Goal: Task Accomplishment & Management: Complete application form

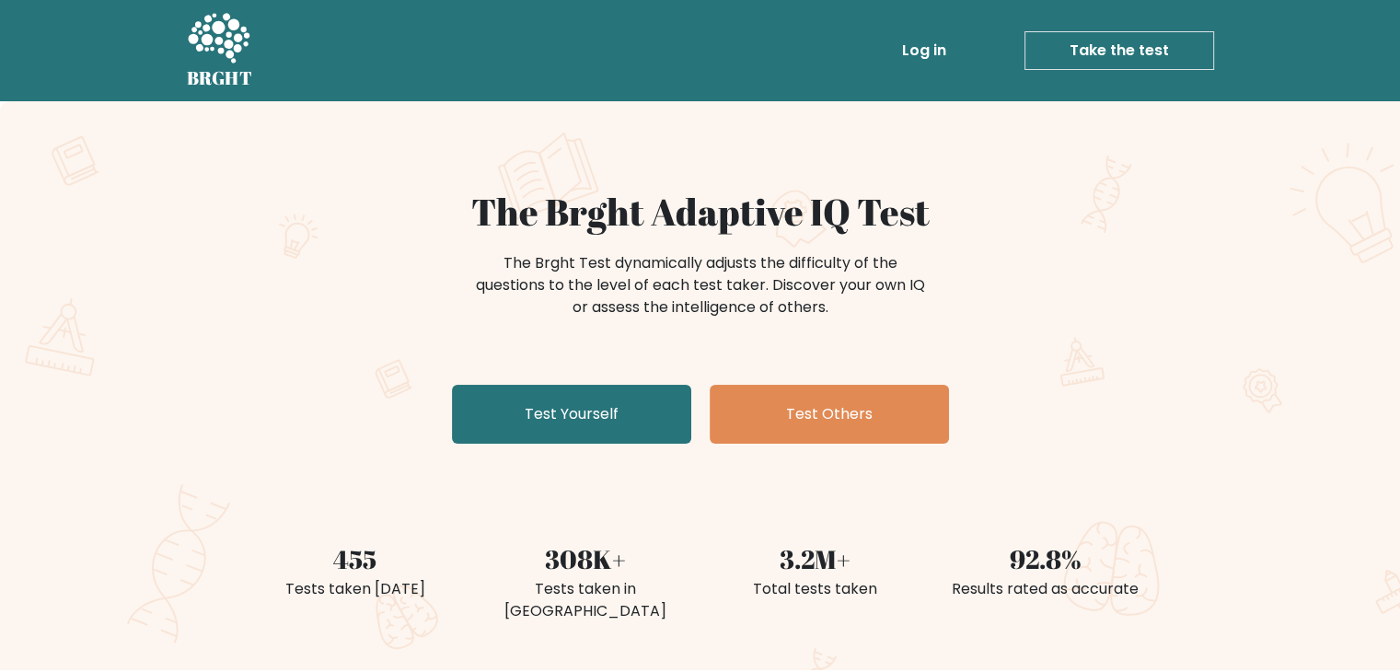
click at [1153, 49] on link "Take the test" at bounding box center [1120, 50] width 190 height 39
click at [1131, 47] on link "Take the test" at bounding box center [1120, 50] width 190 height 39
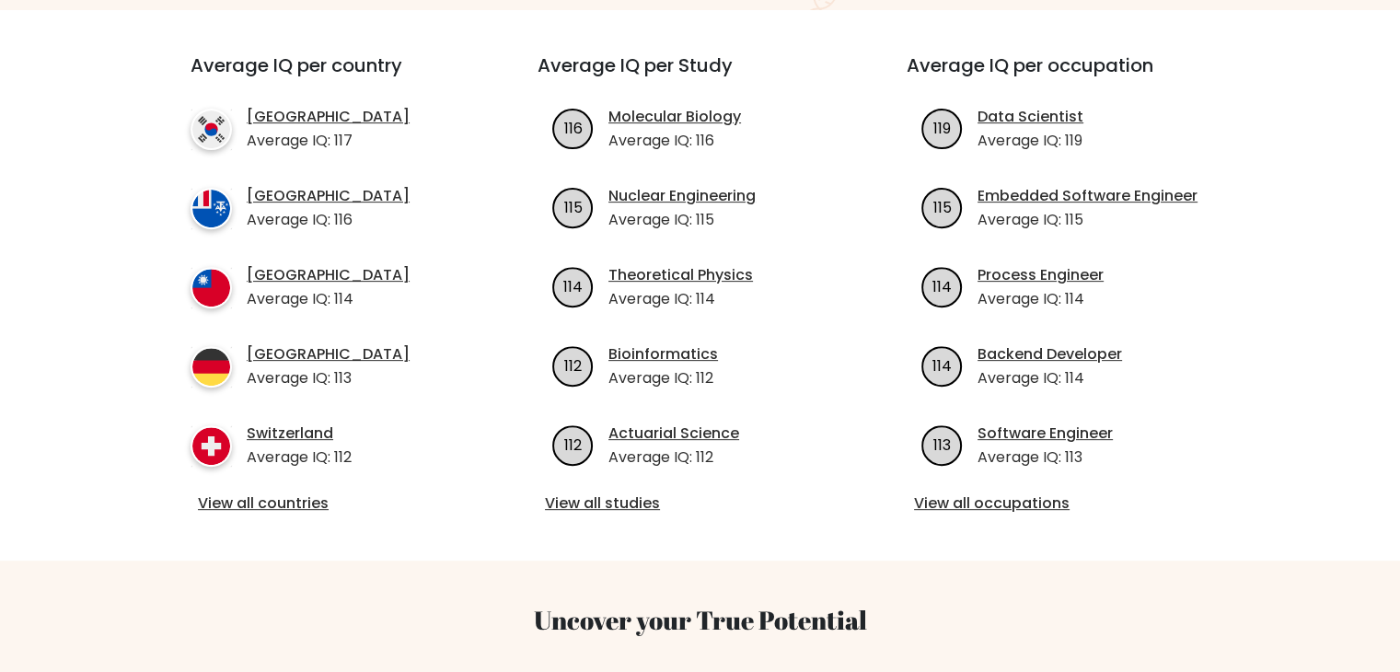
scroll to position [552, 0]
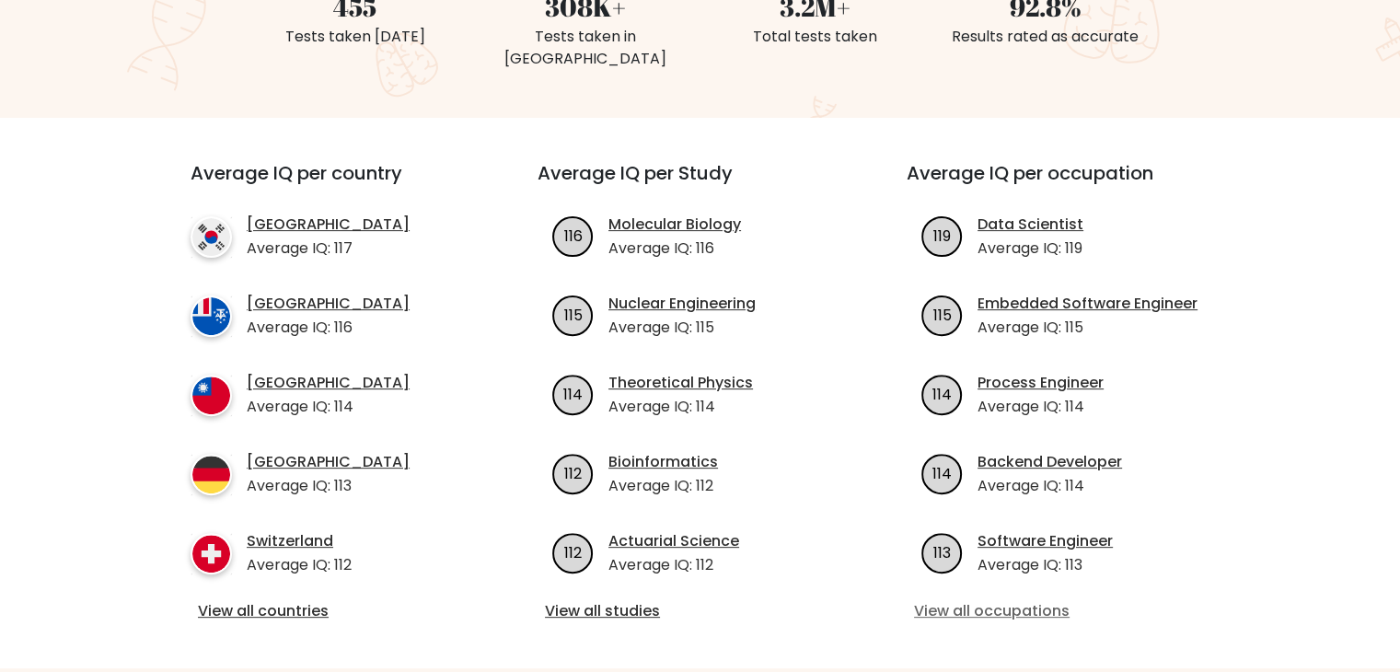
click at [1014, 600] on link "View all occupations" at bounding box center [1069, 611] width 310 height 22
click at [615, 600] on link "View all studies" at bounding box center [700, 611] width 310 height 22
click at [1002, 600] on link "View all occupations" at bounding box center [1069, 611] width 310 height 22
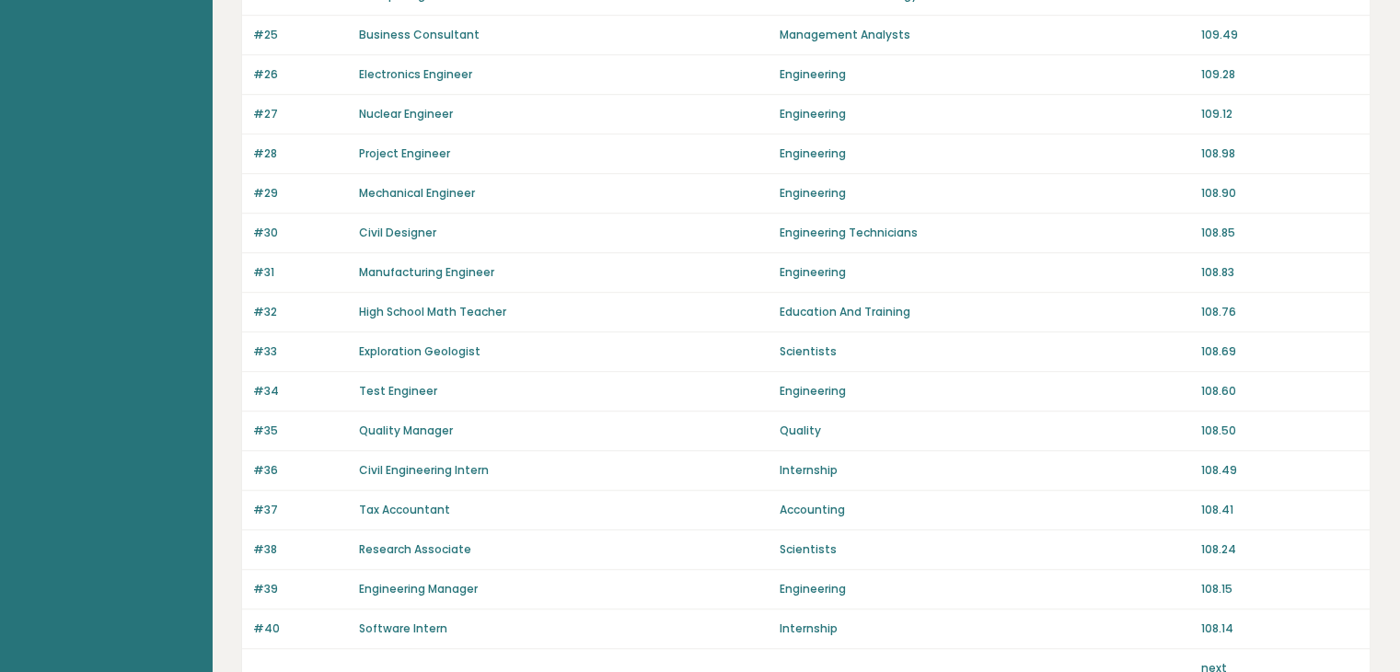
scroll to position [1269, 0]
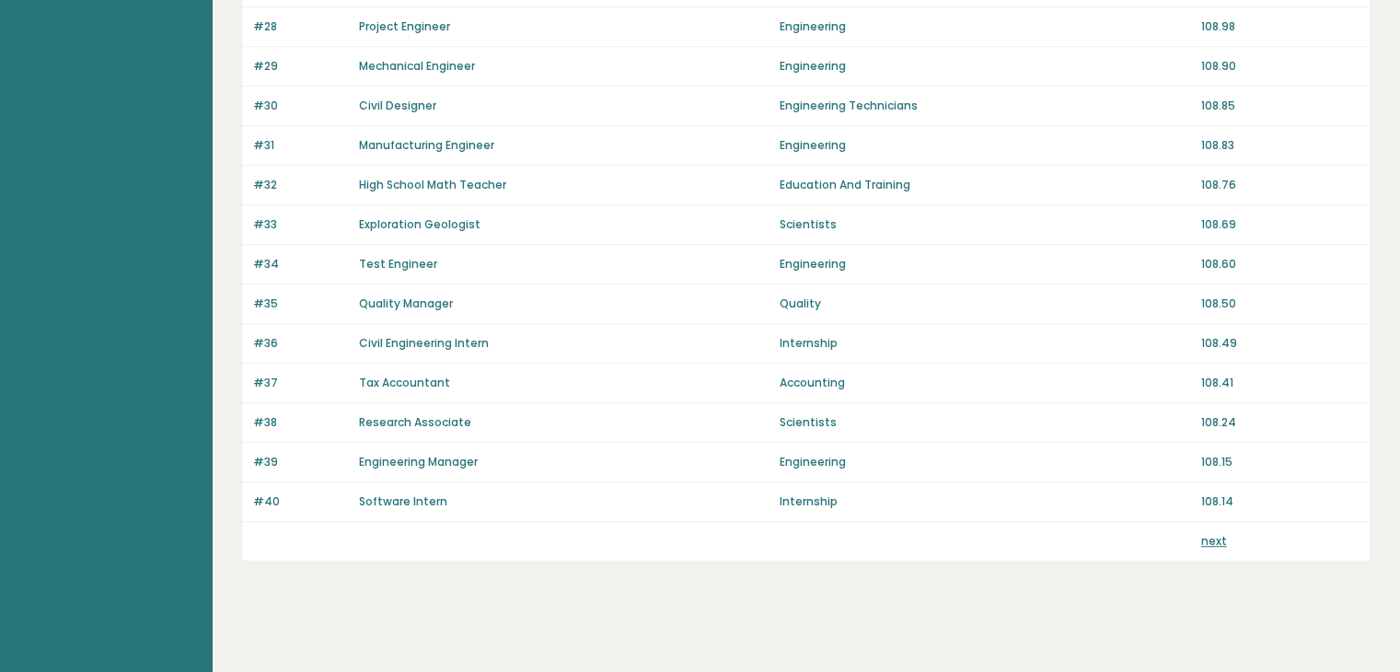
click at [1220, 542] on div "next" at bounding box center [806, 541] width 1128 height 39
click at [1205, 533] on link "next" at bounding box center [1214, 541] width 26 height 16
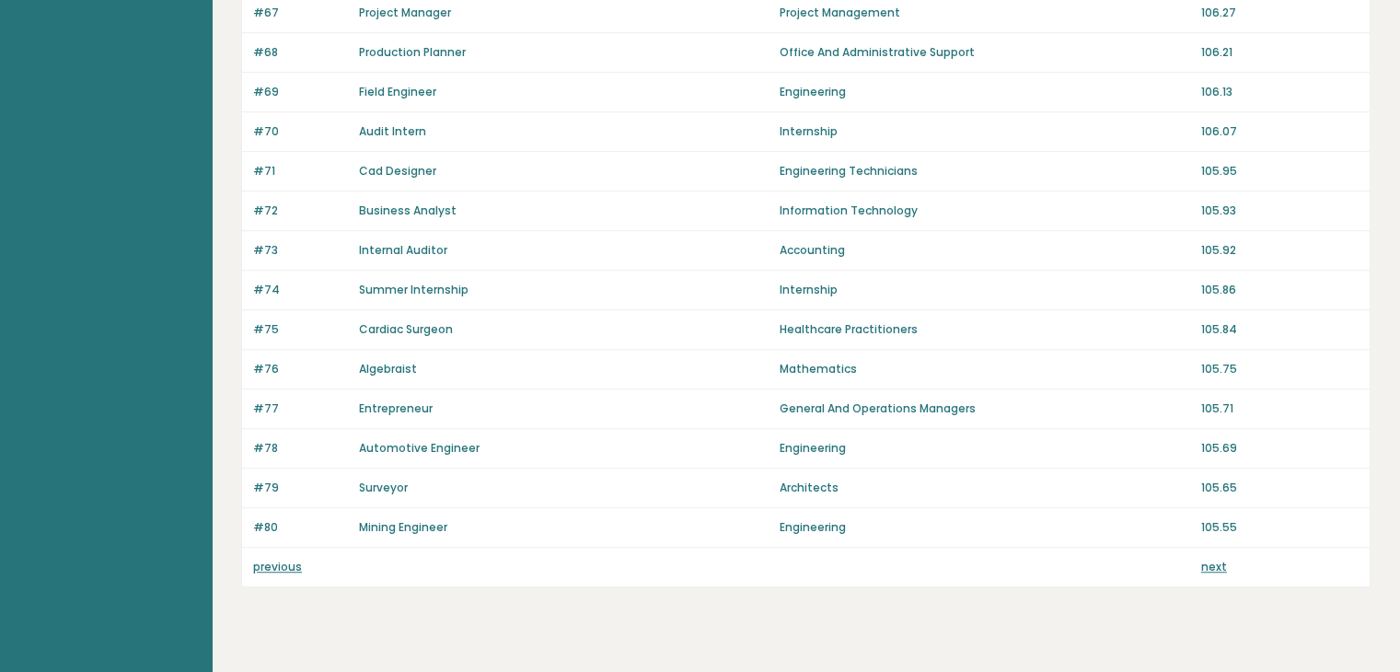
scroll to position [1269, 0]
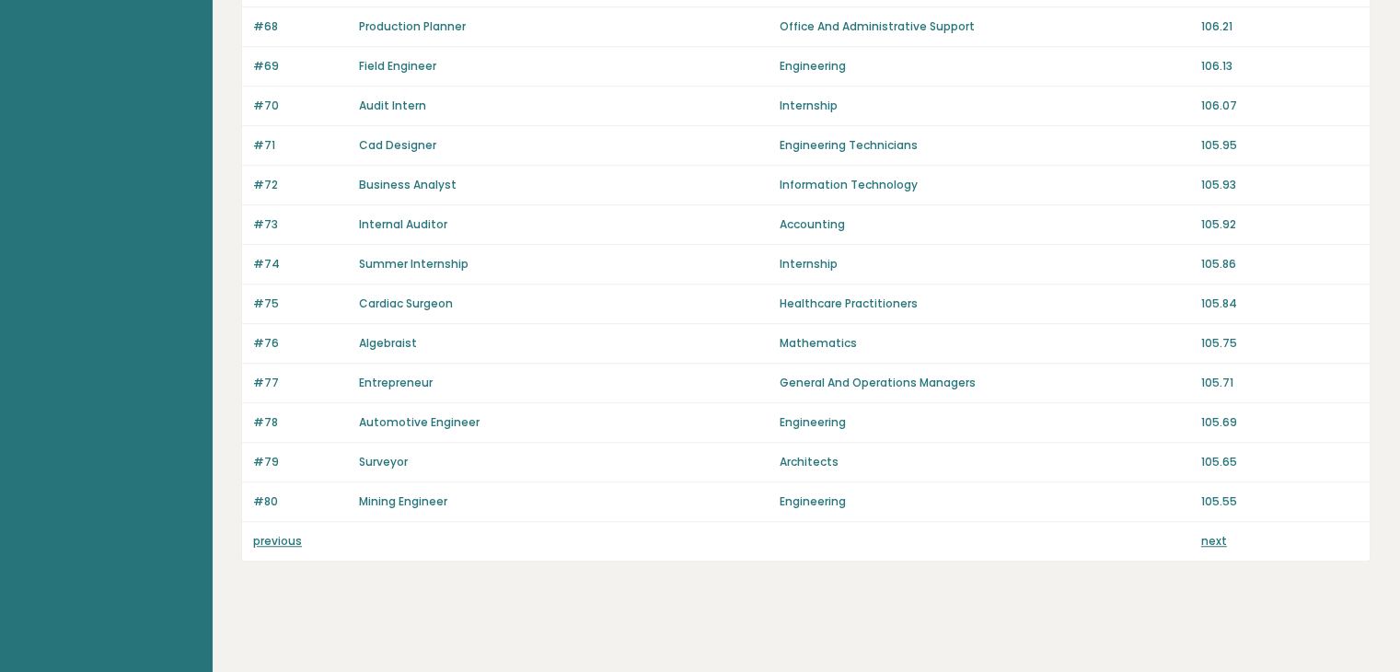
click at [1204, 536] on link "next" at bounding box center [1214, 541] width 26 height 16
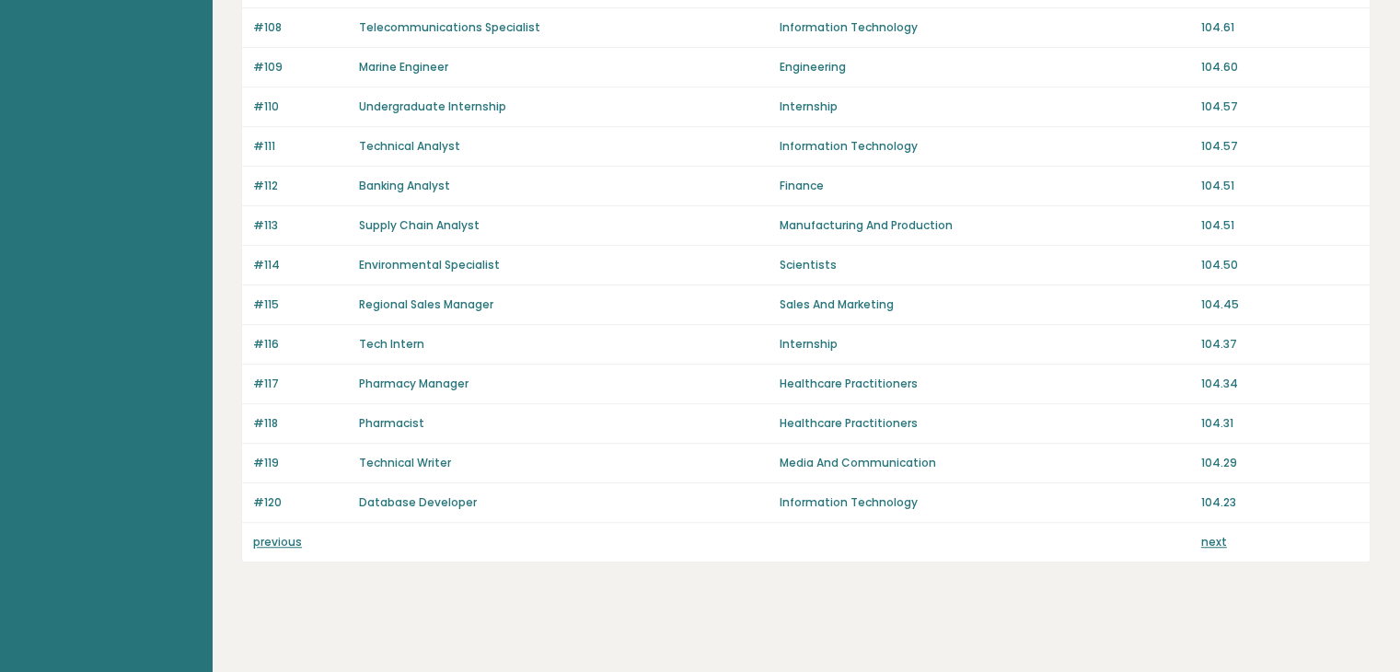
scroll to position [1269, 0]
click at [1211, 536] on link "next" at bounding box center [1214, 541] width 26 height 16
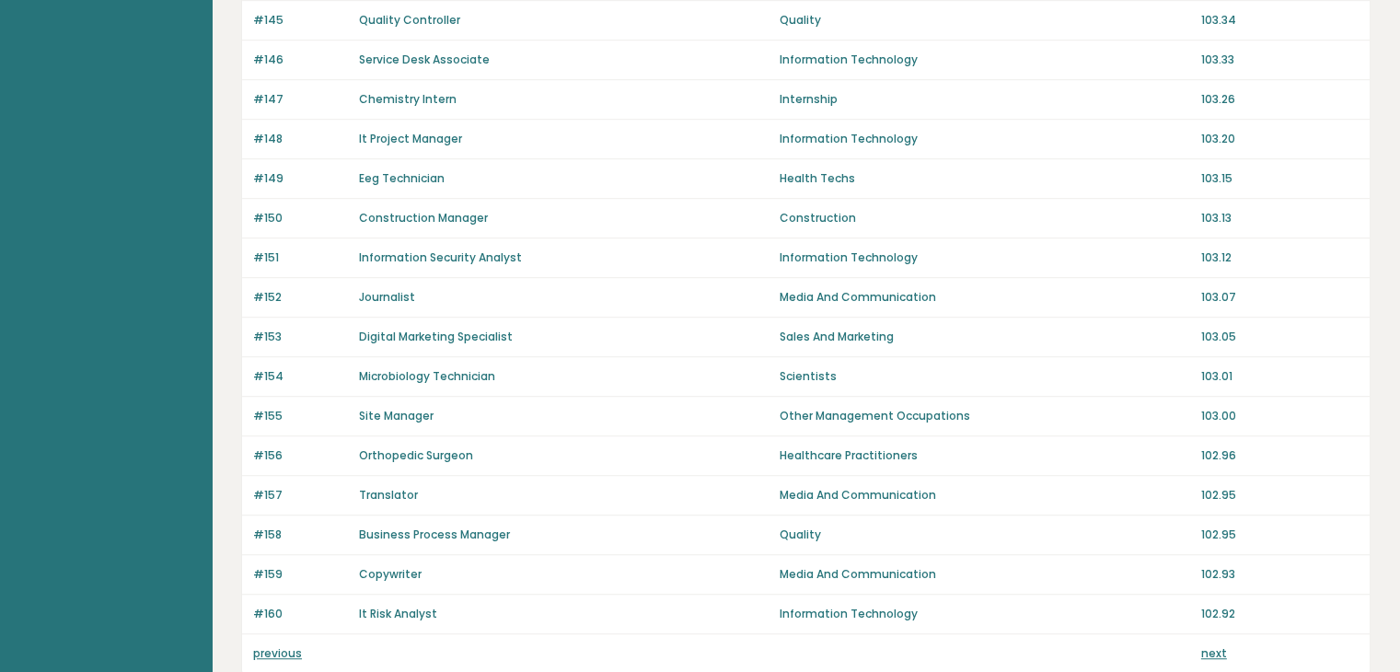
scroll to position [1197, 0]
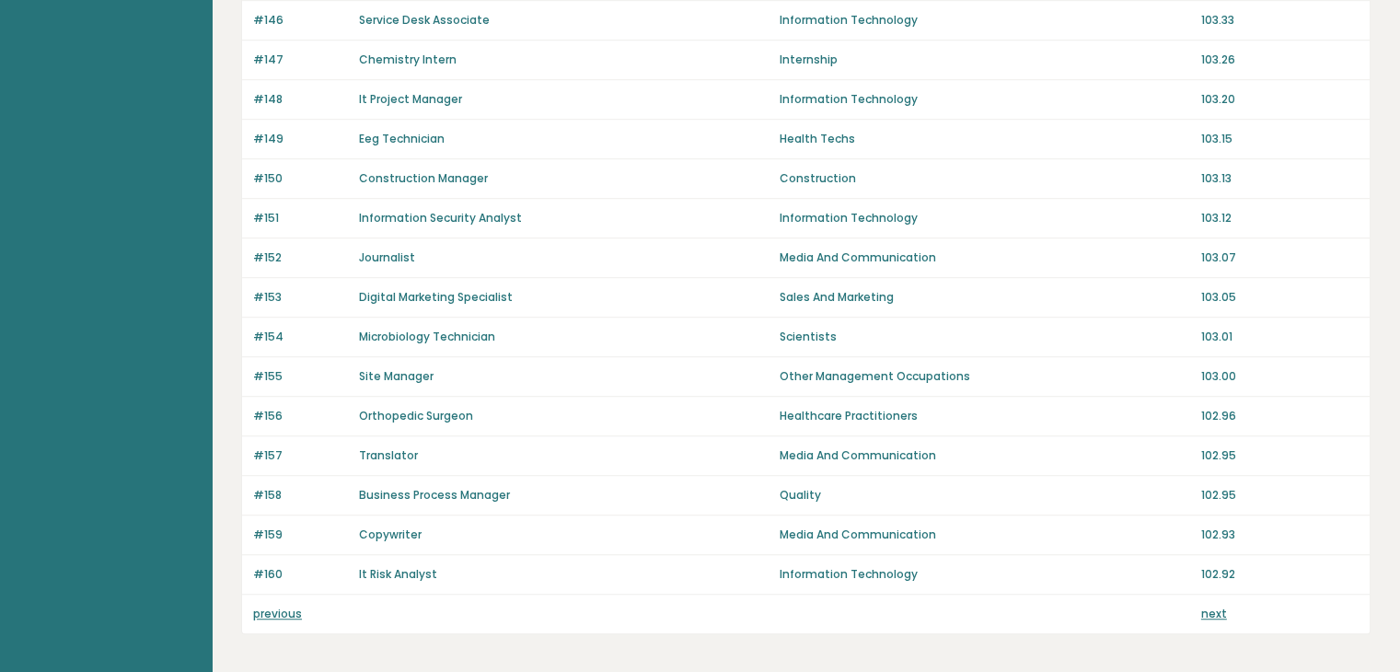
click at [1214, 606] on link "next" at bounding box center [1214, 614] width 26 height 16
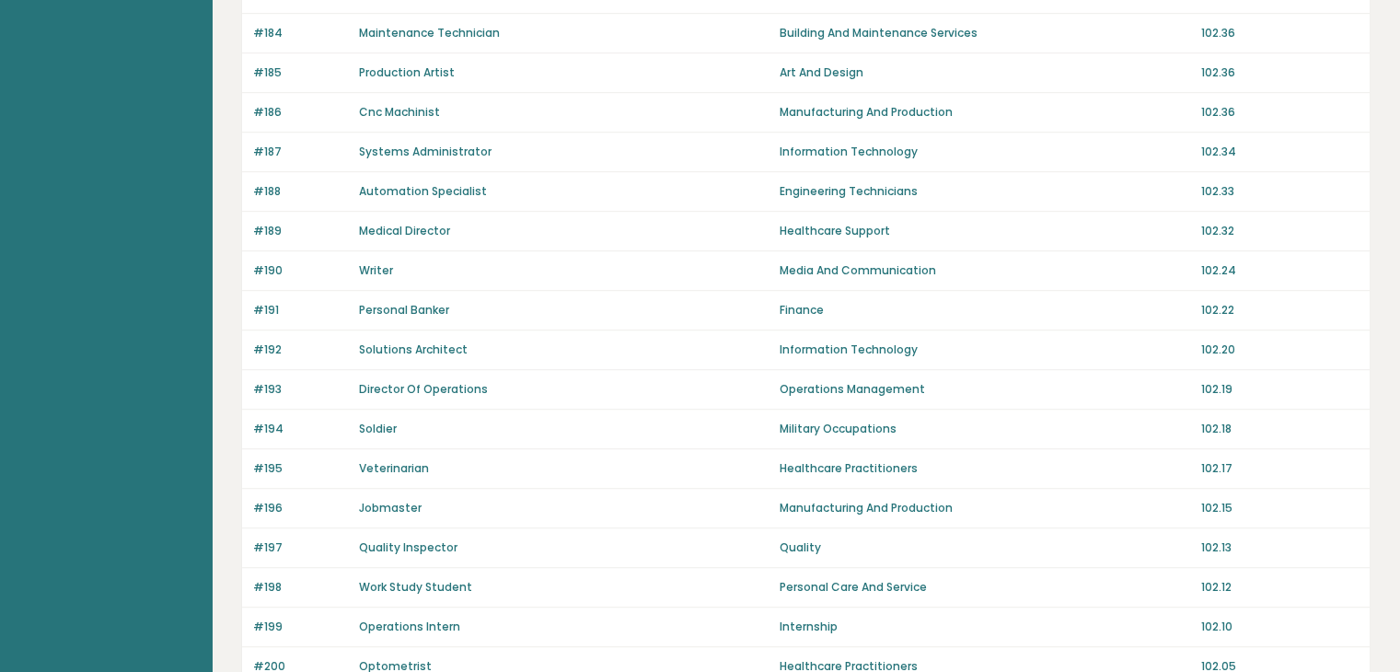
scroll to position [1269, 0]
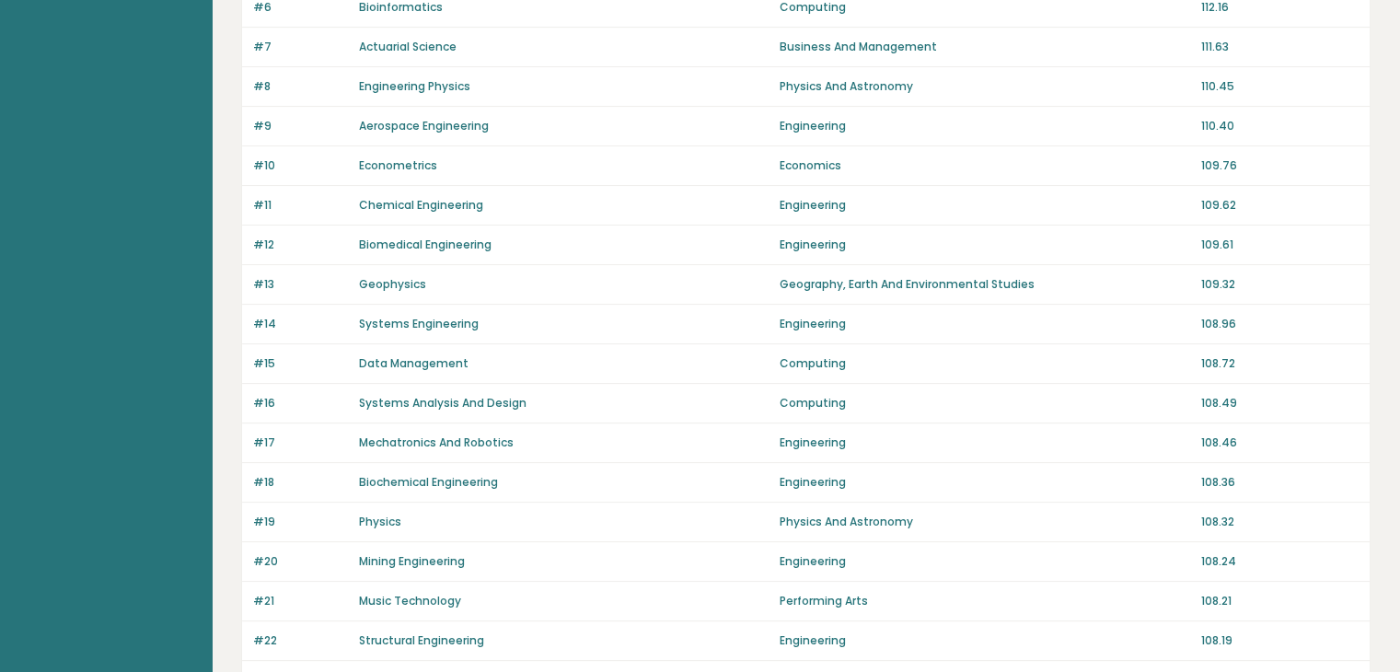
scroll to position [460, 0]
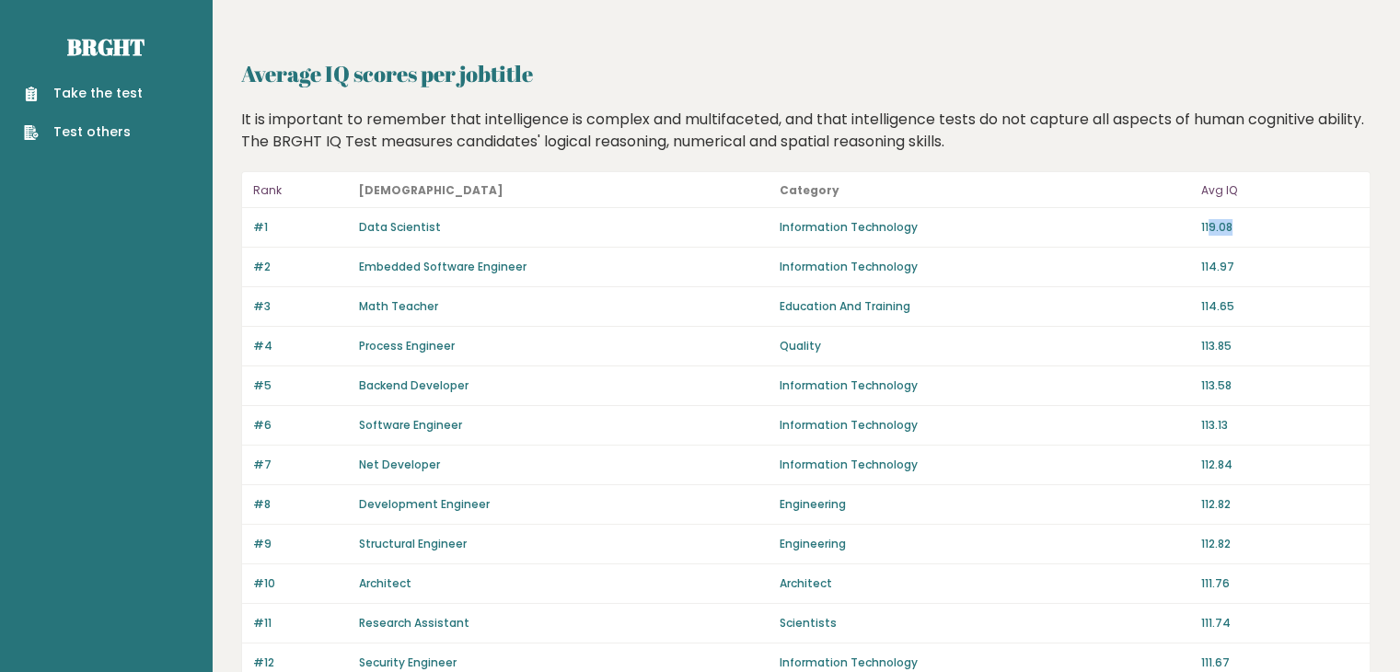
click at [1257, 231] on p "119.08" at bounding box center [1279, 227] width 157 height 17
click at [1202, 223] on p "119.08" at bounding box center [1279, 227] width 157 height 17
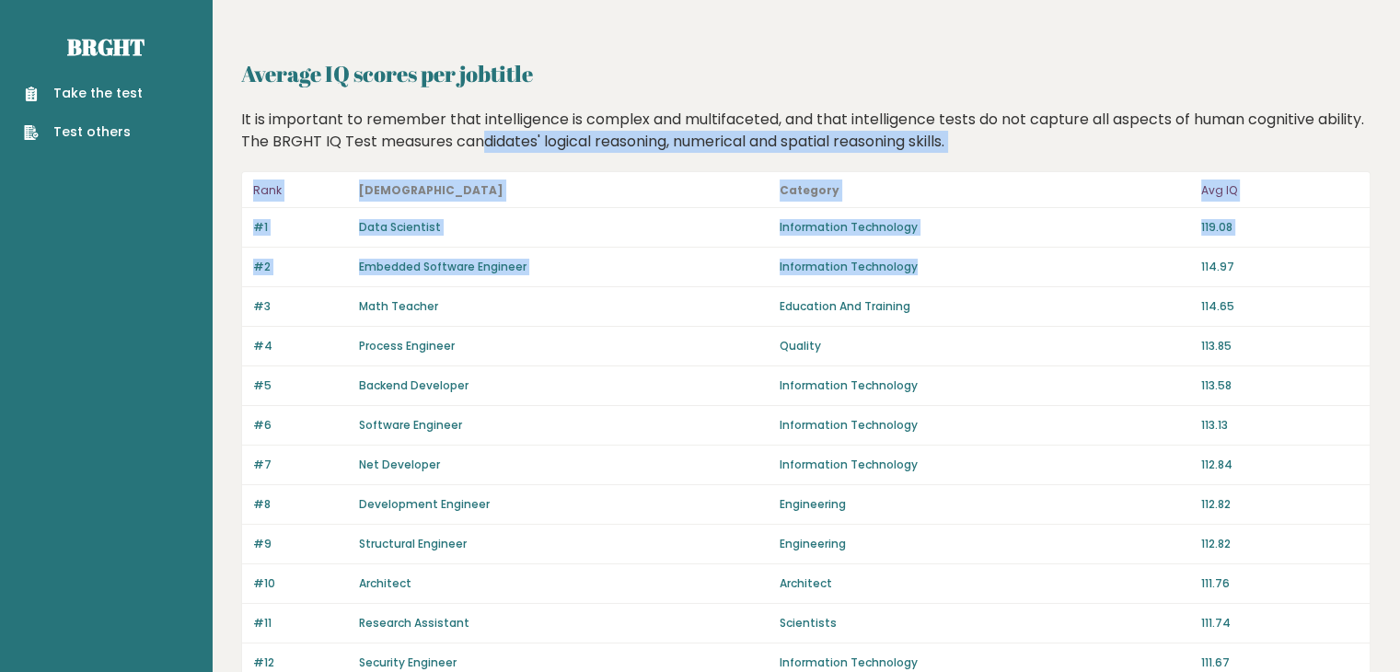
drag, startPoint x: 488, startPoint y: 141, endPoint x: 993, endPoint y: 248, distance: 516.5
click at [1105, 237] on div "#1 Data Scientist Information Technology 119.08" at bounding box center [806, 228] width 1128 height 40
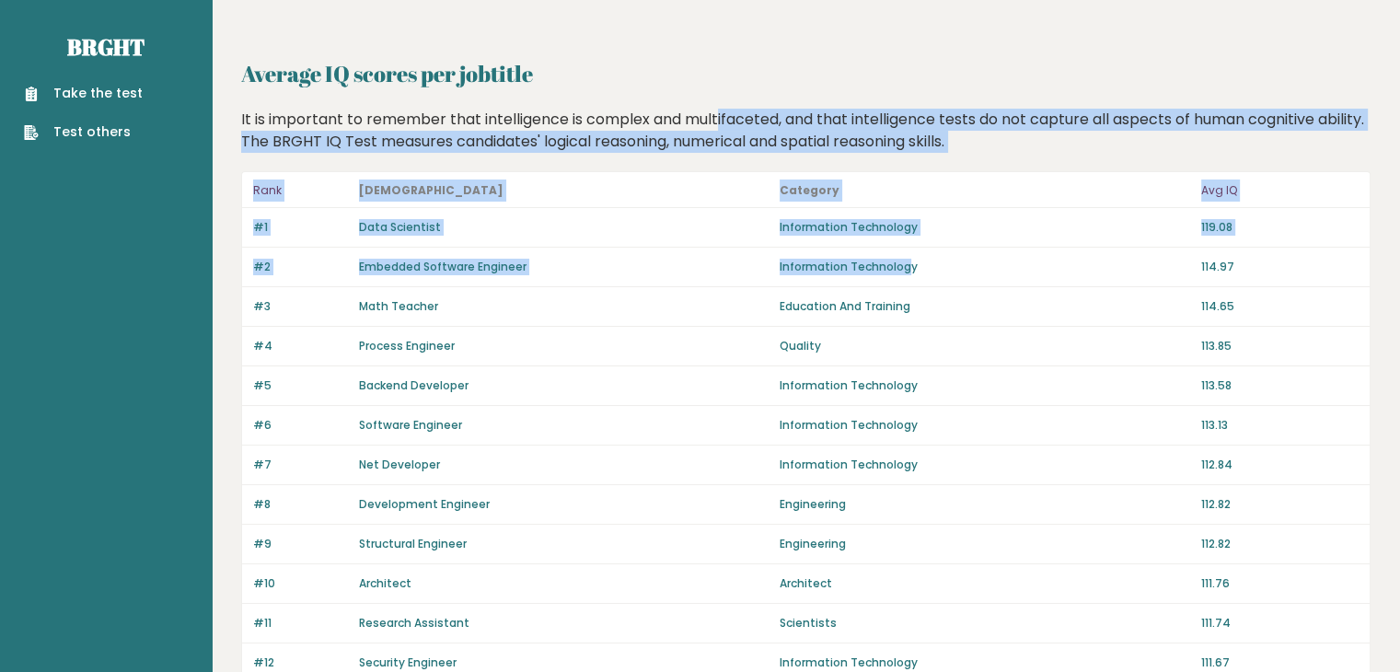
drag, startPoint x: 674, startPoint y: 95, endPoint x: 911, endPoint y: 282, distance: 302.2
click at [1105, 228] on p "Information Technology" at bounding box center [985, 227] width 410 height 17
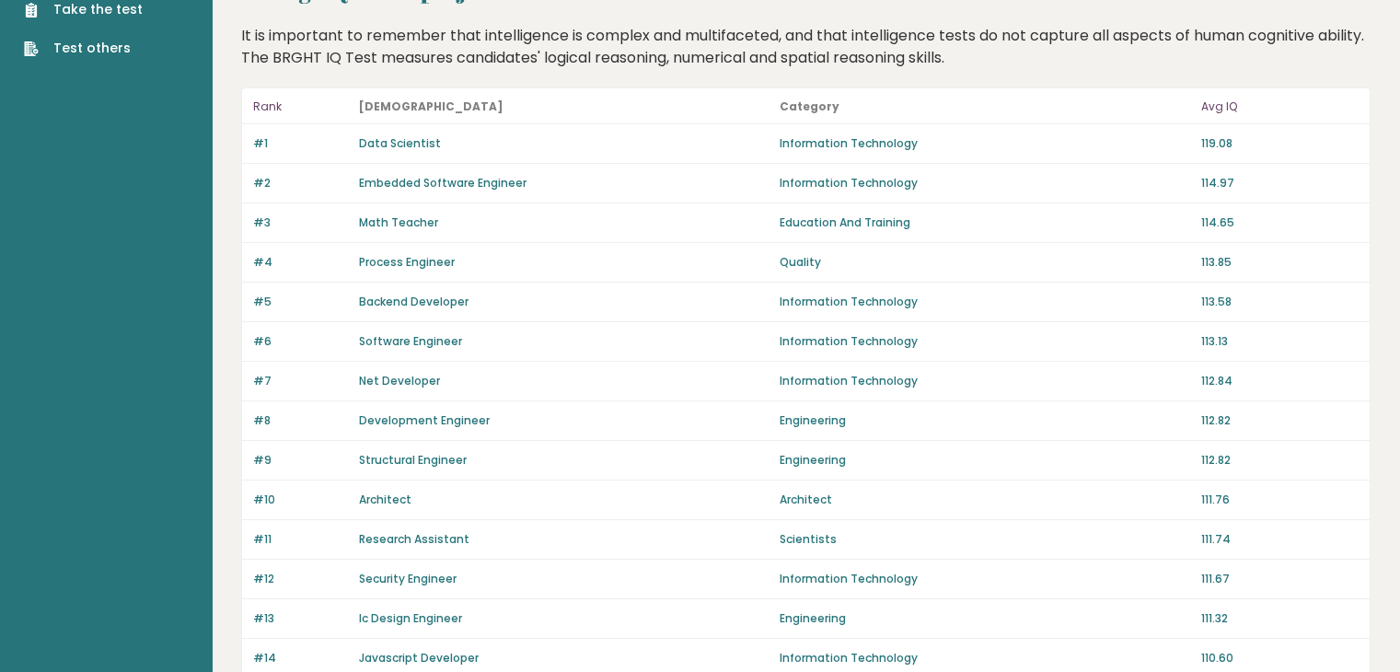
scroll to position [57, 0]
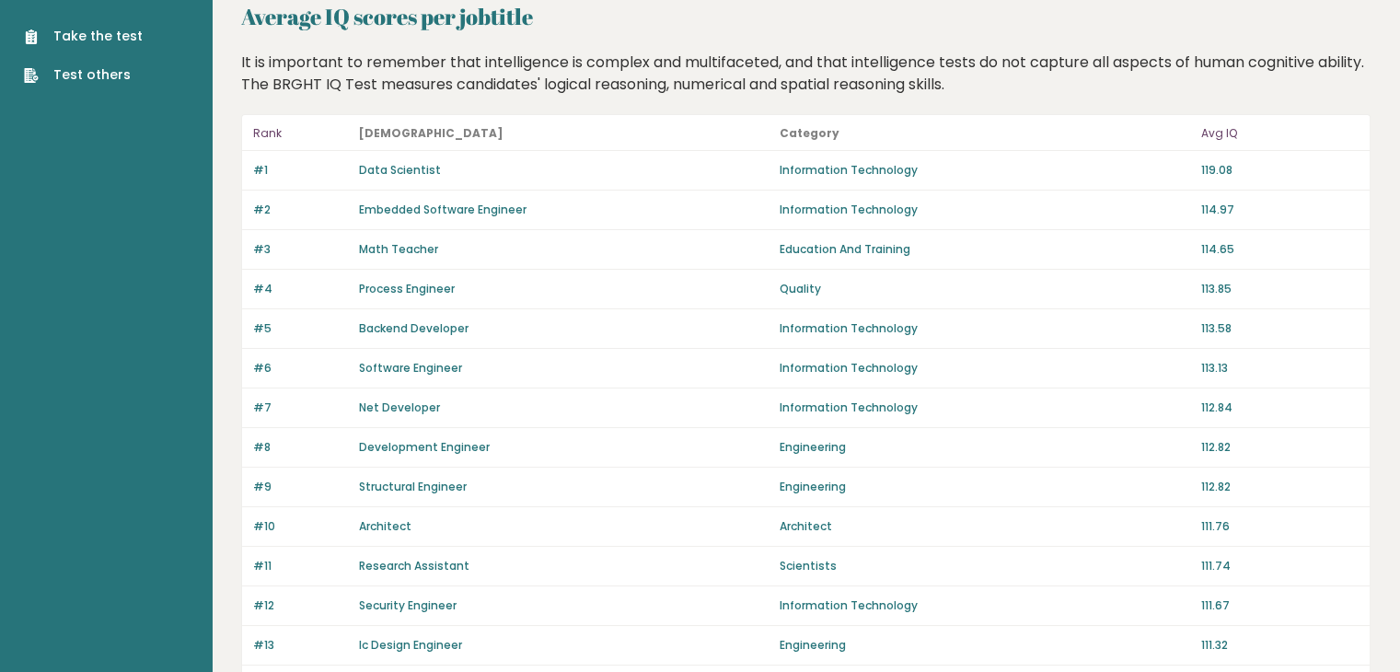
click at [403, 165] on link "Data Scientist" at bounding box center [400, 170] width 82 height 16
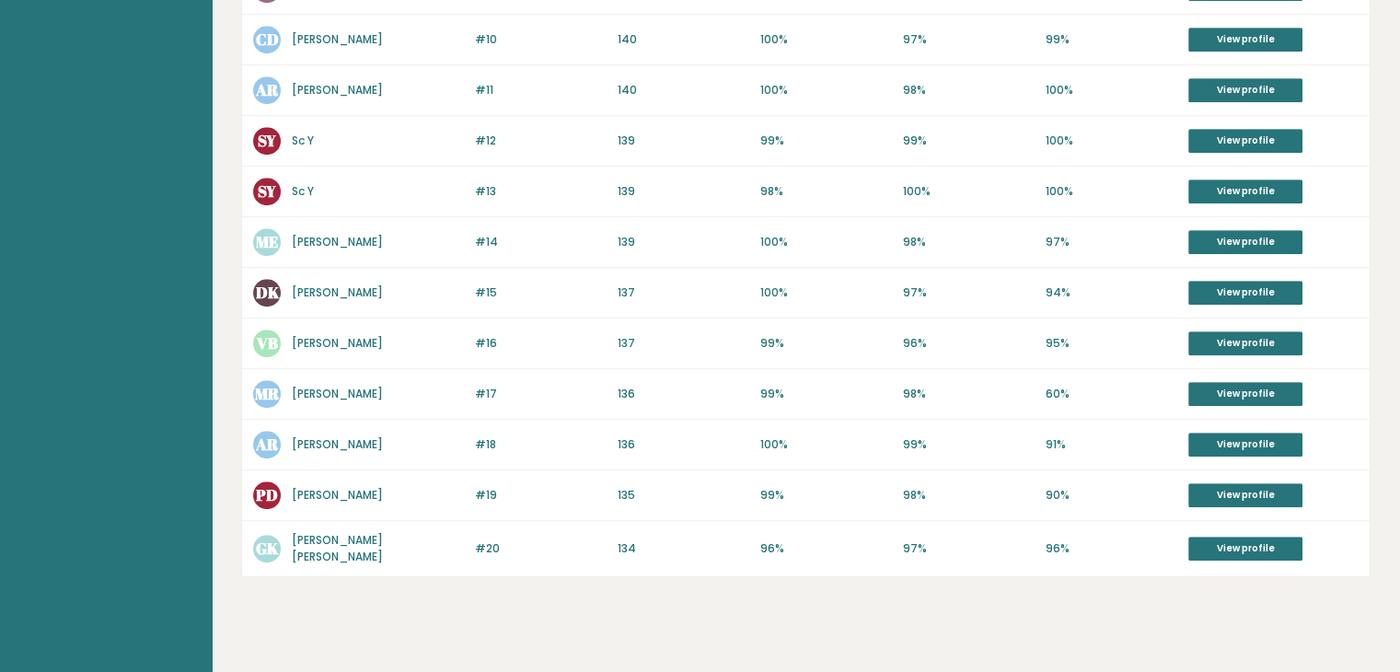
scroll to position [884, 0]
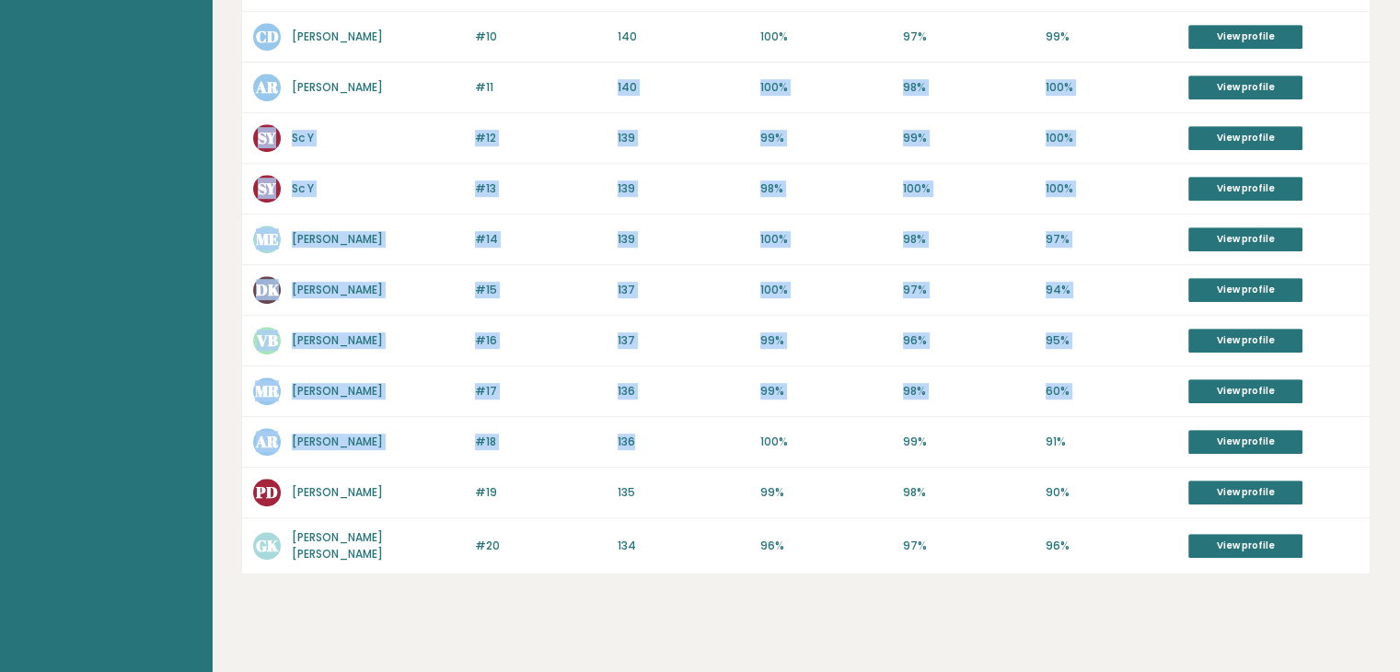
drag, startPoint x: 589, startPoint y: 52, endPoint x: 723, endPoint y: 380, distance: 354.7
click at [733, 432] on div "Name Rank IQ Numerical Logical Spatial Results #1 MA [PERSON_NAME] Said Salem […" at bounding box center [806, 44] width 1130 height 1060
click at [700, 282] on p "137" at bounding box center [684, 290] width 132 height 17
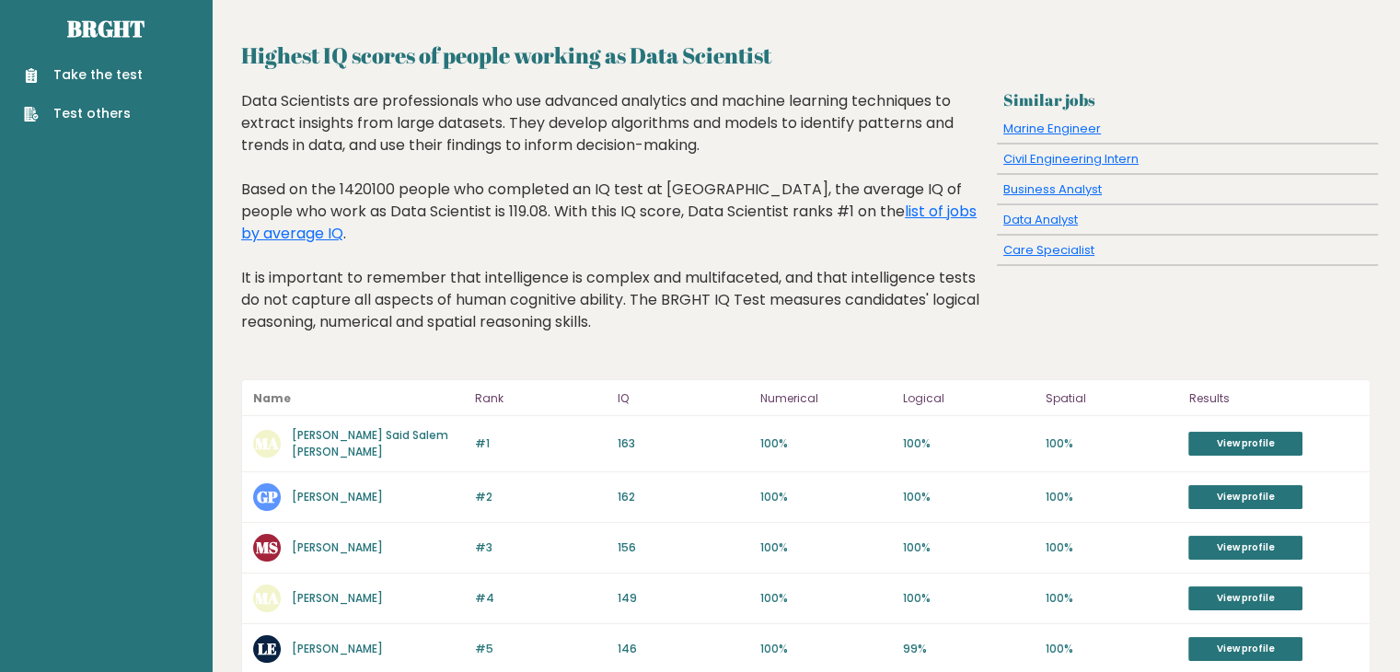
scroll to position [0, 0]
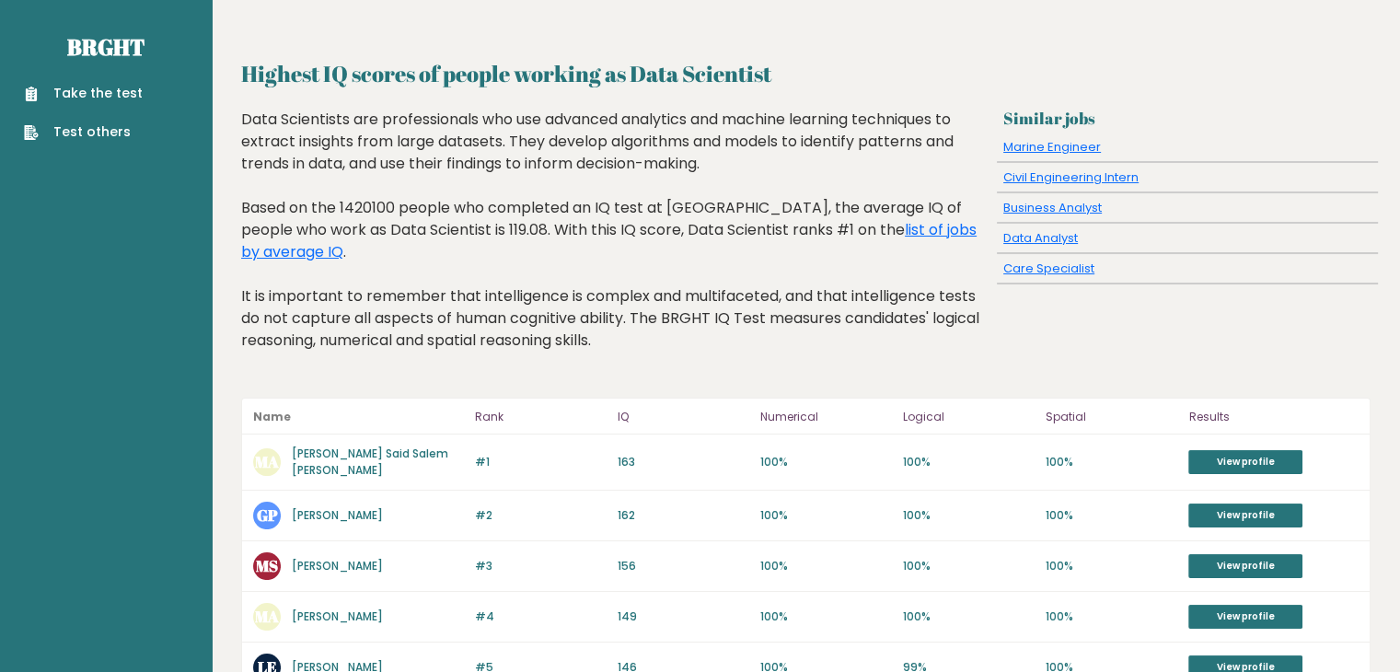
click at [112, 95] on link "Take the test" at bounding box center [83, 93] width 119 height 19
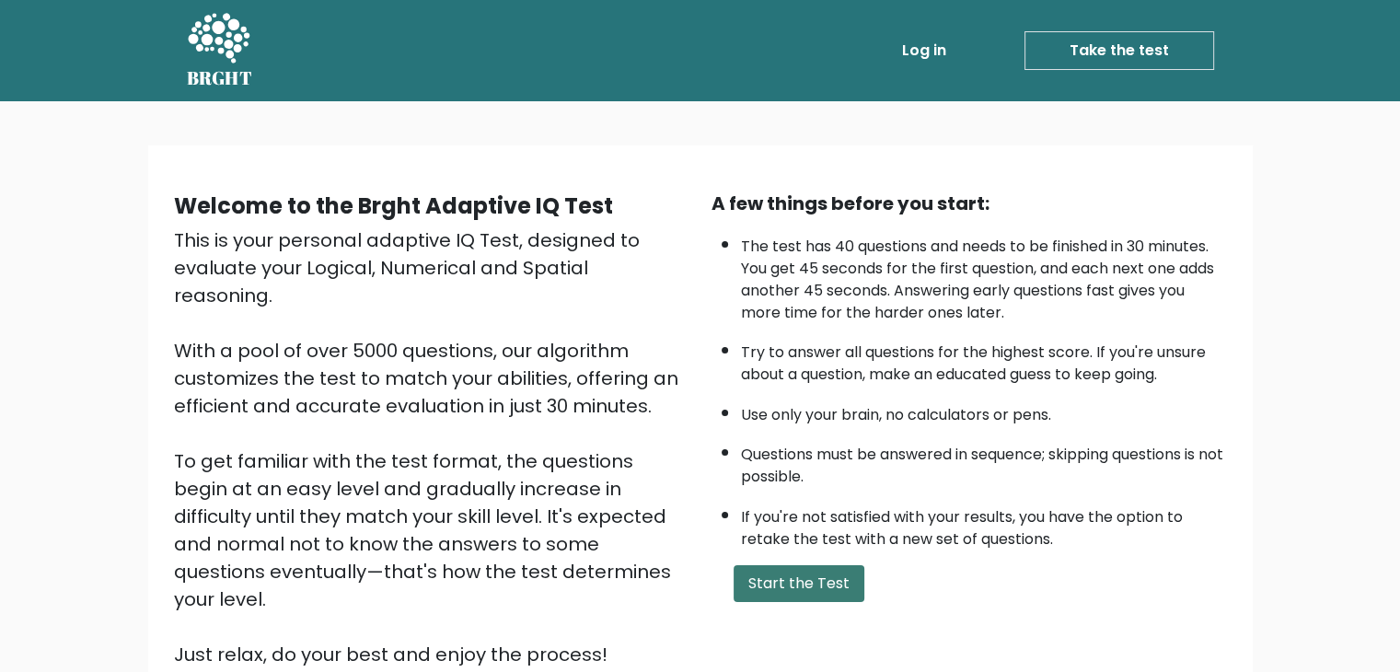
click at [817, 572] on button "Start the Test" at bounding box center [799, 583] width 131 height 37
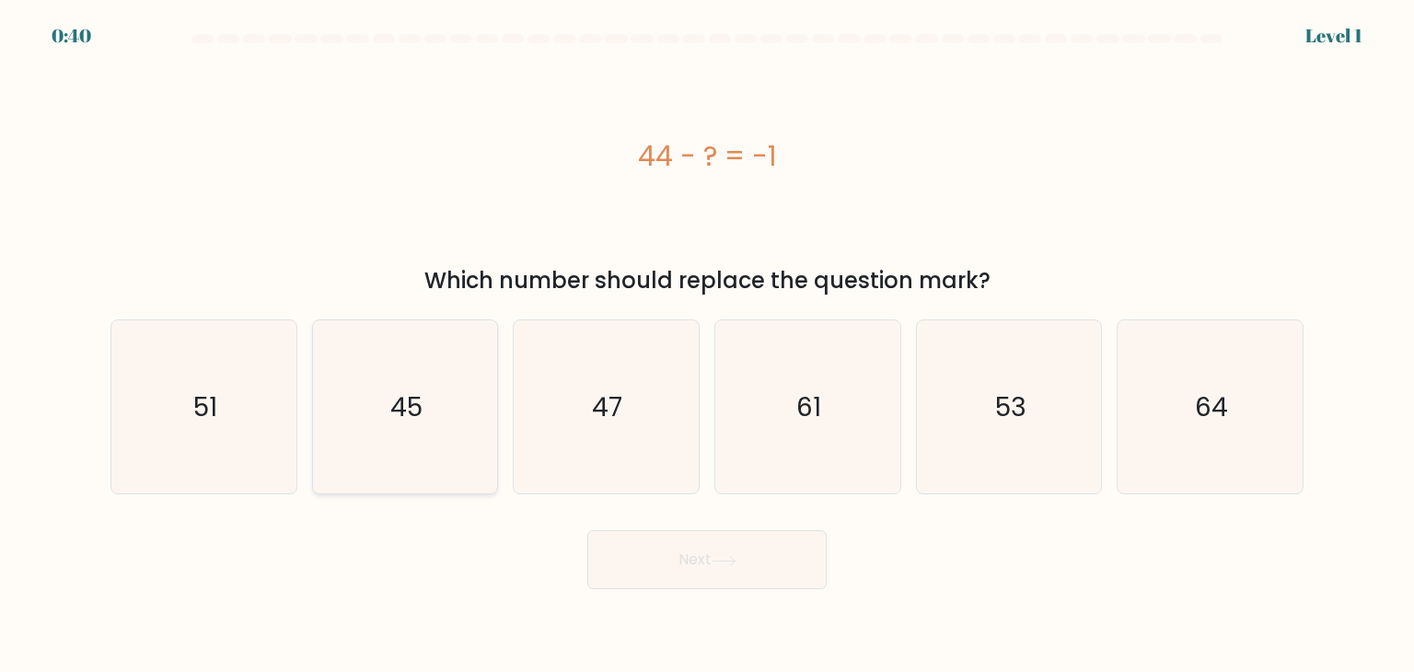
click at [421, 406] on text "45" at bounding box center [406, 406] width 32 height 37
click at [707, 345] on input "b. 45" at bounding box center [707, 340] width 1 height 9
radio input "true"
click at [625, 540] on button "Next" at bounding box center [706, 559] width 239 height 59
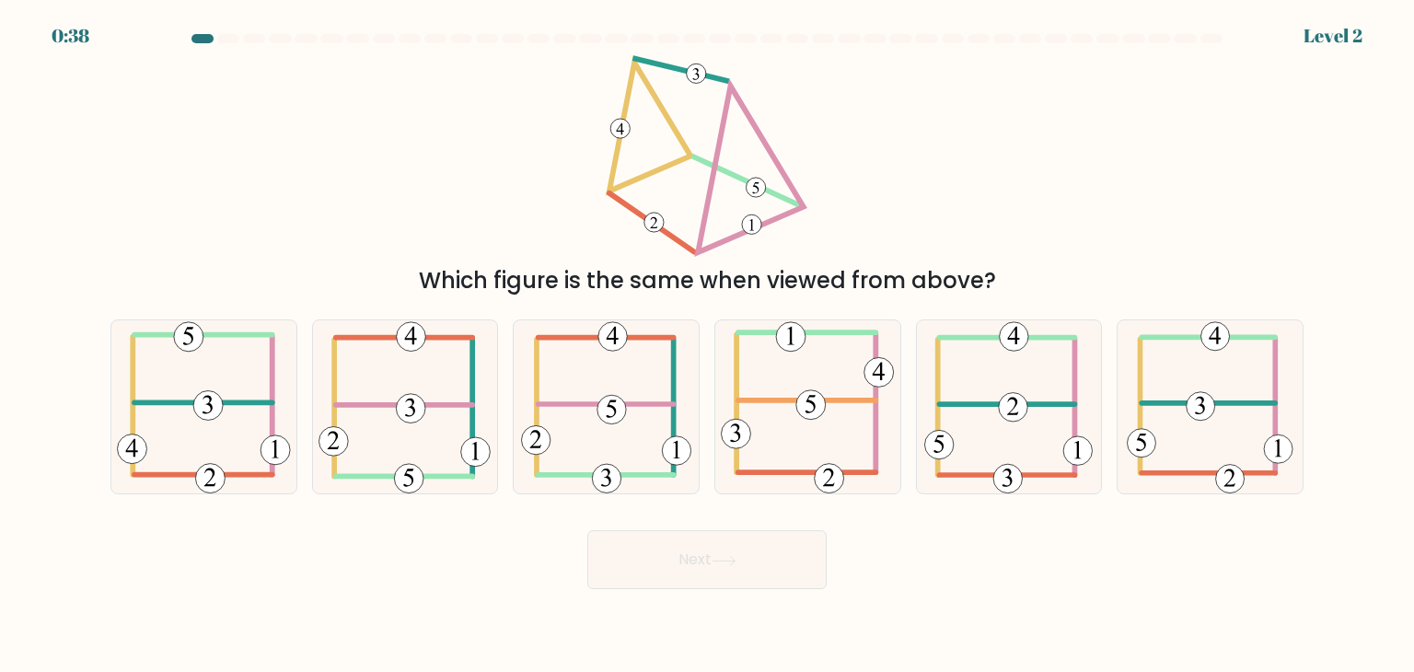
click at [641, 564] on button "Next" at bounding box center [706, 559] width 239 height 59
click at [416, 164] on div "Which figure is the same when viewed from above?" at bounding box center [706, 176] width 1215 height 242
click at [222, 410] on 473 at bounding box center [207, 405] width 29 height 29
click at [707, 345] on input "a." at bounding box center [707, 340] width 1 height 9
radio input "true"
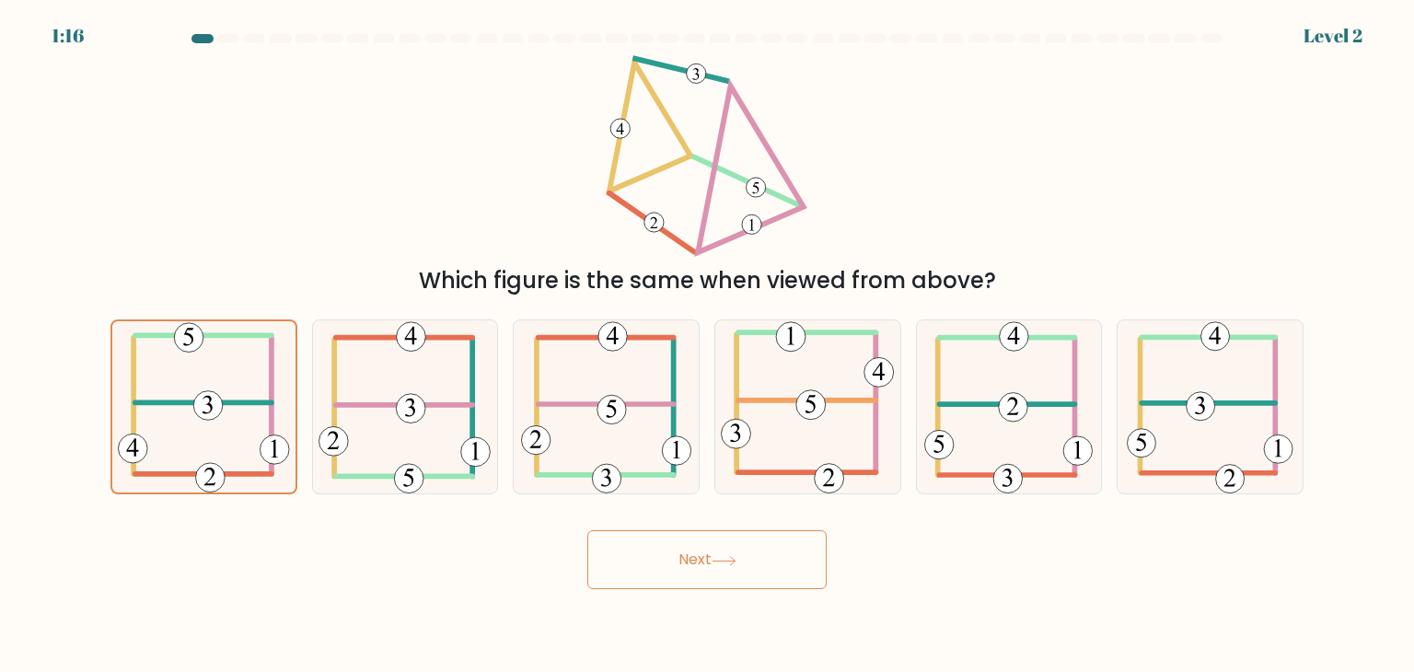
click at [673, 568] on button "Next" at bounding box center [706, 559] width 239 height 59
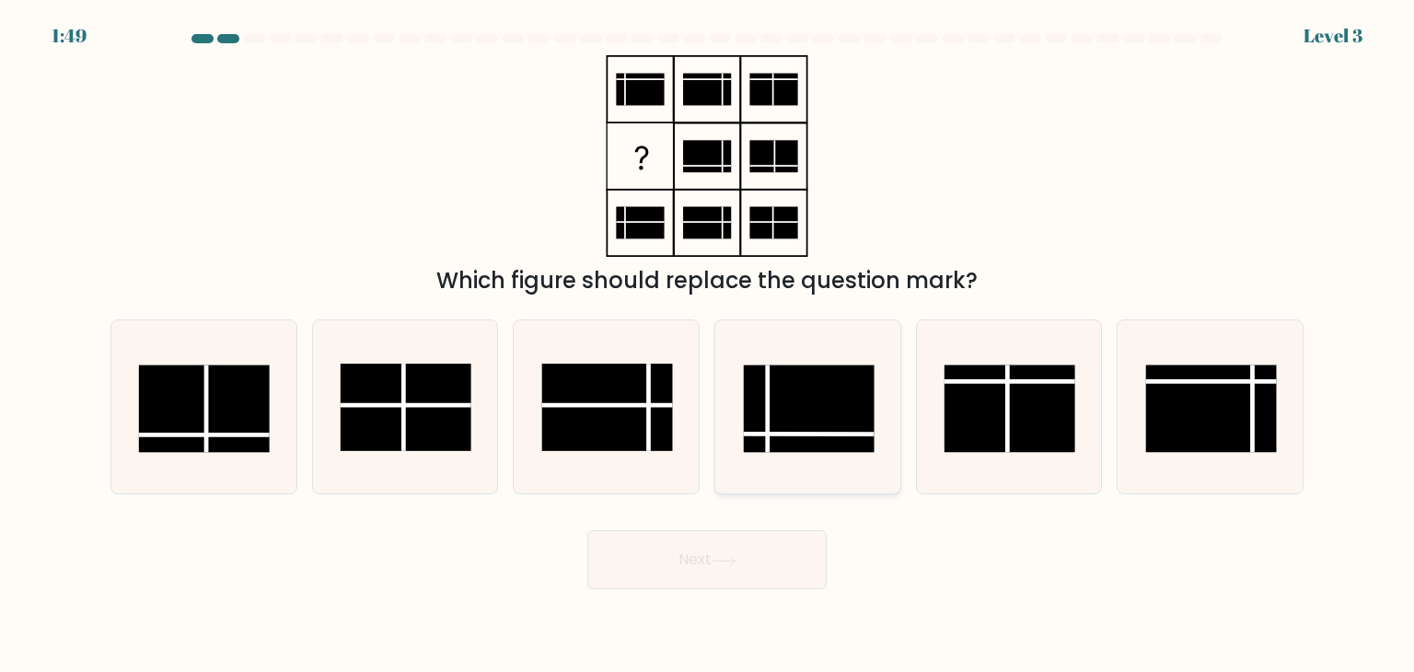
click at [788, 421] on rect at bounding box center [809, 408] width 131 height 87
click at [708, 345] on input "d." at bounding box center [707, 340] width 1 height 9
radio input "true"
click at [766, 557] on button "Next" at bounding box center [706, 559] width 239 height 59
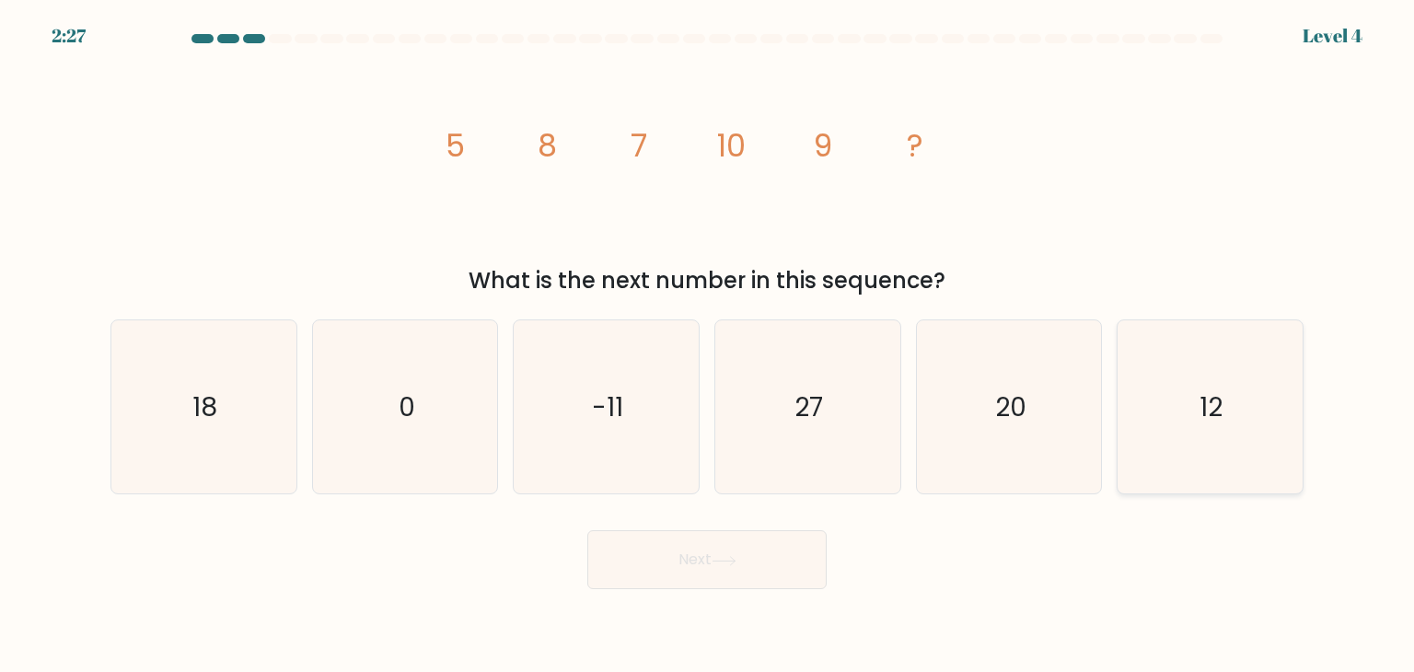
click at [1199, 405] on icon "12" at bounding box center [1209, 406] width 173 height 173
click at [708, 345] on input "f. 12" at bounding box center [707, 340] width 1 height 9
radio input "true"
click at [755, 575] on button "Next" at bounding box center [706, 559] width 239 height 59
click at [754, 574] on button "Next" at bounding box center [706, 559] width 239 height 59
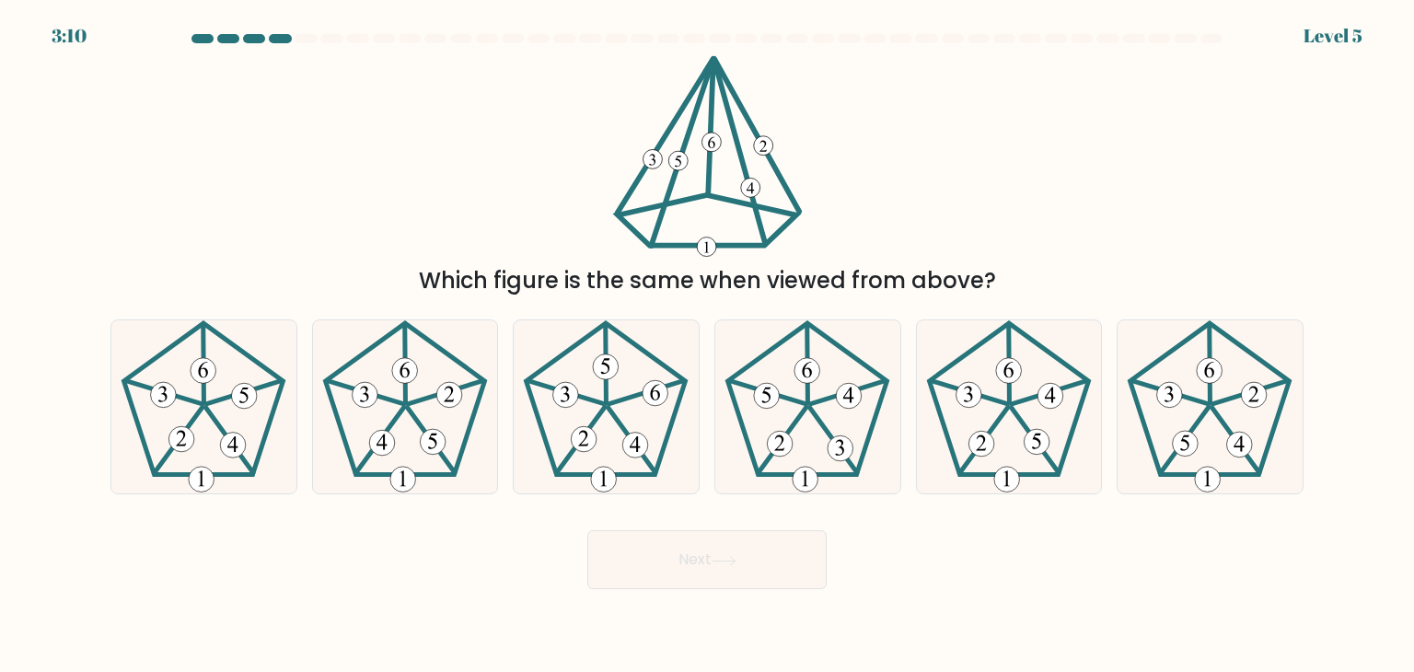
click at [482, 129] on div "Which figure is the same when viewed from above?" at bounding box center [706, 176] width 1215 height 242
click at [1241, 392] on icon at bounding box center [1209, 406] width 173 height 173
click at [708, 345] on input "f." at bounding box center [707, 340] width 1 height 9
radio input "true"
click at [749, 576] on button "Next" at bounding box center [706, 559] width 239 height 59
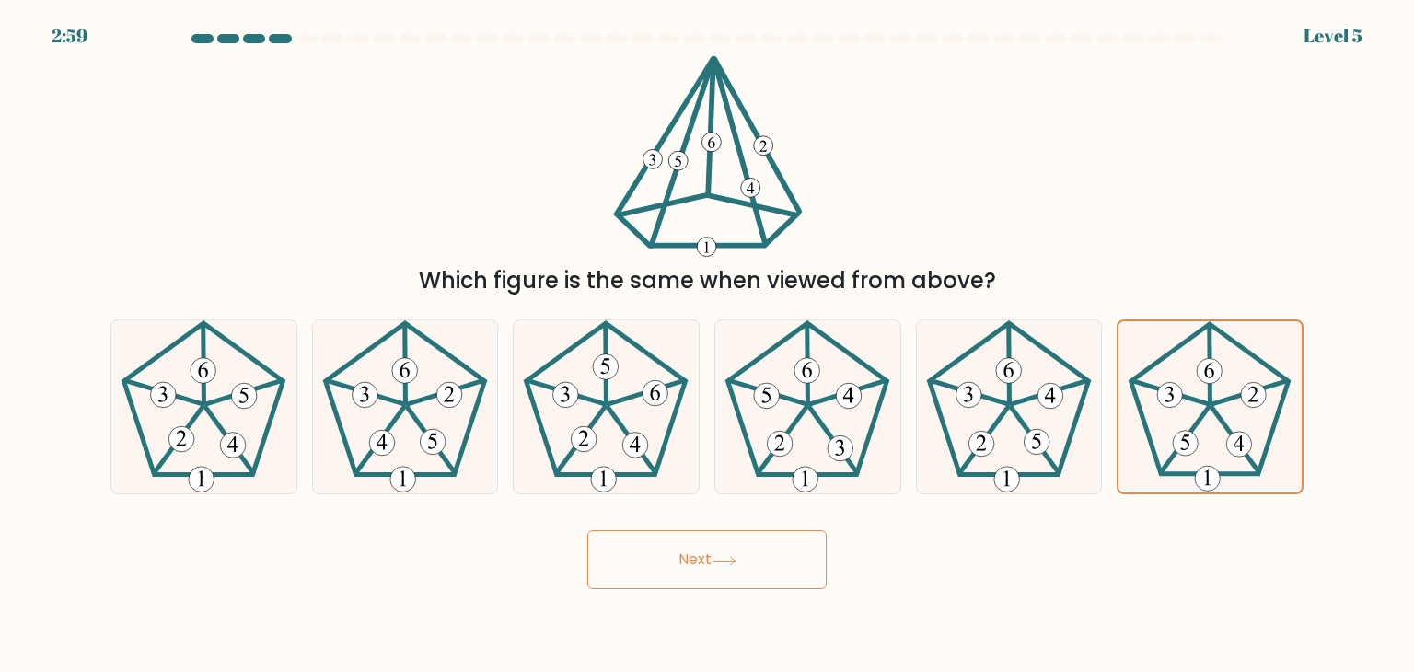
click at [749, 576] on button "Next" at bounding box center [706, 559] width 239 height 59
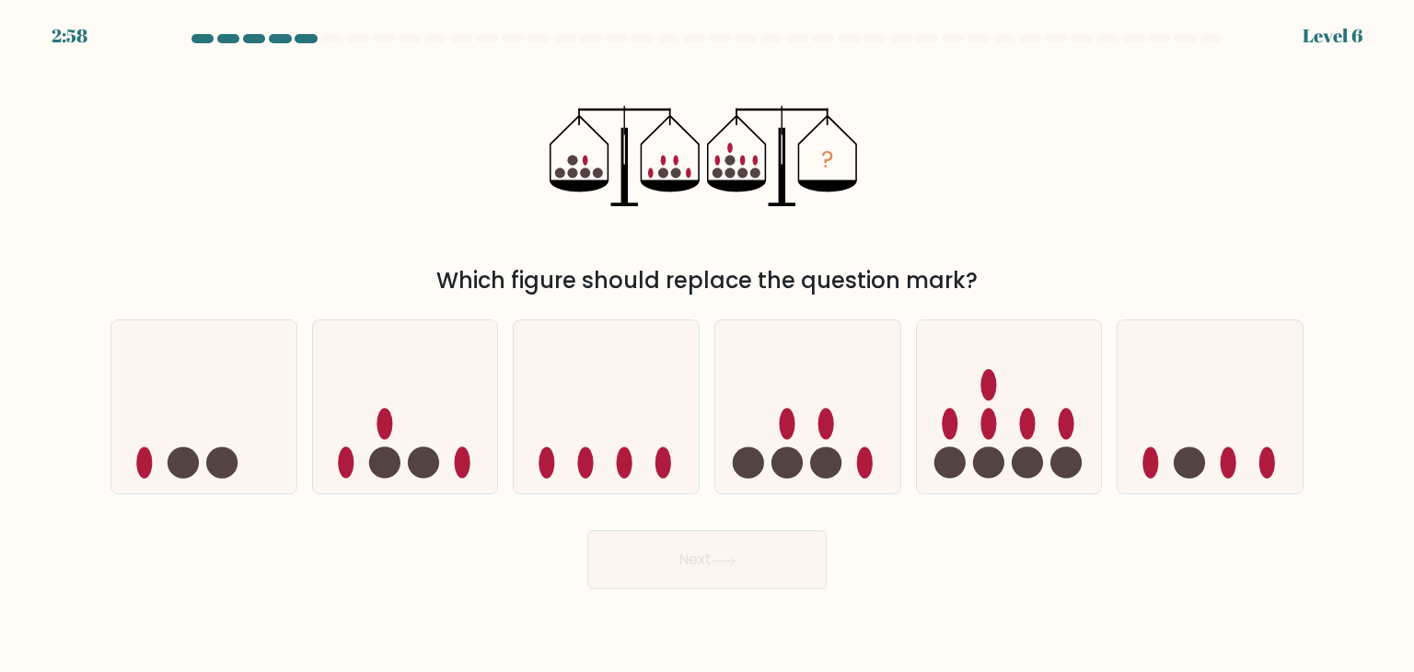
click at [334, 178] on div "? Which figure should replace the question mark?" at bounding box center [706, 176] width 1215 height 242
click at [377, 412] on icon at bounding box center [405, 406] width 185 height 153
click at [707, 345] on input "b." at bounding box center [707, 340] width 1 height 9
radio input "true"
click at [641, 585] on button "Next" at bounding box center [706, 559] width 239 height 59
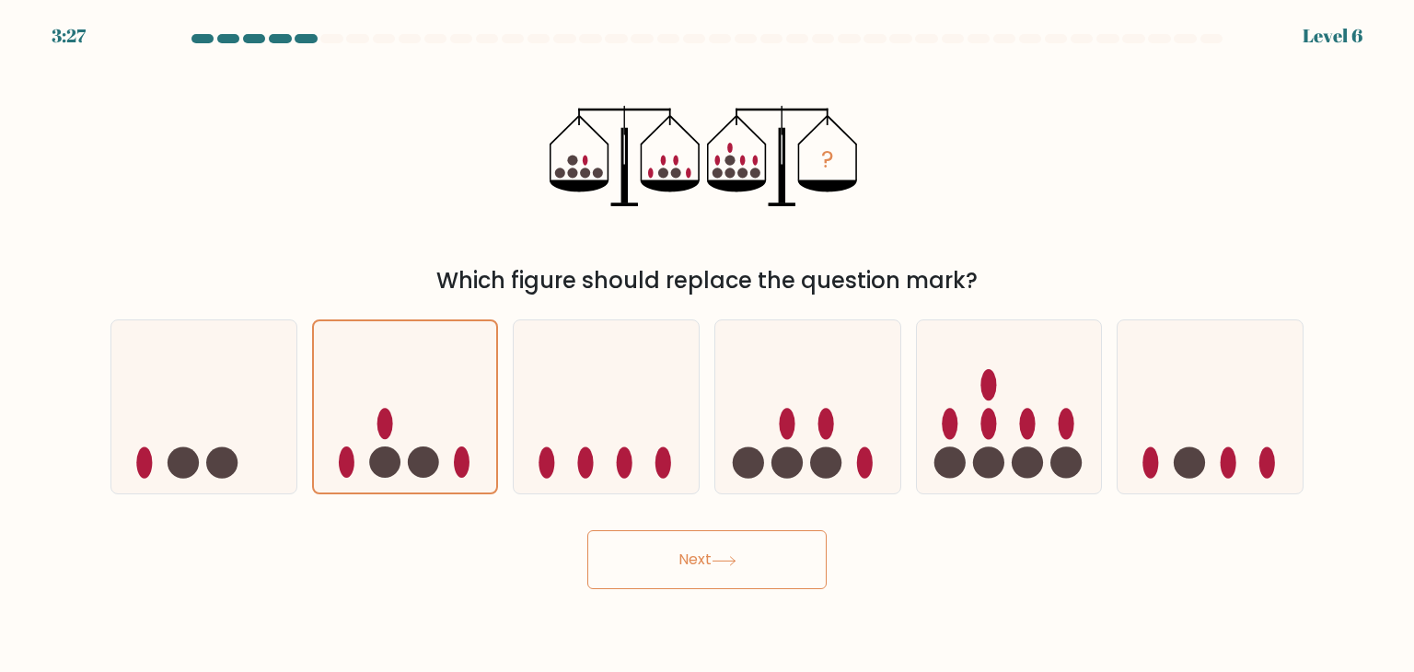
click at [641, 585] on button "Next" at bounding box center [706, 559] width 239 height 59
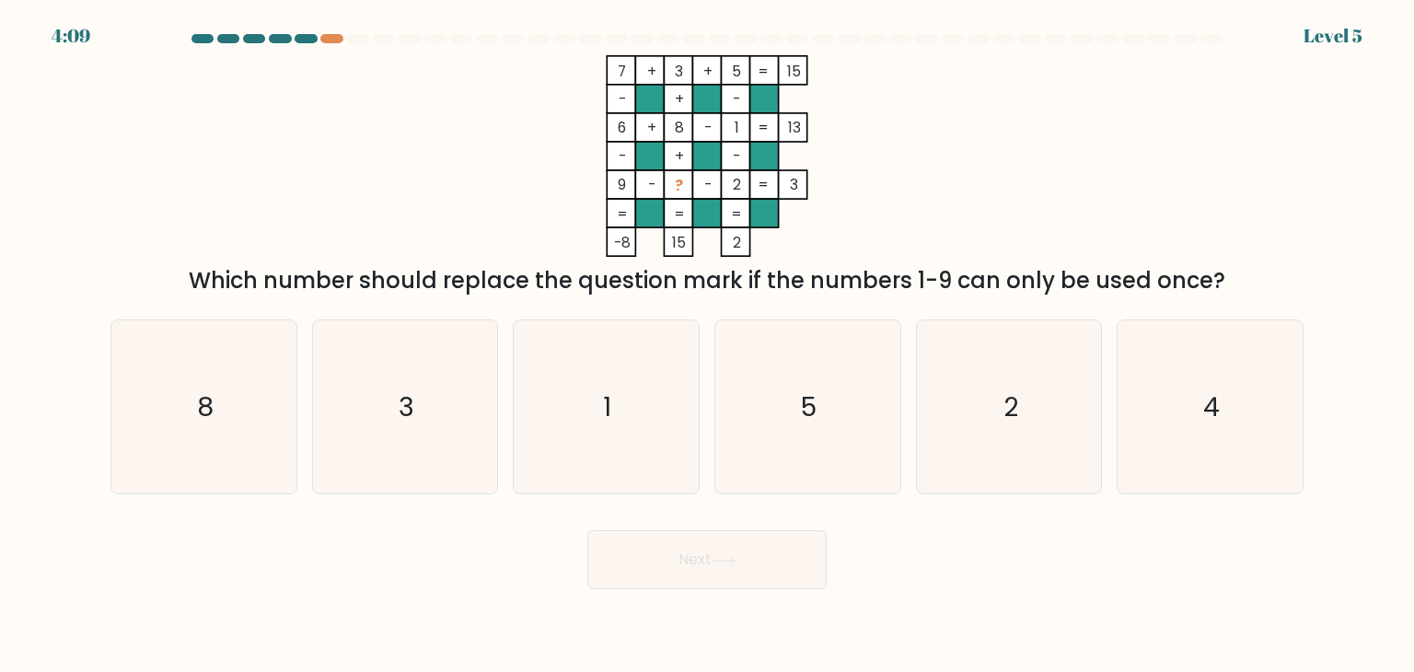
click at [335, 43] on div at bounding box center [706, 42] width 1215 height 17
click at [334, 41] on div at bounding box center [331, 38] width 22 height 9
click at [816, 413] on text "5" at bounding box center [810, 406] width 16 height 37
click at [708, 345] on input "d. 5" at bounding box center [707, 340] width 1 height 9
radio input "true"
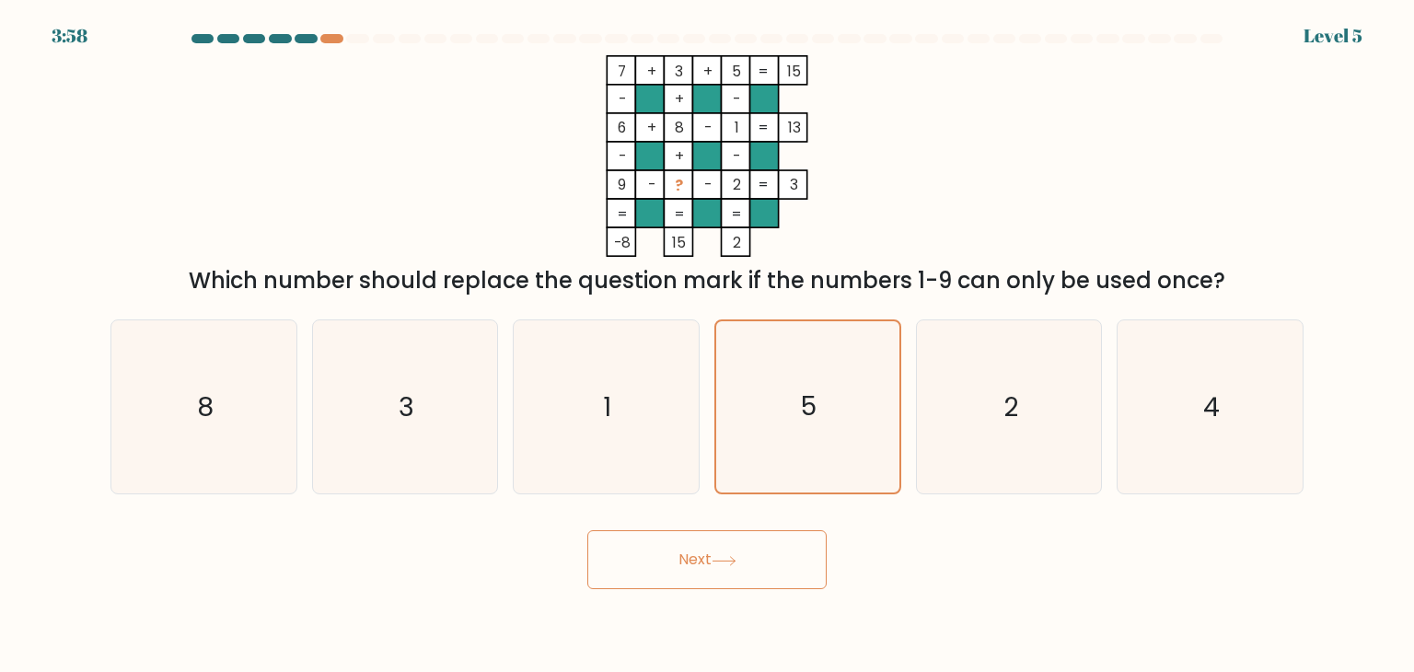
click at [736, 564] on icon at bounding box center [724, 561] width 25 height 10
click at [803, 443] on icon "5" at bounding box center [807, 406] width 171 height 171
click at [708, 345] on input "d. 5" at bounding box center [707, 340] width 1 height 9
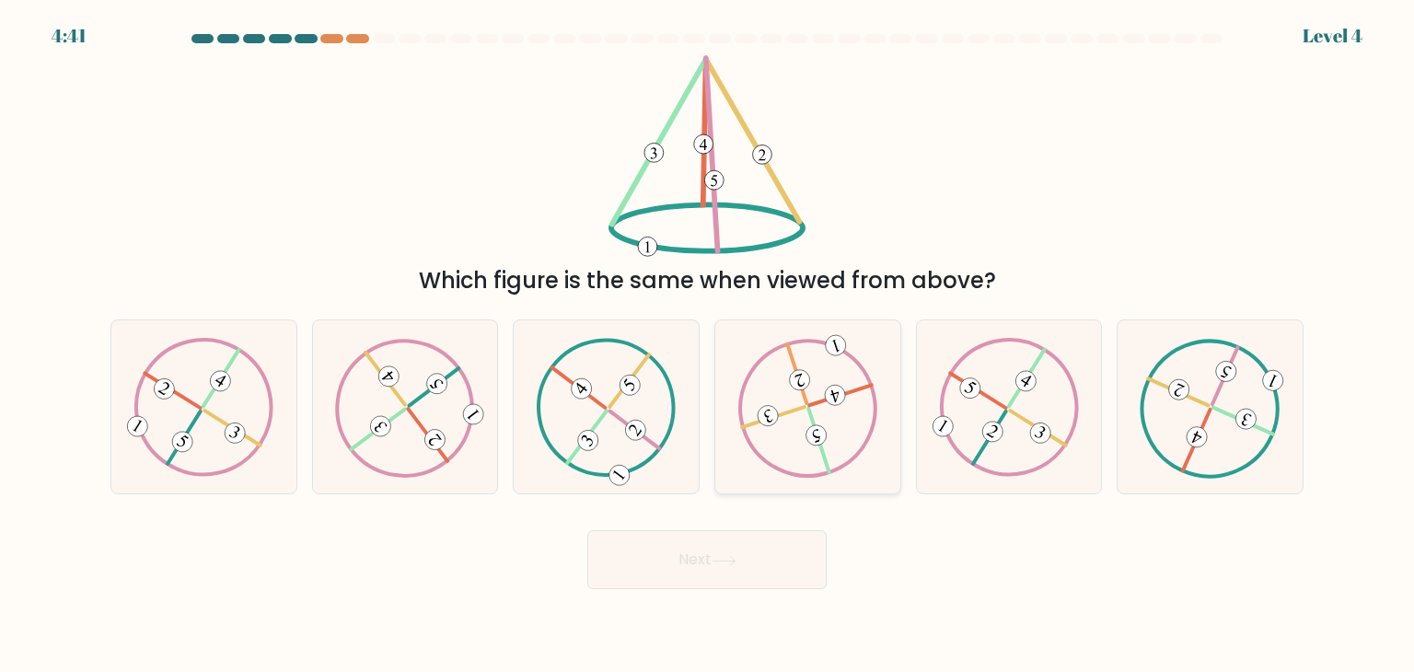
click at [792, 440] on icon at bounding box center [807, 407] width 140 height 139
click at [708, 345] on input "d." at bounding box center [707, 340] width 1 height 9
radio input "true"
click at [752, 529] on div "Next" at bounding box center [706, 552] width 1215 height 73
click at [752, 550] on button "Next" at bounding box center [706, 559] width 239 height 59
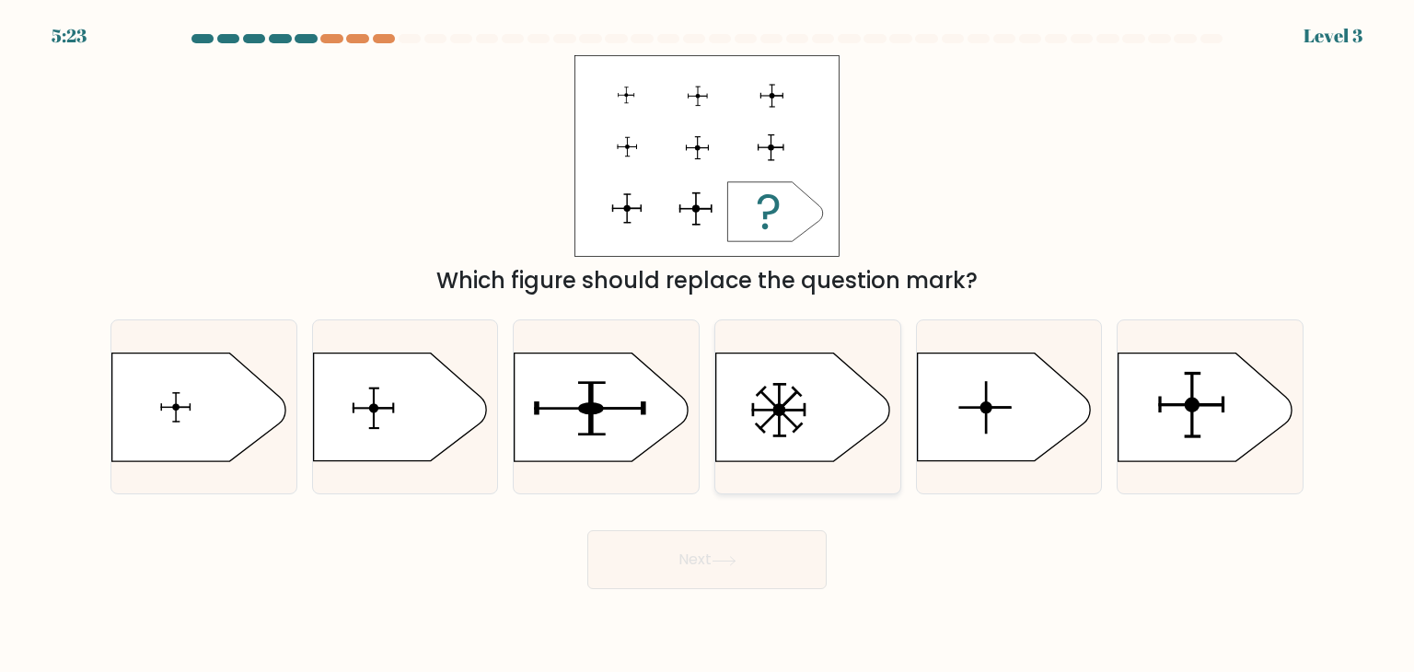
click at [807, 424] on icon at bounding box center [802, 407] width 173 height 108
click at [708, 345] on input "d." at bounding box center [707, 340] width 1 height 9
radio input "true"
click at [747, 553] on button "Next" at bounding box center [706, 559] width 239 height 59
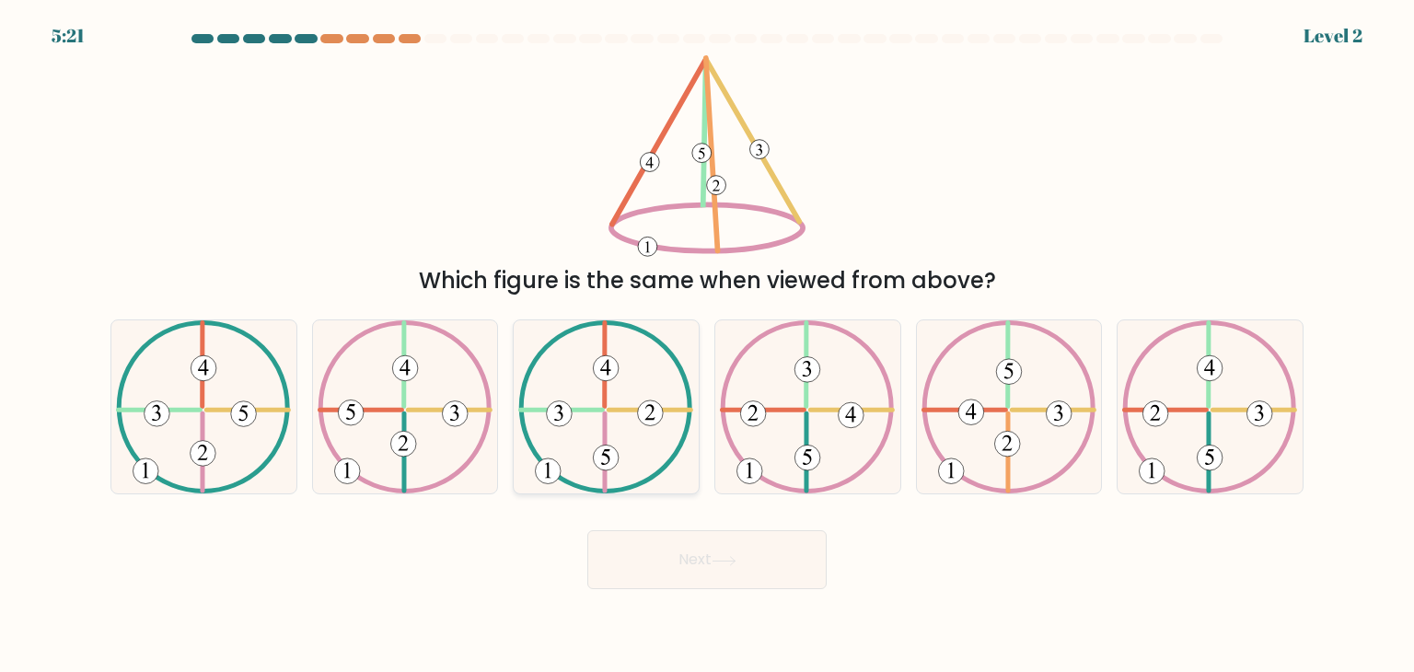
drag, startPoint x: 653, startPoint y: 507, endPoint x: 652, endPoint y: 469, distance: 38.7
click at [652, 469] on form at bounding box center [707, 311] width 1414 height 555
click at [652, 469] on icon at bounding box center [605, 406] width 175 height 173
click at [707, 345] on input "c." at bounding box center [707, 340] width 1 height 9
radio input "true"
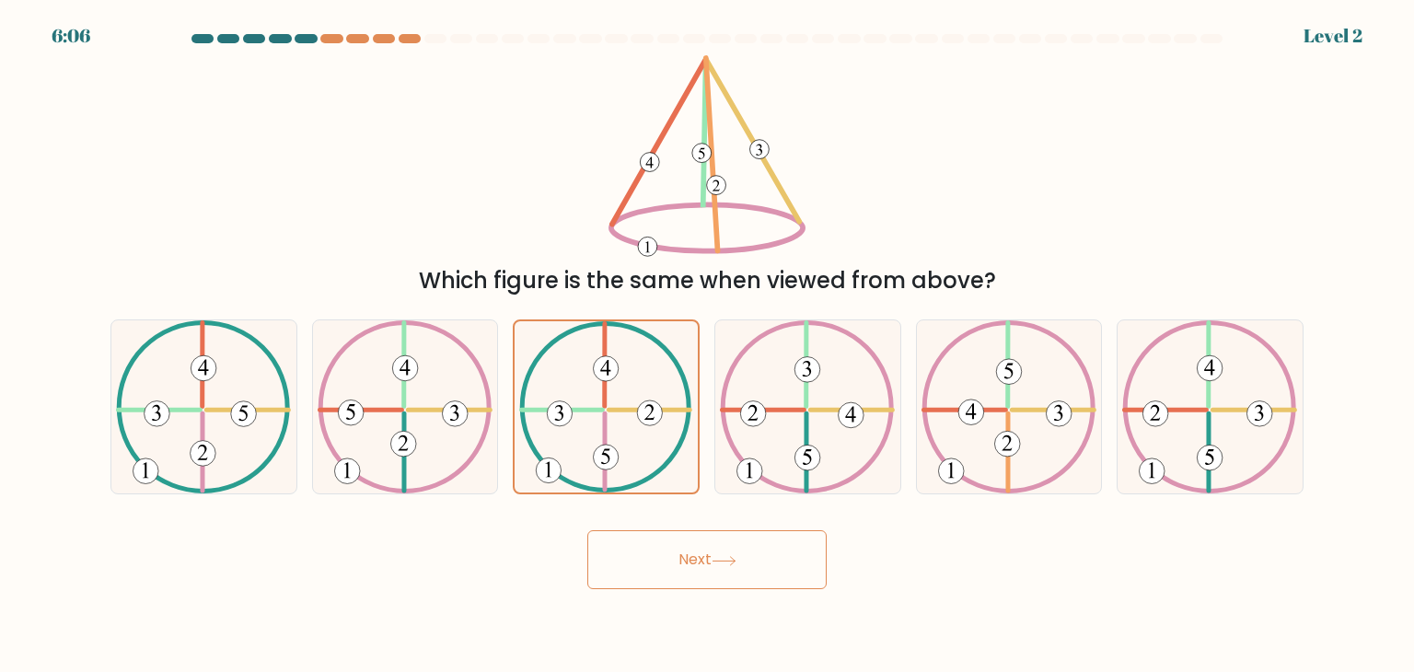
click at [665, 581] on button "Next" at bounding box center [706, 559] width 239 height 59
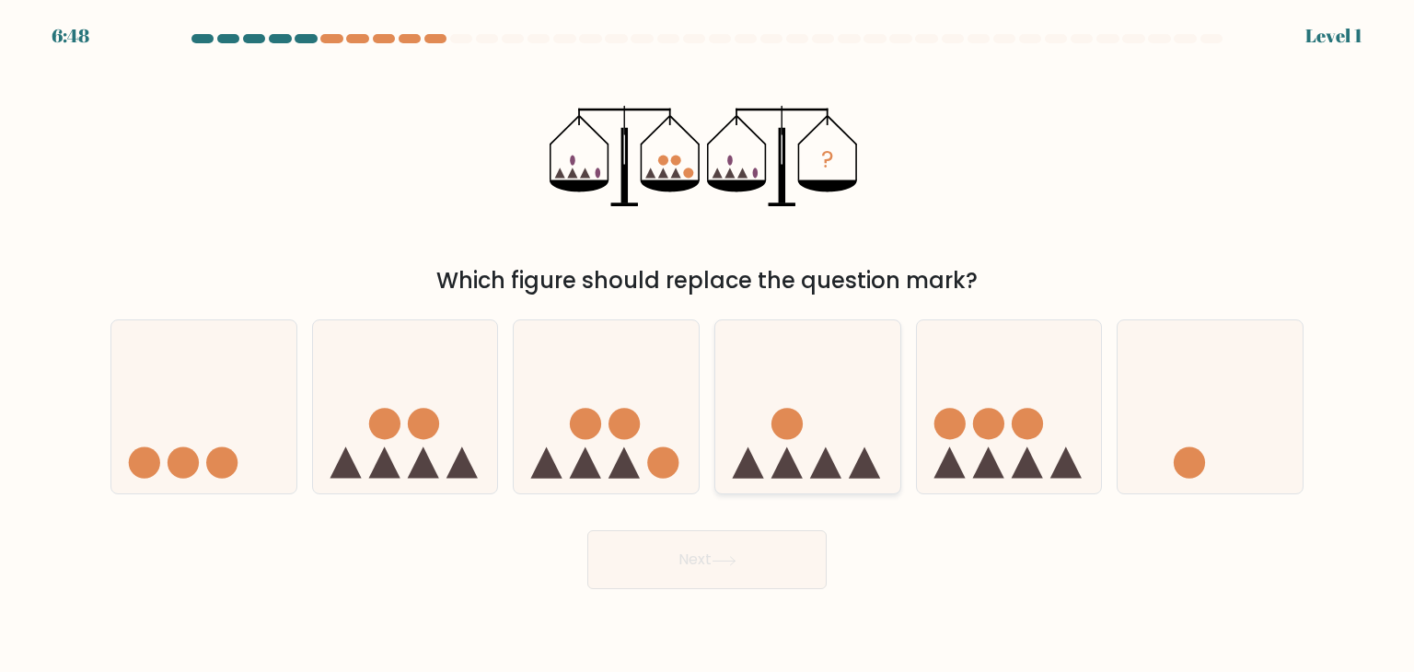
click at [794, 449] on icon at bounding box center [807, 406] width 185 height 153
click at [708, 345] on input "d." at bounding box center [707, 340] width 1 height 9
radio input "true"
drag, startPoint x: 759, startPoint y: 514, endPoint x: 744, endPoint y: 536, distance: 27.1
click at [744, 536] on form at bounding box center [707, 311] width 1414 height 555
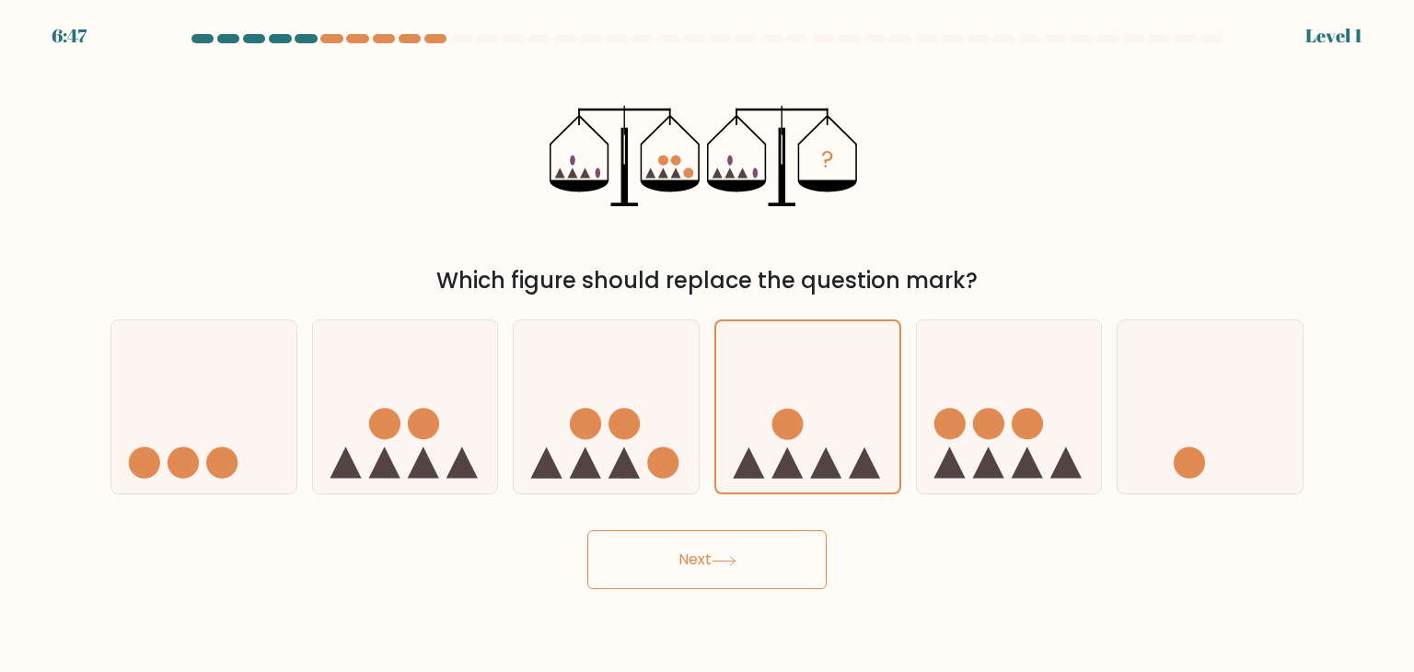
click at [744, 536] on button "Next" at bounding box center [706, 559] width 239 height 59
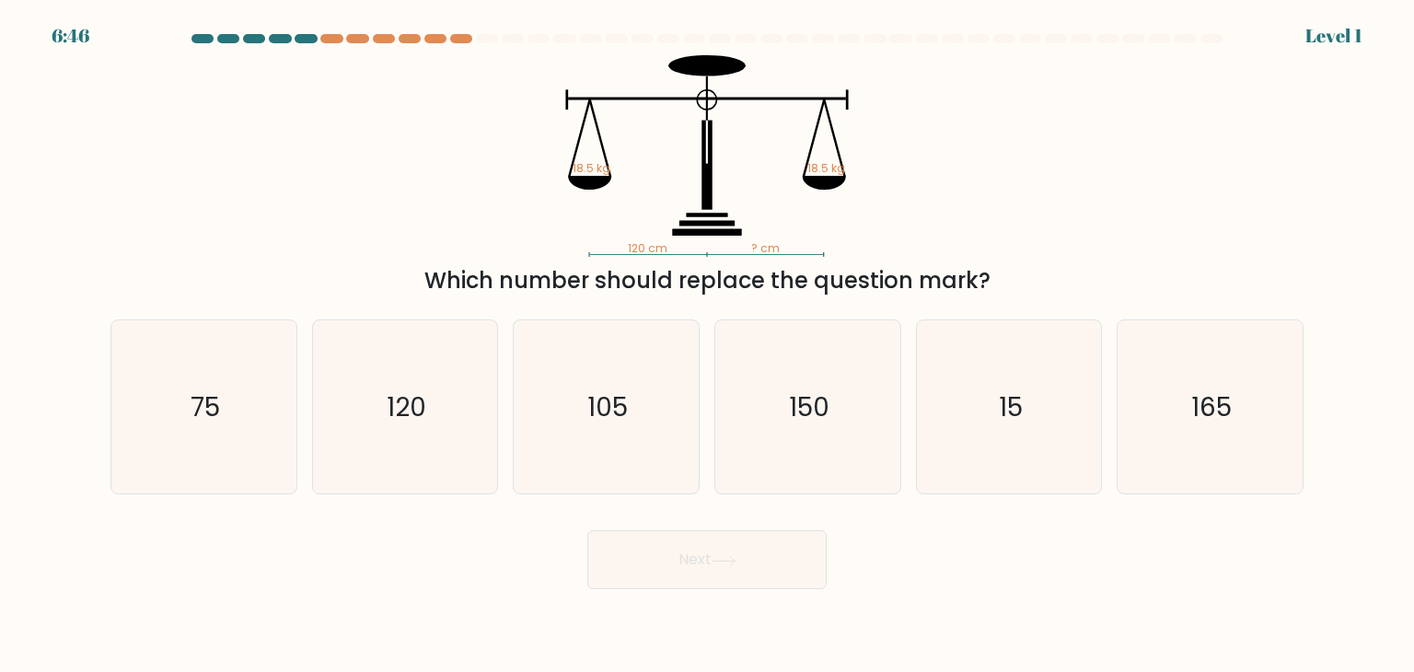
click at [644, 438] on icon "105" at bounding box center [605, 406] width 173 height 173
click at [707, 345] on input "c. 105" at bounding box center [707, 340] width 1 height 9
radio input "true"
click at [682, 564] on button "Next" at bounding box center [706, 559] width 239 height 59
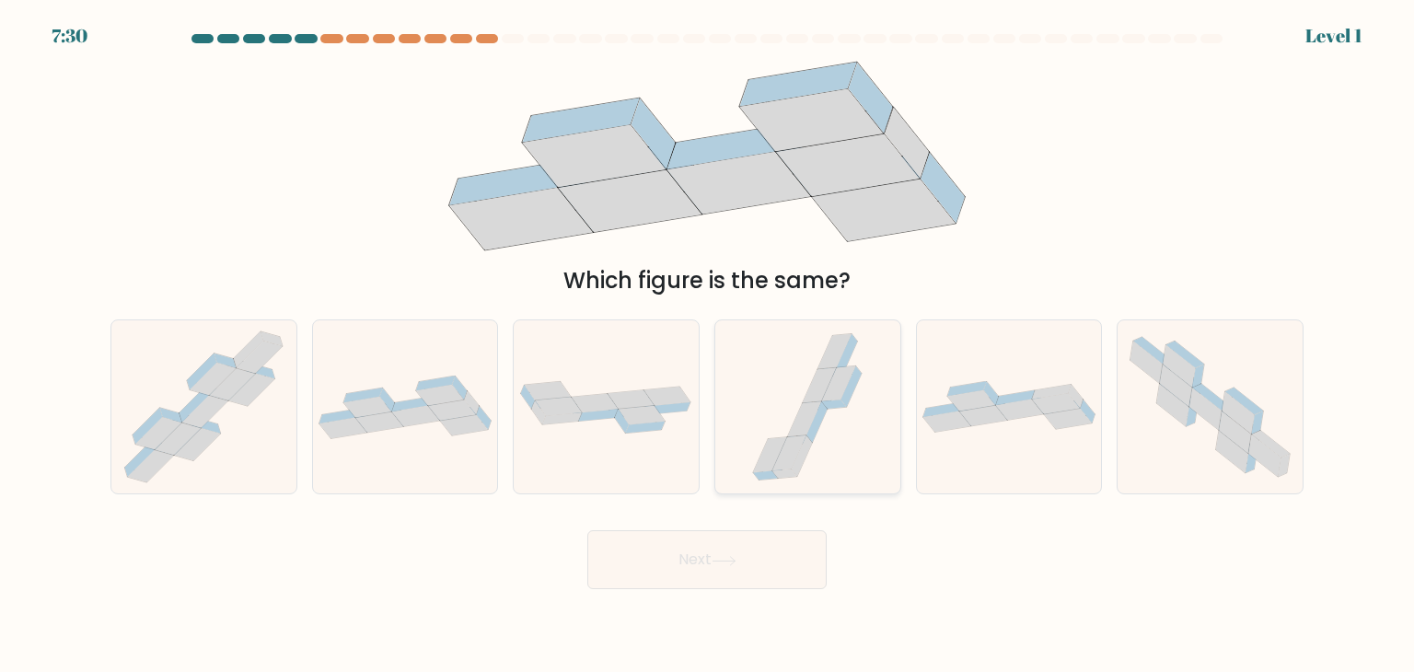
click at [795, 445] on icon at bounding box center [789, 452] width 34 height 35
click at [708, 345] on input "d." at bounding box center [707, 340] width 1 height 9
radio input "true"
click at [721, 586] on button "Next" at bounding box center [706, 559] width 239 height 59
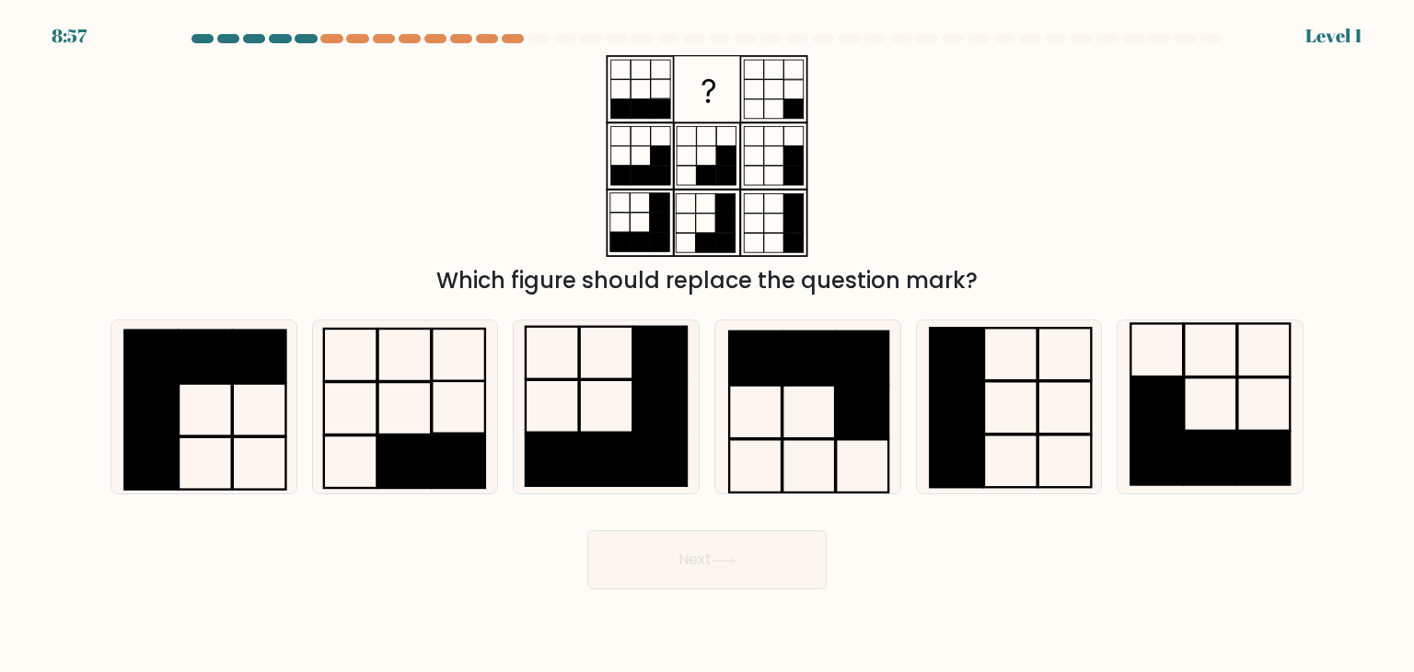
click at [641, 415] on rect at bounding box center [660, 406] width 53 height 52
click at [707, 345] on input "c." at bounding box center [707, 340] width 1 height 9
radio input "true"
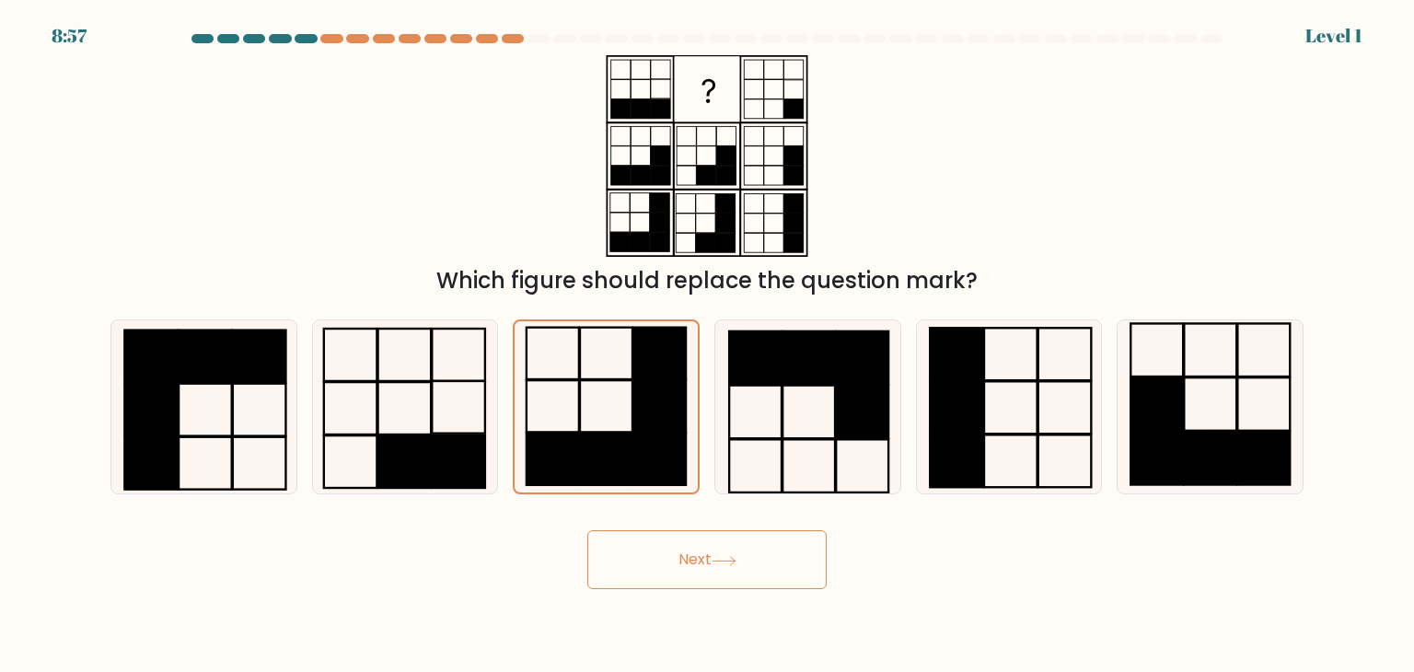
drag, startPoint x: 678, startPoint y: 517, endPoint x: 676, endPoint y: 554, distance: 36.9
click at [676, 554] on div "Next" at bounding box center [706, 552] width 1215 height 73
click at [676, 554] on button "Next" at bounding box center [706, 559] width 239 height 59
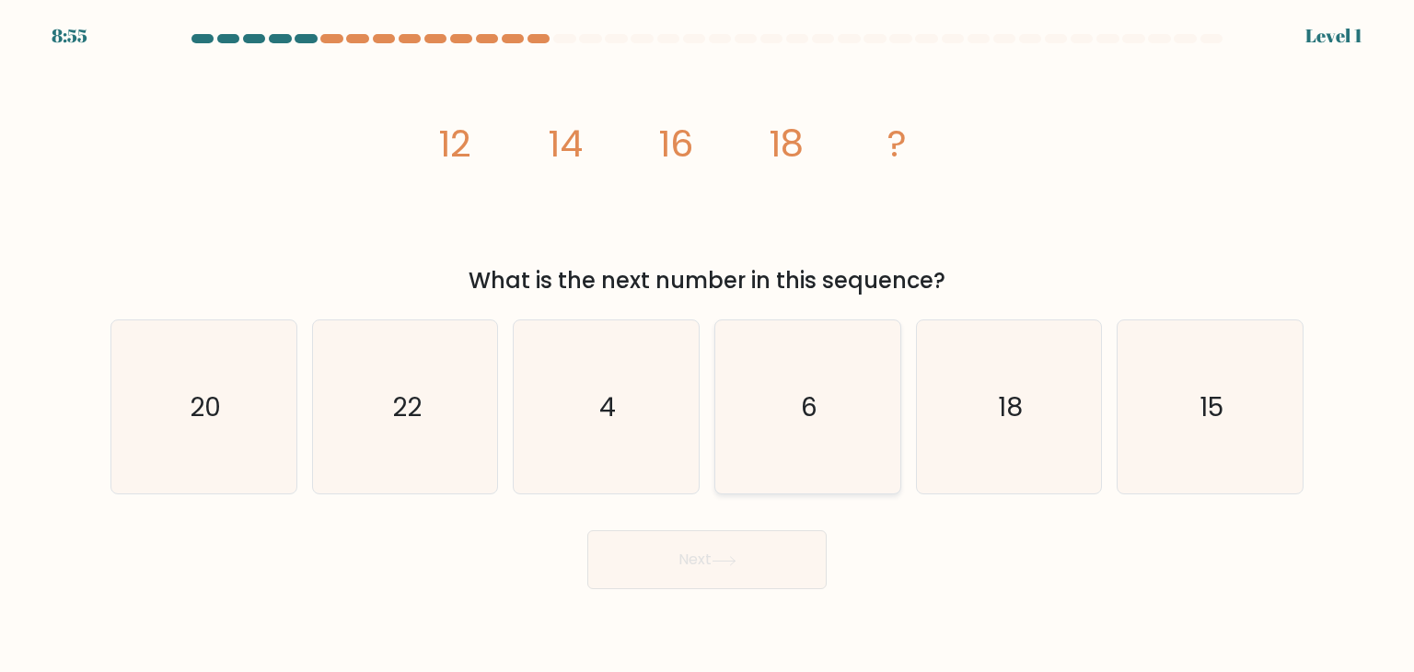
click at [760, 469] on icon "6" at bounding box center [807, 406] width 173 height 173
click at [708, 345] on input "d. 6" at bounding box center [707, 340] width 1 height 9
radio input "true"
click at [715, 572] on button "Next" at bounding box center [706, 559] width 239 height 59
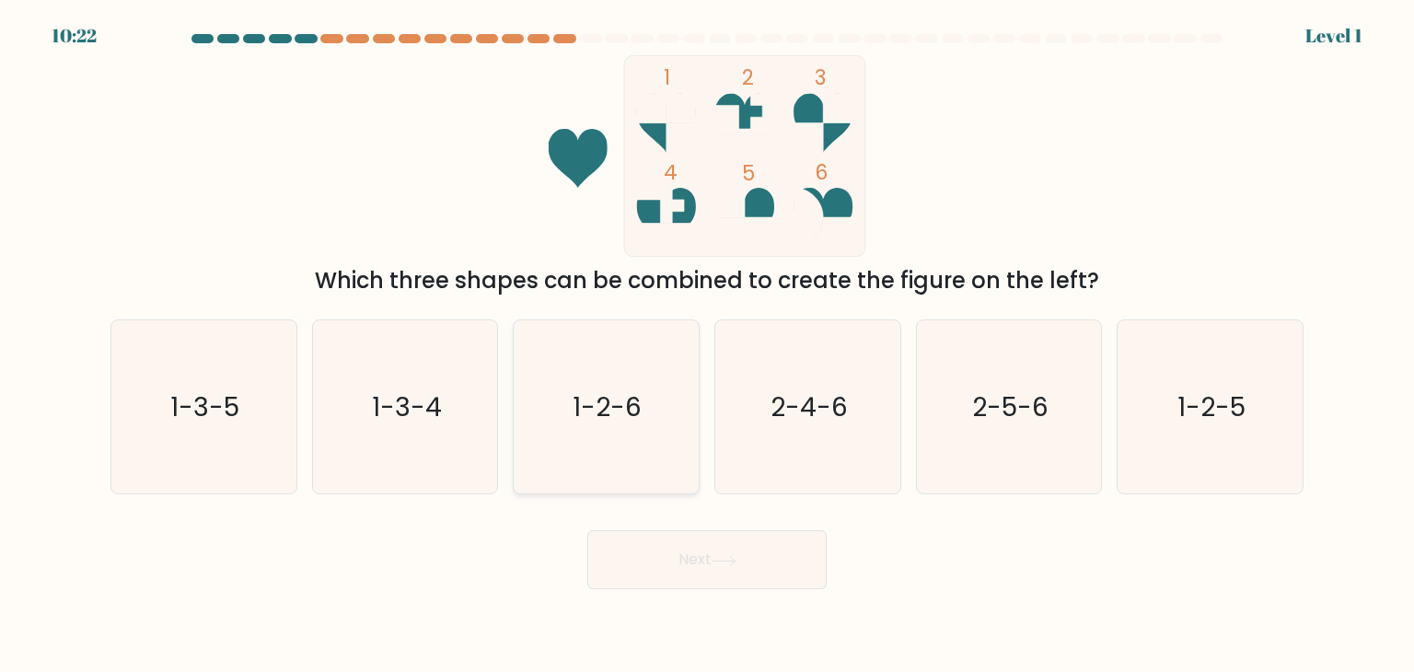
click at [611, 442] on icon "1-2-6" at bounding box center [605, 406] width 173 height 173
click at [707, 345] on input "c. 1-2-6" at bounding box center [707, 340] width 1 height 9
radio input "true"
click at [668, 550] on button "Next" at bounding box center [706, 559] width 239 height 59
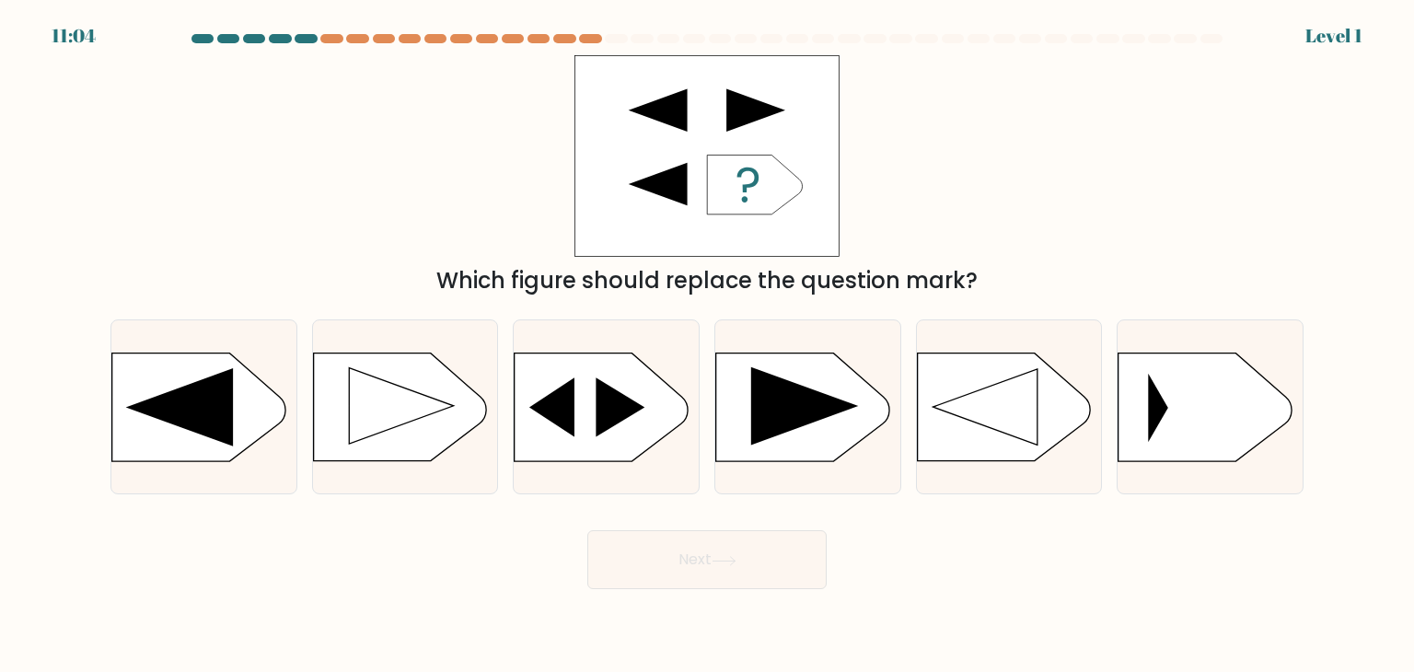
click at [666, 516] on div "Next" at bounding box center [706, 552] width 1215 height 73
click at [664, 494] on form "a." at bounding box center [707, 311] width 1414 height 555
click at [655, 456] on icon at bounding box center [606, 408] width 185 height 110
click at [707, 345] on input "c." at bounding box center [707, 340] width 1 height 9
radio input "true"
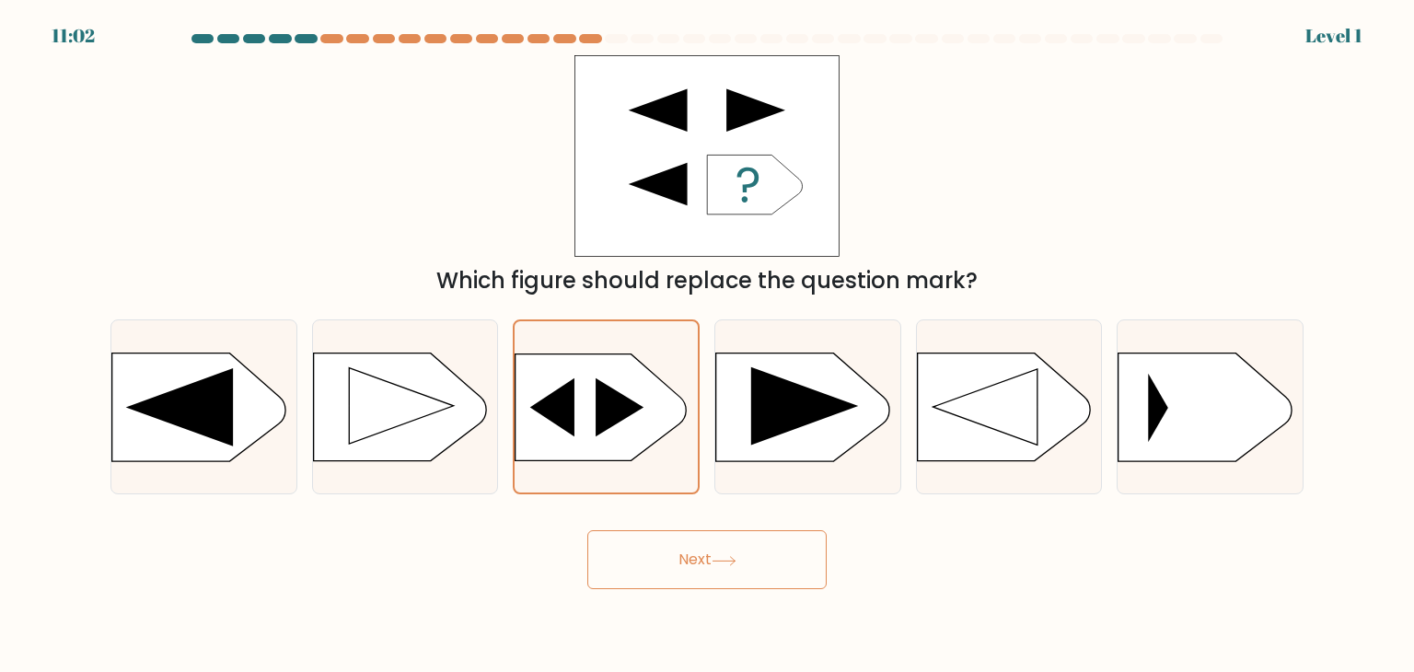
click at [678, 550] on button "Next" at bounding box center [706, 559] width 239 height 59
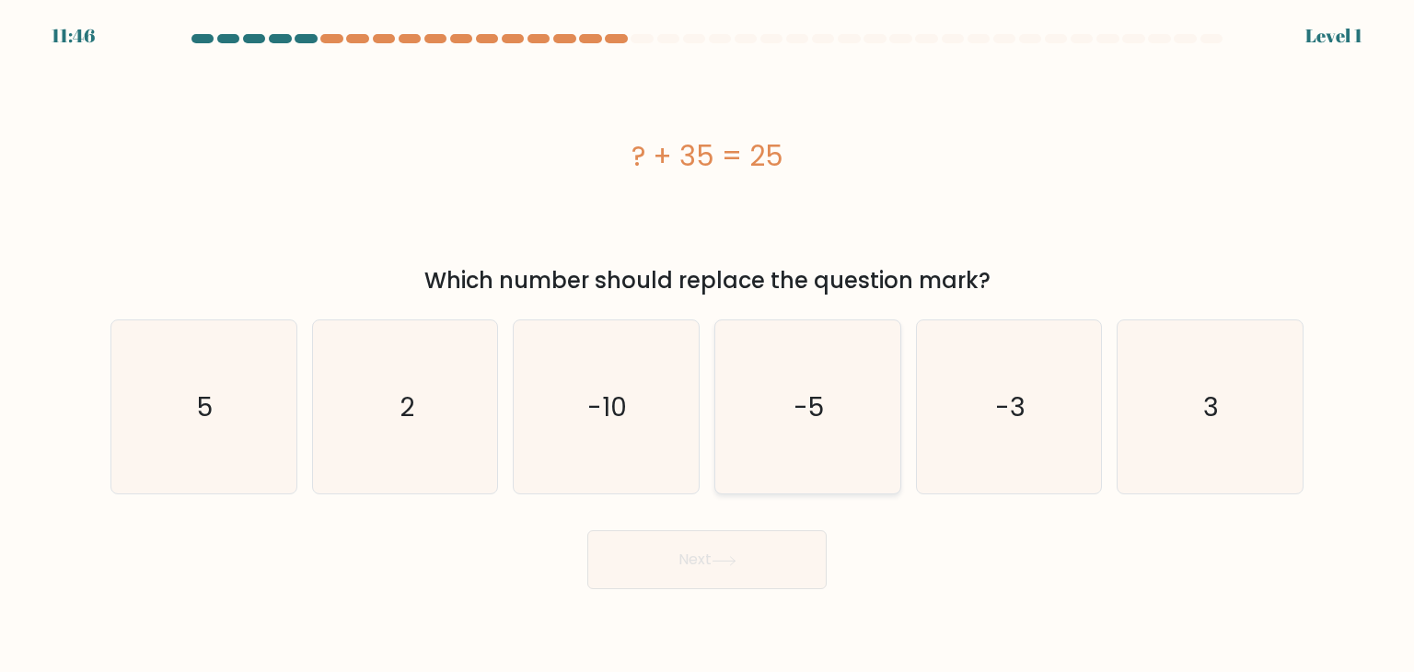
click at [799, 429] on icon "-5" at bounding box center [807, 406] width 173 height 173
click at [708, 345] on input "d. -5" at bounding box center [707, 340] width 1 height 9
radio input "true"
click at [733, 536] on button "Next" at bounding box center [706, 559] width 239 height 59
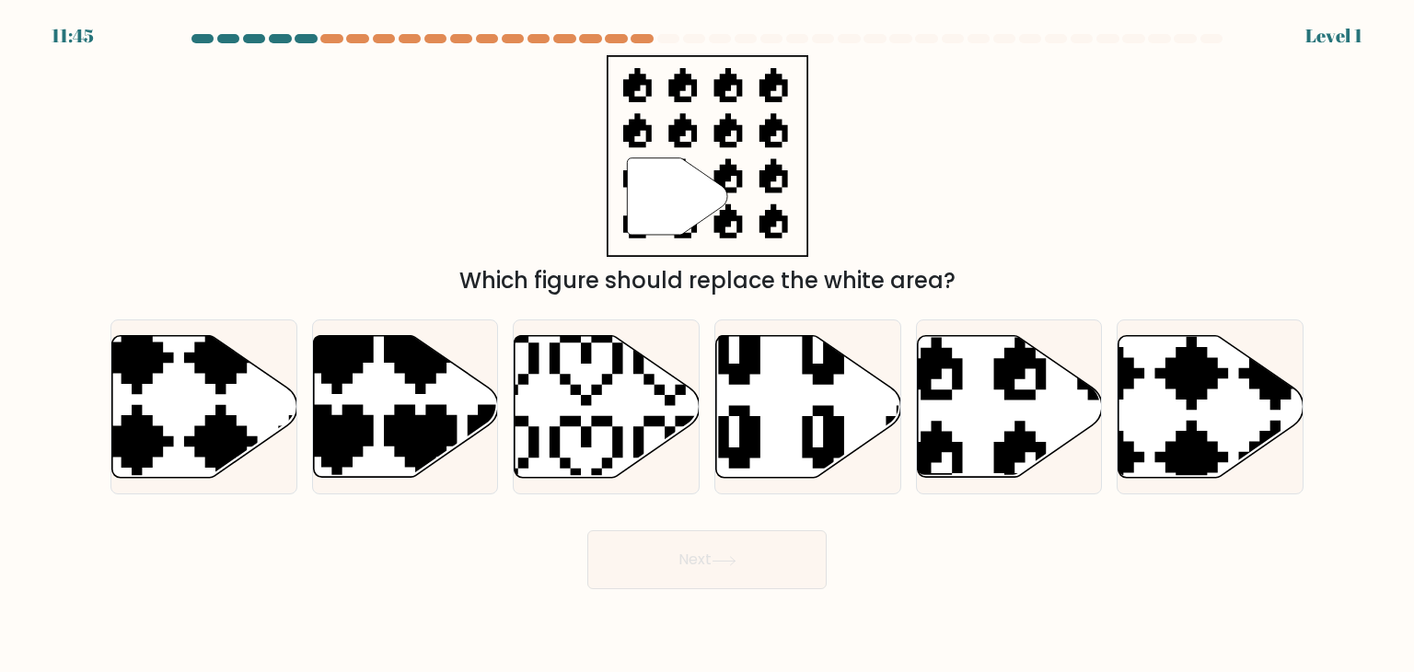
click at [639, 432] on icon at bounding box center [544, 327] width 325 height 325
click at [707, 345] on input "c." at bounding box center [707, 340] width 1 height 9
radio input "true"
click at [677, 557] on button "Next" at bounding box center [706, 559] width 239 height 59
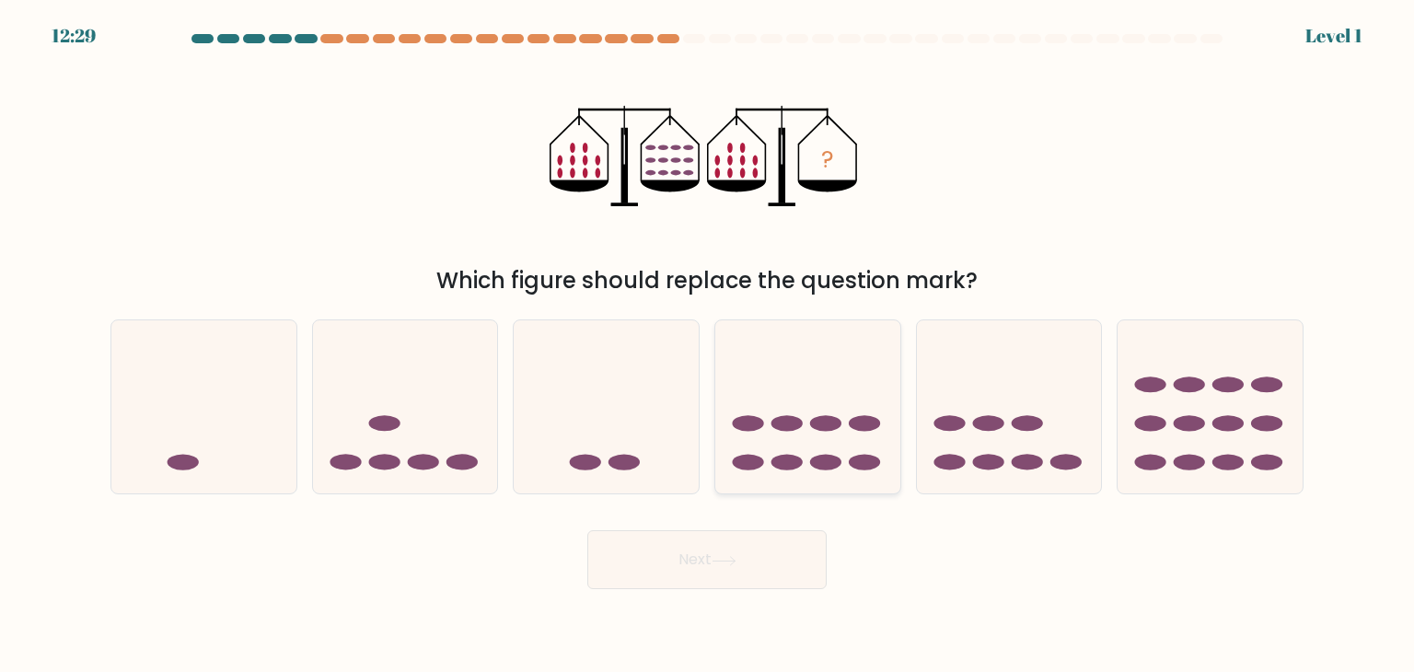
click at [891, 423] on icon at bounding box center [807, 406] width 185 height 153
click at [708, 345] on input "d." at bounding box center [707, 340] width 1 height 9
radio input "true"
click at [685, 569] on button "Next" at bounding box center [706, 559] width 239 height 59
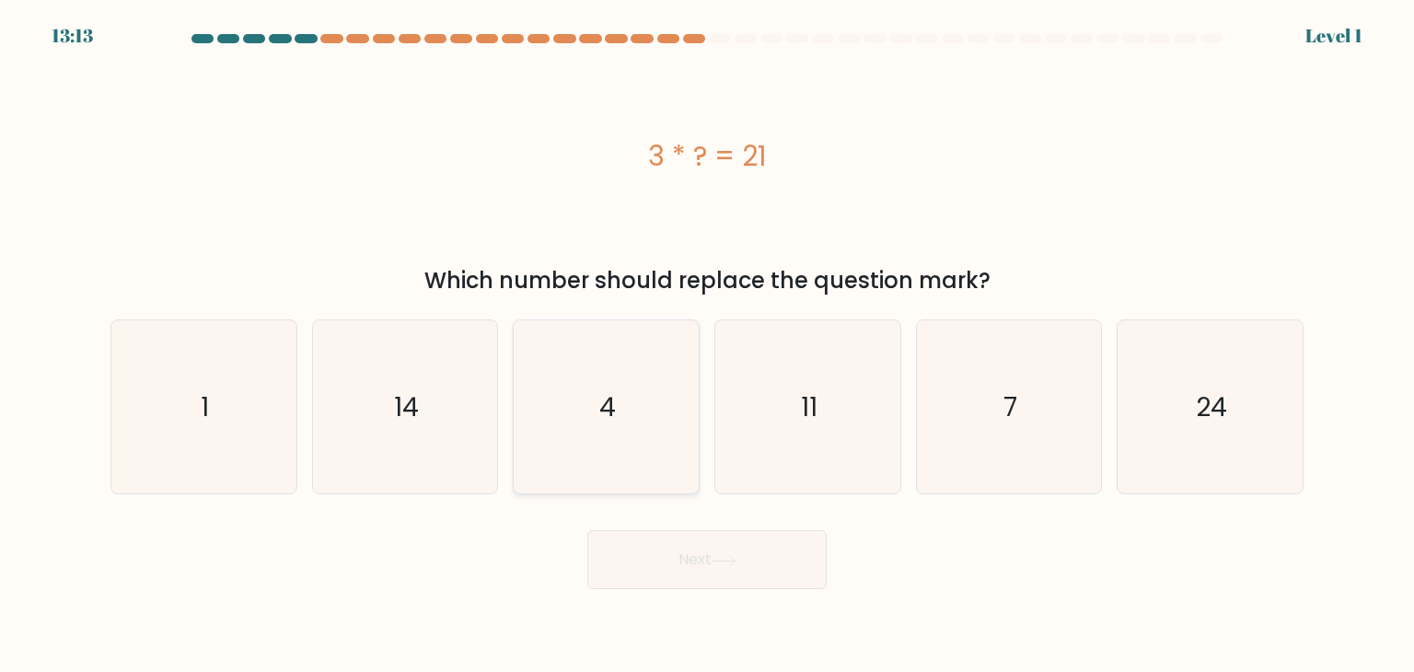
click at [676, 461] on icon "4" at bounding box center [605, 406] width 173 height 173
click at [707, 345] on input "c. 4" at bounding box center [707, 340] width 1 height 9
radio input "true"
click at [702, 570] on button "Next" at bounding box center [706, 559] width 239 height 59
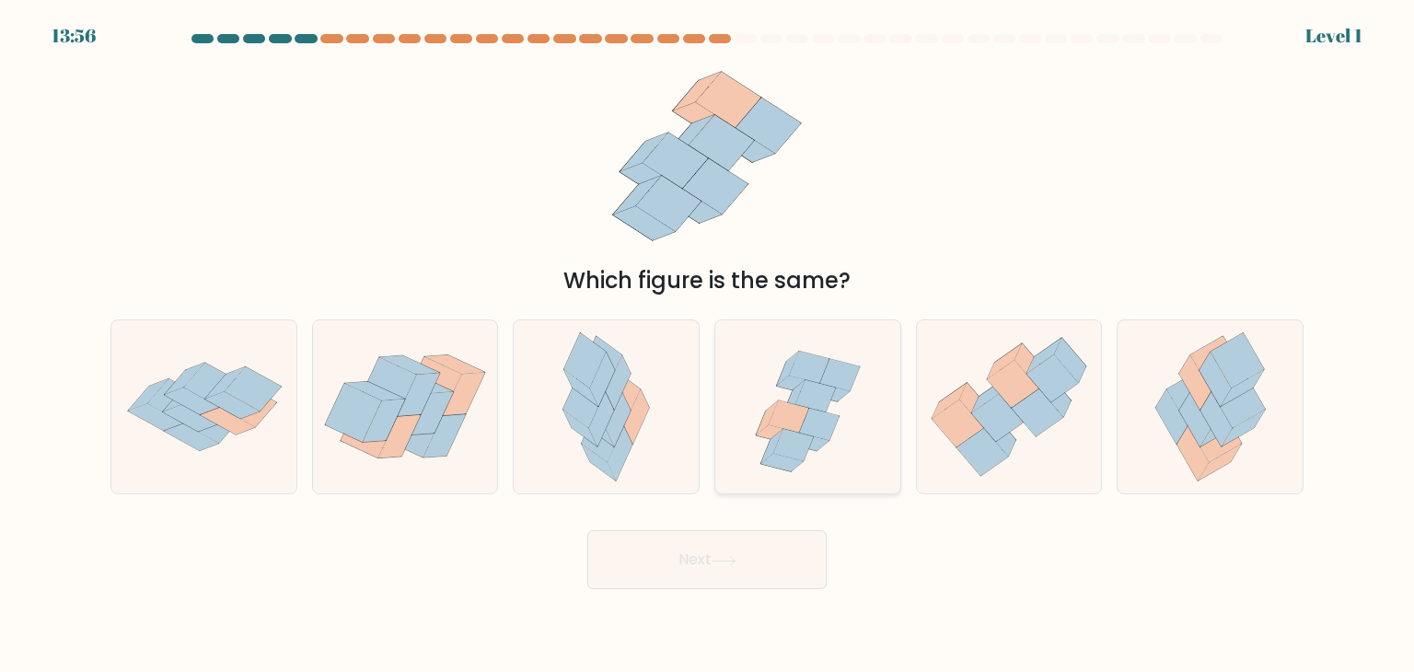
click at [843, 425] on icon at bounding box center [807, 406] width 180 height 173
click at [708, 345] on input "d." at bounding box center [707, 340] width 1 height 9
radio input "true"
click at [742, 542] on button "Next" at bounding box center [706, 559] width 239 height 59
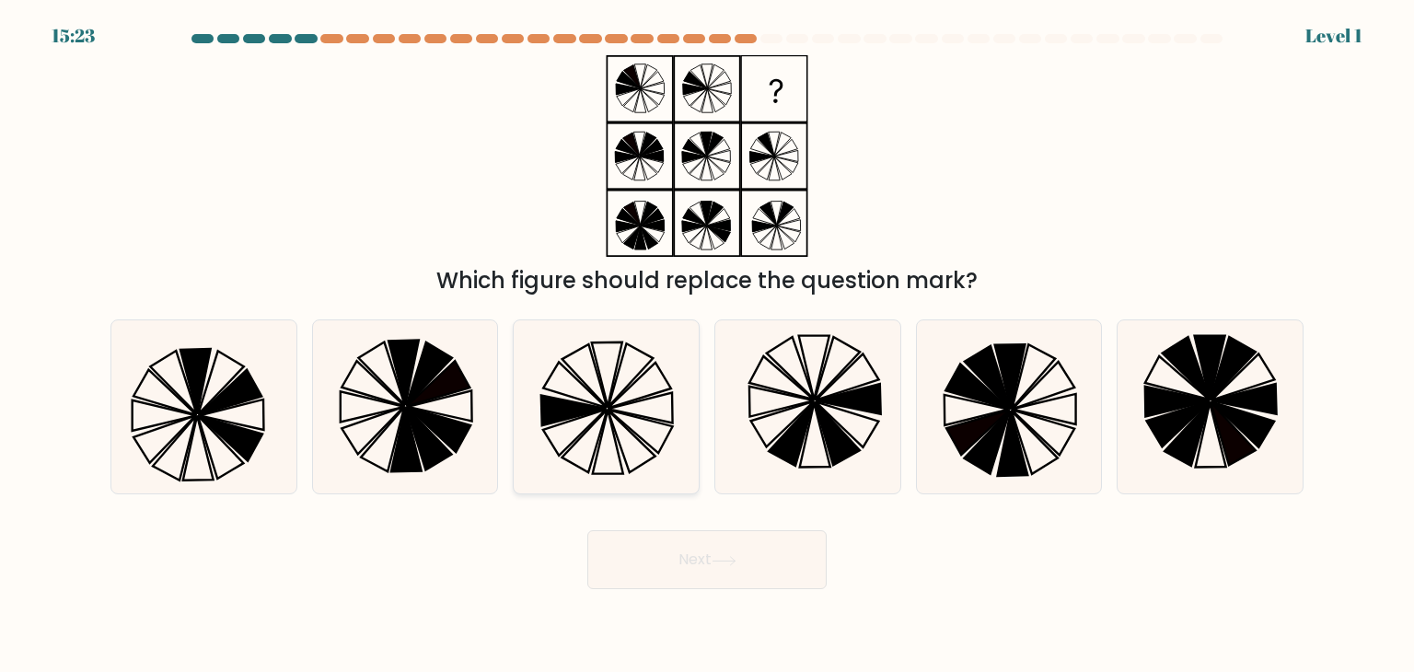
click at [619, 388] on icon at bounding box center [605, 406] width 173 height 173
click at [707, 345] on input "c." at bounding box center [707, 340] width 1 height 9
radio input "true"
click at [677, 551] on button "Next" at bounding box center [706, 559] width 239 height 59
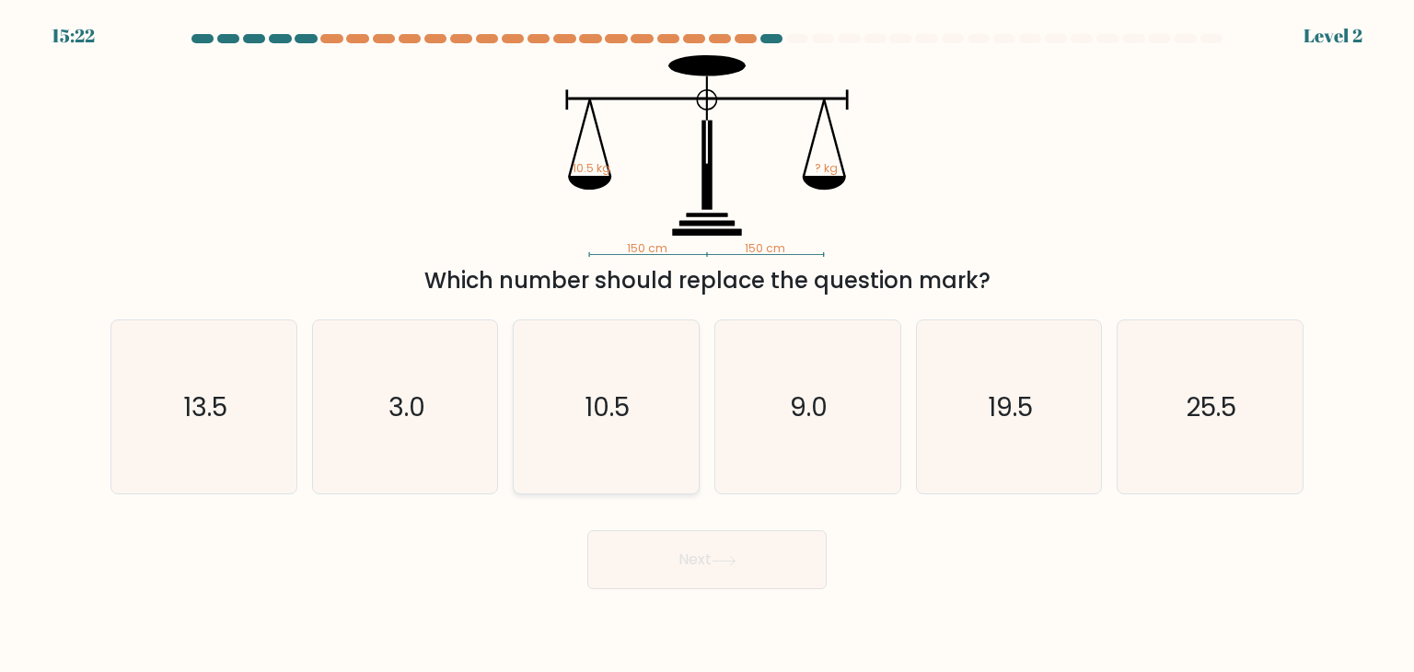
drag, startPoint x: 649, startPoint y: 421, endPoint x: 648, endPoint y: 436, distance: 15.7
click at [648, 421] on icon "10.5" at bounding box center [605, 406] width 173 height 173
click at [707, 345] on input "c. 10.5" at bounding box center [707, 340] width 1 height 9
radio input "true"
click at [680, 532] on button "Next" at bounding box center [706, 559] width 239 height 59
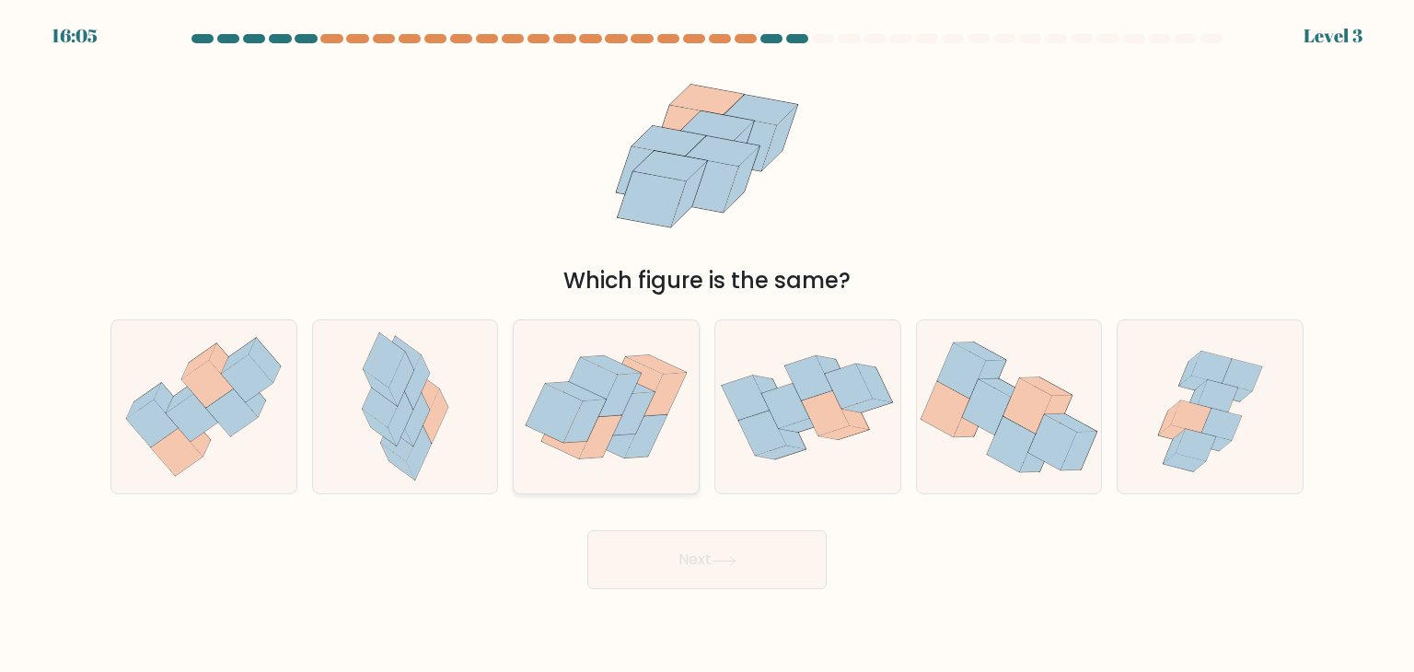
click at [643, 418] on icon at bounding box center [646, 436] width 42 height 43
click at [707, 345] on input "c." at bounding box center [707, 340] width 1 height 9
radio input "true"
click at [689, 553] on button "Next" at bounding box center [706, 559] width 239 height 59
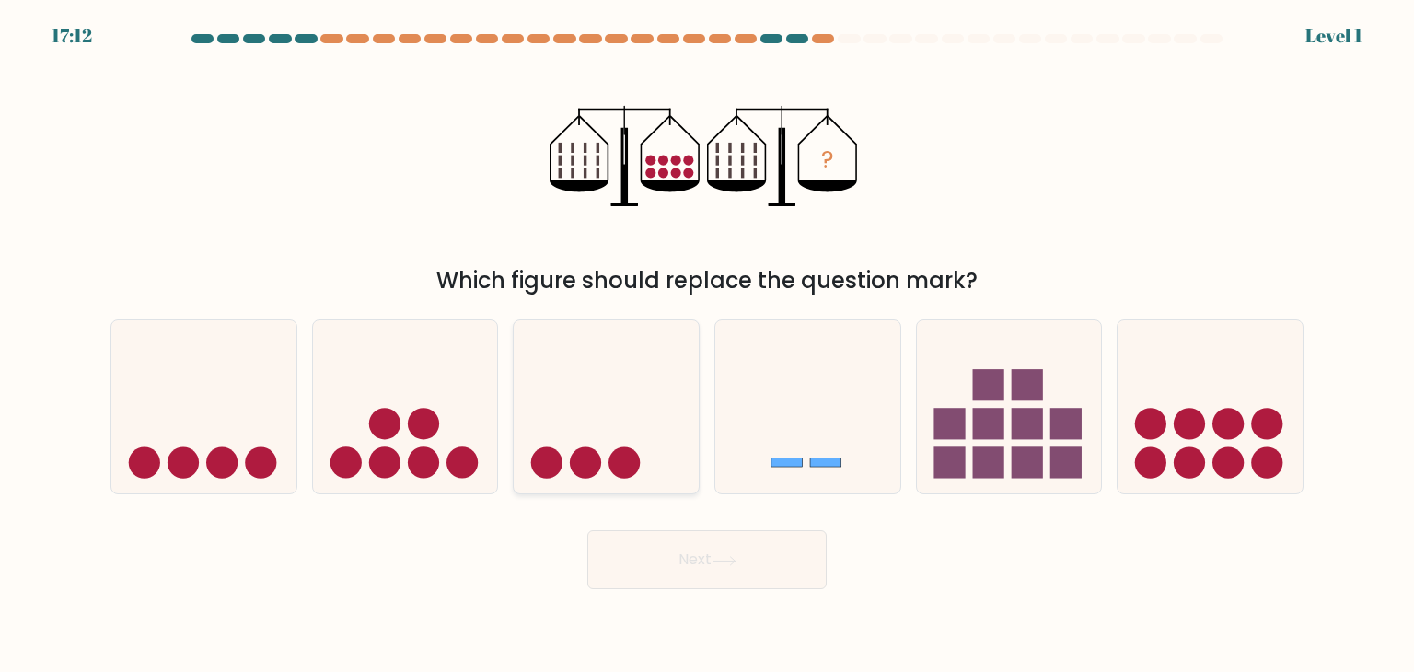
click at [635, 362] on icon at bounding box center [606, 406] width 185 height 153
click at [707, 345] on input "c." at bounding box center [707, 340] width 1 height 9
radio input "true"
click at [693, 533] on button "Next" at bounding box center [706, 559] width 239 height 59
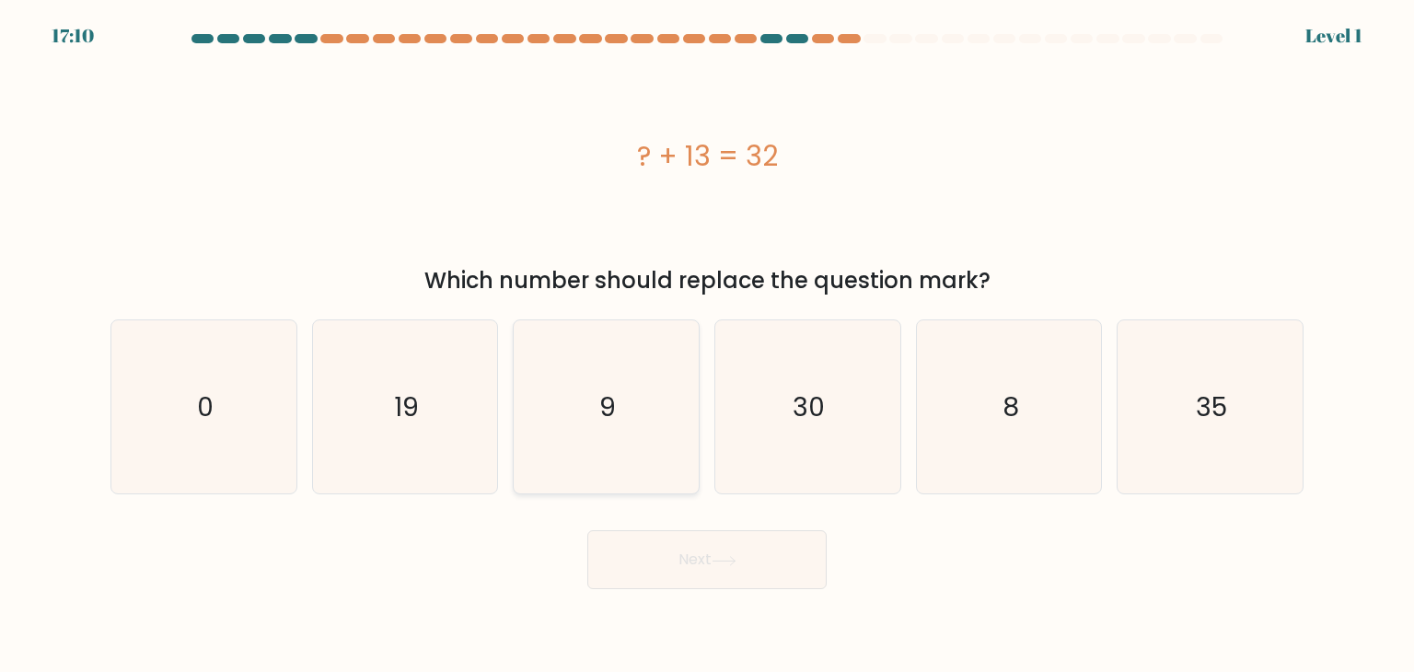
click at [643, 401] on icon "9" at bounding box center [605, 406] width 173 height 173
click at [707, 345] on input "c. 9" at bounding box center [707, 340] width 1 height 9
radio input "true"
click at [701, 536] on button "Next" at bounding box center [706, 559] width 239 height 59
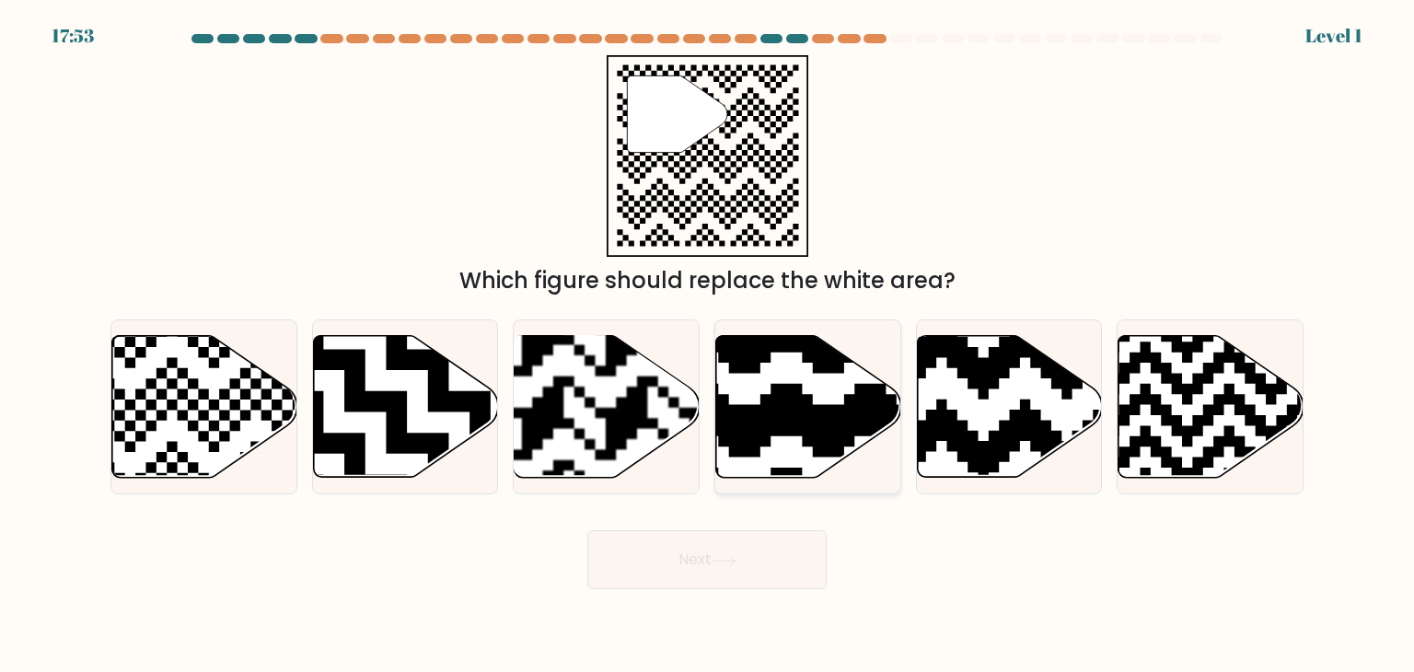
click at [771, 440] on icon at bounding box center [808, 407] width 185 height 142
click at [708, 345] on input "d." at bounding box center [707, 340] width 1 height 9
radio input "true"
click at [759, 522] on div "Next" at bounding box center [706, 552] width 1215 height 73
click at [753, 551] on button "Next" at bounding box center [706, 559] width 239 height 59
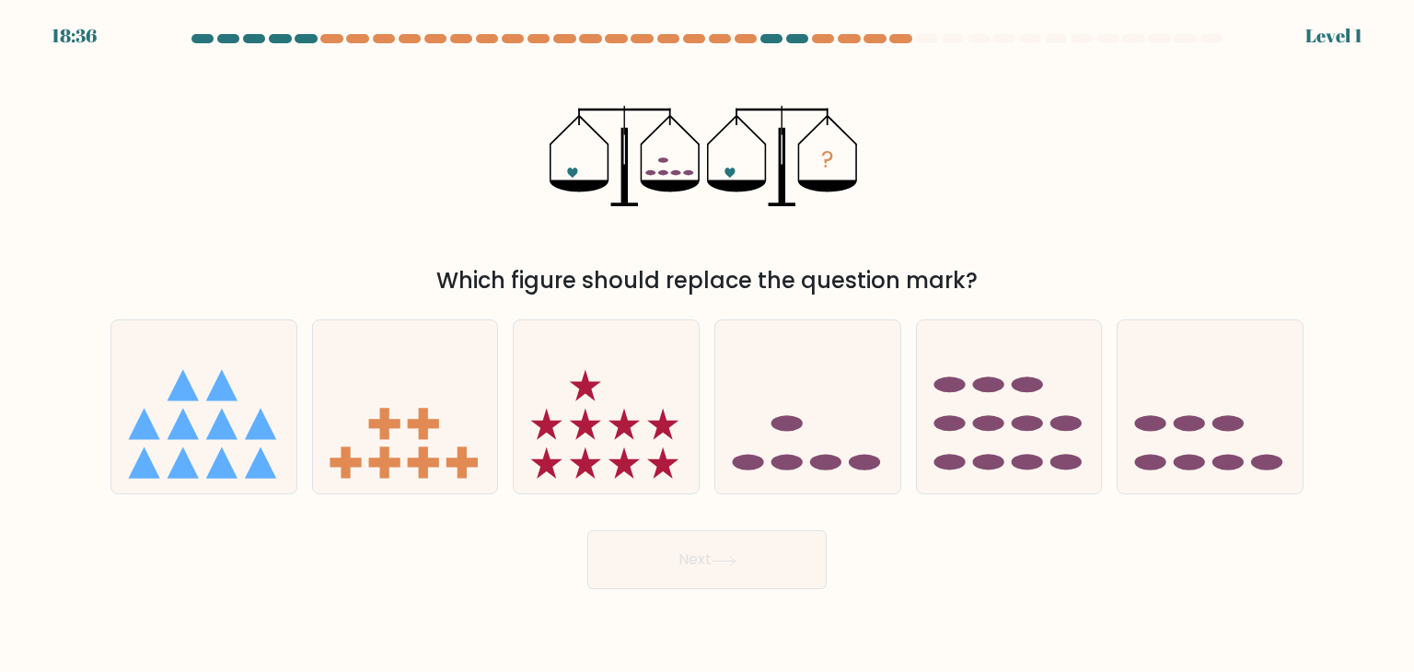
click at [649, 436] on icon at bounding box center [606, 406] width 185 height 153
click at [707, 345] on input "c." at bounding box center [707, 340] width 1 height 9
radio input "true"
click at [713, 568] on button "Next" at bounding box center [706, 559] width 239 height 59
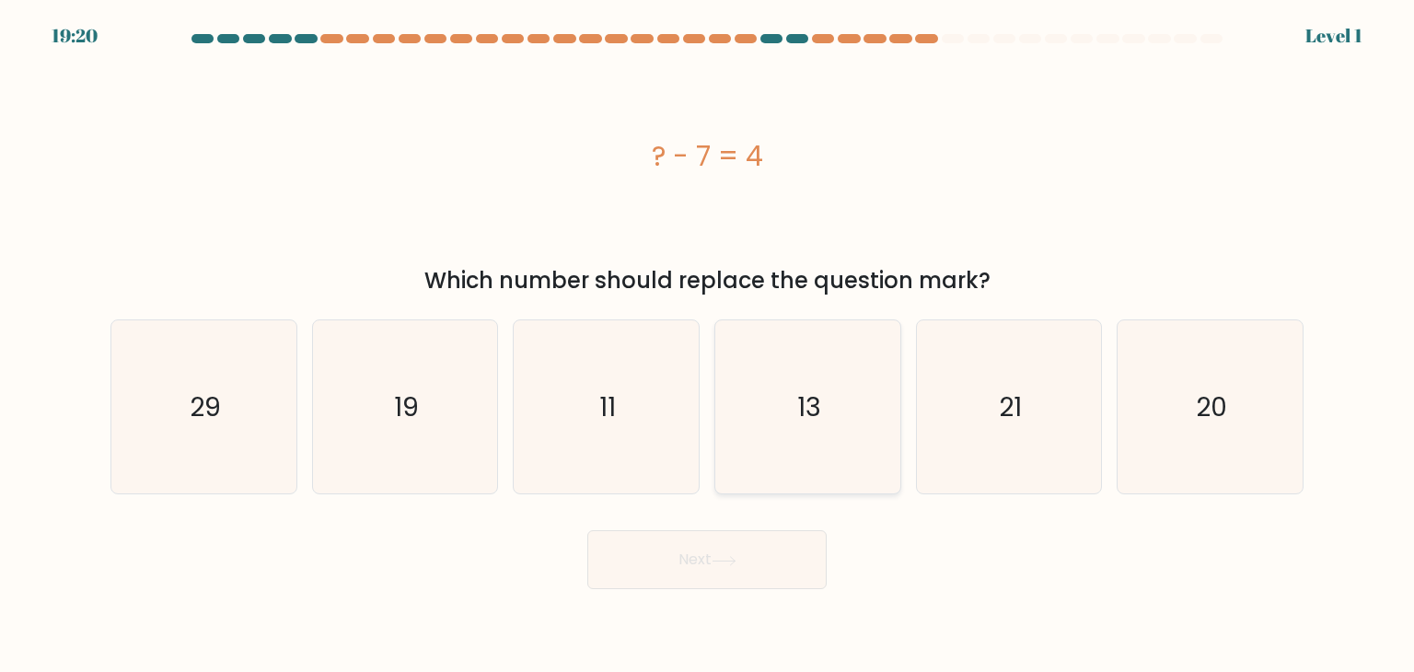
click at [850, 424] on icon "13" at bounding box center [807, 406] width 173 height 173
click at [708, 345] on input "d. 13" at bounding box center [707, 340] width 1 height 9
radio input "true"
click at [763, 557] on button "Next" at bounding box center [706, 559] width 239 height 59
click at [626, 410] on icon "11" at bounding box center [605, 406] width 173 height 173
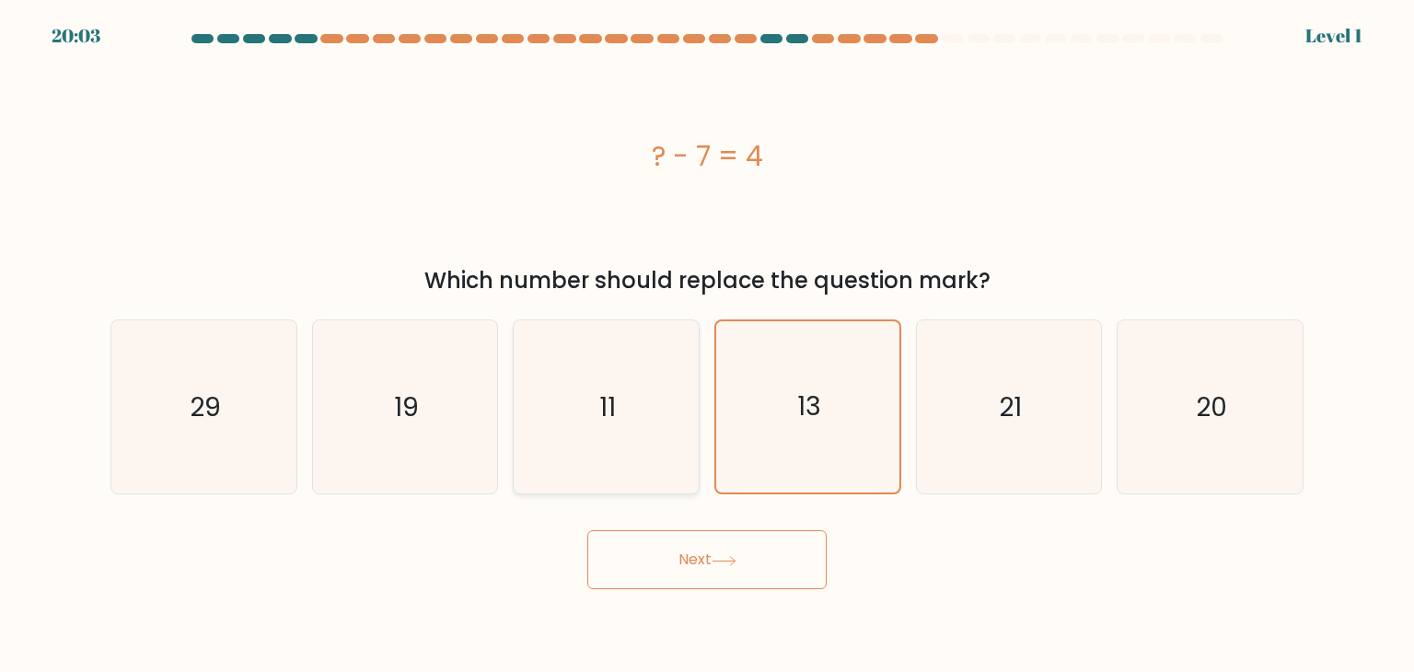
click at [707, 345] on input "c. 11" at bounding box center [707, 340] width 1 height 9
radio input "true"
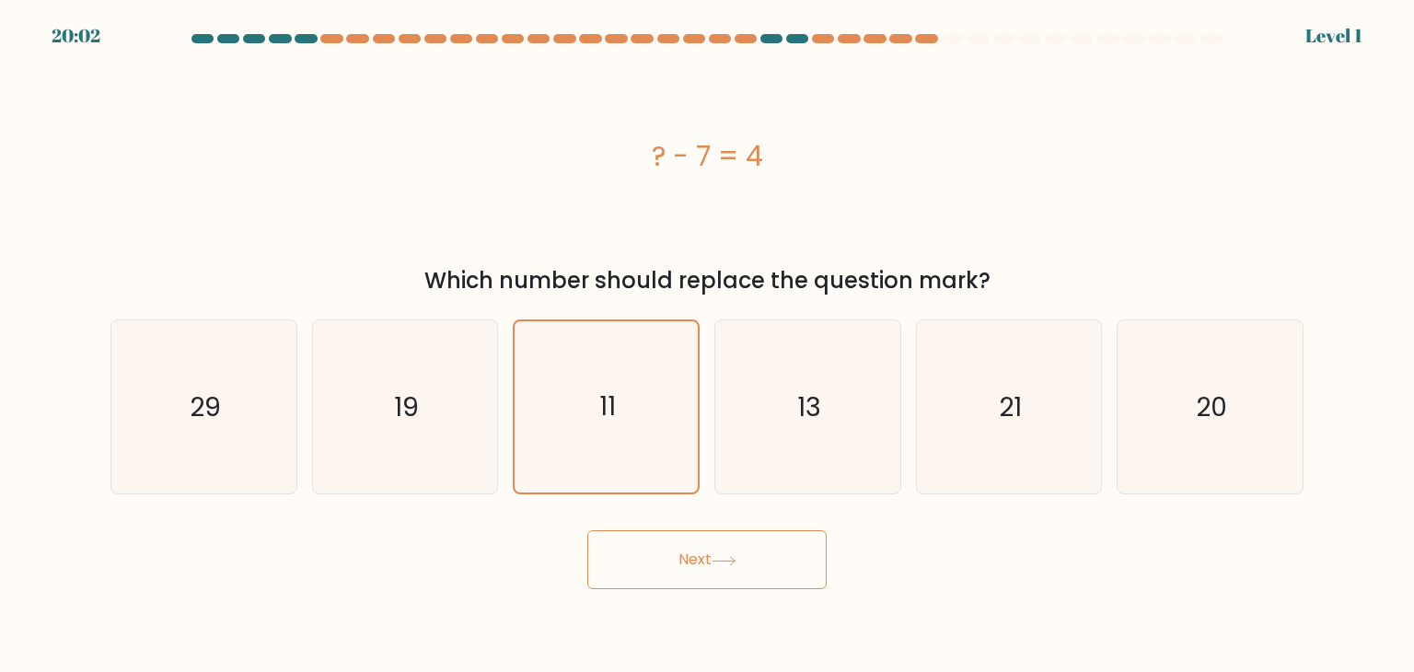
click at [689, 562] on button "Next" at bounding box center [706, 559] width 239 height 59
click at [832, 411] on icon "13" at bounding box center [807, 406] width 173 height 173
click at [708, 345] on input "d. 13" at bounding box center [707, 340] width 1 height 9
radio input "true"
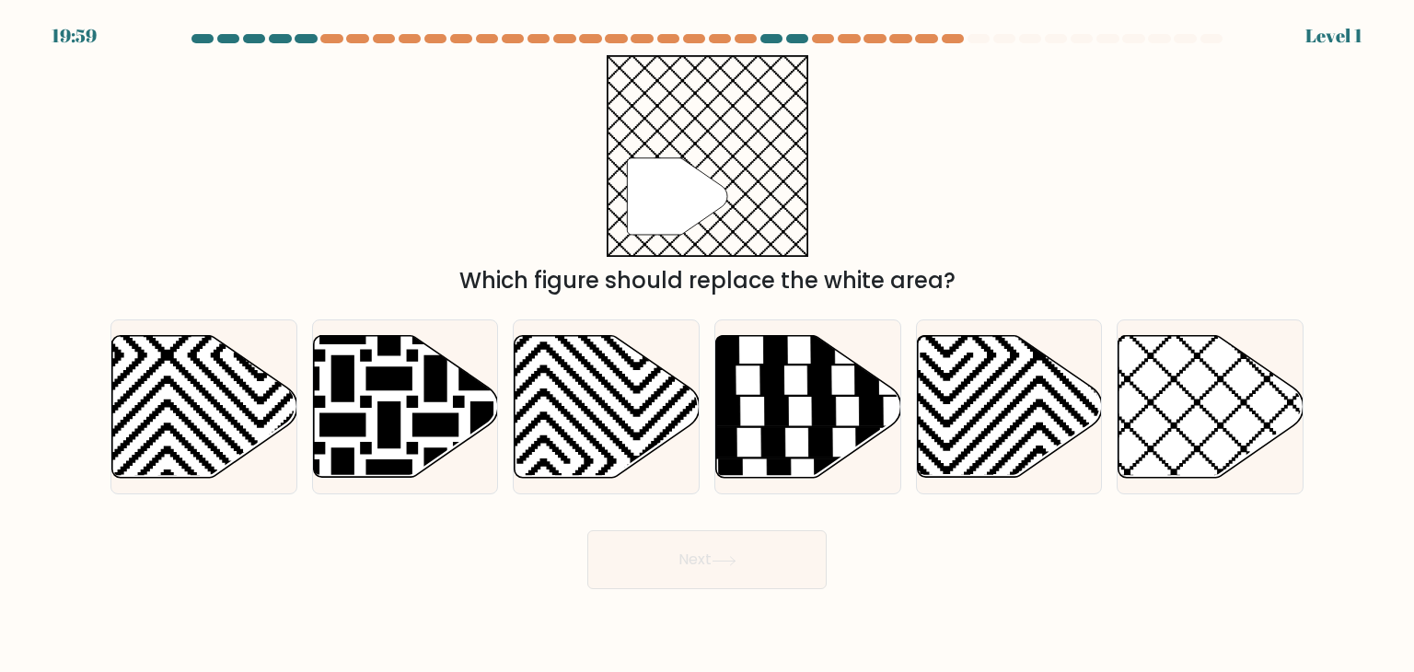
click at [768, 560] on button "Next" at bounding box center [706, 559] width 239 height 59
click at [792, 447] on icon at bounding box center [808, 407] width 185 height 142
click at [708, 345] on input "d." at bounding box center [707, 340] width 1 height 9
radio input "true"
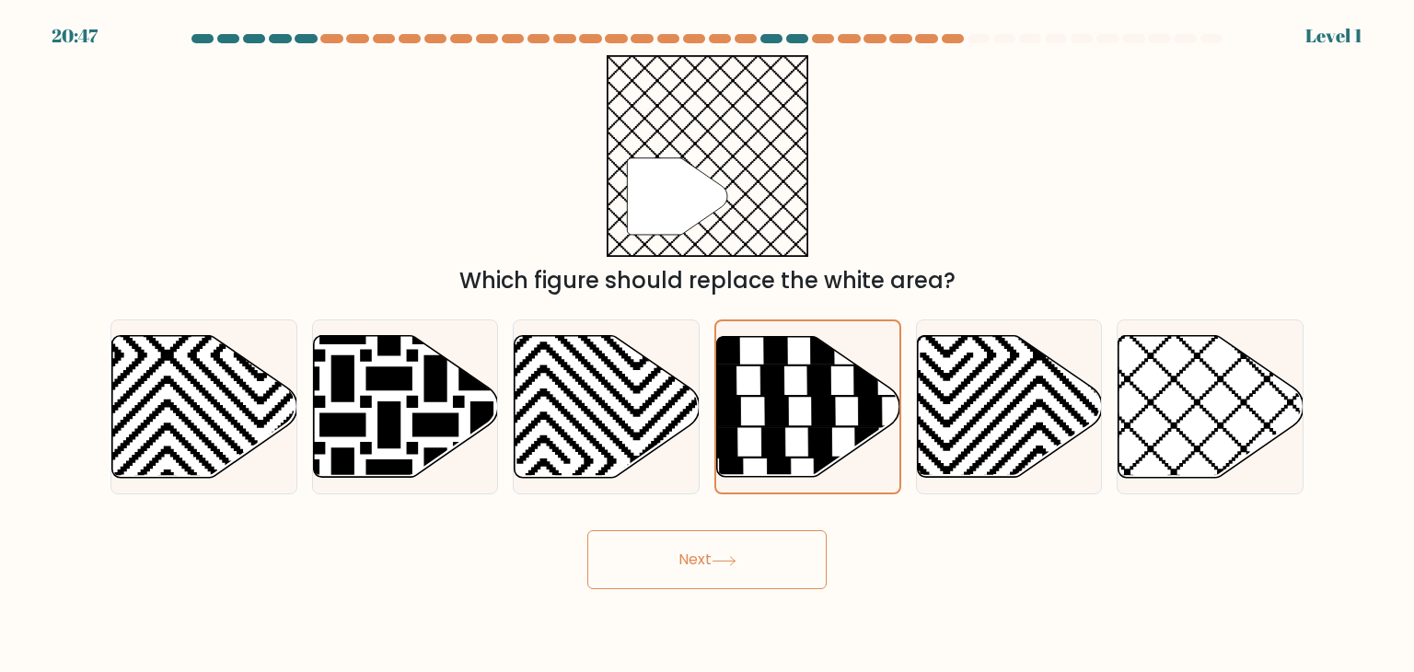
click at [762, 553] on button "Next" at bounding box center [706, 559] width 239 height 59
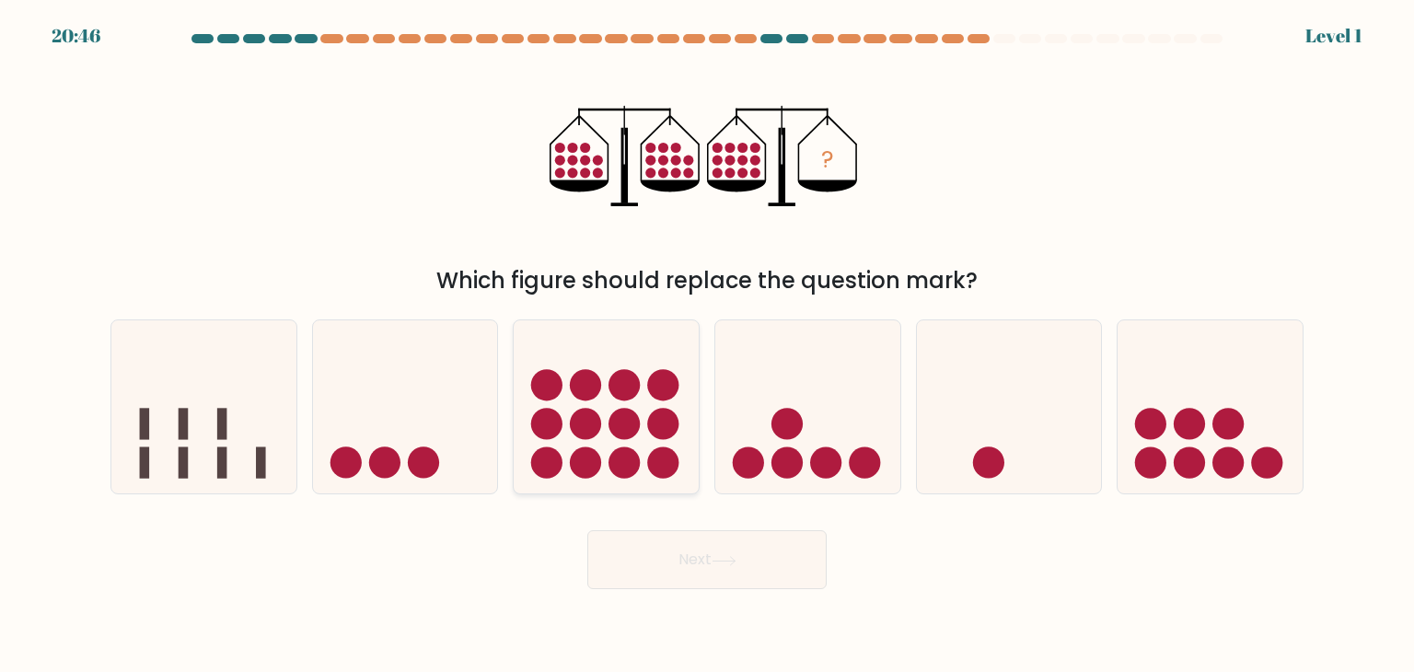
click at [644, 441] on icon at bounding box center [606, 406] width 185 height 153
click at [707, 345] on input "c." at bounding box center [707, 340] width 1 height 9
radio input "true"
click at [678, 563] on button "Next" at bounding box center [706, 559] width 239 height 59
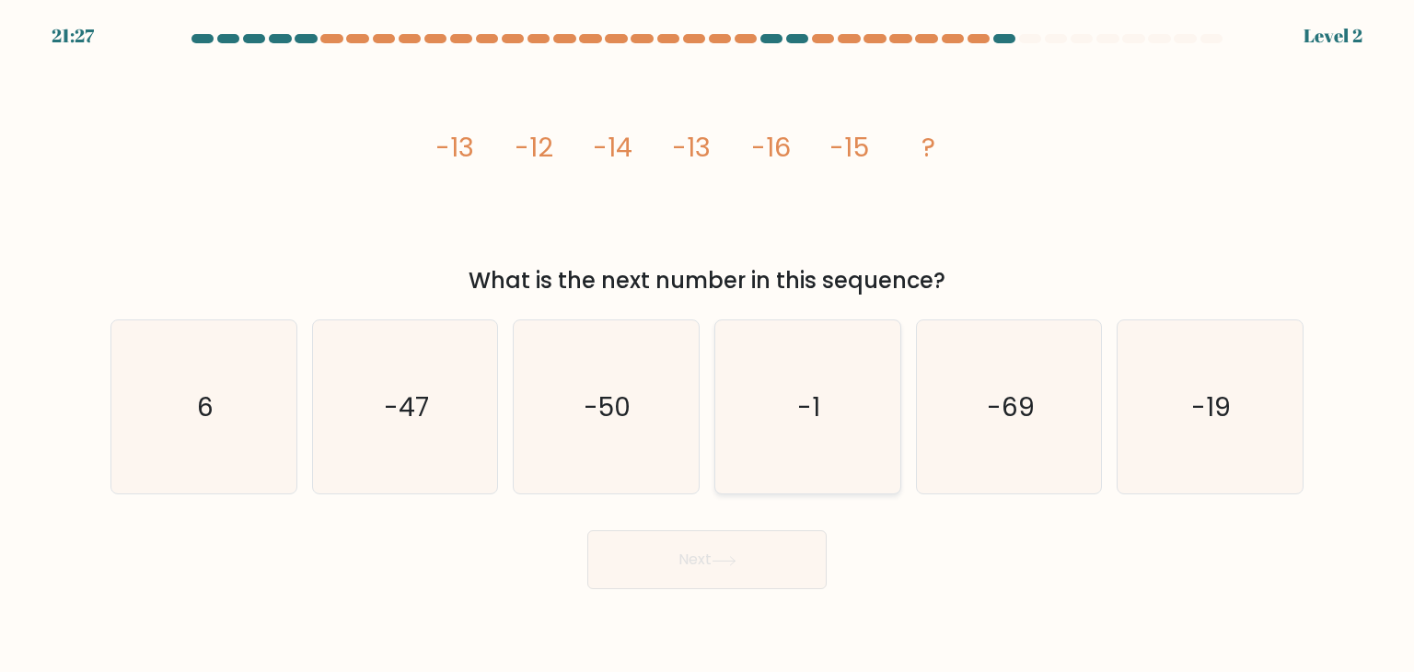
click at [762, 454] on icon "-1" at bounding box center [807, 406] width 173 height 173
click at [708, 345] on input "d. -1" at bounding box center [707, 340] width 1 height 9
radio input "true"
click at [740, 549] on button "Next" at bounding box center [706, 559] width 239 height 59
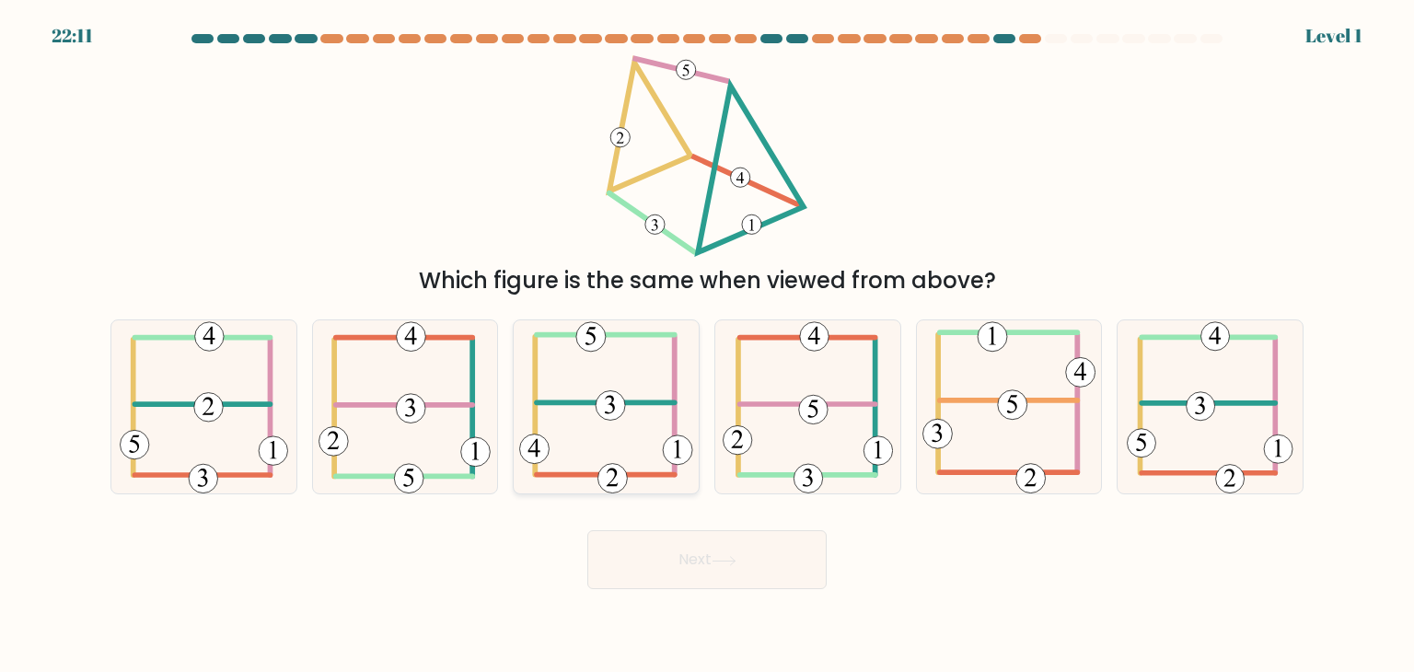
click at [674, 450] on 470 at bounding box center [678, 449] width 29 height 29
click at [707, 345] on input "c." at bounding box center [707, 340] width 1 height 9
radio input "true"
click at [739, 569] on button "Next" at bounding box center [706, 559] width 239 height 59
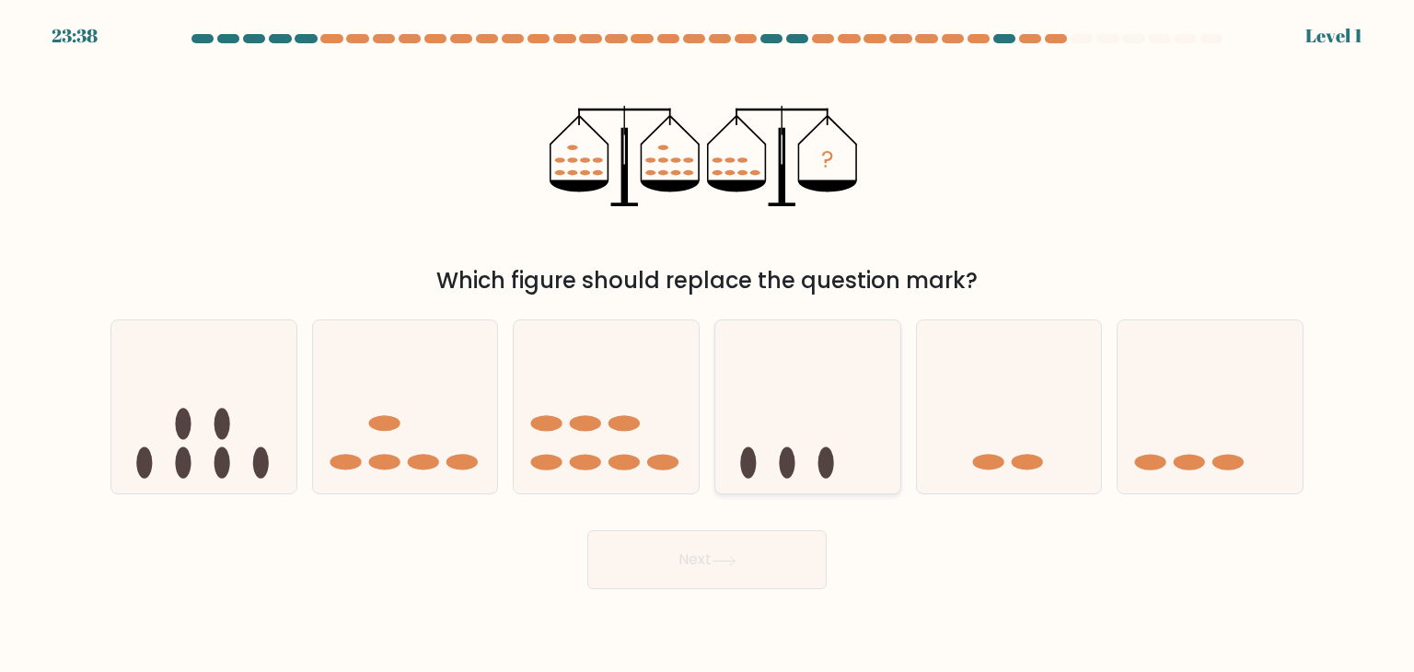
click at [767, 485] on div at bounding box center [807, 406] width 187 height 175
click at [708, 345] on input "d." at bounding box center [707, 340] width 1 height 9
radio input "true"
click at [740, 581] on button "Next" at bounding box center [706, 559] width 239 height 59
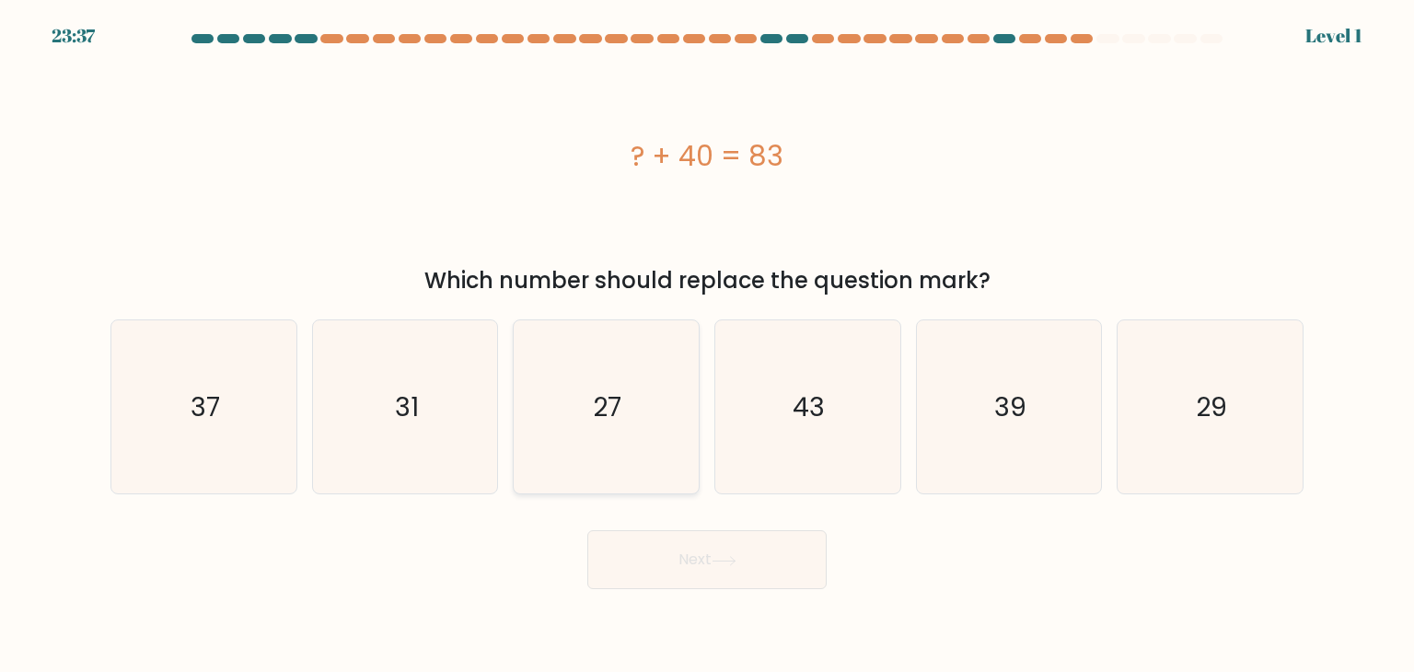
click at [638, 438] on icon "27" at bounding box center [605, 406] width 173 height 173
click at [707, 345] on input "c. 27" at bounding box center [707, 340] width 1 height 9
radio input "true"
click at [672, 536] on button "Next" at bounding box center [706, 559] width 239 height 59
click at [648, 425] on icon "27" at bounding box center [605, 406] width 171 height 171
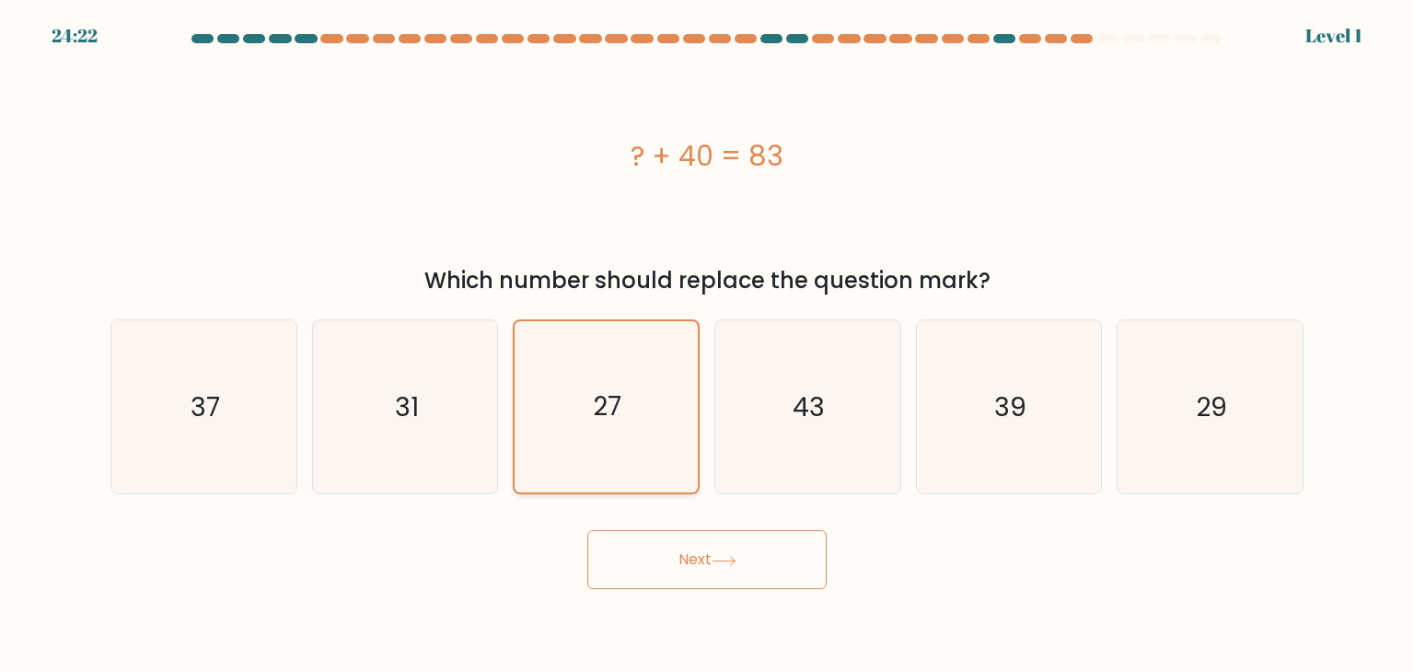
click at [707, 345] on input "c. 27" at bounding box center [707, 340] width 1 height 9
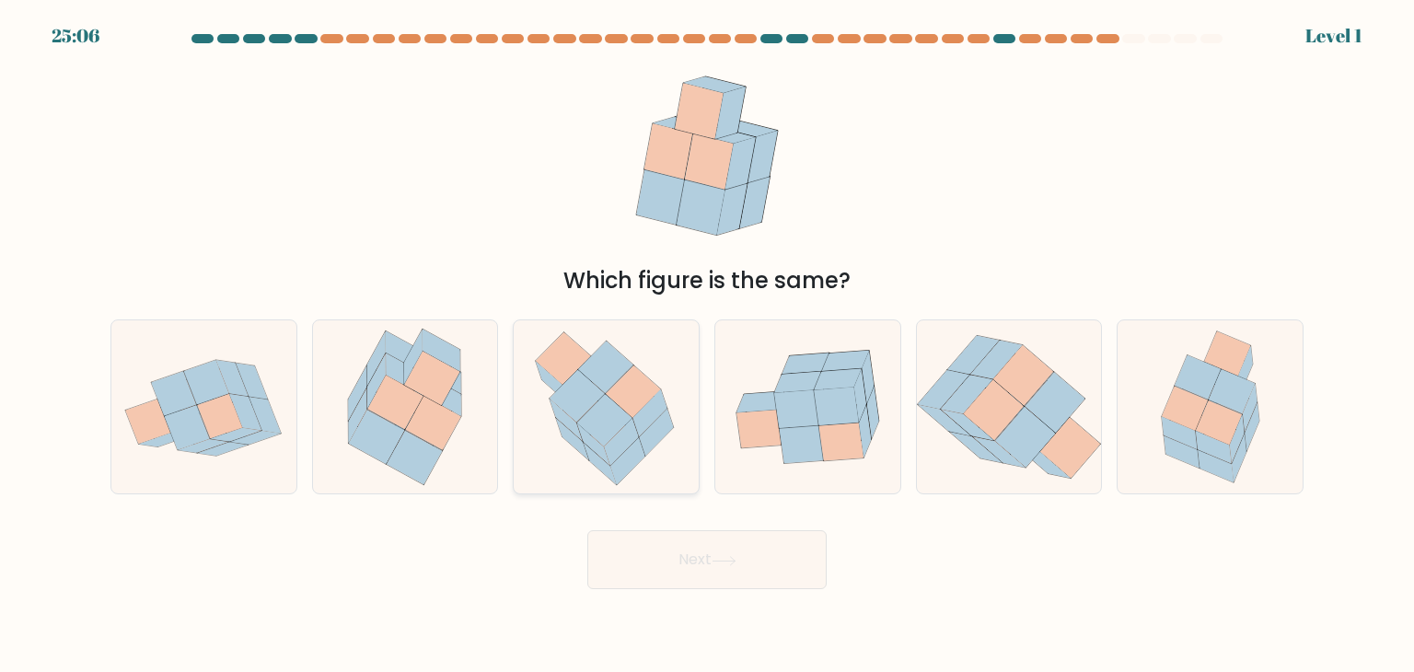
click at [631, 429] on icon at bounding box center [622, 443] width 35 height 48
click at [707, 345] on input "c." at bounding box center [707, 340] width 1 height 9
radio input "true"
click at [672, 553] on button "Next" at bounding box center [706, 559] width 239 height 59
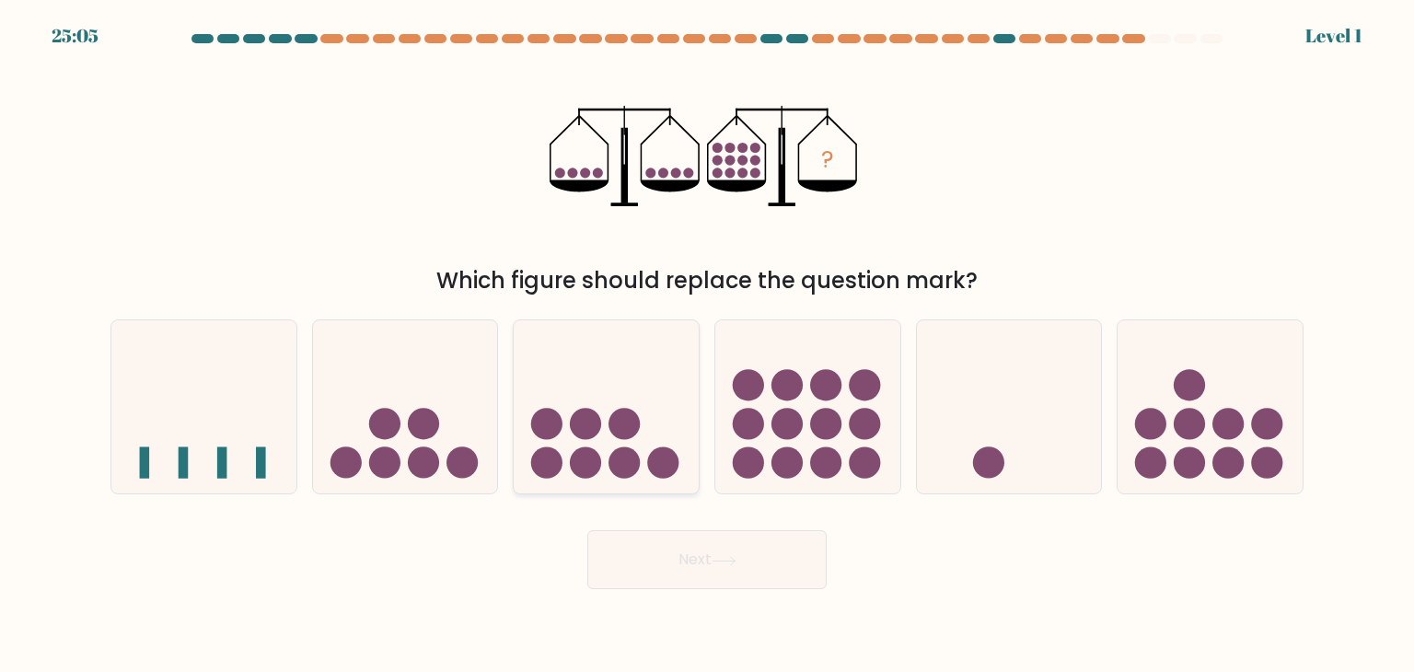
click at [641, 431] on icon at bounding box center [606, 406] width 185 height 153
click at [707, 345] on input "c." at bounding box center [707, 340] width 1 height 9
radio input "true"
click at [678, 572] on button "Next" at bounding box center [706, 559] width 239 height 59
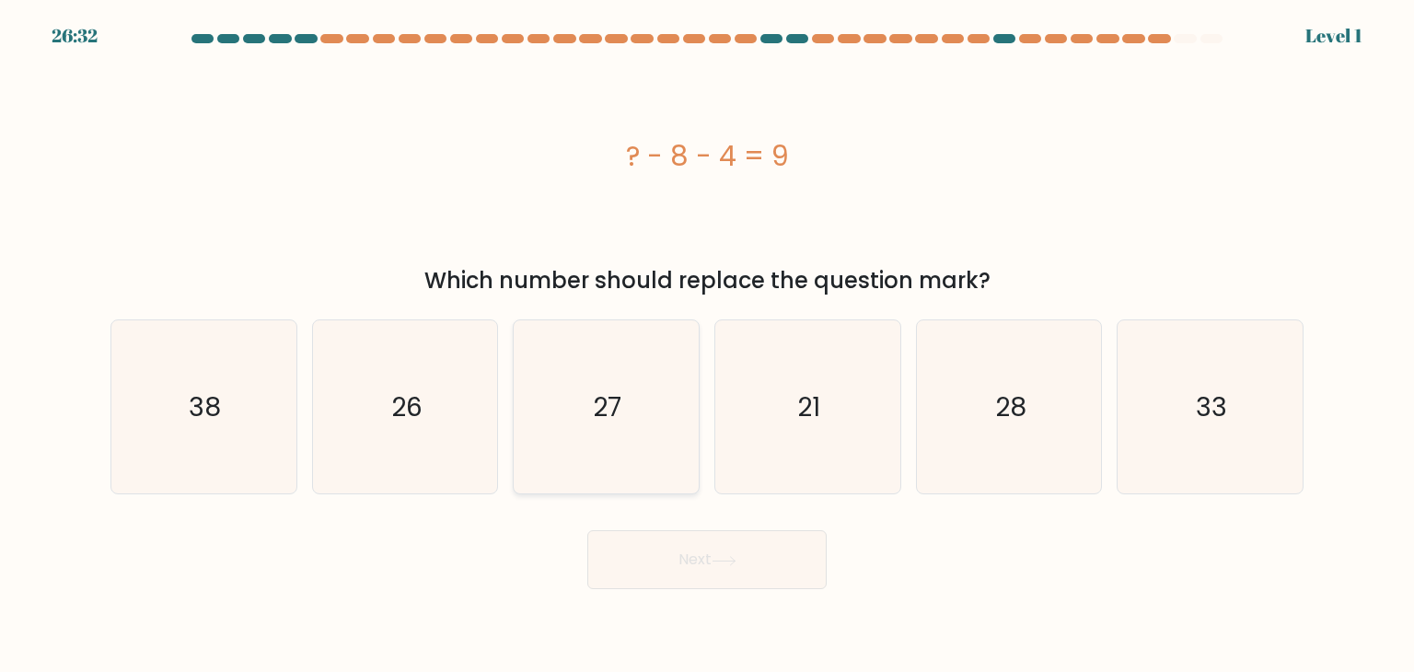
click at [643, 453] on icon "27" at bounding box center [605, 406] width 173 height 173
click at [707, 345] on input "c. 27" at bounding box center [707, 340] width 1 height 9
radio input "true"
click at [684, 564] on button "Next" at bounding box center [706, 559] width 239 height 59
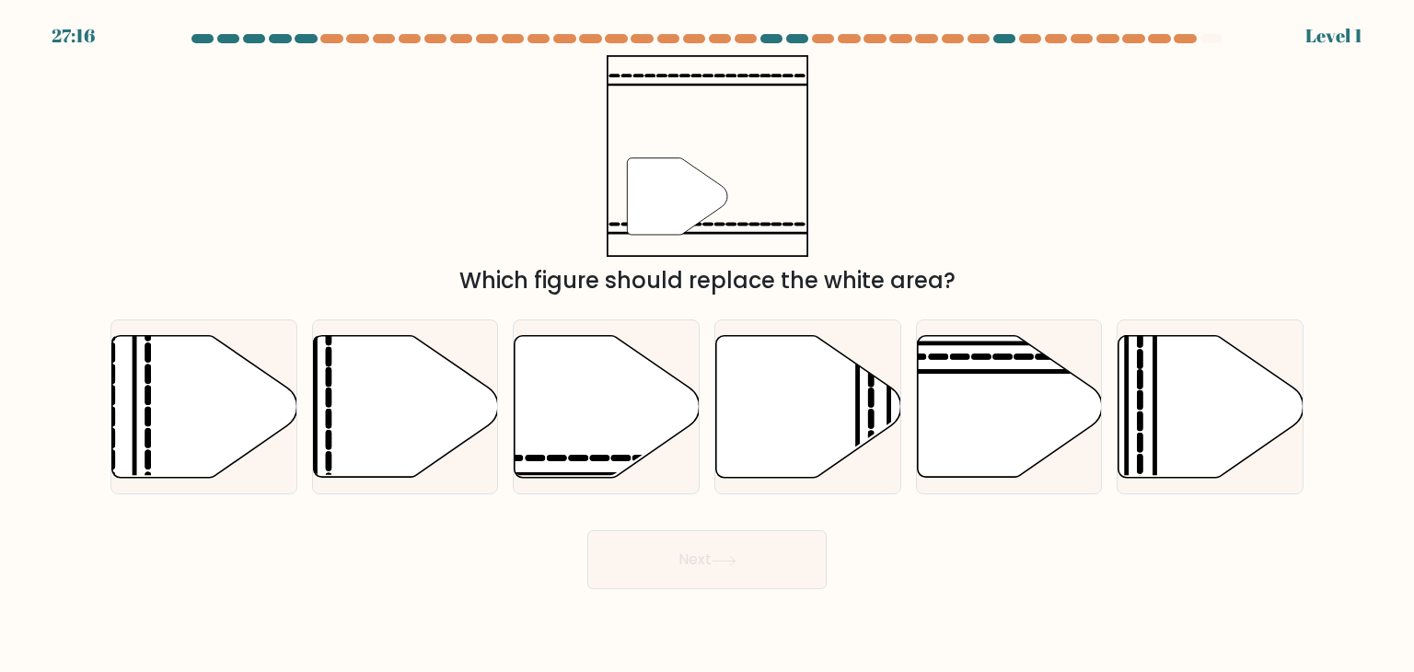
click at [788, 424] on icon at bounding box center [808, 407] width 185 height 142
click at [708, 345] on input "d." at bounding box center [707, 340] width 1 height 9
radio input "true"
click at [733, 543] on button "Next" at bounding box center [706, 559] width 239 height 59
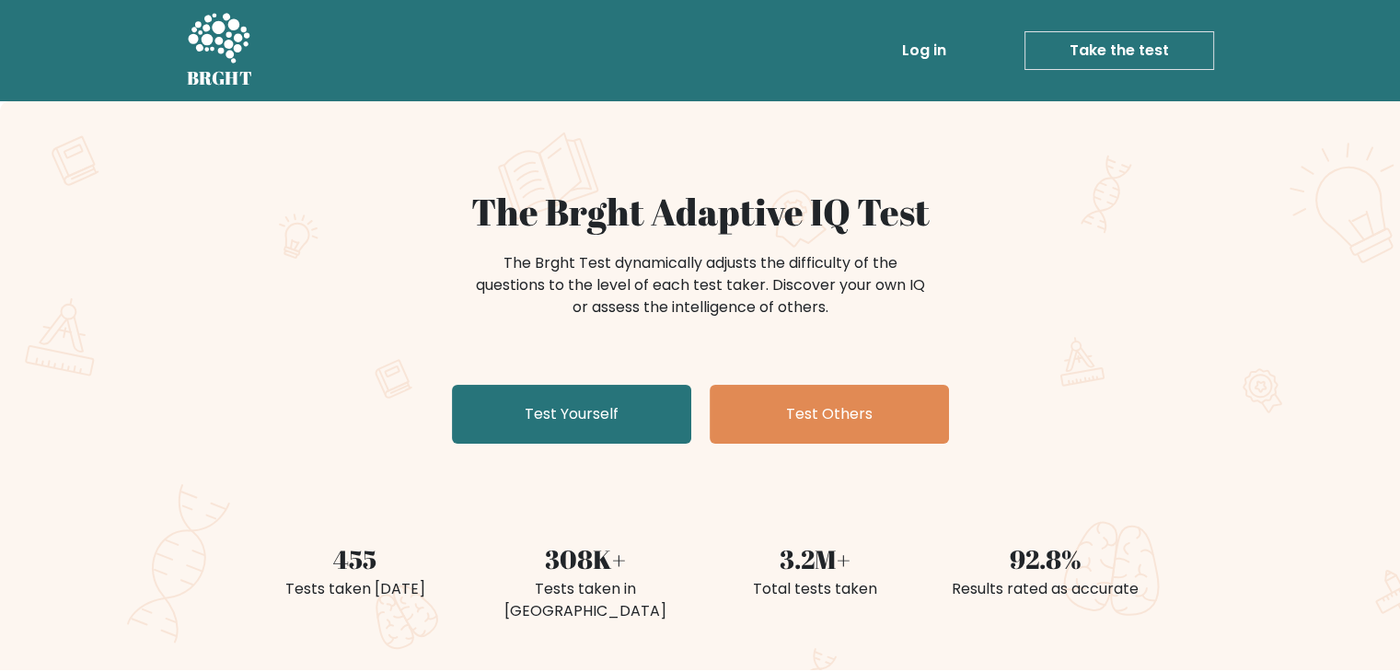
click at [1189, 36] on link "Take the test" at bounding box center [1120, 50] width 190 height 39
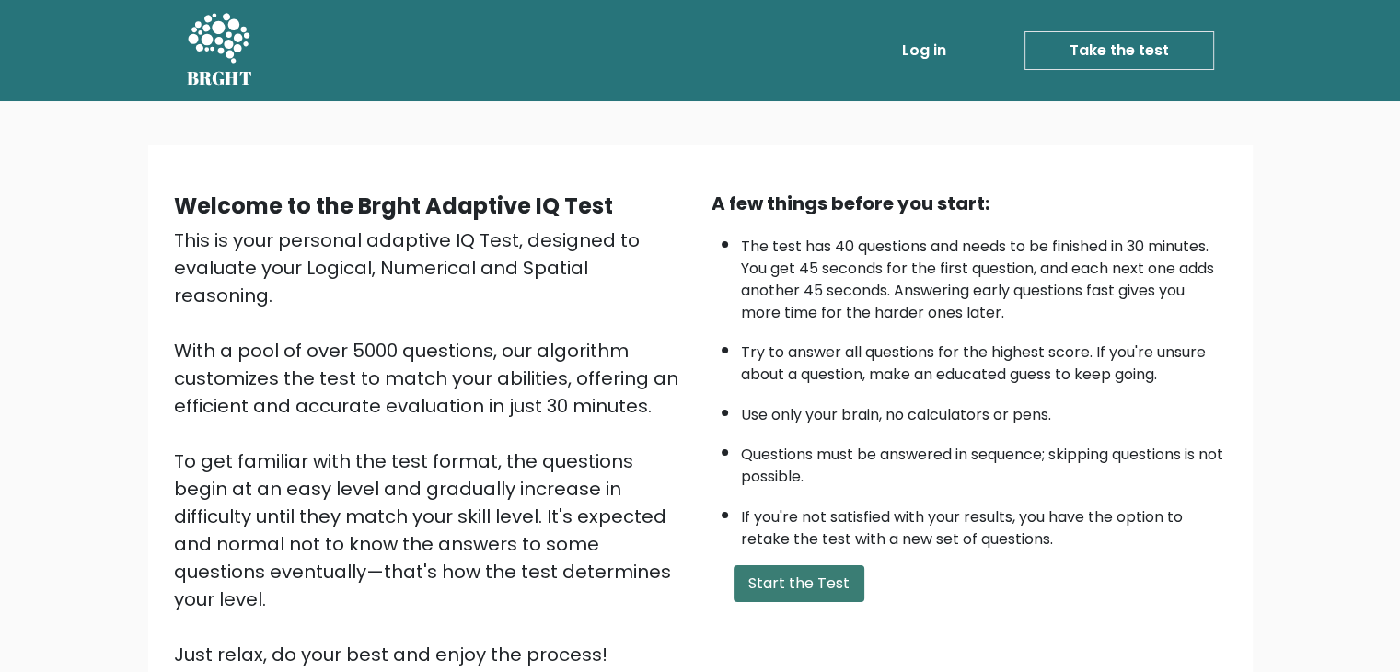
click at [814, 595] on button "Start the Test" at bounding box center [799, 583] width 131 height 37
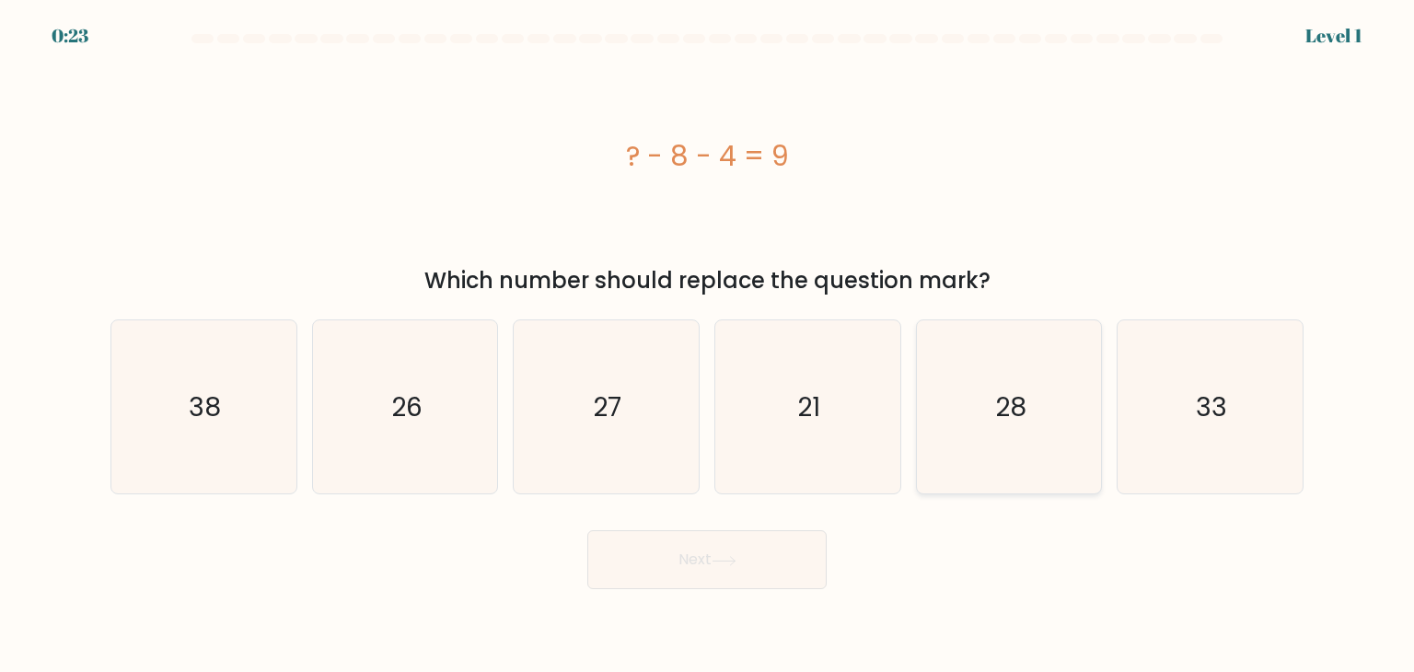
click at [1064, 424] on icon "28" at bounding box center [1008, 406] width 173 height 173
click at [708, 345] on input "e. 28" at bounding box center [707, 340] width 1 height 9
radio input "true"
click at [711, 546] on button "Next" at bounding box center [706, 559] width 239 height 59
click at [710, 546] on button "Next" at bounding box center [706, 559] width 239 height 59
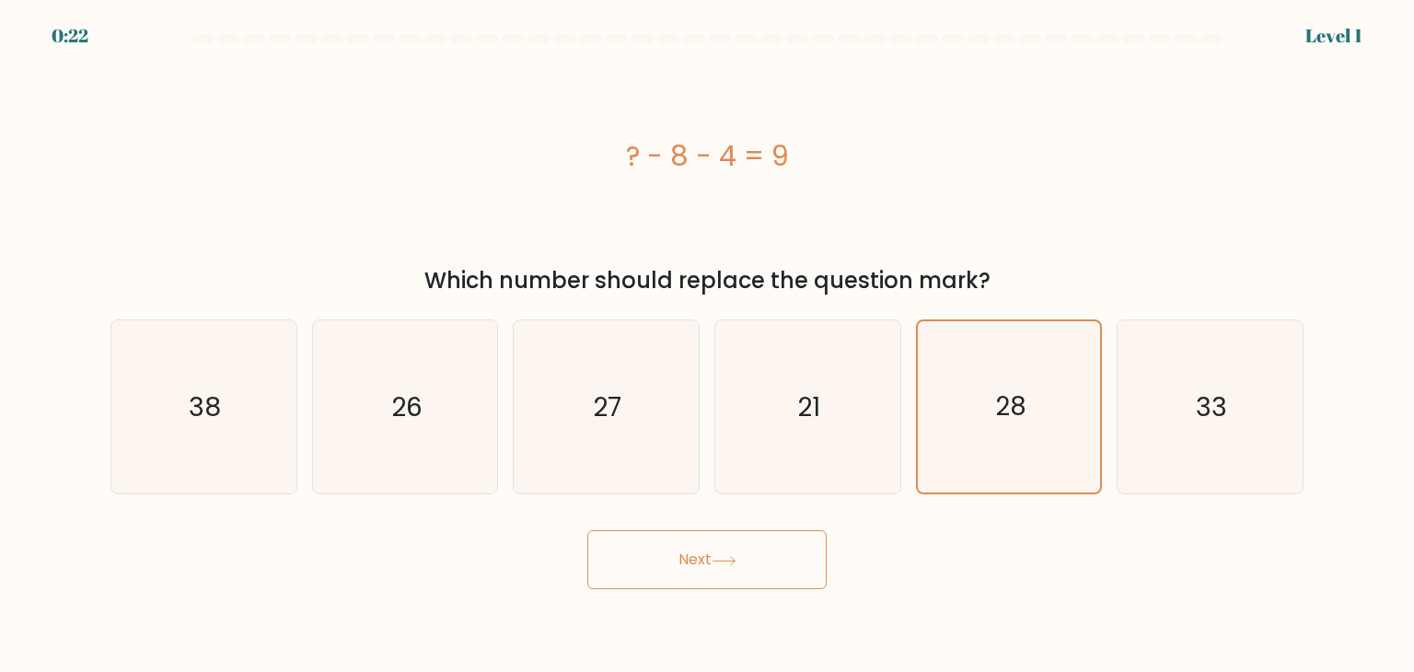
click at [710, 546] on button "Next" at bounding box center [706, 559] width 239 height 59
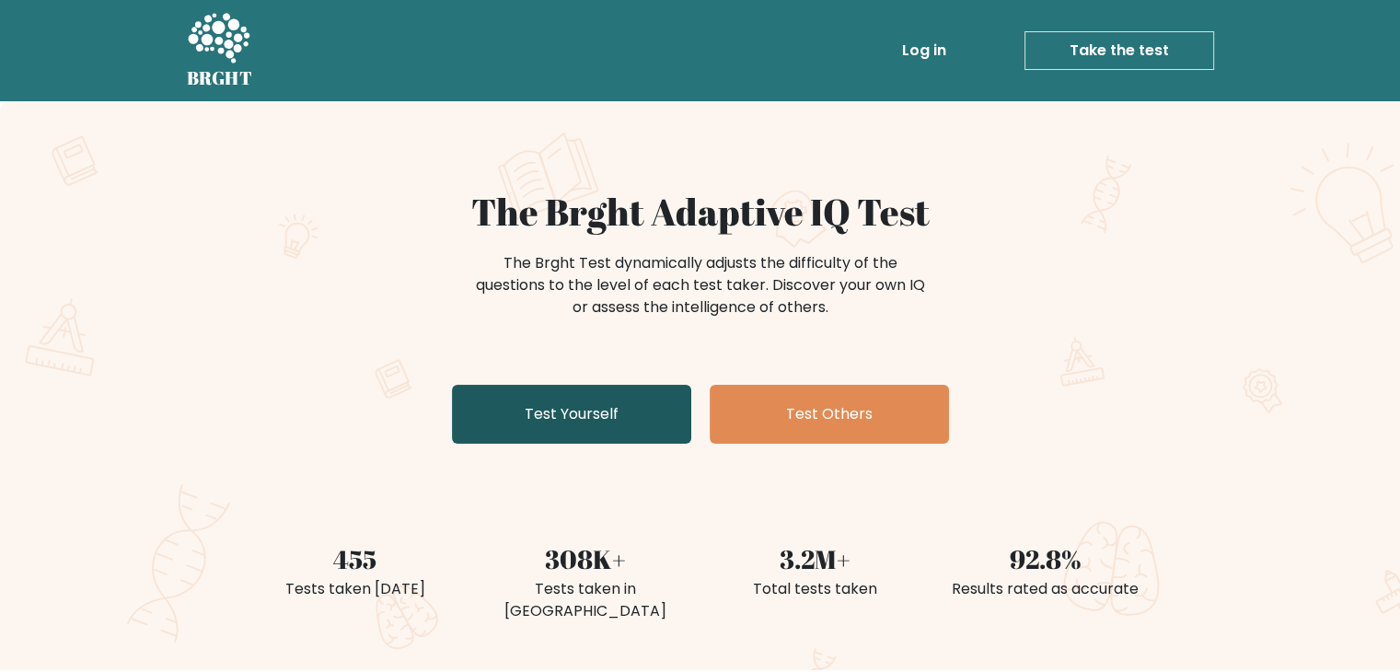
click at [608, 390] on link "Test Yourself" at bounding box center [571, 414] width 239 height 59
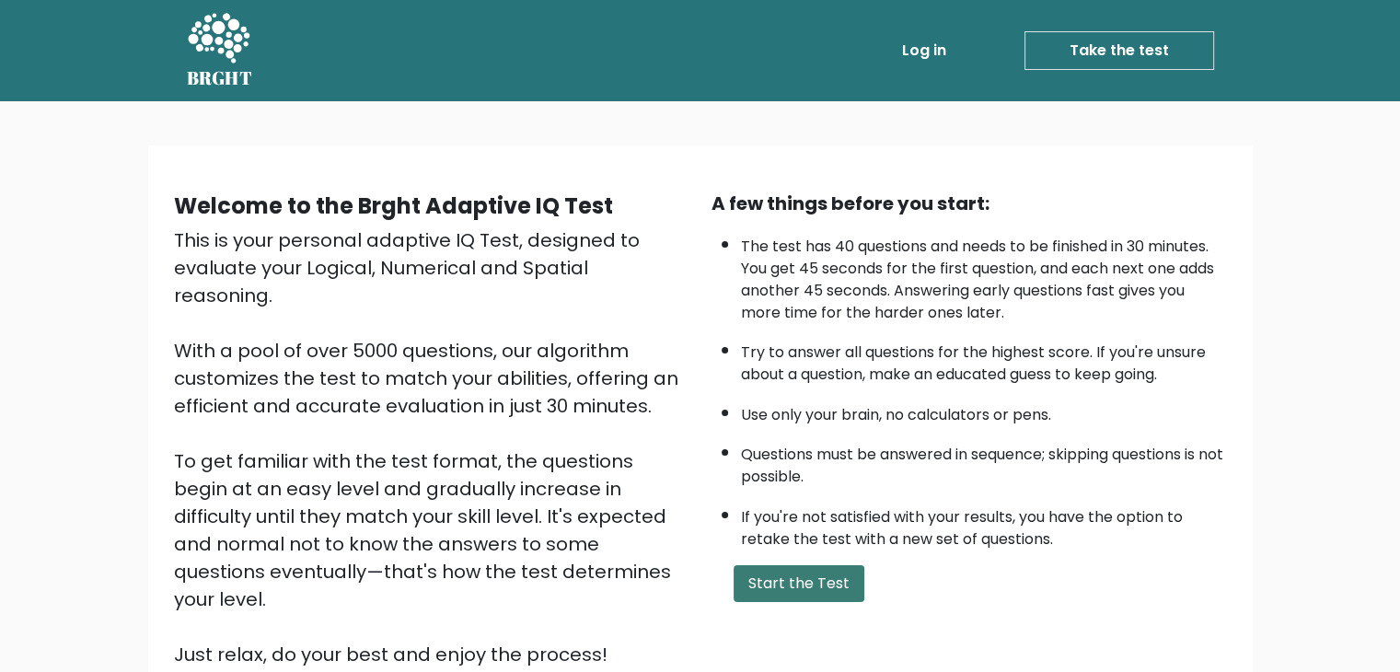
click at [781, 568] on button "Start the Test" at bounding box center [799, 583] width 131 height 37
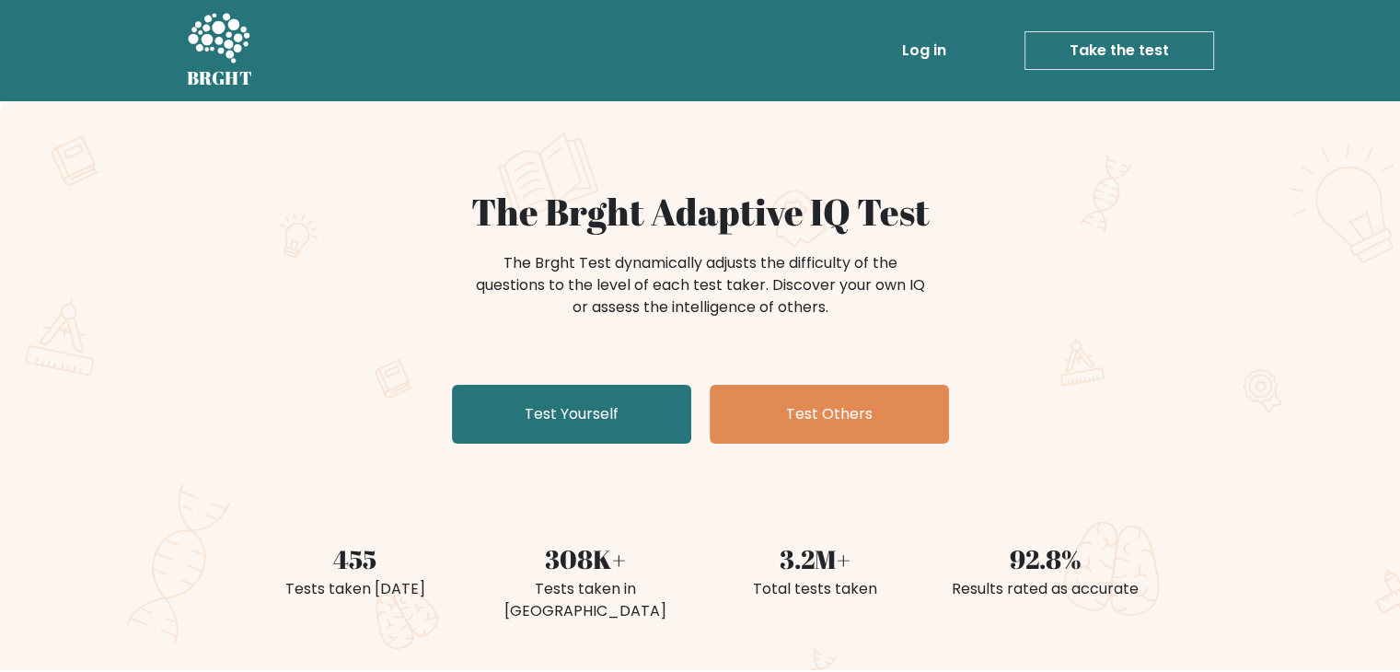
click at [215, 25] on icon at bounding box center [219, 38] width 62 height 50
click at [207, 49] on icon at bounding box center [219, 38] width 62 height 50
click at [1108, 49] on link "Take the test" at bounding box center [1120, 50] width 190 height 39
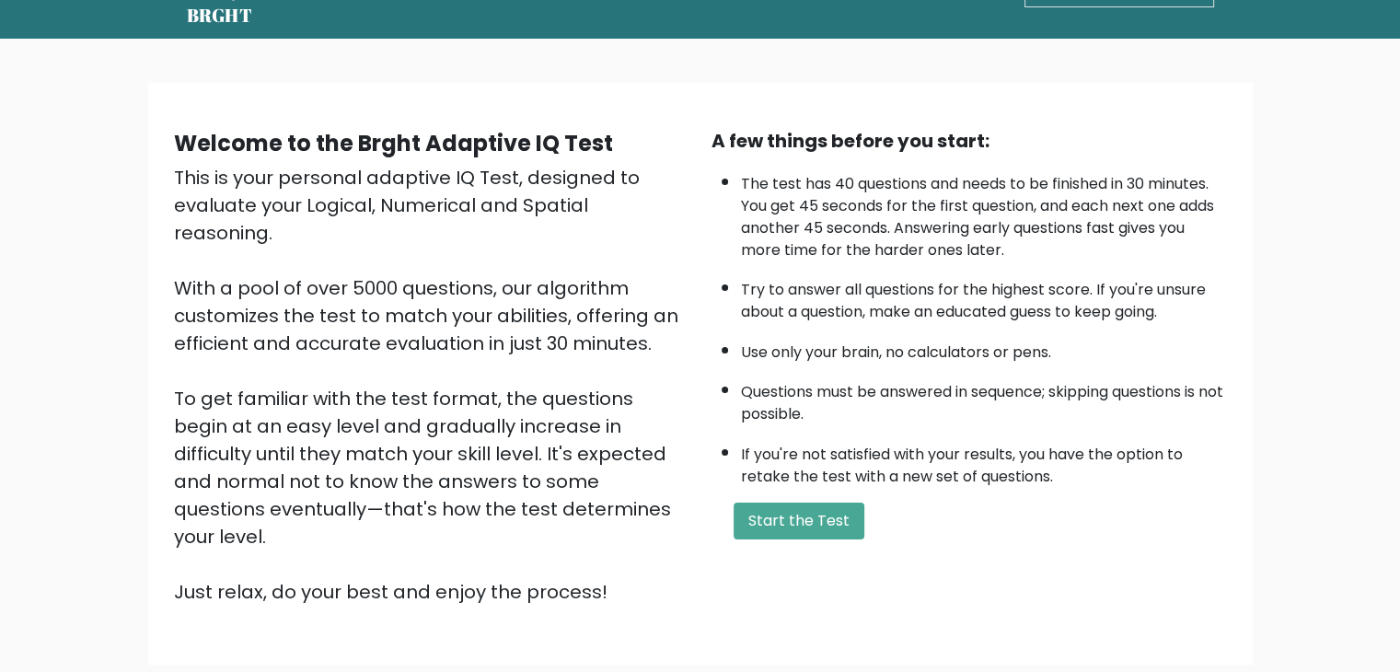
scroll to position [92, 0]
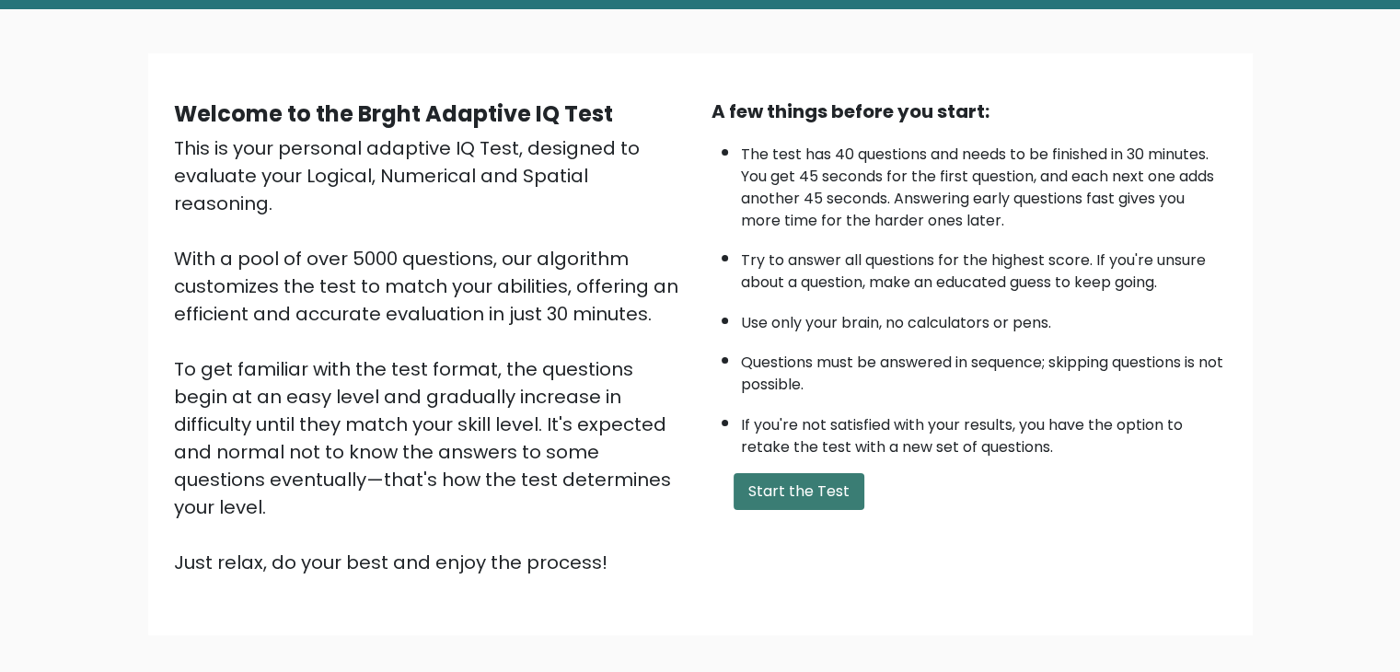
click at [827, 491] on button "Start the Test" at bounding box center [799, 491] width 131 height 37
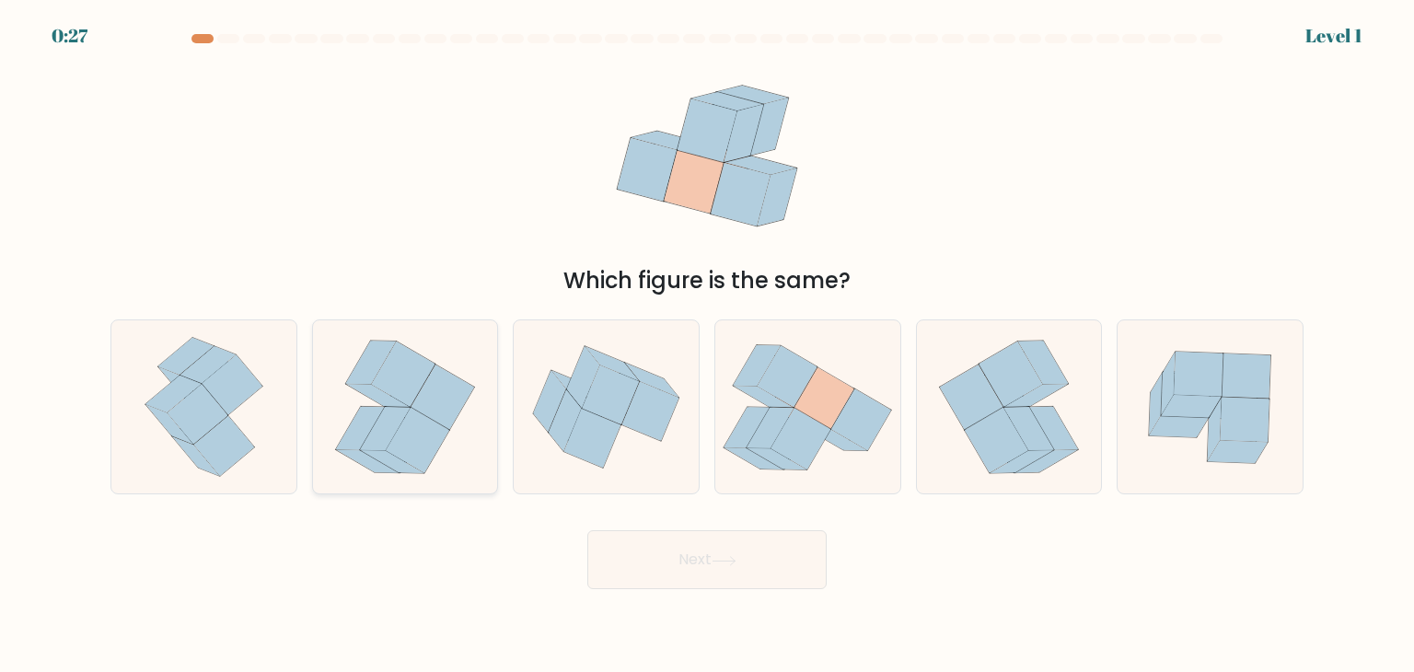
click at [335, 446] on icon at bounding box center [405, 406] width 156 height 173
click at [707, 345] on input "b." at bounding box center [707, 340] width 1 height 9
radio input "true"
click at [711, 568] on button "Next" at bounding box center [706, 559] width 239 height 59
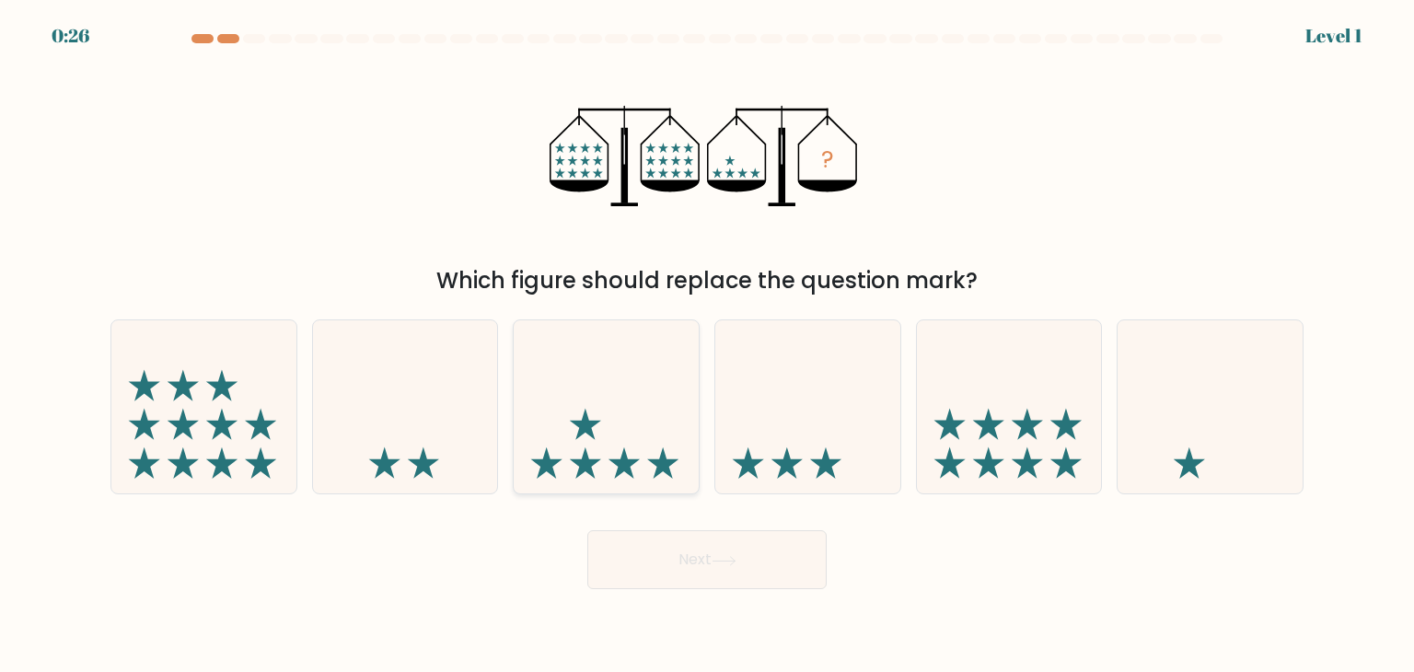
click at [663, 435] on icon at bounding box center [606, 406] width 185 height 153
click at [707, 345] on input "c." at bounding box center [707, 340] width 1 height 9
radio input "true"
click at [690, 548] on button "Next" at bounding box center [706, 559] width 239 height 59
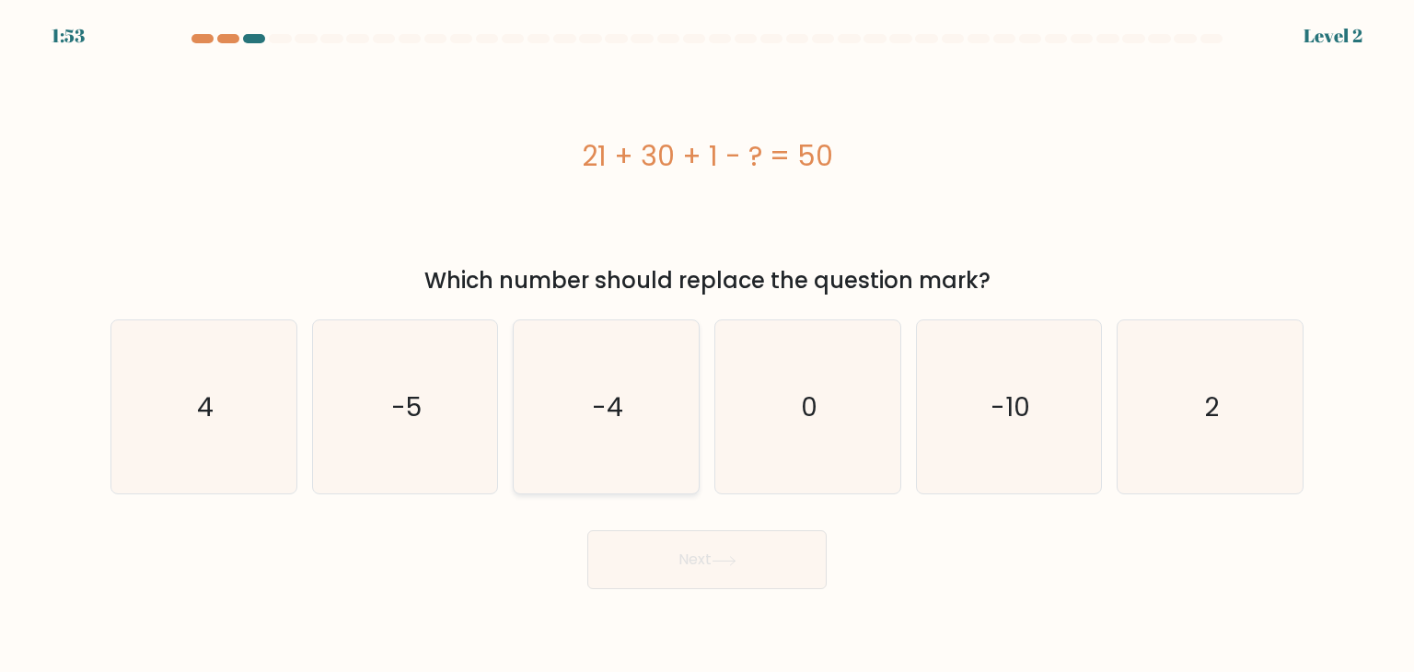
click at [628, 420] on icon "-4" at bounding box center [605, 406] width 173 height 173
click at [707, 345] on input "c. -4" at bounding box center [707, 340] width 1 height 9
radio input "true"
click at [657, 535] on button "Next" at bounding box center [706, 559] width 239 height 59
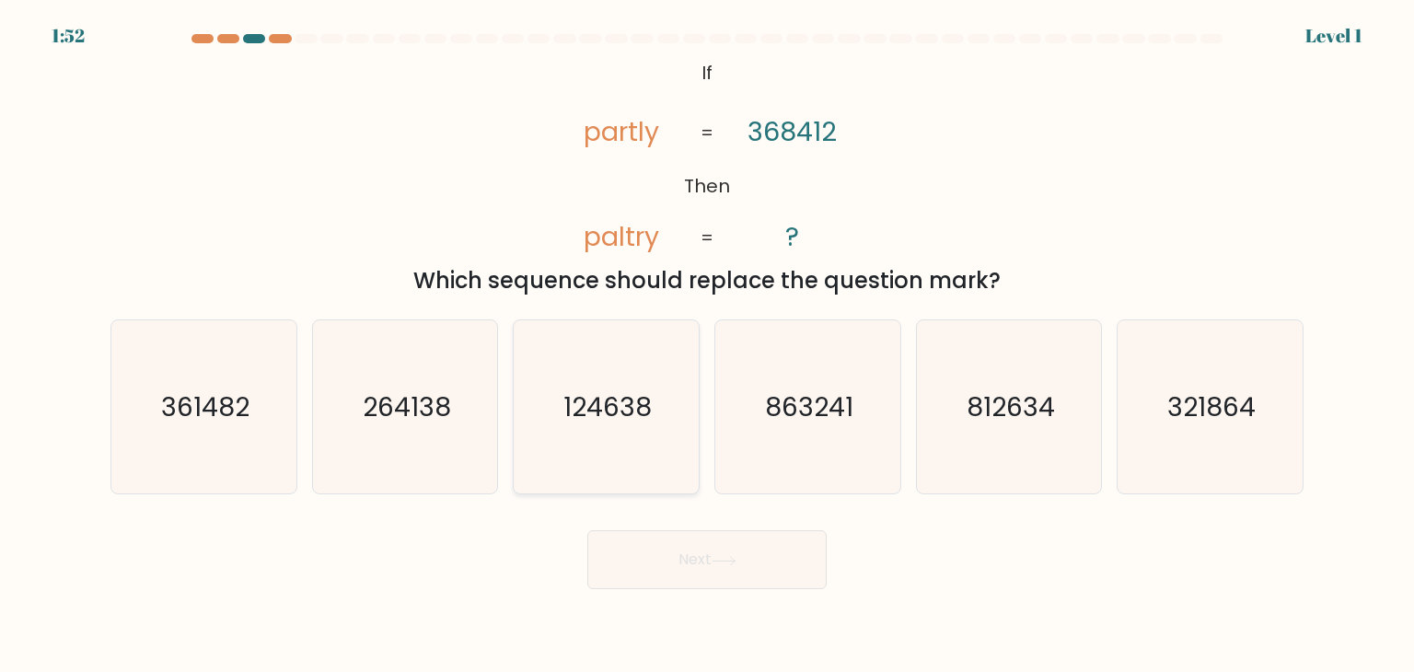
click at [638, 443] on icon "124638" at bounding box center [605, 406] width 173 height 173
click at [707, 345] on input "c. 124638" at bounding box center [707, 340] width 1 height 9
radio input "true"
click at [664, 546] on button "Next" at bounding box center [706, 559] width 239 height 59
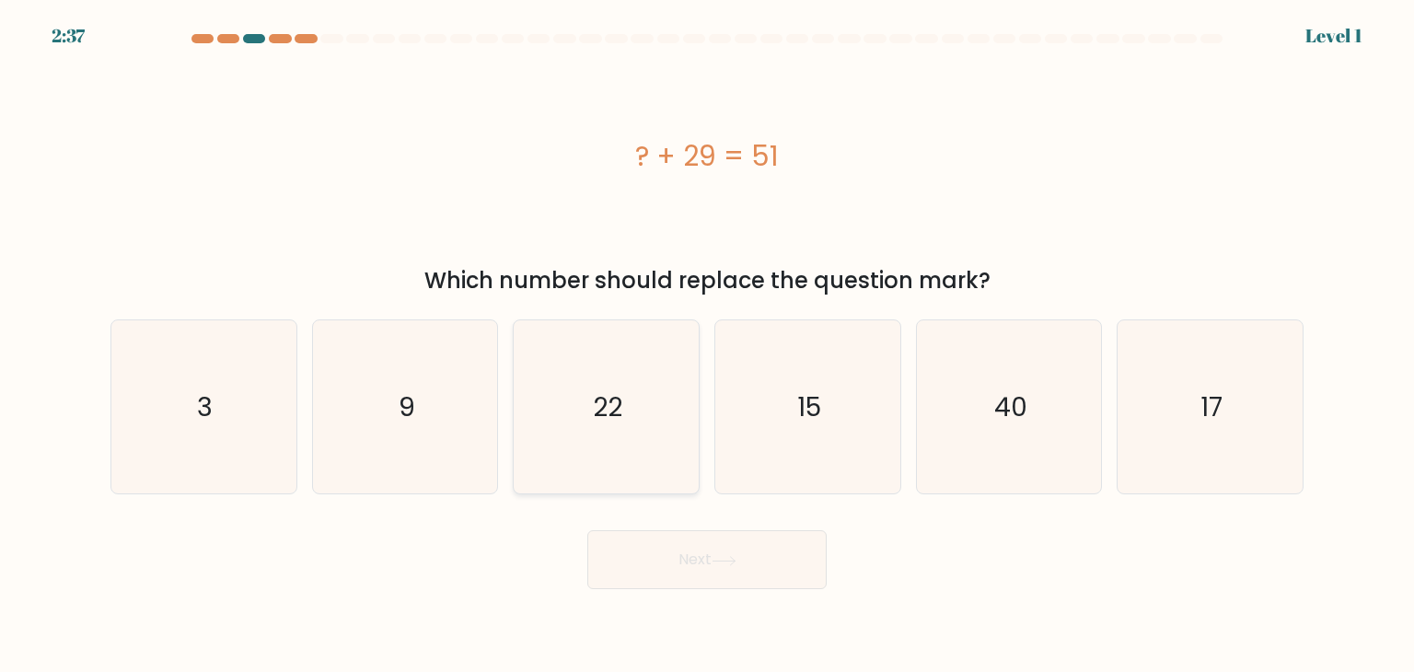
click at [644, 435] on icon "22" at bounding box center [605, 406] width 173 height 173
click at [707, 345] on input "c. 22" at bounding box center [707, 340] width 1 height 9
radio input "true"
click at [665, 527] on div "Next" at bounding box center [706, 552] width 1215 height 73
click at [670, 551] on button "Next" at bounding box center [706, 559] width 239 height 59
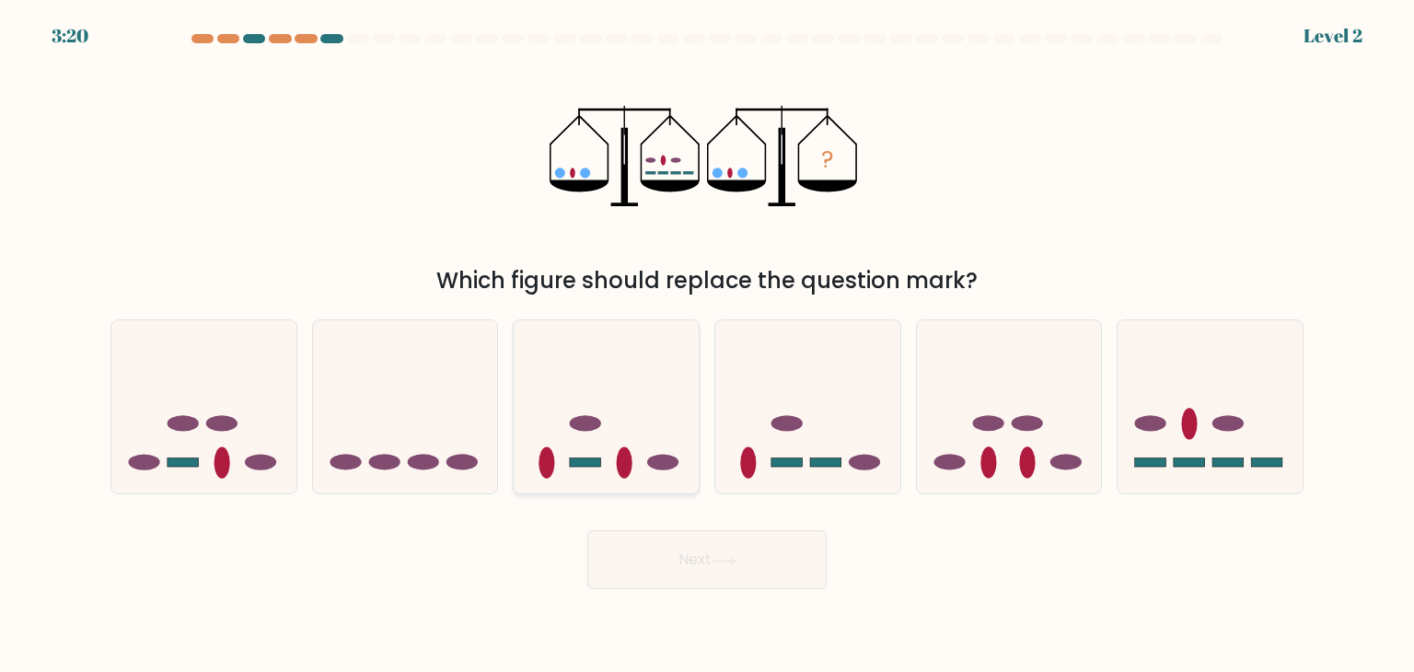
click at [647, 455] on icon at bounding box center [606, 406] width 185 height 153
click at [707, 345] on input "c." at bounding box center [707, 340] width 1 height 9
radio input "true"
click at [678, 572] on button "Next" at bounding box center [706, 559] width 239 height 59
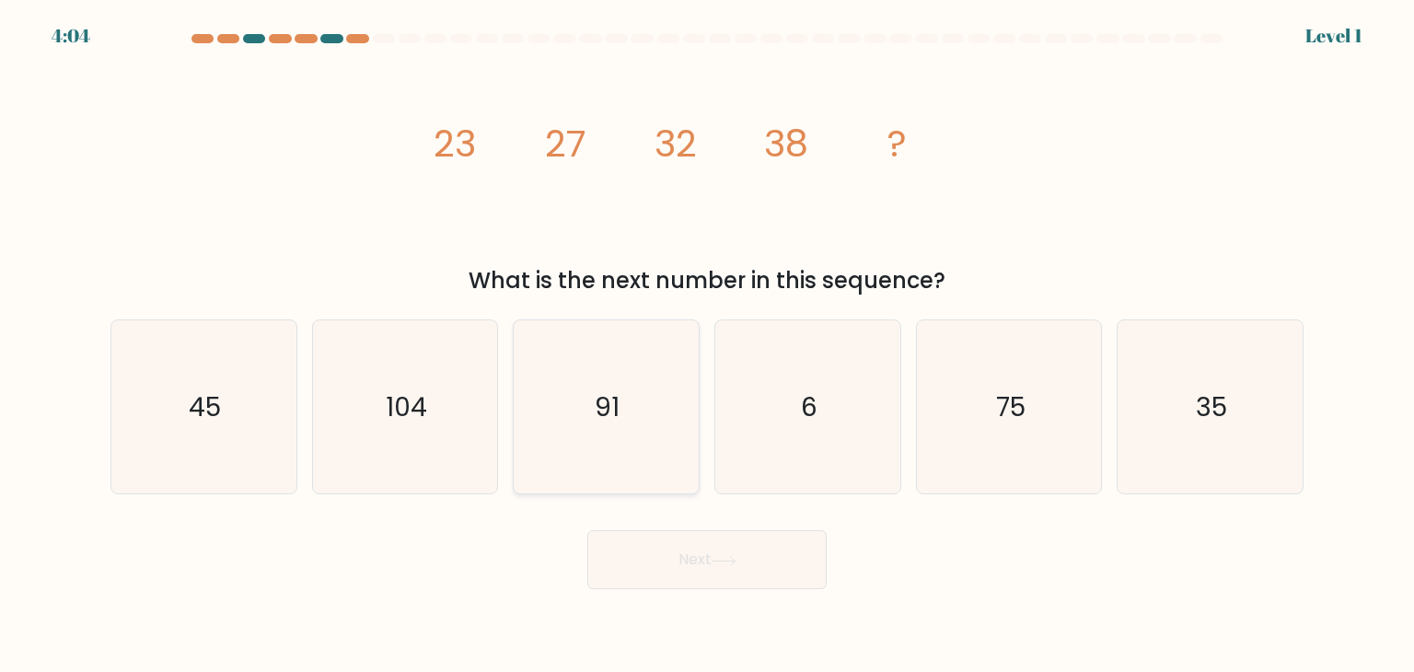
click at [639, 471] on icon "91" at bounding box center [605, 406] width 173 height 173
click at [707, 345] on input "c. 91" at bounding box center [707, 340] width 1 height 9
radio input "true"
click at [676, 573] on button "Next" at bounding box center [706, 559] width 239 height 59
click at [644, 452] on icon "91" at bounding box center [605, 406] width 171 height 171
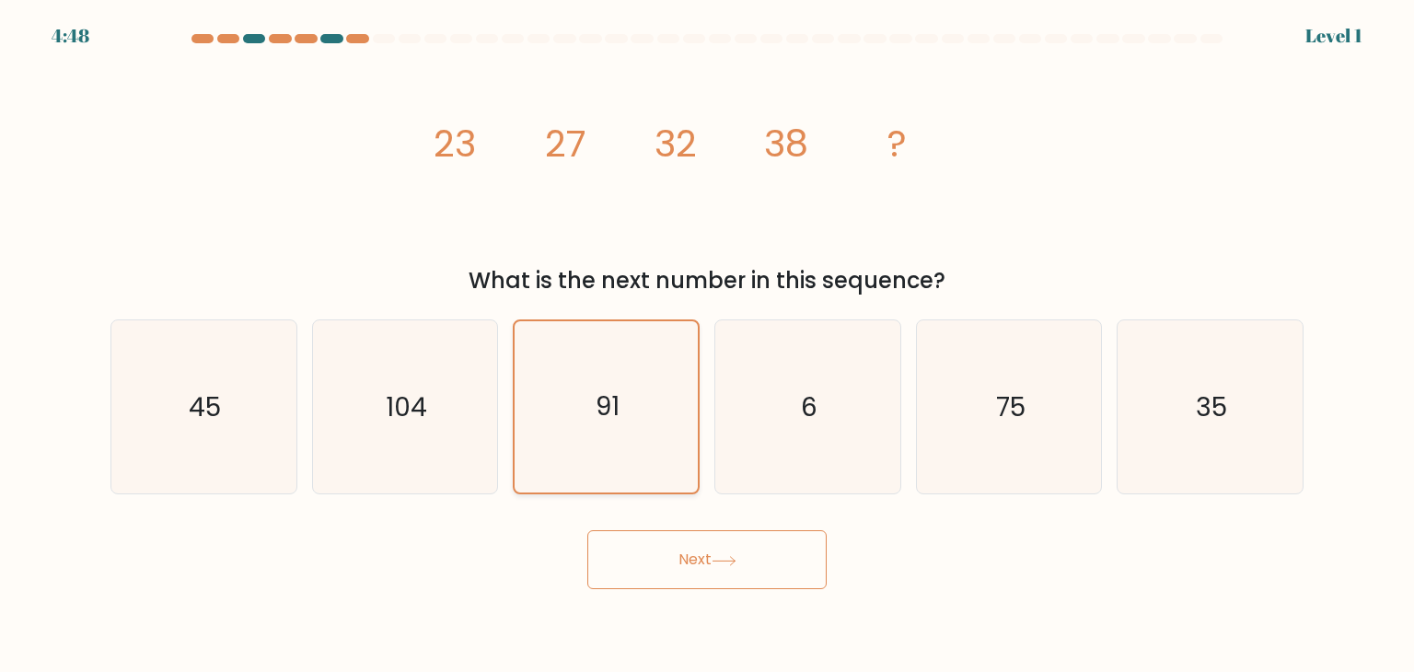
click at [707, 345] on input "c. 91" at bounding box center [707, 340] width 1 height 9
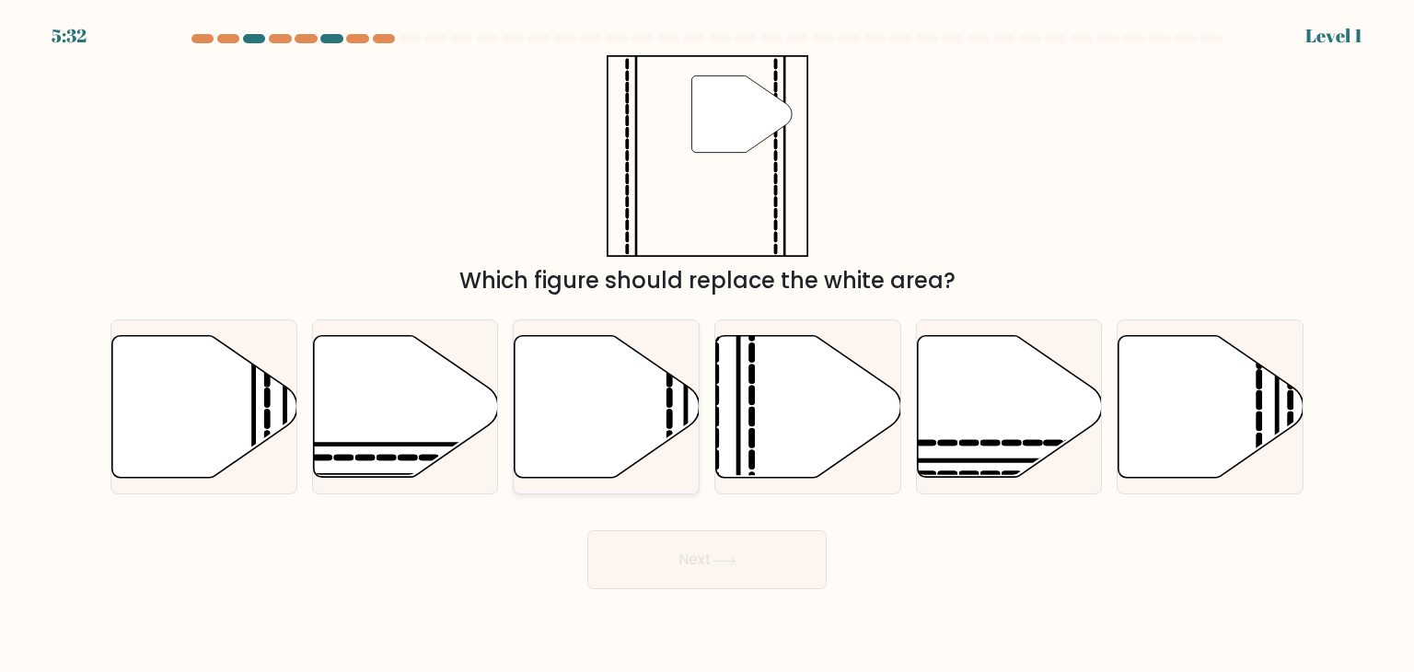
click at [642, 457] on icon at bounding box center [607, 407] width 185 height 142
click at [707, 345] on input "c." at bounding box center [707, 340] width 1 height 9
radio input "true"
click at [674, 566] on button "Next" at bounding box center [706, 559] width 239 height 59
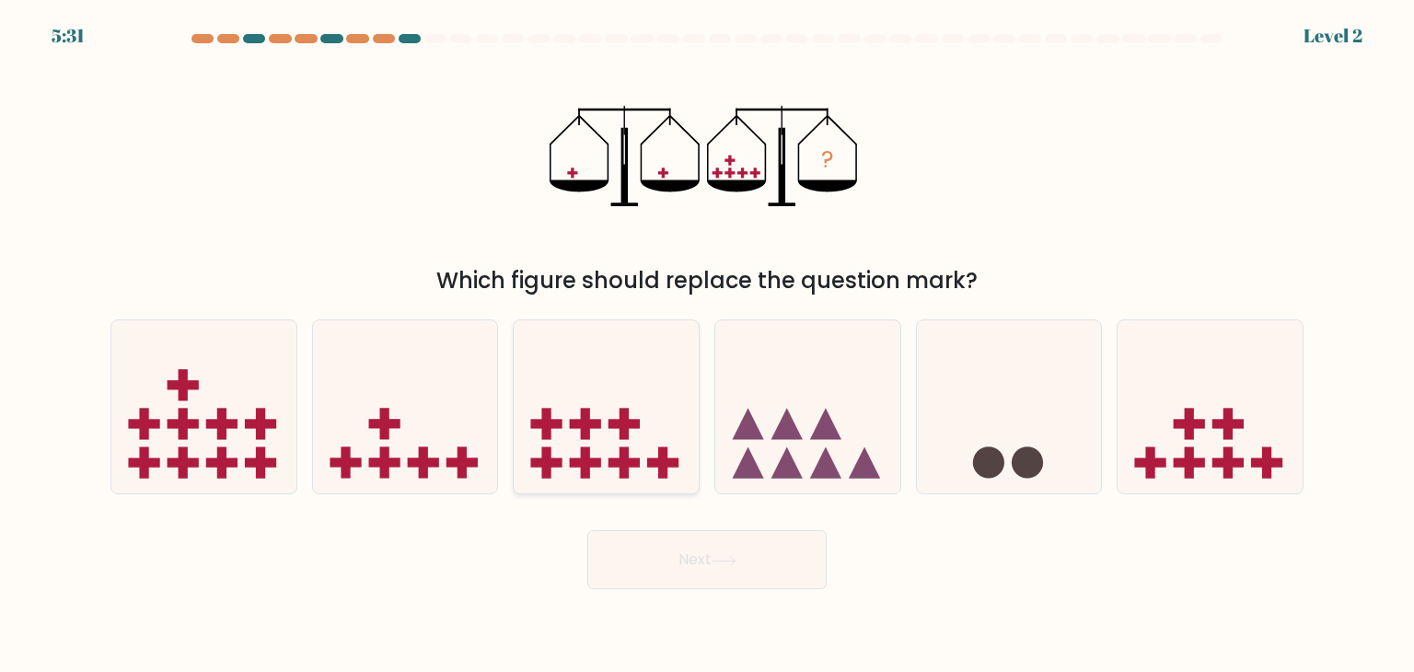
click at [643, 448] on icon at bounding box center [606, 406] width 185 height 153
click at [707, 345] on input "c." at bounding box center [707, 340] width 1 height 9
radio input "true"
click at [683, 558] on button "Next" at bounding box center [706, 559] width 239 height 59
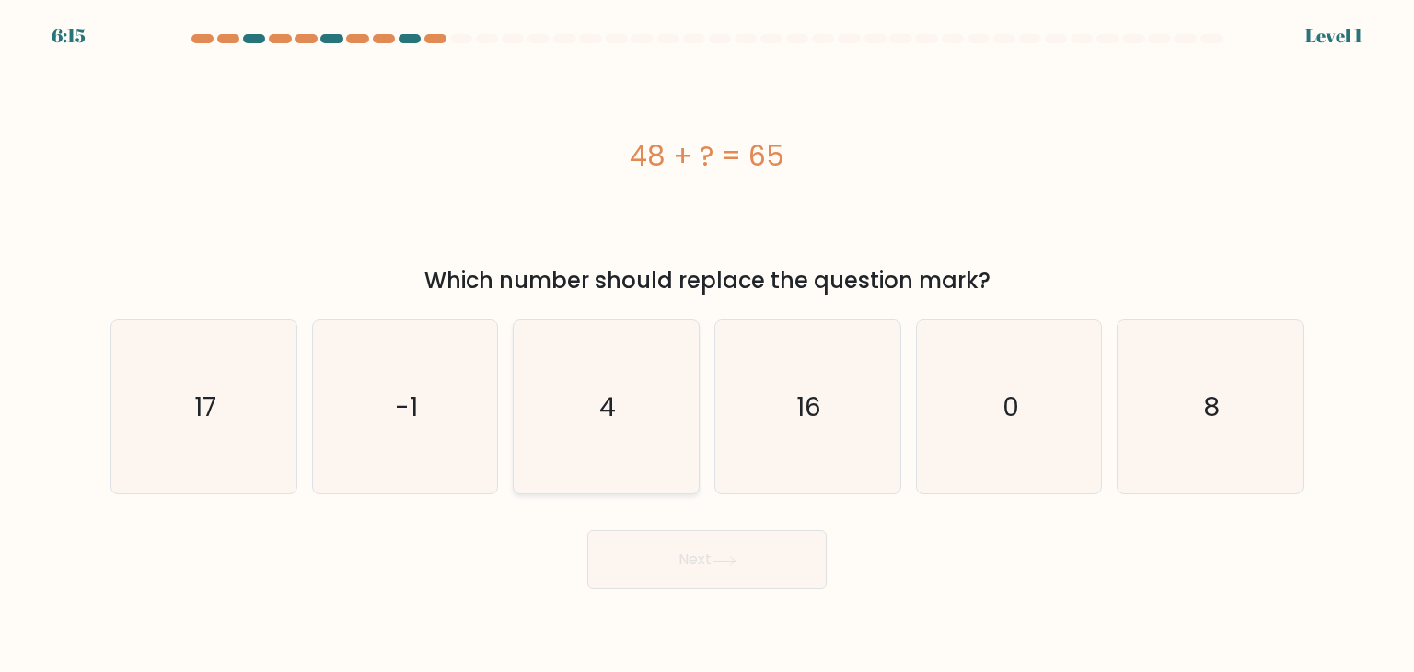
click at [649, 426] on icon "4" at bounding box center [605, 406] width 173 height 173
click at [707, 345] on input "c. 4" at bounding box center [707, 340] width 1 height 9
radio input "true"
click at [697, 556] on button "Next" at bounding box center [706, 559] width 239 height 59
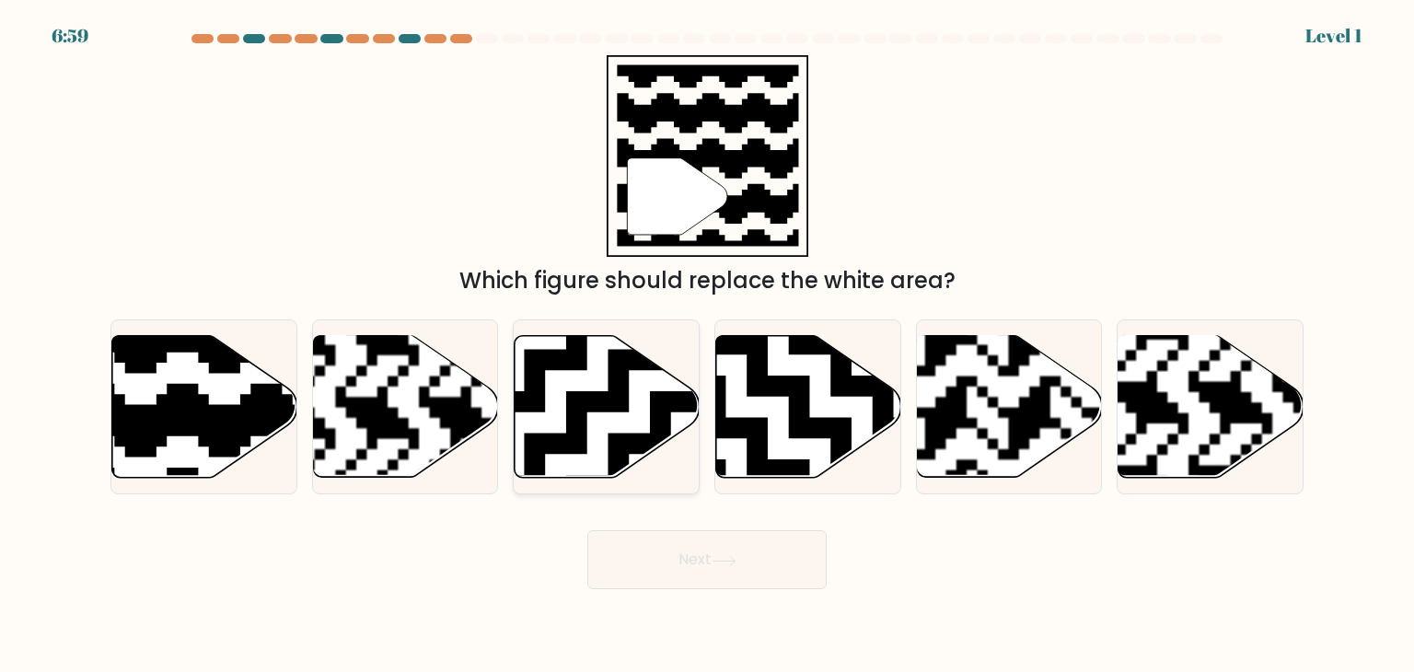
click at [636, 454] on icon at bounding box center [607, 407] width 185 height 142
click at [707, 345] on input "c." at bounding box center [707, 340] width 1 height 9
radio input "true"
click at [650, 542] on button "Next" at bounding box center [706, 559] width 239 height 59
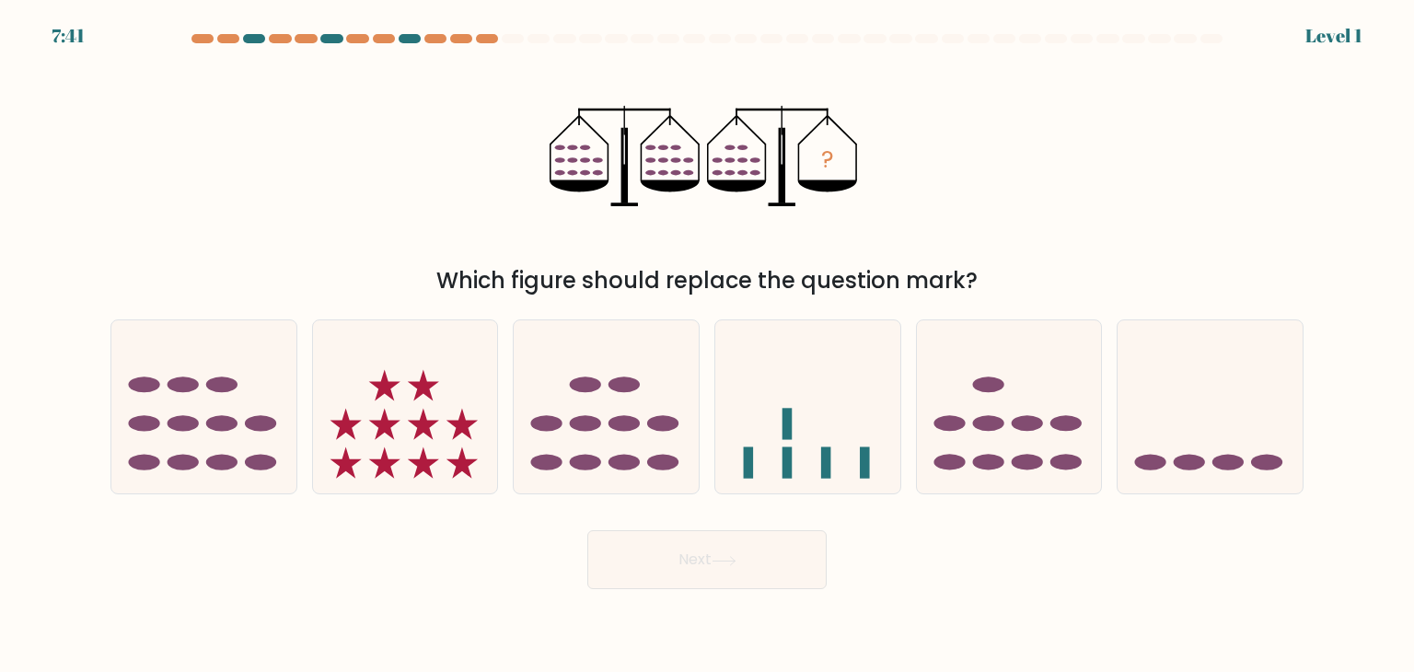
click at [637, 500] on form at bounding box center [707, 311] width 1414 height 555
click at [645, 440] on icon at bounding box center [606, 406] width 185 height 153
click at [707, 345] on input "c." at bounding box center [707, 340] width 1 height 9
radio input "true"
click at [668, 550] on button "Next" at bounding box center [706, 559] width 239 height 59
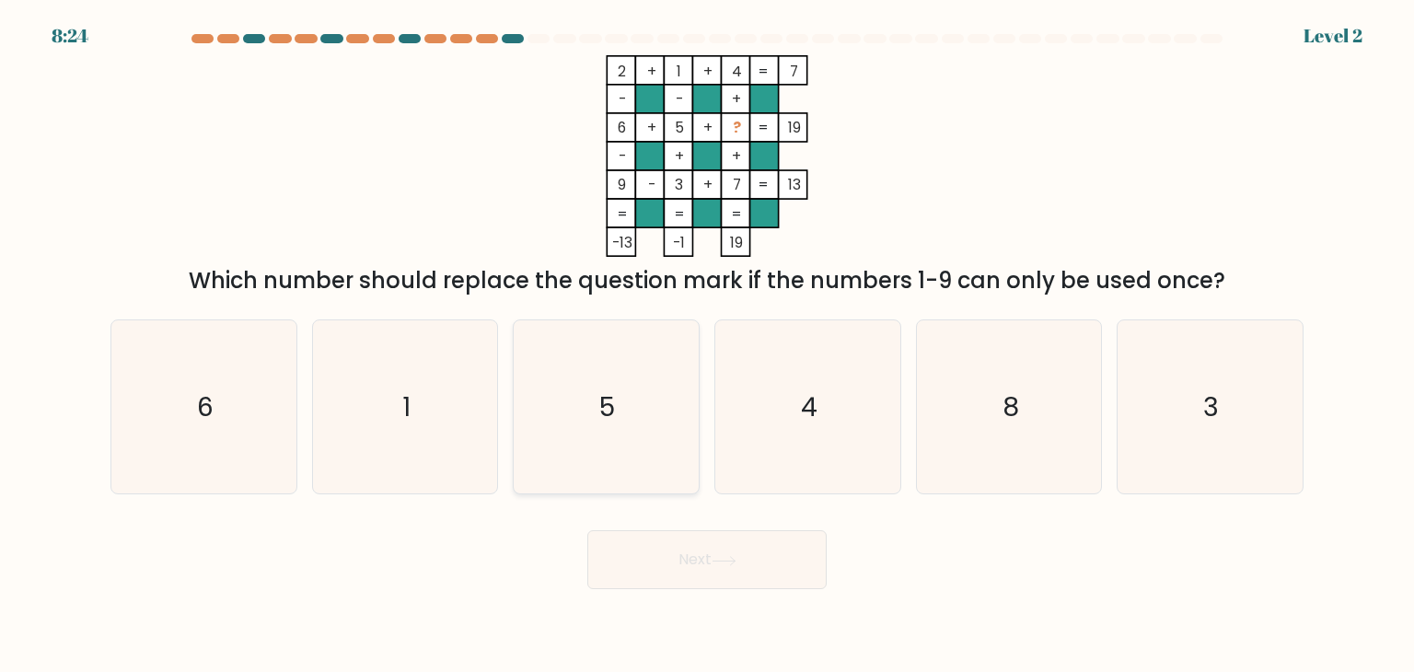
click at [648, 452] on icon "5" at bounding box center [605, 406] width 173 height 173
click at [707, 345] on input "c. 5" at bounding box center [707, 340] width 1 height 9
radio input "true"
click at [666, 553] on button "Next" at bounding box center [706, 559] width 239 height 59
click at [752, 562] on button "Next" at bounding box center [706, 559] width 239 height 59
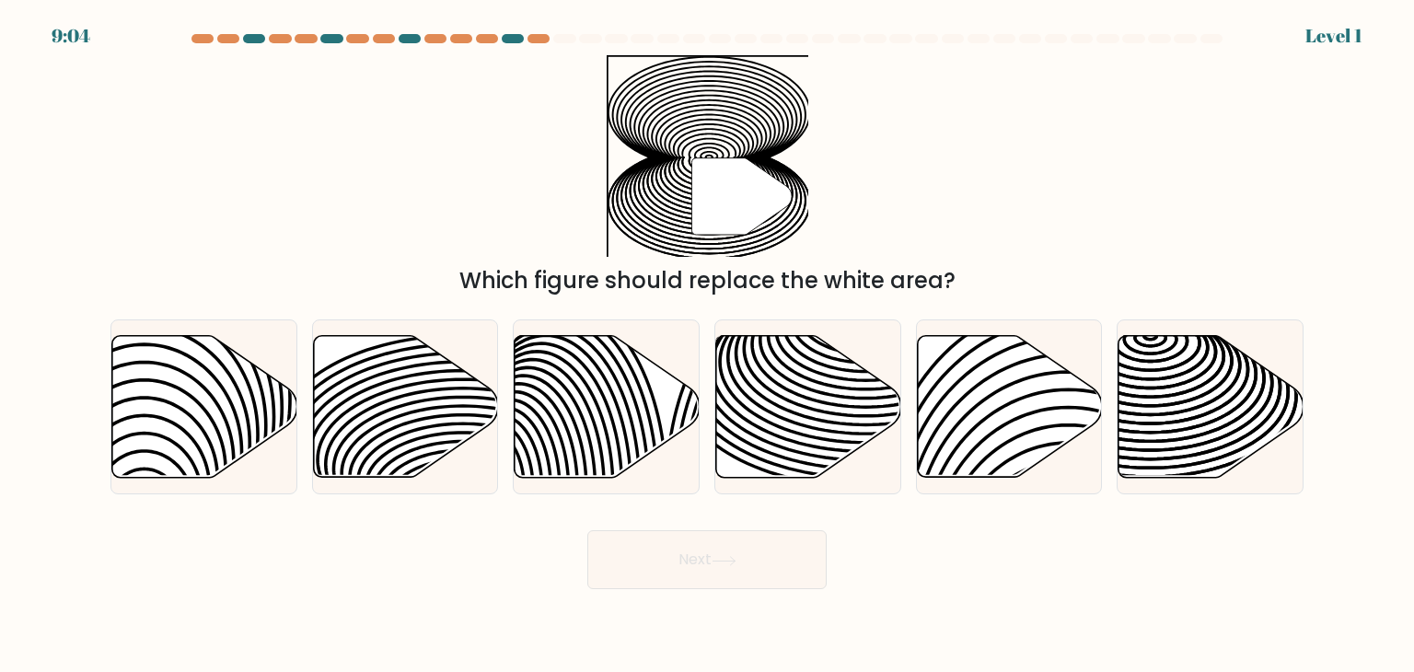
click at [820, 450] on icon at bounding box center [808, 407] width 185 height 142
click at [708, 345] on input "d." at bounding box center [707, 340] width 1 height 9
radio input "true"
click at [722, 566] on button "Next" at bounding box center [706, 559] width 239 height 59
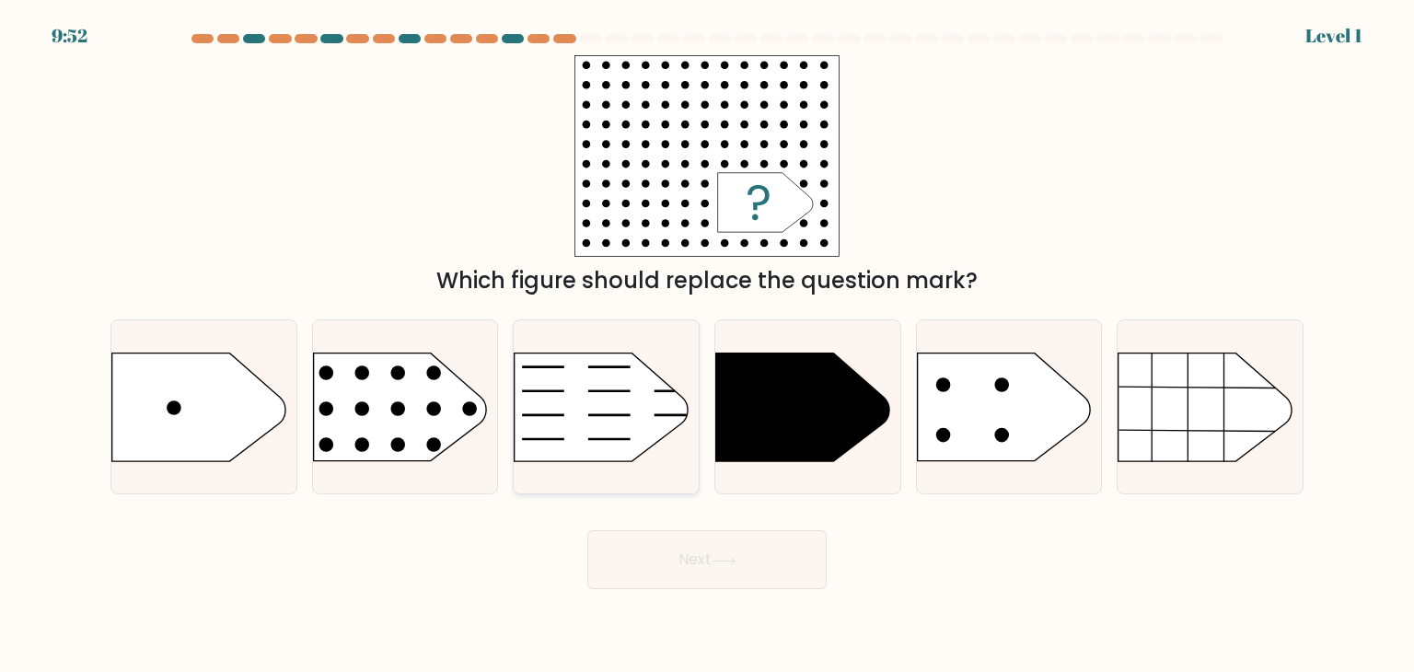
click at [623, 454] on icon at bounding box center [601, 407] width 173 height 108
click at [707, 345] on input "c." at bounding box center [707, 340] width 1 height 9
radio input "true"
click at [696, 557] on button "Next" at bounding box center [706, 559] width 239 height 59
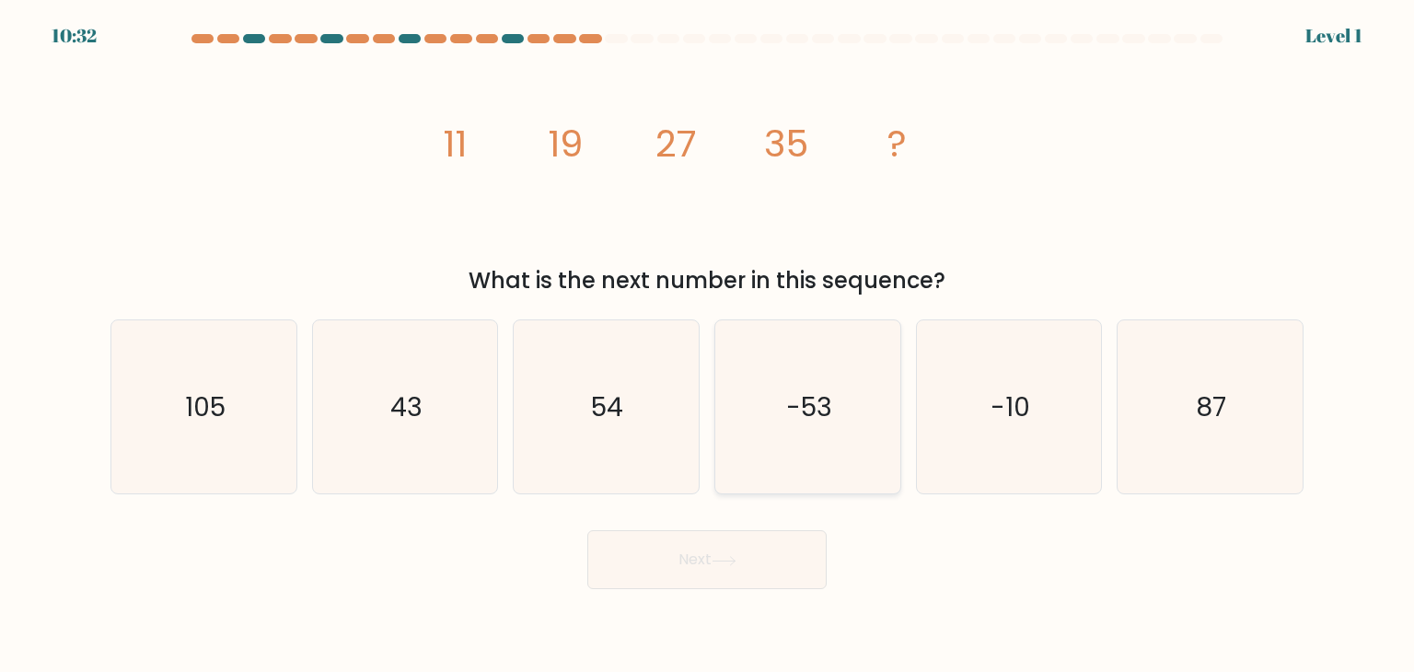
click at [781, 464] on icon "-53" at bounding box center [807, 406] width 173 height 173
click at [708, 345] on input "d. -53" at bounding box center [707, 340] width 1 height 9
radio input "true"
click at [741, 562] on button "Next" at bounding box center [706, 559] width 239 height 59
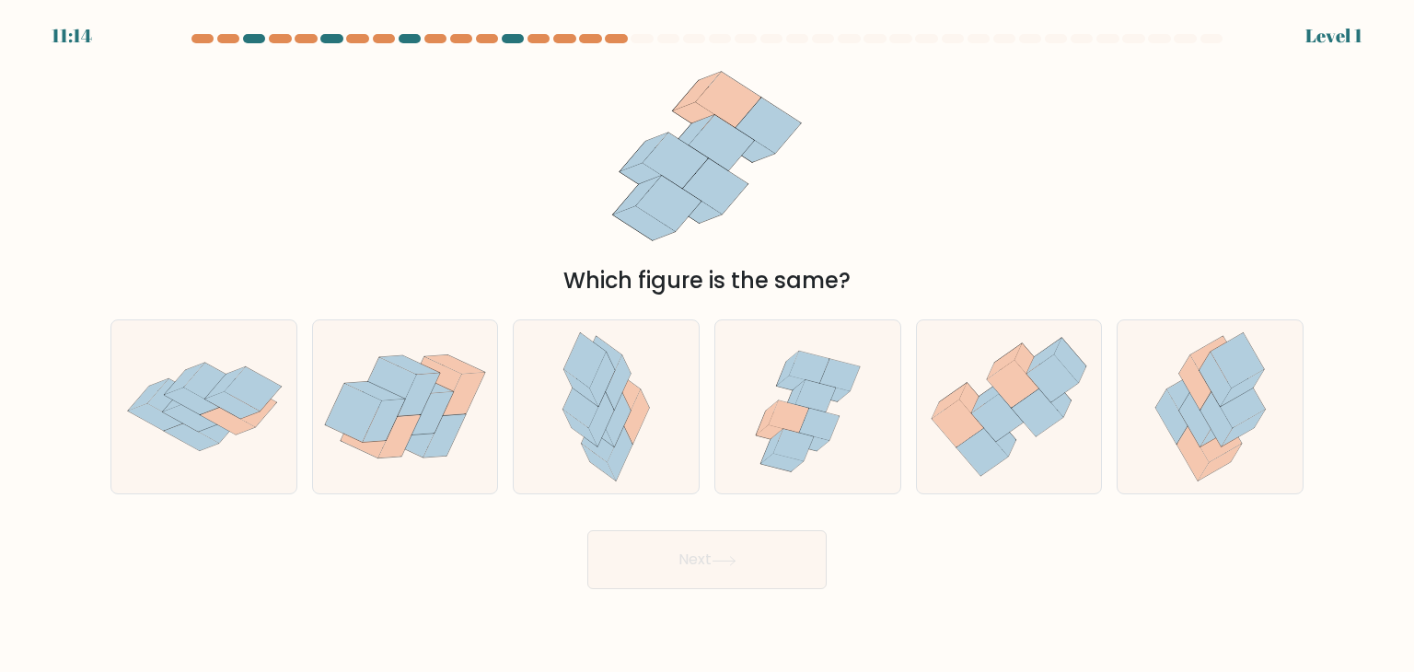
click at [652, 443] on icon at bounding box center [606, 406] width 113 height 173
click at [707, 345] on input "c." at bounding box center [707, 340] width 1 height 9
radio input "true"
click at [696, 567] on button "Next" at bounding box center [706, 559] width 239 height 59
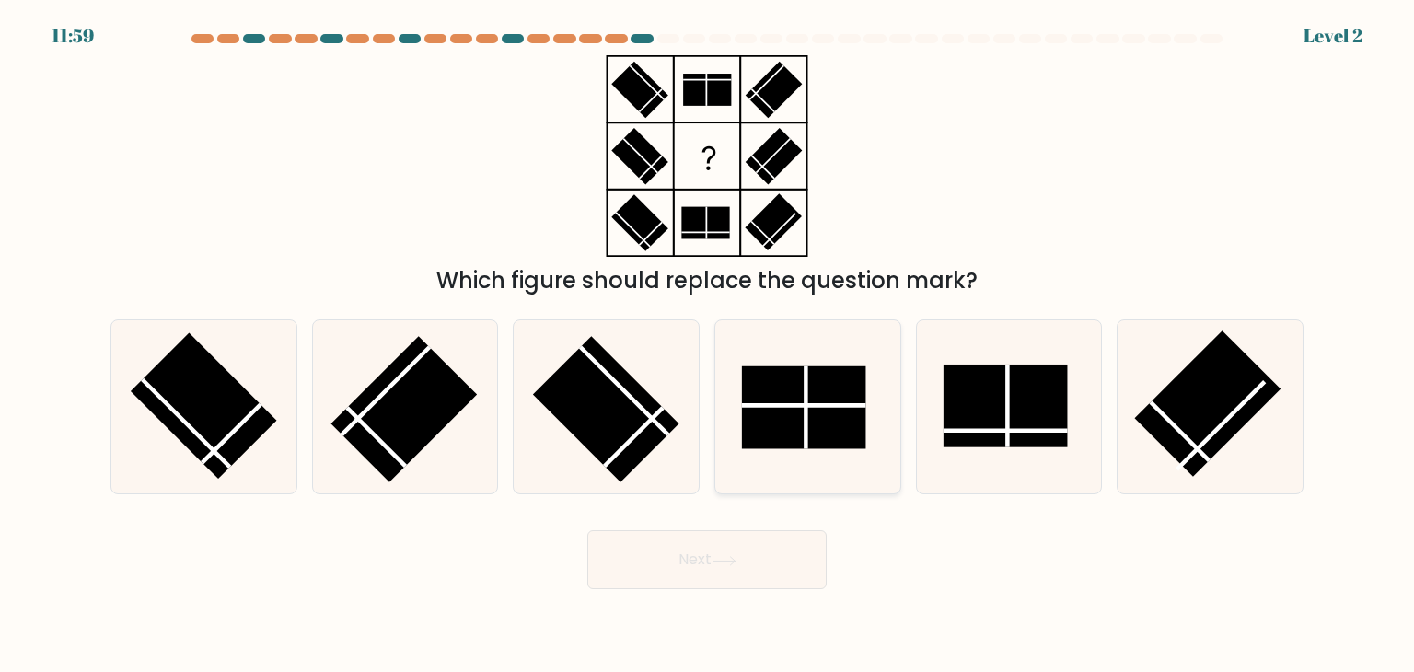
click at [789, 446] on rect at bounding box center [804, 407] width 124 height 83
click at [708, 345] on input "d." at bounding box center [707, 340] width 1 height 9
radio input "true"
click at [748, 557] on button "Next" at bounding box center [706, 559] width 239 height 59
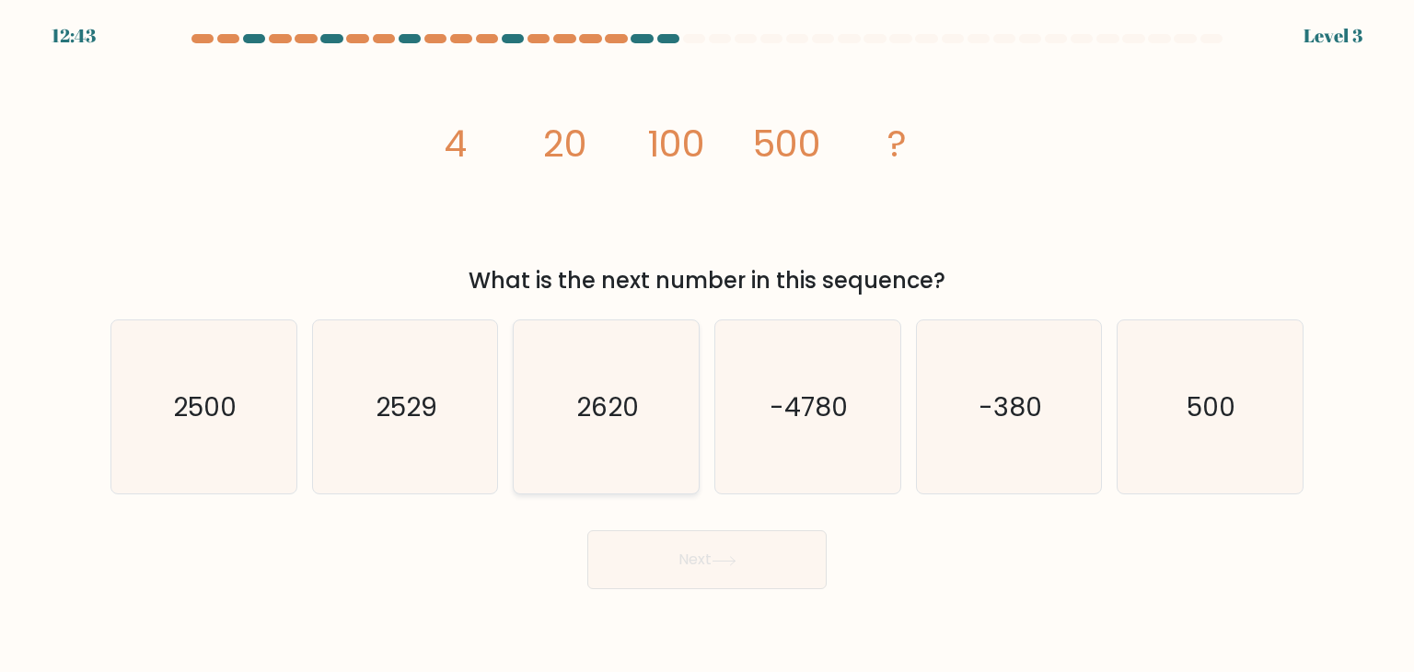
click at [620, 436] on icon "2620" at bounding box center [605, 406] width 173 height 173
click at [707, 345] on input "c. 2620" at bounding box center [707, 340] width 1 height 9
radio input "true"
click at [707, 561] on button "Next" at bounding box center [706, 559] width 239 height 59
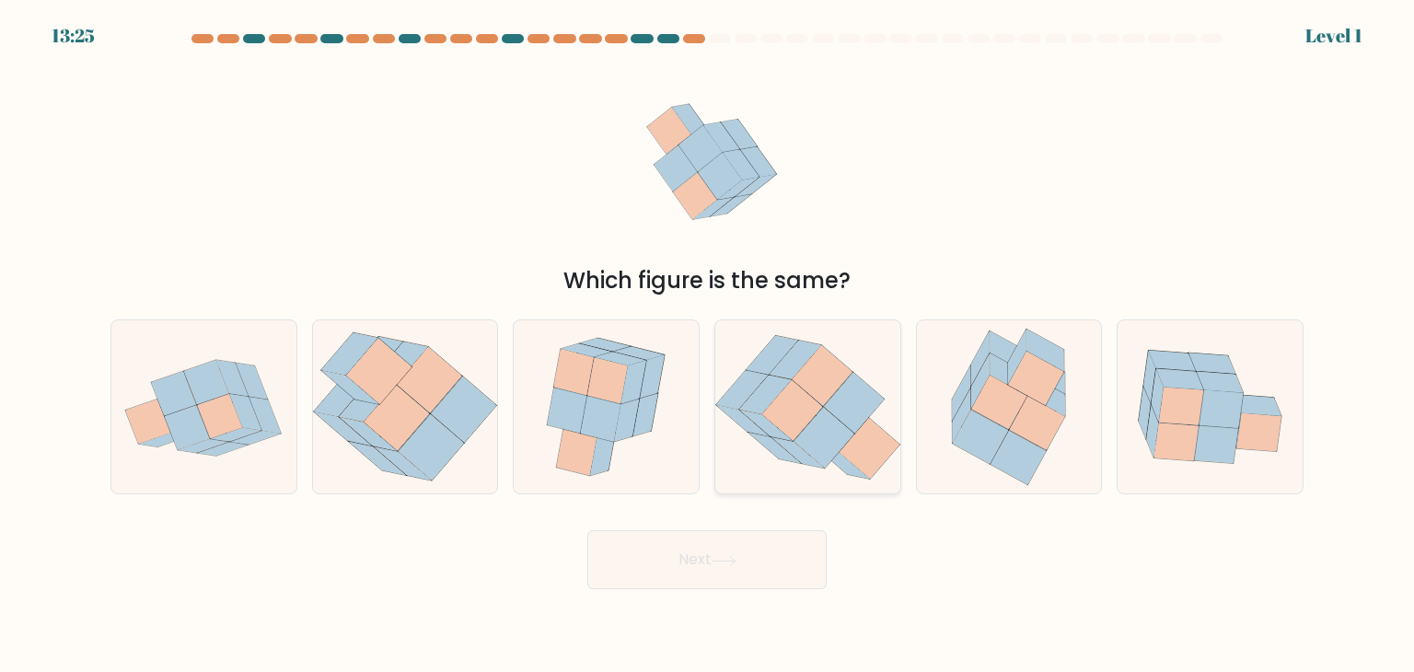
click at [809, 433] on icon at bounding box center [824, 437] width 60 height 61
click at [708, 345] on input "d." at bounding box center [707, 340] width 1 height 9
radio input "true"
click at [759, 564] on button "Next" at bounding box center [706, 559] width 239 height 59
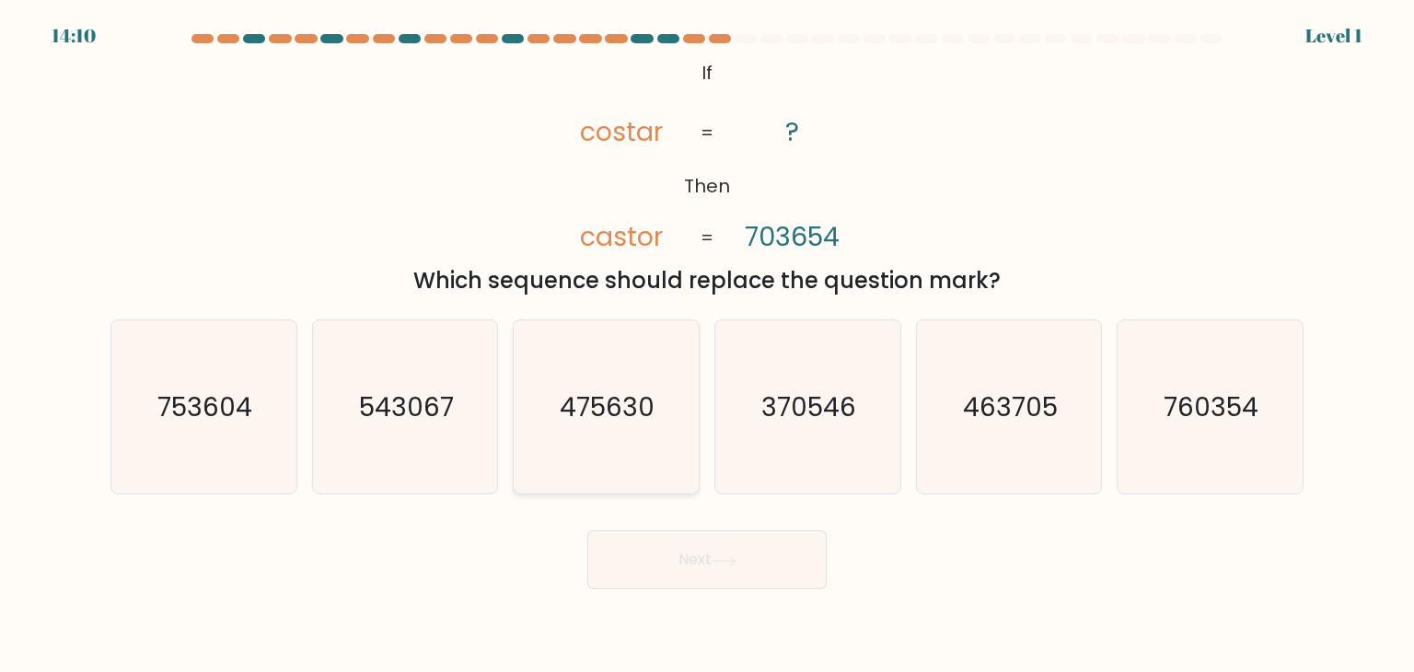
click at [642, 437] on icon "475630" at bounding box center [605, 406] width 173 height 173
click at [707, 345] on input "c. 475630" at bounding box center [707, 340] width 1 height 9
radio input "true"
click at [698, 539] on button "Next" at bounding box center [706, 559] width 239 height 59
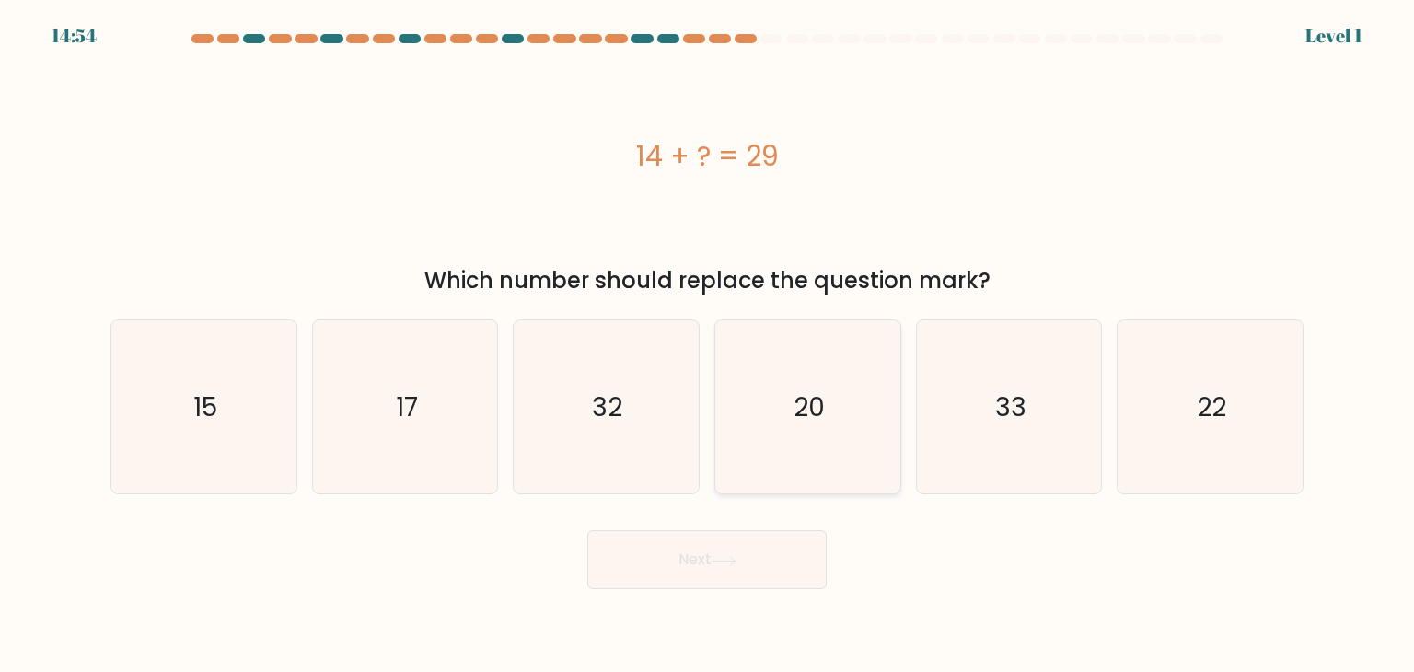
click at [771, 456] on icon "20" at bounding box center [807, 406] width 173 height 173
click at [708, 345] on input "d. 20" at bounding box center [707, 340] width 1 height 9
radio input "true"
click at [744, 543] on button "Next" at bounding box center [706, 559] width 239 height 59
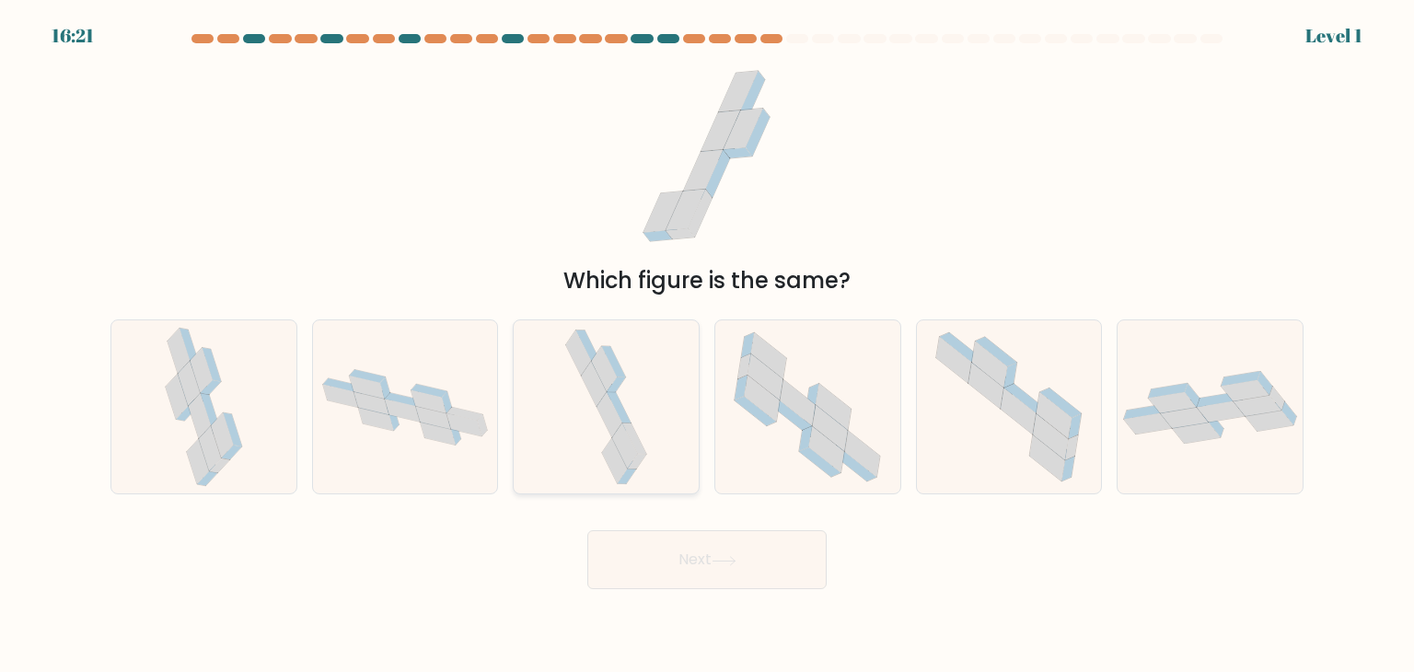
click at [637, 430] on icon at bounding box center [606, 406] width 91 height 173
click at [707, 345] on input "c." at bounding box center [707, 340] width 1 height 9
radio input "true"
click at [688, 596] on body "16:21 Level 1" at bounding box center [707, 336] width 1414 height 672
click at [689, 553] on button "Next" at bounding box center [706, 559] width 239 height 59
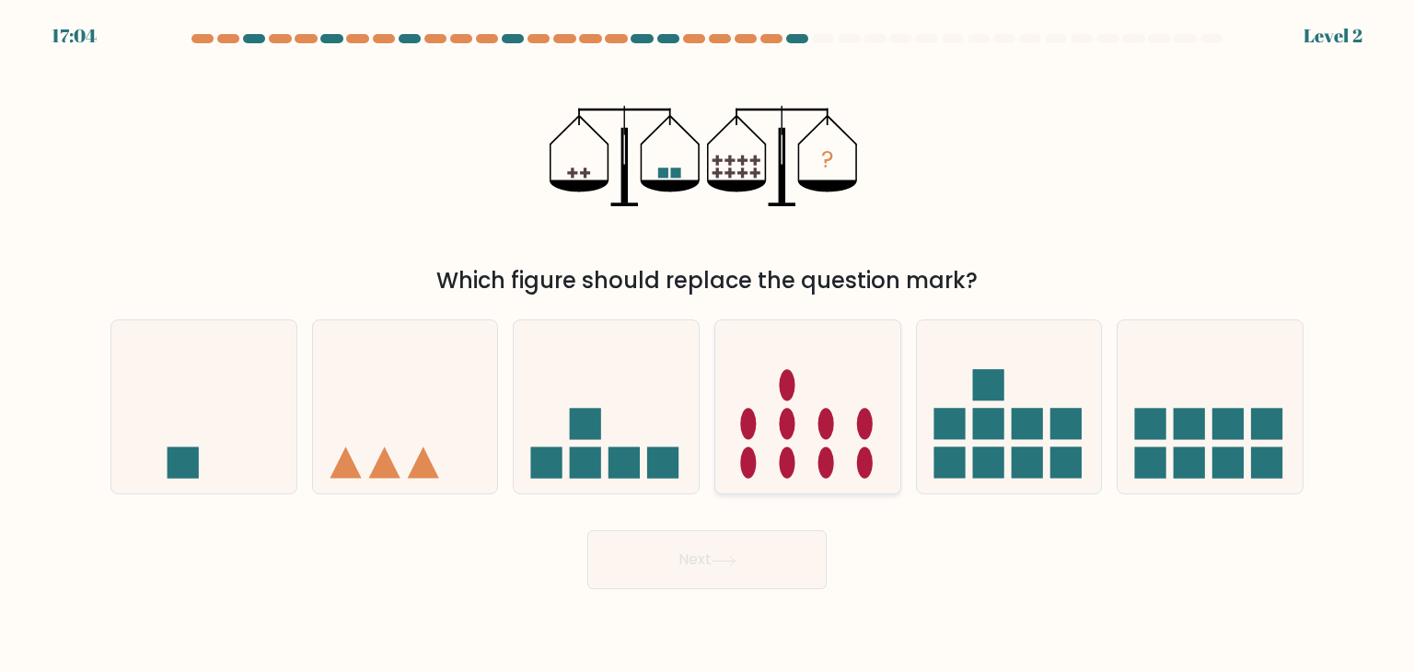
click at [802, 414] on icon at bounding box center [807, 406] width 185 height 153
click at [708, 345] on input "d." at bounding box center [707, 340] width 1 height 9
radio input "true"
click at [741, 553] on button "Next" at bounding box center [706, 559] width 239 height 59
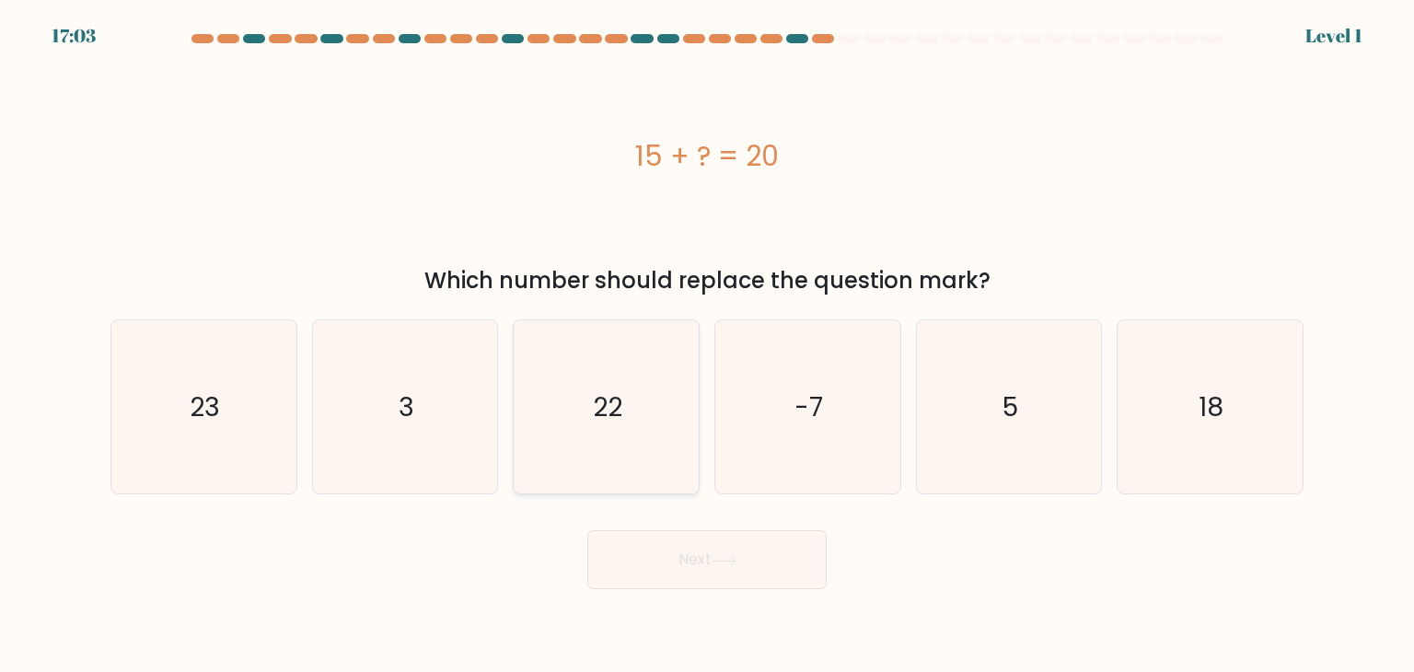
click at [651, 434] on icon "22" at bounding box center [605, 406] width 173 height 173
click at [707, 345] on input "c. 22" at bounding box center [707, 340] width 1 height 9
radio input "true"
click at [689, 565] on button "Next" at bounding box center [706, 559] width 239 height 59
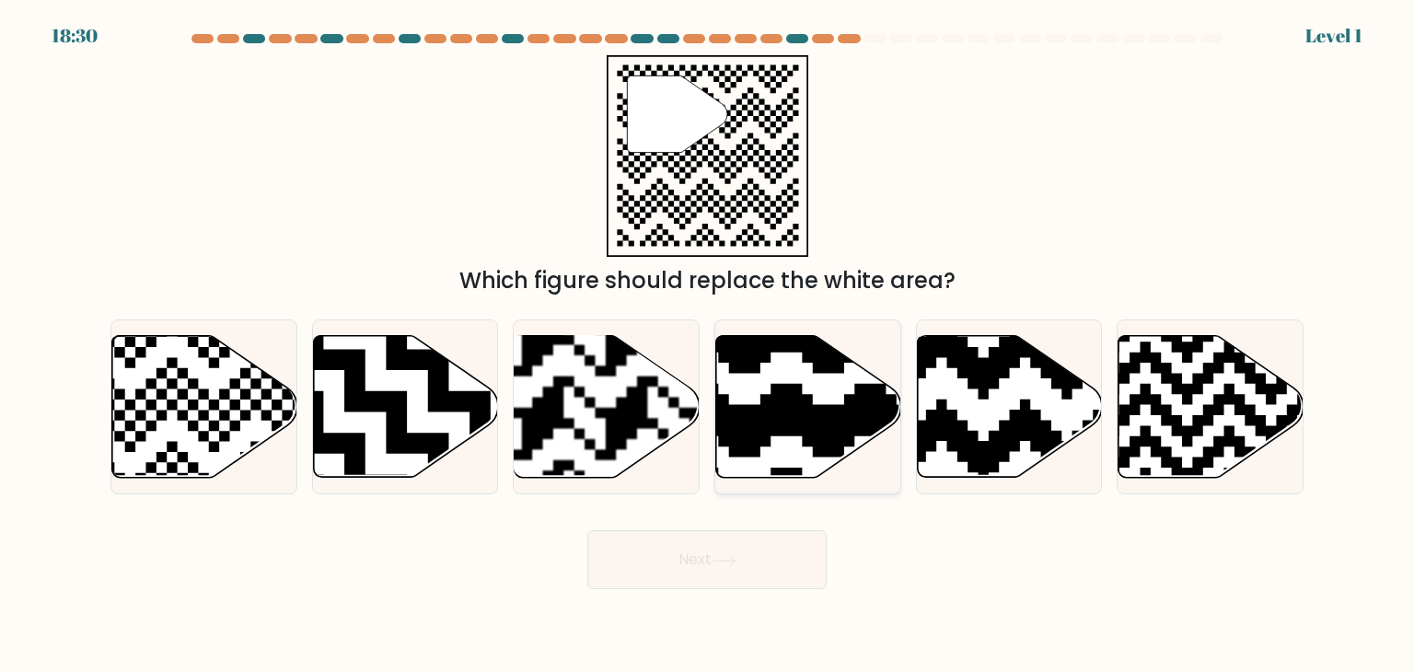
click at [805, 398] on icon at bounding box center [865, 331] width 335 height 335
click at [708, 345] on input "d." at bounding box center [707, 340] width 1 height 9
radio input "true"
click at [766, 513] on form "a." at bounding box center [707, 311] width 1414 height 555
click at [760, 550] on button "Next" at bounding box center [706, 559] width 239 height 59
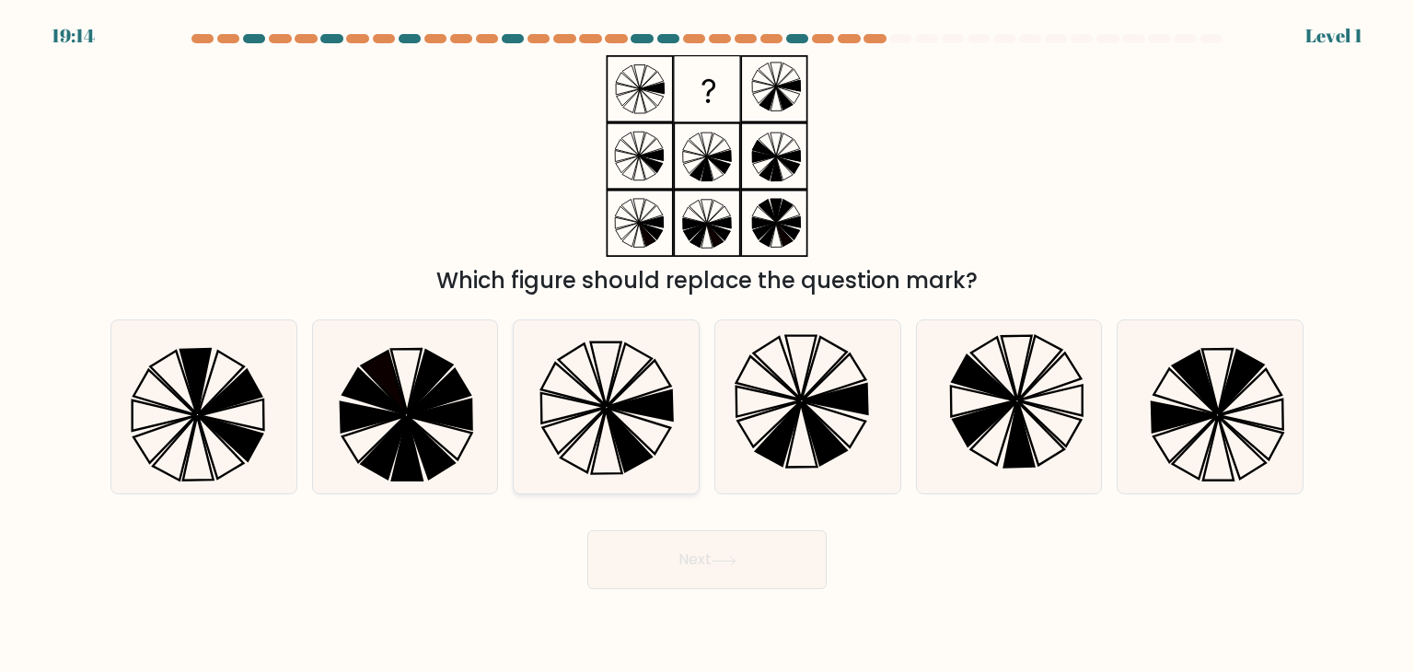
click at [655, 433] on icon at bounding box center [605, 406] width 173 height 173
click at [707, 345] on input "c." at bounding box center [707, 340] width 1 height 9
radio input "true"
click at [773, 590] on body "19:14 Level 1" at bounding box center [707, 336] width 1414 height 672
click at [764, 562] on button "Next" at bounding box center [706, 559] width 239 height 59
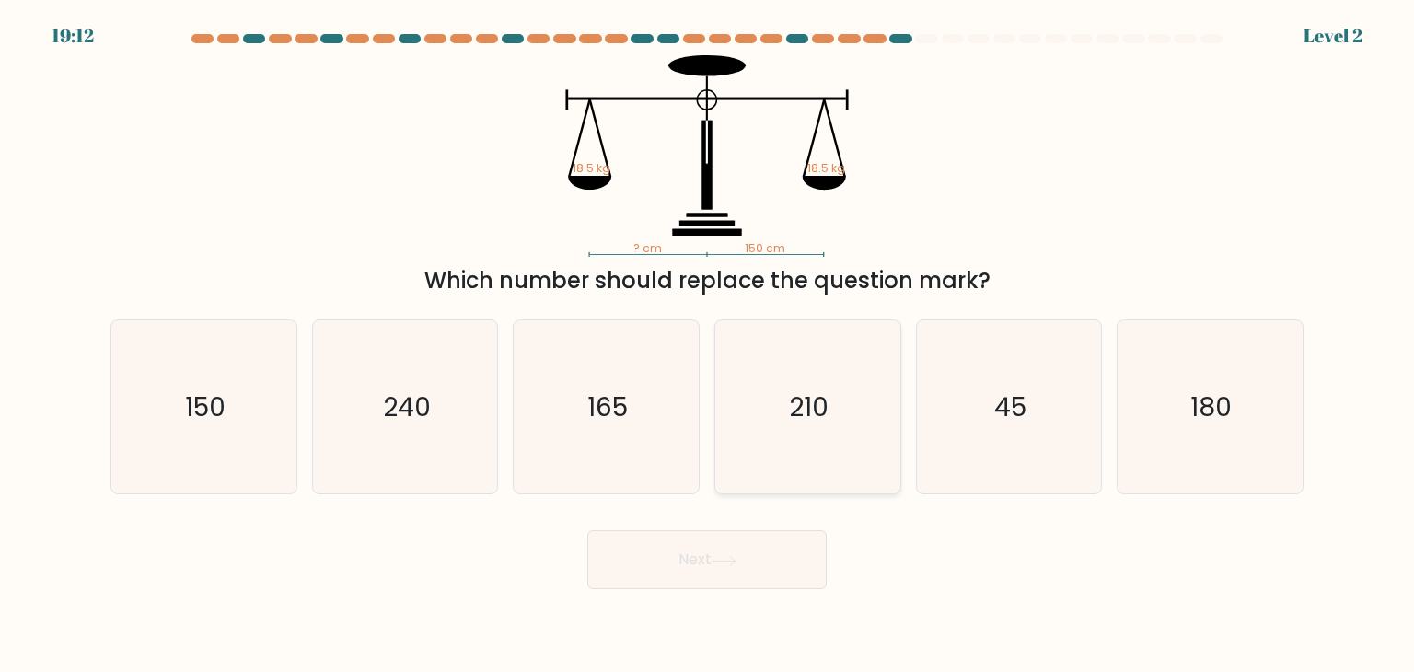
click at [792, 444] on icon "210" at bounding box center [807, 406] width 173 height 173
click at [708, 345] on input "d. 210" at bounding box center [707, 340] width 1 height 9
radio input "true"
click at [750, 558] on button "Next" at bounding box center [706, 559] width 239 height 59
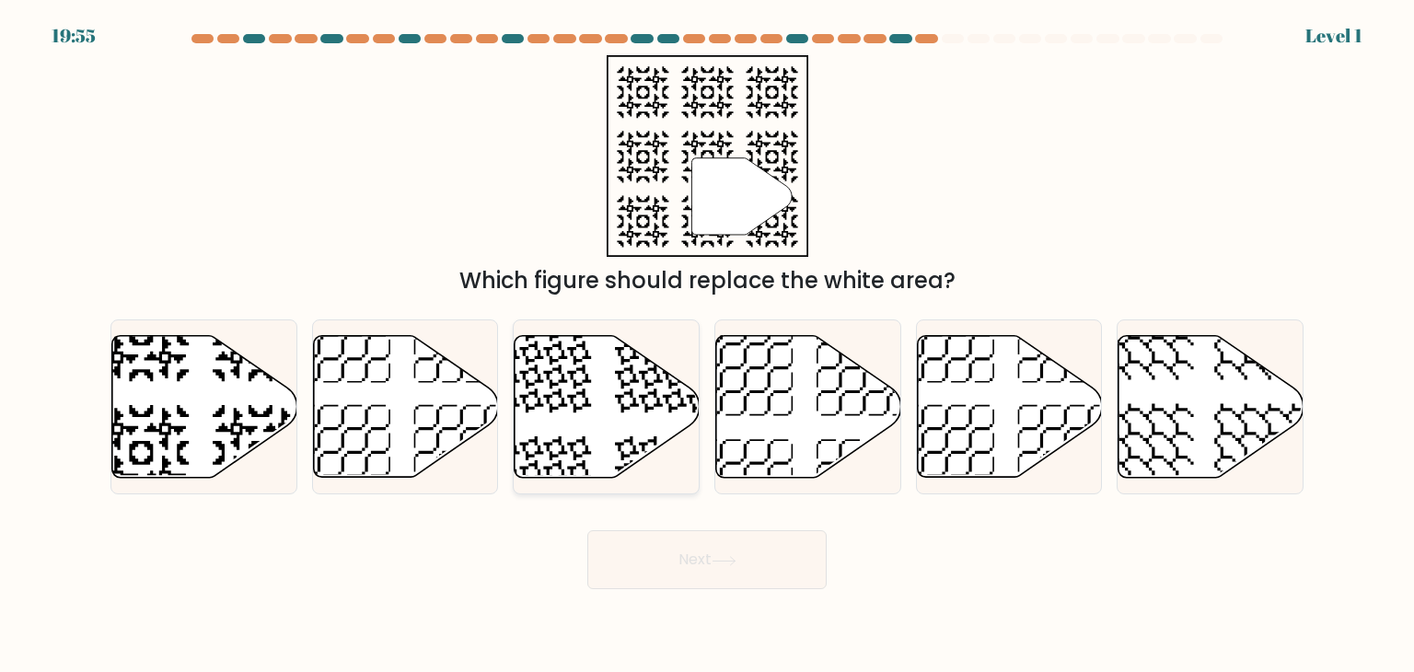
click at [636, 461] on icon at bounding box center [607, 407] width 185 height 142
click at [707, 345] on input "c." at bounding box center [707, 340] width 1 height 9
radio input "true"
click at [654, 556] on button "Next" at bounding box center [706, 559] width 239 height 59
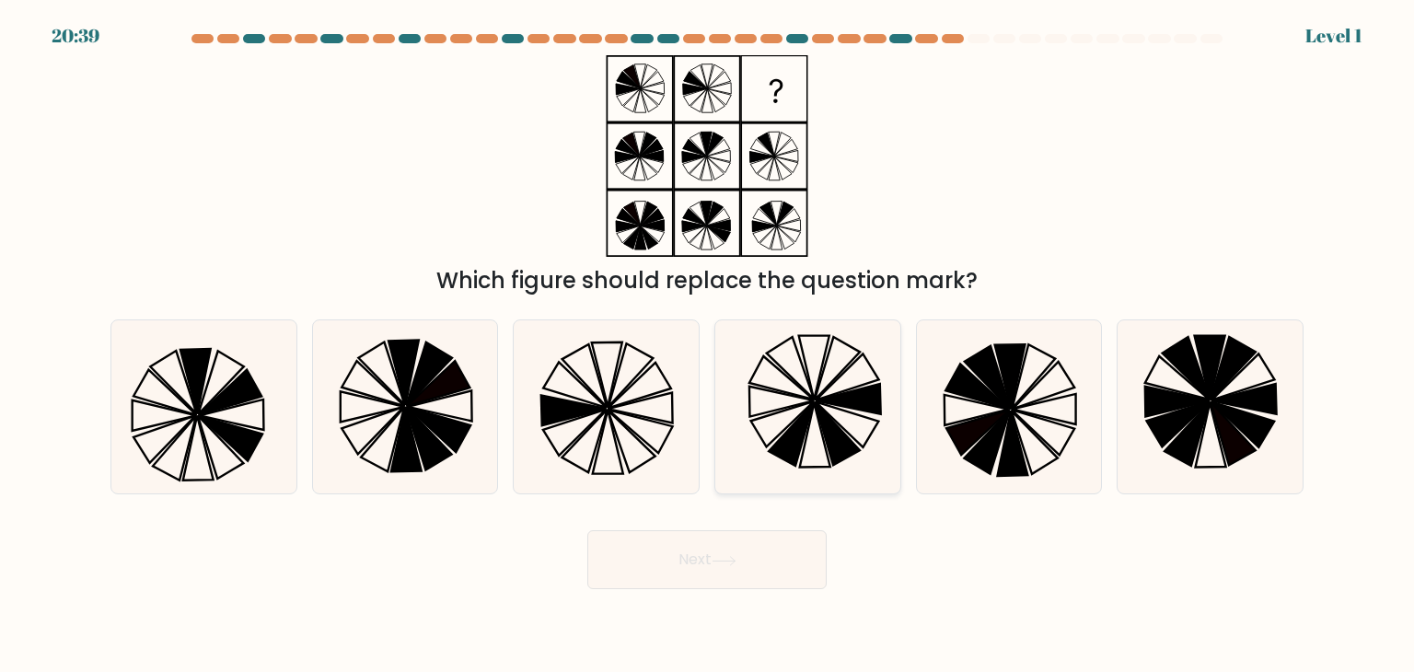
click at [745, 454] on icon at bounding box center [807, 406] width 173 height 173
click at [708, 345] on input "d." at bounding box center [707, 340] width 1 height 9
radio input "true"
click at [721, 539] on button "Next" at bounding box center [706, 559] width 239 height 59
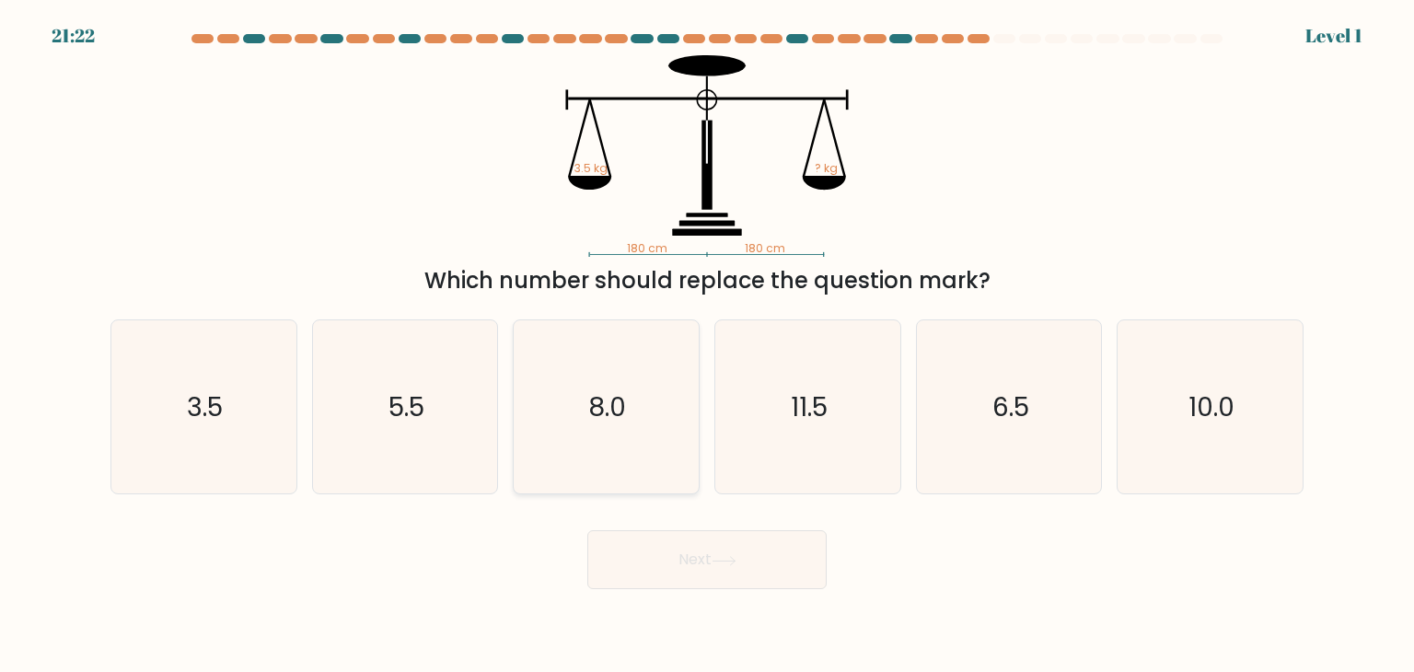
click at [670, 468] on icon "8.0" at bounding box center [605, 406] width 173 height 173
click at [707, 345] on input "c. 8.0" at bounding box center [707, 340] width 1 height 9
radio input "true"
click at [689, 550] on button "Next" at bounding box center [706, 559] width 239 height 59
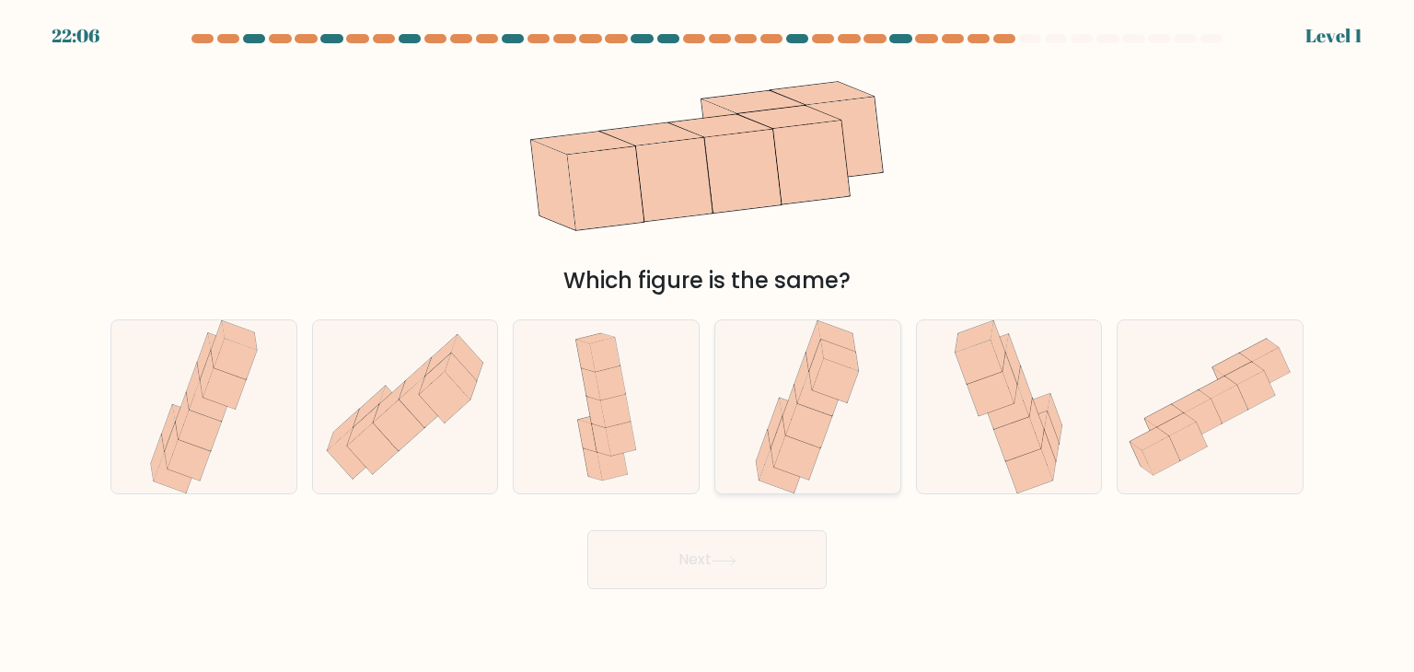
click at [774, 458] on icon at bounding box center [778, 443] width 14 height 50
click at [708, 345] on input "d." at bounding box center [707, 340] width 1 height 9
radio input "true"
click at [755, 542] on button "Next" at bounding box center [706, 559] width 239 height 59
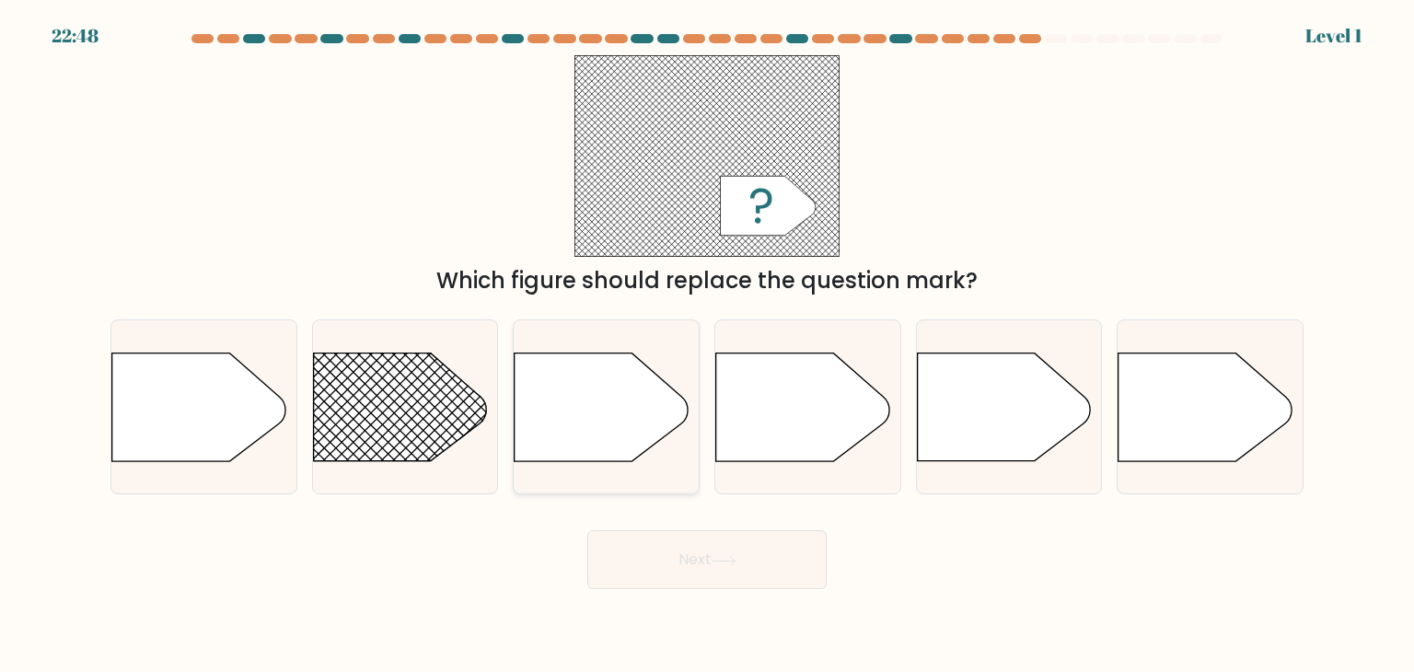
click at [643, 431] on icon at bounding box center [601, 407] width 173 height 108
click at [707, 345] on input "c." at bounding box center [707, 340] width 1 height 9
radio input "true"
click at [700, 551] on button "Next" at bounding box center [706, 559] width 239 height 59
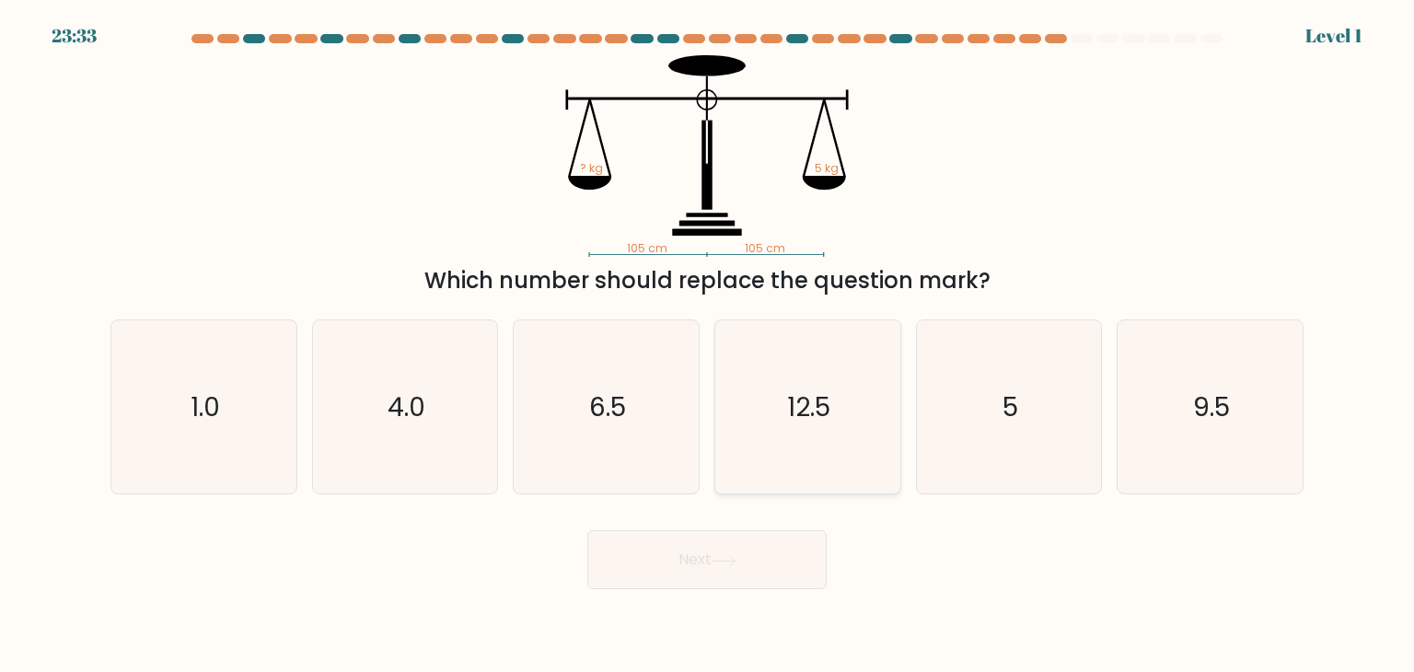
click at [788, 442] on icon "12.5" at bounding box center [807, 406] width 173 height 173
click at [708, 345] on input "d. 12.5" at bounding box center [707, 340] width 1 height 9
radio input "true"
click at [766, 562] on button "Next" at bounding box center [706, 559] width 239 height 59
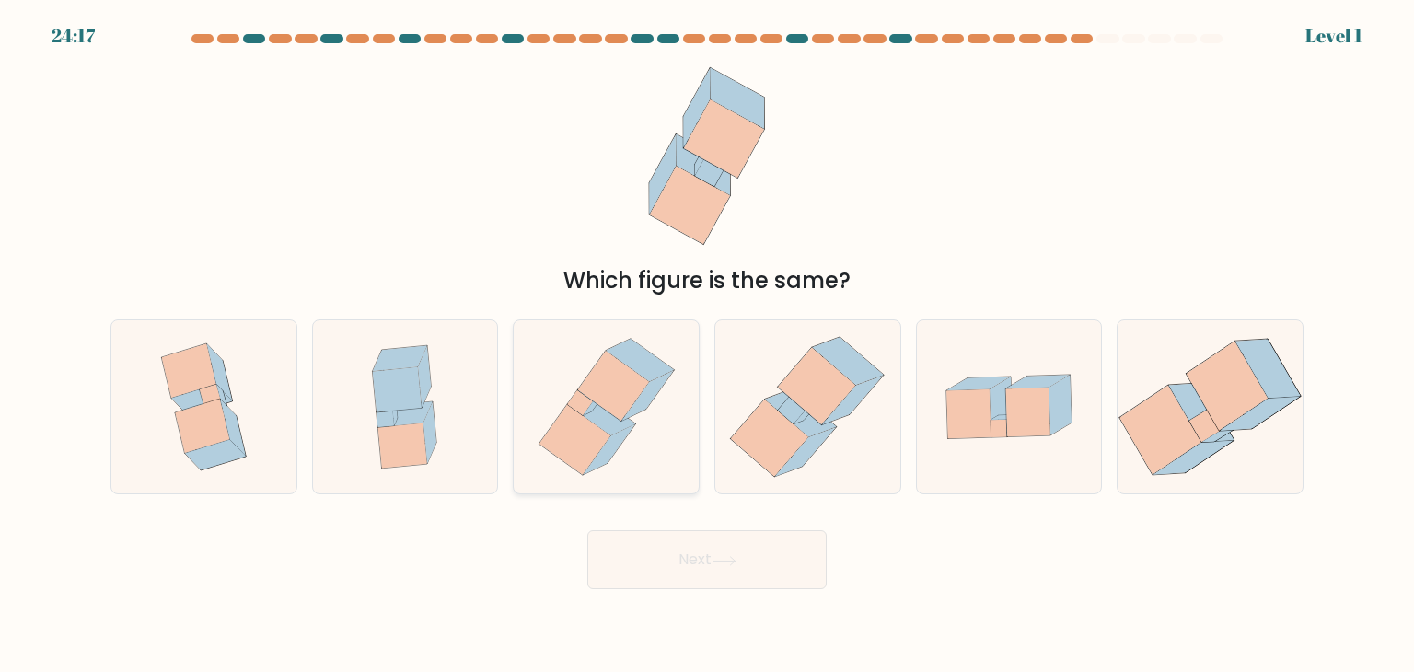
click at [625, 446] on icon at bounding box center [606, 406] width 158 height 173
click at [707, 345] on input "c." at bounding box center [707, 340] width 1 height 9
radio input "true"
click at [684, 550] on button "Next" at bounding box center [706, 559] width 239 height 59
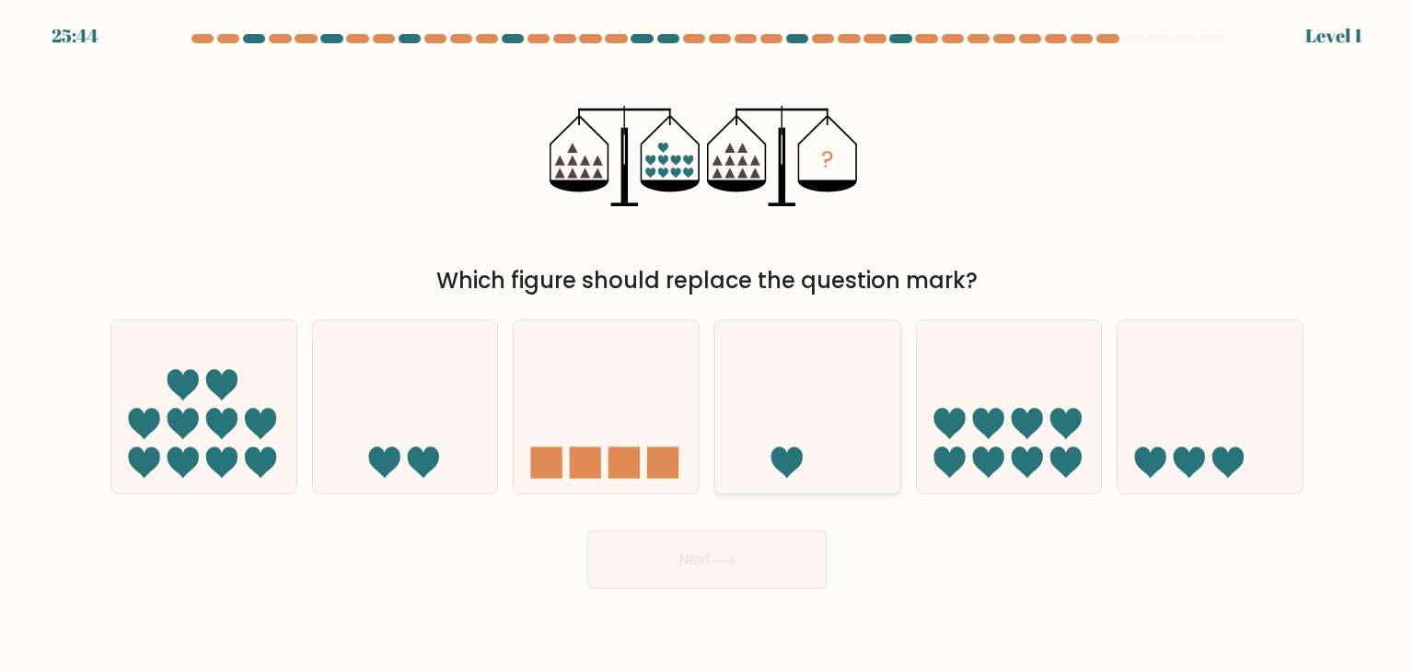
click at [779, 429] on icon at bounding box center [807, 406] width 185 height 153
click at [708, 345] on input "d." at bounding box center [707, 340] width 1 height 9
radio input "true"
click at [727, 562] on icon at bounding box center [724, 561] width 25 height 10
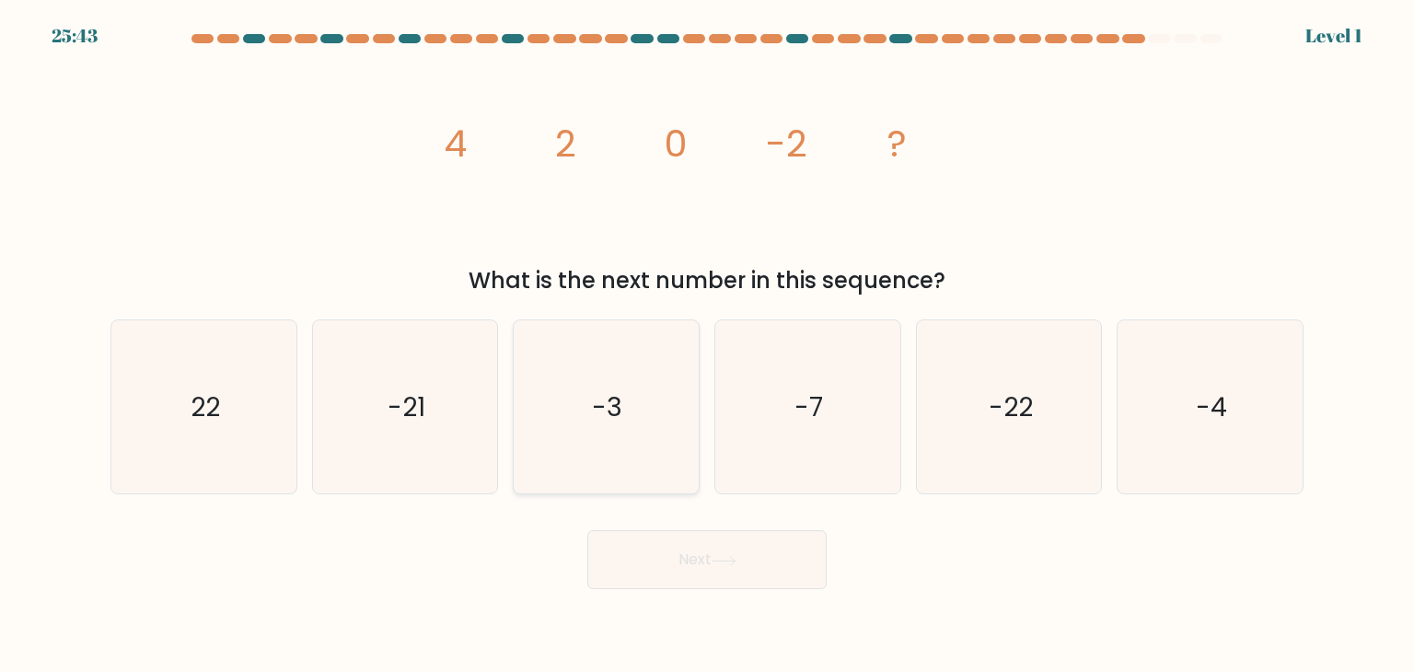
click at [640, 448] on icon "-3" at bounding box center [605, 406] width 173 height 173
click at [707, 345] on input "c. -3" at bounding box center [707, 340] width 1 height 9
radio input "true"
click at [667, 553] on button "Next" at bounding box center [706, 559] width 239 height 59
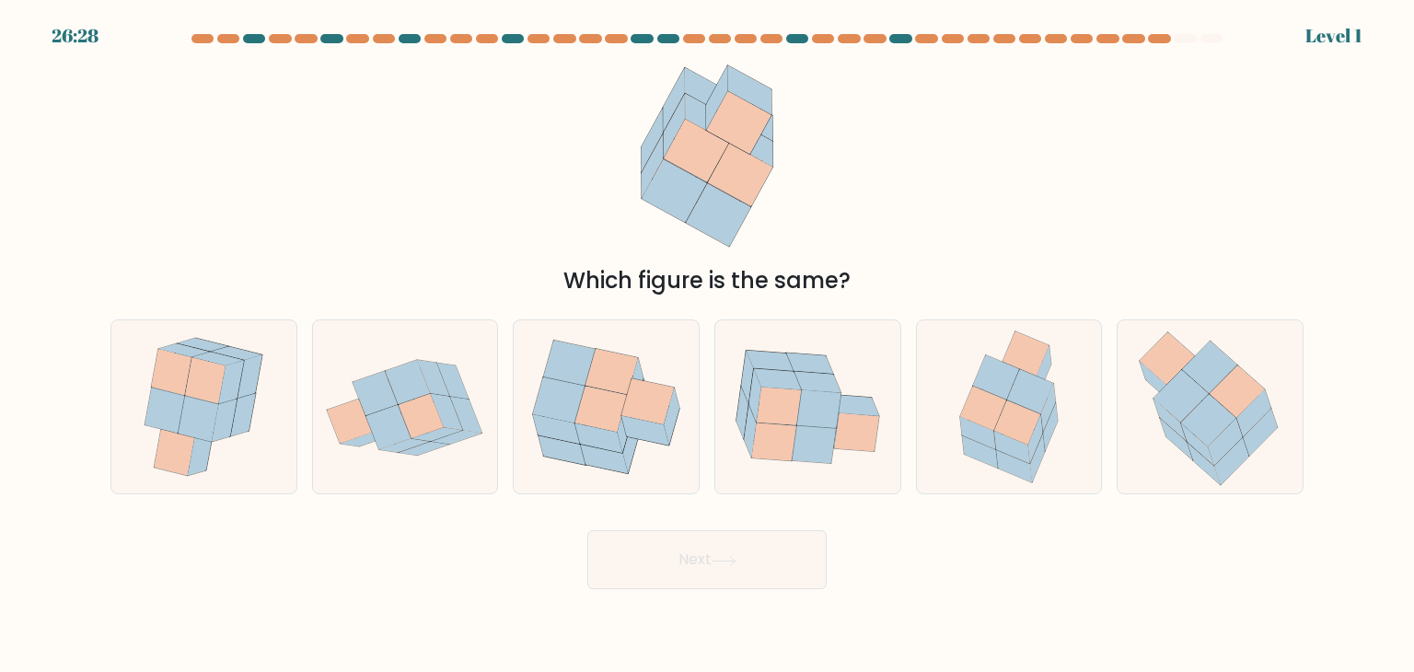
click at [756, 443] on icon at bounding box center [774, 442] width 44 height 38
click at [708, 345] on input "d." at bounding box center [707, 340] width 1 height 9
radio input "true"
click at [711, 562] on button "Next" at bounding box center [706, 559] width 239 height 59
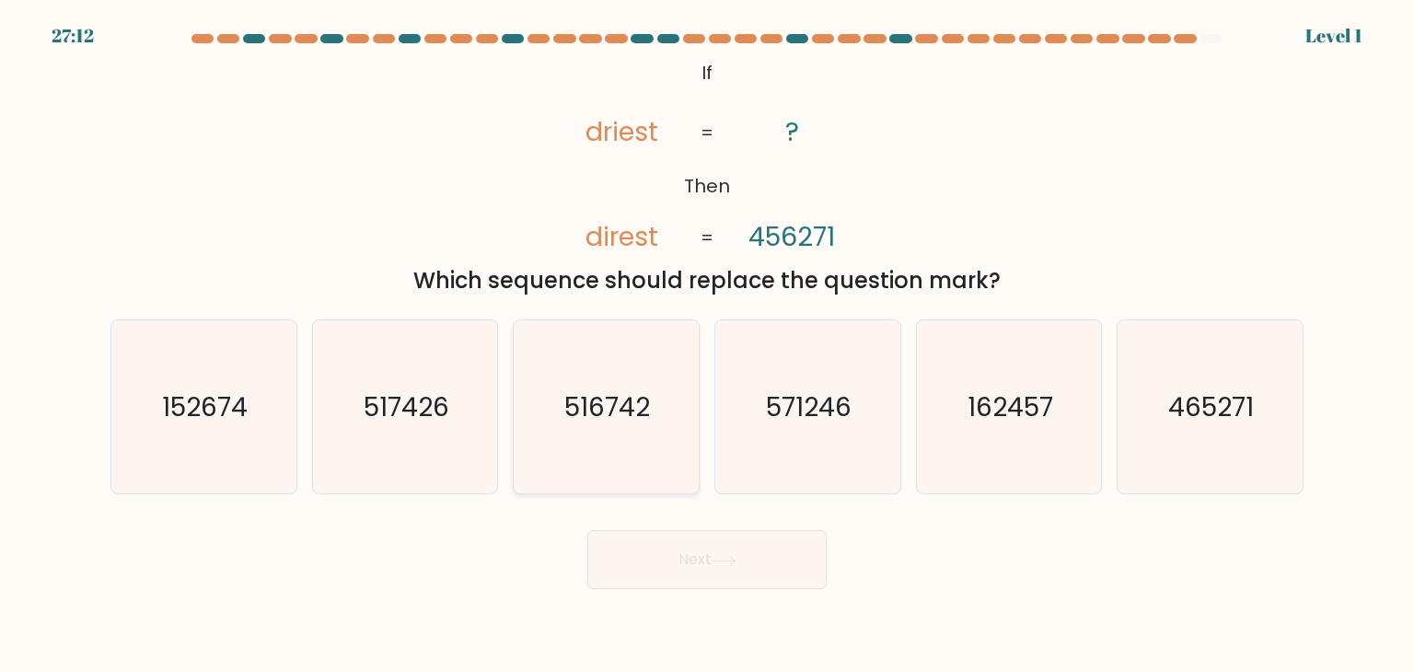
click at [650, 447] on icon "516742" at bounding box center [605, 406] width 173 height 173
click at [707, 345] on input "c. 516742" at bounding box center [707, 340] width 1 height 9
radio input "true"
click at [689, 557] on button "Next" at bounding box center [706, 559] width 239 height 59
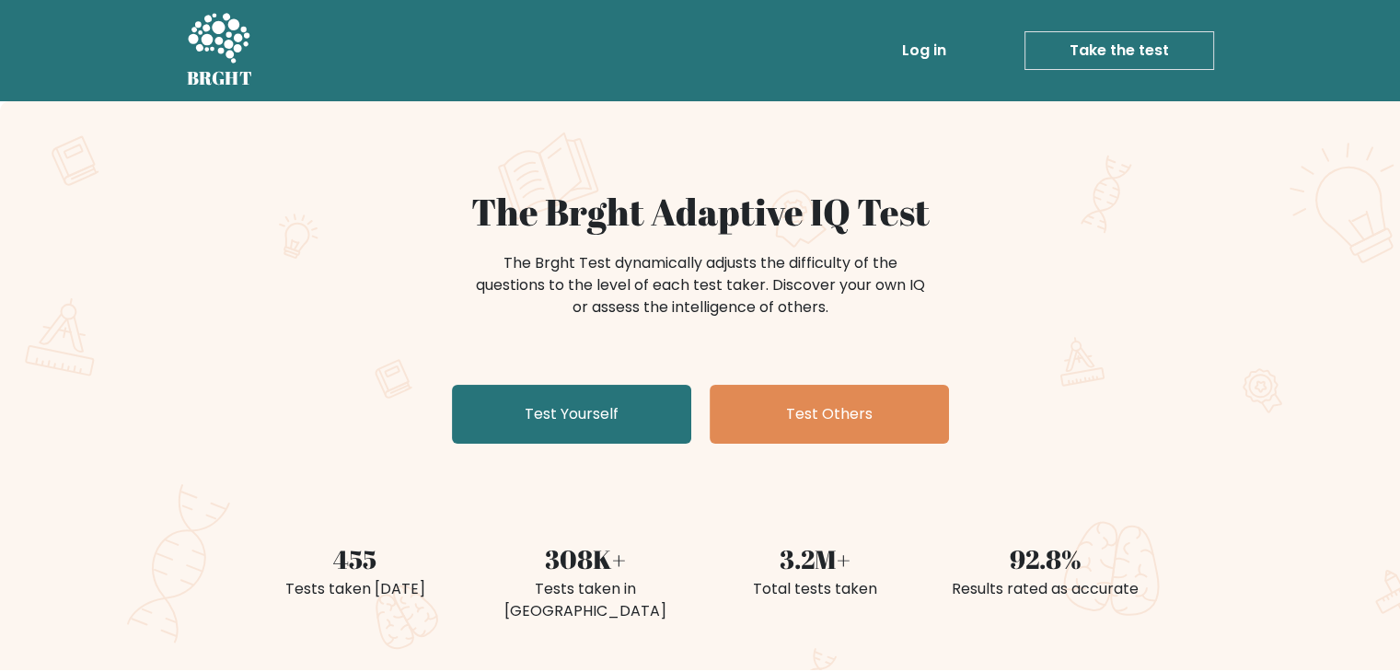
click at [1133, 52] on link "Take the test" at bounding box center [1120, 50] width 190 height 39
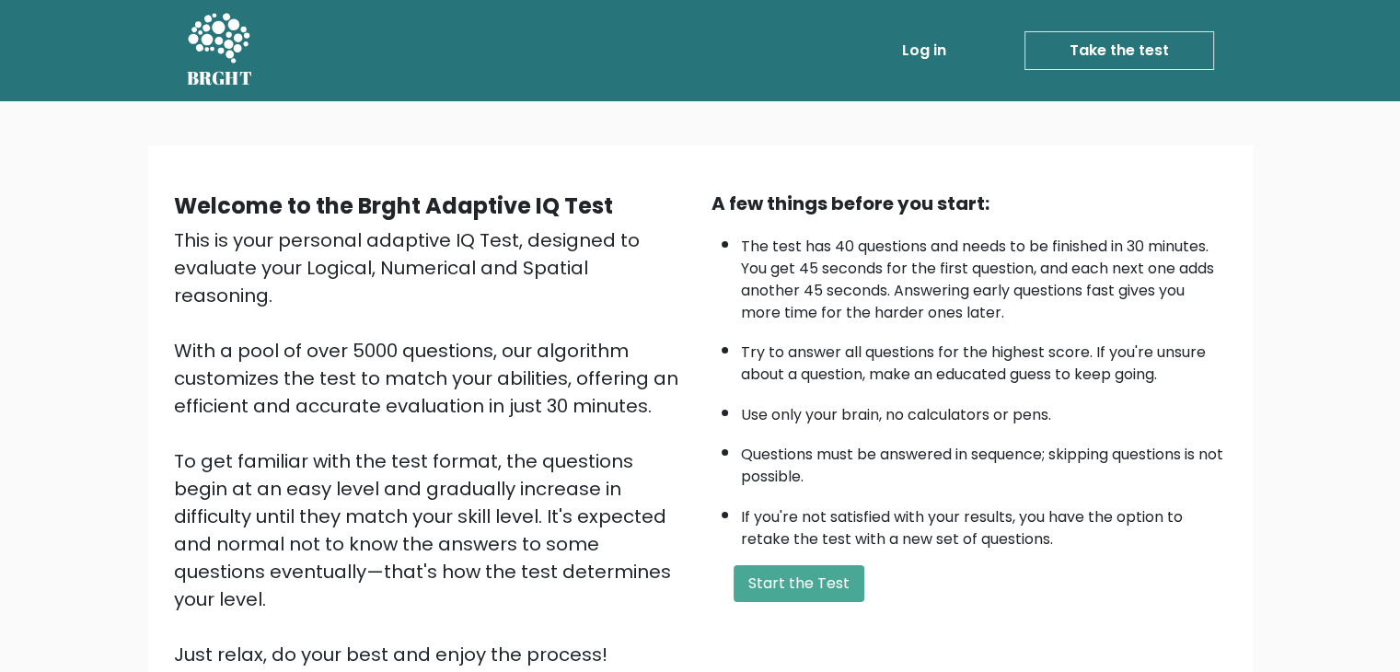
click at [691, 181] on div "Welcome to the Brght Adaptive IQ Test This is your personal adaptive IQ Test, d…" at bounding box center [700, 436] width 1083 height 523
click at [831, 567] on button "Start the Test" at bounding box center [799, 583] width 131 height 37
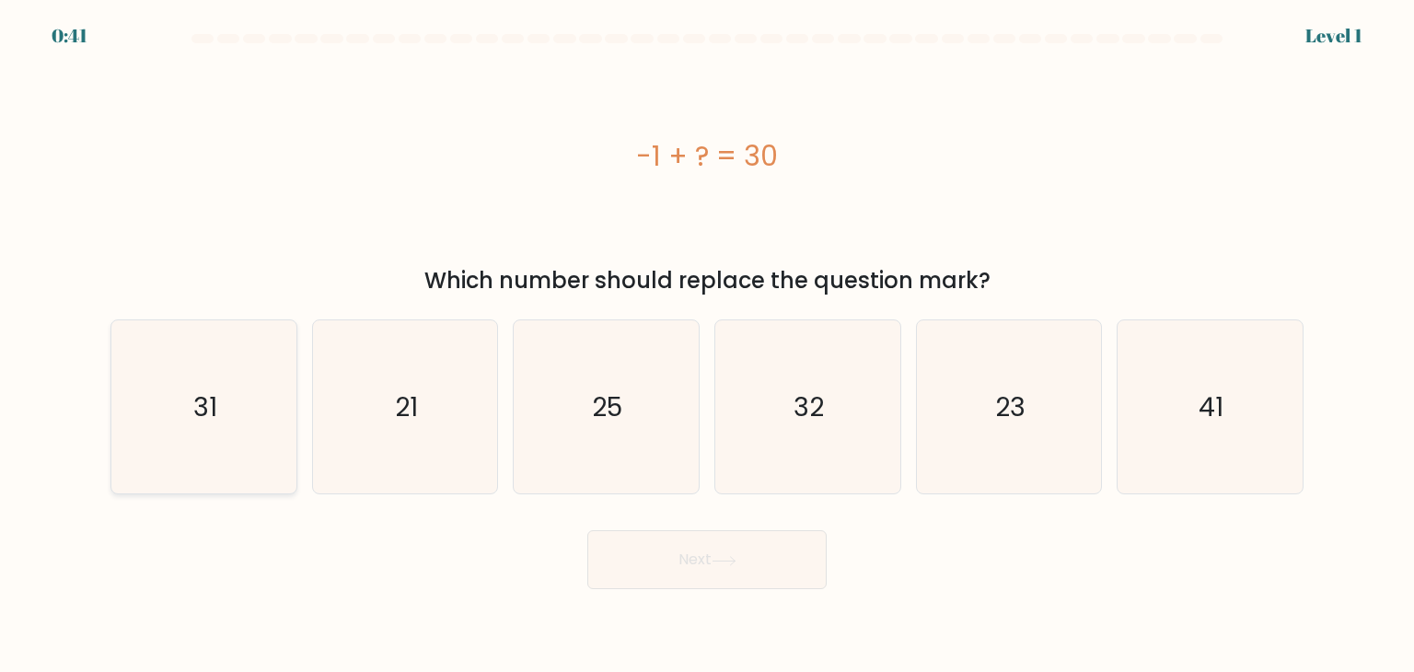
click at [214, 417] on text "31" at bounding box center [205, 406] width 24 height 37
click at [707, 345] on input "a. 31" at bounding box center [707, 340] width 1 height 9
radio input "true"
click at [686, 539] on button "Next" at bounding box center [706, 559] width 239 height 59
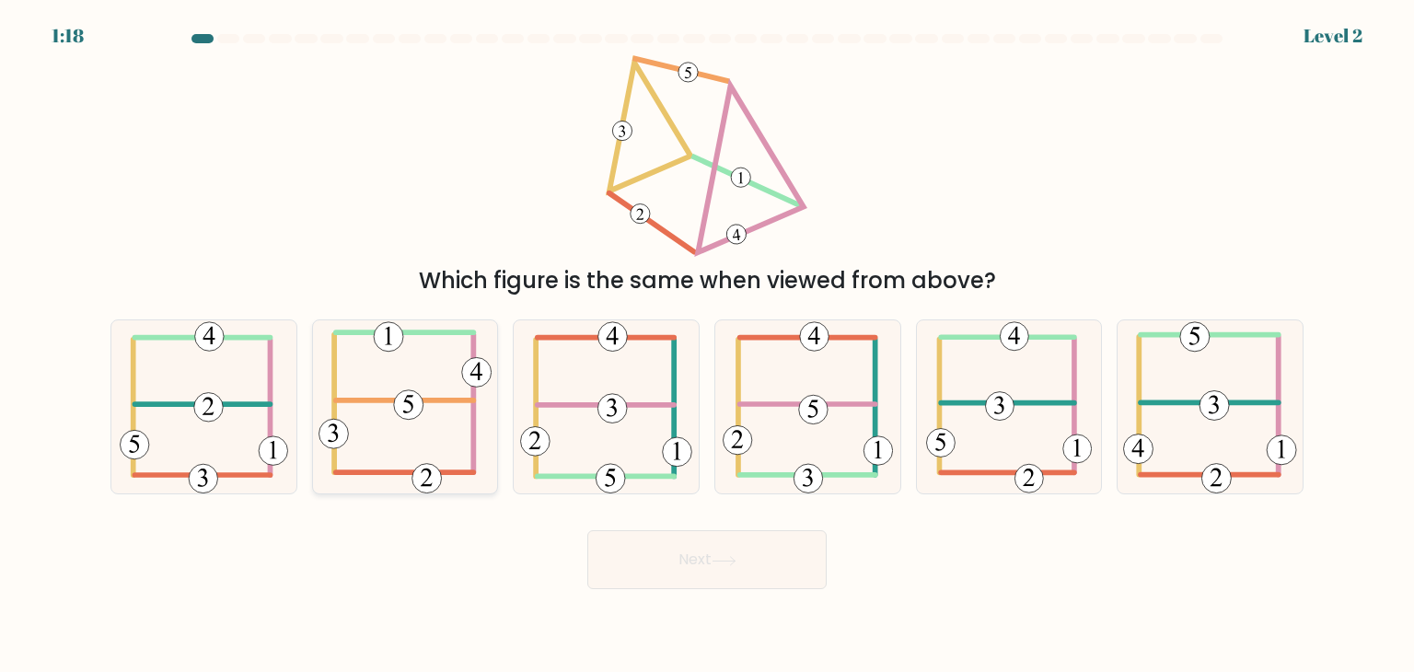
click at [418, 405] on 714 at bounding box center [408, 404] width 29 height 29
click at [707, 345] on input "b." at bounding box center [707, 340] width 1 height 9
radio input "true"
click at [659, 564] on button "Next" at bounding box center [706, 559] width 239 height 59
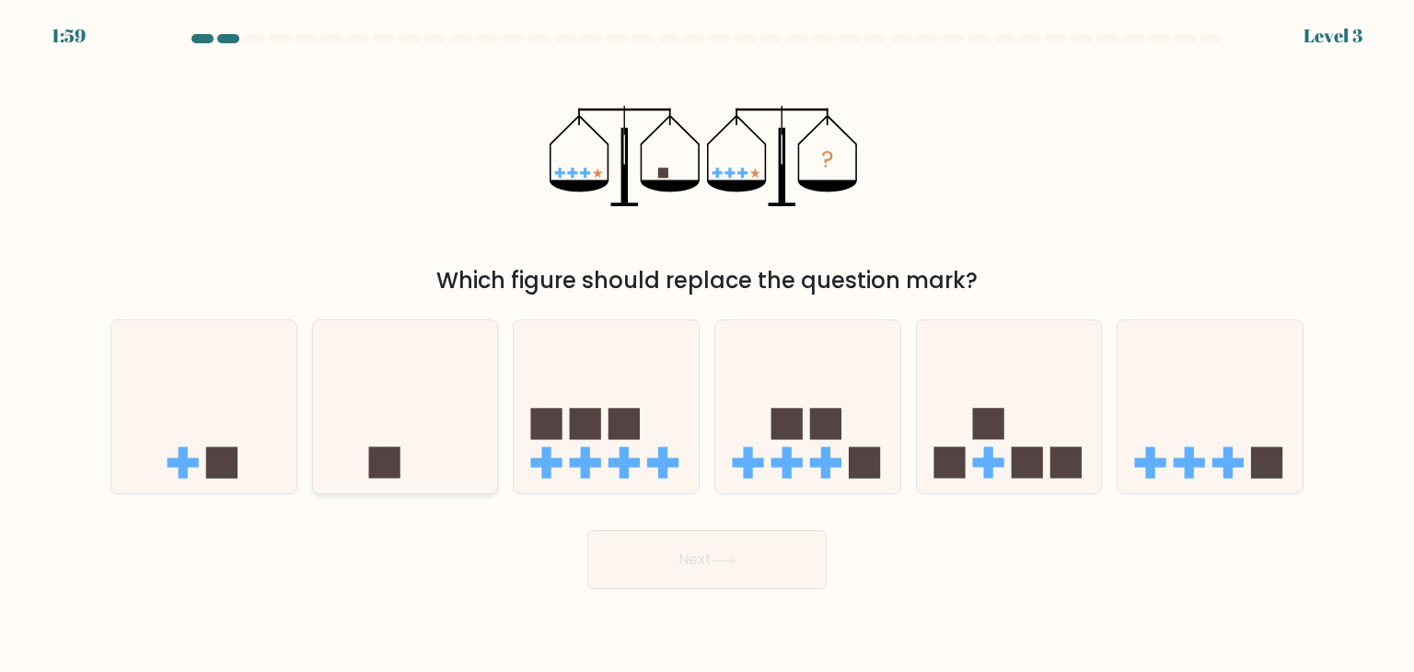
click at [399, 416] on icon at bounding box center [405, 406] width 185 height 153
click at [707, 345] on input "b." at bounding box center [707, 340] width 1 height 9
radio input "true"
click at [739, 611] on body "1:58 Level 3" at bounding box center [707, 336] width 1414 height 672
click at [718, 561] on icon at bounding box center [724, 561] width 25 height 10
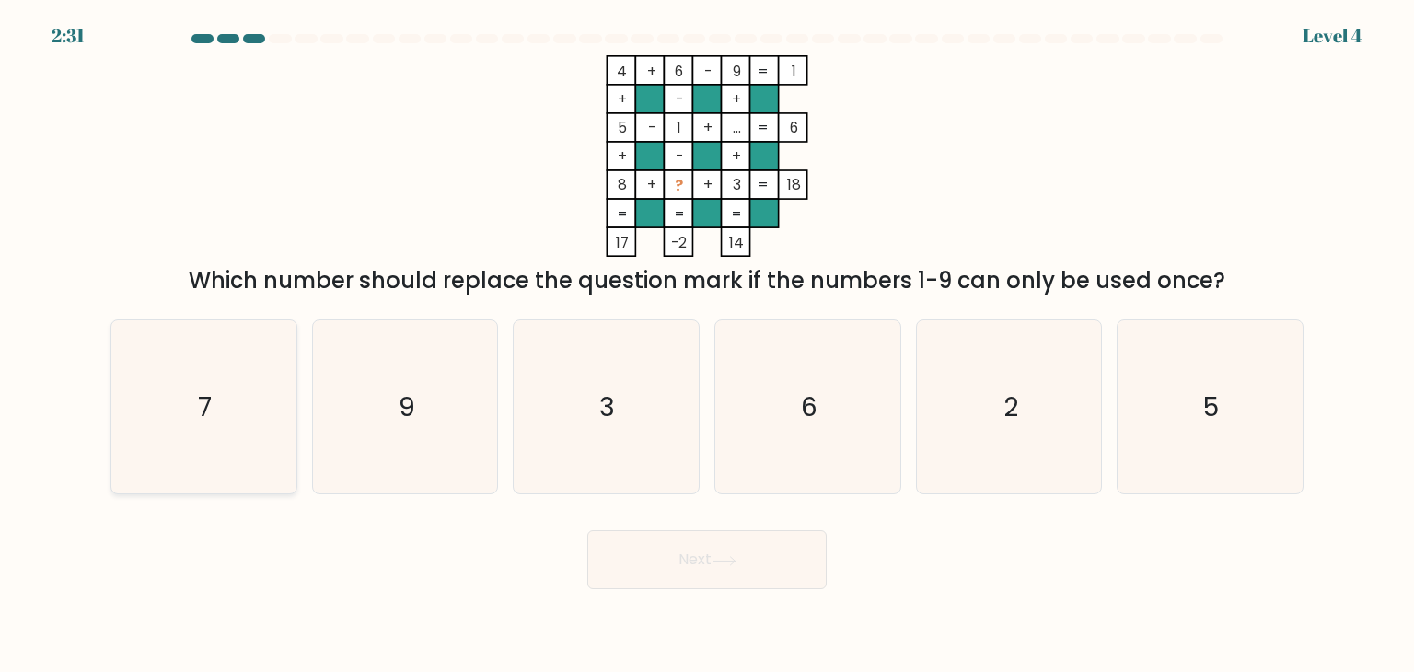
click at [208, 399] on text "7" at bounding box center [206, 406] width 14 height 37
click at [707, 345] on input "a. 7" at bounding box center [707, 340] width 1 height 9
radio input "true"
click at [674, 565] on button "Next" at bounding box center [706, 559] width 239 height 59
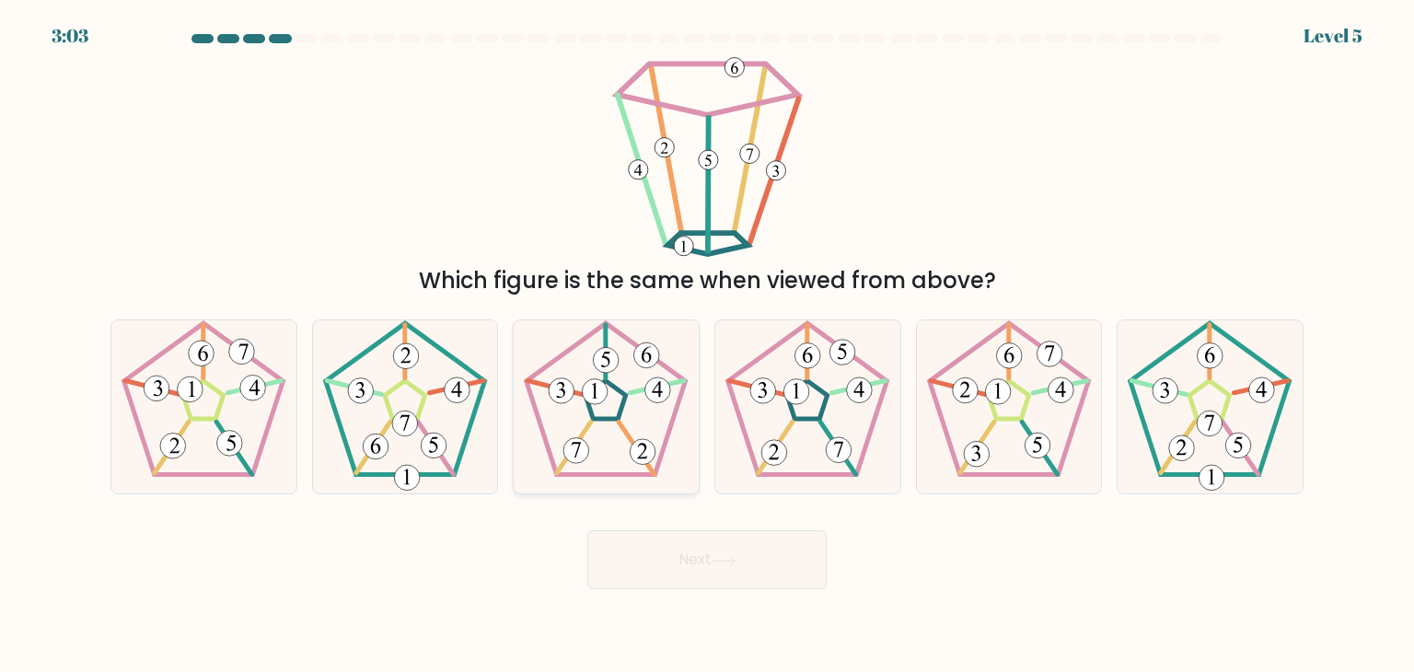
click at [637, 410] on icon at bounding box center [605, 406] width 173 height 173
click at [707, 345] on input "c." at bounding box center [707, 340] width 1 height 9
radio input "true"
click at [730, 554] on button "Next" at bounding box center [706, 559] width 239 height 59
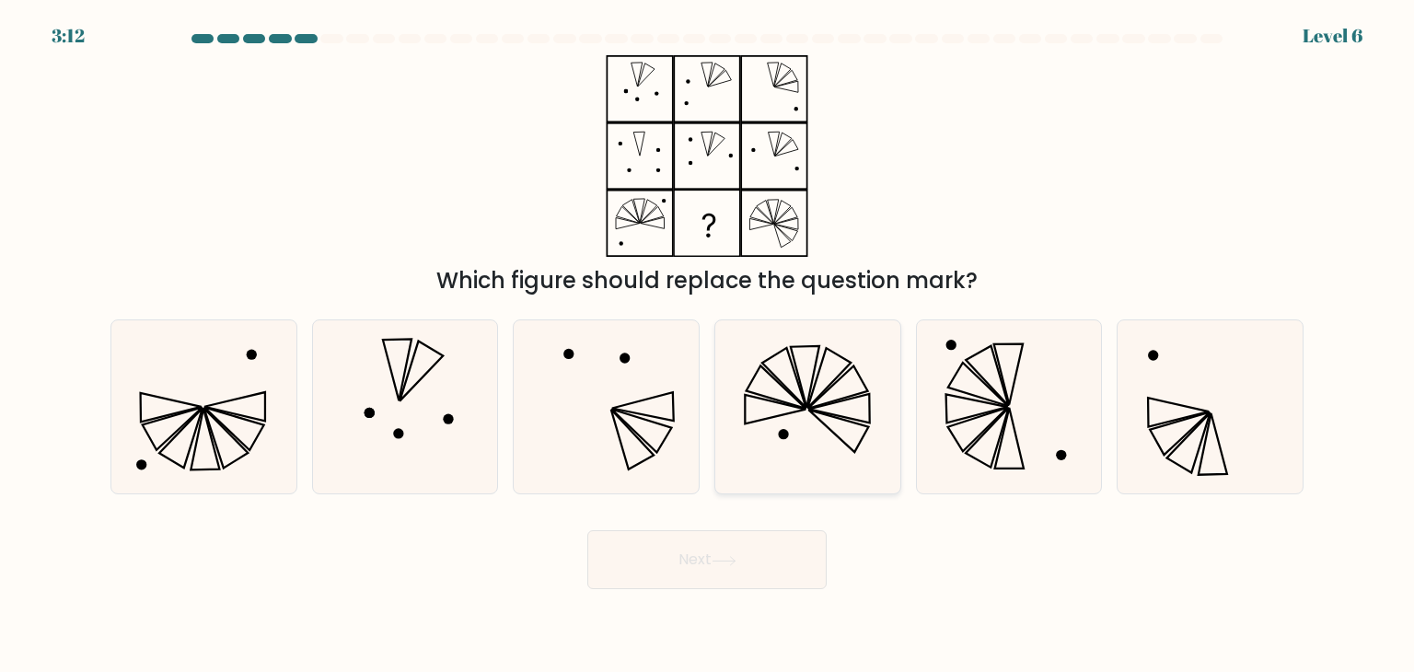
click at [824, 395] on icon at bounding box center [838, 387] width 60 height 42
click at [708, 345] on input "d." at bounding box center [707, 340] width 1 height 9
radio input "true"
click at [769, 548] on button "Next" at bounding box center [706, 559] width 239 height 59
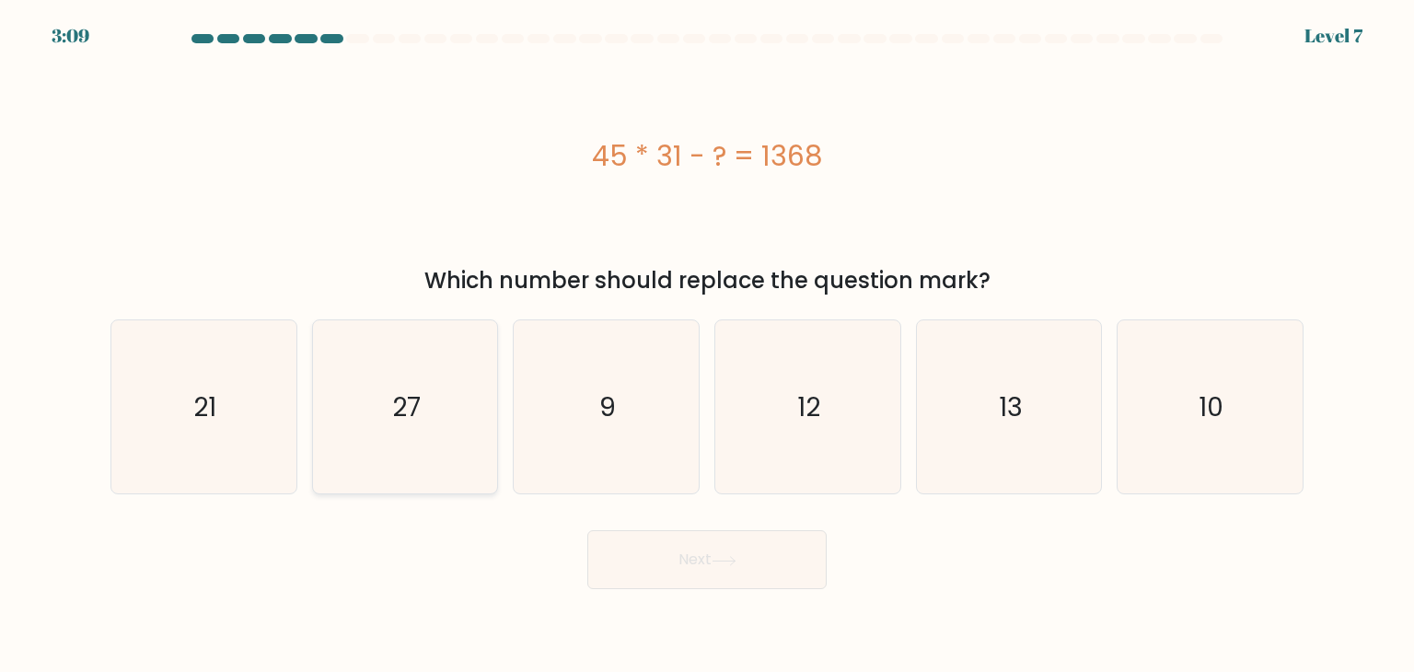
click at [384, 419] on icon "27" at bounding box center [405, 406] width 173 height 173
click at [707, 345] on input "b. 27" at bounding box center [707, 340] width 1 height 9
radio input "true"
click at [762, 557] on button "Next" at bounding box center [706, 559] width 239 height 59
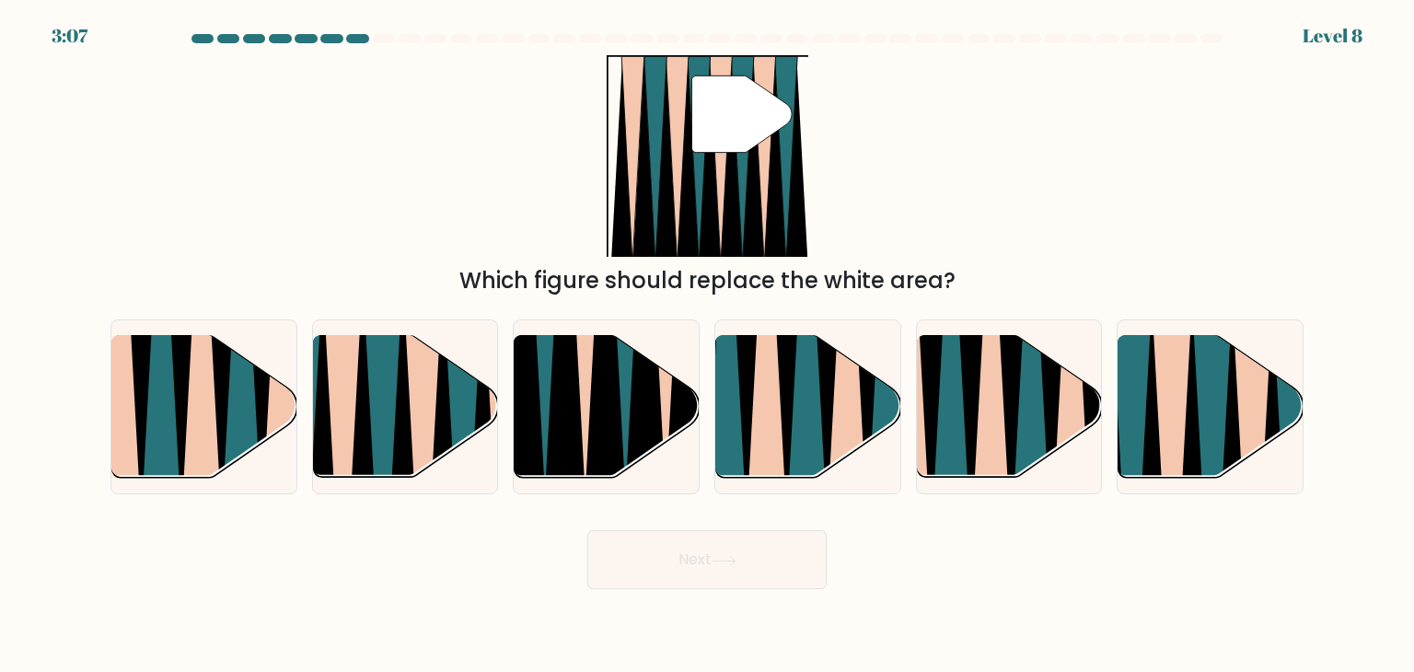
click at [433, 174] on div "" Which figure should replace the white area?" at bounding box center [706, 176] width 1215 height 242
click at [1211, 401] on icon at bounding box center [1211, 485] width 41 height 370
click at [708, 345] on input "f." at bounding box center [707, 340] width 1 height 9
radio input "true"
click at [712, 560] on button "Next" at bounding box center [706, 559] width 239 height 59
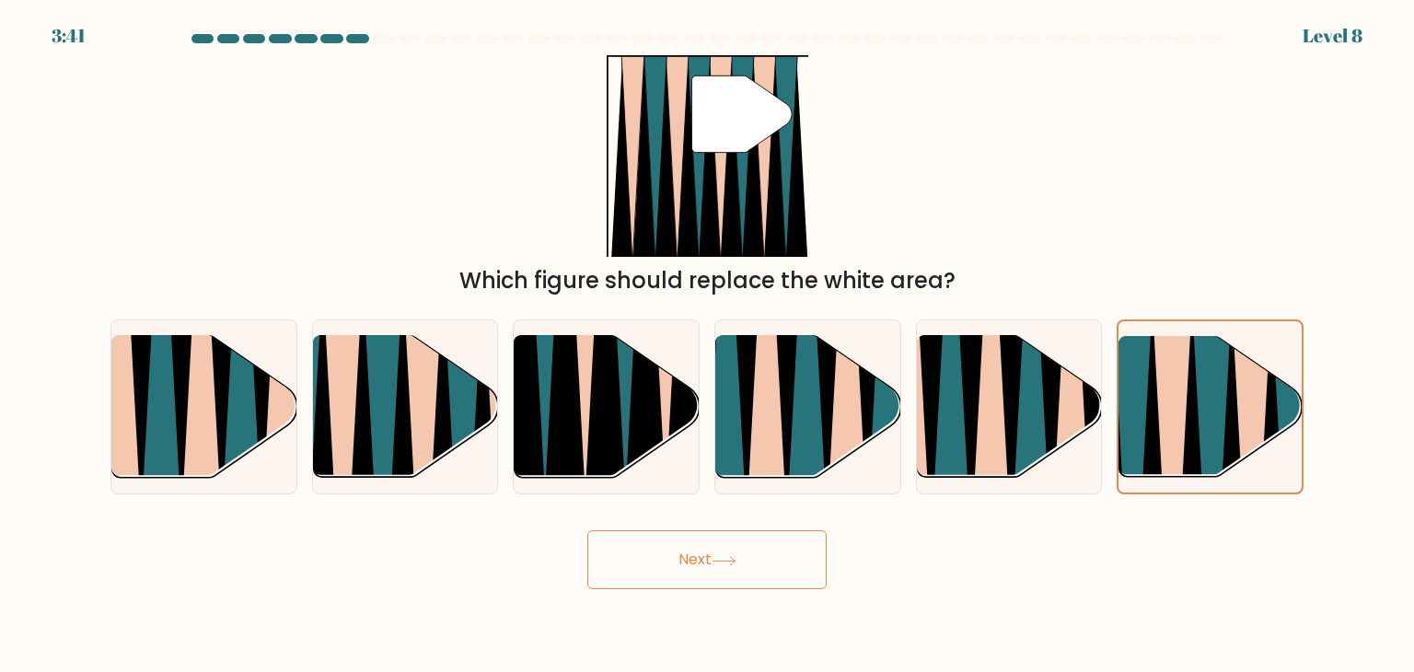
click at [712, 560] on button "Next" at bounding box center [706, 559] width 239 height 59
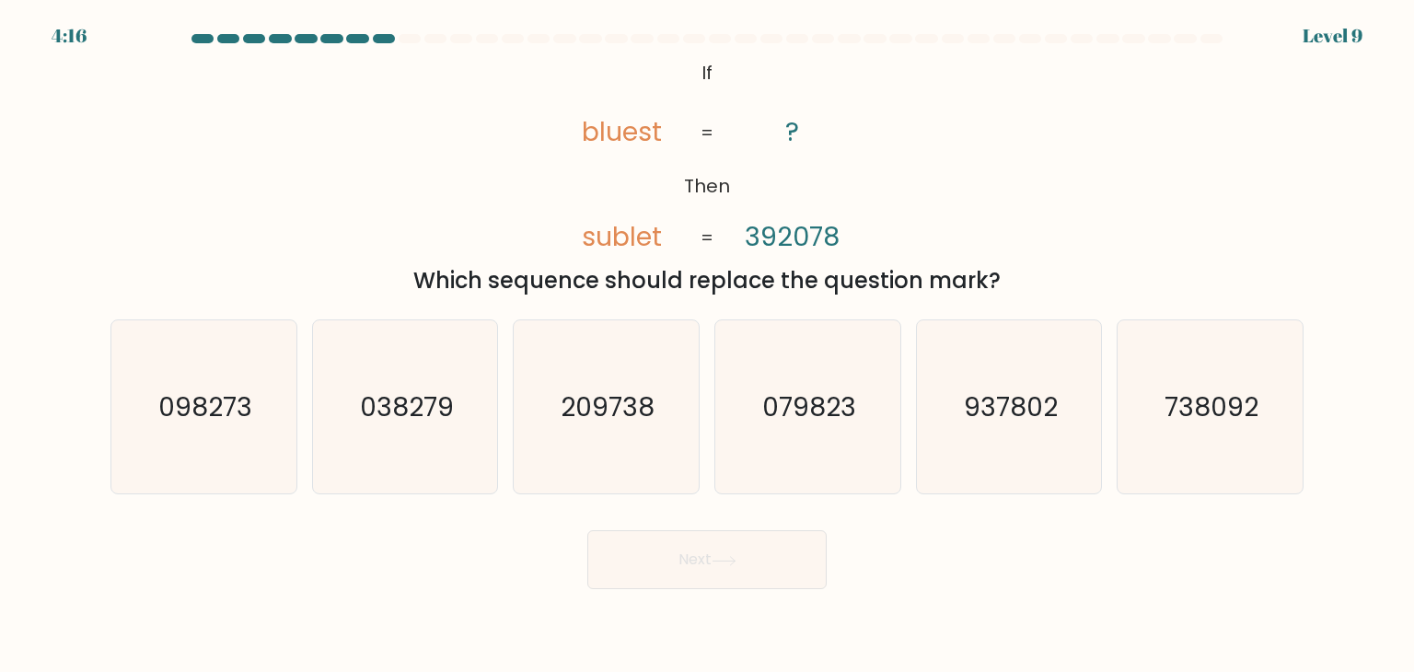
click at [786, 243] on tspan "392078" at bounding box center [792, 236] width 95 height 37
click at [598, 426] on icon "209738" at bounding box center [605, 406] width 173 height 173
click at [707, 345] on input "c. 209738" at bounding box center [707, 340] width 1 height 9
radio input "true"
click at [681, 553] on button "Next" at bounding box center [706, 559] width 239 height 59
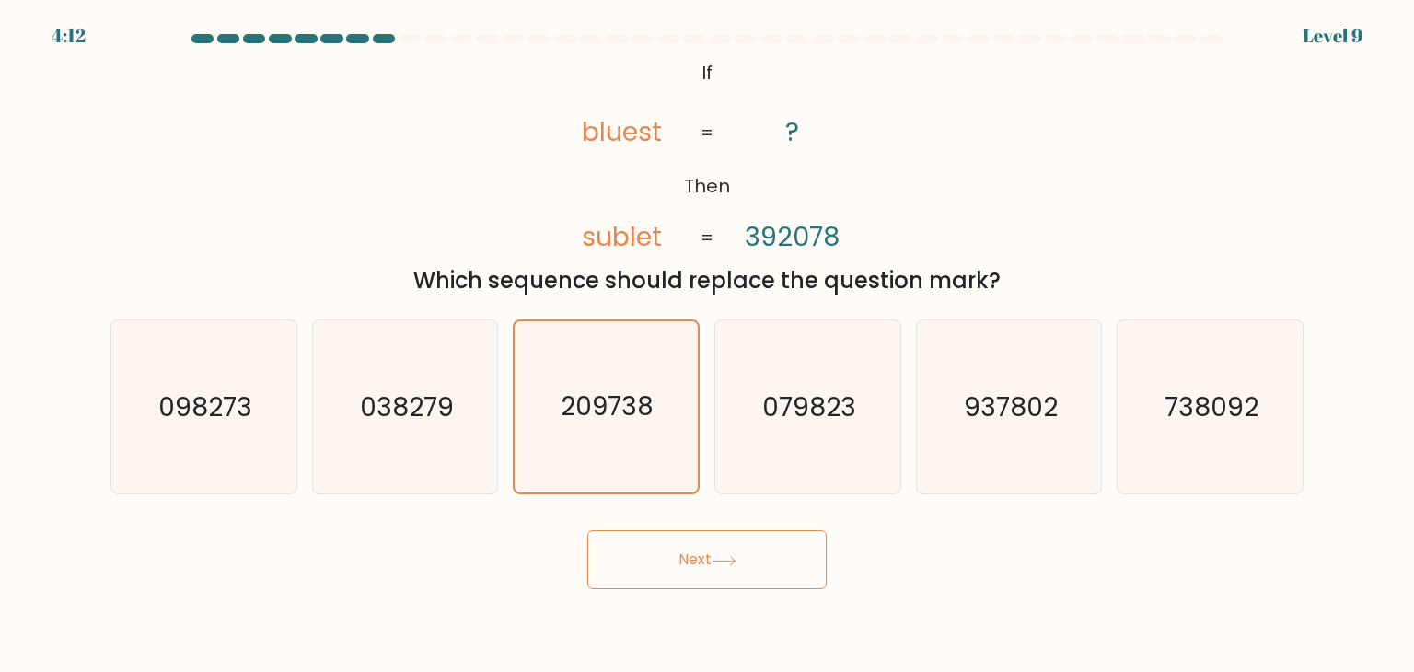
click at [681, 553] on button "Next" at bounding box center [706, 559] width 239 height 59
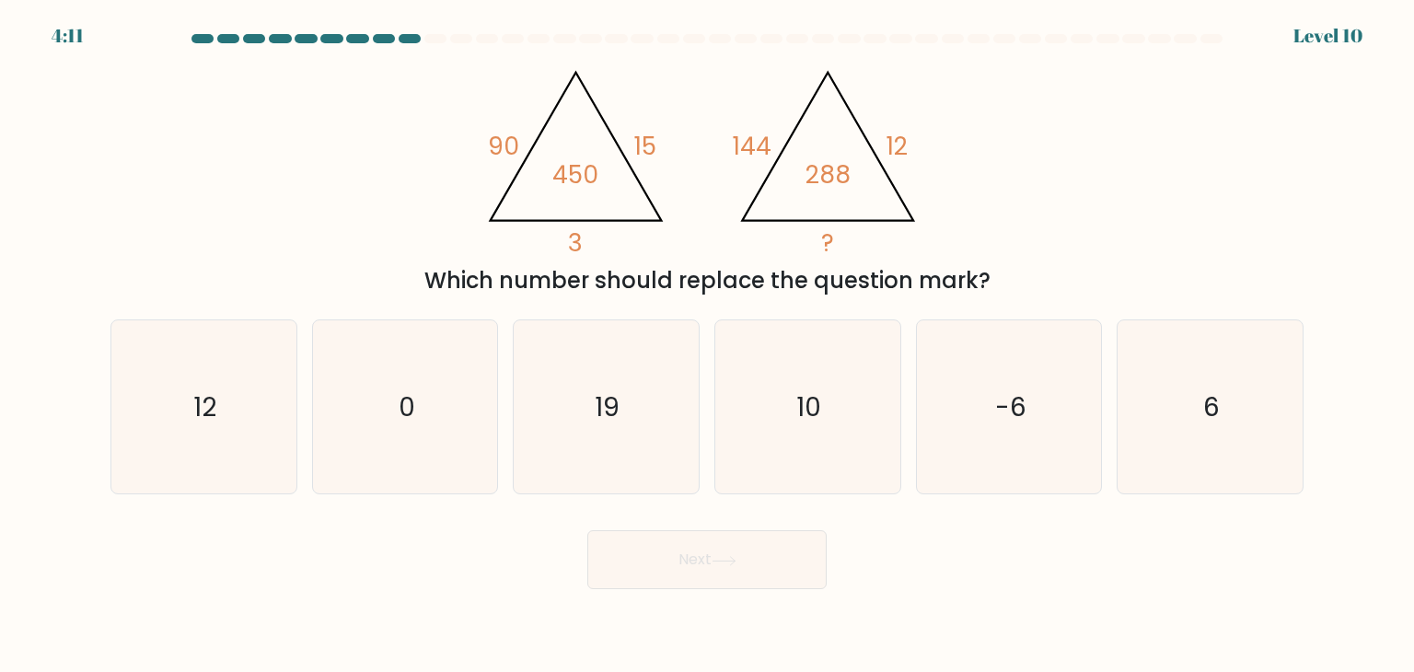
click at [330, 155] on div "@import url('https://fonts.googleapis.com/css?family=Abril+Fatface:400,100,100i…" at bounding box center [706, 176] width 1215 height 242
click at [1197, 416] on icon "6" at bounding box center [1209, 406] width 173 height 173
click at [708, 345] on input "f. 6" at bounding box center [707, 340] width 1 height 9
radio input "true"
click at [780, 558] on button "Next" at bounding box center [706, 559] width 239 height 59
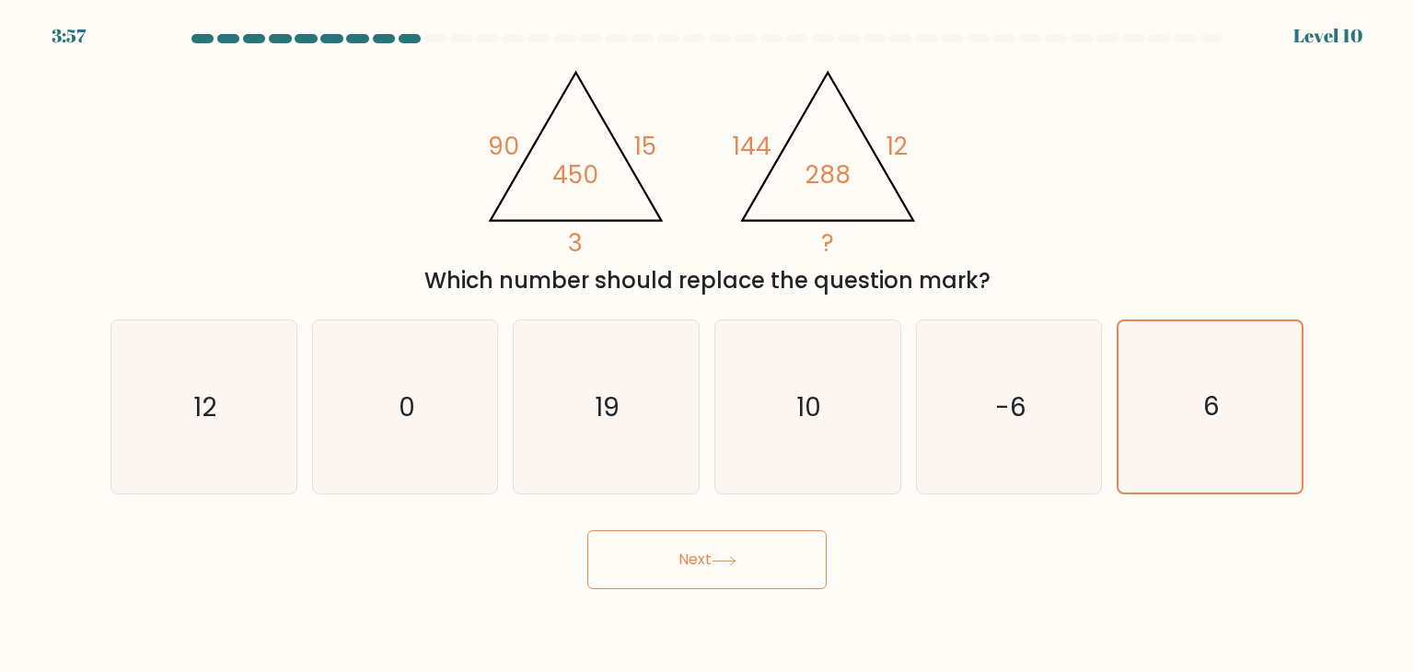
click at [780, 558] on button "Next" at bounding box center [706, 559] width 239 height 59
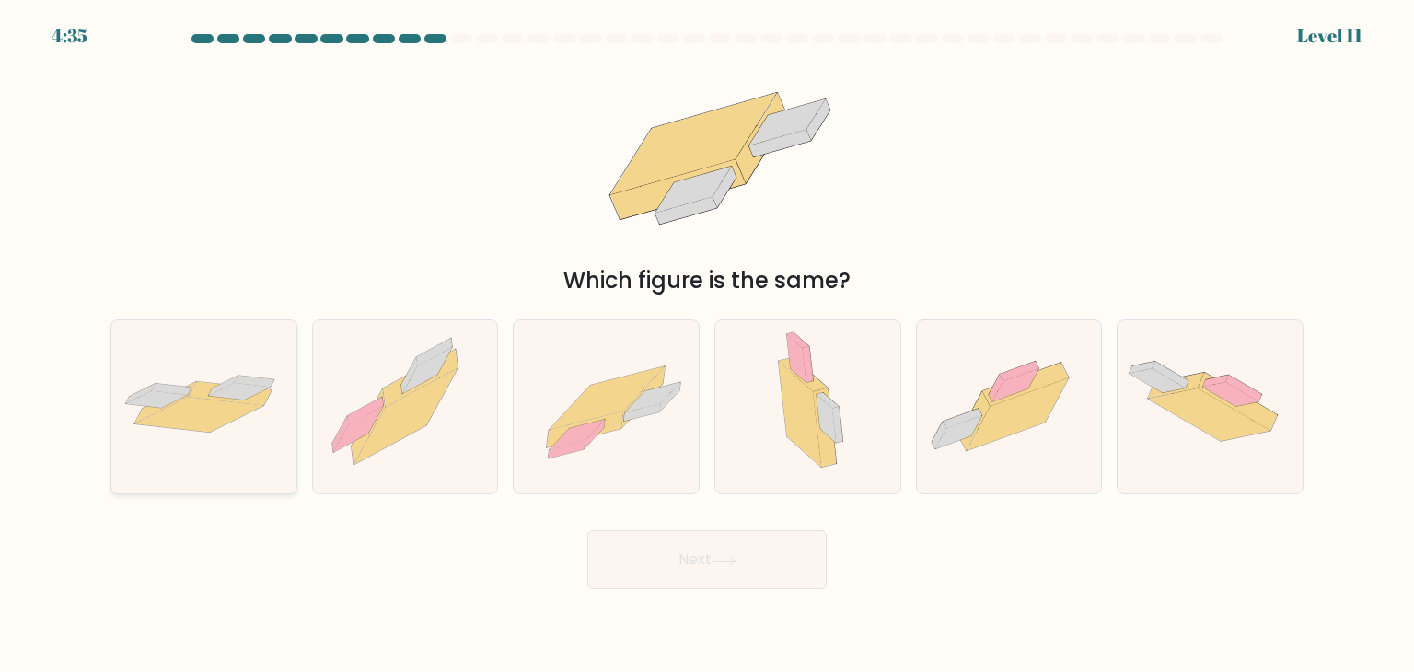
click at [168, 387] on icon at bounding box center [172, 389] width 40 height 11
click at [707, 345] on input "a." at bounding box center [707, 340] width 1 height 9
radio input "true"
click at [670, 552] on button "Next" at bounding box center [706, 559] width 239 height 59
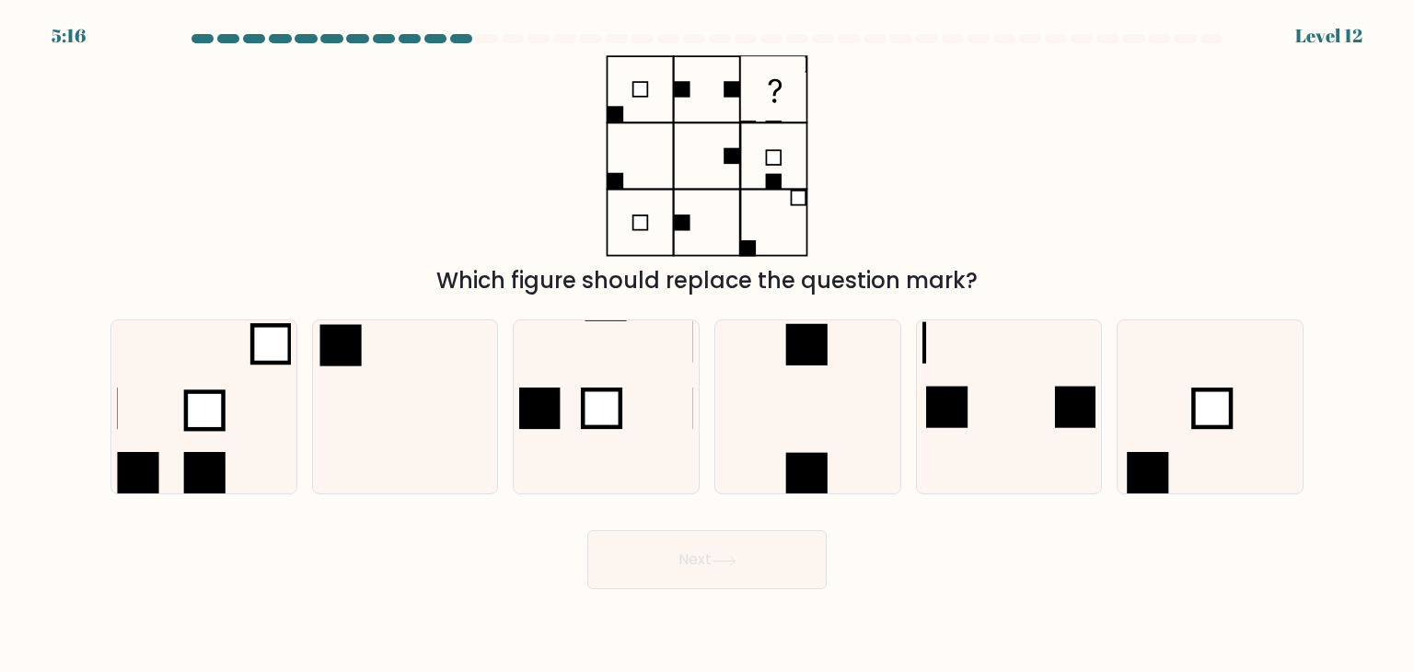
click at [456, 196] on div "Which figure should replace the question mark?" at bounding box center [706, 176] width 1215 height 242
click at [235, 387] on icon at bounding box center [203, 406] width 173 height 173
click at [707, 345] on input "a." at bounding box center [707, 340] width 1 height 9
radio input "true"
click at [689, 567] on button "Next" at bounding box center [706, 559] width 239 height 59
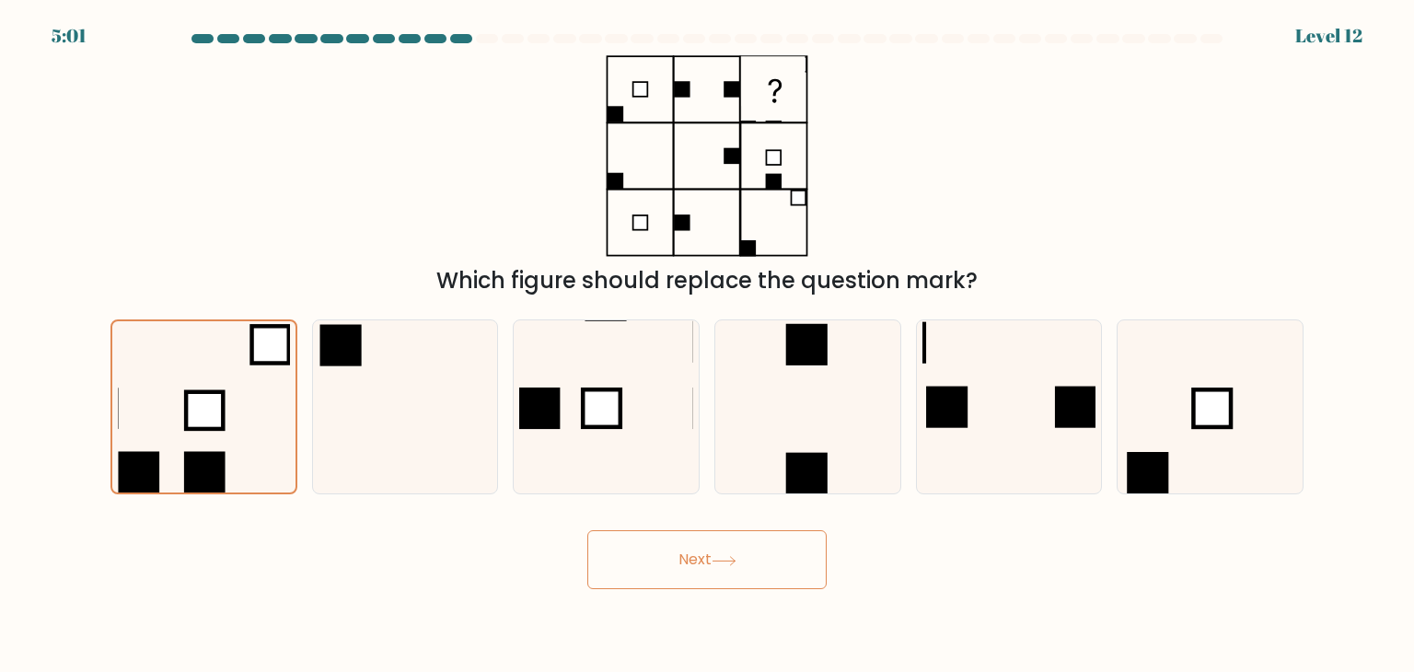
click at [689, 567] on button "Next" at bounding box center [706, 559] width 239 height 59
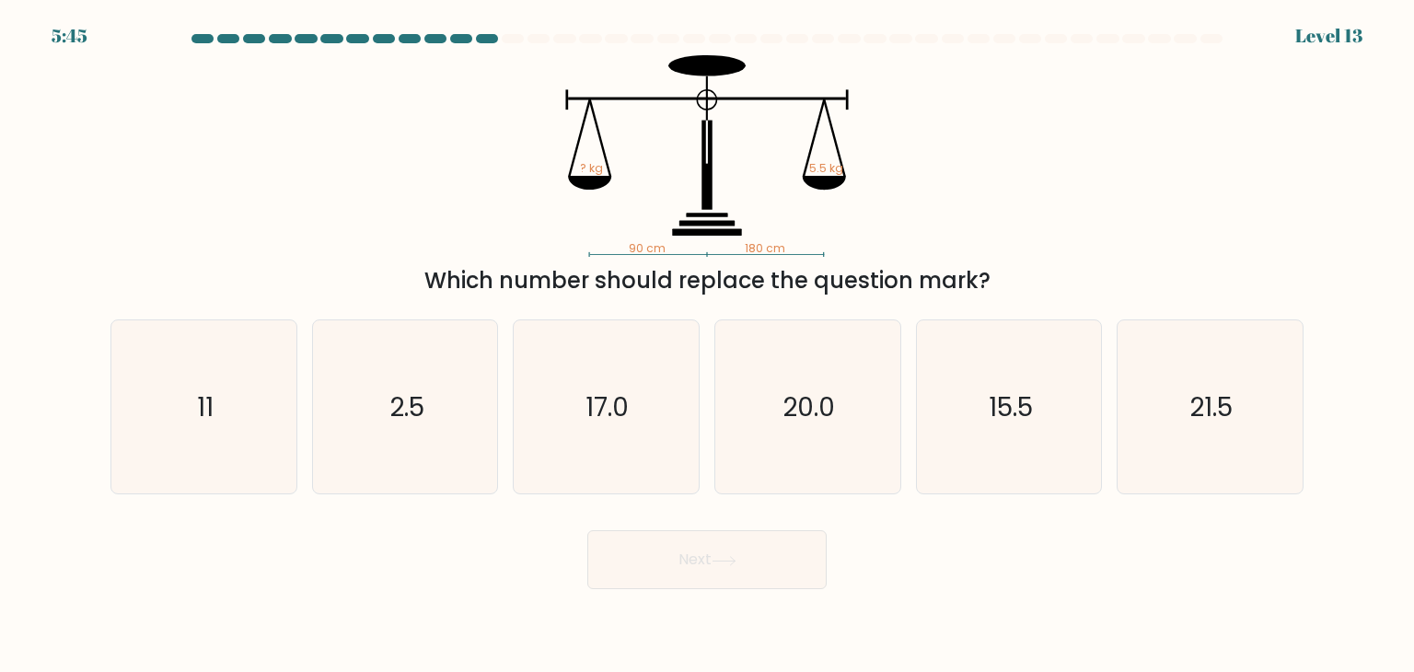
click at [486, 194] on icon "90 cm 180 cm ? kg 5.5 kg" at bounding box center [707, 156] width 552 height 202
click at [430, 428] on icon "2.5" at bounding box center [405, 406] width 173 height 173
click at [707, 345] on input "b. 2.5" at bounding box center [707, 340] width 1 height 9
radio input "true"
click at [684, 549] on button "Next" at bounding box center [706, 559] width 239 height 59
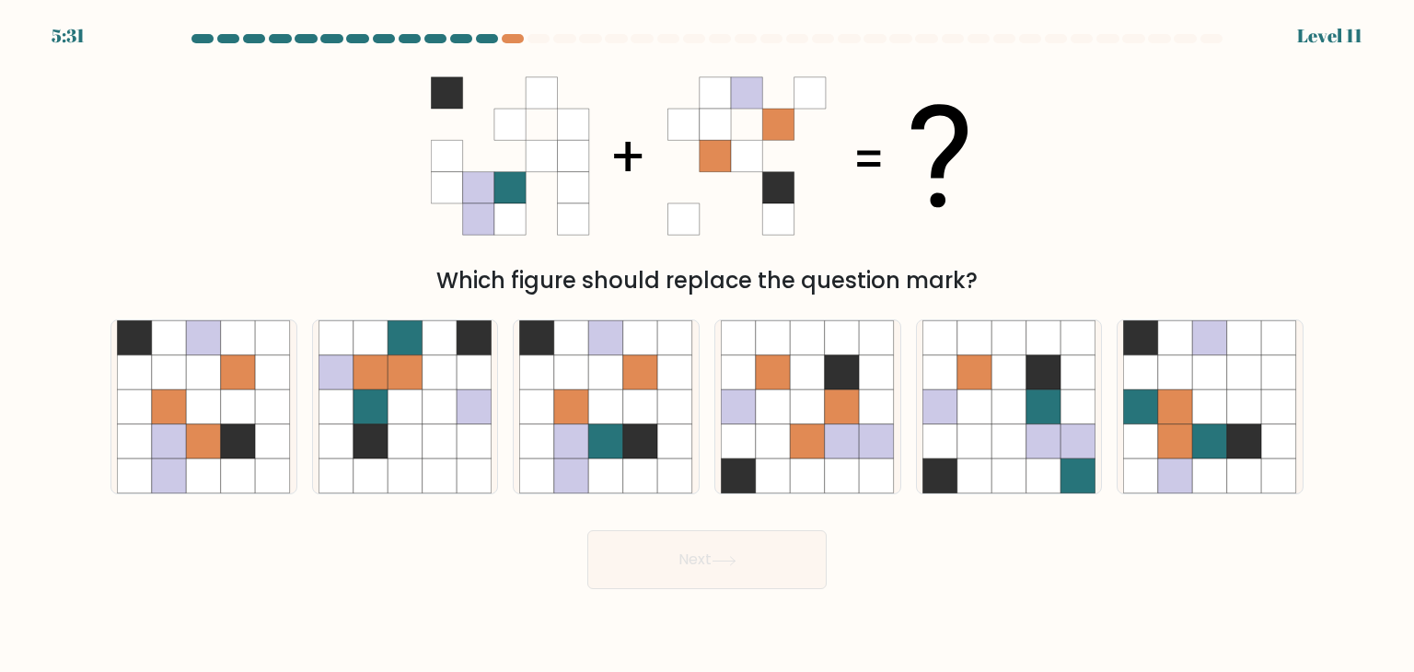
click at [331, 133] on div "Which figure should replace the question mark?" at bounding box center [706, 176] width 1215 height 242
click at [630, 392] on icon at bounding box center [640, 406] width 35 height 35
click at [707, 345] on input "c." at bounding box center [707, 340] width 1 height 9
radio input "true"
click at [674, 557] on button "Next" at bounding box center [706, 559] width 239 height 59
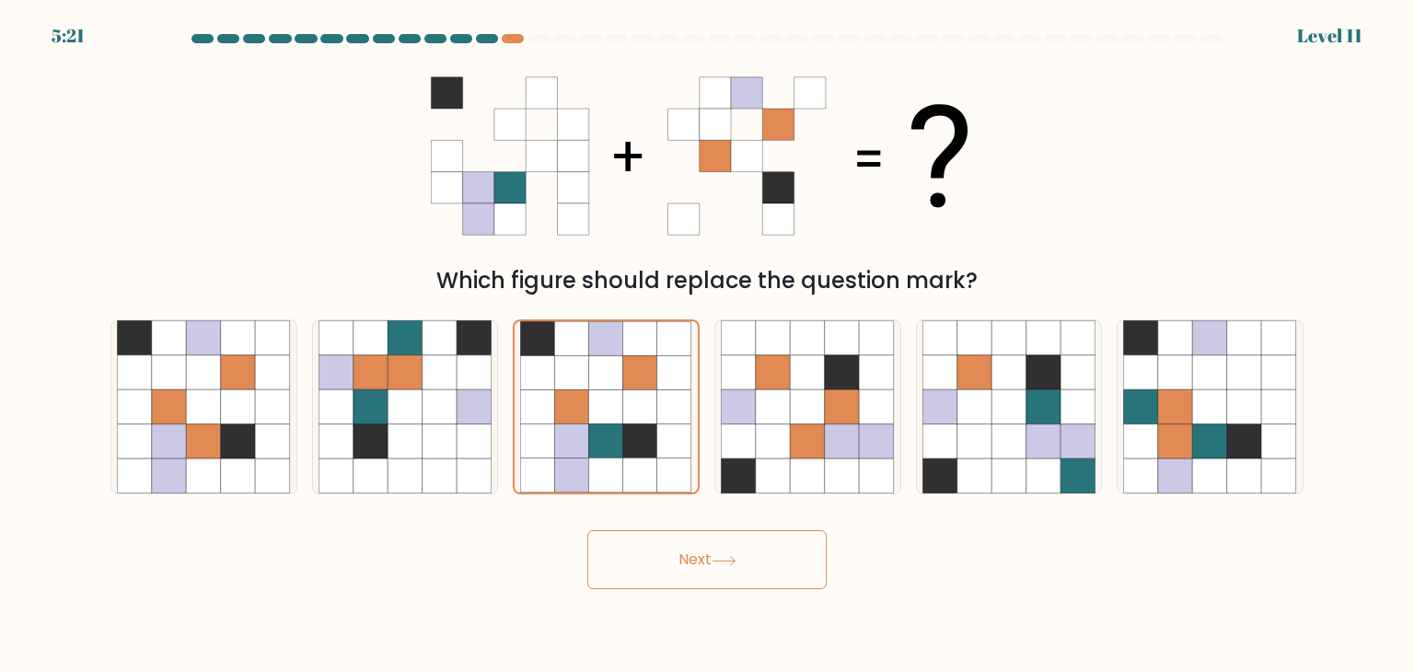
click at [674, 557] on button "Next" at bounding box center [706, 559] width 239 height 59
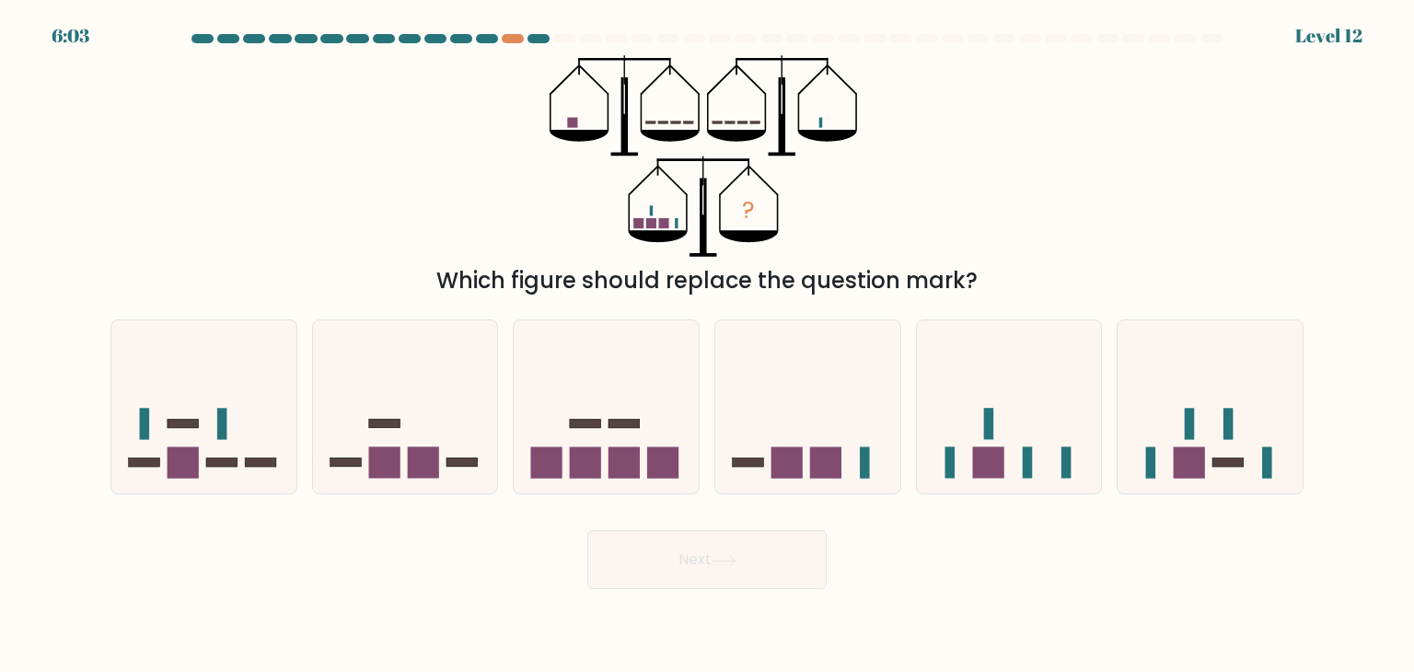
click at [475, 211] on div "? Which figure should replace the question mark?" at bounding box center [706, 176] width 1215 height 242
click at [813, 413] on icon at bounding box center [807, 406] width 185 height 153
click at [708, 345] on input "d." at bounding box center [707, 340] width 1 height 9
radio input "true"
click at [723, 554] on button "Next" at bounding box center [706, 559] width 239 height 59
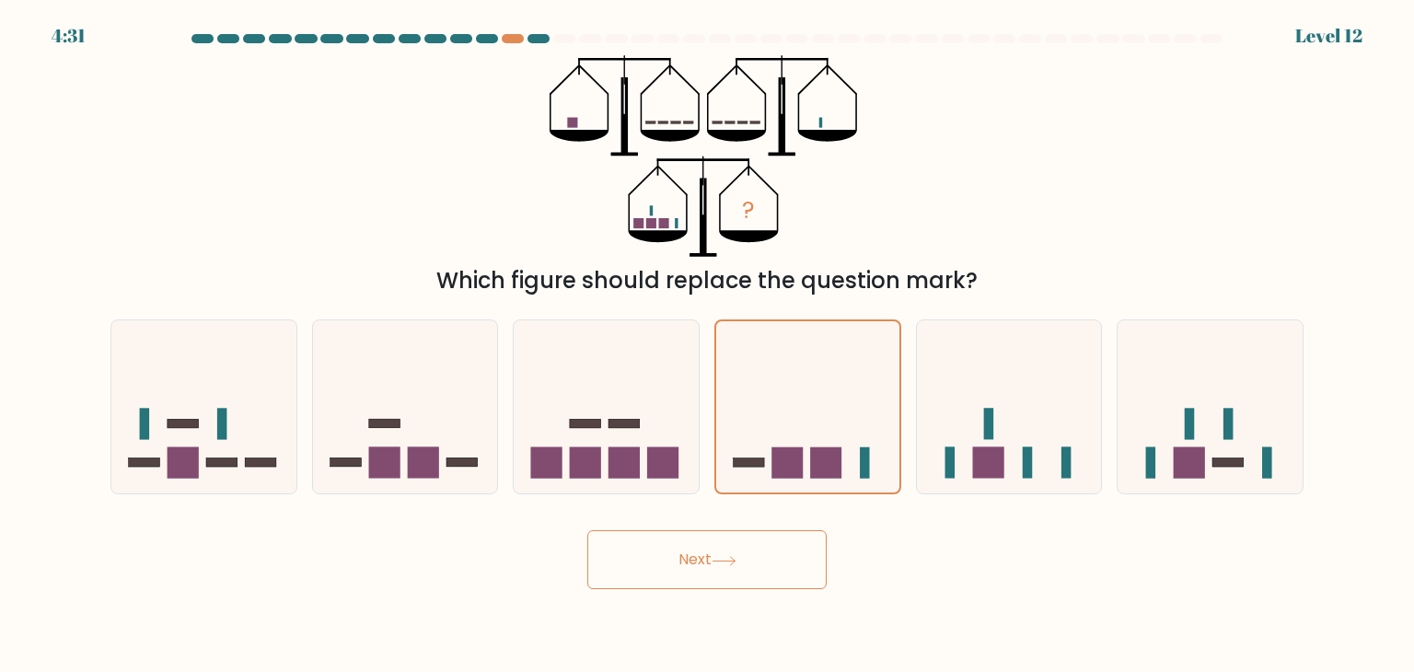
click at [723, 554] on button "Next" at bounding box center [706, 559] width 239 height 59
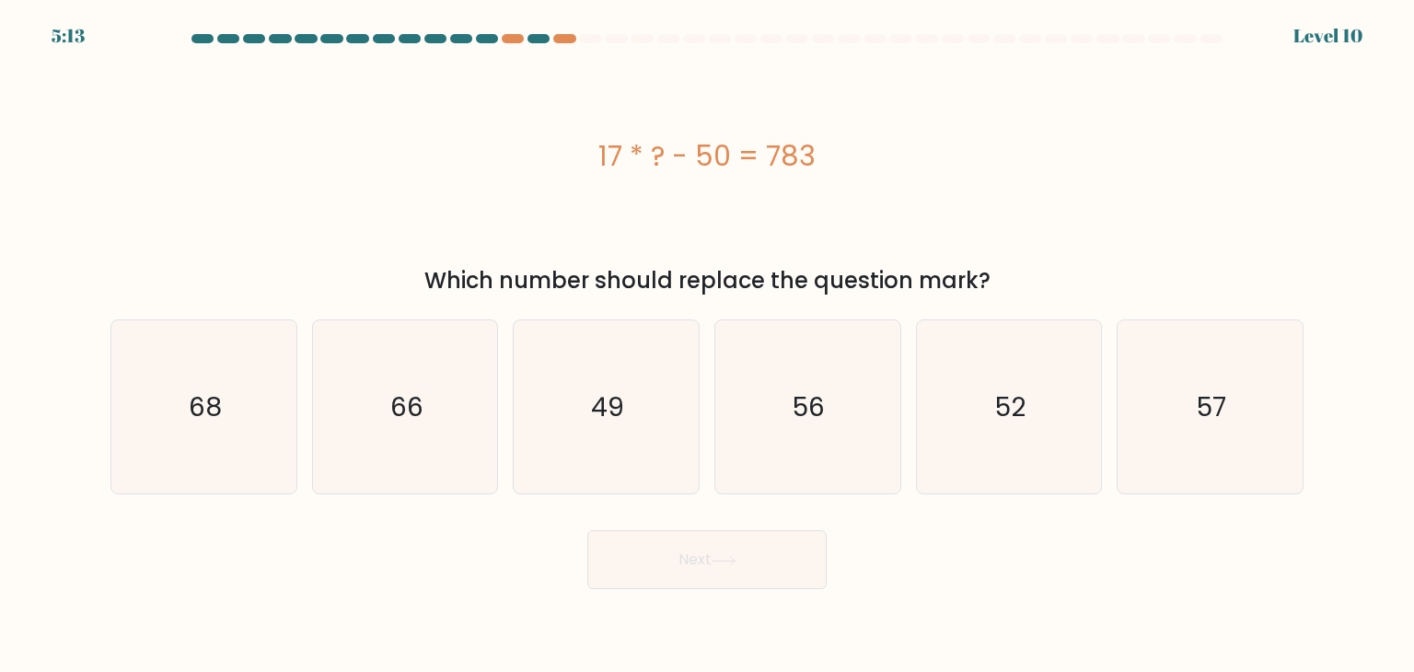
drag, startPoint x: 621, startPoint y: 167, endPoint x: 904, endPoint y: 155, distance: 282.9
click at [919, 160] on div "17 * ? - 50 = 783" at bounding box center [706, 155] width 1193 height 41
click at [785, 133] on div "17 * ? - 50 = 783" at bounding box center [706, 156] width 1193 height 202
click at [670, 491] on icon "49" at bounding box center [605, 406] width 173 height 173
click at [707, 345] on input "c. 49" at bounding box center [707, 340] width 1 height 9
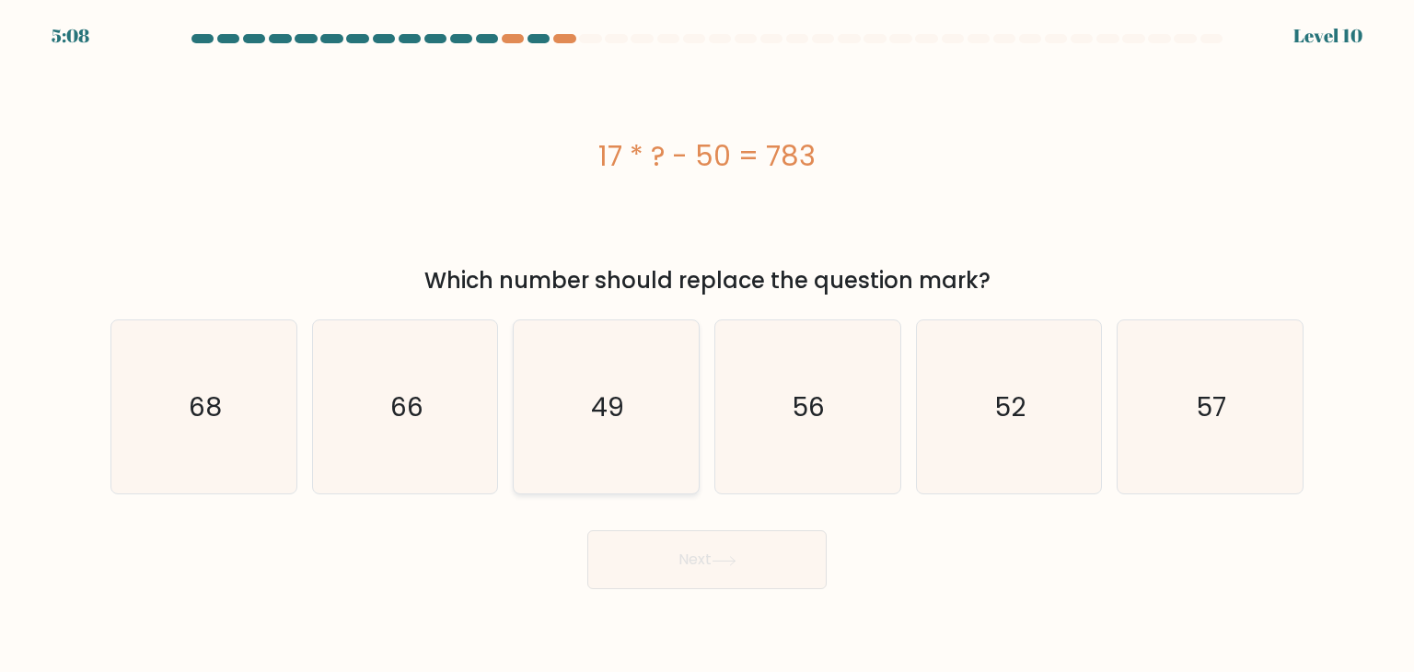
radio input "true"
click at [737, 579] on button "Next" at bounding box center [706, 559] width 239 height 59
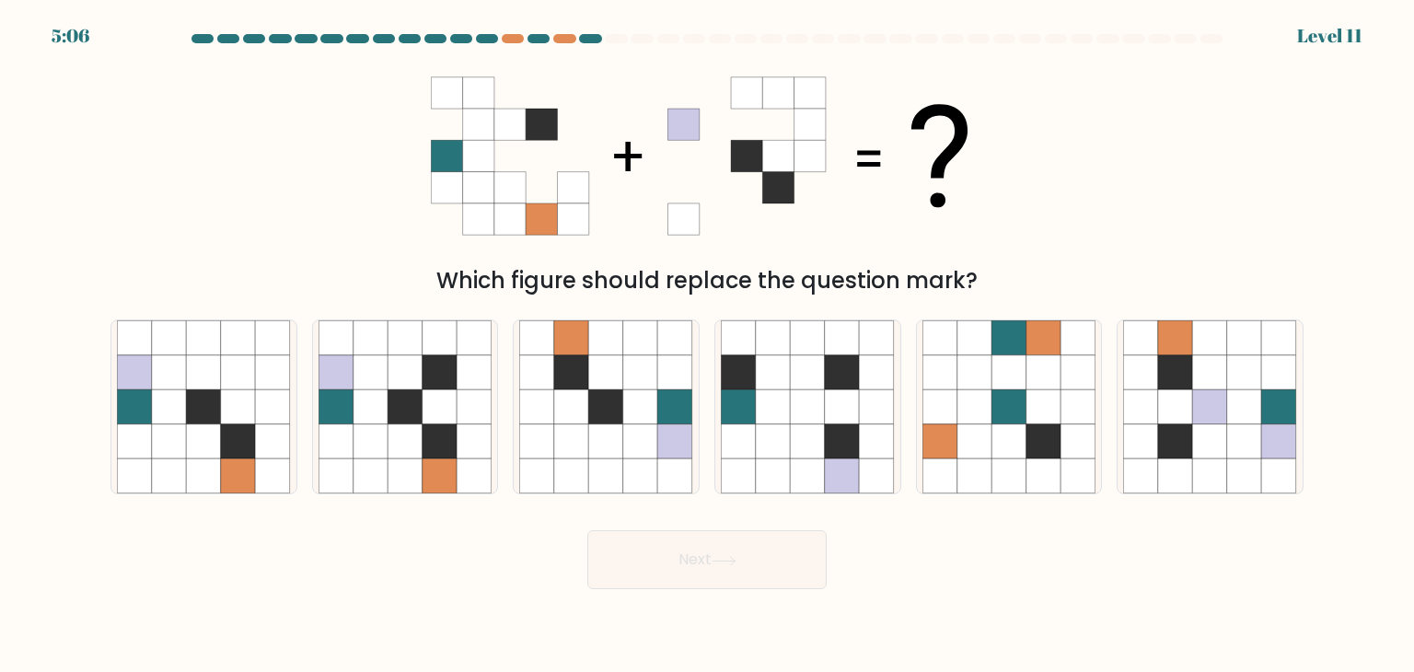
click at [841, 443] on icon at bounding box center [842, 441] width 35 height 35
click at [708, 345] on input "d." at bounding box center [707, 340] width 1 height 9
radio input "true"
click at [780, 552] on button "Next" at bounding box center [706, 559] width 239 height 59
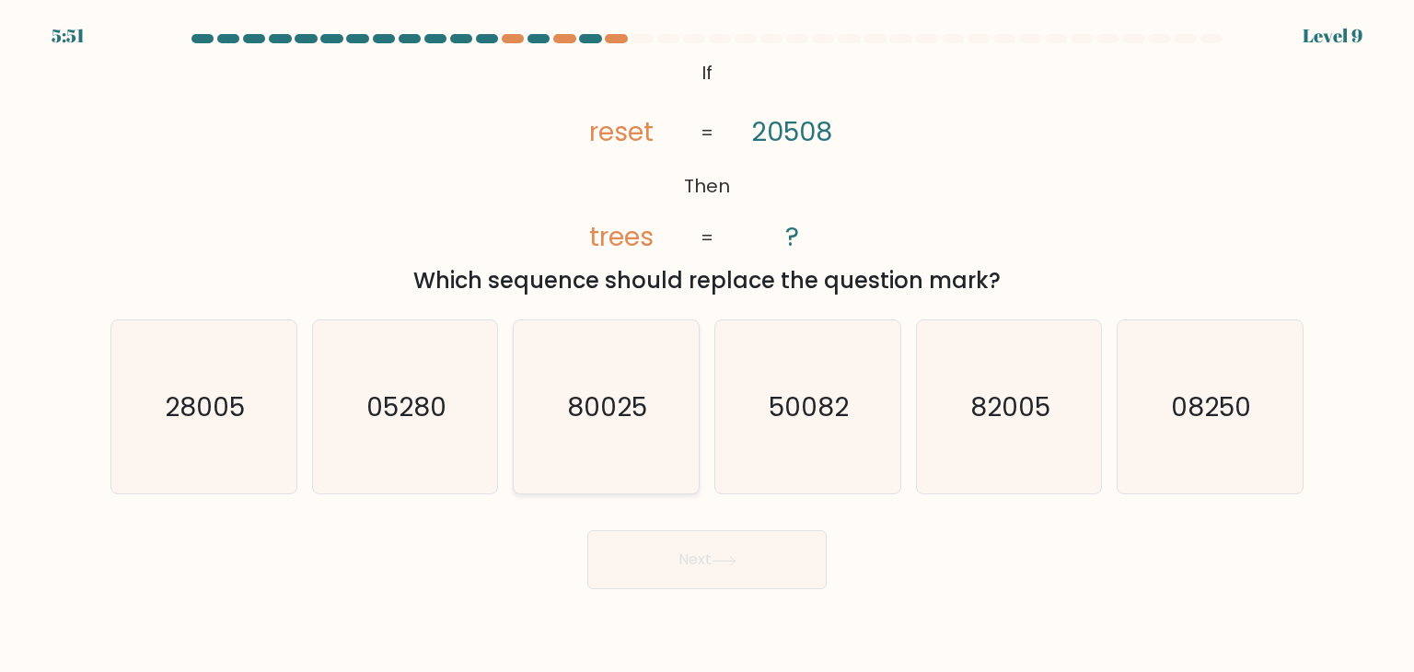
click at [633, 427] on icon "80025" at bounding box center [605, 406] width 173 height 173
click at [707, 345] on input "c. 80025" at bounding box center [707, 340] width 1 height 9
radio input "true"
click at [686, 552] on button "Next" at bounding box center [706, 559] width 239 height 59
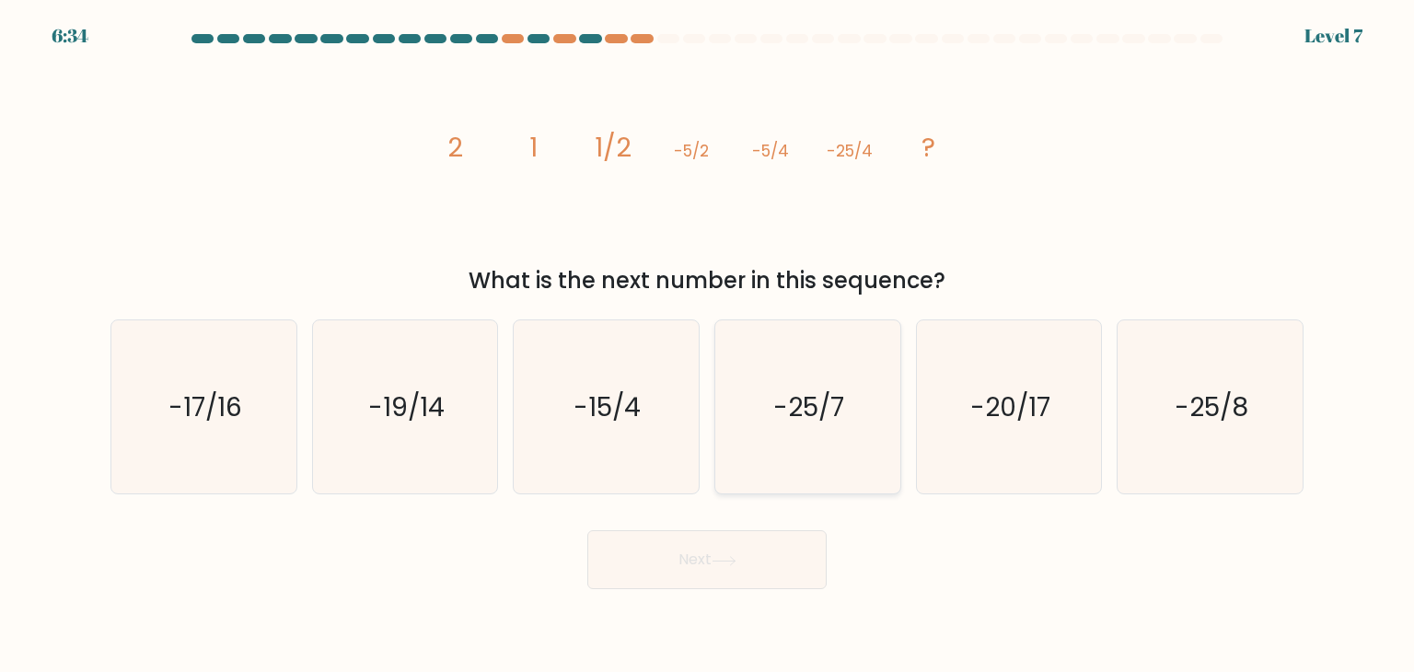
click at [836, 447] on icon "-25/7" at bounding box center [807, 406] width 173 height 173
click at [708, 345] on input "d. -25/7" at bounding box center [707, 340] width 1 height 9
radio input "true"
click at [754, 566] on button "Next" at bounding box center [706, 559] width 239 height 59
click at [647, 438] on icon "-15/4" at bounding box center [605, 406] width 173 height 173
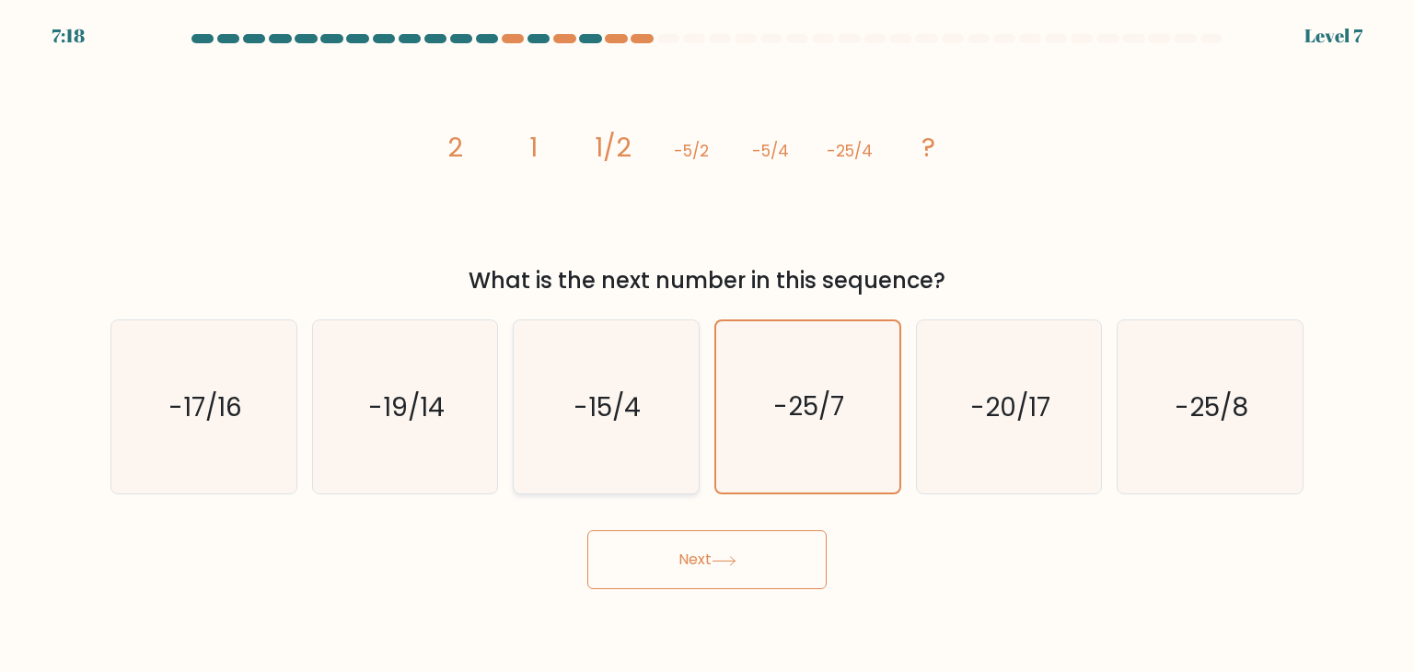
click at [707, 345] on input "c. -15/4" at bounding box center [707, 340] width 1 height 9
radio input "true"
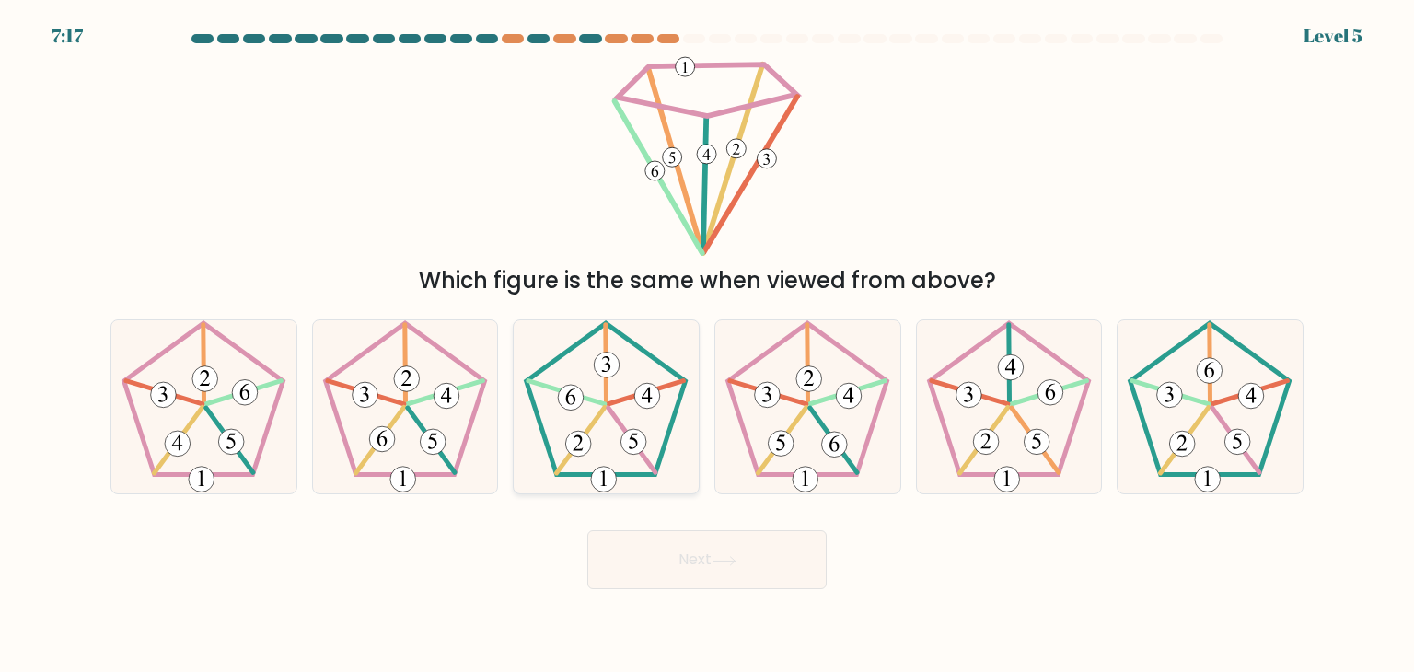
click at [577, 410] on icon at bounding box center [605, 406] width 173 height 173
click at [707, 345] on input "c." at bounding box center [707, 340] width 1 height 9
radio input "true"
click at [685, 540] on button "Next" at bounding box center [706, 559] width 239 height 59
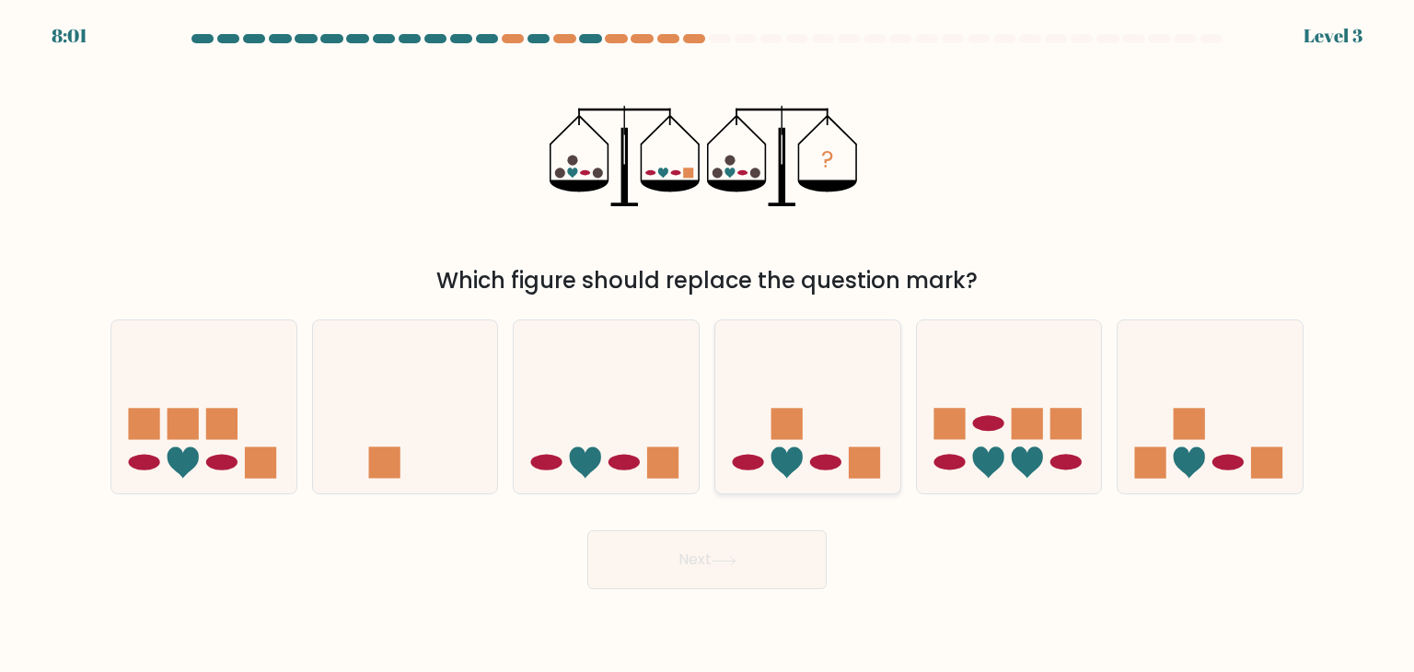
click at [839, 431] on icon at bounding box center [807, 406] width 185 height 153
click at [708, 345] on input "d." at bounding box center [707, 340] width 1 height 9
radio input "true"
click at [755, 564] on button "Next" at bounding box center [706, 559] width 239 height 59
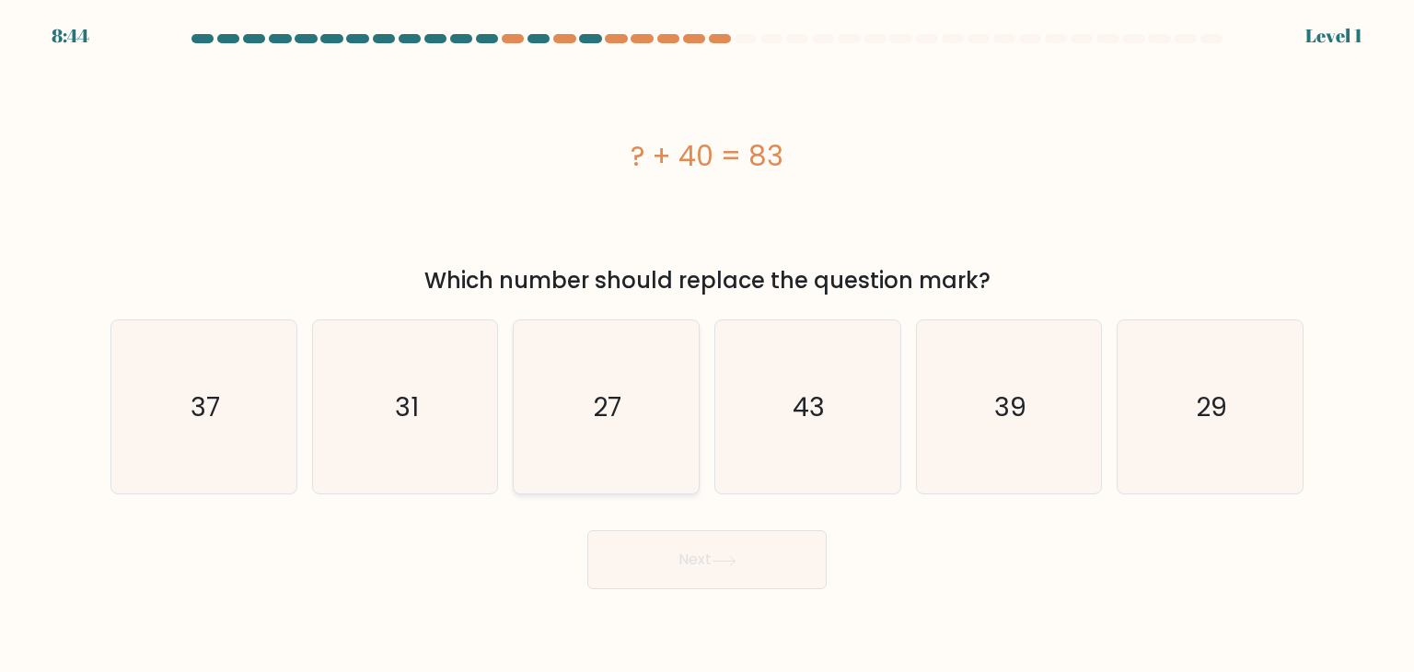
click at [666, 434] on icon "27" at bounding box center [605, 406] width 173 height 173
click at [707, 345] on input "c. 27" at bounding box center [707, 340] width 1 height 9
radio input "true"
click at [714, 574] on button "Next" at bounding box center [706, 559] width 239 height 59
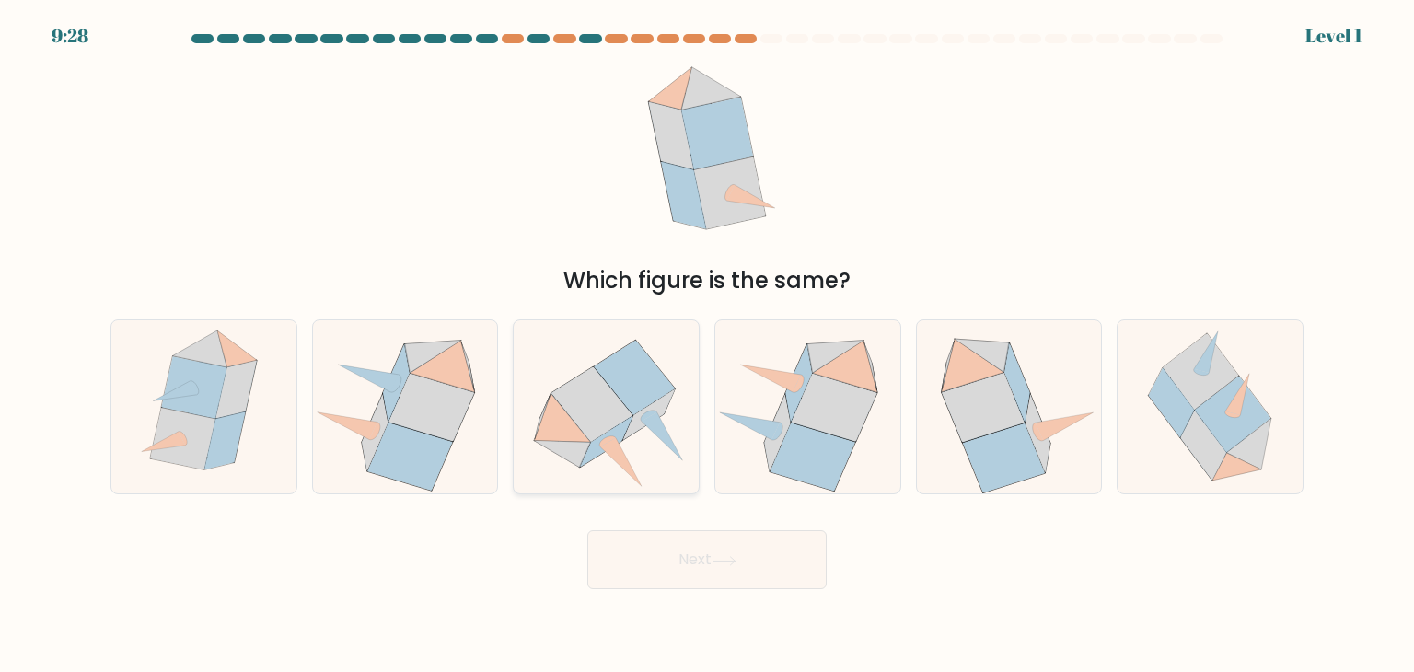
click at [641, 446] on icon at bounding box center [606, 407] width 185 height 168
click at [707, 345] on input "c." at bounding box center [707, 340] width 1 height 9
radio input "true"
click at [701, 582] on button "Next" at bounding box center [706, 559] width 239 height 59
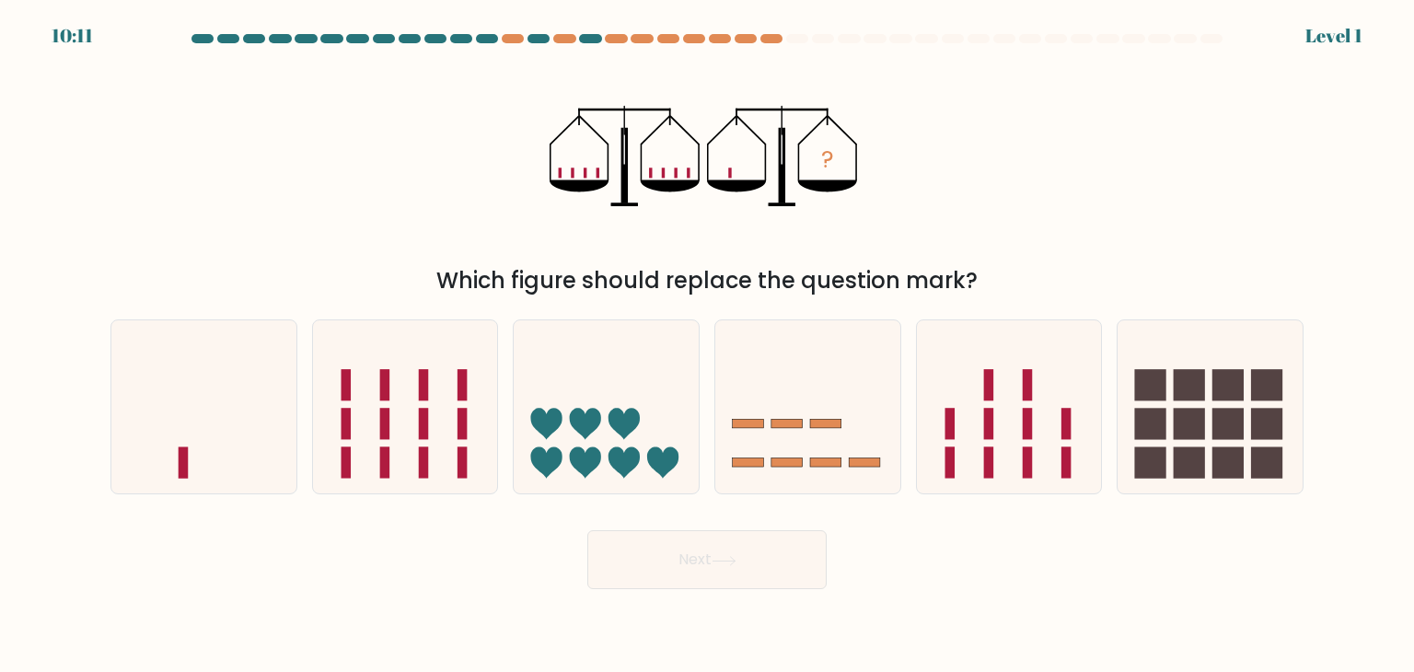
click at [628, 436] on icon at bounding box center [606, 406] width 185 height 153
click at [707, 345] on input "c." at bounding box center [707, 340] width 1 height 9
radio input "true"
click at [676, 565] on button "Next" at bounding box center [706, 559] width 239 height 59
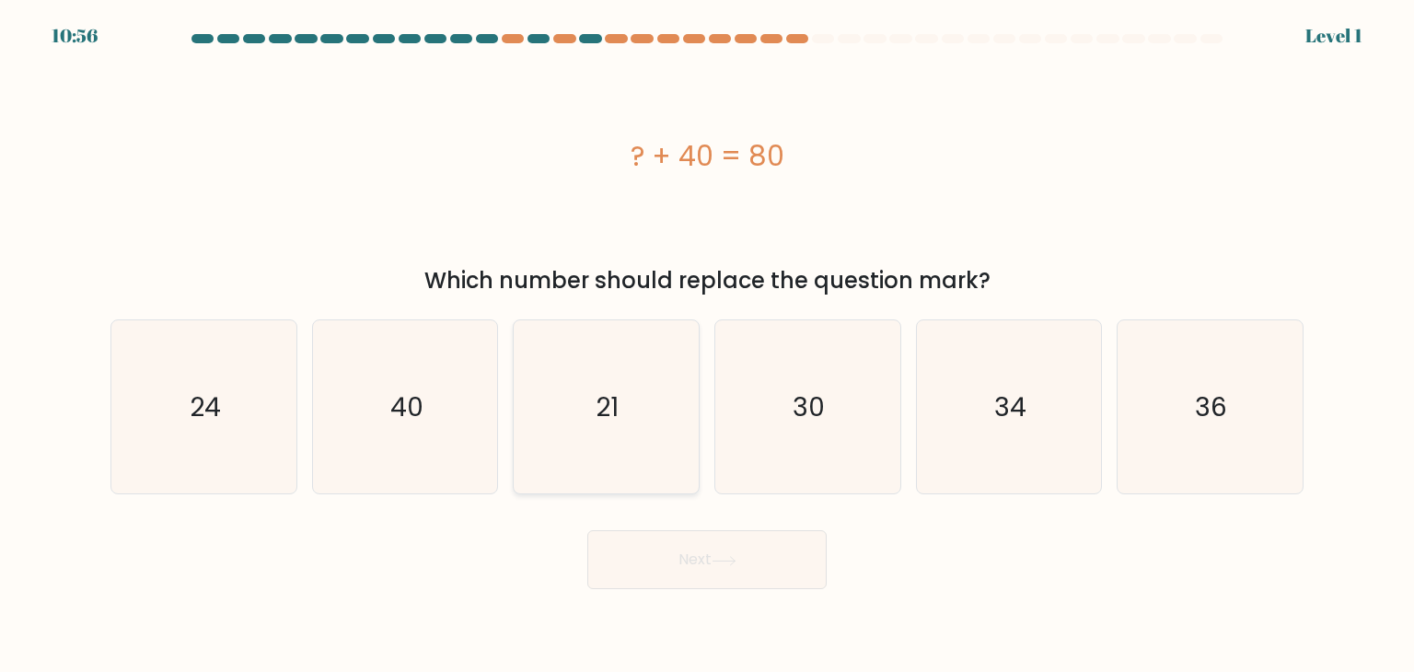
click at [643, 437] on icon "21" at bounding box center [605, 406] width 173 height 173
click at [707, 345] on input "c. 21" at bounding box center [707, 340] width 1 height 9
radio input "true"
click at [689, 550] on button "Next" at bounding box center [706, 559] width 239 height 59
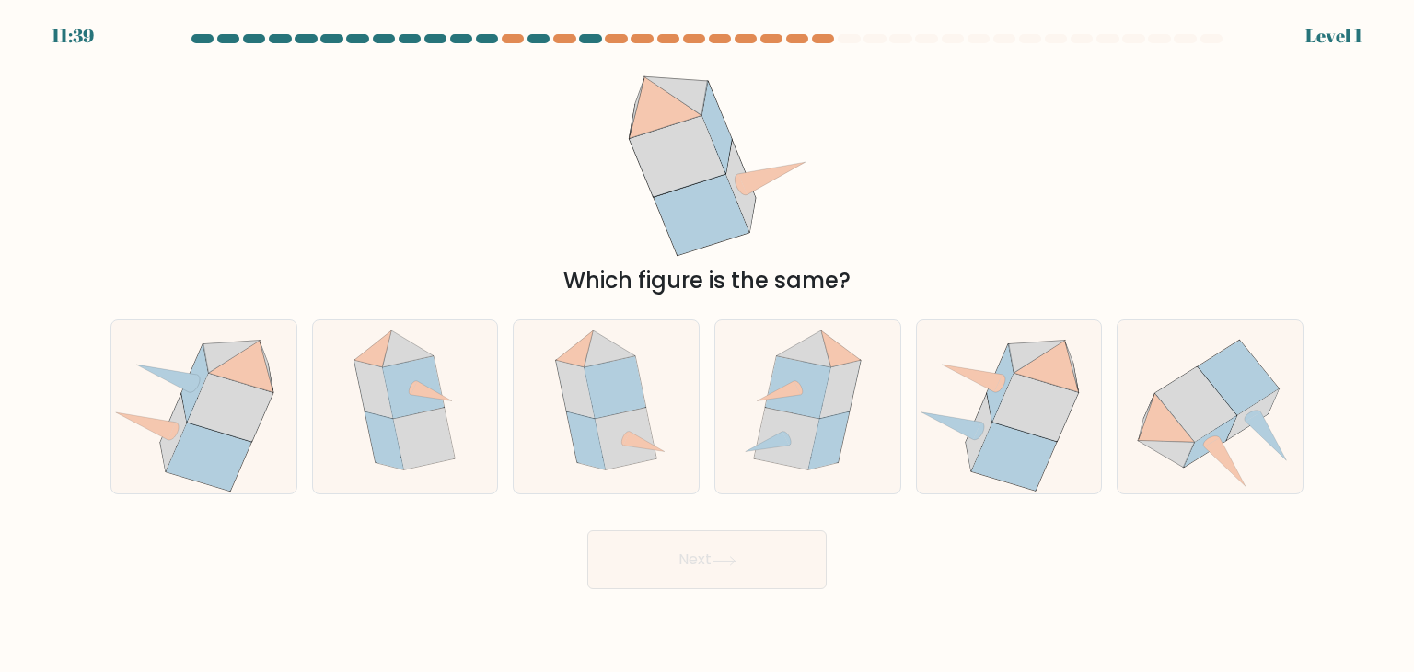
click at [631, 448] on icon at bounding box center [626, 439] width 62 height 62
click at [707, 345] on input "c." at bounding box center [707, 340] width 1 height 9
radio input "true"
click at [667, 568] on button "Next" at bounding box center [706, 559] width 239 height 59
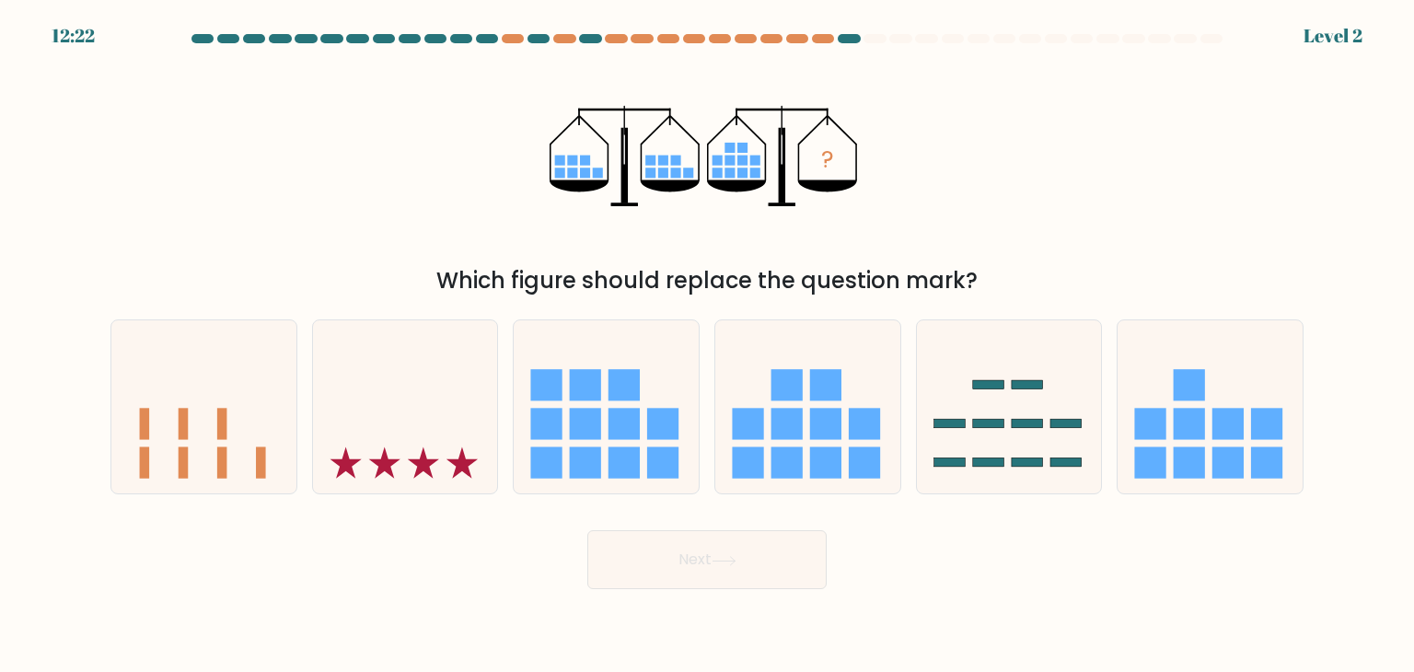
click at [626, 455] on rect at bounding box center [623, 462] width 31 height 31
click at [707, 345] on input "c." at bounding box center [707, 340] width 1 height 9
radio input "true"
click at [666, 562] on button "Next" at bounding box center [706, 559] width 239 height 59
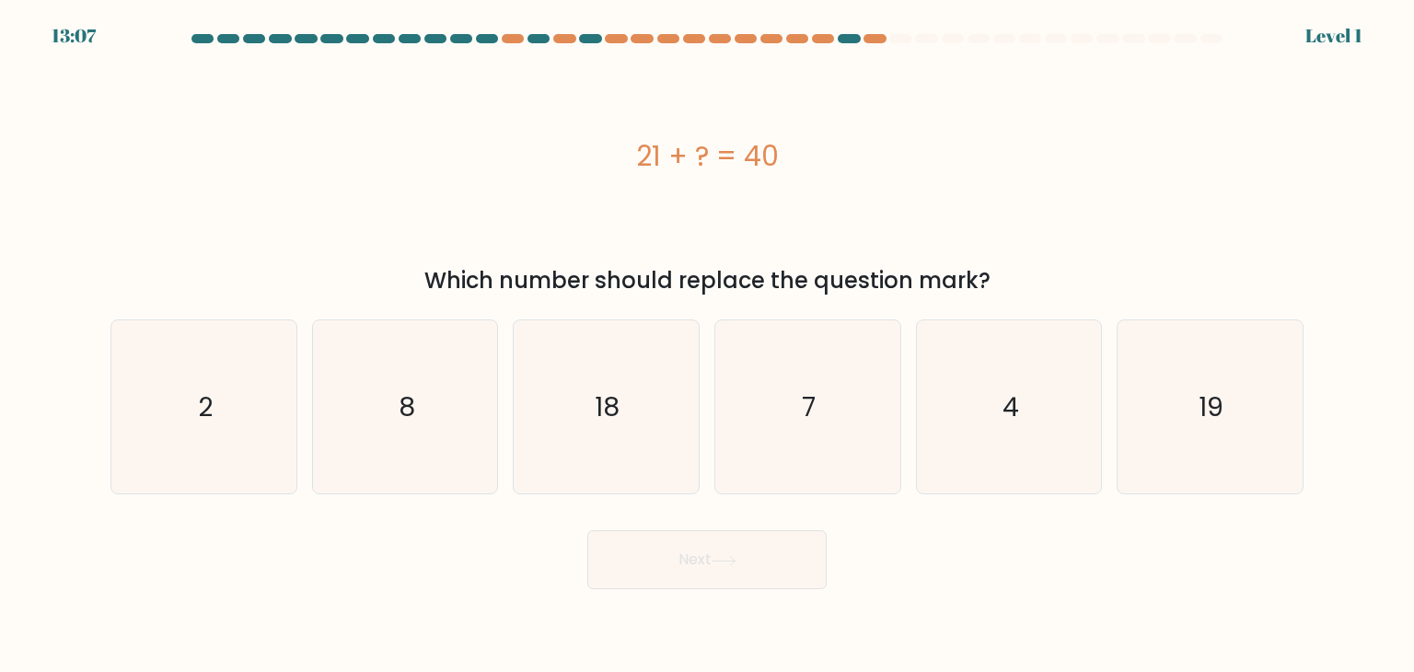
click at [630, 460] on icon "18" at bounding box center [605, 406] width 173 height 173
click at [707, 345] on input "c. 18" at bounding box center [707, 340] width 1 height 9
radio input "true"
click at [666, 578] on button "Next" at bounding box center [706, 559] width 239 height 59
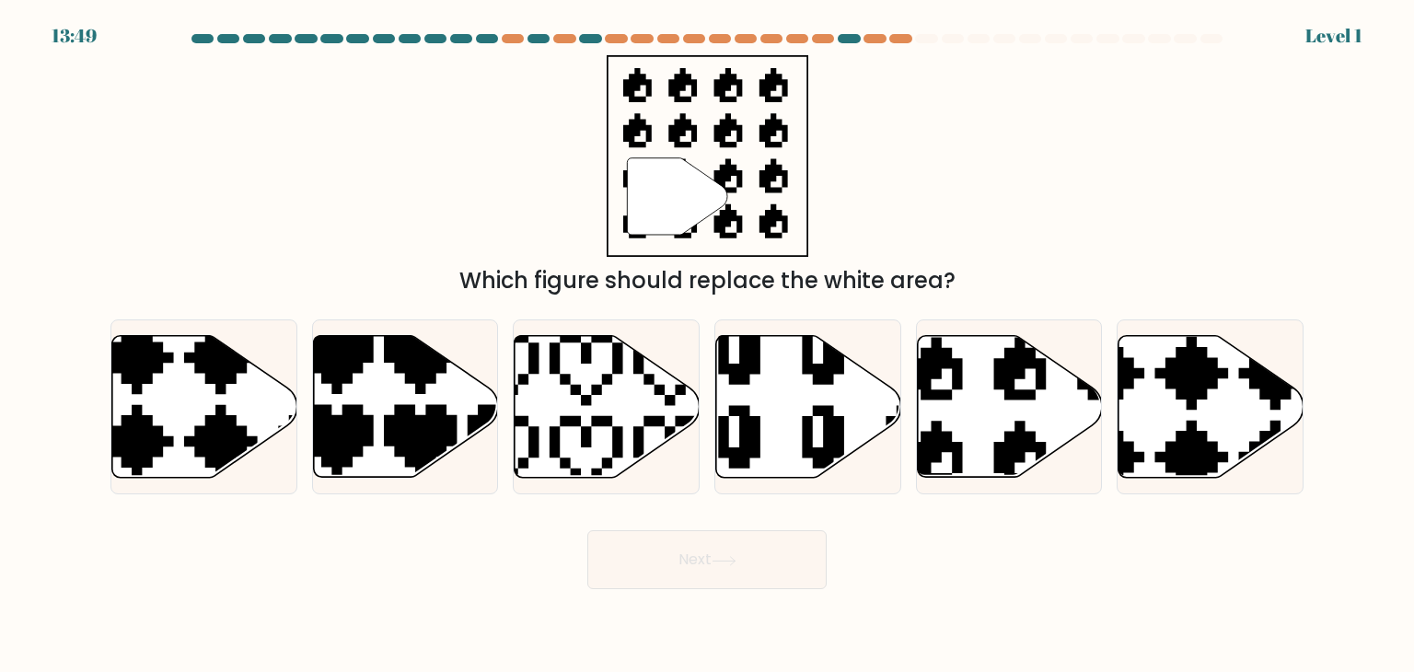
click at [633, 458] on icon at bounding box center [607, 407] width 185 height 142
click at [707, 345] on input "c." at bounding box center [707, 340] width 1 height 9
radio input "true"
click at [661, 564] on button "Next" at bounding box center [706, 559] width 239 height 59
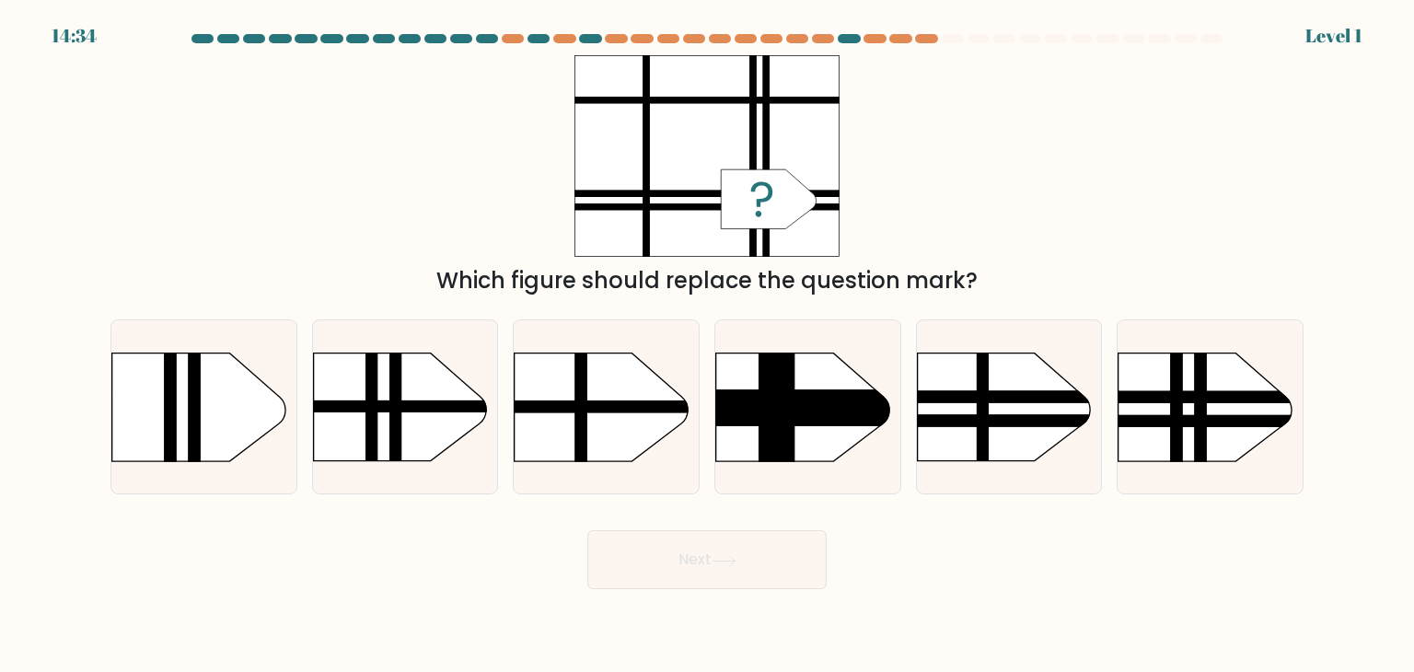
click at [636, 458] on rect at bounding box center [489, 327] width 481 height 365
click at [707, 345] on input "c." at bounding box center [707, 340] width 1 height 9
radio input "true"
click at [667, 551] on button "Next" at bounding box center [706, 559] width 239 height 59
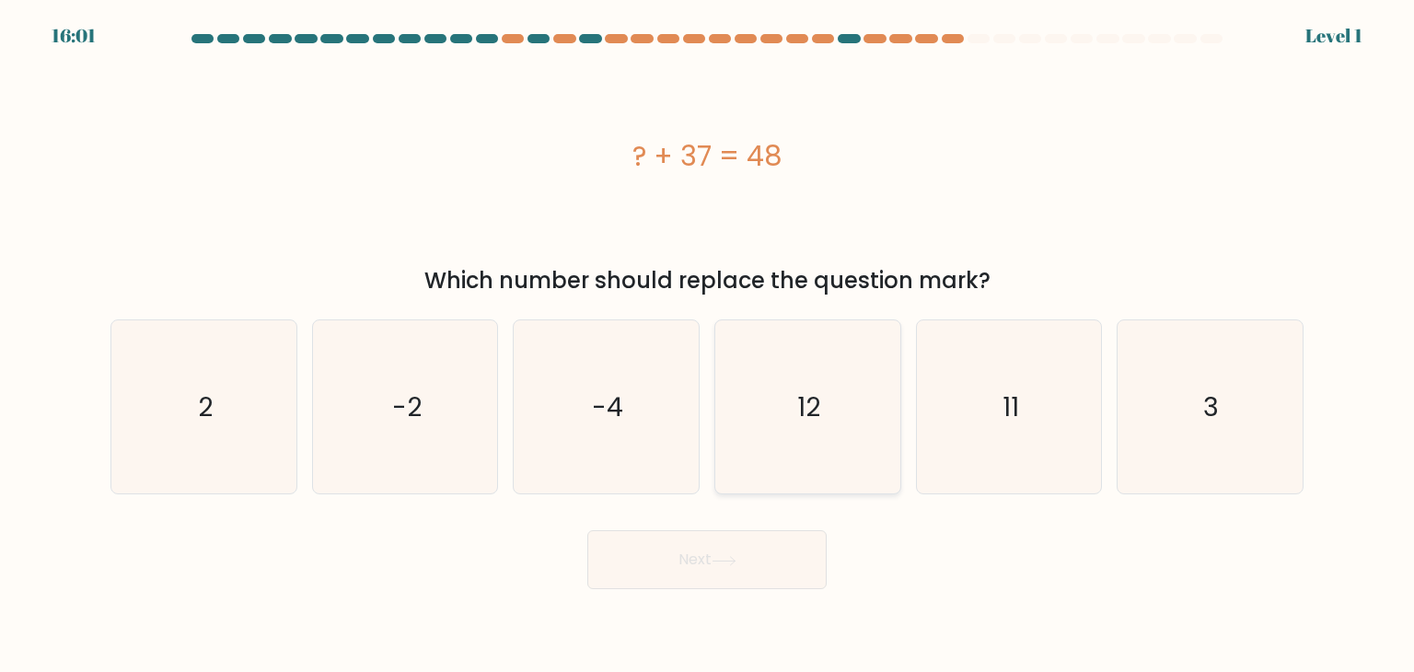
click at [784, 448] on icon "12" at bounding box center [807, 406] width 173 height 173
click at [708, 345] on input "d. 12" at bounding box center [707, 340] width 1 height 9
radio input "true"
click at [740, 530] on div "Next" at bounding box center [706, 552] width 1215 height 73
click at [684, 576] on button "Next" at bounding box center [706, 559] width 239 height 59
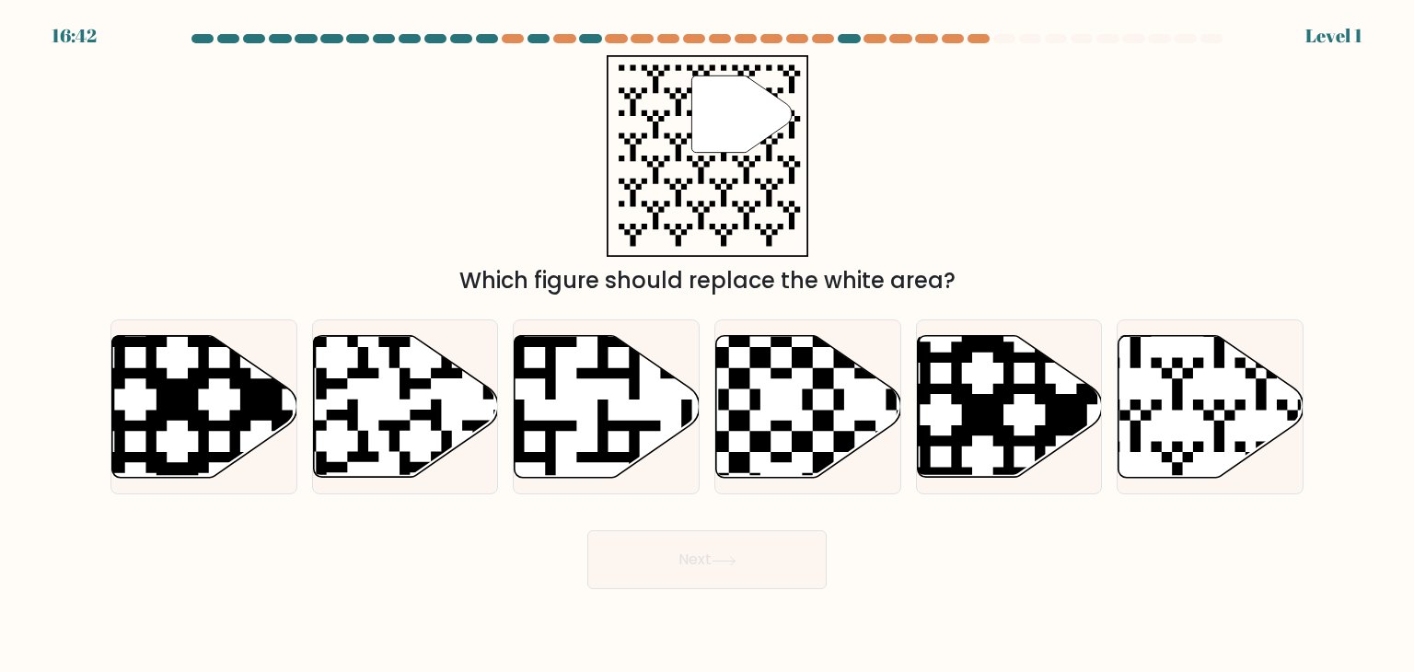
click at [655, 434] on icon at bounding box center [607, 407] width 185 height 142
click at [707, 345] on input "c." at bounding box center [707, 340] width 1 height 9
radio input "true"
click at [708, 584] on button "Next" at bounding box center [706, 559] width 239 height 59
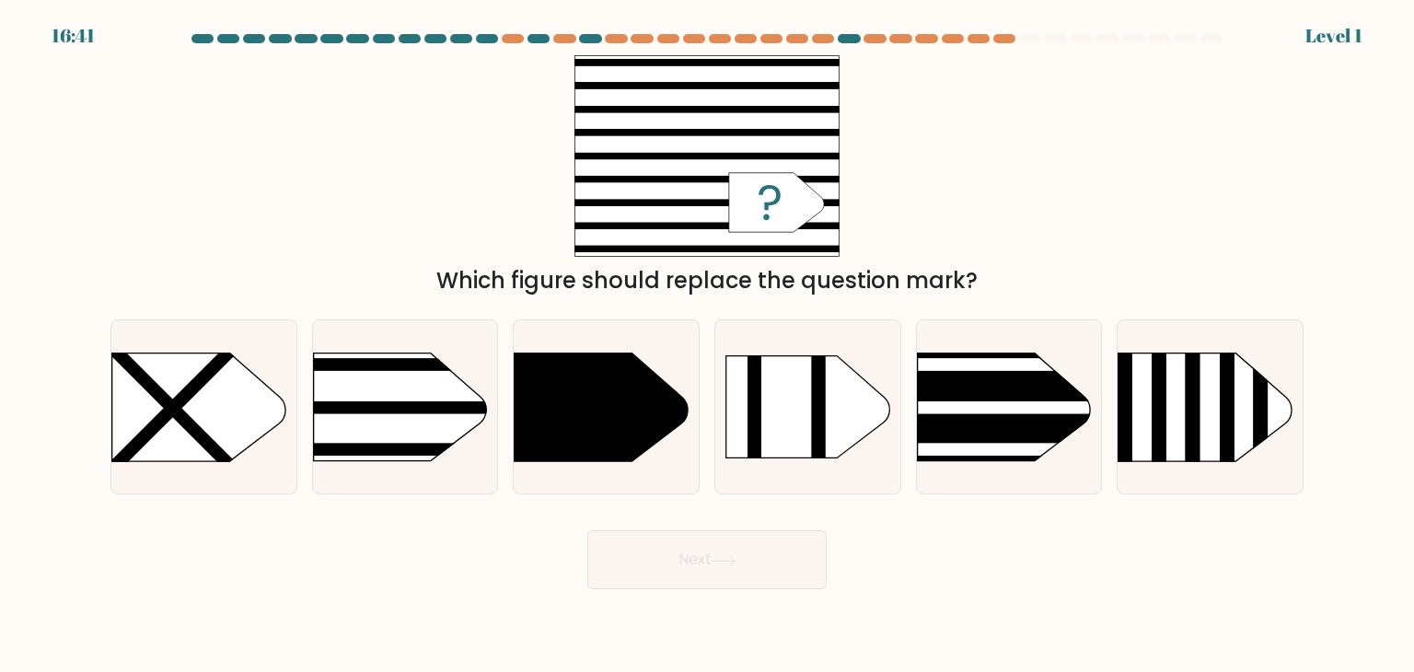
click at [794, 455] on icon at bounding box center [808, 407] width 164 height 102
click at [708, 345] on input "d." at bounding box center [707, 340] width 1 height 9
radio input "true"
click at [732, 579] on button "Next" at bounding box center [706, 559] width 239 height 59
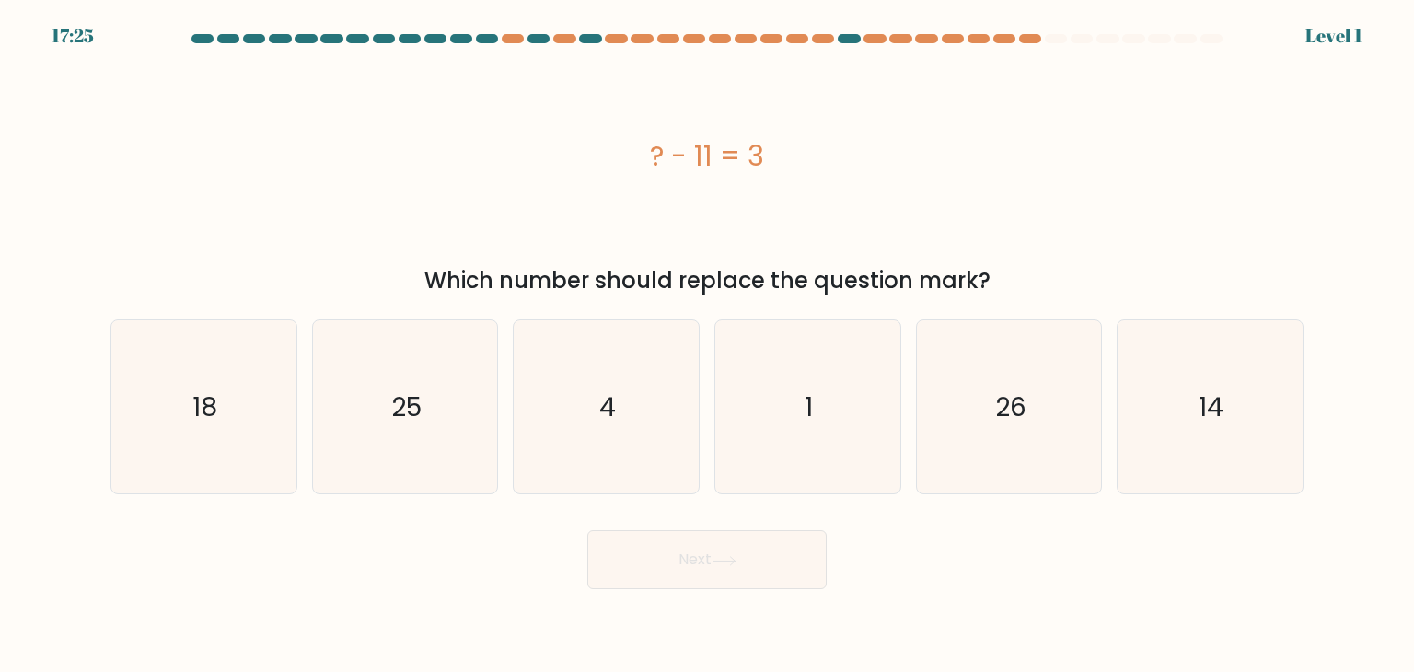
click at [637, 432] on icon "4" at bounding box center [605, 406] width 173 height 173
click at [707, 345] on input "c. 4" at bounding box center [707, 340] width 1 height 9
radio input "true"
click at [689, 574] on button "Next" at bounding box center [706, 559] width 239 height 59
click at [765, 569] on button "Next" at bounding box center [706, 559] width 239 height 59
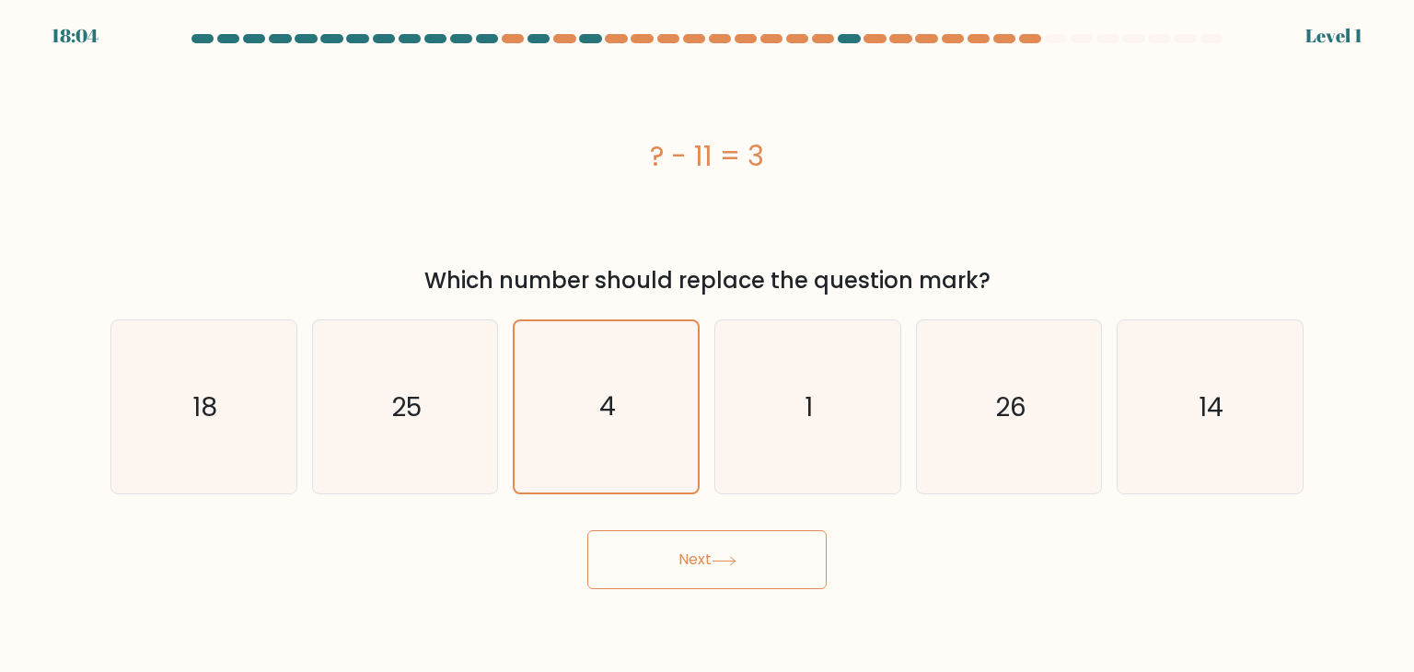
click at [756, 564] on button "Next" at bounding box center [706, 559] width 239 height 59
click at [600, 432] on icon "4" at bounding box center [605, 406] width 171 height 171
click at [707, 345] on input "c. 4" at bounding box center [707, 340] width 1 height 9
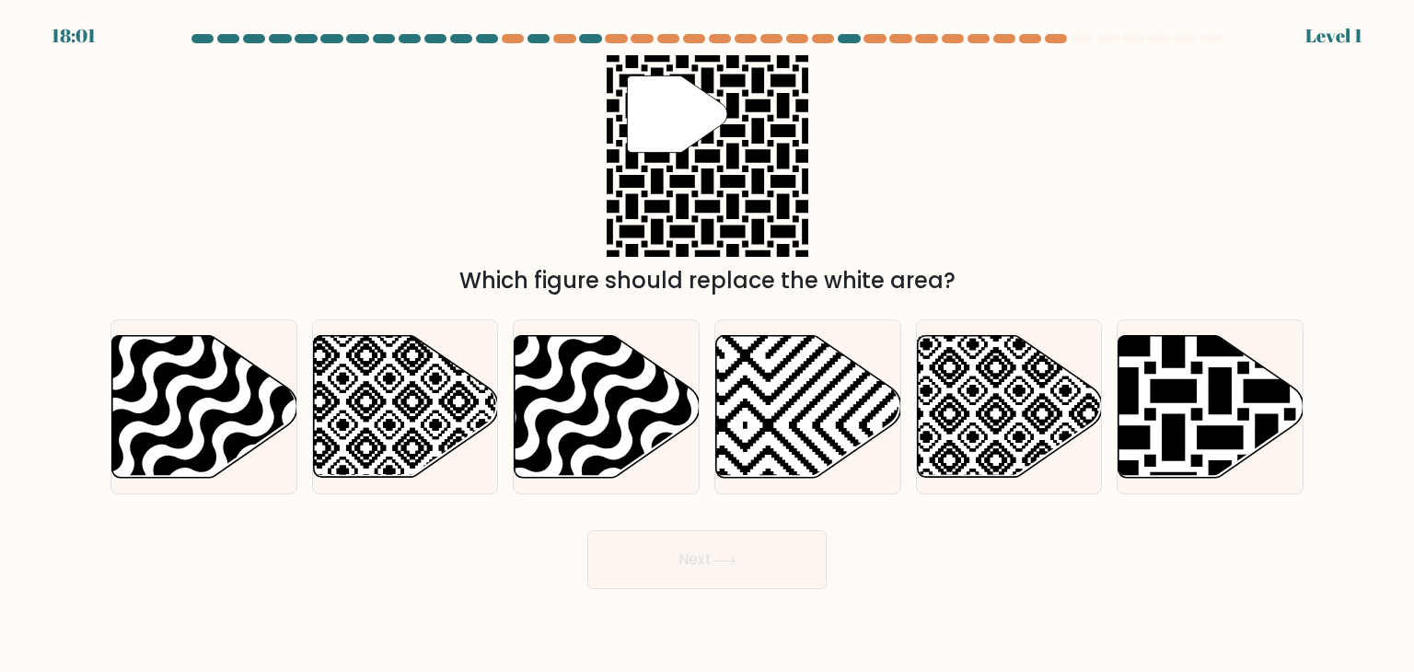
click at [689, 577] on button "Next" at bounding box center [706, 559] width 239 height 59
click at [729, 474] on icon at bounding box center [745, 331] width 373 height 373
click at [708, 345] on input "d." at bounding box center [707, 340] width 1 height 9
radio input "true"
click at [716, 545] on button "Next" at bounding box center [706, 559] width 239 height 59
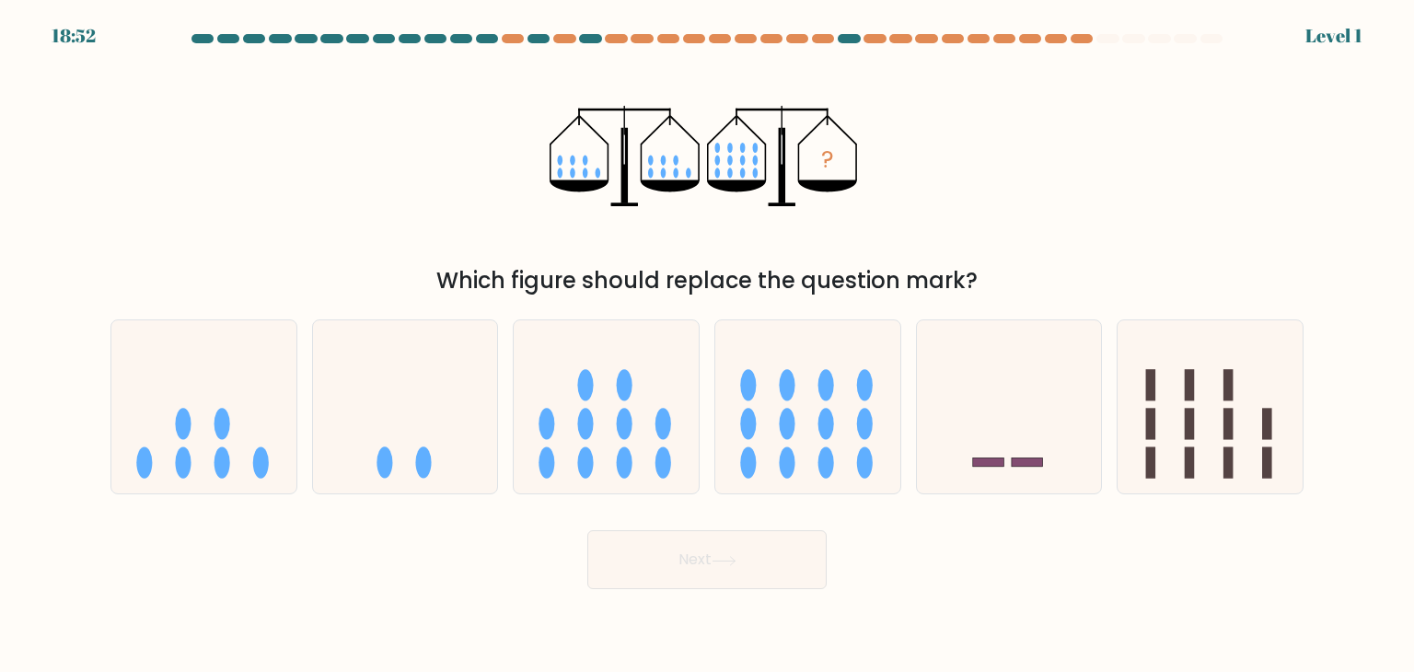
click at [643, 443] on icon at bounding box center [606, 406] width 185 height 153
click at [707, 345] on input "c." at bounding box center [707, 340] width 1 height 9
radio input "true"
click at [709, 578] on button "Next" at bounding box center [706, 559] width 239 height 59
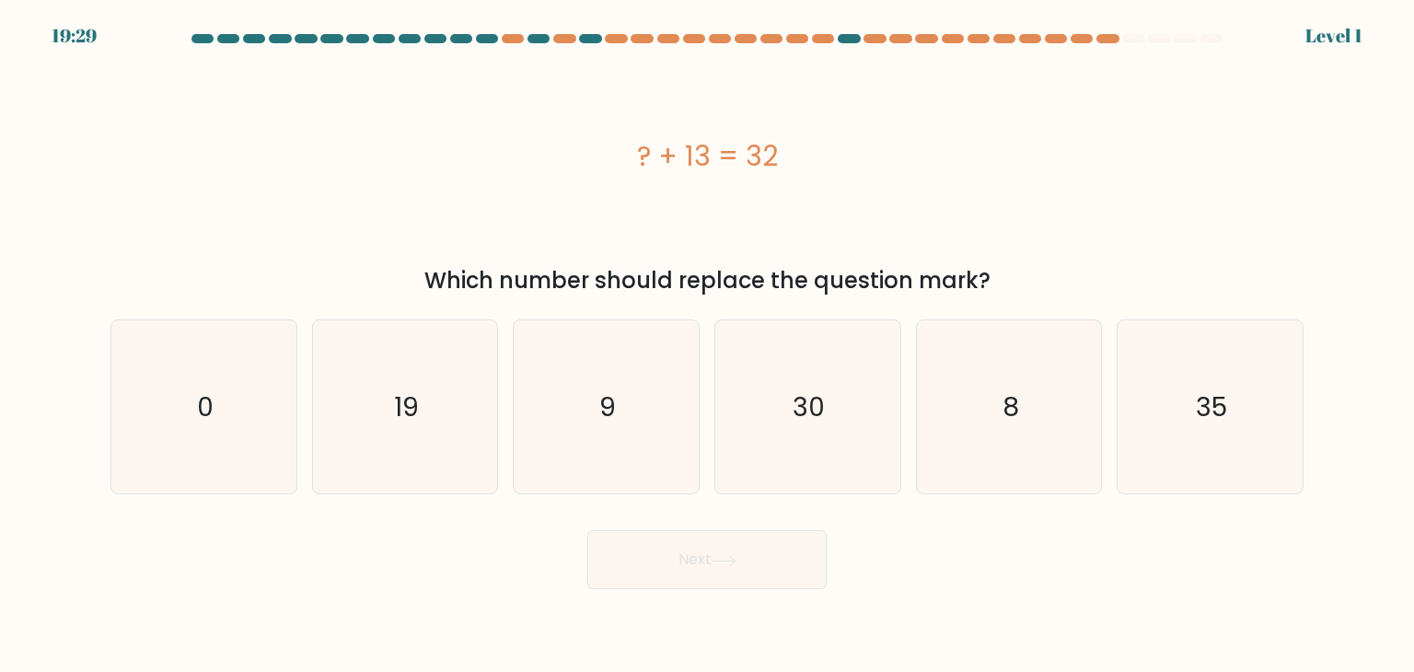
click at [772, 472] on icon "30" at bounding box center [807, 406] width 173 height 173
click at [708, 345] on input "d. 30" at bounding box center [707, 340] width 1 height 9
radio input "true"
click at [770, 589] on body "20:12 Level 1 0" at bounding box center [707, 336] width 1414 height 672
click at [766, 546] on button "Next" at bounding box center [706, 559] width 239 height 59
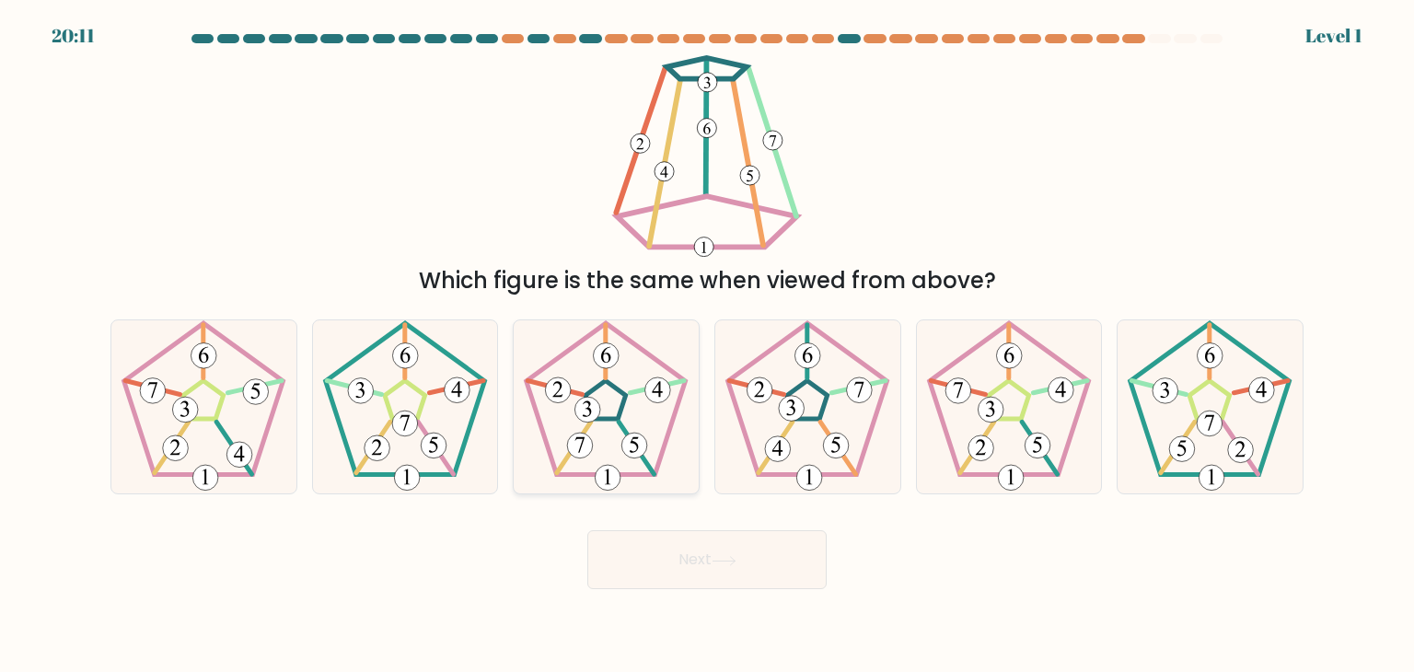
click at [641, 428] on icon at bounding box center [605, 406] width 173 height 173
click at [707, 345] on input "c." at bounding box center [707, 340] width 1 height 9
radio input "true"
click at [700, 581] on button "Next" at bounding box center [706, 559] width 239 height 59
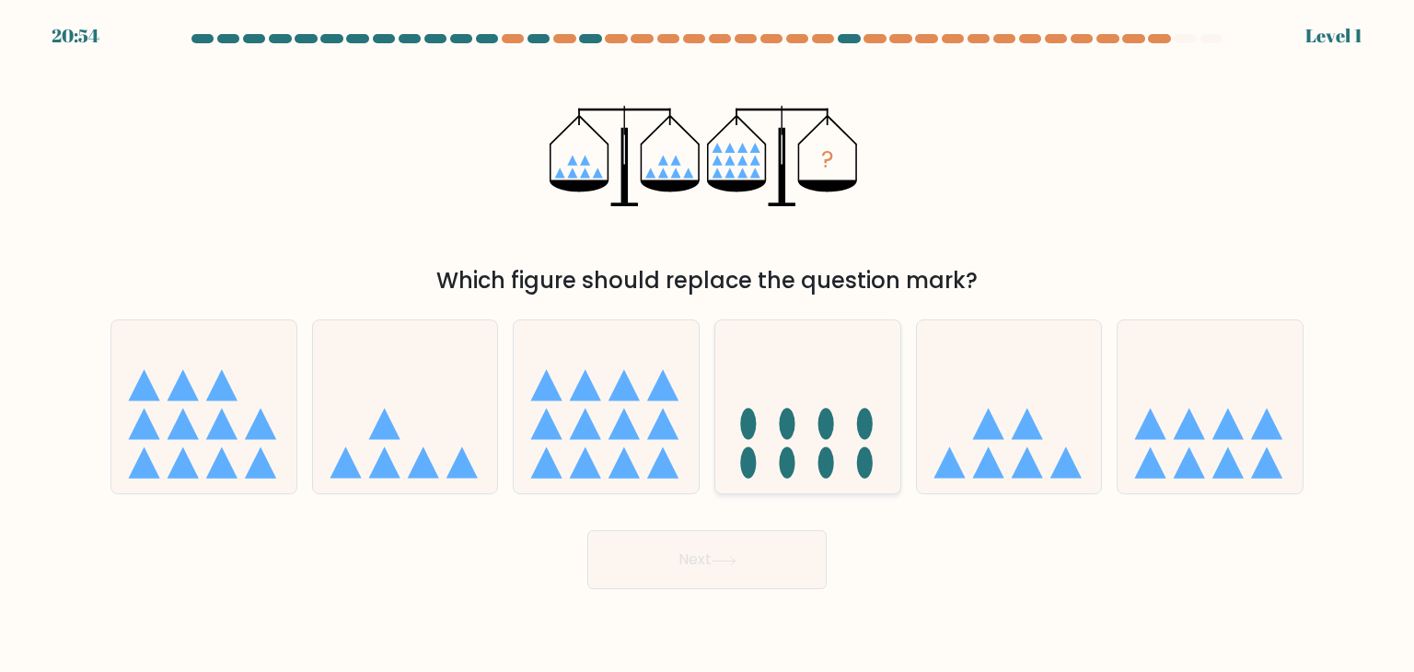
click at [779, 458] on icon at bounding box center [807, 406] width 185 height 153
click at [708, 345] on input "d." at bounding box center [707, 340] width 1 height 9
radio input "true"
click at [759, 550] on button "Next" at bounding box center [706, 559] width 239 height 59
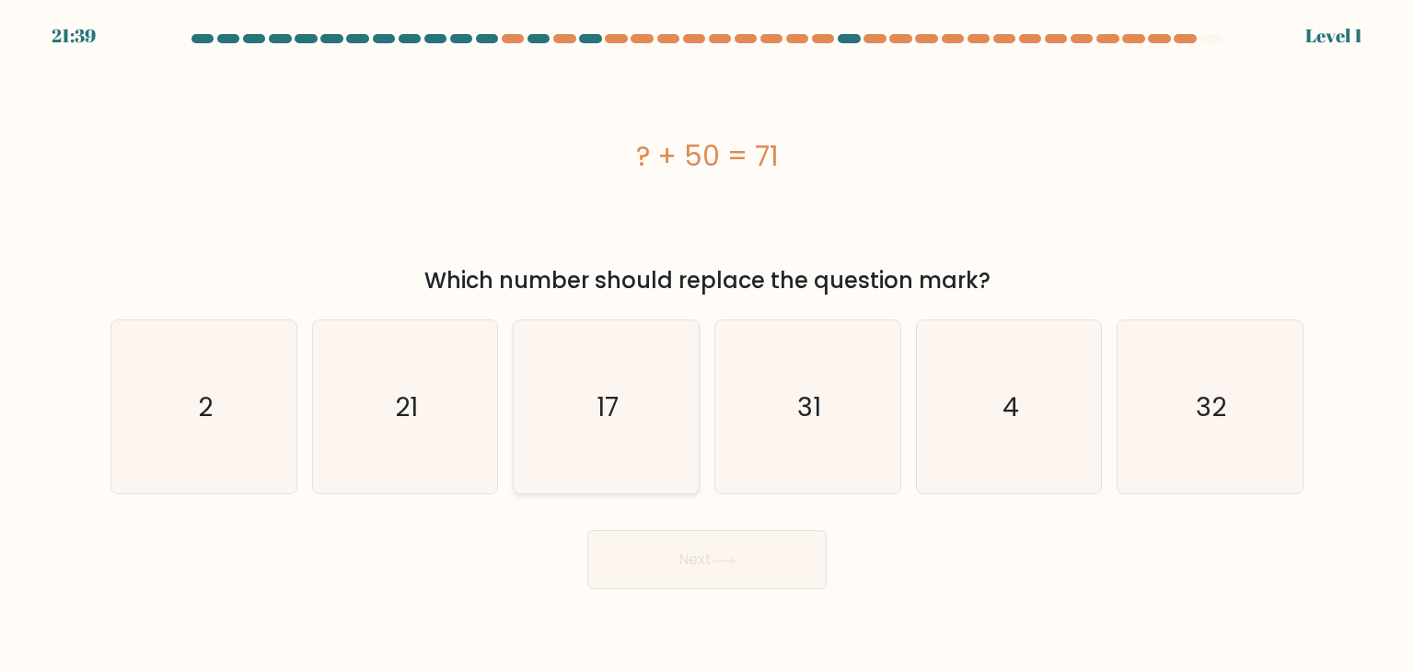
click at [637, 410] on icon "17" at bounding box center [605, 406] width 173 height 173
click at [707, 345] on input "c. 17" at bounding box center [707, 340] width 1 height 9
radio input "true"
click at [696, 546] on button "Next" at bounding box center [706, 559] width 239 height 59
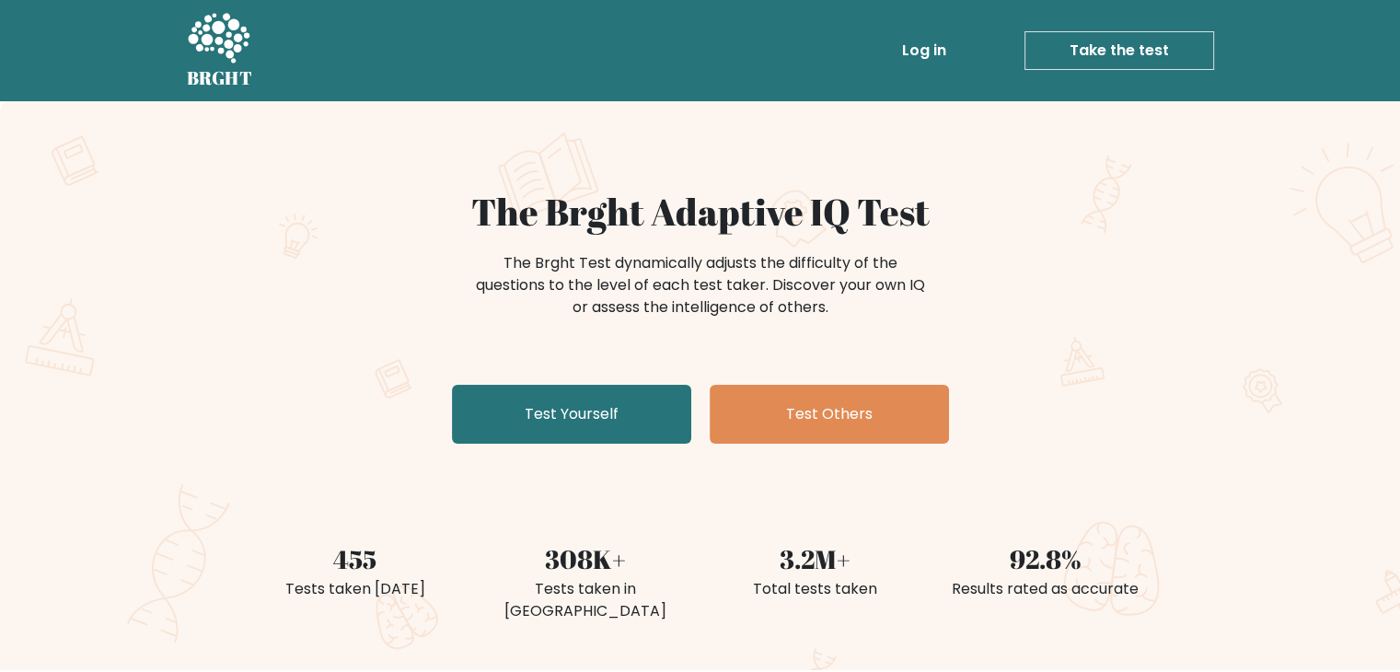
click at [1143, 49] on link "Take the test" at bounding box center [1120, 50] width 190 height 39
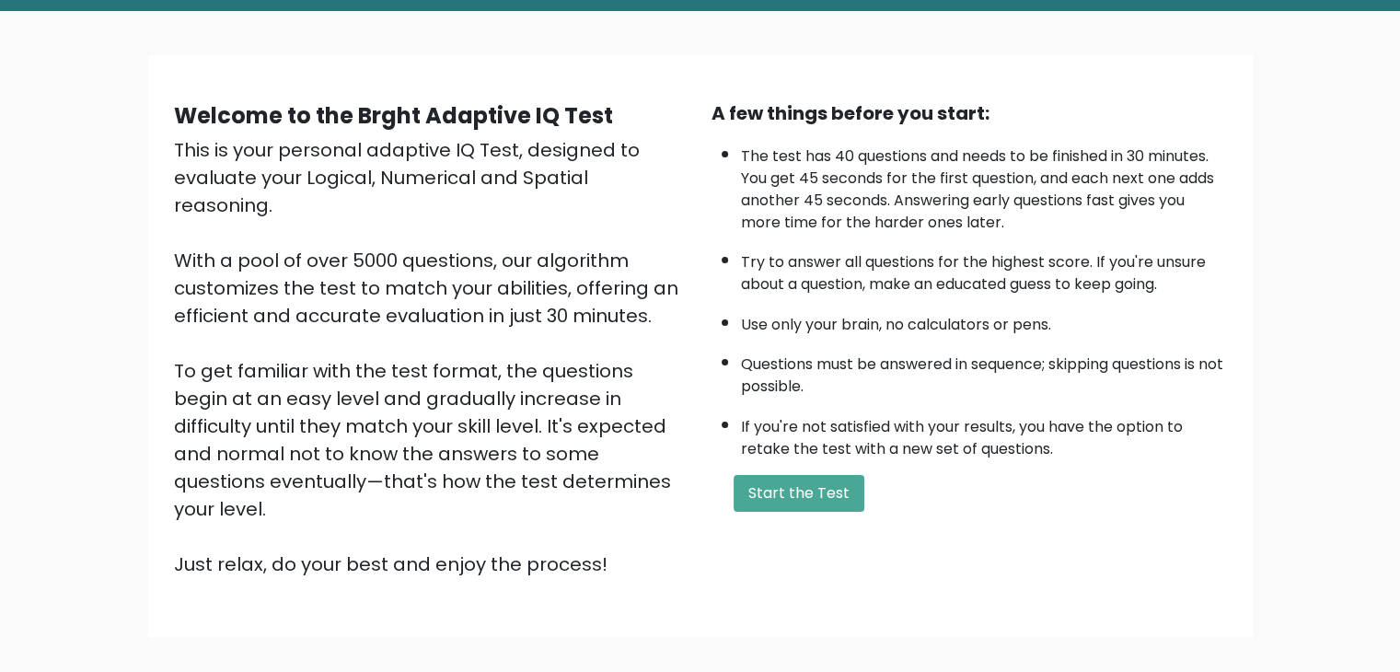
scroll to position [171, 0]
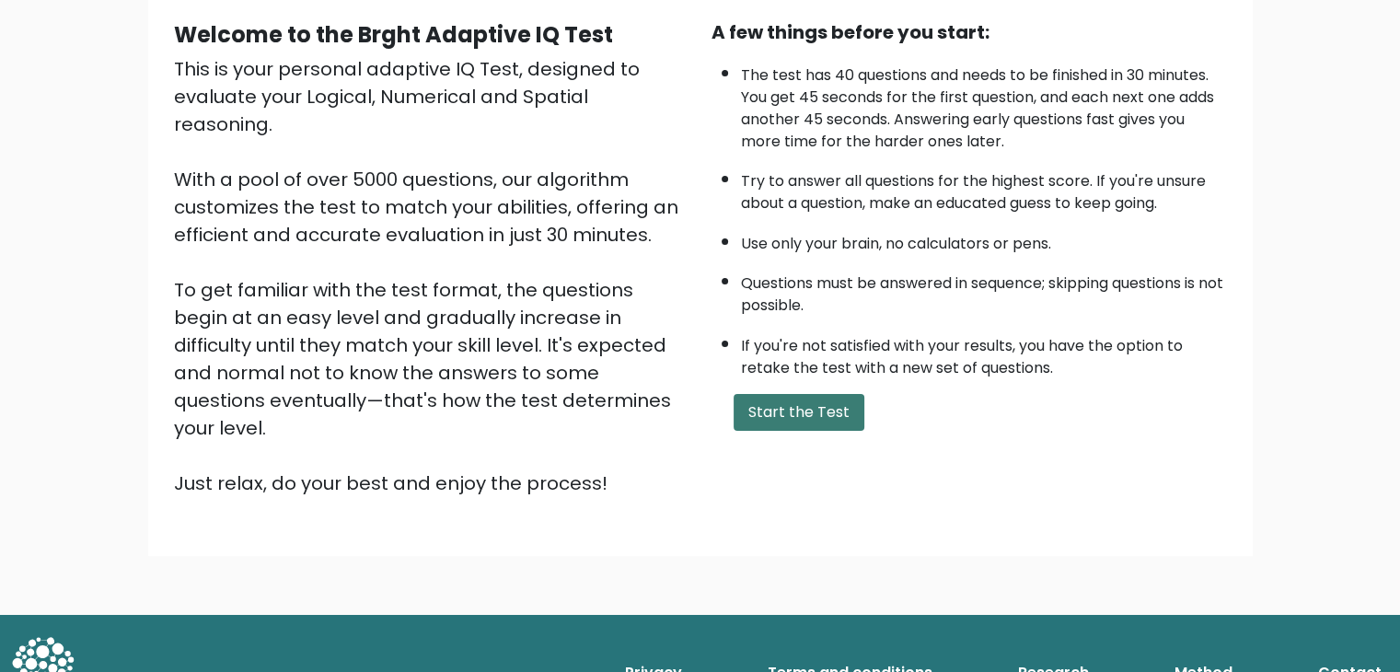
click at [772, 408] on button "Start the Test" at bounding box center [799, 412] width 131 height 37
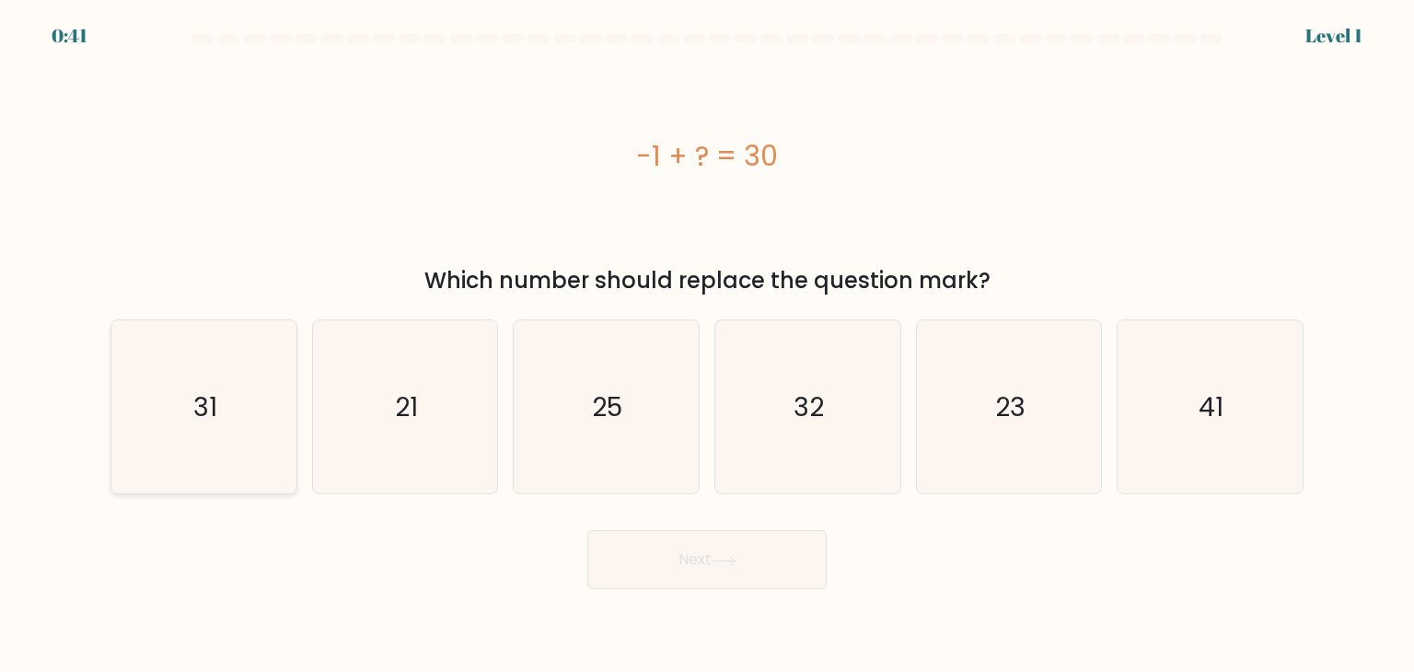
click at [221, 420] on icon "31" at bounding box center [203, 406] width 173 height 173
click at [707, 345] on input "a. 31" at bounding box center [707, 340] width 1 height 9
radio input "true"
click at [781, 579] on button "Next" at bounding box center [706, 559] width 239 height 59
click at [779, 579] on button "Next" at bounding box center [706, 559] width 239 height 59
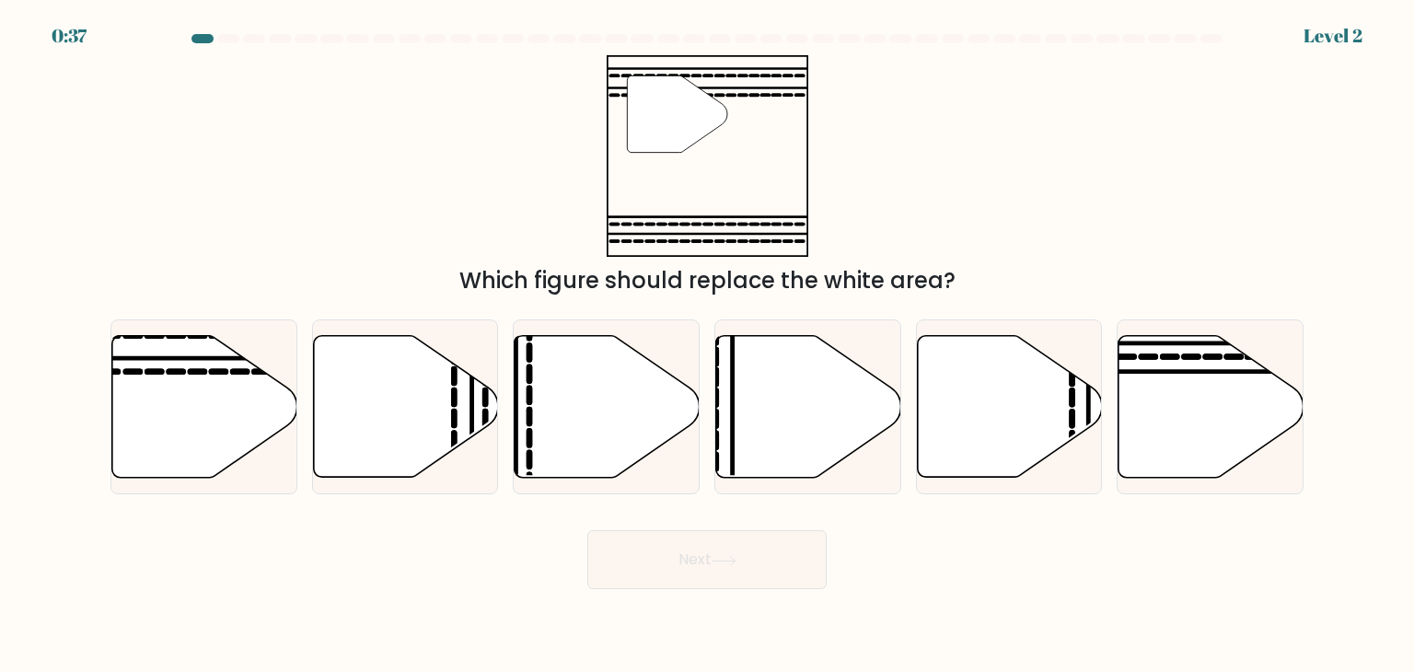
click at [744, 570] on button "Next" at bounding box center [706, 559] width 239 height 59
click at [970, 182] on div "" Which figure should replace the white area?" at bounding box center [706, 176] width 1215 height 242
click at [225, 384] on icon at bounding box center [204, 407] width 185 height 142
click at [707, 345] on input "a." at bounding box center [707, 340] width 1 height 9
radio input "true"
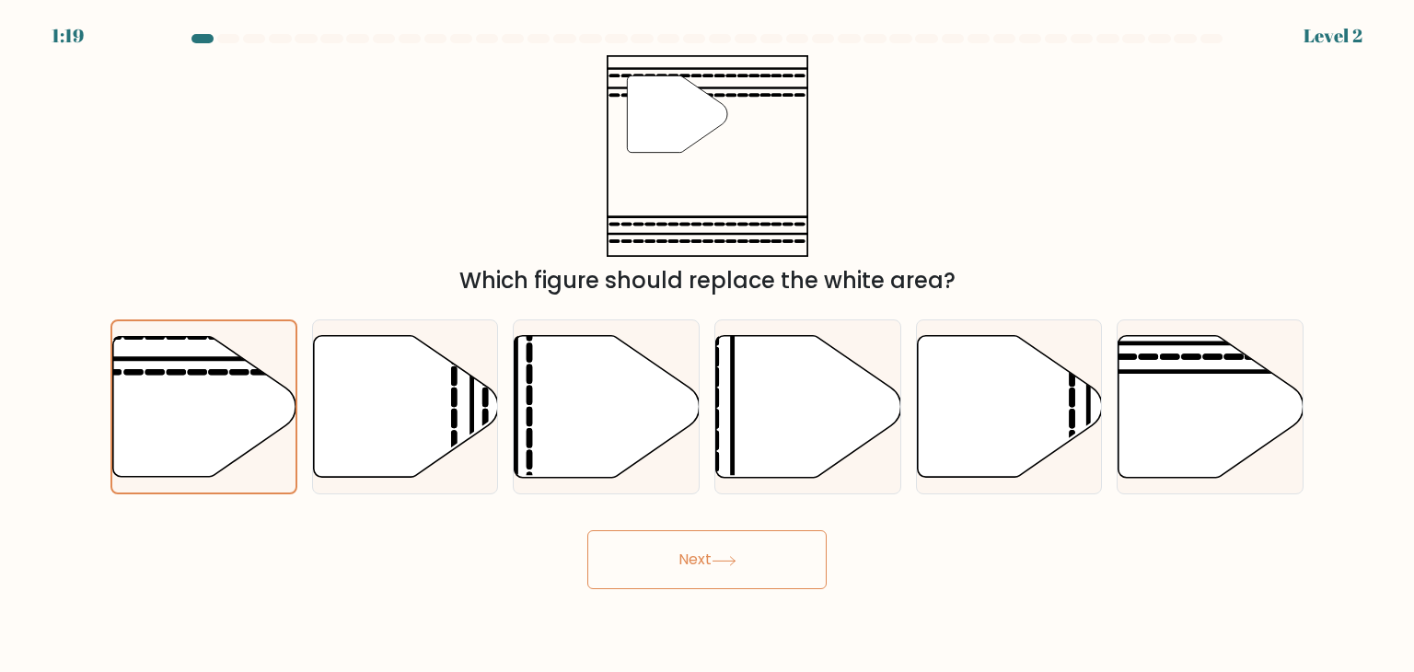
click at [693, 560] on button "Next" at bounding box center [706, 559] width 239 height 59
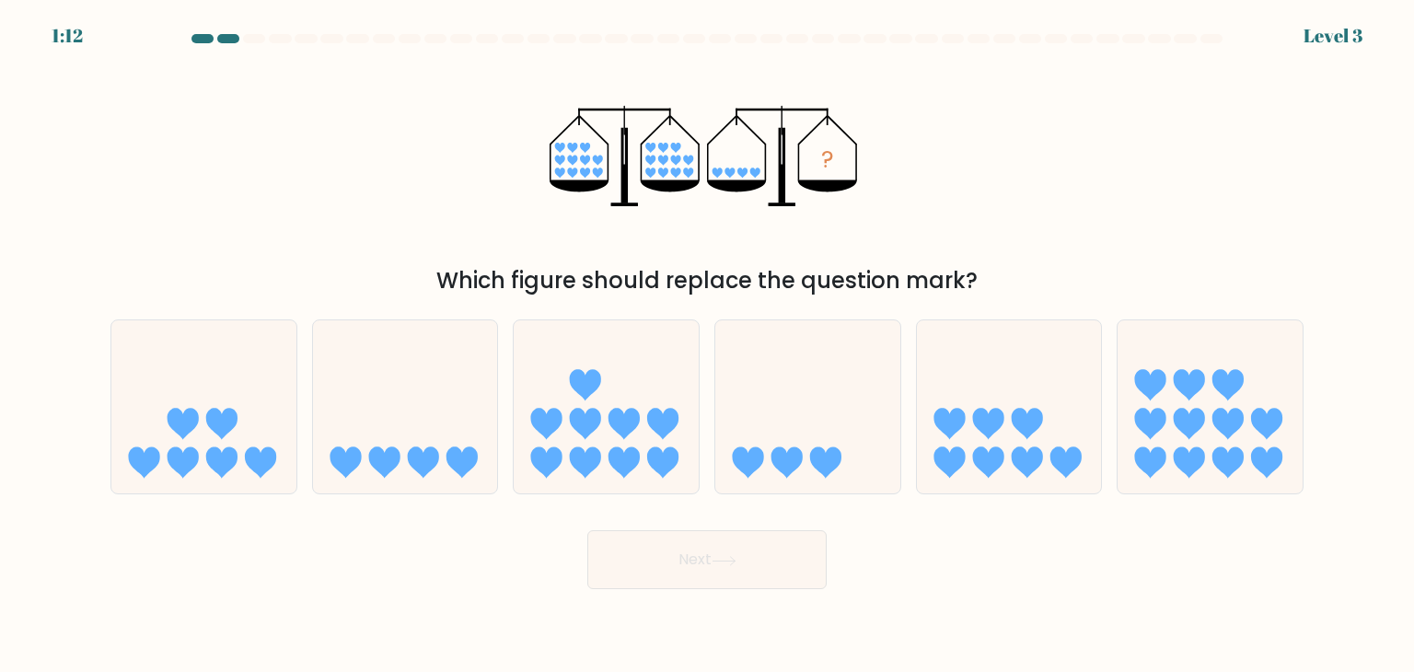
click at [693, 560] on button "Next" at bounding box center [706, 559] width 239 height 59
click at [464, 199] on div "? Which figure should replace the question mark?" at bounding box center [706, 176] width 1215 height 242
click at [416, 410] on icon at bounding box center [405, 406] width 185 height 153
click at [707, 345] on input "b." at bounding box center [707, 340] width 1 height 9
radio input "true"
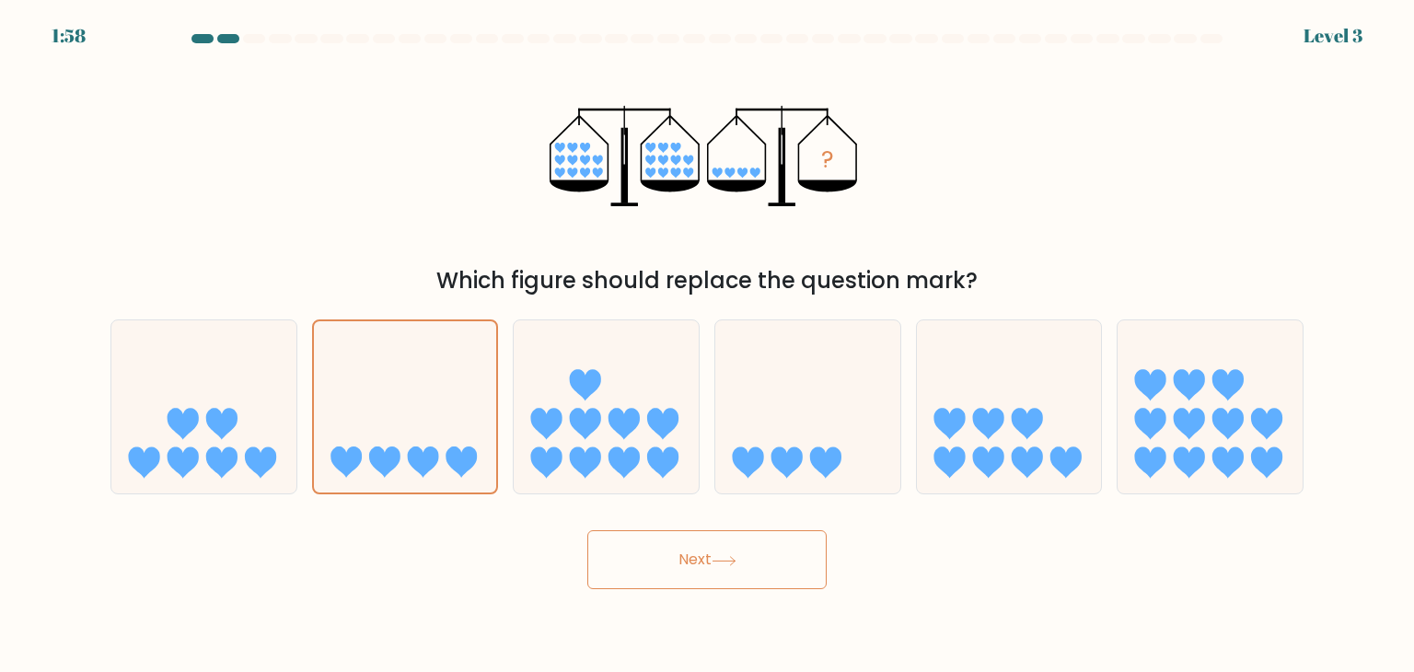
click at [664, 557] on button "Next" at bounding box center [706, 559] width 239 height 59
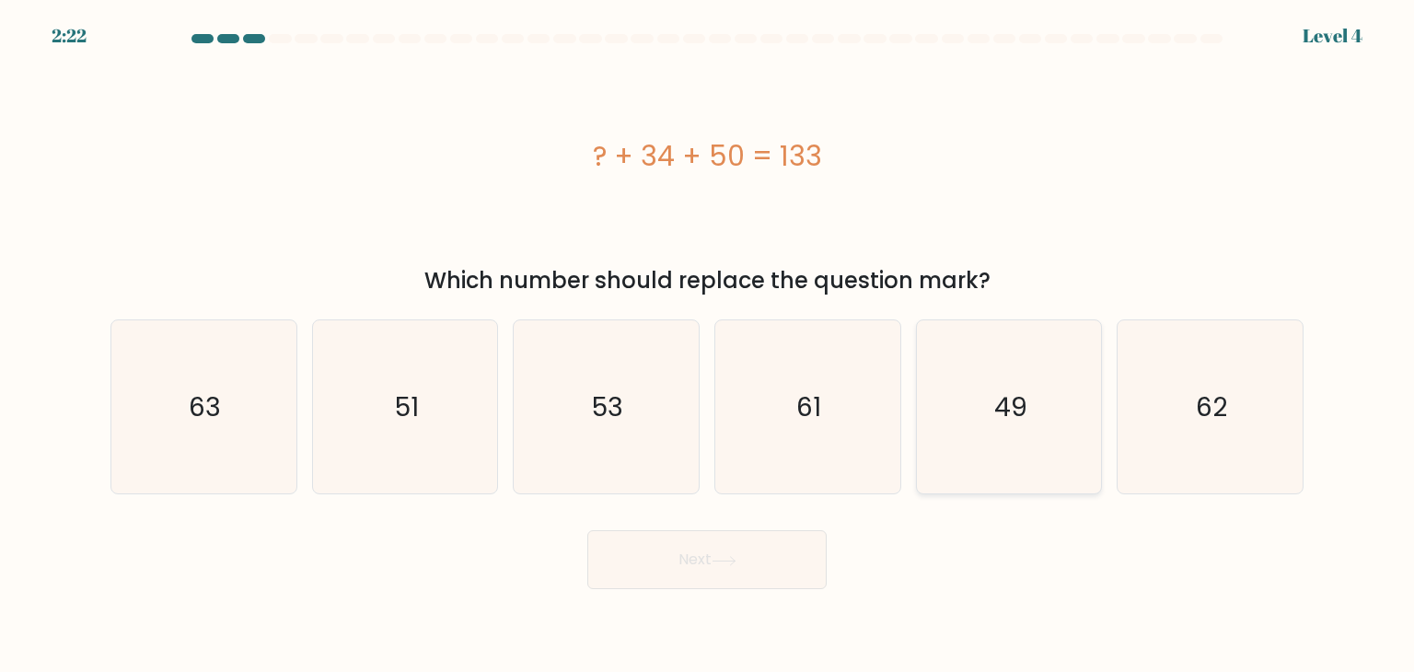
click at [1006, 458] on icon "49" at bounding box center [1008, 406] width 173 height 173
click at [708, 345] on input "e. 49" at bounding box center [707, 340] width 1 height 9
radio input "true"
click at [735, 560] on icon at bounding box center [724, 561] width 25 height 10
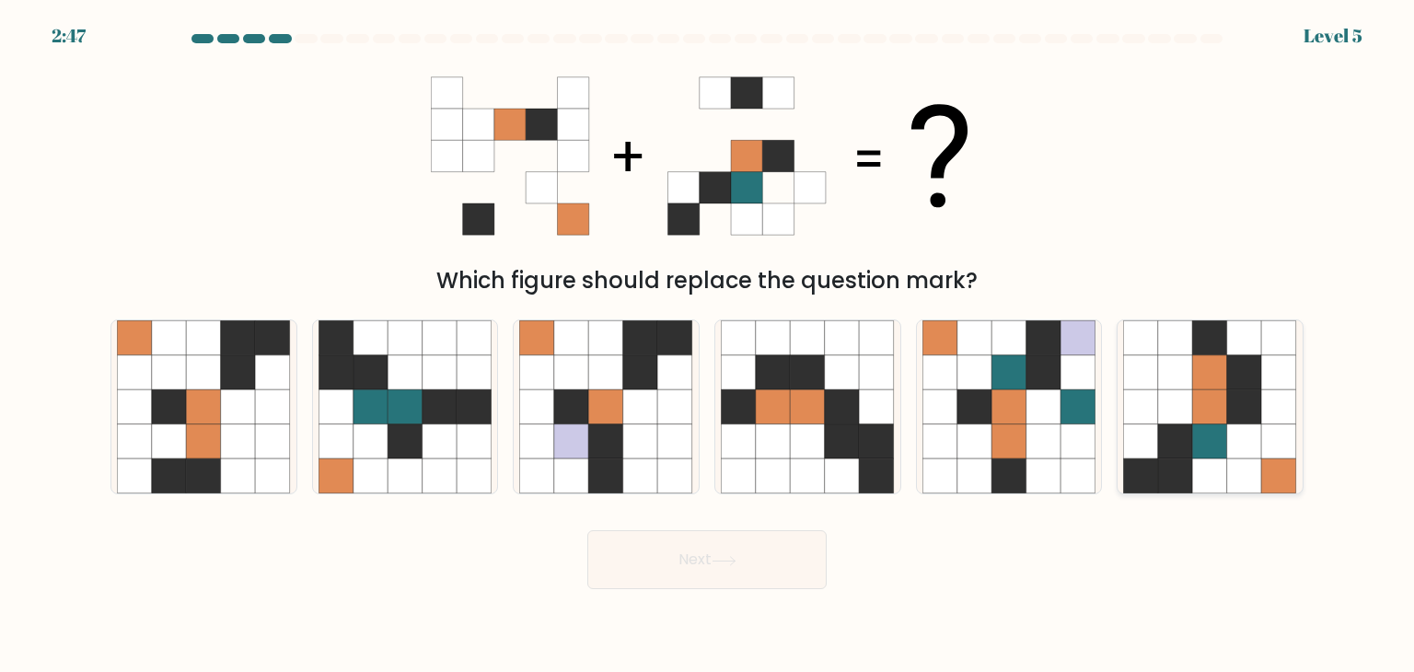
click at [1194, 405] on icon at bounding box center [1210, 406] width 35 height 35
click at [708, 345] on input "f." at bounding box center [707, 340] width 1 height 9
radio input "true"
click at [752, 562] on button "Next" at bounding box center [706, 559] width 239 height 59
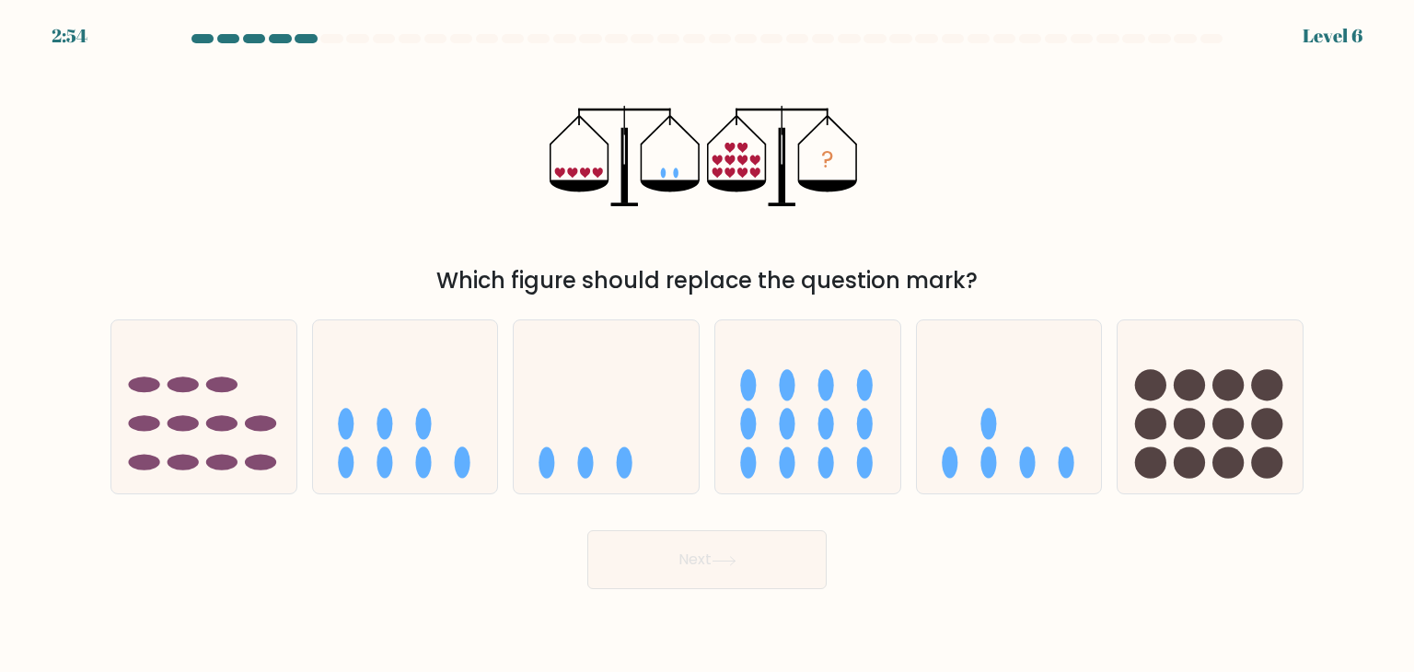
click at [673, 167] on icon "?" at bounding box center [707, 156] width 315 height 202
click at [1052, 406] on icon at bounding box center [1009, 406] width 185 height 153
click at [708, 345] on input "e." at bounding box center [707, 340] width 1 height 9
radio input "true"
click at [759, 562] on button "Next" at bounding box center [706, 559] width 239 height 59
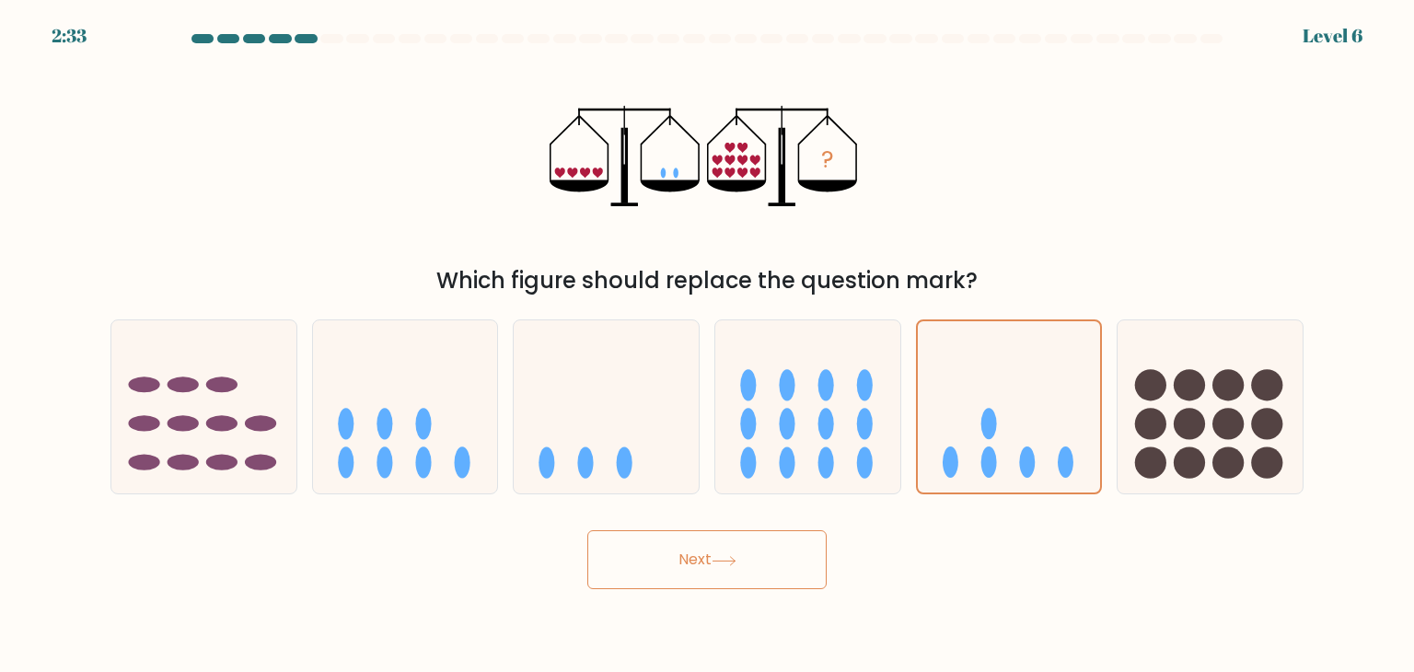
click at [759, 562] on button "Next" at bounding box center [706, 559] width 239 height 59
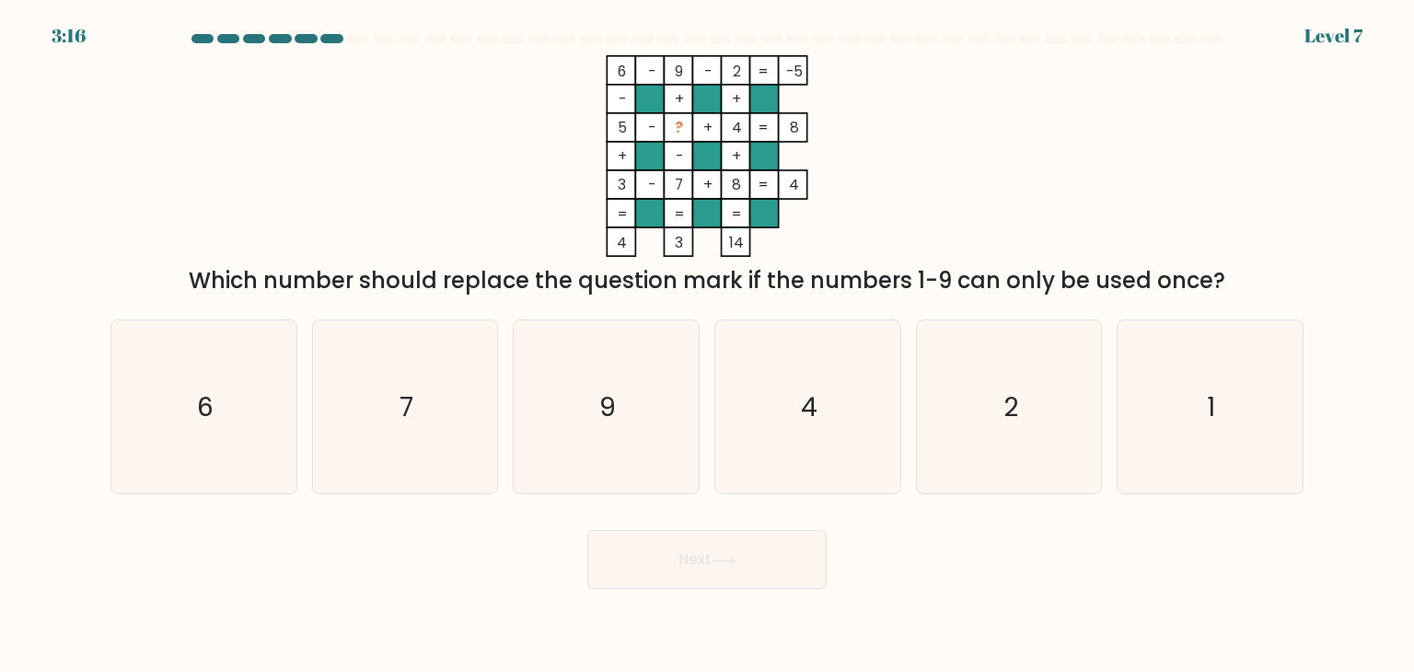
click at [967, 122] on icon "6 - 9 - 2 -5 - + + 5 - ? + 4 8 + - + 3 - 7 + 8 = 4 = = = = 4 3 14 =" at bounding box center [707, 156] width 552 height 202
click at [1274, 388] on icon "1" at bounding box center [1209, 406] width 173 height 173
click at [708, 345] on input "f. 1" at bounding box center [707, 340] width 1 height 9
radio input "true"
click at [780, 548] on button "Next" at bounding box center [706, 559] width 239 height 59
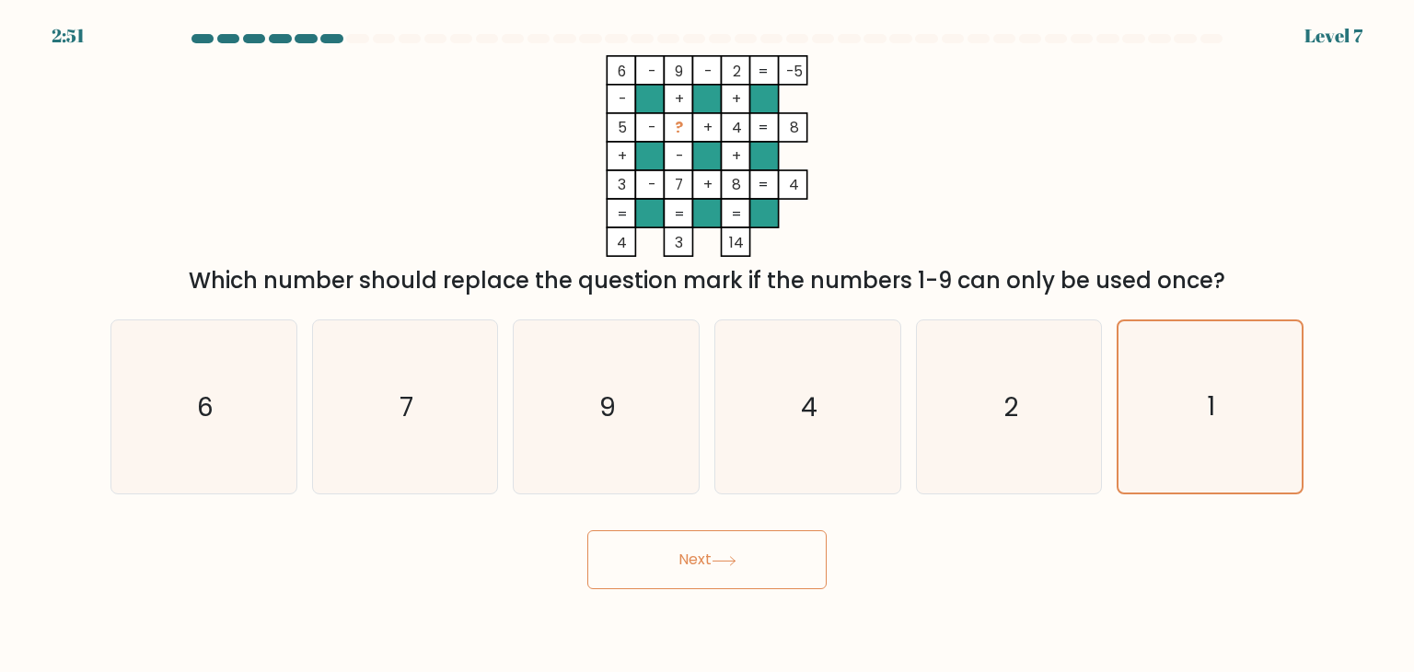
click at [780, 548] on button "Next" at bounding box center [706, 559] width 239 height 59
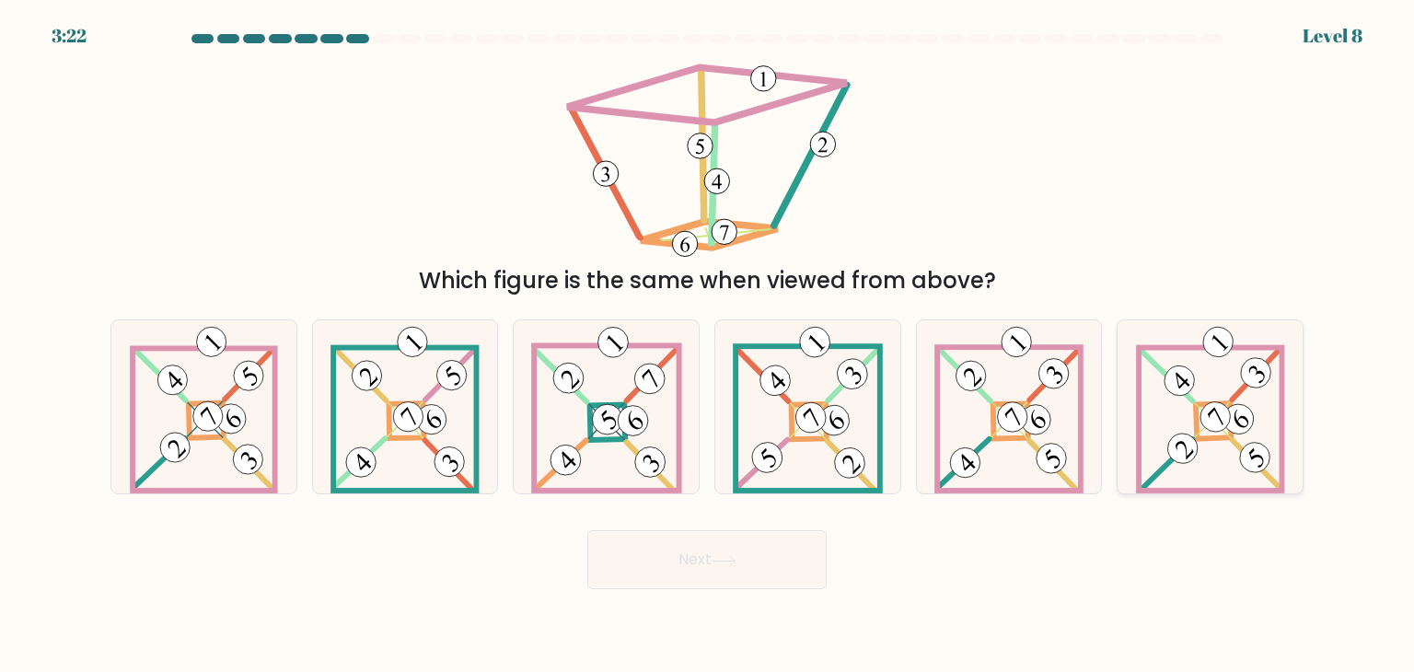
click at [1229, 415] on 885 at bounding box center [1215, 417] width 42 height 42
click at [708, 345] on input "f." at bounding box center [707, 340] width 1 height 9
radio input "true"
click at [744, 567] on button "Next" at bounding box center [706, 559] width 239 height 59
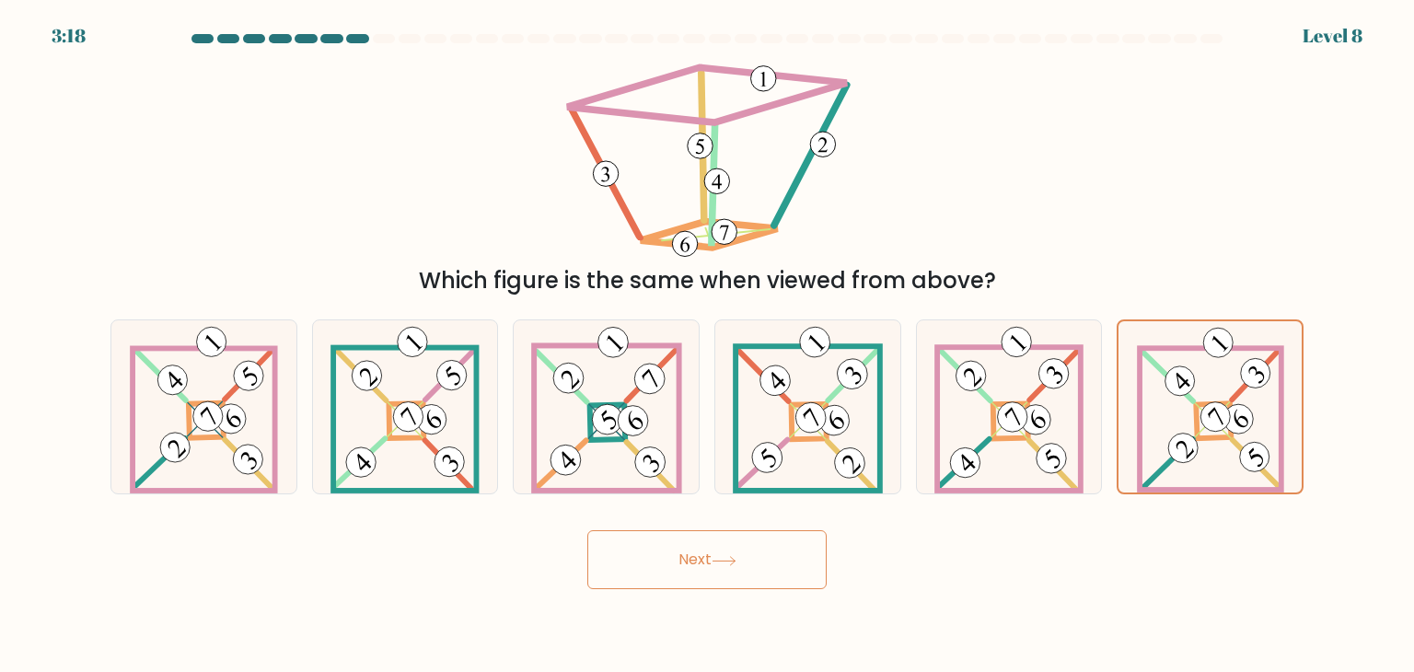
click at [744, 567] on button "Next" at bounding box center [706, 559] width 239 height 59
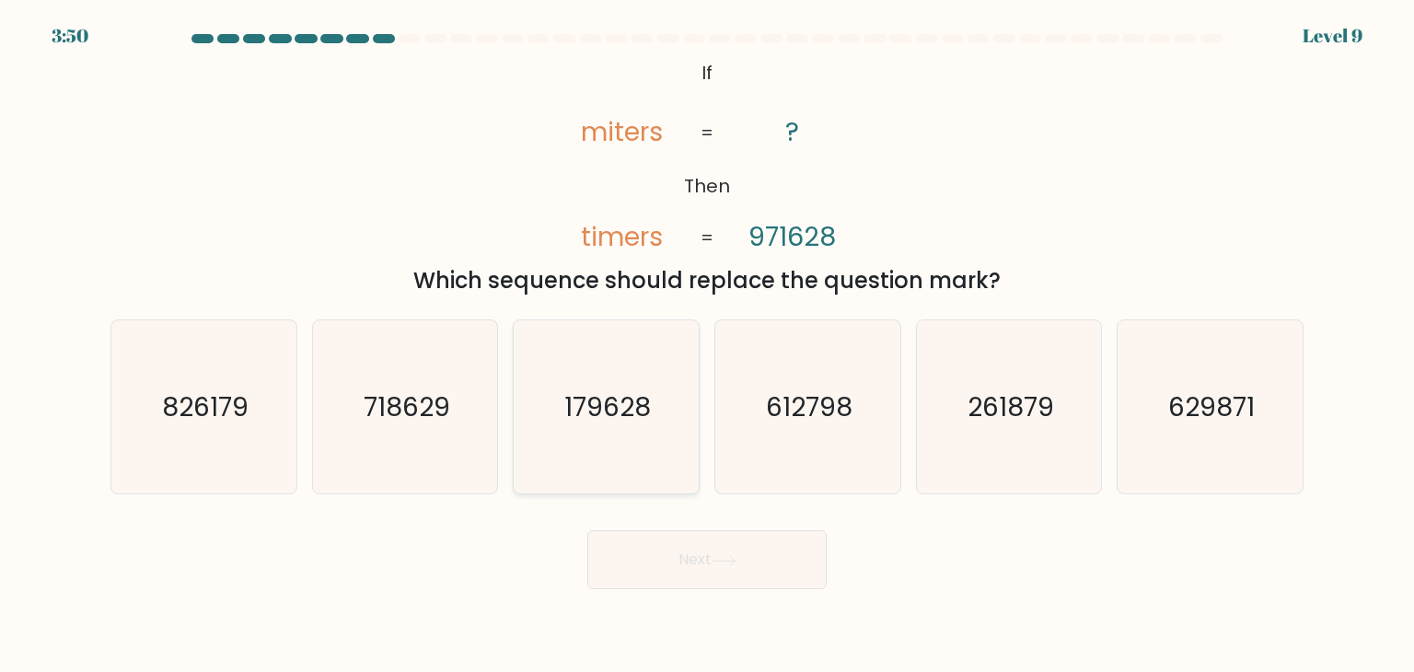
click at [600, 406] on text "179628" at bounding box center [608, 406] width 87 height 37
click at [707, 345] on input "c. 179628" at bounding box center [707, 340] width 1 height 9
radio input "true"
click at [722, 556] on button "Next" at bounding box center [706, 559] width 239 height 59
click at [722, 556] on icon at bounding box center [724, 561] width 25 height 10
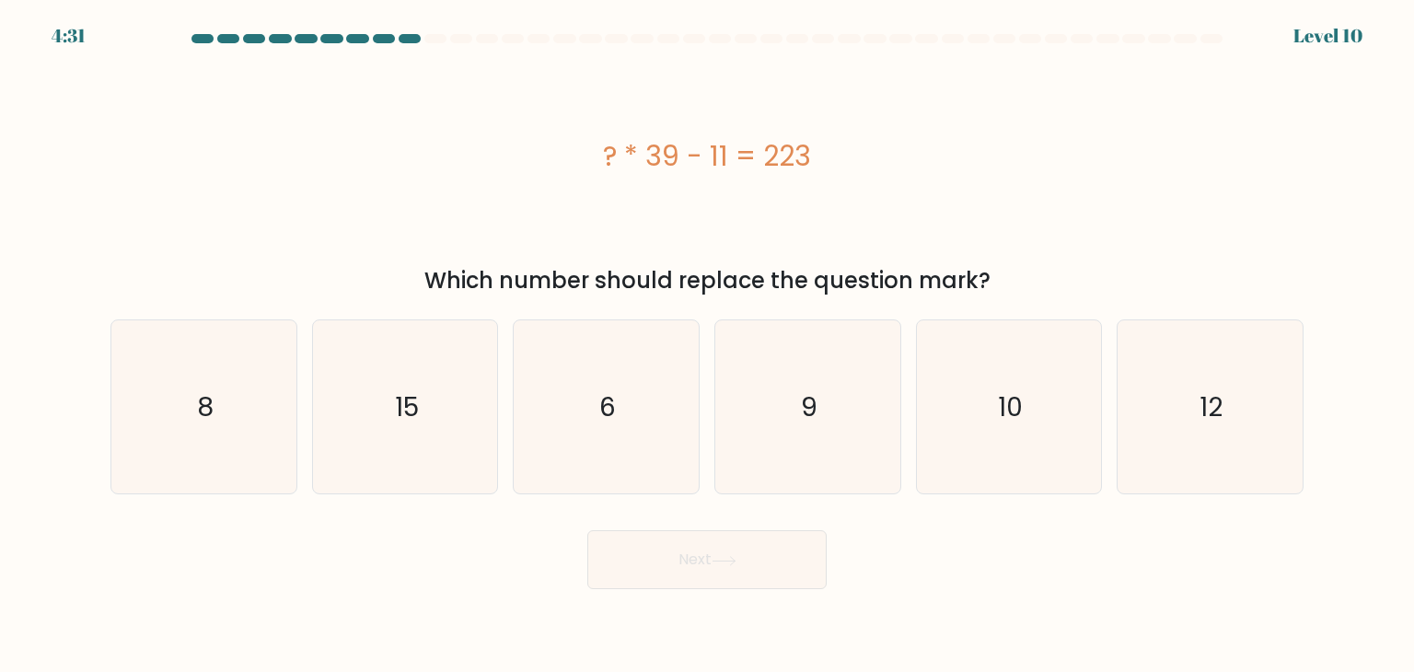
drag, startPoint x: 642, startPoint y: 155, endPoint x: 806, endPoint y: 169, distance: 165.4
click at [814, 168] on div "? * 39 - 11 = 223" at bounding box center [706, 155] width 1193 height 41
click at [752, 158] on div "? * 39 - 11 = 223" at bounding box center [706, 155] width 1193 height 41
drag, startPoint x: 602, startPoint y: 159, endPoint x: 814, endPoint y: 159, distance: 211.7
click at [831, 162] on div "? * 39 - 11 = 223" at bounding box center [706, 155] width 1193 height 41
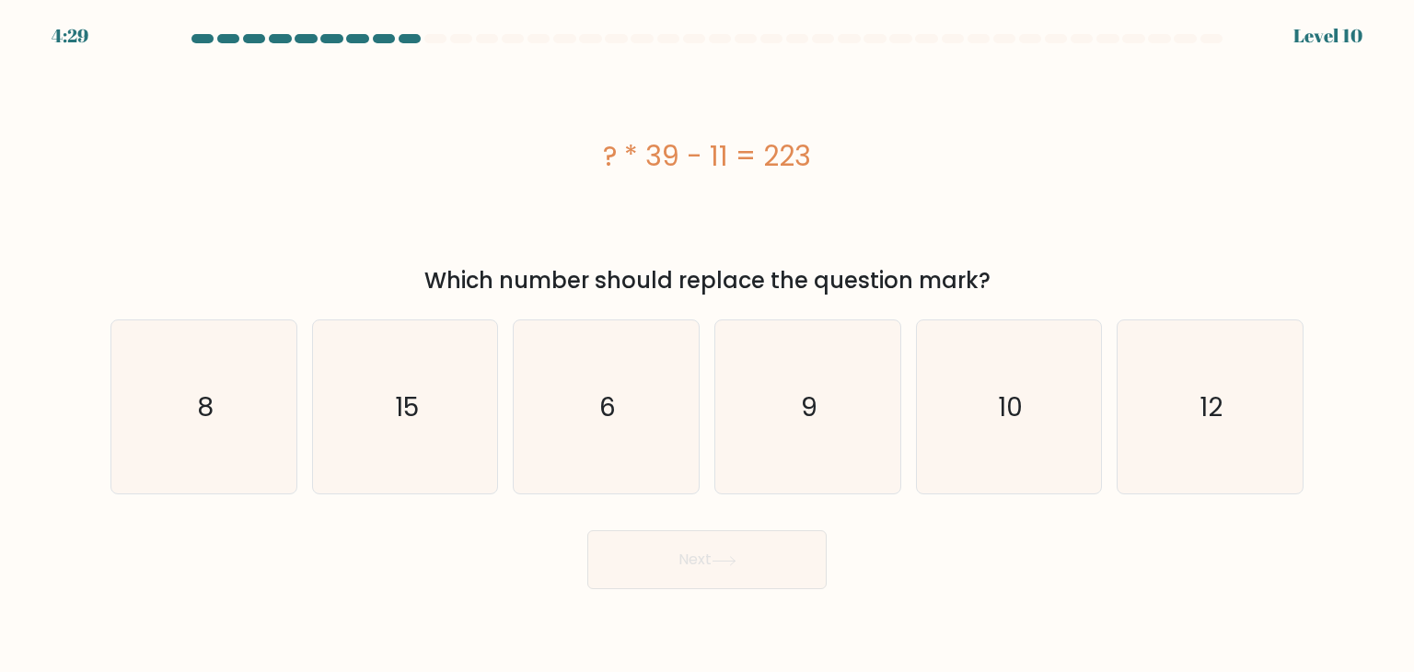
click at [744, 154] on div "? * 39 - 11 = 223" at bounding box center [706, 155] width 1193 height 41
drag, startPoint x: 574, startPoint y: 151, endPoint x: 845, endPoint y: 154, distance: 270.7
click at [854, 158] on div "? * 39 - 11 = 223" at bounding box center [706, 155] width 1193 height 41
click at [751, 149] on div "? * 39 - 11 = 223" at bounding box center [706, 155] width 1193 height 41
click at [589, 156] on div "? * 39 - 11 = 223" at bounding box center [706, 155] width 1193 height 41
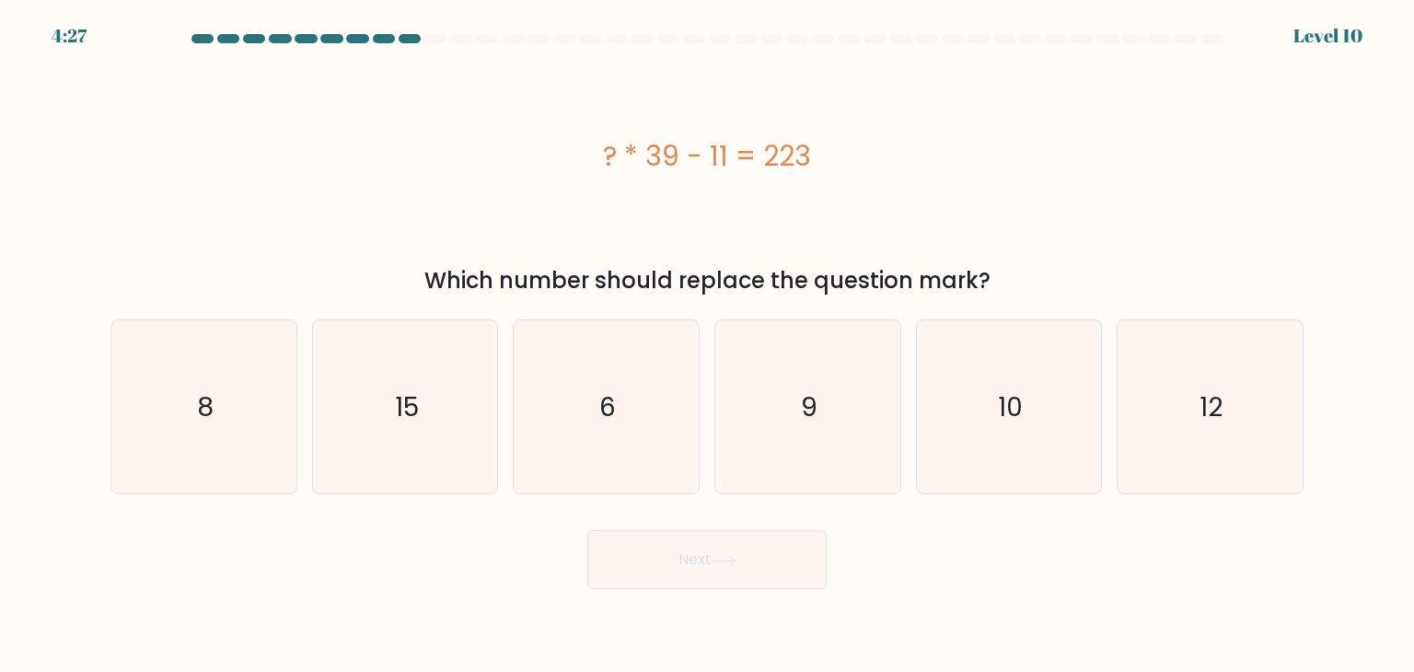
drag, startPoint x: 749, startPoint y: 159, endPoint x: 862, endPoint y: 155, distance: 112.4
click at [880, 159] on div "? * 39 - 11 = 223" at bounding box center [706, 155] width 1193 height 41
click at [733, 167] on div "? * 39 - 11 = 223" at bounding box center [706, 155] width 1193 height 41
click at [749, 399] on icon "9" at bounding box center [807, 406] width 173 height 173
click at [708, 345] on input "d. 9" at bounding box center [707, 340] width 1 height 9
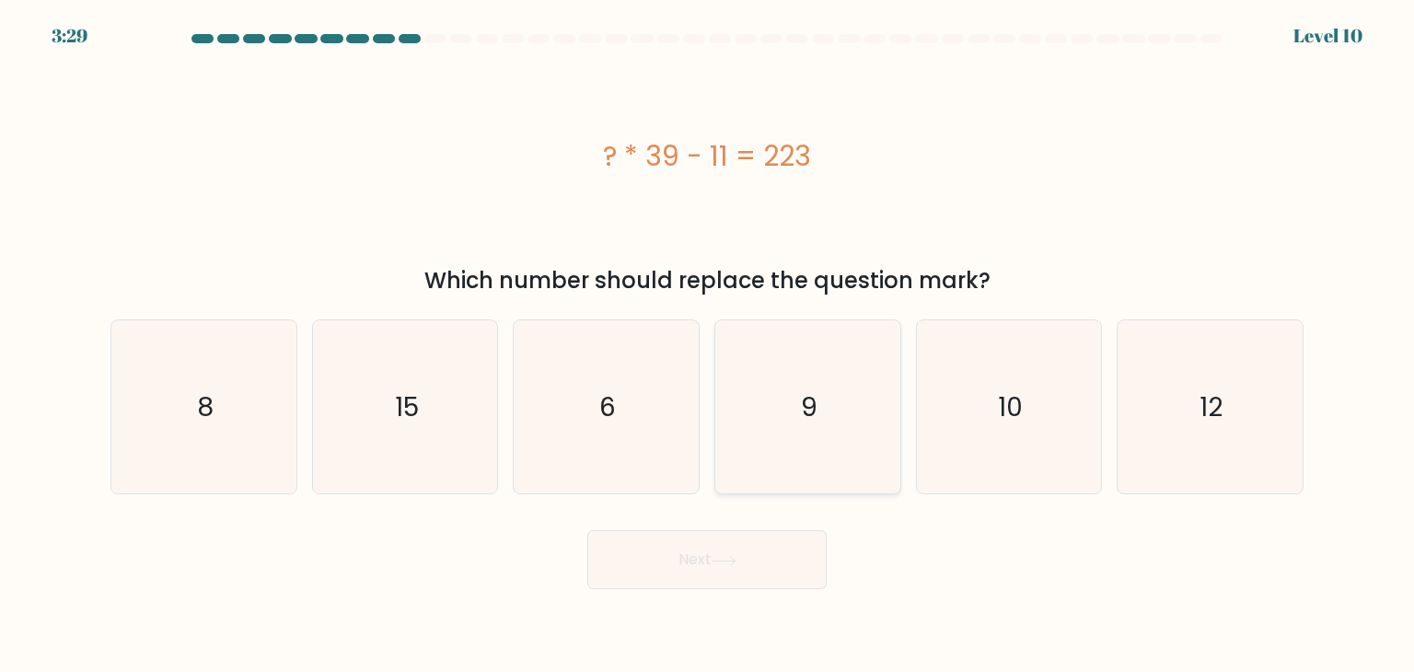
radio input "true"
click at [614, 430] on icon "6" at bounding box center [605, 406] width 173 height 173
click at [707, 345] on input "c. 6" at bounding box center [707, 340] width 1 height 9
radio input "true"
click at [655, 546] on button "Next" at bounding box center [706, 559] width 239 height 59
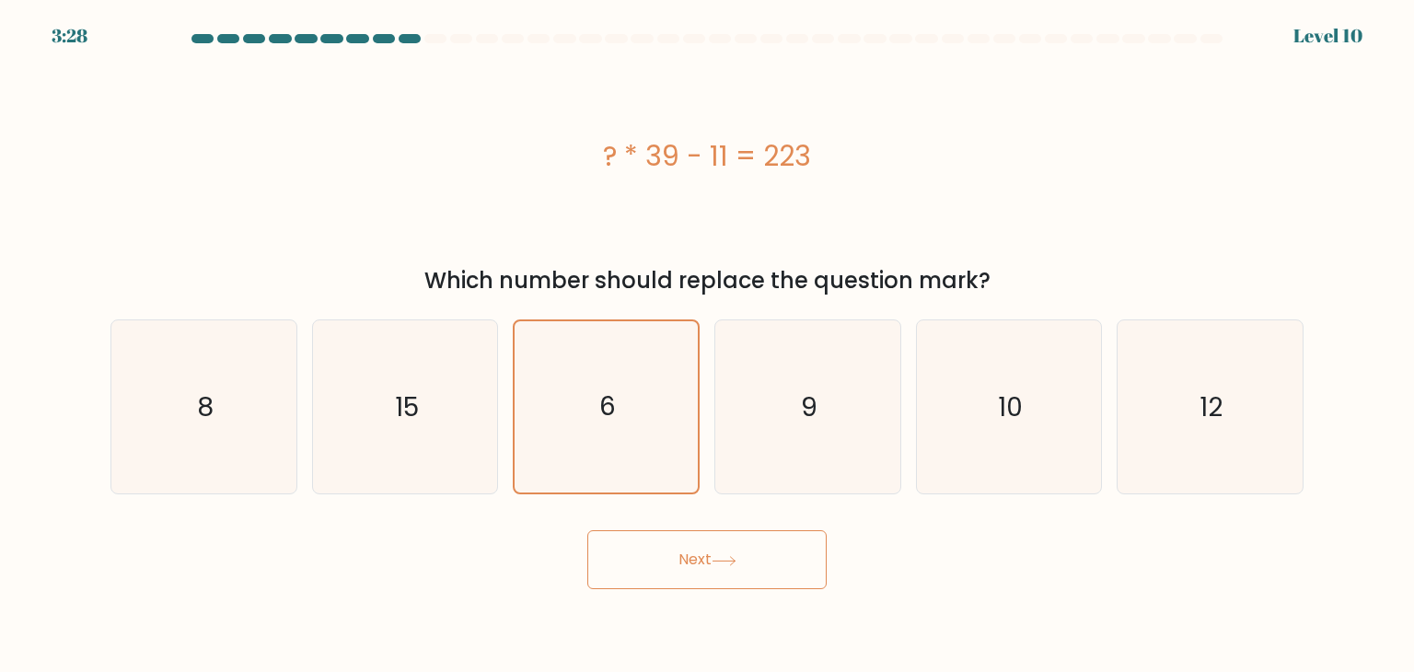
click at [655, 546] on button "Next" at bounding box center [706, 559] width 239 height 59
click at [722, 567] on button "Next" at bounding box center [706, 559] width 239 height 59
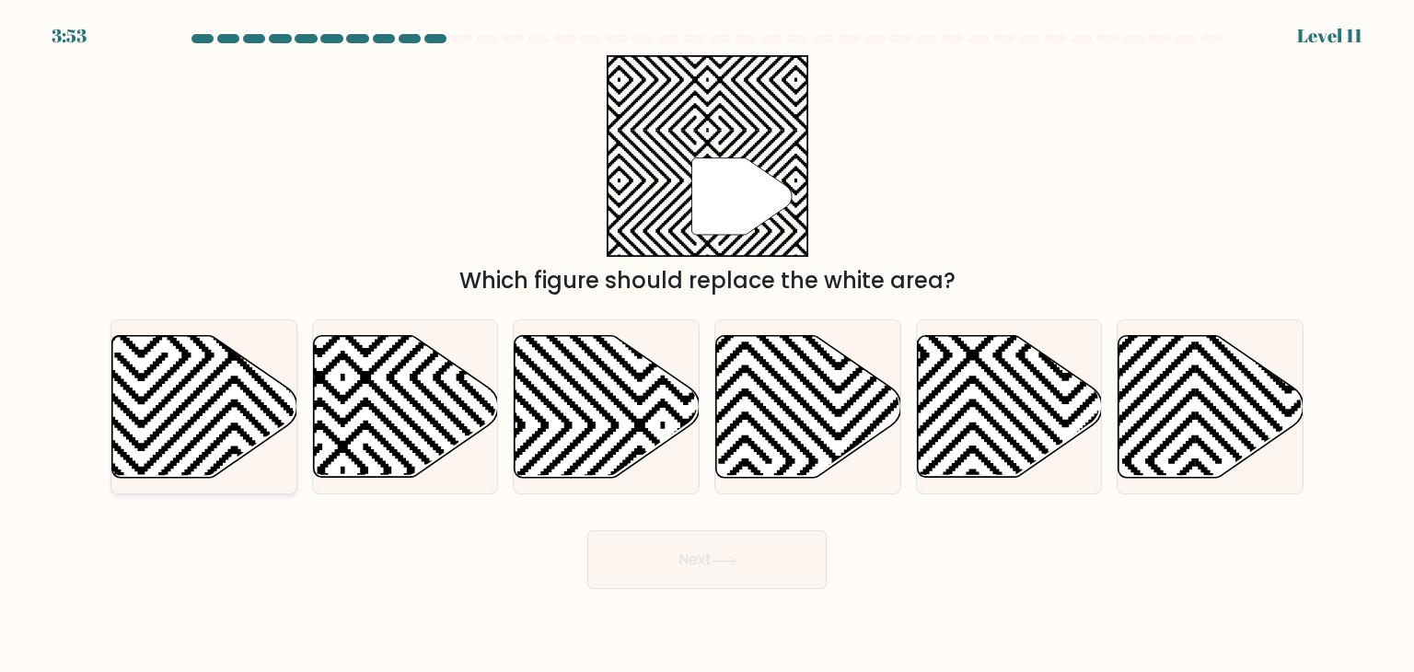
click at [170, 400] on icon at bounding box center [204, 407] width 185 height 142
click at [707, 345] on input "a." at bounding box center [707, 340] width 1 height 9
radio input "true"
click at [772, 380] on icon at bounding box center [808, 407] width 185 height 142
click at [708, 345] on input "d." at bounding box center [707, 340] width 1 height 9
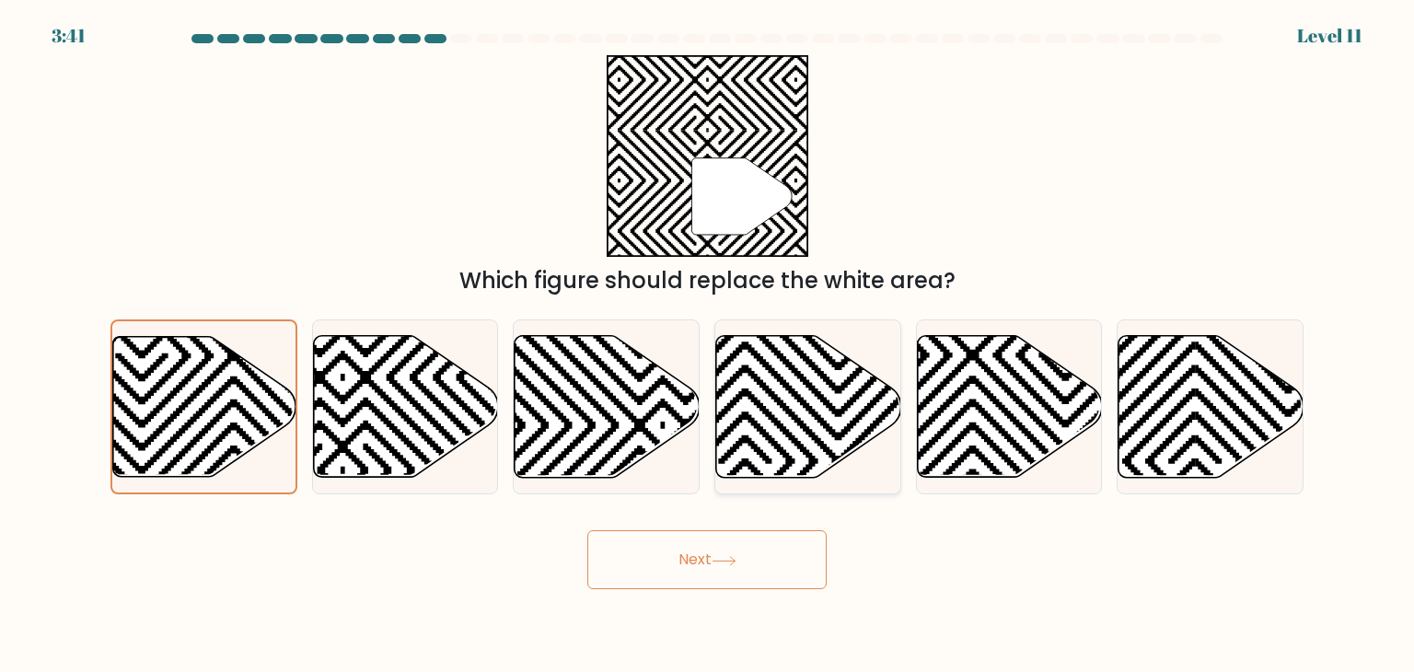
radio input "true"
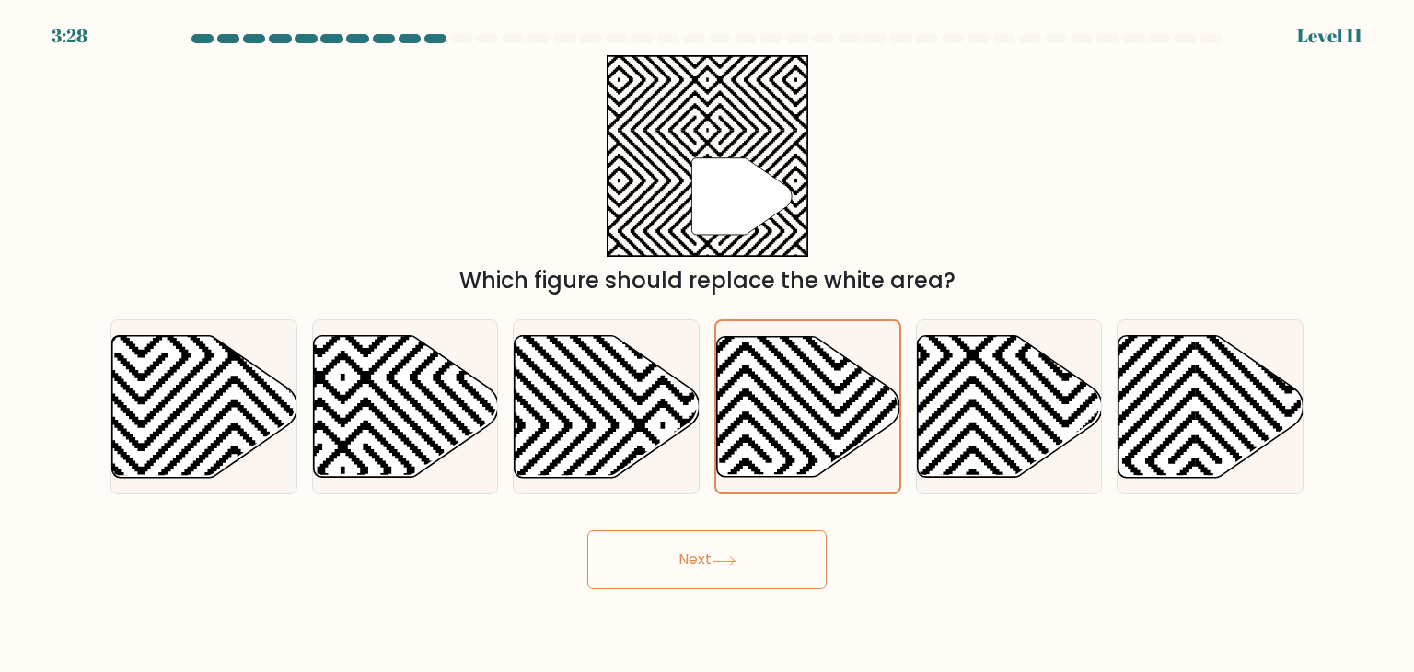
click at [740, 579] on button "Next" at bounding box center [706, 559] width 239 height 59
click at [738, 577] on button "Next" at bounding box center [706, 559] width 239 height 59
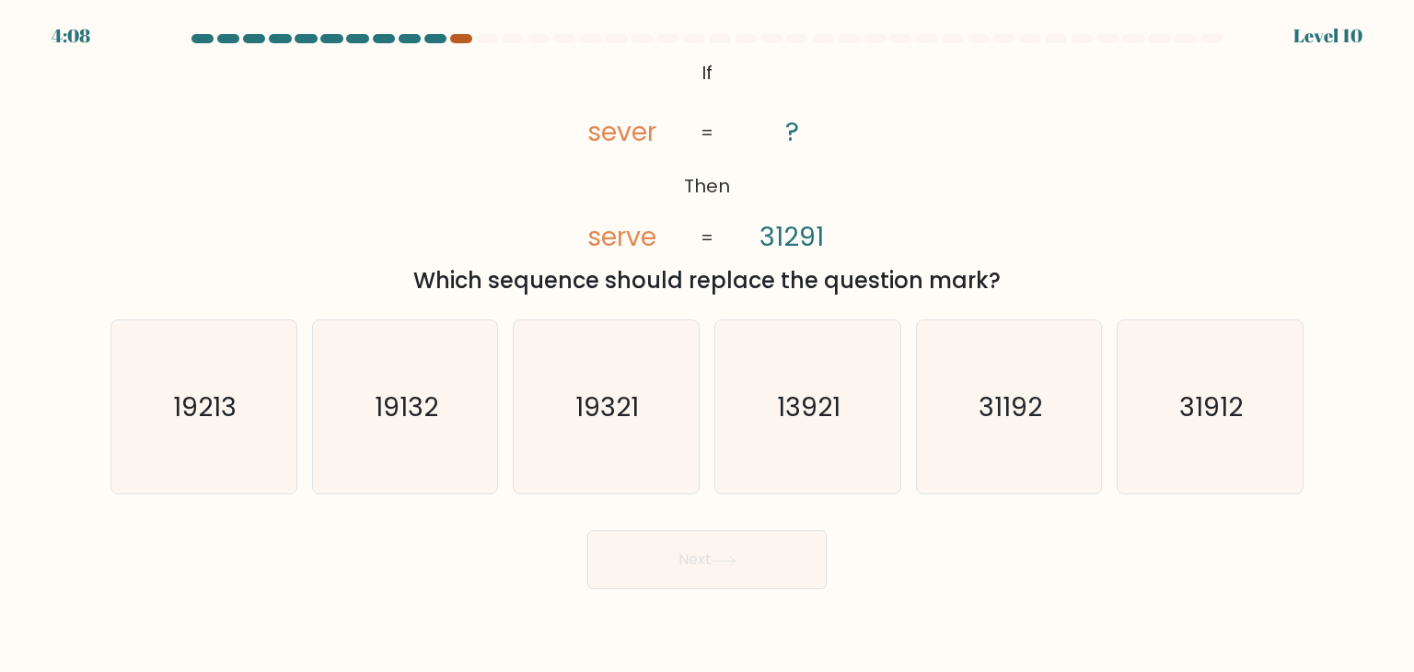
click at [461, 41] on div at bounding box center [461, 38] width 22 height 9
click at [1197, 418] on text "31912" at bounding box center [1212, 406] width 64 height 37
click at [708, 345] on input "f. 31912" at bounding box center [707, 340] width 1 height 9
radio input "true"
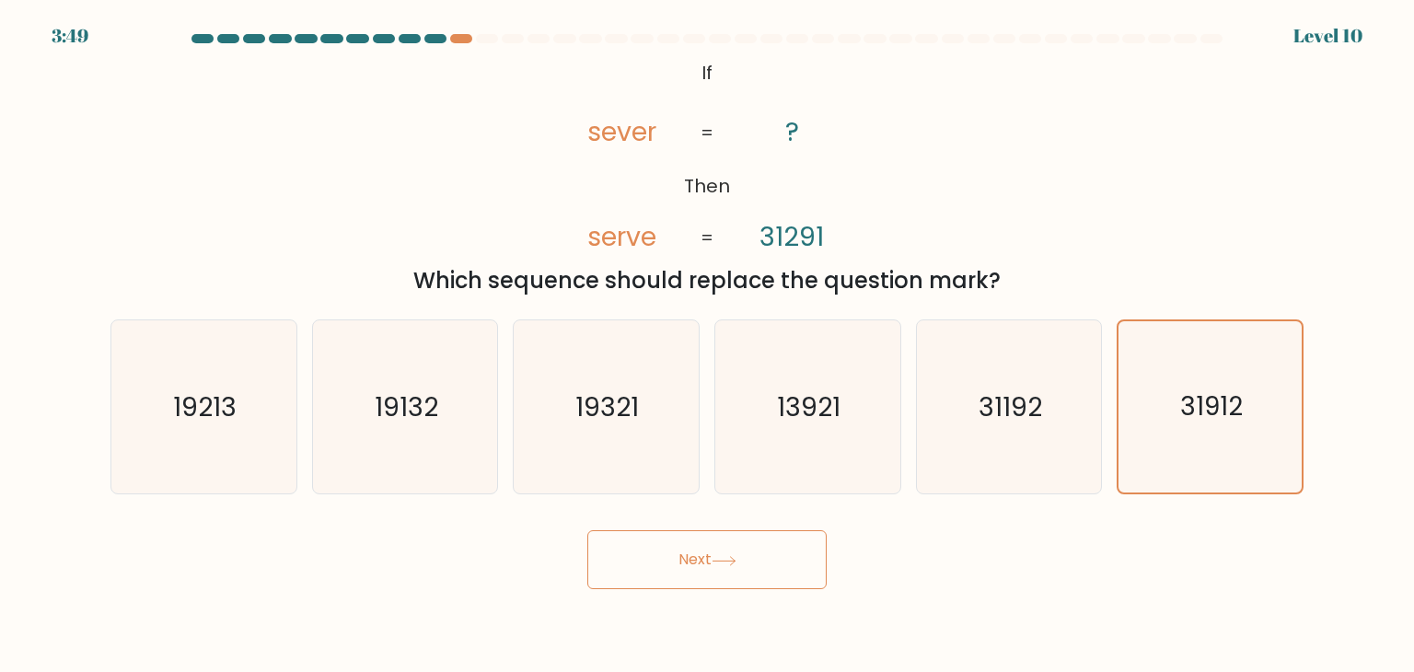
click at [770, 569] on button "Next" at bounding box center [706, 559] width 239 height 59
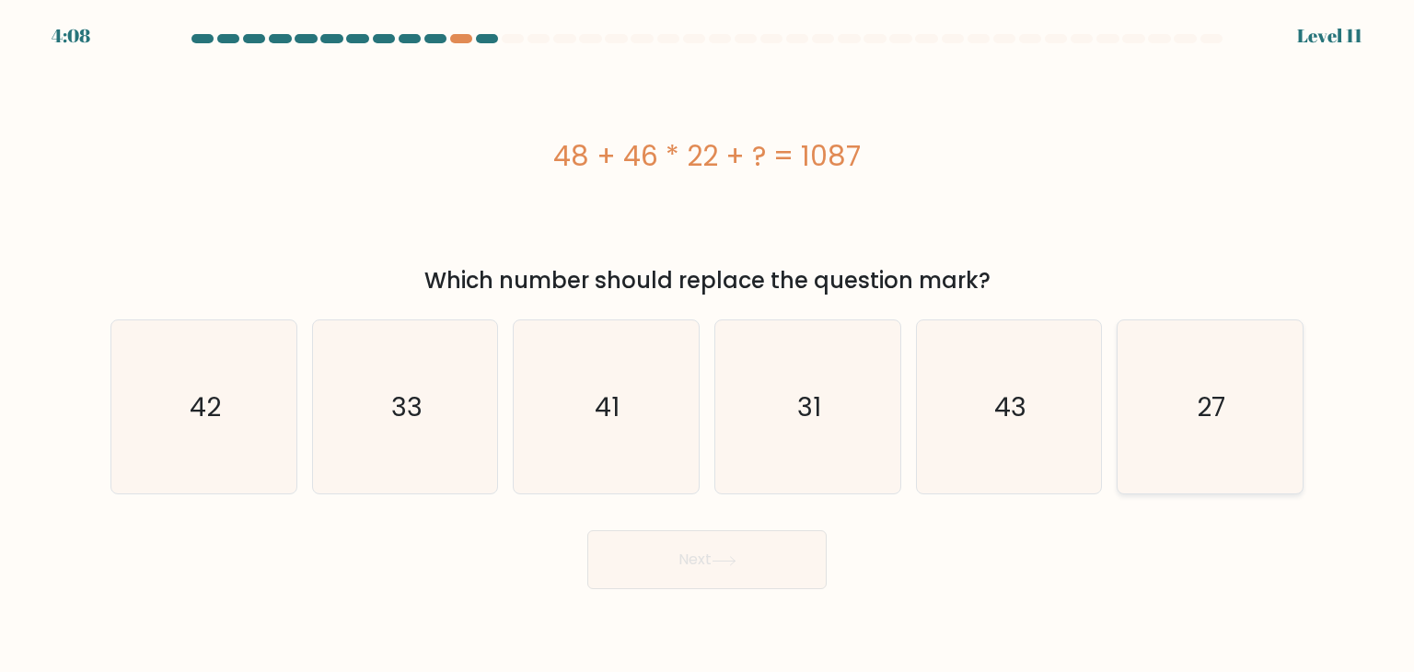
click at [1141, 446] on icon "27" at bounding box center [1209, 406] width 173 height 173
click at [708, 345] on input "f. 27" at bounding box center [707, 340] width 1 height 9
radio input "true"
click at [749, 549] on button "Next" at bounding box center [706, 559] width 239 height 59
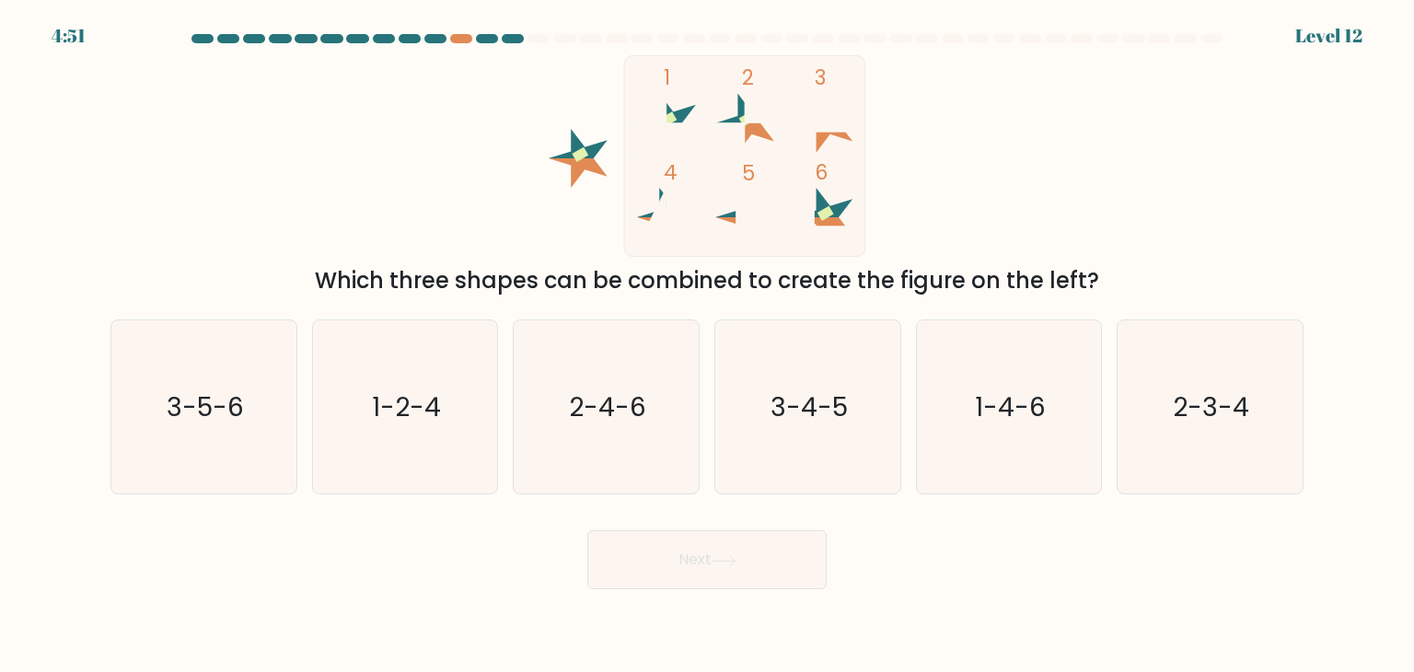
drag, startPoint x: 1280, startPoint y: 215, endPoint x: 1346, endPoint y: 87, distance: 144.1
click at [1329, 103] on form at bounding box center [707, 311] width 1414 height 555
click at [1097, 130] on div "1 2 3 4 5 6 Which three shapes can be combined to create the figure on the left?" at bounding box center [706, 176] width 1215 height 242
click at [180, 402] on text "3-5-6" at bounding box center [205, 406] width 77 height 37
click at [707, 345] on input "a. 3-5-6" at bounding box center [707, 340] width 1 height 9
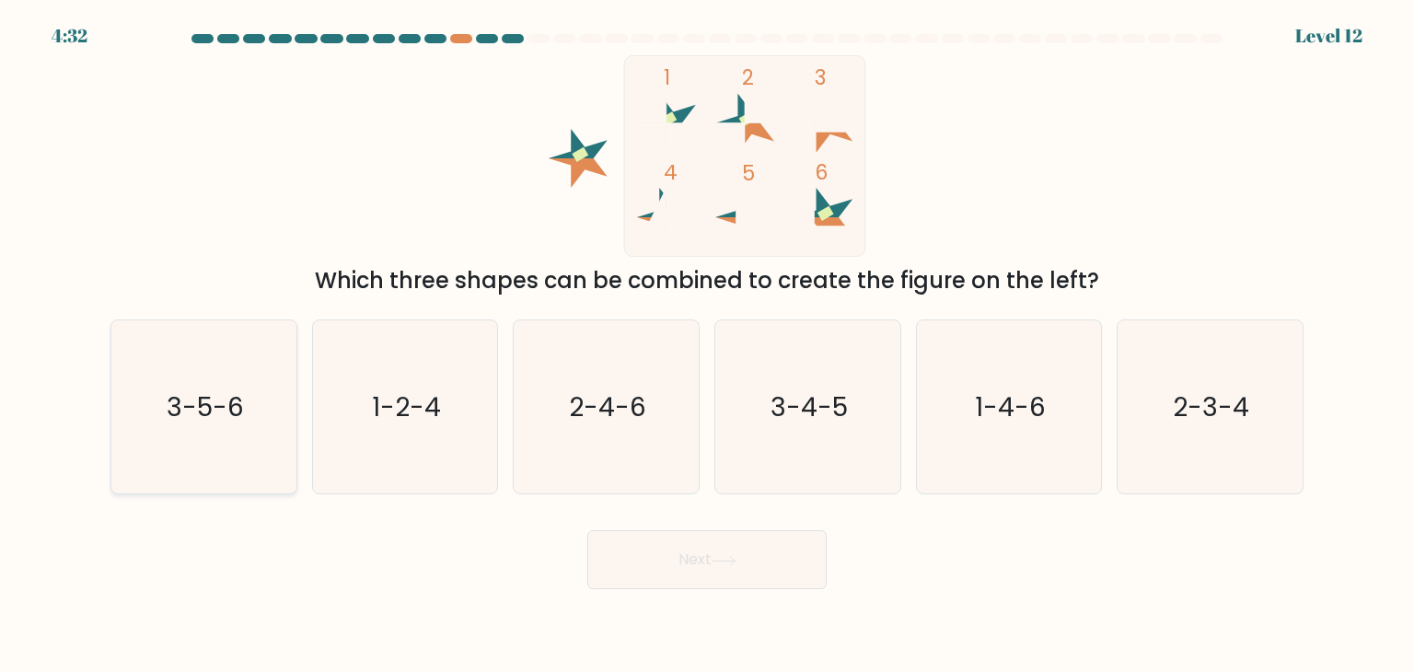
radio input "true"
click at [615, 569] on button "Next" at bounding box center [706, 559] width 239 height 59
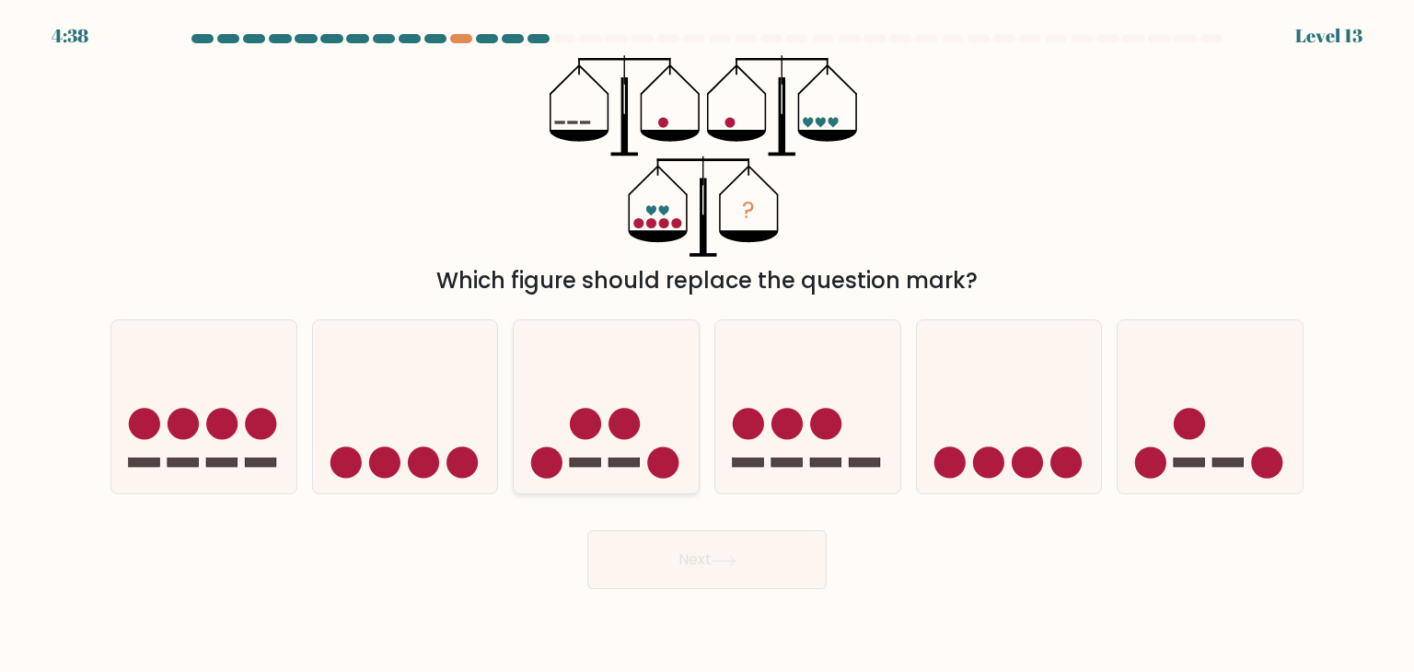
click at [631, 397] on icon at bounding box center [606, 406] width 185 height 153
click at [707, 345] on input "c." at bounding box center [707, 340] width 1 height 9
radio input "true"
click at [713, 568] on button "Next" at bounding box center [706, 559] width 239 height 59
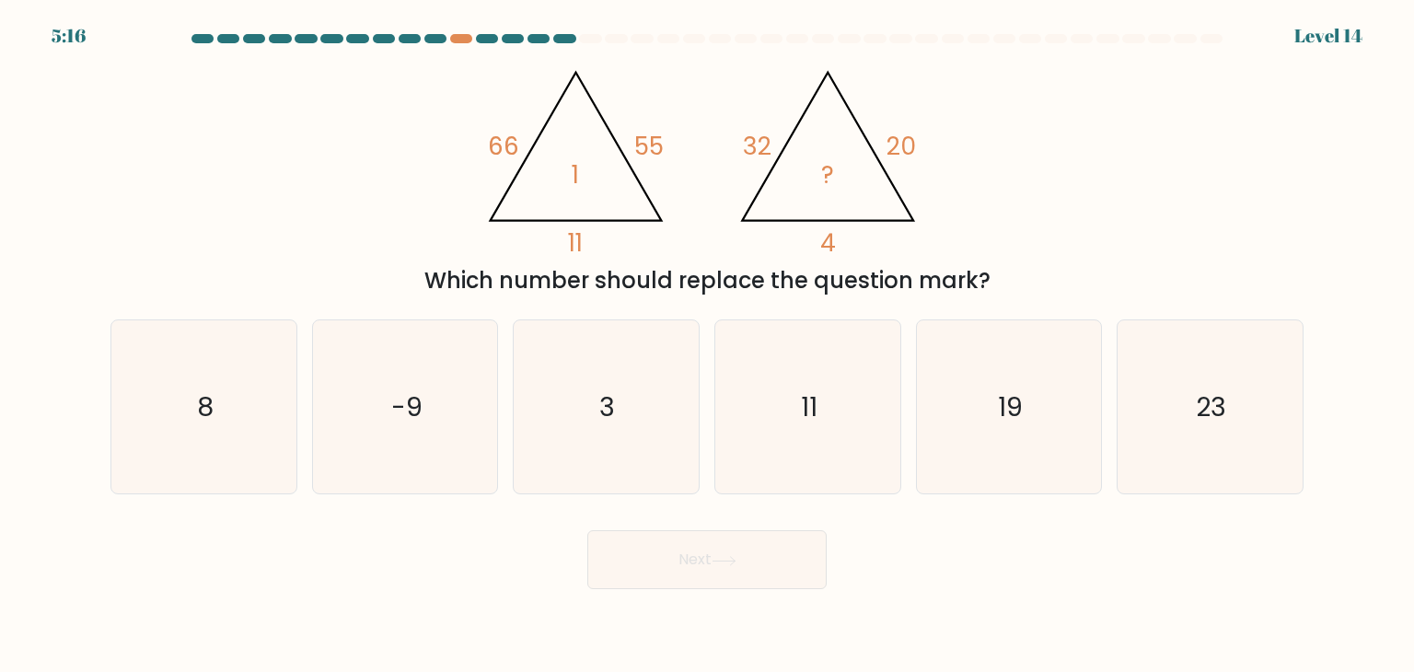
click at [1035, 188] on div "@import url('https://fonts.googleapis.com/css?family=Abril+Fatface:400,100,100i…" at bounding box center [706, 176] width 1215 height 242
click at [1041, 400] on icon "19" at bounding box center [1008, 406] width 173 height 173
click at [708, 345] on input "e. 19" at bounding box center [707, 340] width 1 height 9
radio input "true"
click at [639, 428] on icon "3" at bounding box center [605, 406] width 173 height 173
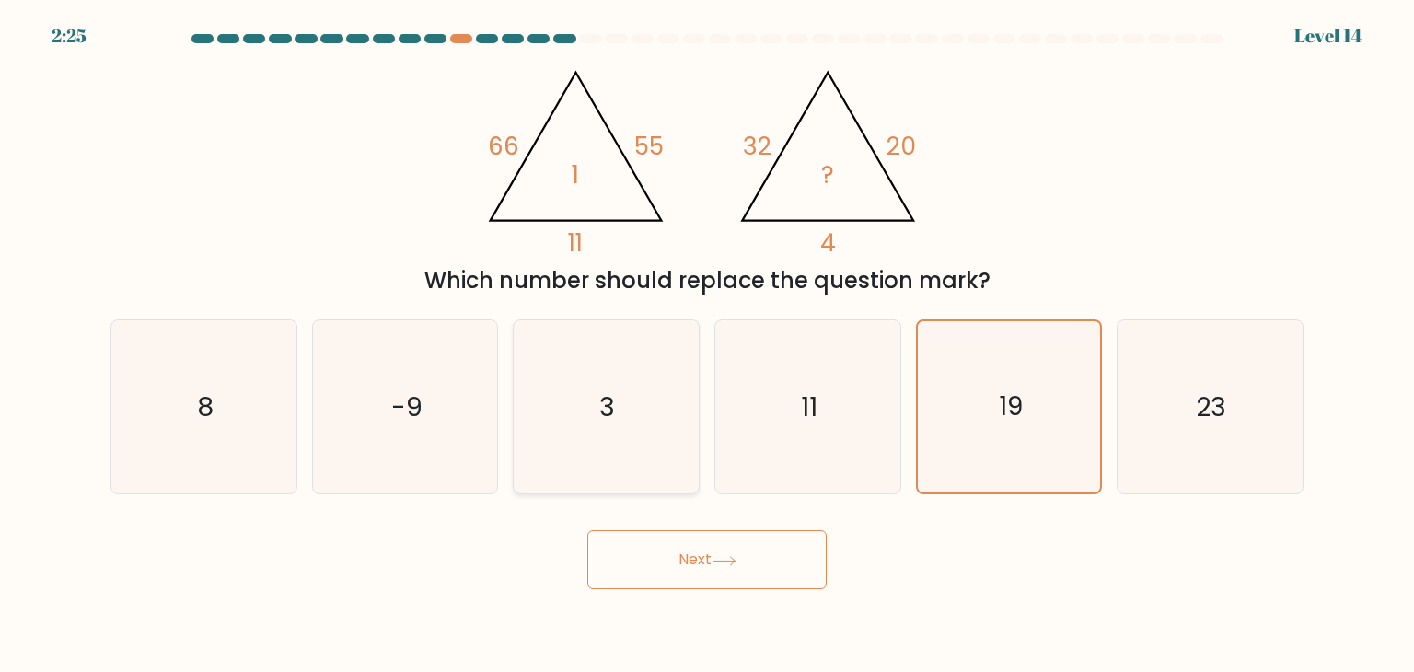
click at [707, 345] on input "c. 3" at bounding box center [707, 340] width 1 height 9
radio input "true"
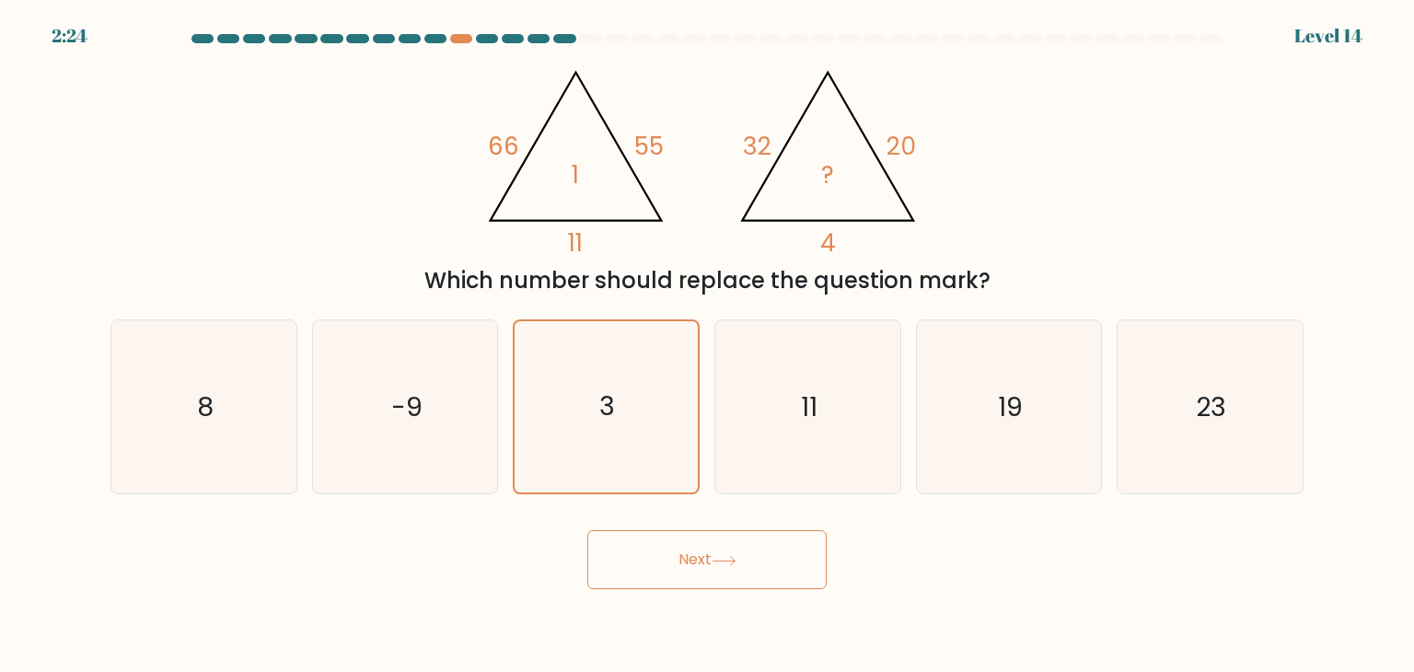
click at [692, 564] on button "Next" at bounding box center [706, 559] width 239 height 59
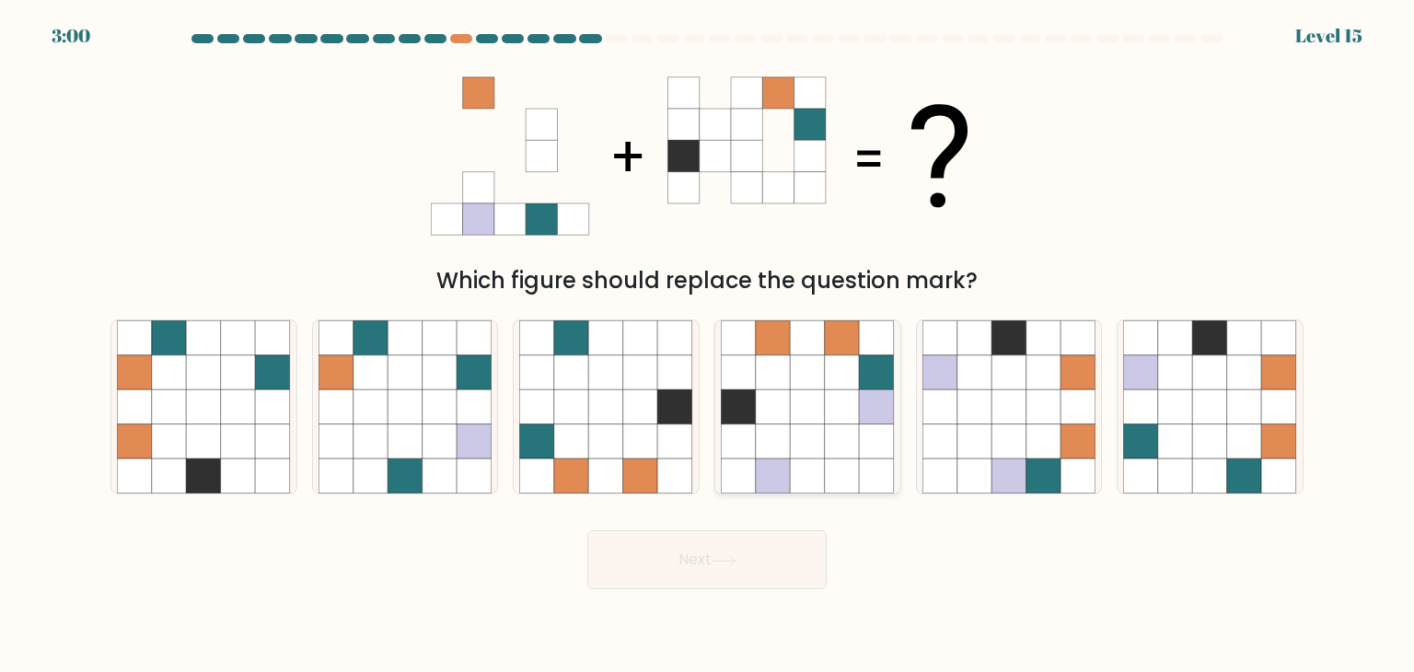
click at [819, 361] on icon at bounding box center [808, 372] width 35 height 35
click at [708, 345] on input "d." at bounding box center [707, 340] width 1 height 9
radio input "true"
click at [1218, 393] on icon at bounding box center [1210, 406] width 35 height 35
click at [708, 345] on input "f." at bounding box center [707, 340] width 1 height 9
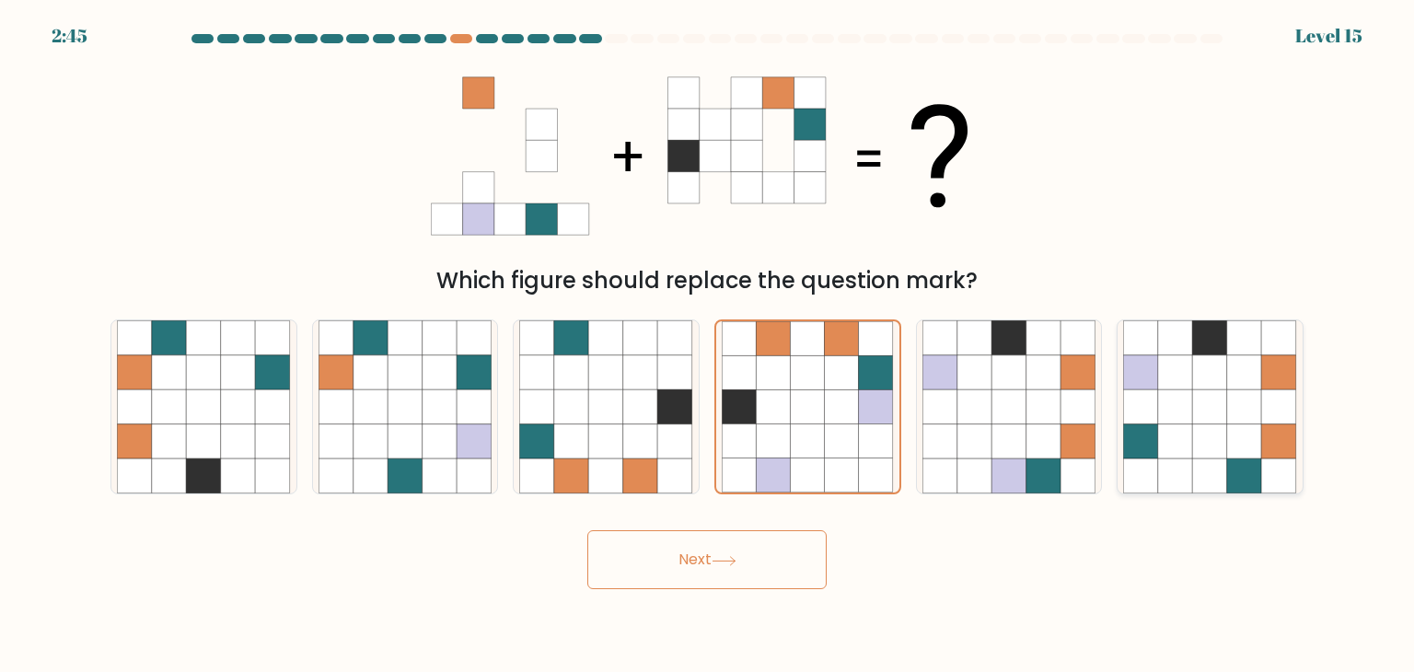
radio input "true"
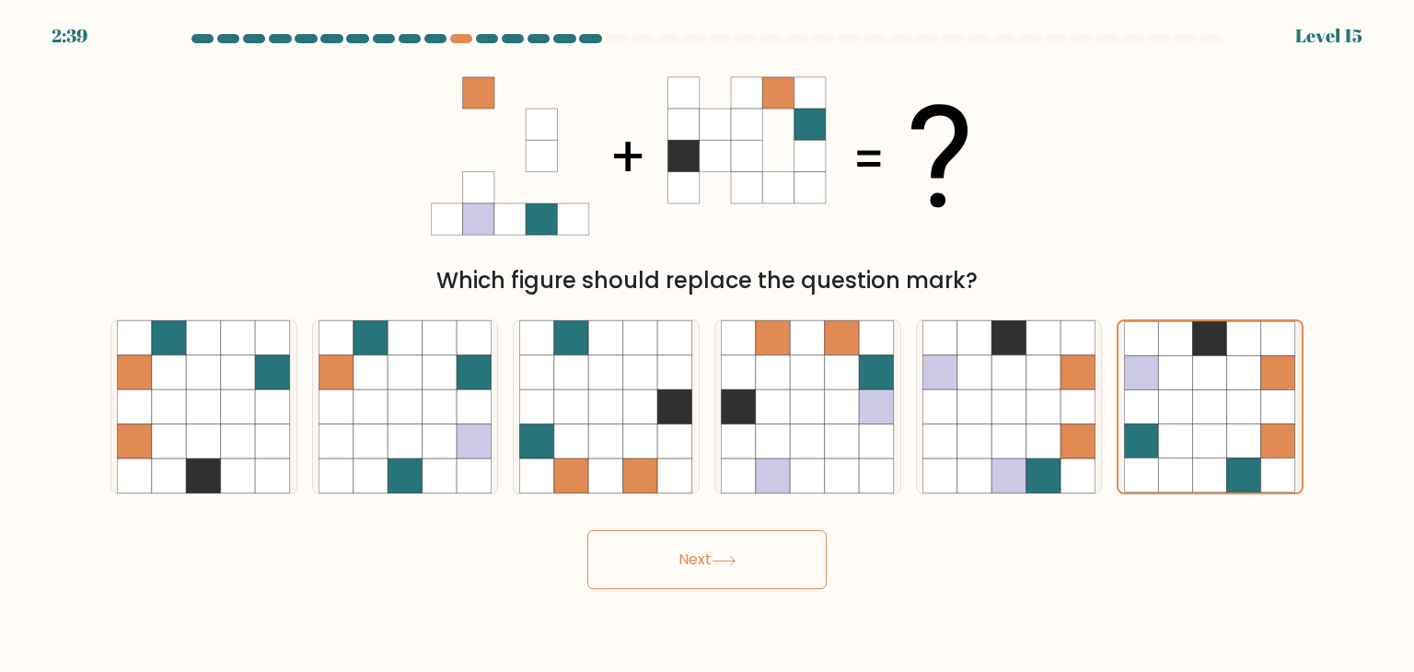
click at [770, 558] on button "Next" at bounding box center [706, 559] width 239 height 59
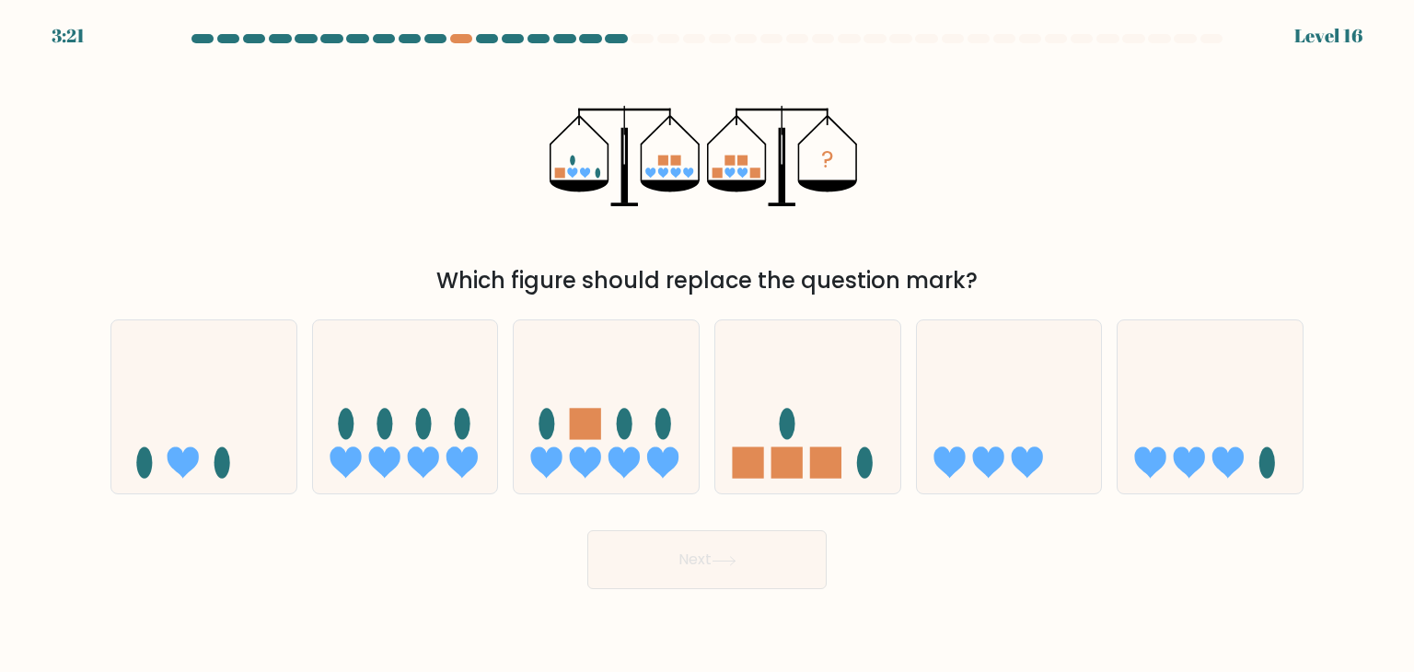
click at [446, 216] on div "? Which figure should replace the question mark?" at bounding box center [706, 176] width 1215 height 242
click at [819, 374] on icon at bounding box center [807, 406] width 185 height 153
click at [708, 345] on input "d." at bounding box center [707, 340] width 1 height 9
radio input "true"
click at [744, 560] on button "Next" at bounding box center [706, 559] width 239 height 59
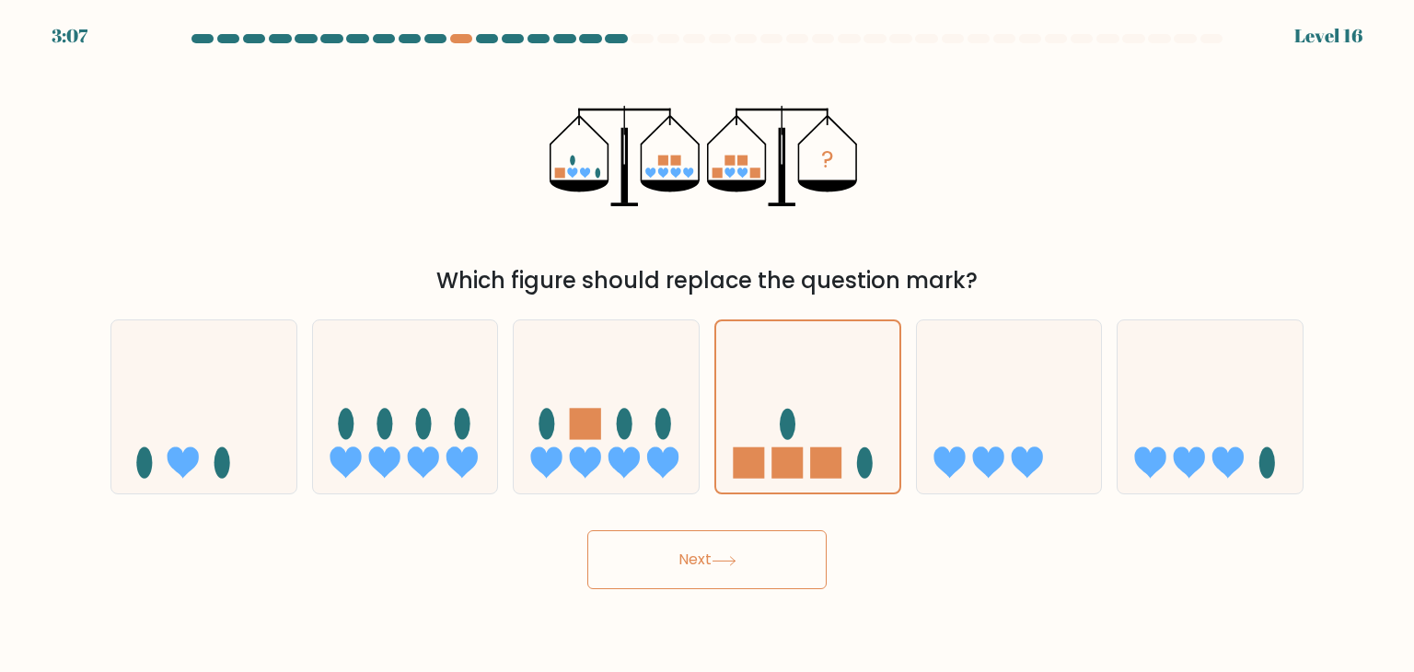
click at [744, 560] on button "Next" at bounding box center [706, 559] width 239 height 59
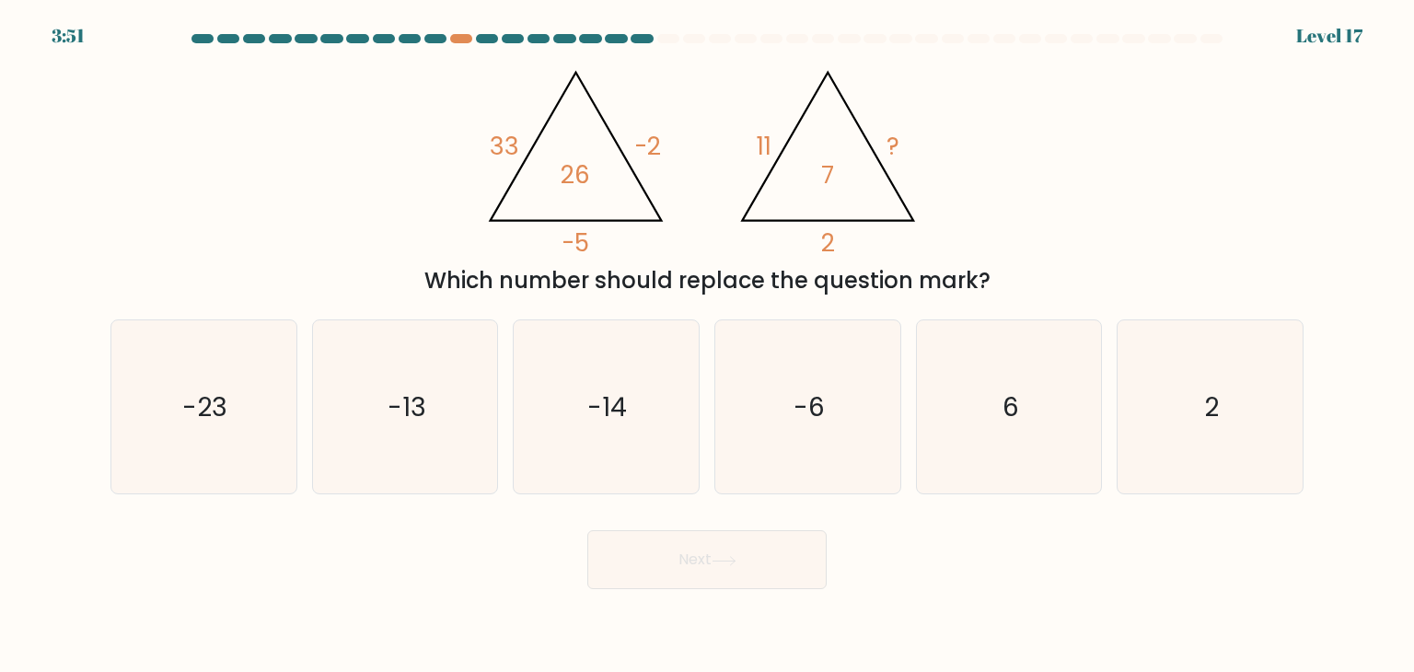
click at [319, 217] on div "@import url('https://fonts.googleapis.com/css?family=Abril+Fatface:400,100,100i…" at bounding box center [706, 176] width 1215 height 242
click at [1194, 431] on icon "2" at bounding box center [1209, 406] width 173 height 173
click at [708, 345] on input "f. 2" at bounding box center [707, 340] width 1 height 9
radio input "true"
click at [754, 584] on button "Next" at bounding box center [706, 559] width 239 height 59
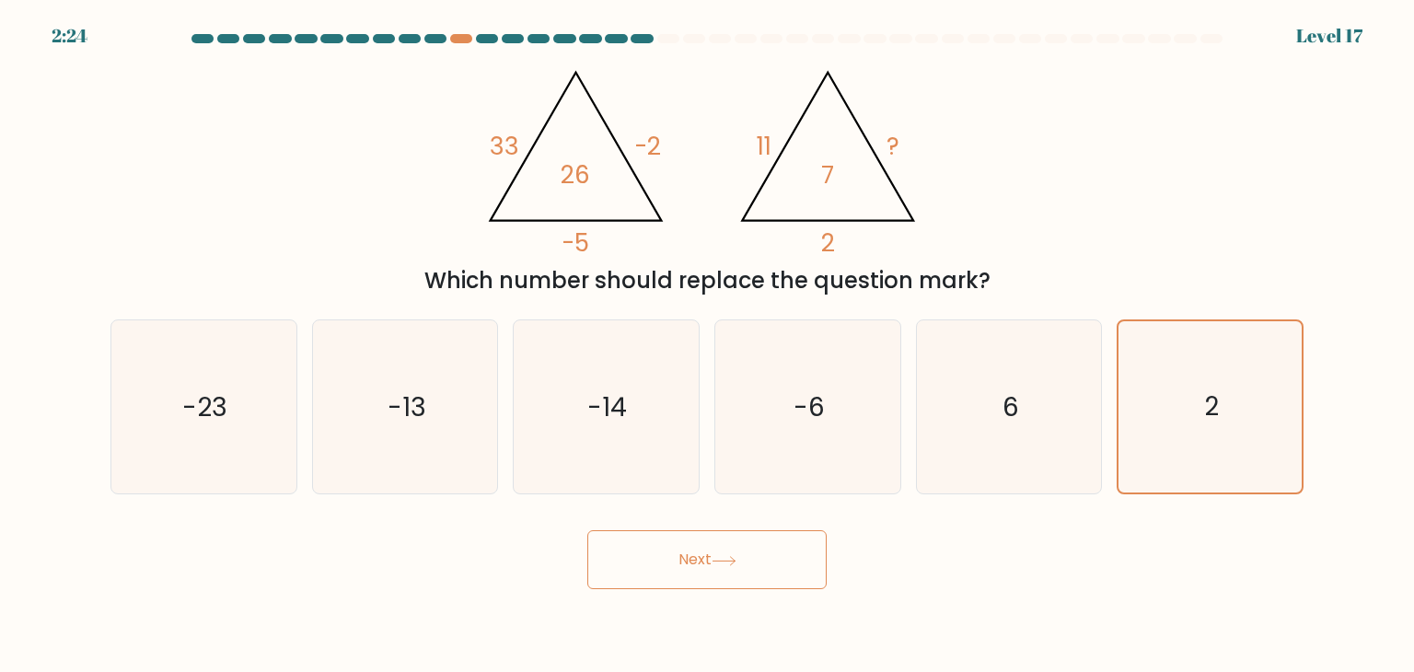
click at [754, 584] on button "Next" at bounding box center [706, 559] width 239 height 59
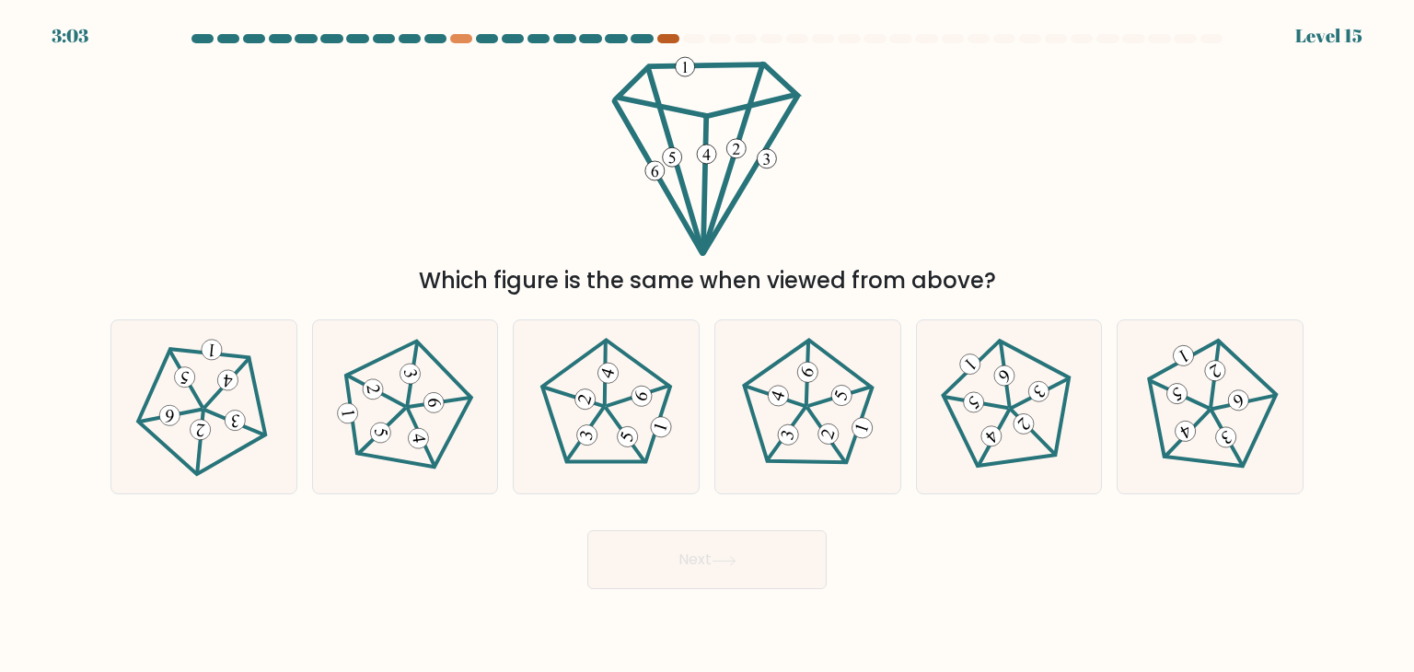
click at [669, 40] on div at bounding box center [668, 38] width 22 height 9
click at [798, 399] on icon at bounding box center [807, 407] width 139 height 139
click at [708, 345] on input "d." at bounding box center [707, 340] width 1 height 9
radio input "true"
click at [705, 553] on button "Next" at bounding box center [706, 559] width 239 height 59
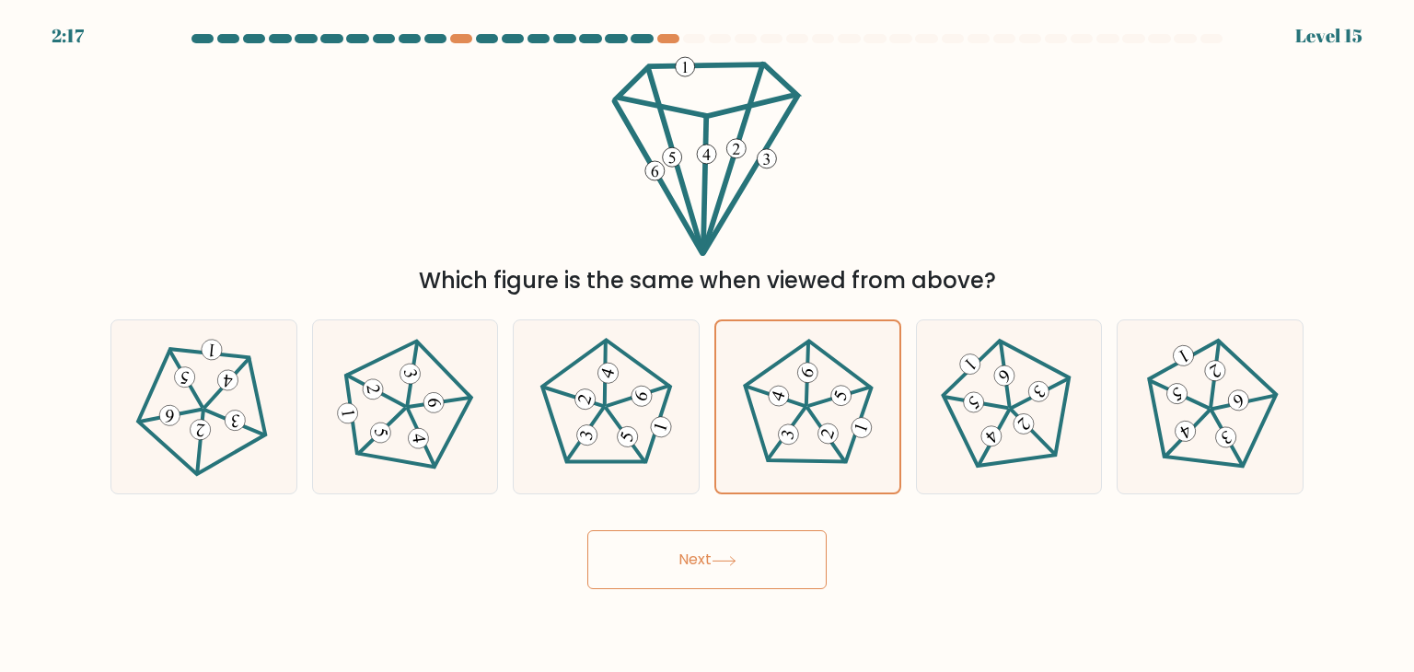
click at [705, 553] on button "Next" at bounding box center [706, 559] width 239 height 59
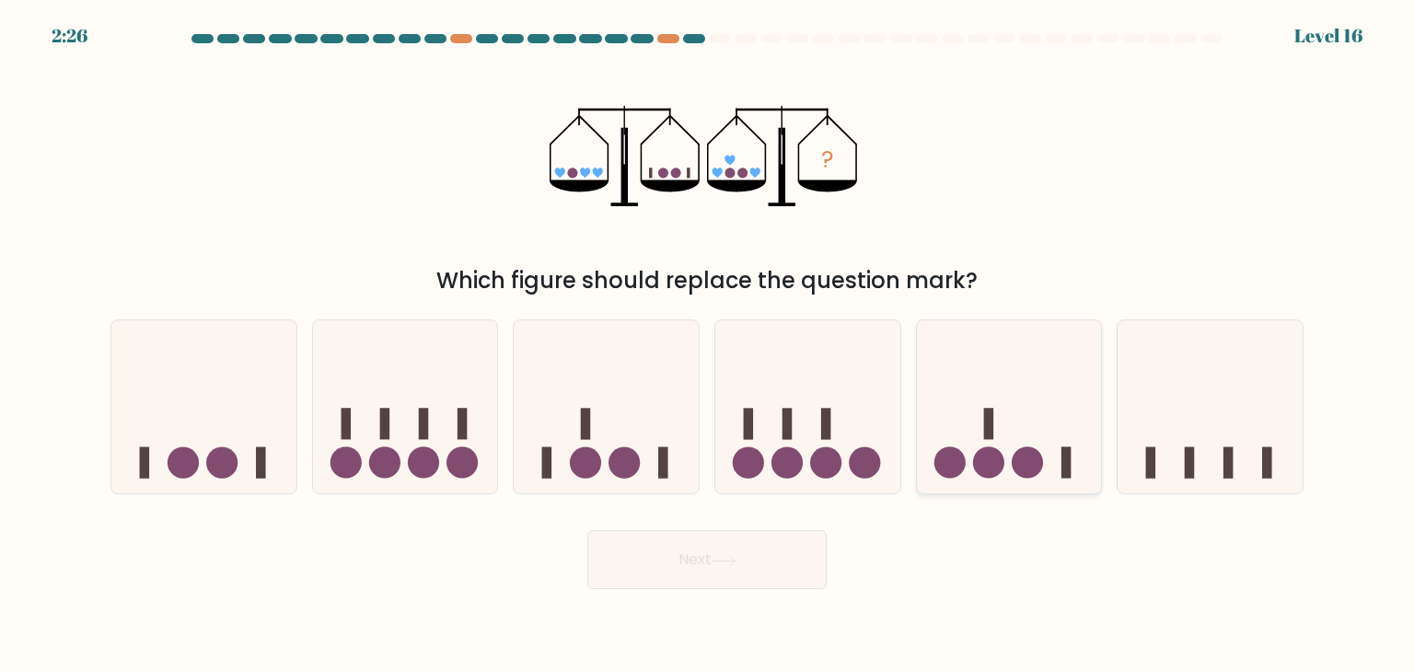
click at [955, 420] on icon at bounding box center [1009, 406] width 185 height 153
click at [708, 345] on input "e." at bounding box center [707, 340] width 1 height 9
radio input "true"
click at [772, 553] on button "Next" at bounding box center [706, 559] width 239 height 59
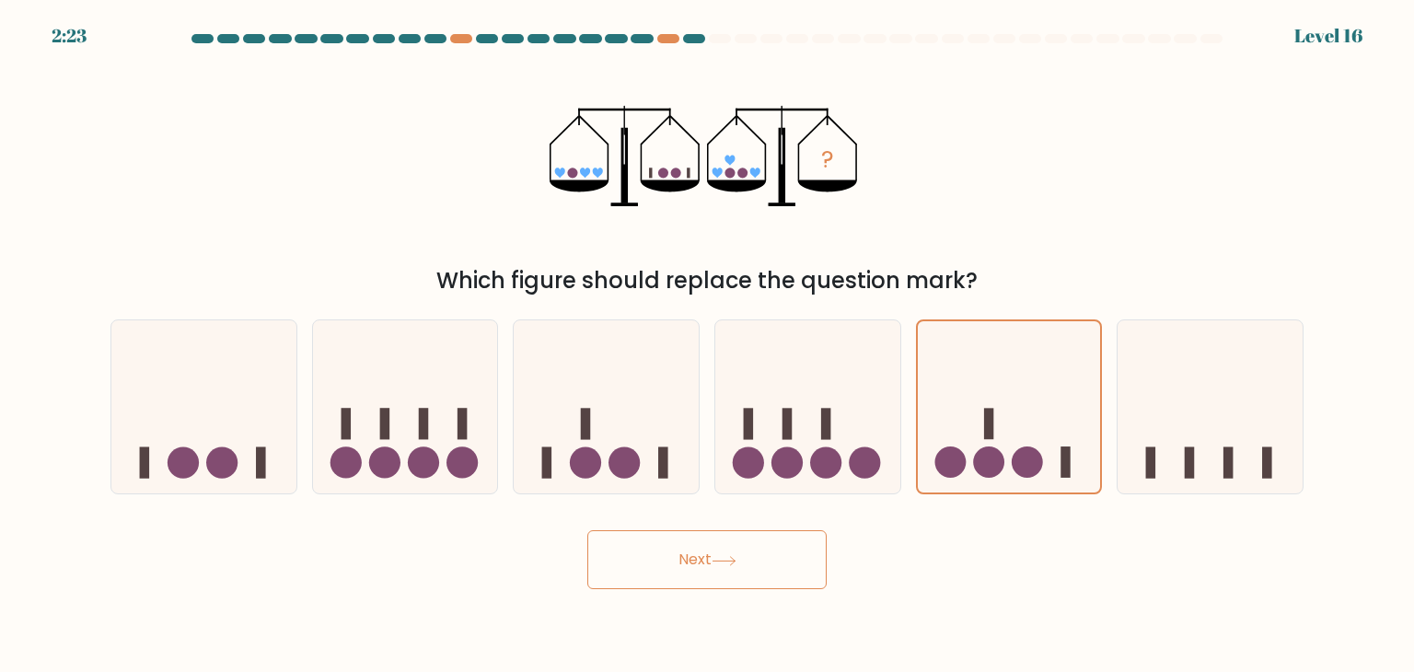
click at [772, 553] on button "Next" at bounding box center [706, 559] width 239 height 59
click at [774, 540] on button "Next" at bounding box center [706, 559] width 239 height 59
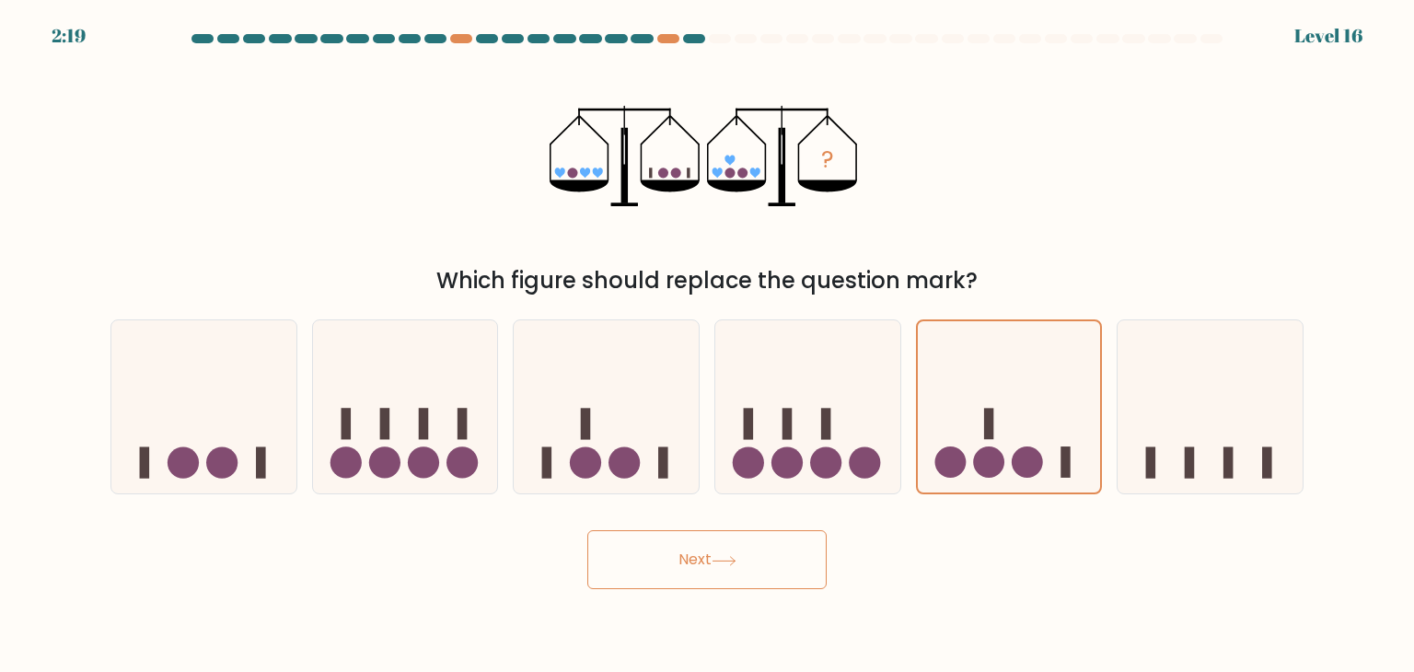
click at [774, 540] on button "Next" at bounding box center [706, 559] width 239 height 59
click at [1026, 419] on icon at bounding box center [1009, 407] width 183 height 152
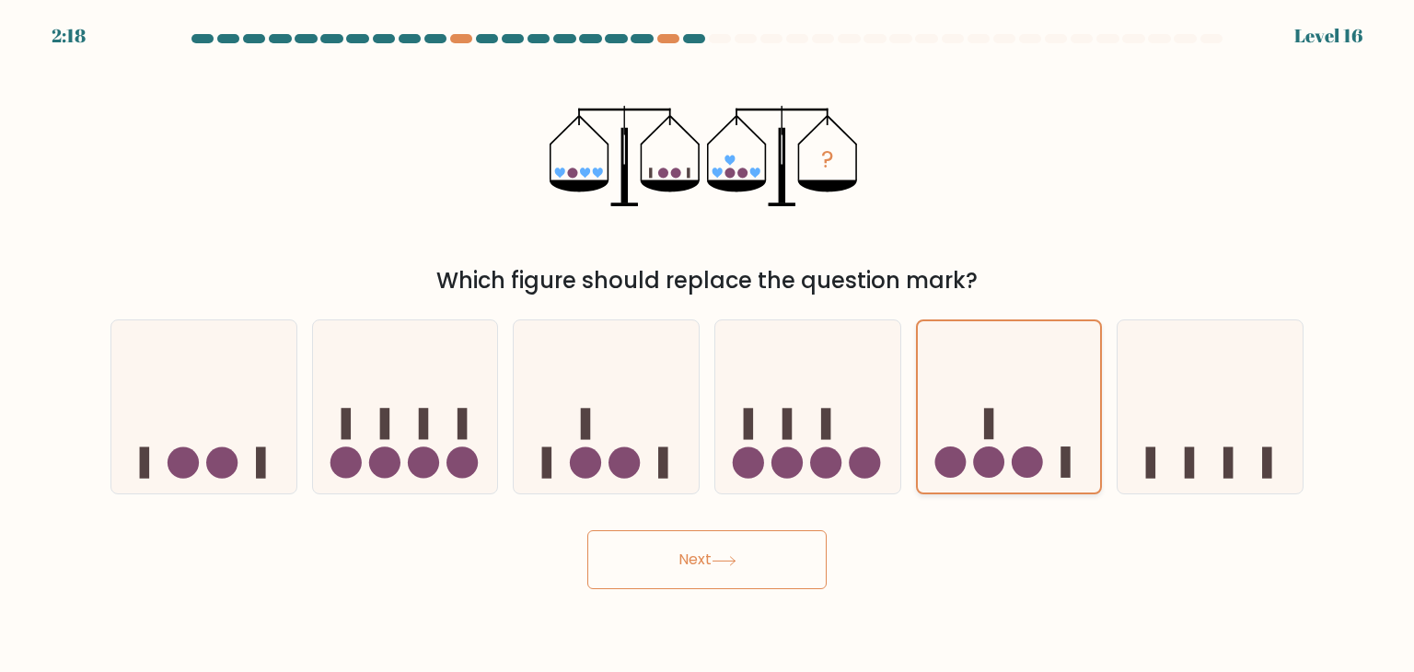
click at [708, 345] on input "e." at bounding box center [707, 340] width 1 height 9
click at [781, 572] on button "Next" at bounding box center [706, 559] width 239 height 59
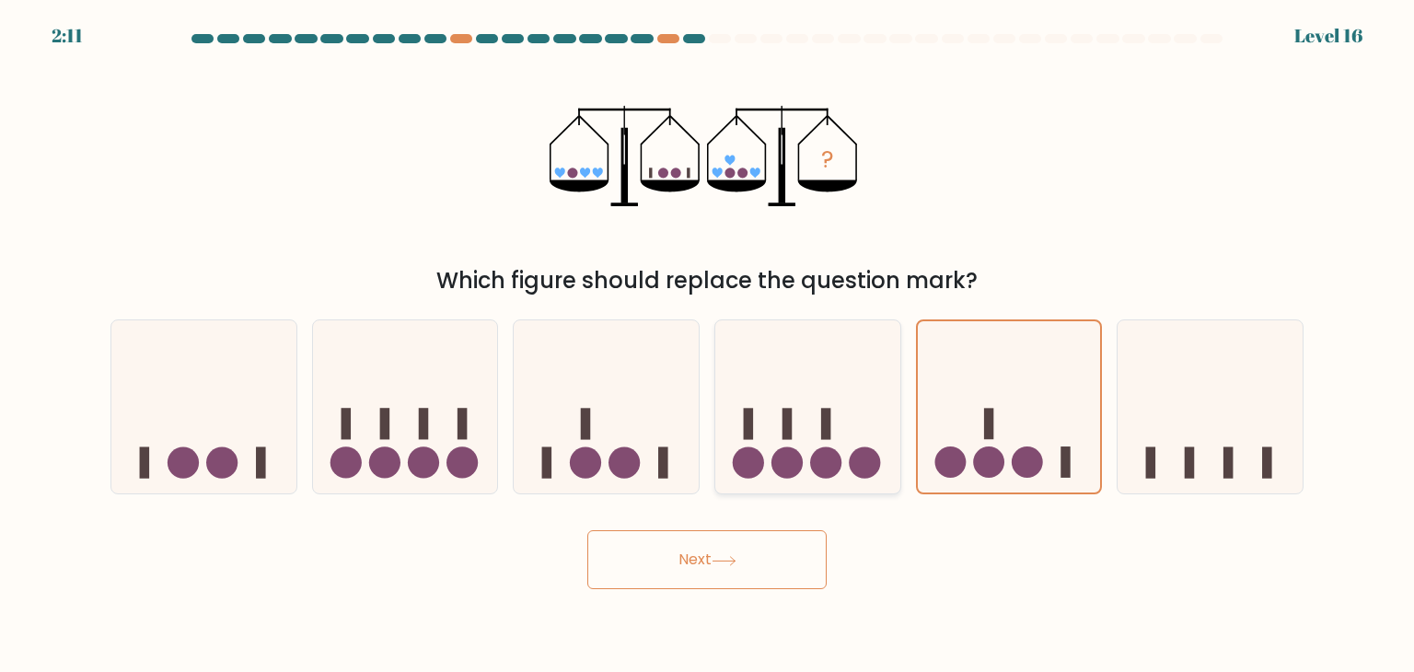
click at [852, 429] on icon at bounding box center [807, 406] width 185 height 153
click at [708, 345] on input "d." at bounding box center [707, 340] width 1 height 9
radio input "true"
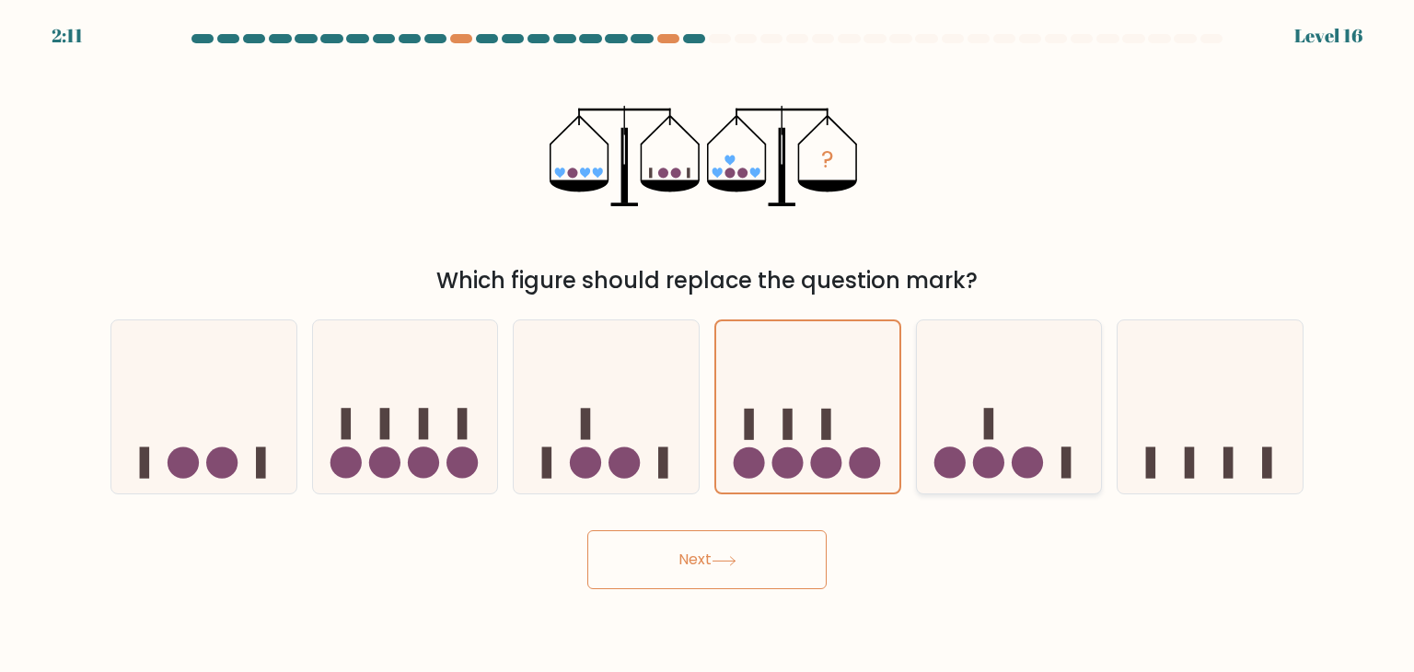
click at [1004, 417] on icon at bounding box center [1009, 406] width 185 height 153
click at [708, 345] on input "e." at bounding box center [707, 340] width 1 height 9
radio input "true"
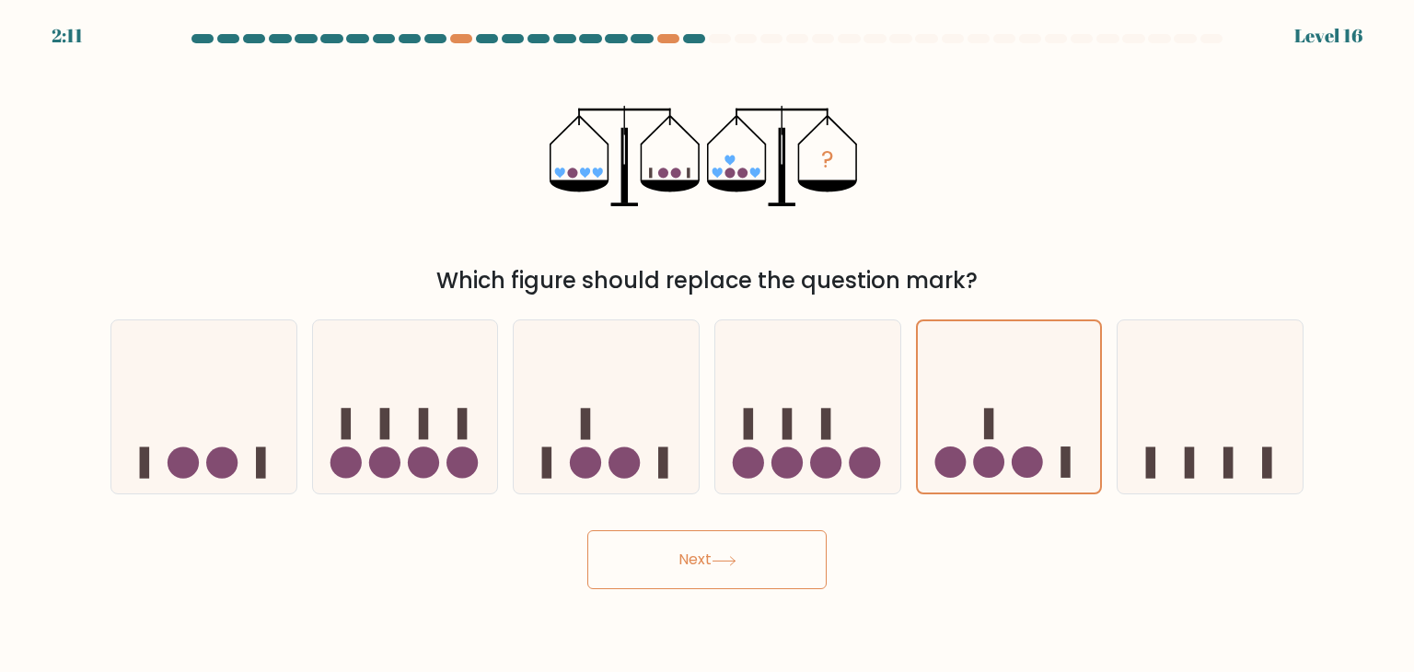
click at [773, 545] on button "Next" at bounding box center [706, 559] width 239 height 59
click at [772, 544] on button "Next" at bounding box center [706, 559] width 239 height 59
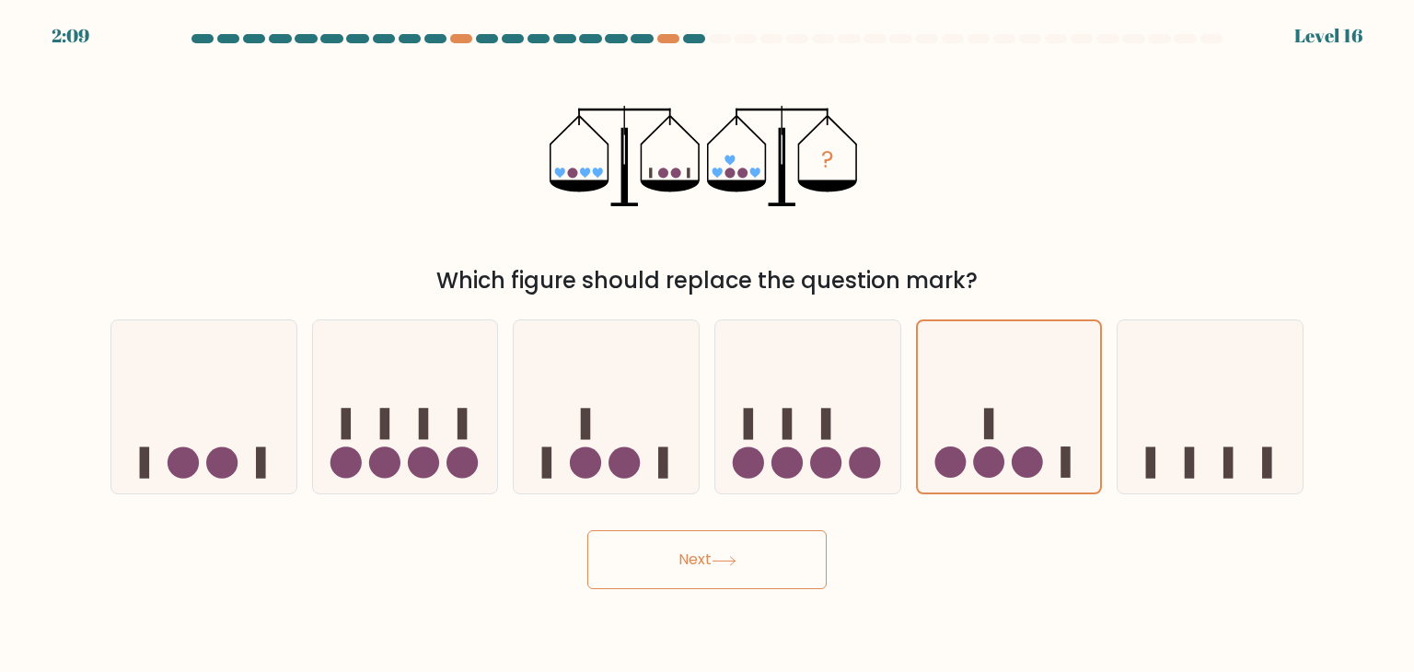
click at [772, 543] on button "Next" at bounding box center [706, 559] width 239 height 59
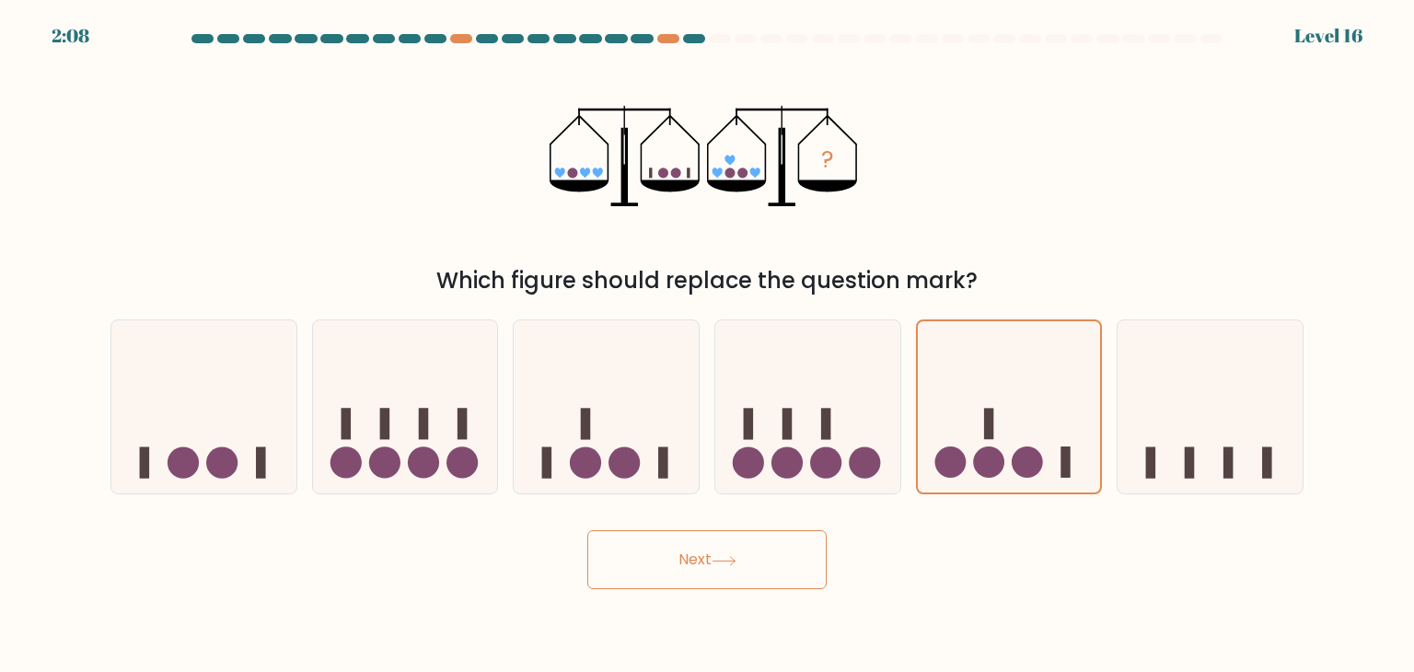
click at [772, 543] on button "Next" at bounding box center [706, 559] width 239 height 59
click at [741, 547] on button "Next" at bounding box center [706, 559] width 239 height 59
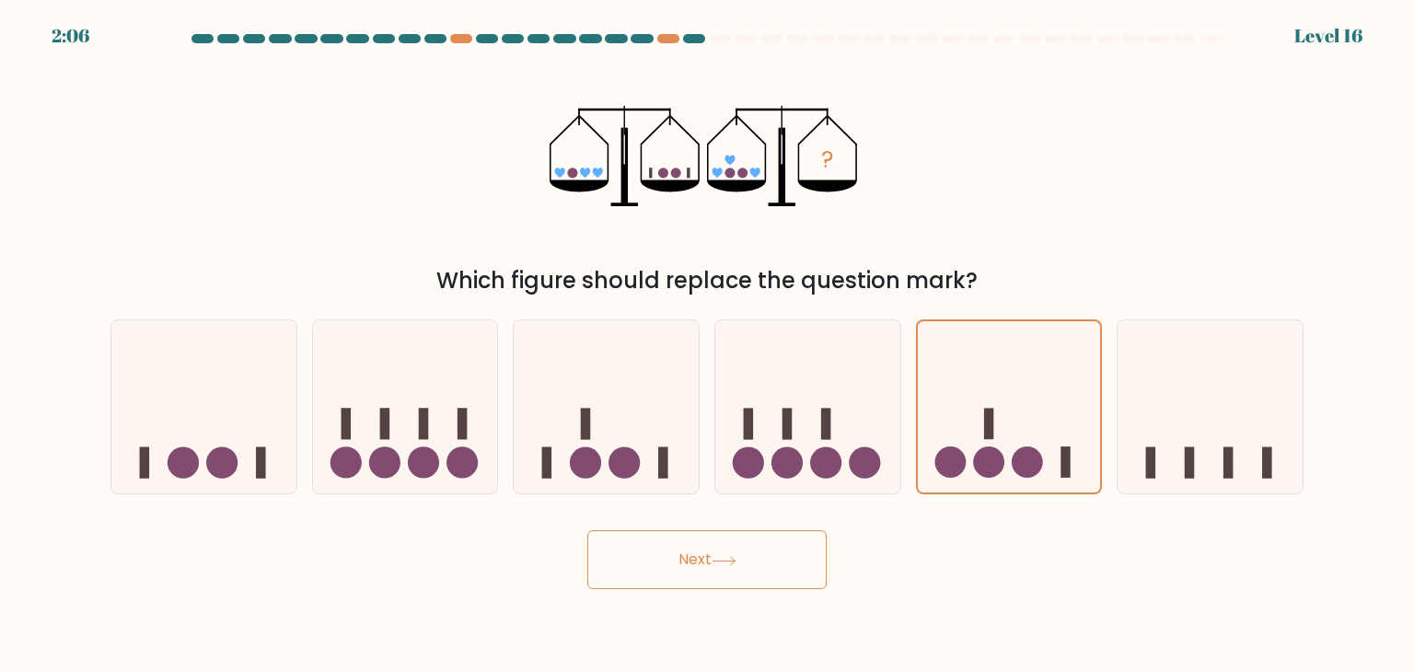
click at [741, 547] on button "Next" at bounding box center [706, 559] width 239 height 59
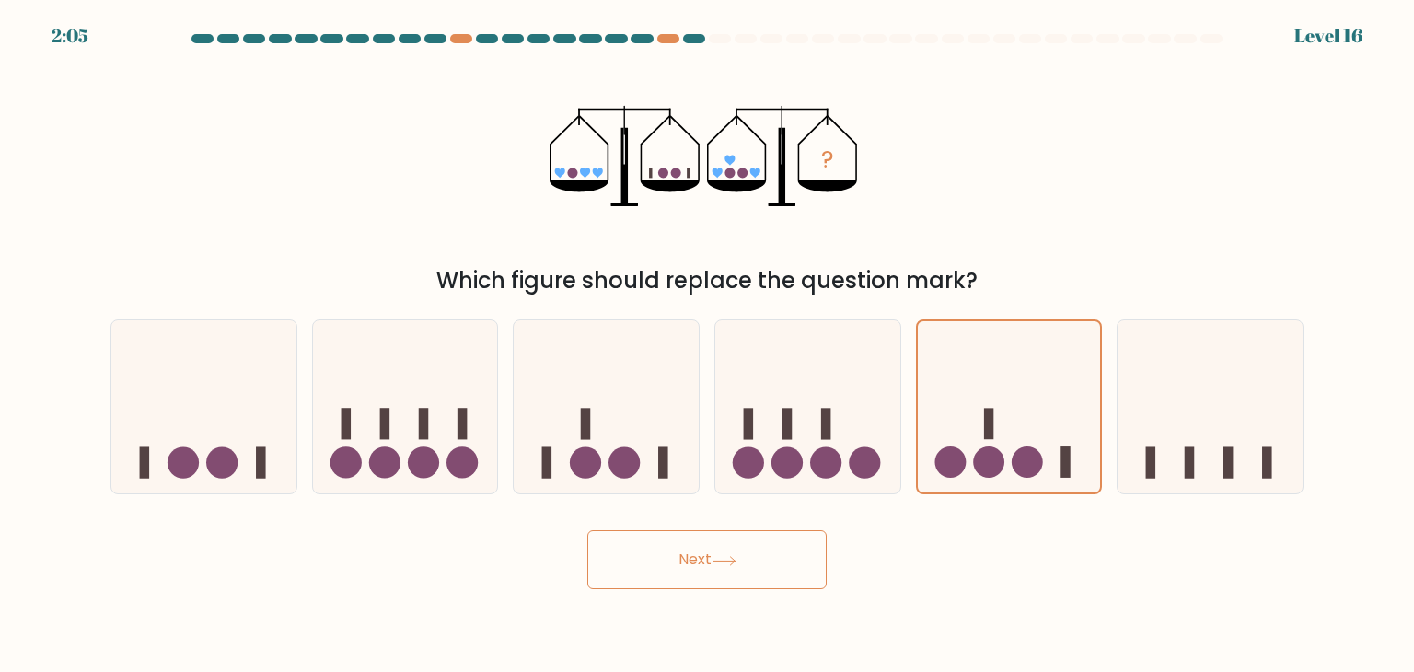
click at [741, 547] on button "Next" at bounding box center [706, 559] width 239 height 59
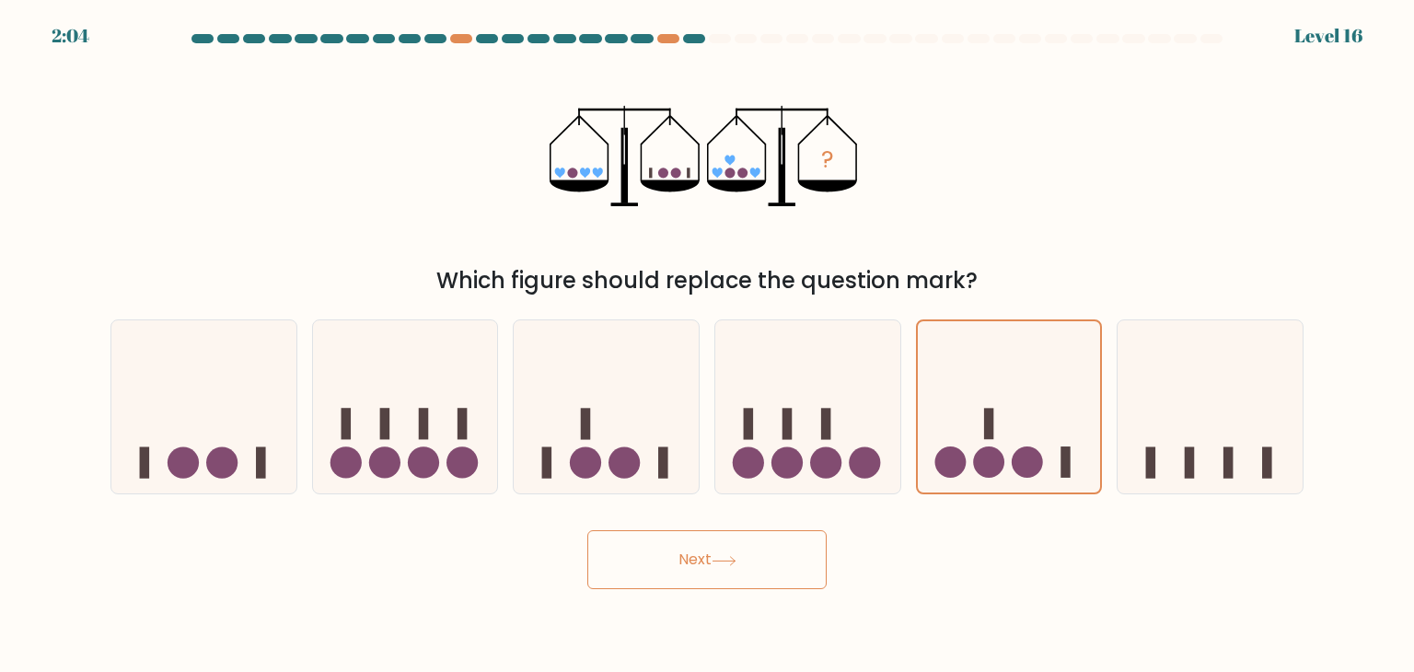
click at [741, 547] on button "Next" at bounding box center [706, 559] width 239 height 59
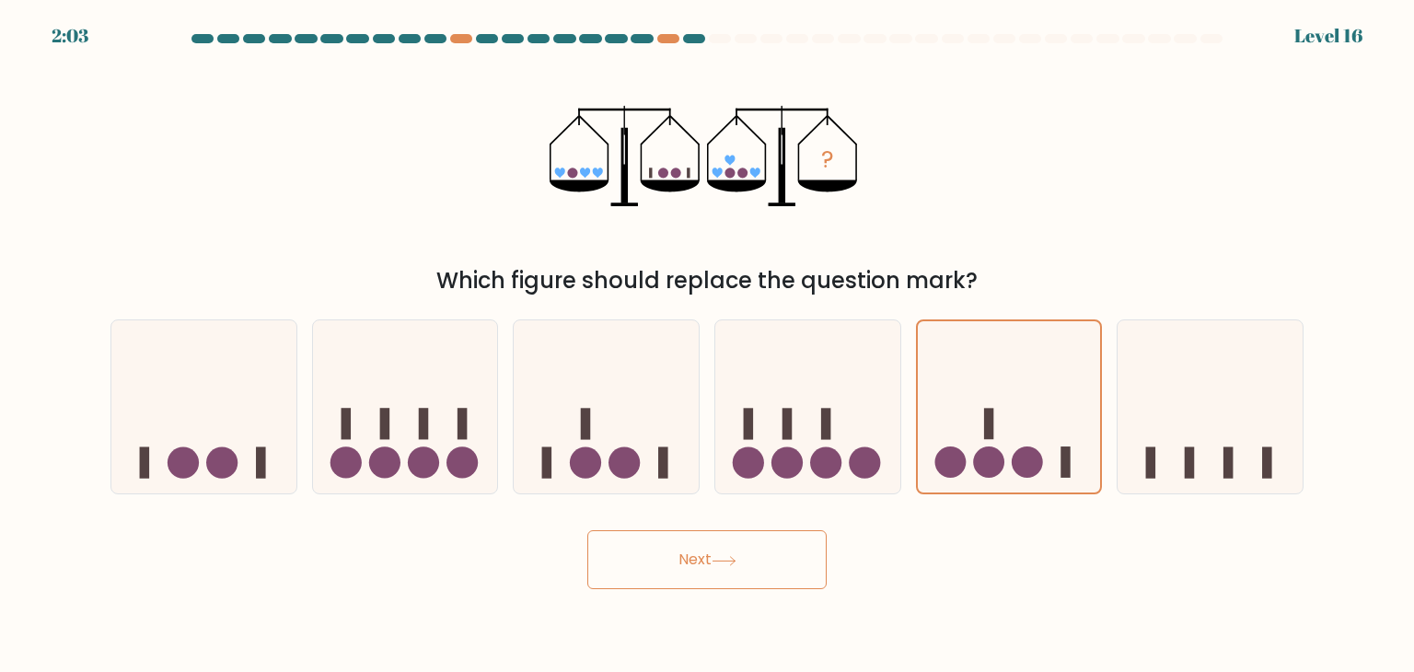
click at [741, 547] on button "Next" at bounding box center [706, 559] width 239 height 59
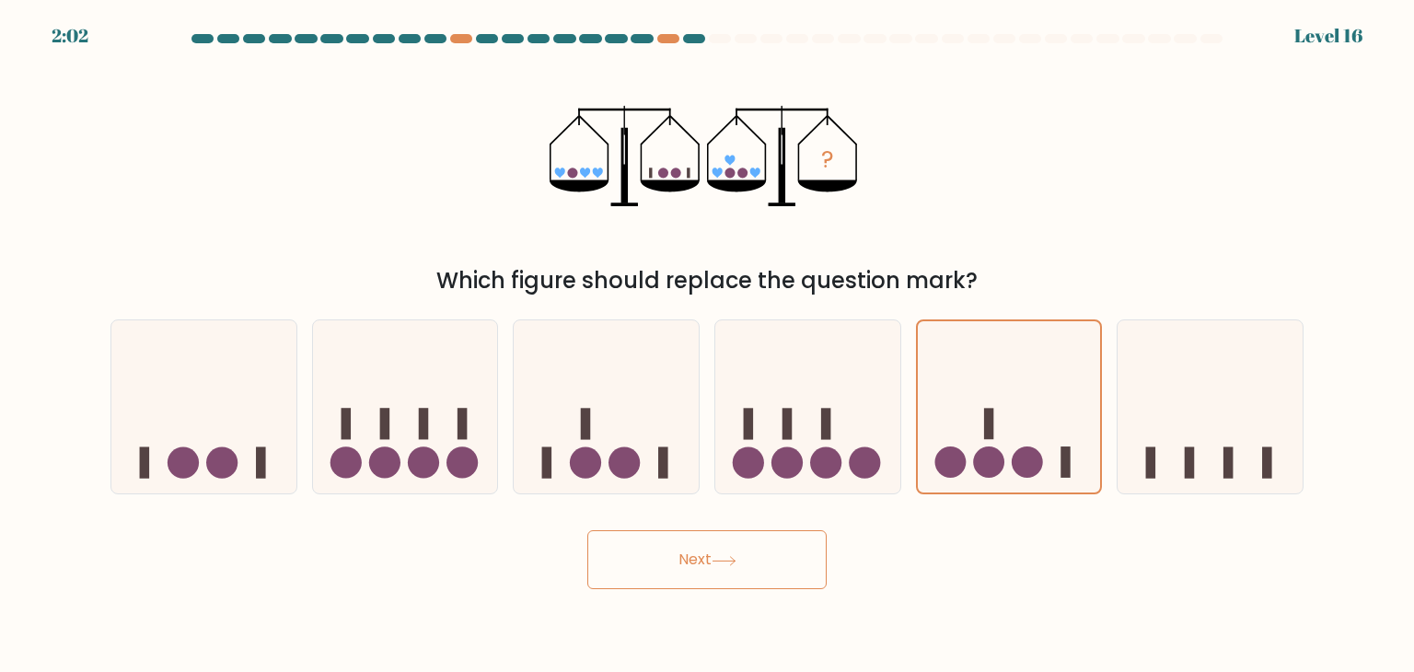
click at [741, 547] on button "Next" at bounding box center [706, 559] width 239 height 59
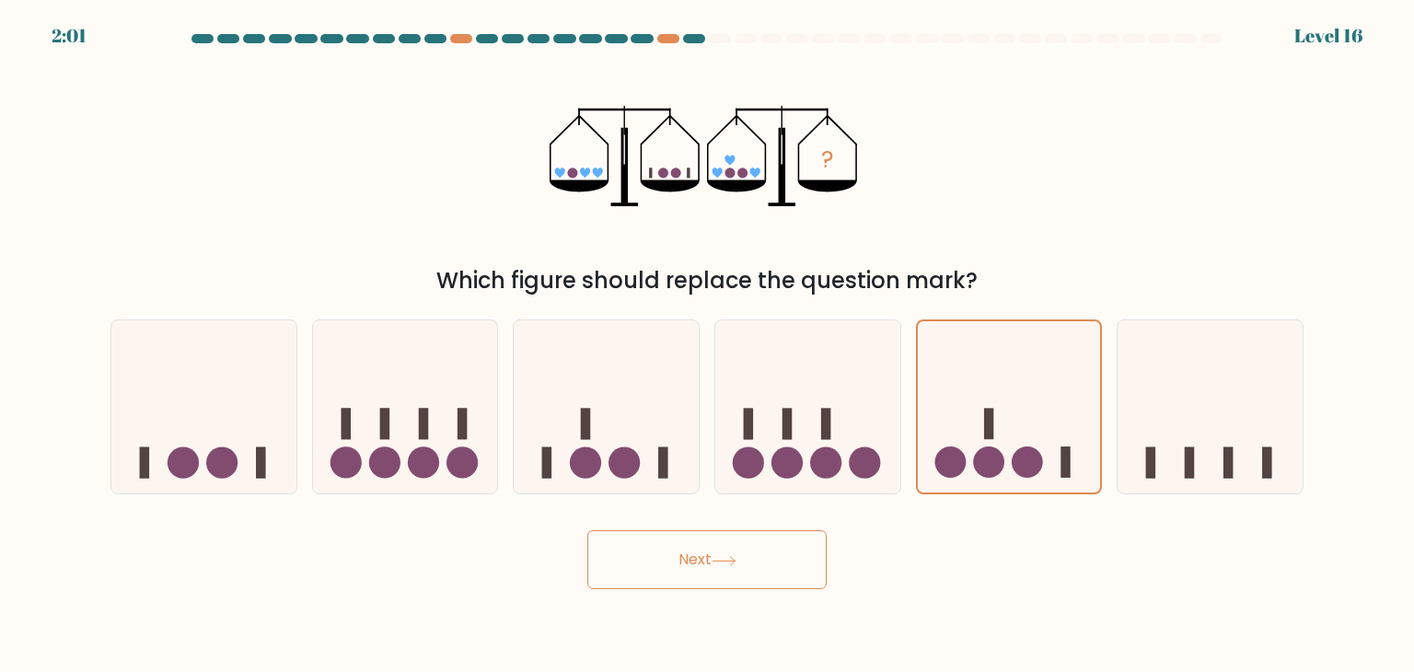
click at [741, 547] on button "Next" at bounding box center [706, 559] width 239 height 59
click at [251, 435] on icon at bounding box center [203, 406] width 185 height 153
click at [707, 345] on input "a." at bounding box center [707, 340] width 1 height 9
radio input "true"
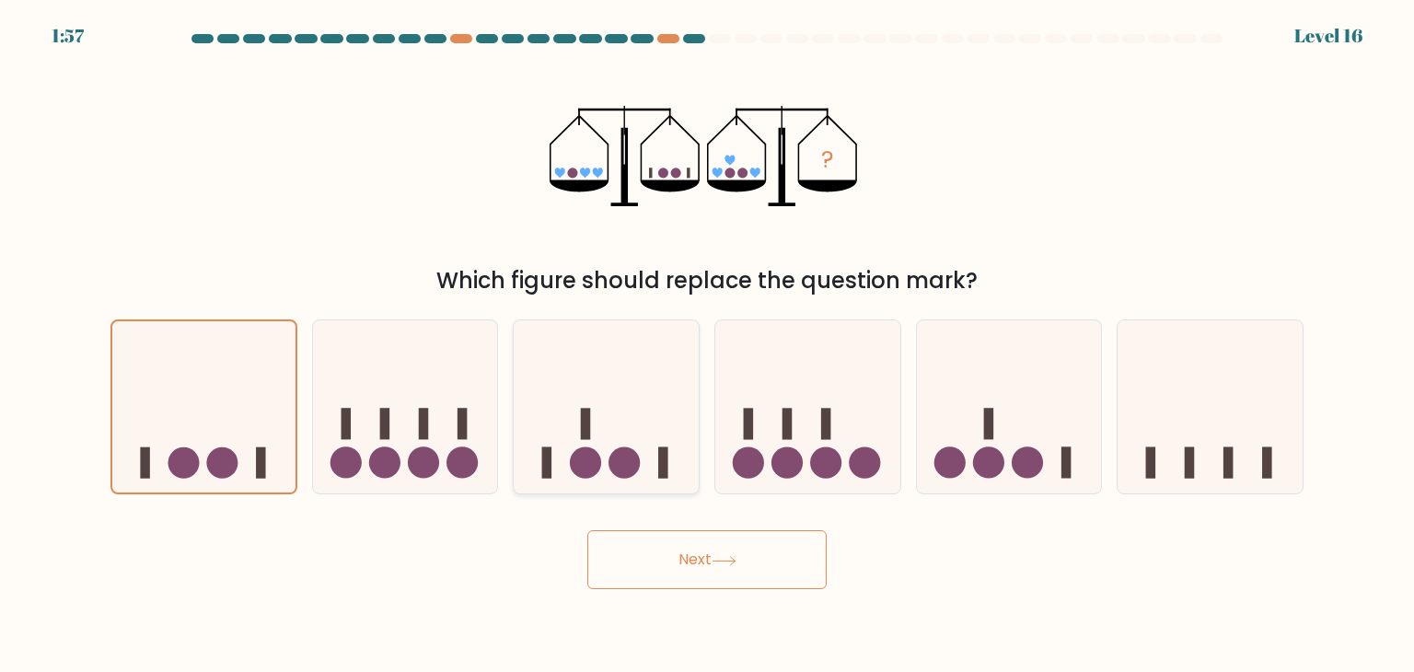
click at [517, 420] on icon at bounding box center [606, 406] width 185 height 153
click at [707, 345] on input "c." at bounding box center [707, 340] width 1 height 9
radio input "true"
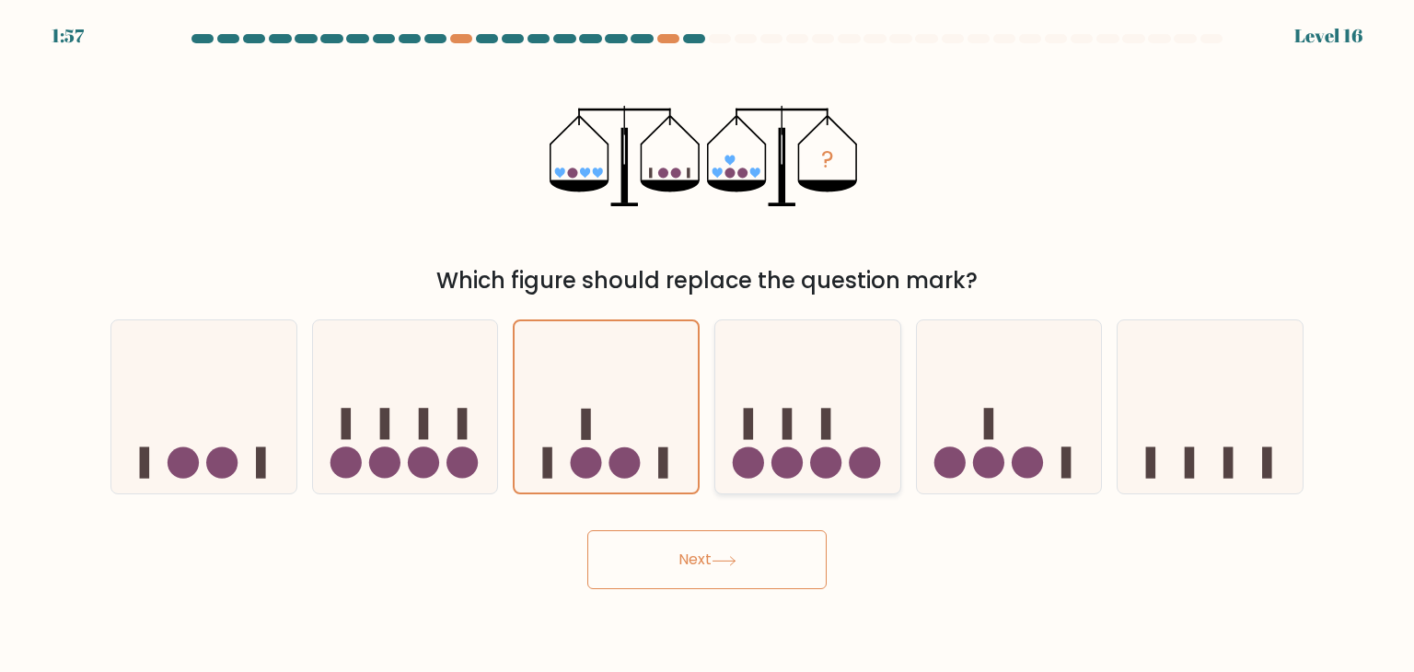
click at [755, 412] on icon at bounding box center [807, 406] width 185 height 153
click at [708, 345] on input "d." at bounding box center [707, 340] width 1 height 9
radio input "true"
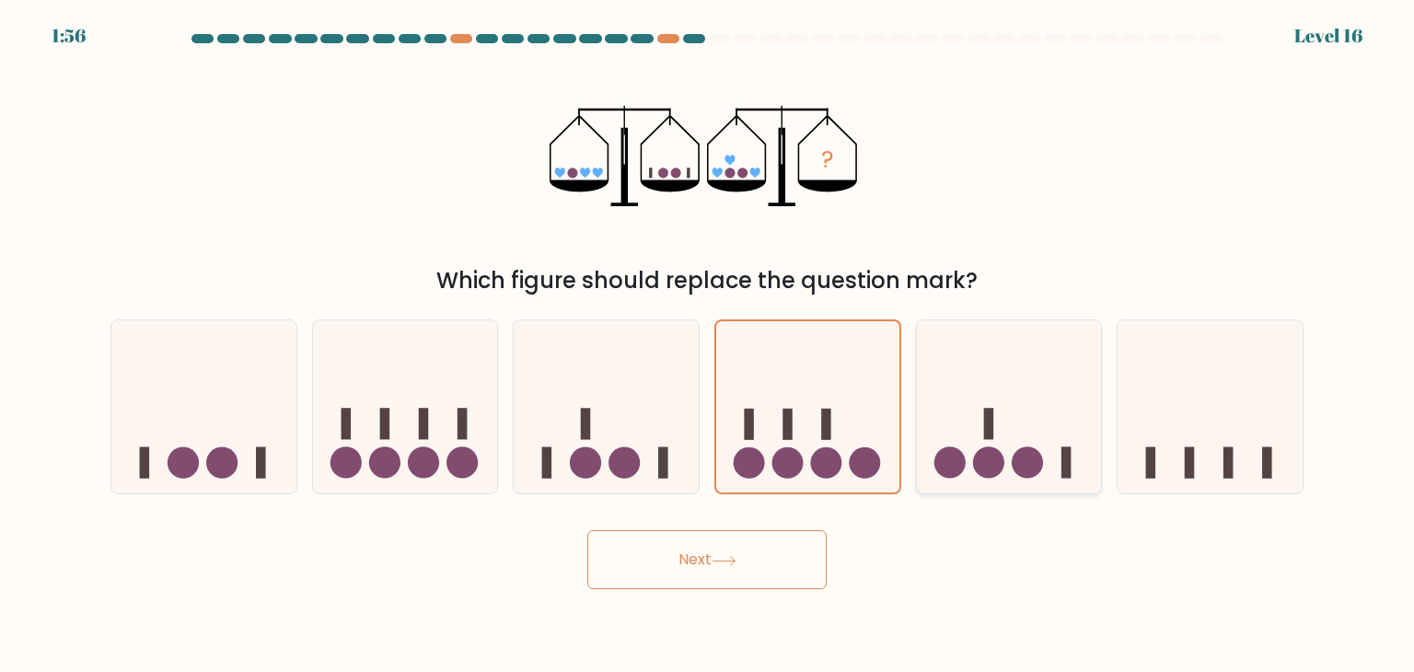
click at [959, 400] on icon at bounding box center [1009, 406] width 185 height 153
click at [708, 345] on input "e." at bounding box center [707, 340] width 1 height 9
radio input "true"
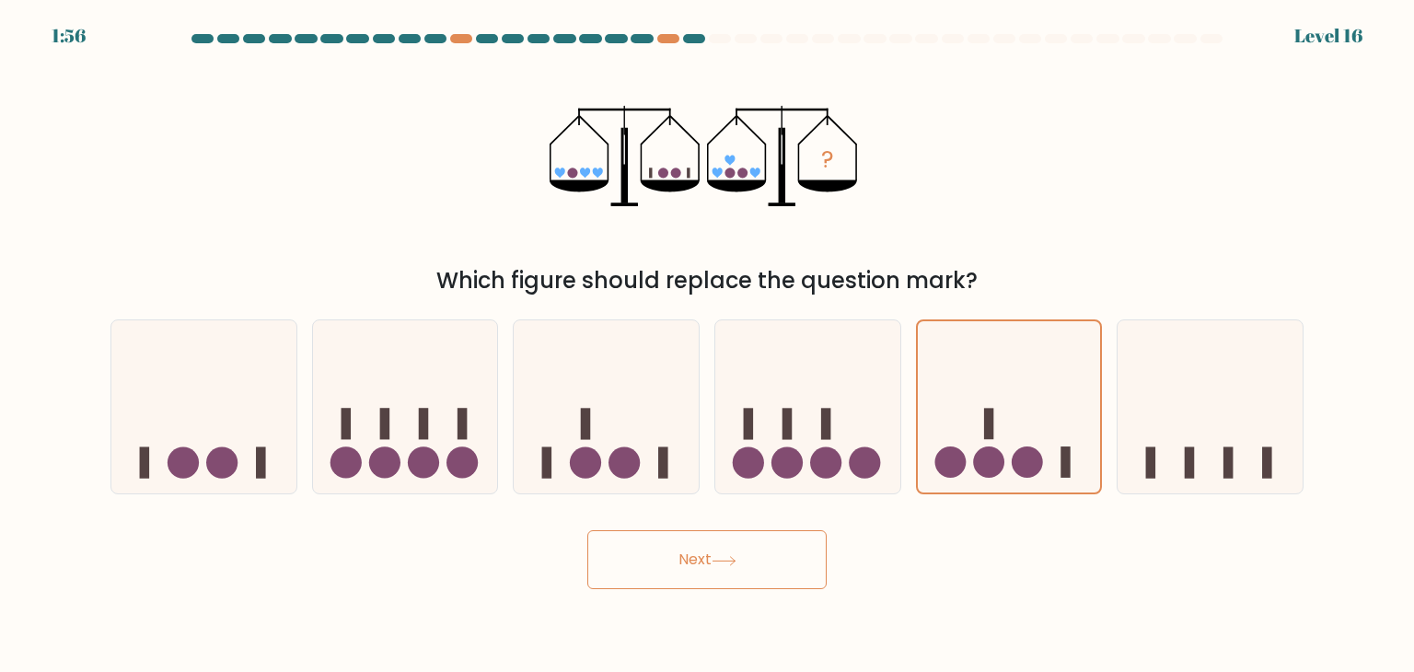
click at [634, 581] on button "Next" at bounding box center [706, 559] width 239 height 59
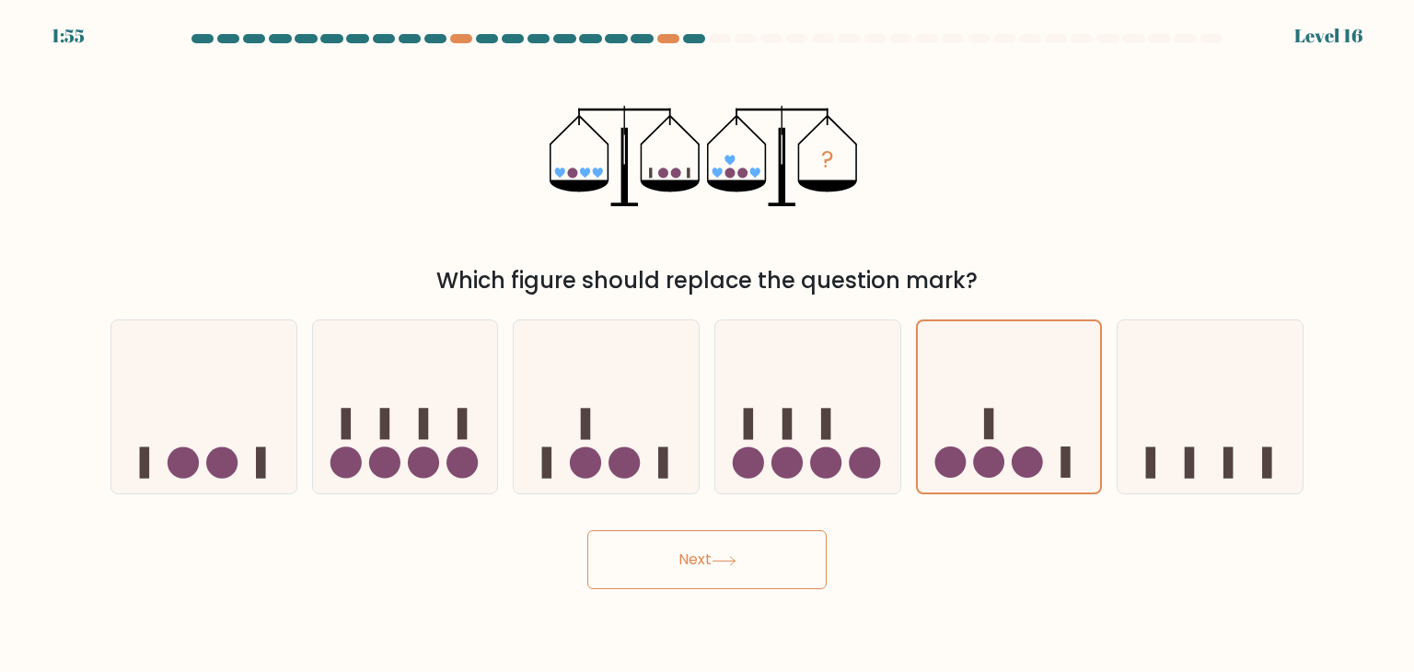
click at [634, 581] on button "Next" at bounding box center [706, 559] width 239 height 59
click at [974, 400] on icon at bounding box center [1009, 406] width 185 height 153
click at [708, 345] on input "e." at bounding box center [707, 340] width 1 height 9
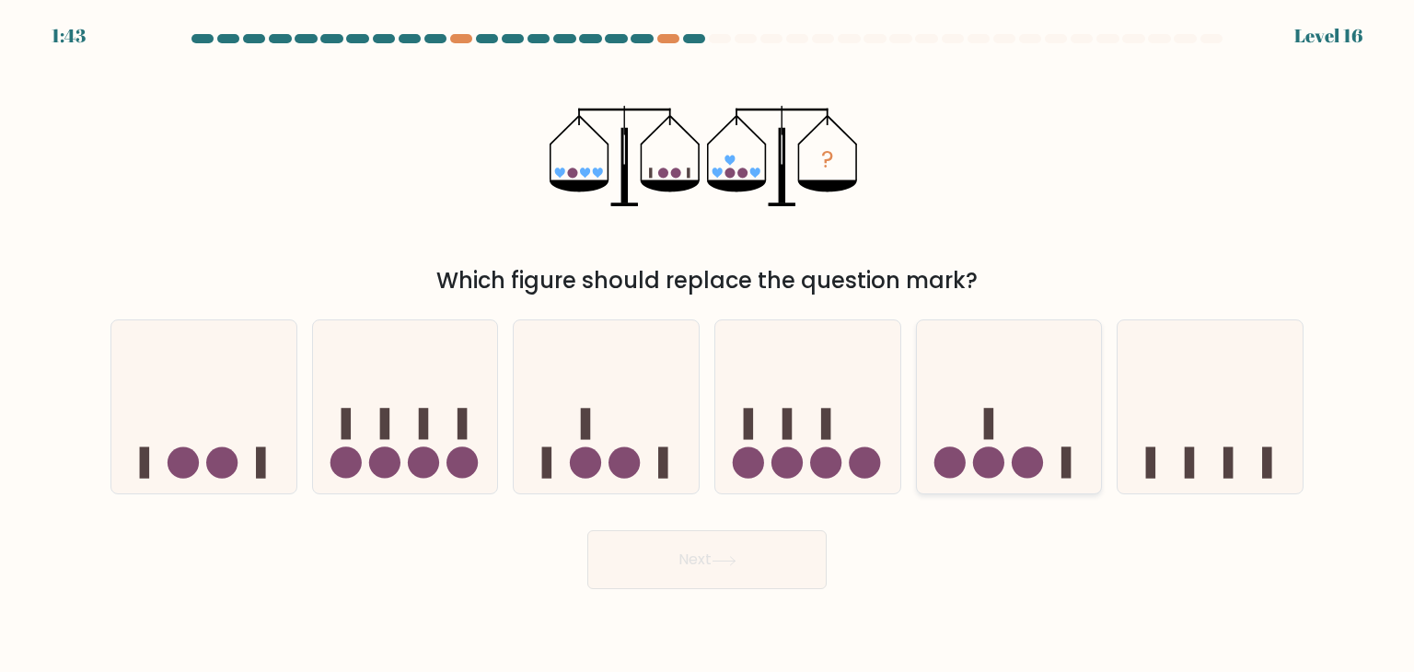
radio input "true"
click at [735, 565] on icon at bounding box center [724, 561] width 25 height 10
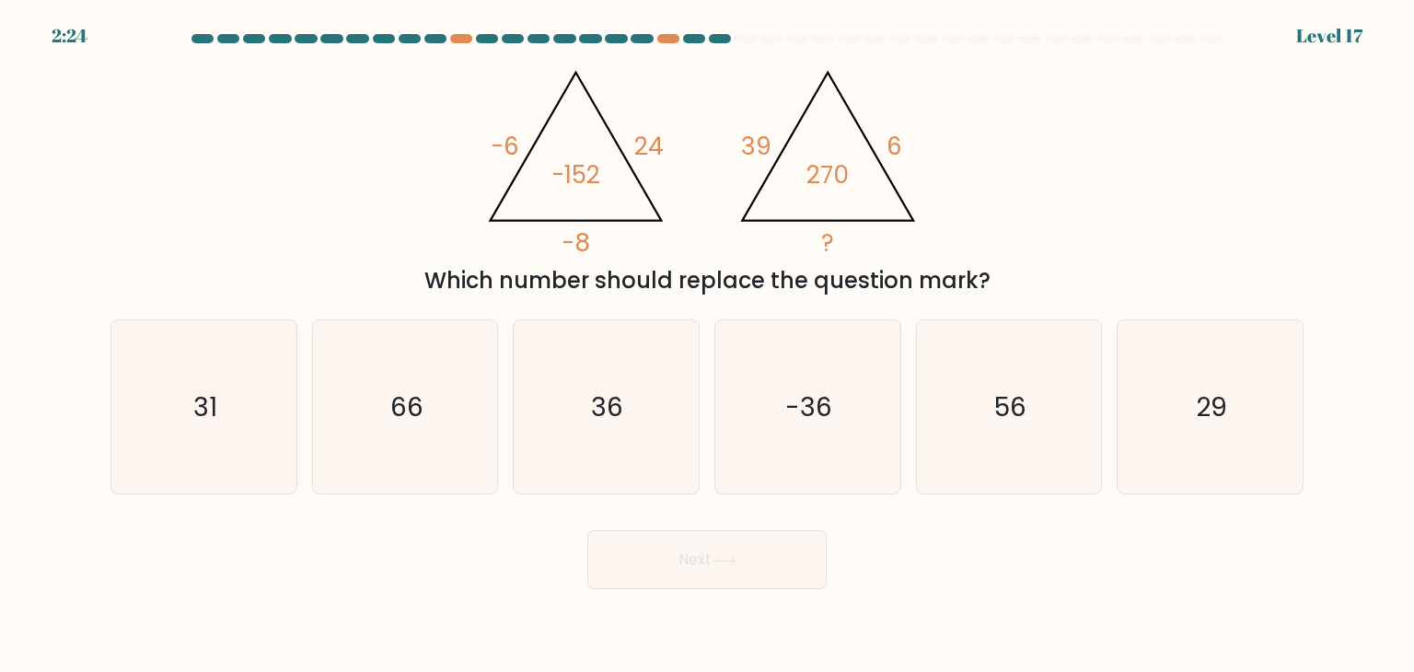
click at [370, 159] on div "@import url('[URL][DOMAIN_NAME]); -6 24 -8 -152 @import url('[URL][DOMAIN_NAME]…" at bounding box center [706, 176] width 1215 height 242
click at [875, 418] on icon "-36" at bounding box center [807, 406] width 173 height 173
click at [708, 345] on input "d. -36" at bounding box center [707, 340] width 1 height 9
radio input "true"
click at [779, 542] on button "Next" at bounding box center [706, 559] width 239 height 59
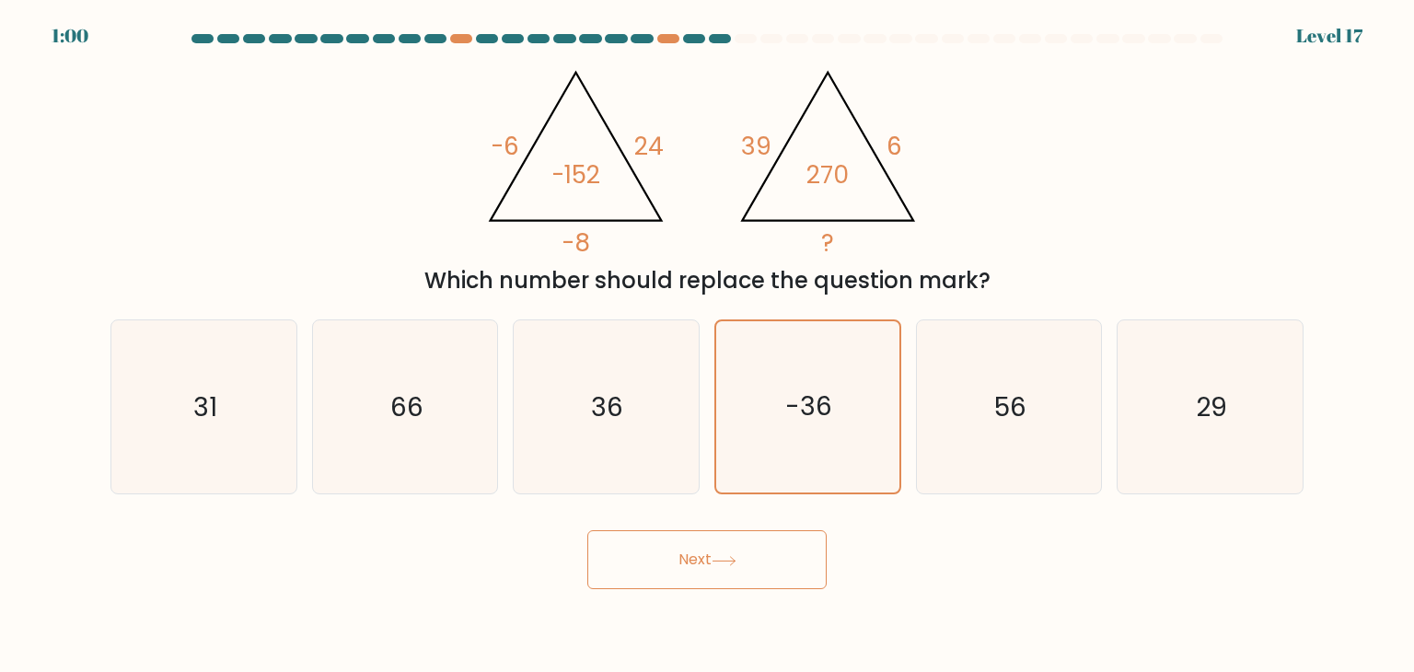
click at [779, 542] on button "Next" at bounding box center [706, 559] width 239 height 59
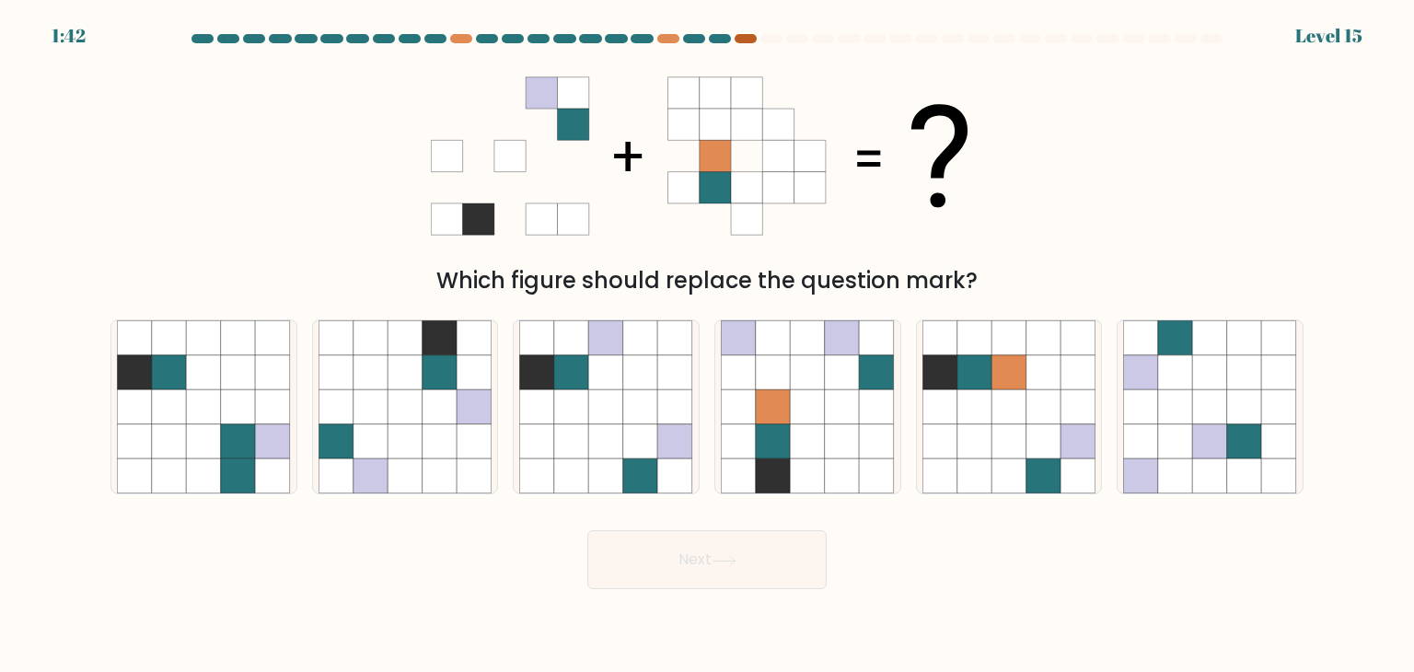
click at [747, 37] on div at bounding box center [746, 38] width 22 height 9
click at [995, 398] on icon at bounding box center [1008, 406] width 35 height 35
click at [708, 345] on input "e." at bounding box center [707, 340] width 1 height 9
radio input "true"
click at [762, 568] on button "Next" at bounding box center [706, 559] width 239 height 59
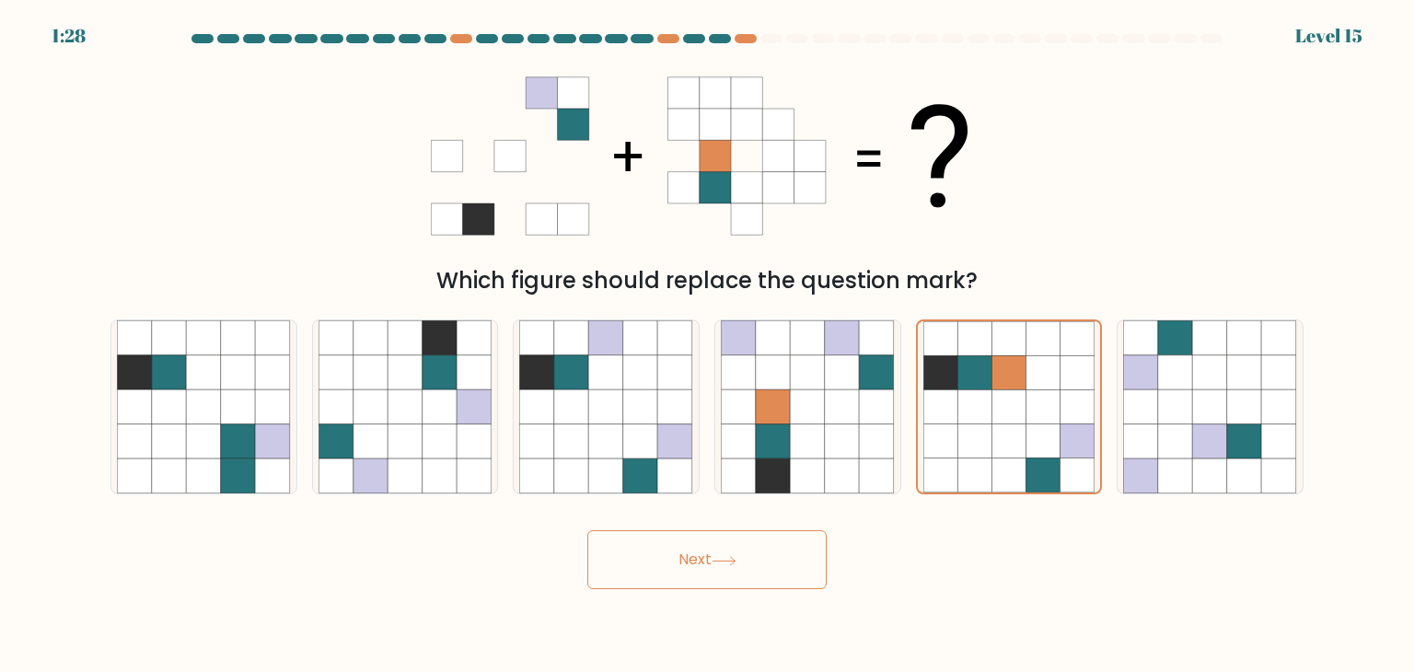
click at [762, 568] on button "Next" at bounding box center [706, 559] width 239 height 59
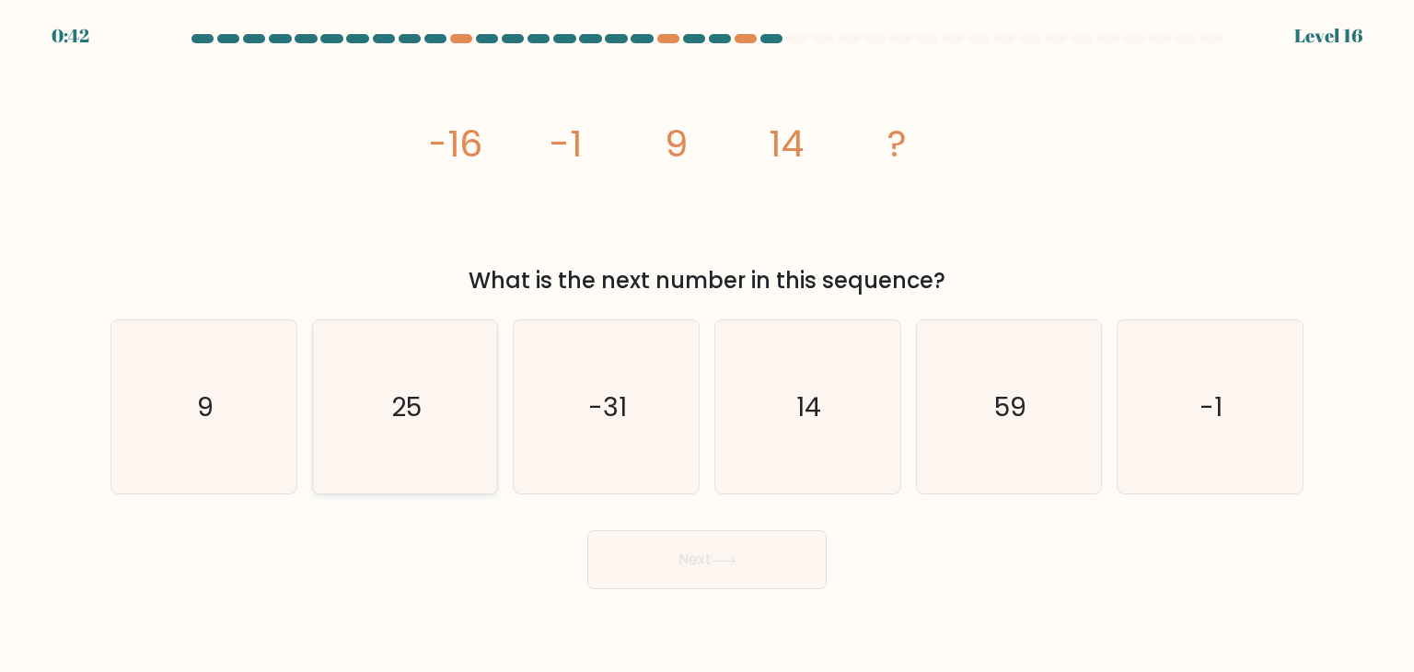
click at [412, 399] on text "25" at bounding box center [406, 406] width 30 height 37
click at [707, 345] on input "b. 25" at bounding box center [707, 340] width 1 height 9
radio input "true"
click at [681, 550] on button "Next" at bounding box center [706, 559] width 239 height 59
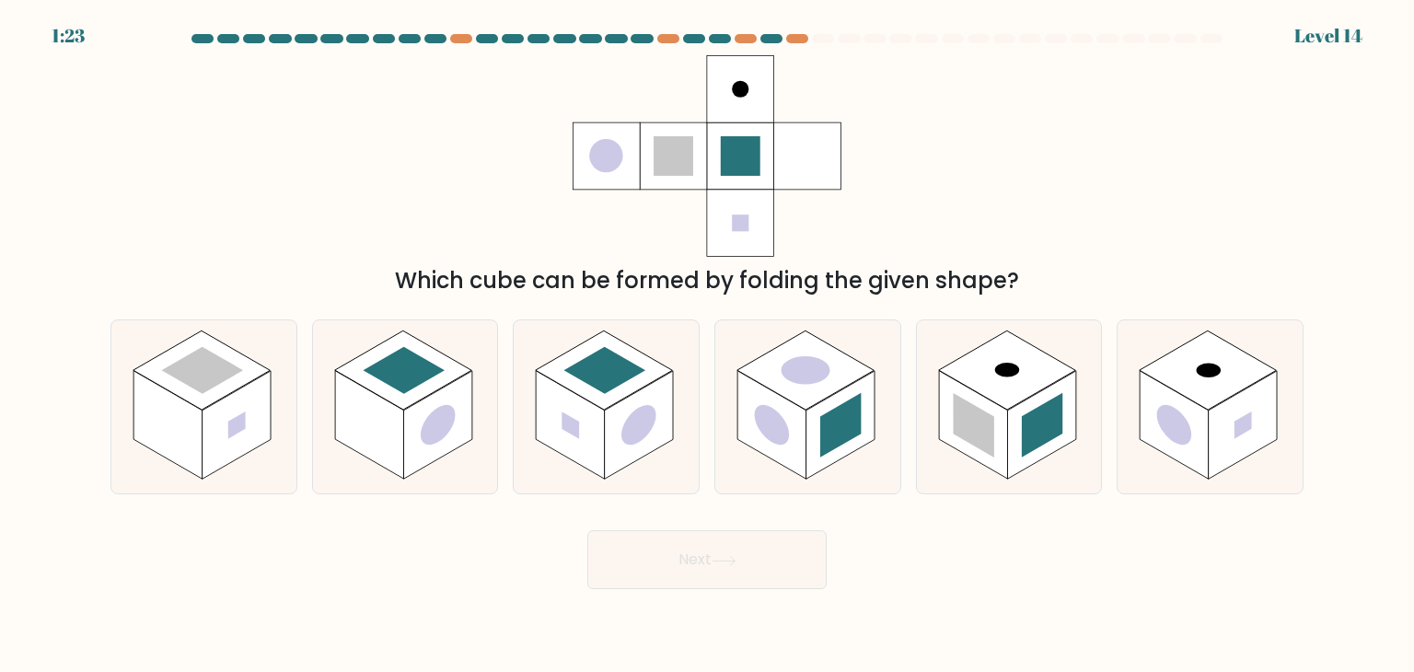
click at [805, 43] on div at bounding box center [706, 42] width 1215 height 17
click at [1015, 395] on rect at bounding box center [1006, 369] width 137 height 79
click at [708, 345] on input "e." at bounding box center [707, 340] width 1 height 9
radio input "true"
click at [770, 544] on button "Next" at bounding box center [706, 559] width 239 height 59
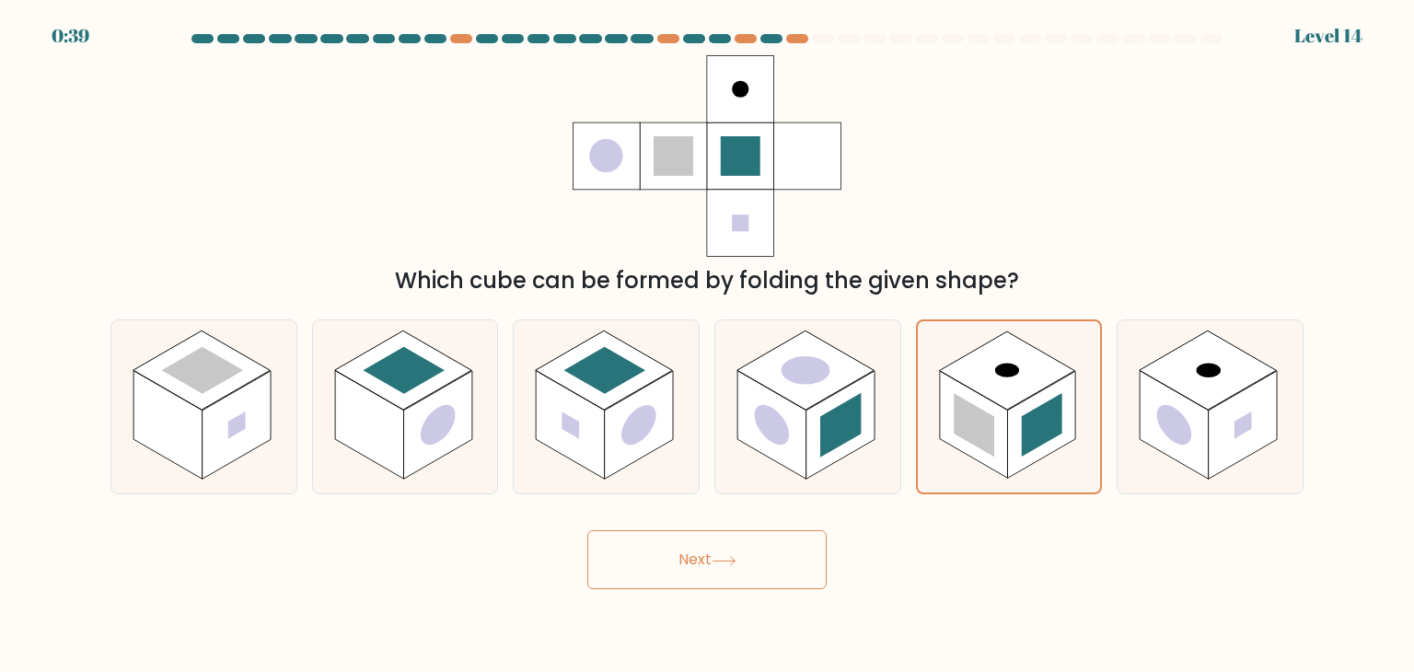
click at [770, 544] on button "Next" at bounding box center [706, 559] width 239 height 59
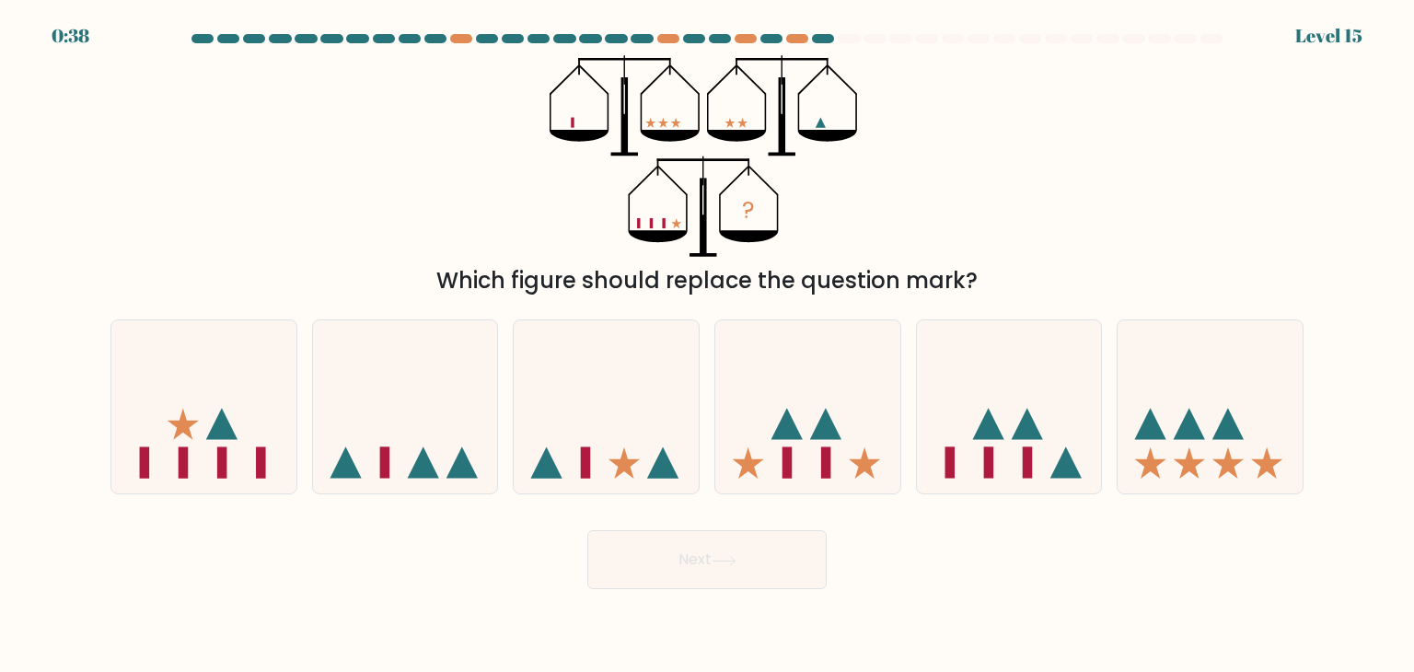
click at [977, 227] on div "? Which figure should replace the question mark?" at bounding box center [706, 176] width 1215 height 242
click at [1164, 363] on icon at bounding box center [1210, 406] width 185 height 153
click at [708, 345] on input "f." at bounding box center [707, 340] width 1 height 9
radio input "true"
click at [786, 561] on button "Next" at bounding box center [706, 559] width 239 height 59
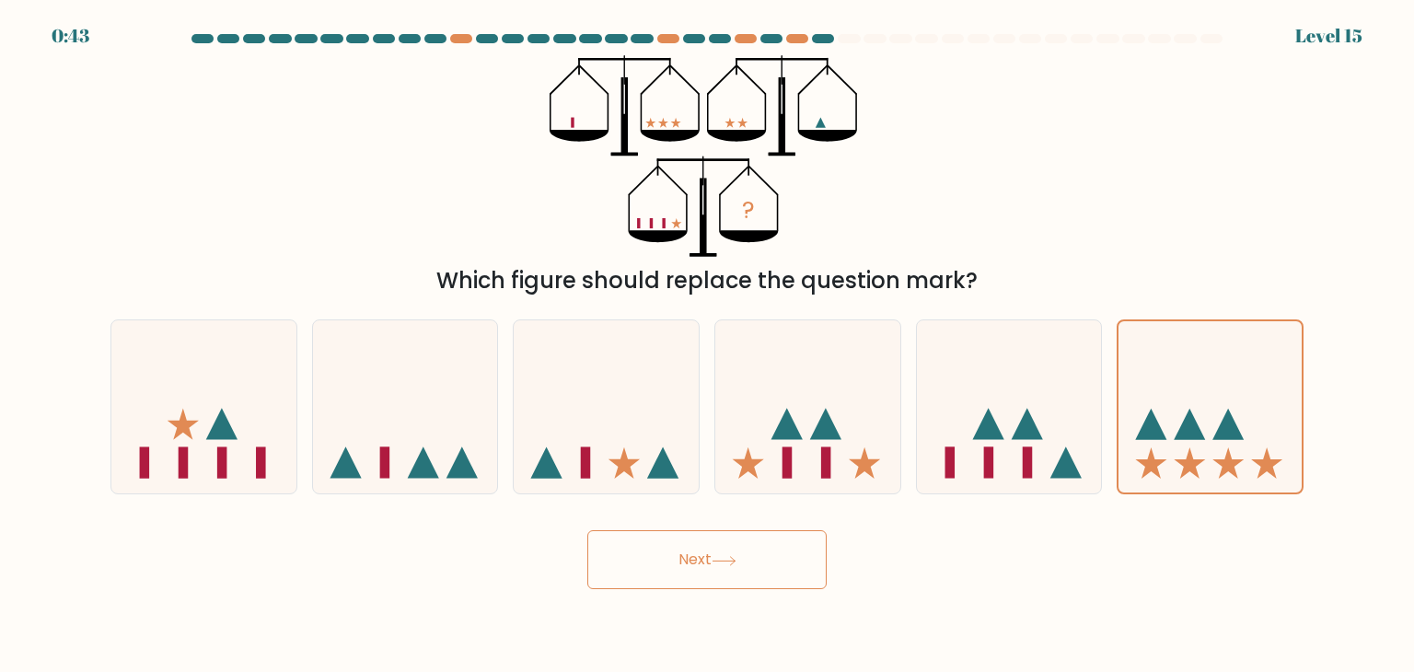
click at [786, 561] on button "Next" at bounding box center [706, 559] width 239 height 59
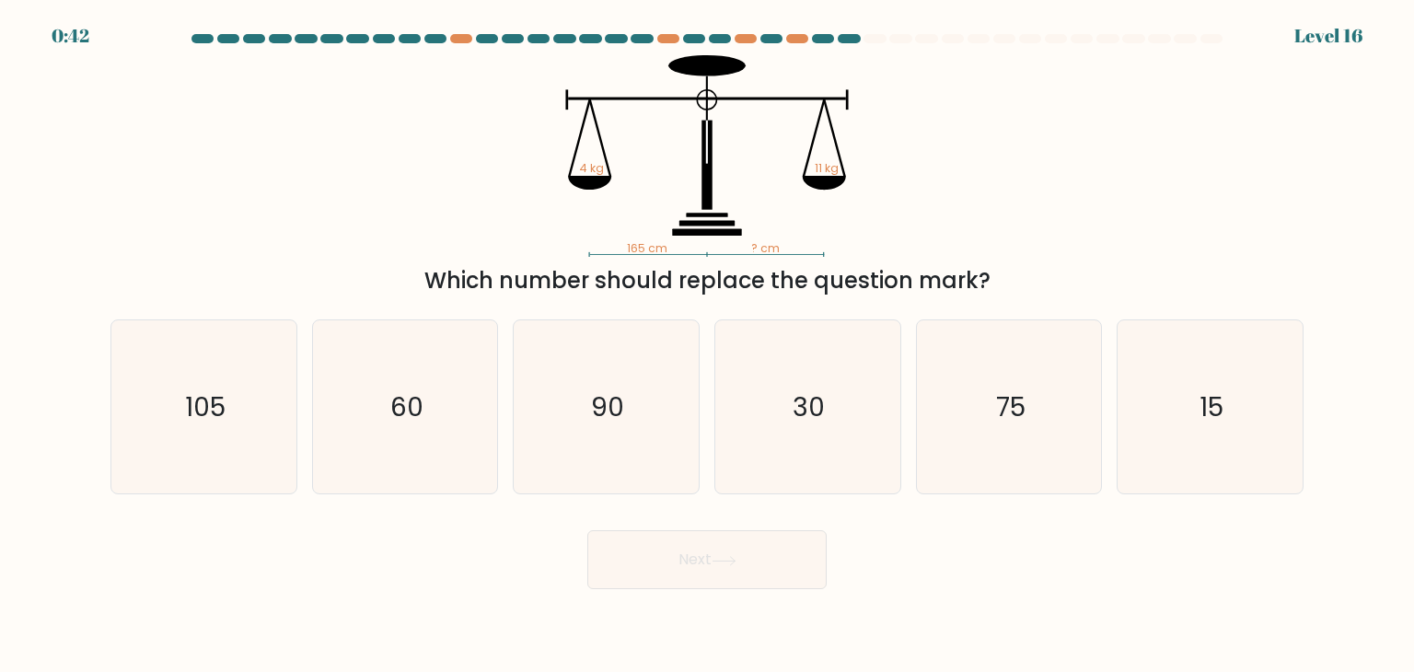
click at [998, 189] on div "165 cm ? cm 4 kg 11 kg Which number should replace the question mark?" at bounding box center [706, 176] width 1215 height 242
click at [817, 400] on text "30" at bounding box center [810, 406] width 32 height 37
click at [708, 345] on input "d. 30" at bounding box center [707, 340] width 1 height 9
radio input "true"
click at [757, 555] on button "Next" at bounding box center [706, 559] width 239 height 59
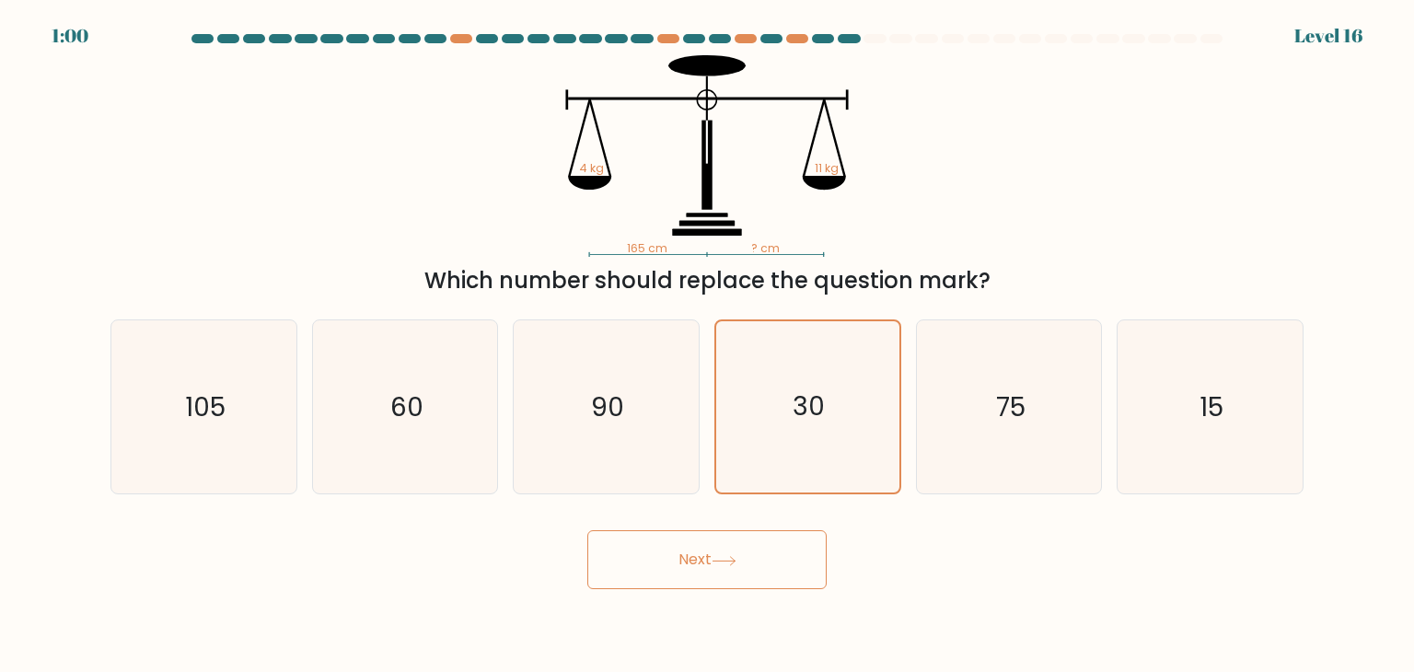
click at [757, 555] on button "Next" at bounding box center [706, 559] width 239 height 59
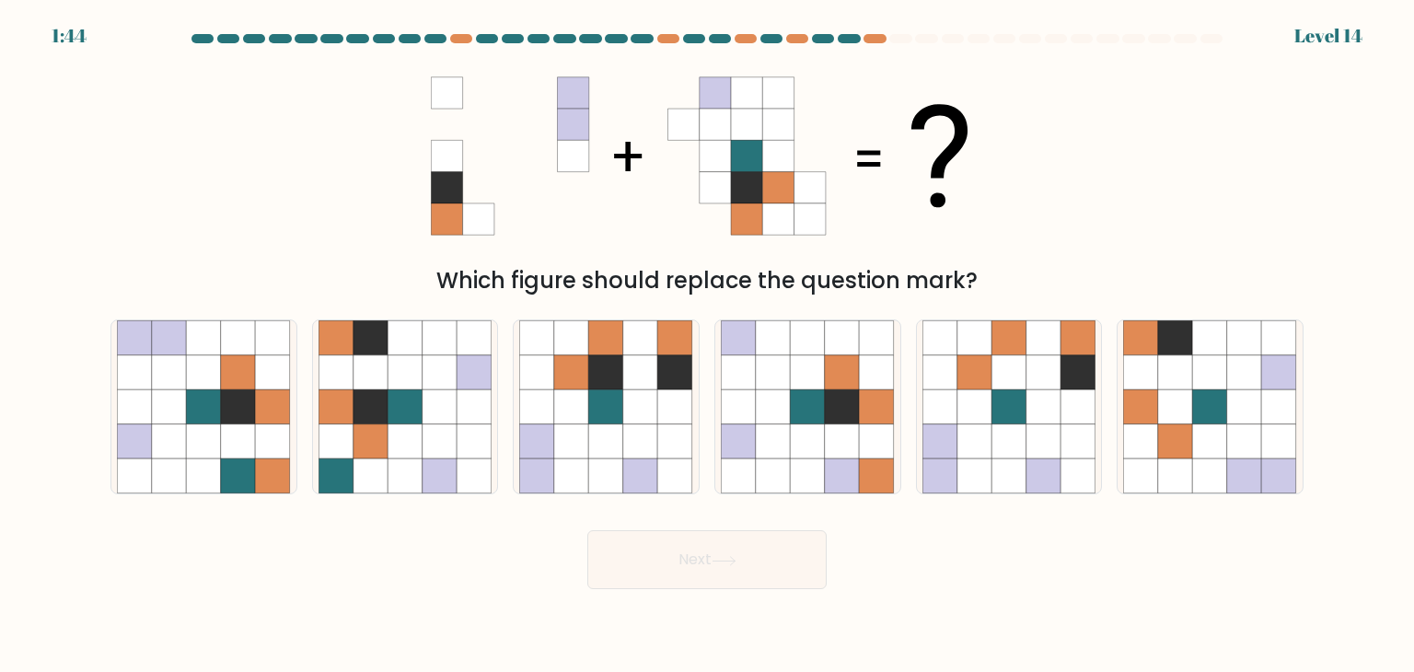
click at [1009, 205] on div "Which figure should replace the question mark?" at bounding box center [706, 176] width 1215 height 242
click at [886, 42] on at bounding box center [707, 38] width 1035 height 9
click at [865, 41] on div at bounding box center [874, 38] width 22 height 9
click at [619, 395] on icon at bounding box center [606, 406] width 35 height 35
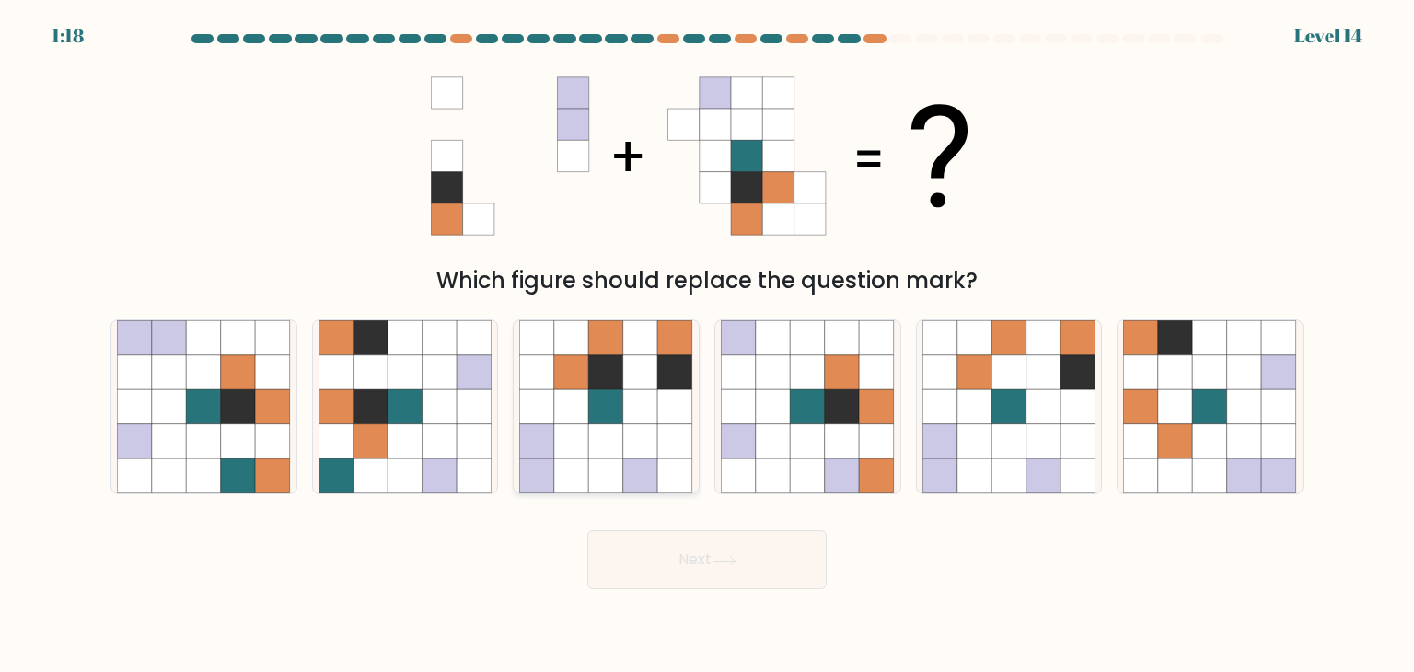
click at [707, 345] on input "c." at bounding box center [707, 340] width 1 height 9
radio input "true"
click at [686, 553] on button "Next" at bounding box center [706, 559] width 239 height 59
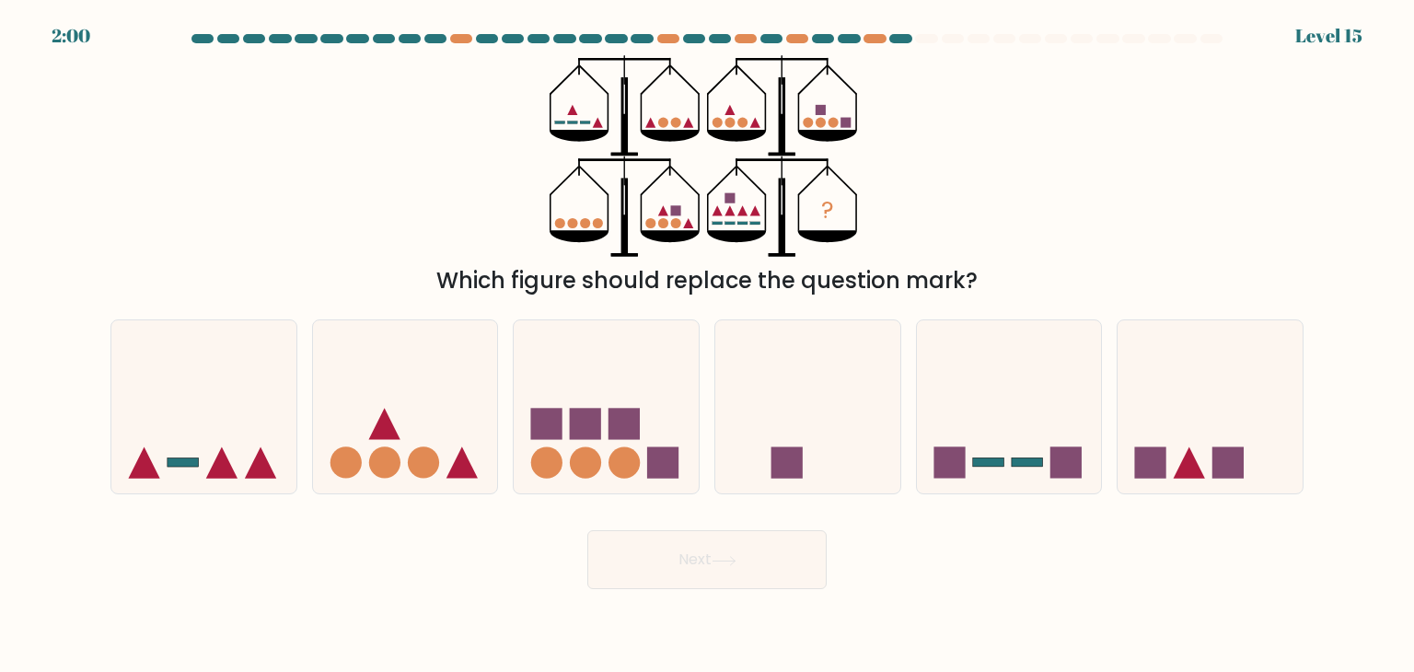
click at [921, 211] on div "? Which figure should replace the question mark?" at bounding box center [706, 176] width 1215 height 242
drag, startPoint x: 700, startPoint y: 122, endPoint x: 926, endPoint y: 200, distance: 239.6
click at [926, 203] on div "? Which figure should replace the question mark?" at bounding box center [706, 176] width 1215 height 242
click at [917, 134] on div "? Which figure should replace the question mark?" at bounding box center [706, 176] width 1215 height 242
click at [832, 168] on icon "?" at bounding box center [707, 156] width 315 height 202
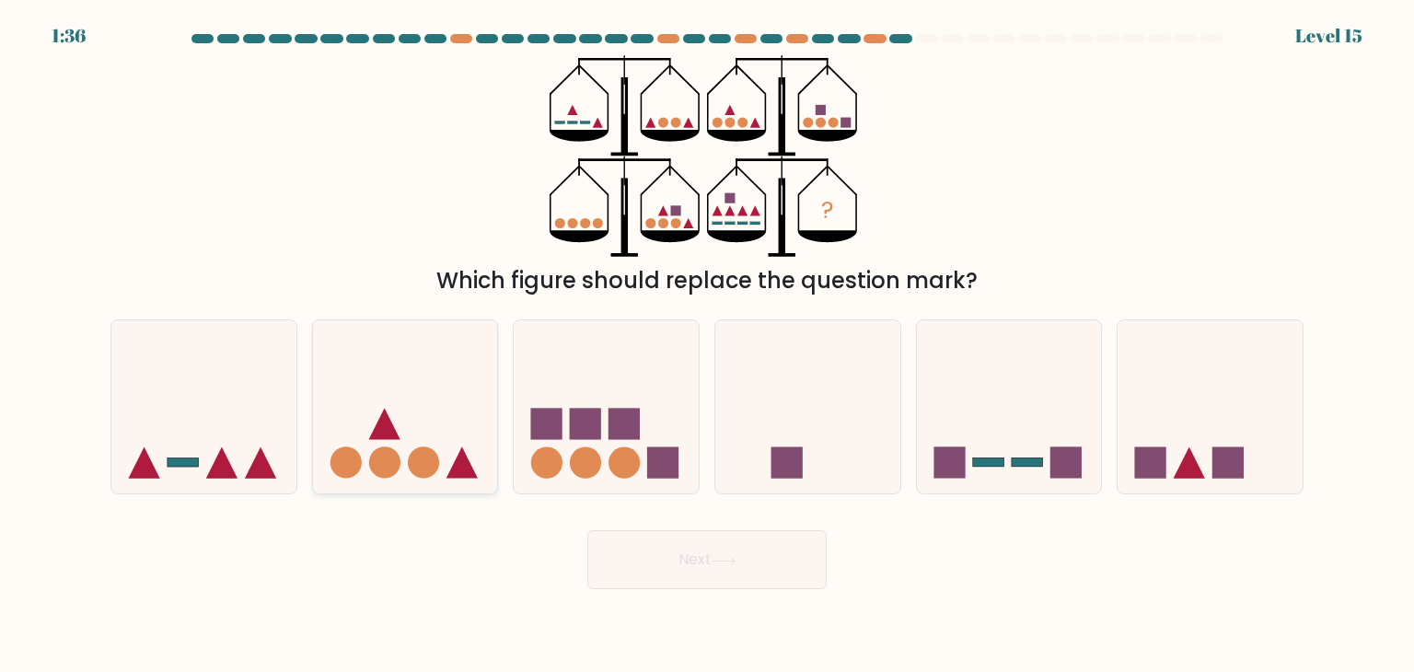
click at [433, 386] on icon at bounding box center [405, 406] width 185 height 153
click at [707, 345] on input "b." at bounding box center [707, 340] width 1 height 9
radio input "true"
click at [662, 549] on button "Next" at bounding box center [706, 559] width 239 height 59
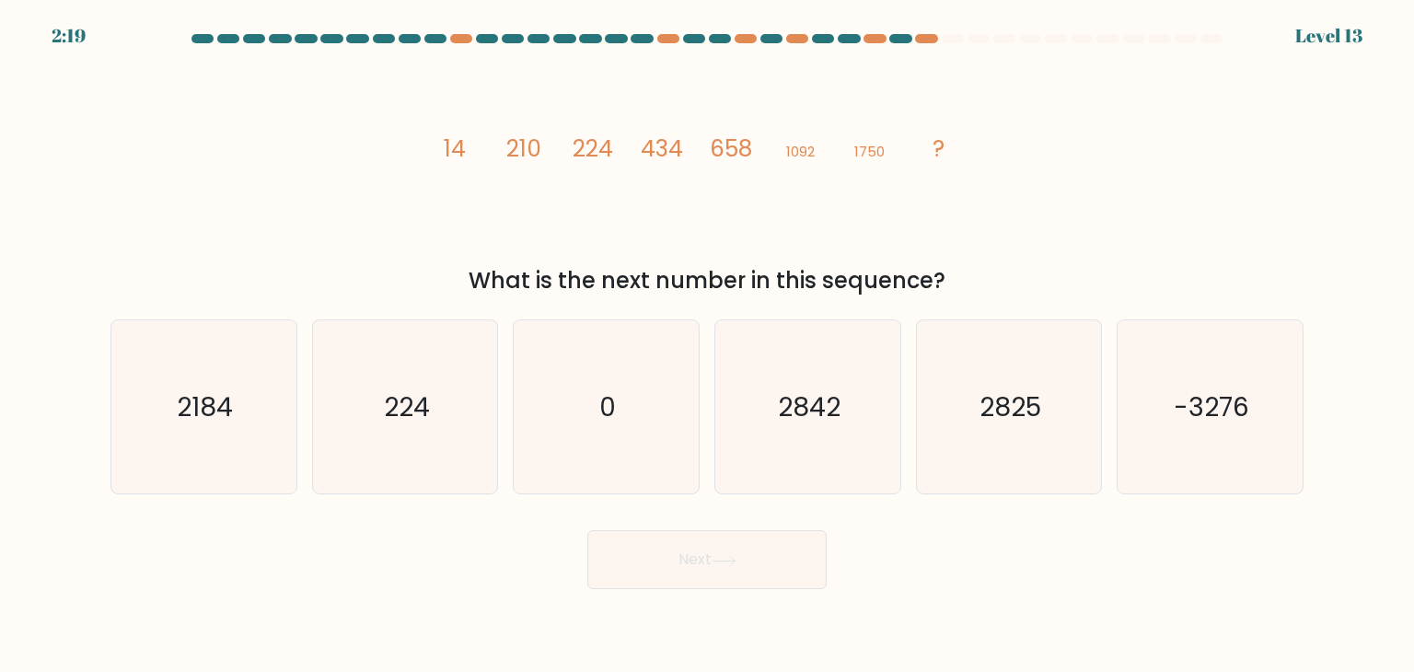
drag, startPoint x: 518, startPoint y: 166, endPoint x: 951, endPoint y: 200, distance: 434.0
click at [951, 200] on icon "image/svg+xml 14 210 224 434 658 1092 1750 ?" at bounding box center [707, 156] width 552 height 202
click at [953, 194] on icon "image/svg+xml 14 210 224 434 658 1092 1750 ?" at bounding box center [707, 156] width 552 height 202
click at [1044, 170] on div "image/svg+xml 14 210 224 434 658 1092 1750 ? What is the next number in this se…" at bounding box center [706, 176] width 1215 height 242
click at [230, 384] on icon "2184" at bounding box center [203, 406] width 173 height 173
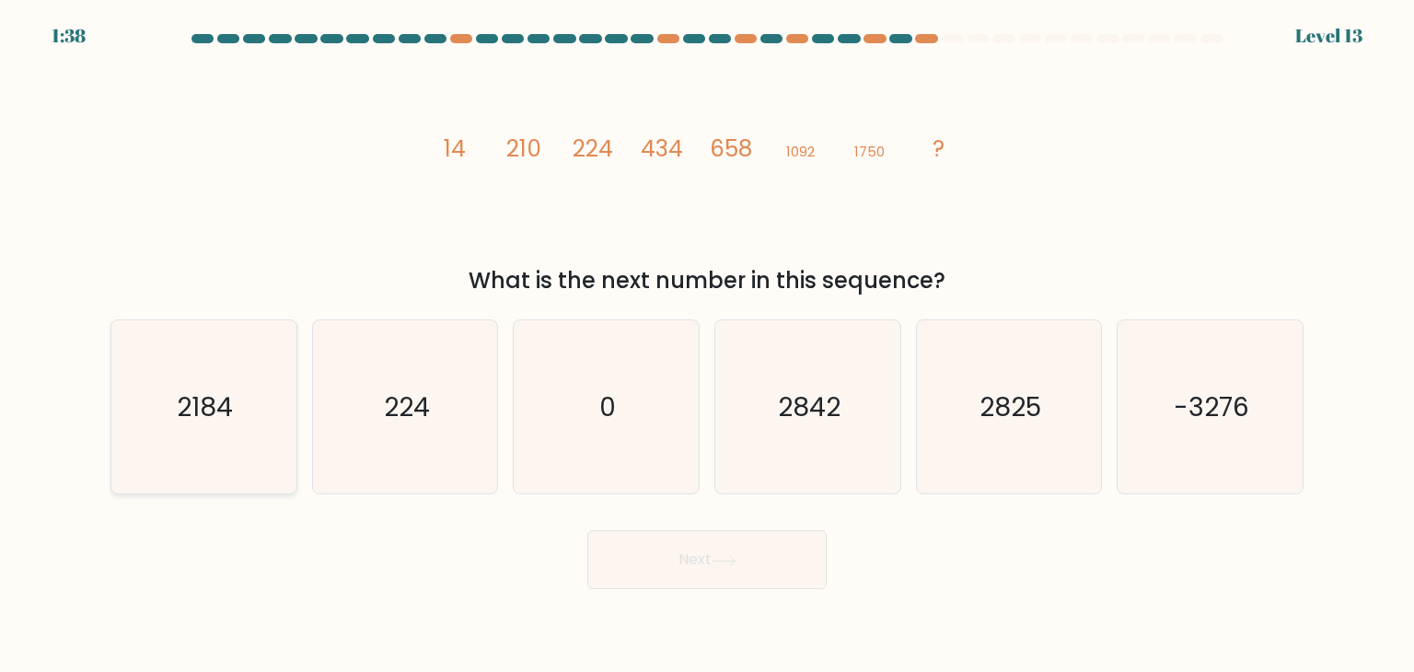
click at [707, 345] on input "a. 2184" at bounding box center [707, 340] width 1 height 9
radio input "true"
click at [764, 547] on button "Next" at bounding box center [706, 559] width 239 height 59
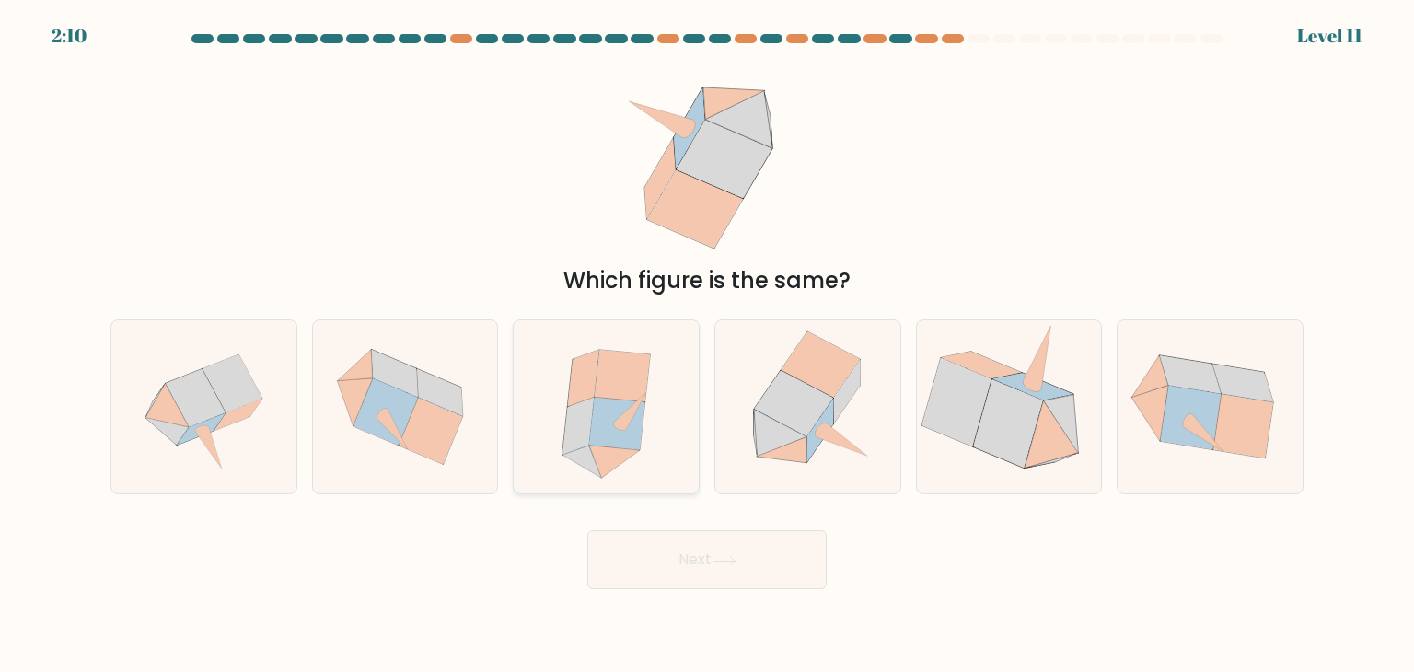
click at [692, 454] on div "c." at bounding box center [606, 406] width 202 height 175
click at [624, 446] on icon at bounding box center [617, 424] width 56 height 52
click at [707, 345] on input "c." at bounding box center [707, 340] width 1 height 9
radio input "true"
click at [685, 536] on button "Next" at bounding box center [706, 559] width 239 height 59
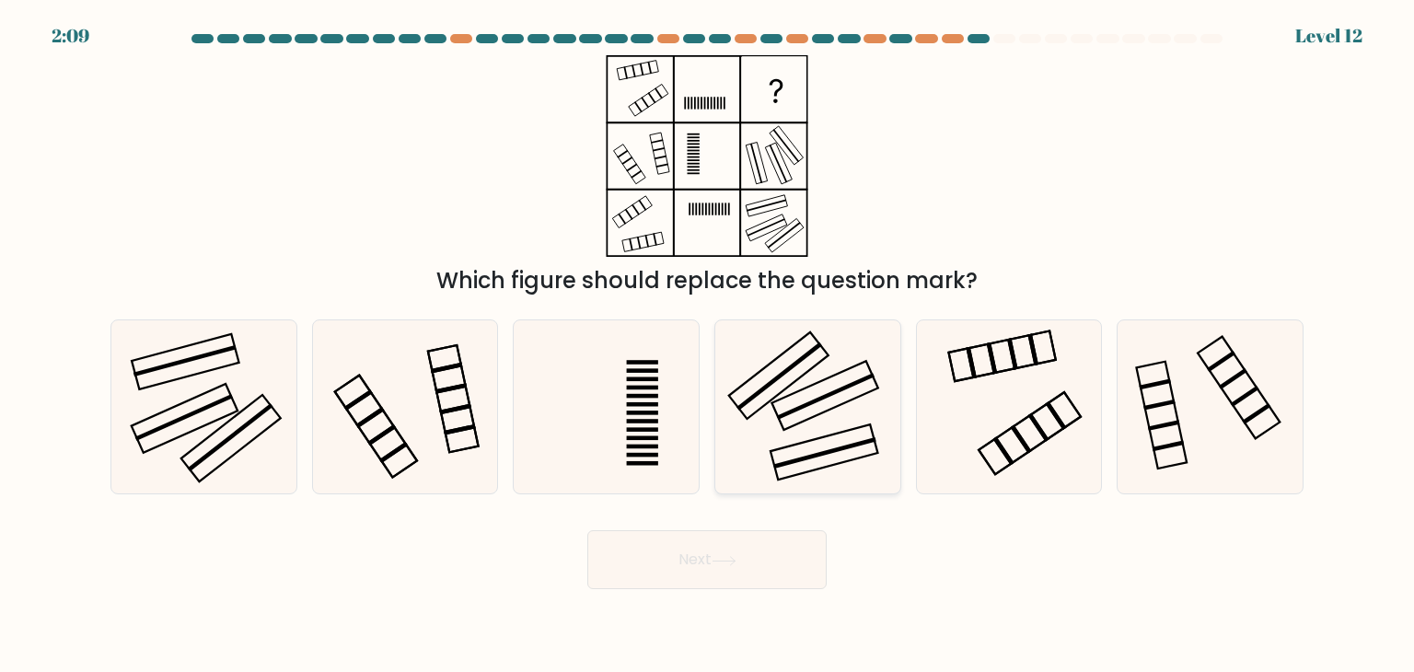
click at [828, 385] on icon at bounding box center [807, 406] width 173 height 173
click at [708, 345] on input "d." at bounding box center [707, 340] width 1 height 9
radio input "true"
click at [779, 534] on button "Next" at bounding box center [706, 559] width 239 height 59
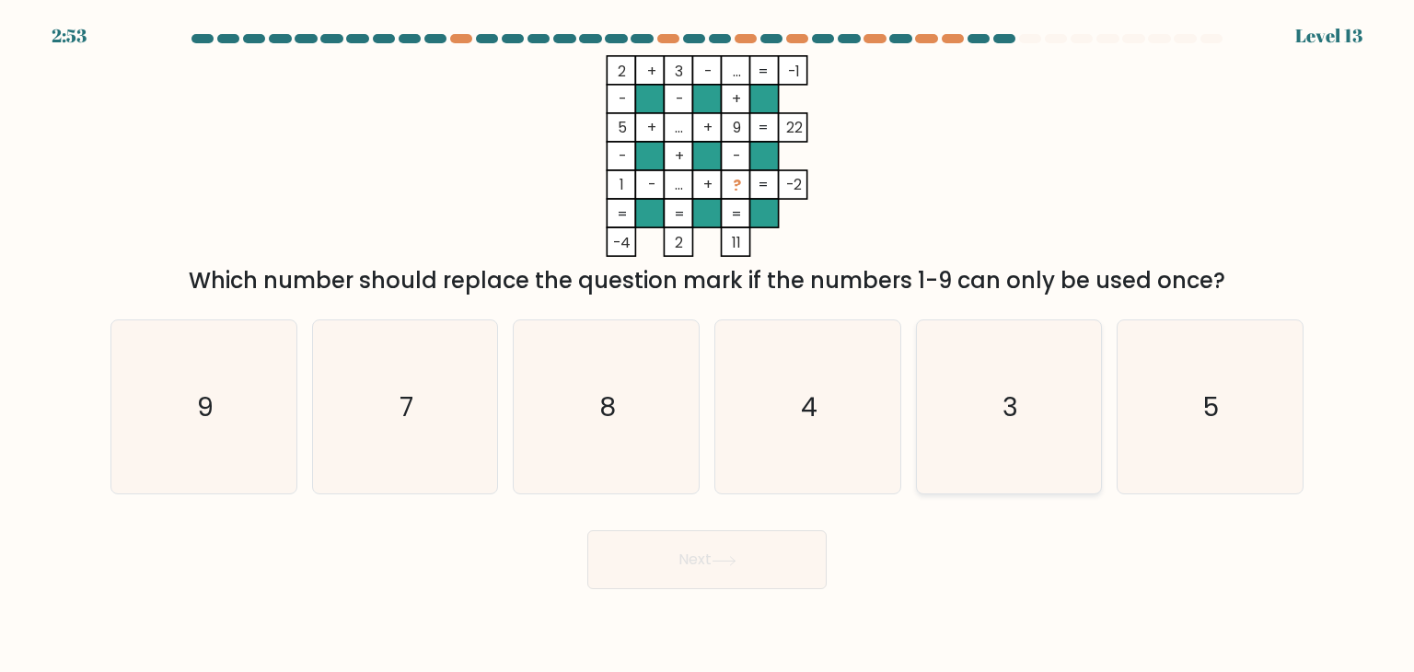
click at [974, 405] on icon "3" at bounding box center [1008, 406] width 173 height 173
click at [708, 345] on input "e. 3" at bounding box center [707, 340] width 1 height 9
radio input "true"
click at [784, 562] on button "Next" at bounding box center [706, 559] width 239 height 59
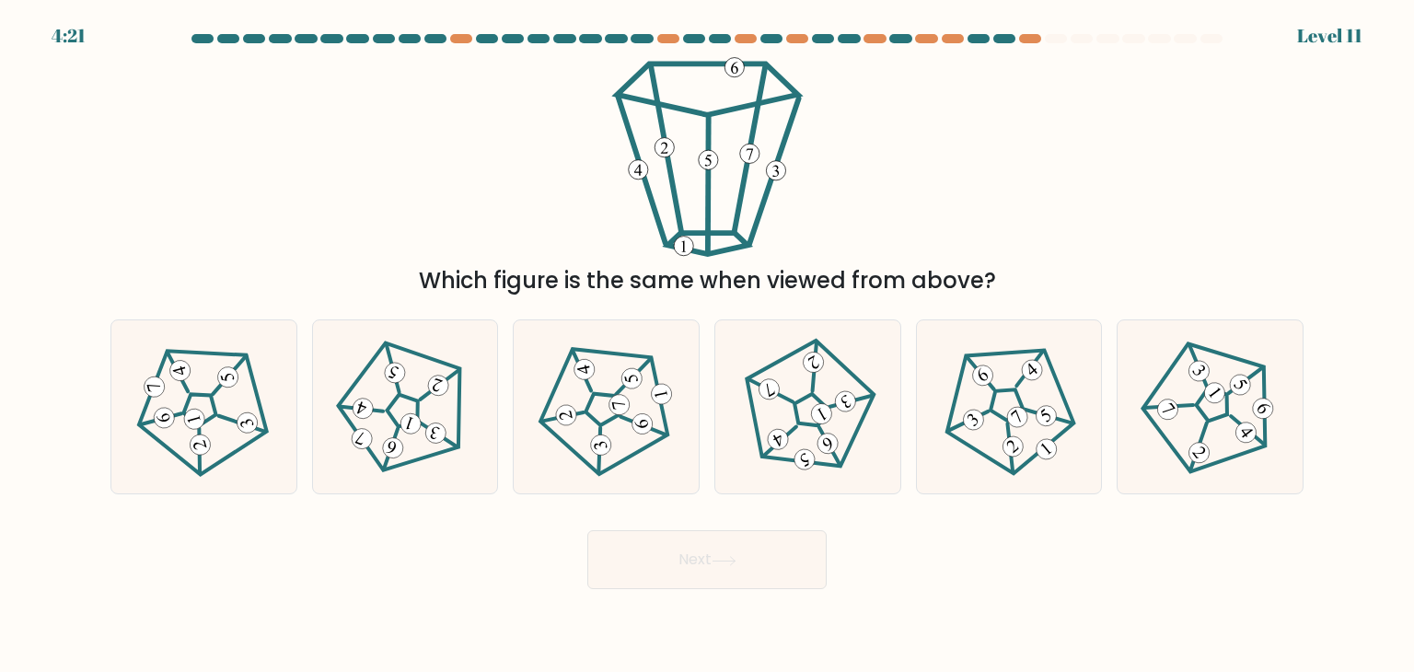
click at [666, 432] on 214 at bounding box center [599, 408] width 145 height 150
click at [707, 345] on input "c." at bounding box center [707, 340] width 1 height 9
radio input "true"
click at [742, 571] on button "Next" at bounding box center [706, 559] width 239 height 59
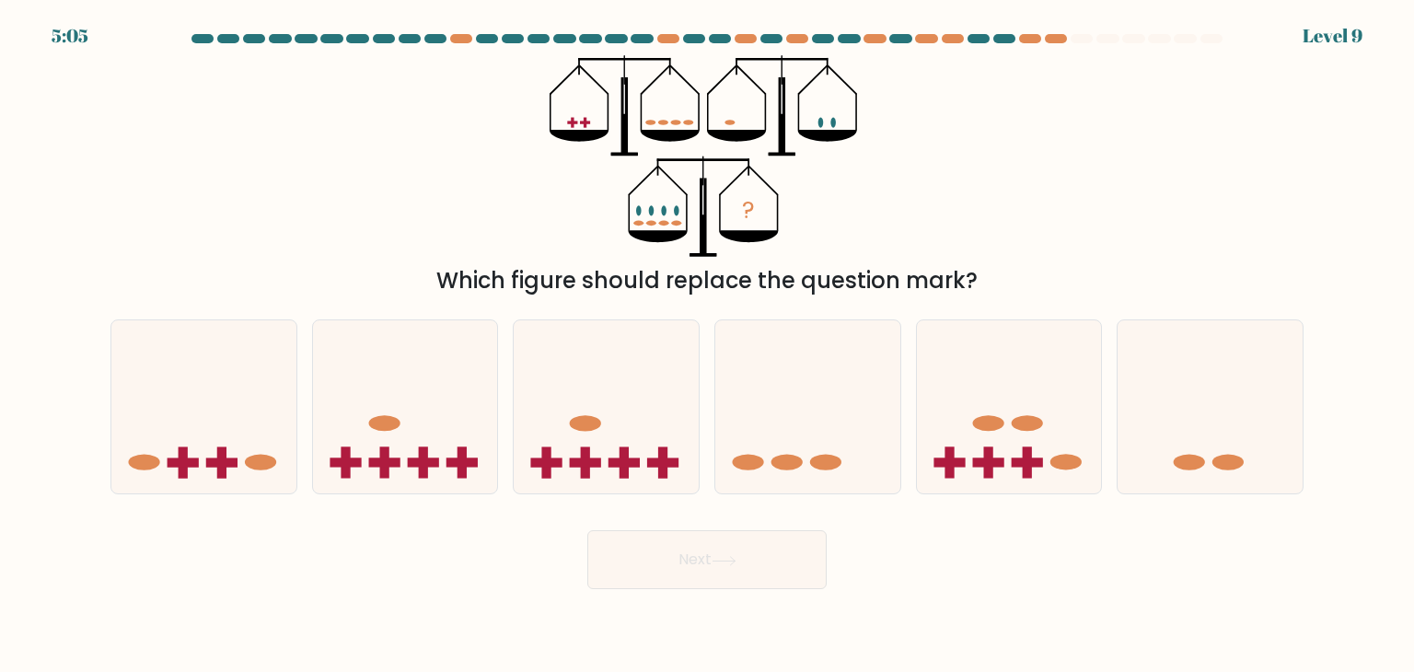
click at [810, 421] on icon at bounding box center [807, 406] width 185 height 153
click at [708, 345] on input "d." at bounding box center [707, 340] width 1 height 9
radio input "true"
click at [793, 536] on button "Next" at bounding box center [706, 559] width 239 height 59
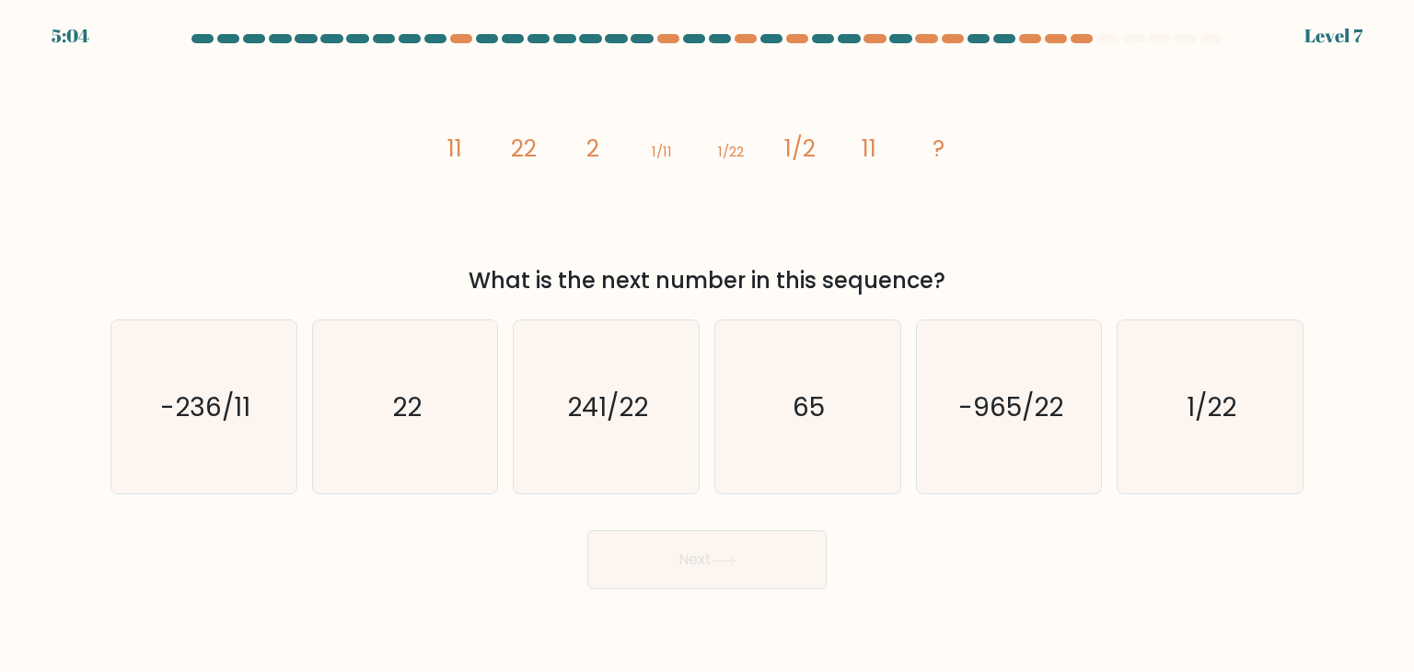
drag, startPoint x: 733, startPoint y: 487, endPoint x: 710, endPoint y: 510, distance: 32.5
click at [663, 434] on icon "241/22" at bounding box center [605, 406] width 173 height 173
click at [707, 345] on input "c. 241/22" at bounding box center [707, 340] width 1 height 9
radio input "true"
click at [735, 556] on icon at bounding box center [724, 561] width 25 height 10
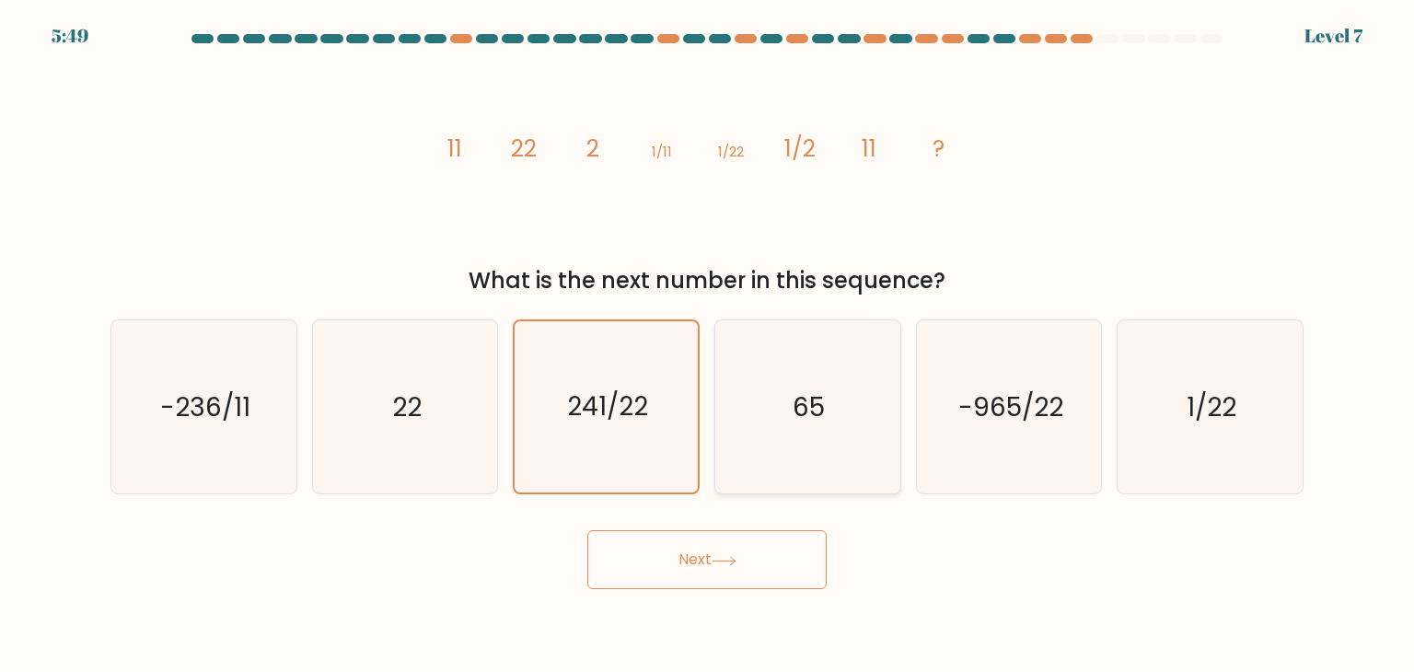
click at [796, 440] on icon "65" at bounding box center [807, 406] width 173 height 173
click at [708, 345] on input "d. 65" at bounding box center [707, 340] width 1 height 9
radio input "true"
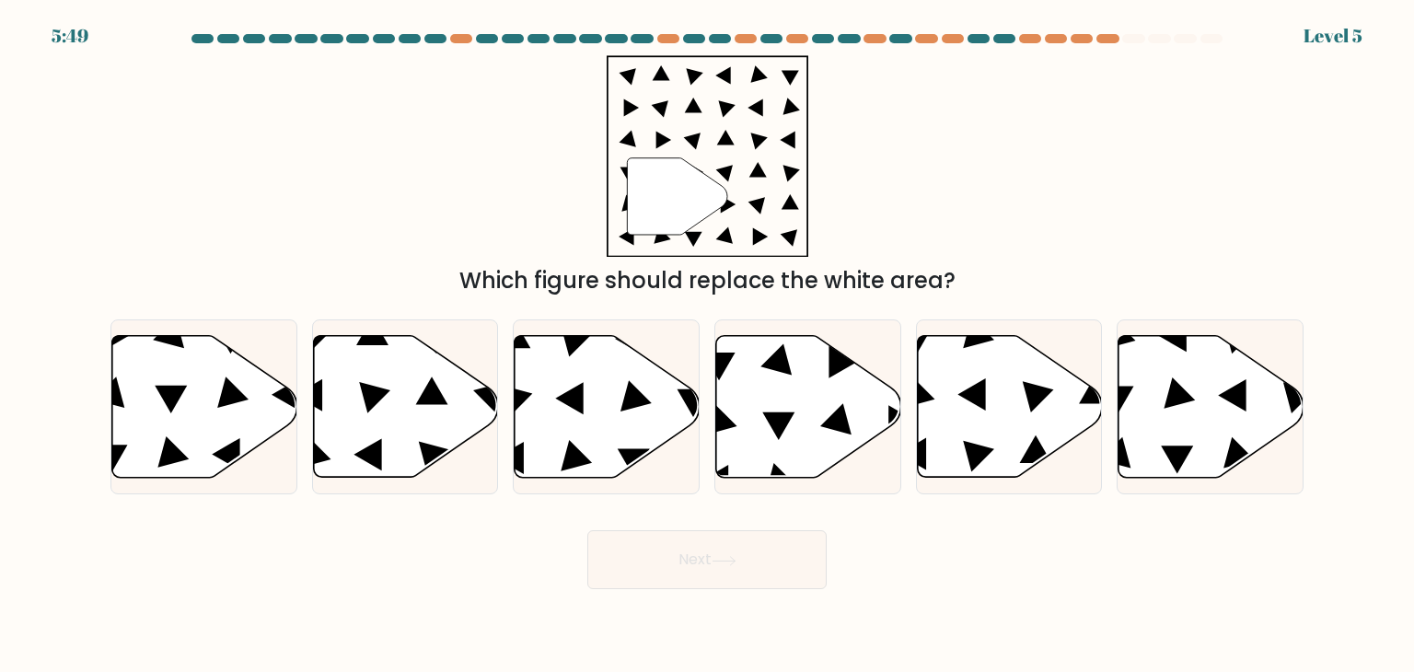
click at [770, 572] on button "Next" at bounding box center [706, 559] width 239 height 59
click at [788, 450] on icon at bounding box center [808, 407] width 185 height 142
click at [708, 345] on input "d." at bounding box center [707, 340] width 1 height 9
radio input "true"
click at [754, 583] on button "Next" at bounding box center [706, 559] width 239 height 59
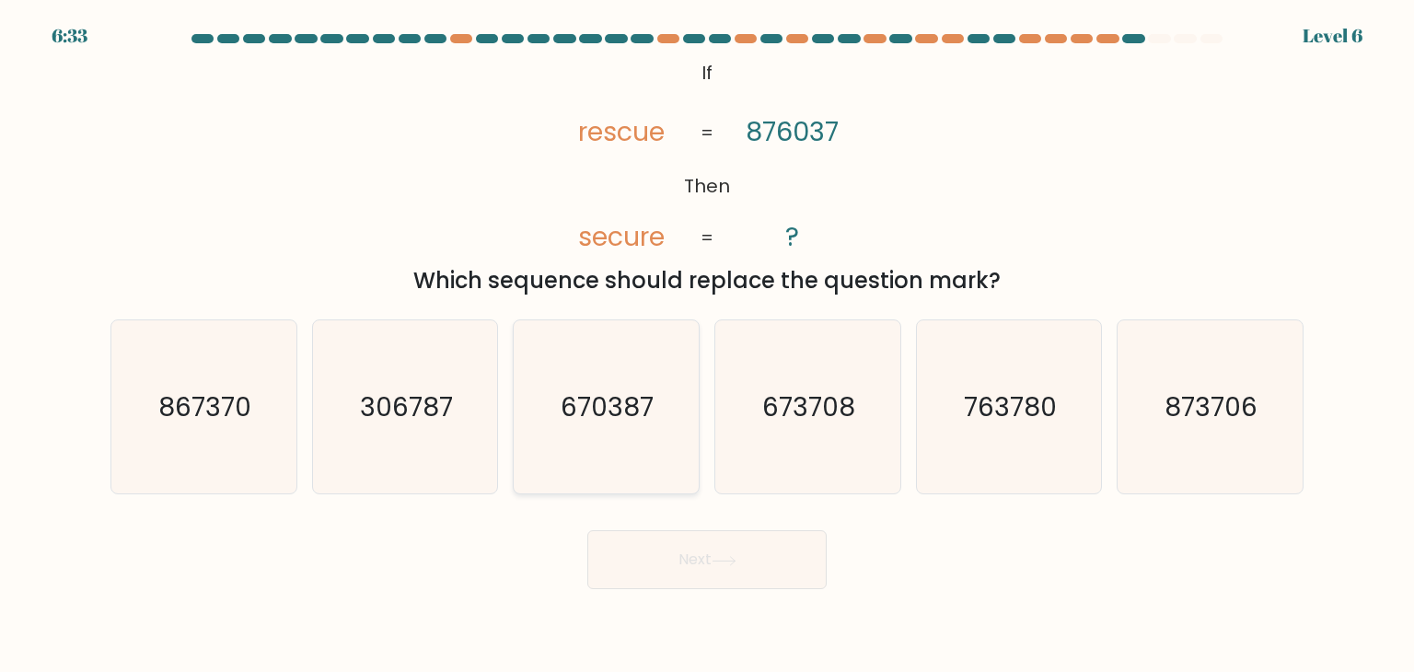
click at [650, 445] on icon "670387" at bounding box center [605, 406] width 173 height 173
click at [707, 345] on input "c. 670387" at bounding box center [707, 340] width 1 height 9
radio input "true"
click at [699, 539] on button "Next" at bounding box center [706, 559] width 239 height 59
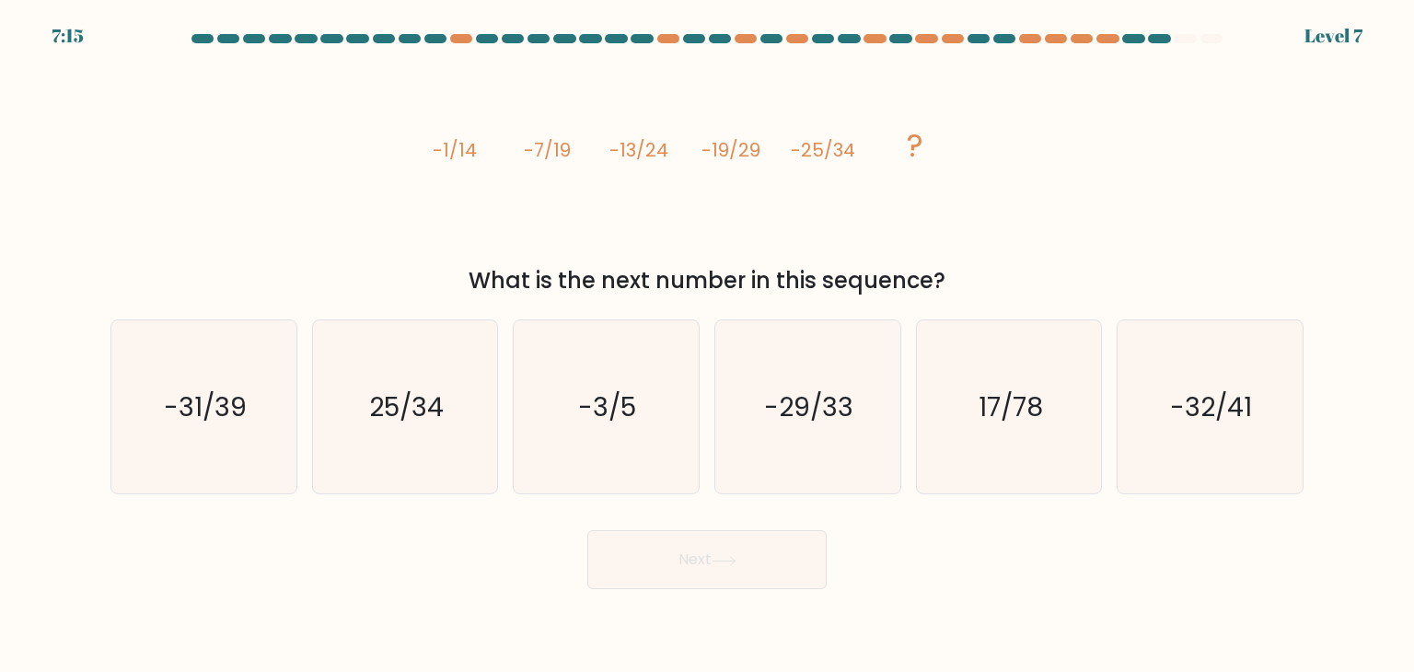
click at [766, 547] on button "Next" at bounding box center [706, 559] width 239 height 59
click at [797, 432] on icon "-29/33" at bounding box center [807, 406] width 173 height 173
click at [708, 345] on input "d. -29/33" at bounding box center [707, 340] width 1 height 9
radio input "true"
click at [747, 562] on button "Next" at bounding box center [706, 559] width 239 height 59
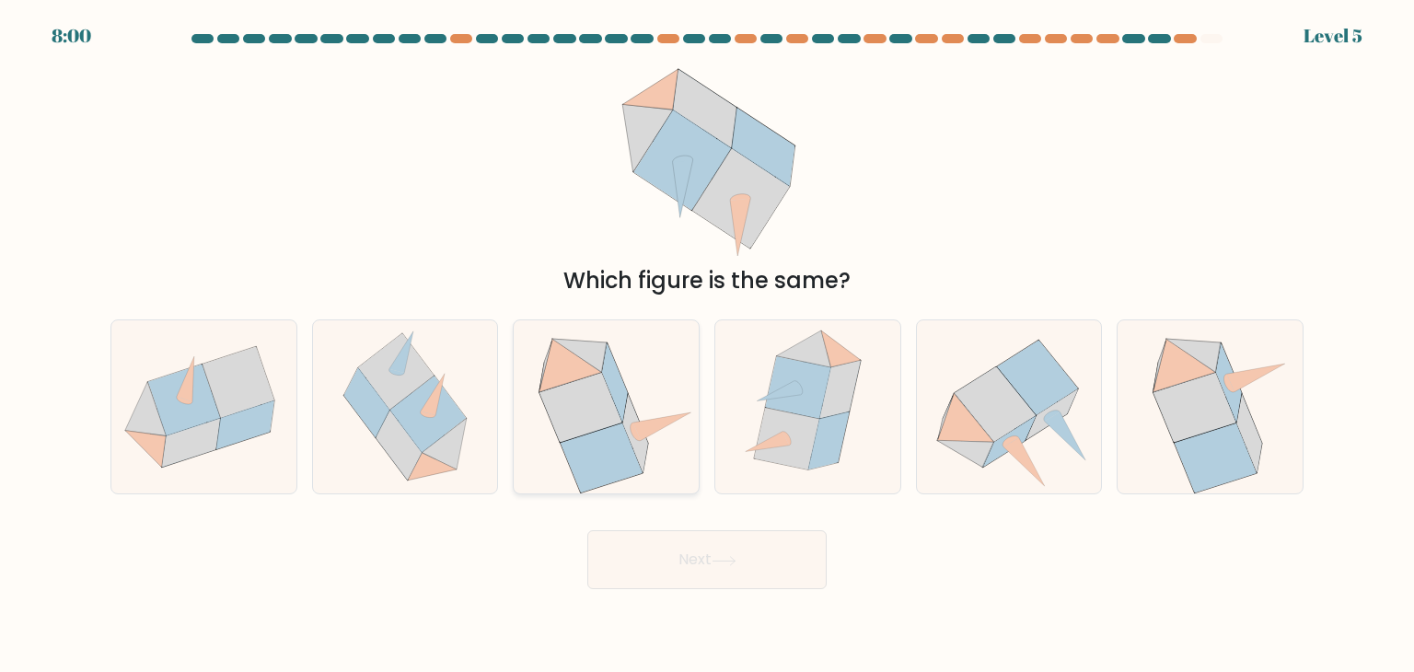
click at [644, 424] on icon at bounding box center [662, 426] width 58 height 29
click at [707, 345] on input "c." at bounding box center [707, 340] width 1 height 9
radio input "true"
click at [713, 553] on button "Next" at bounding box center [706, 559] width 239 height 59
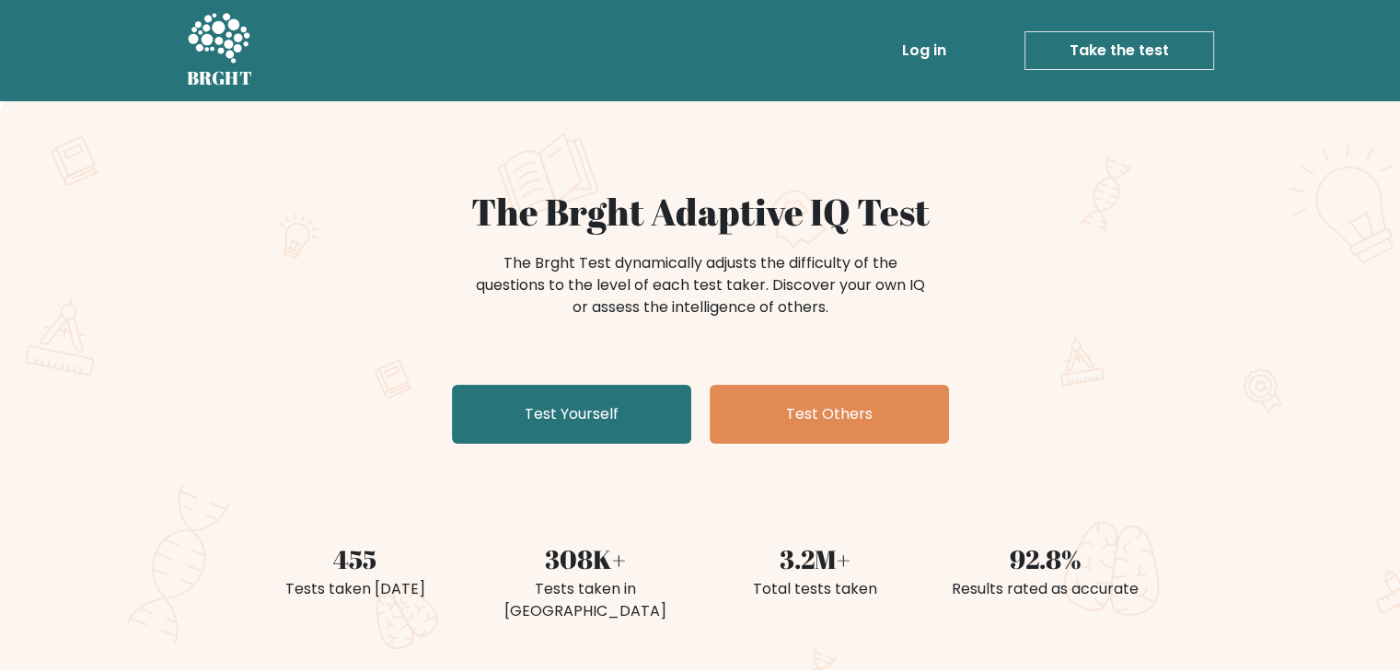
click at [1112, 50] on link "Take the test" at bounding box center [1120, 50] width 190 height 39
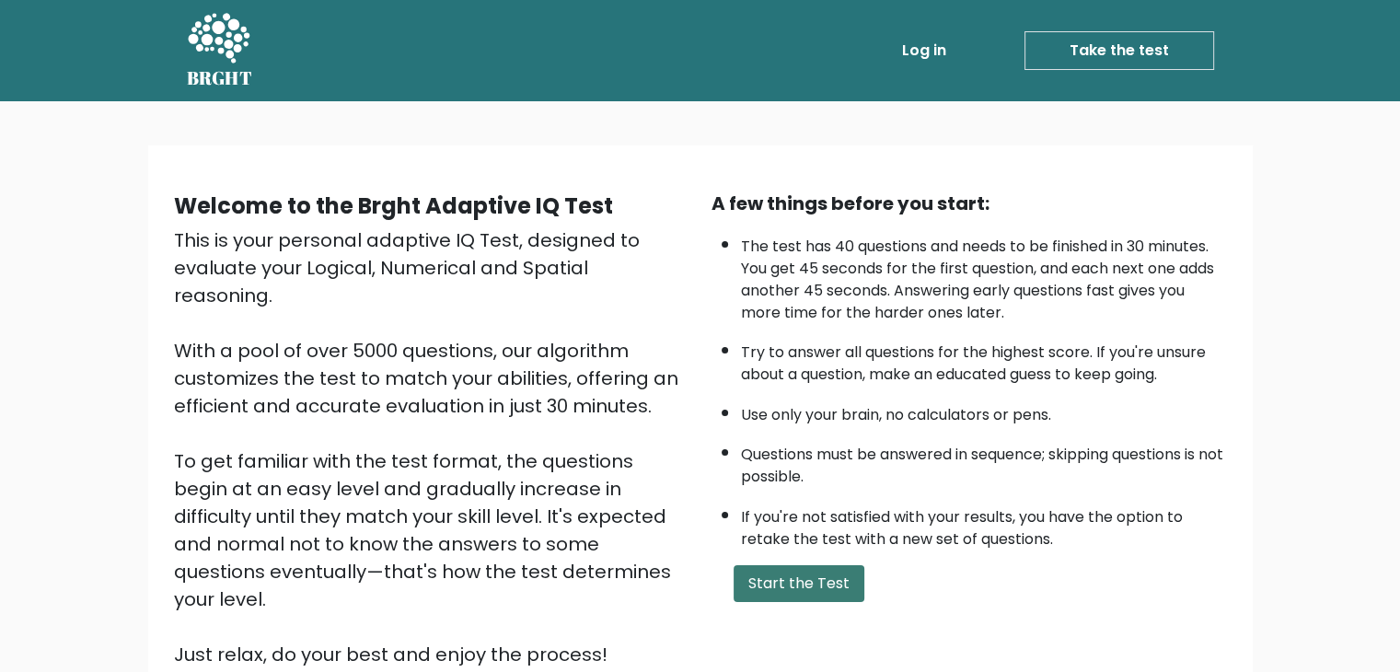
click at [799, 572] on button "Start the Test" at bounding box center [799, 583] width 131 height 37
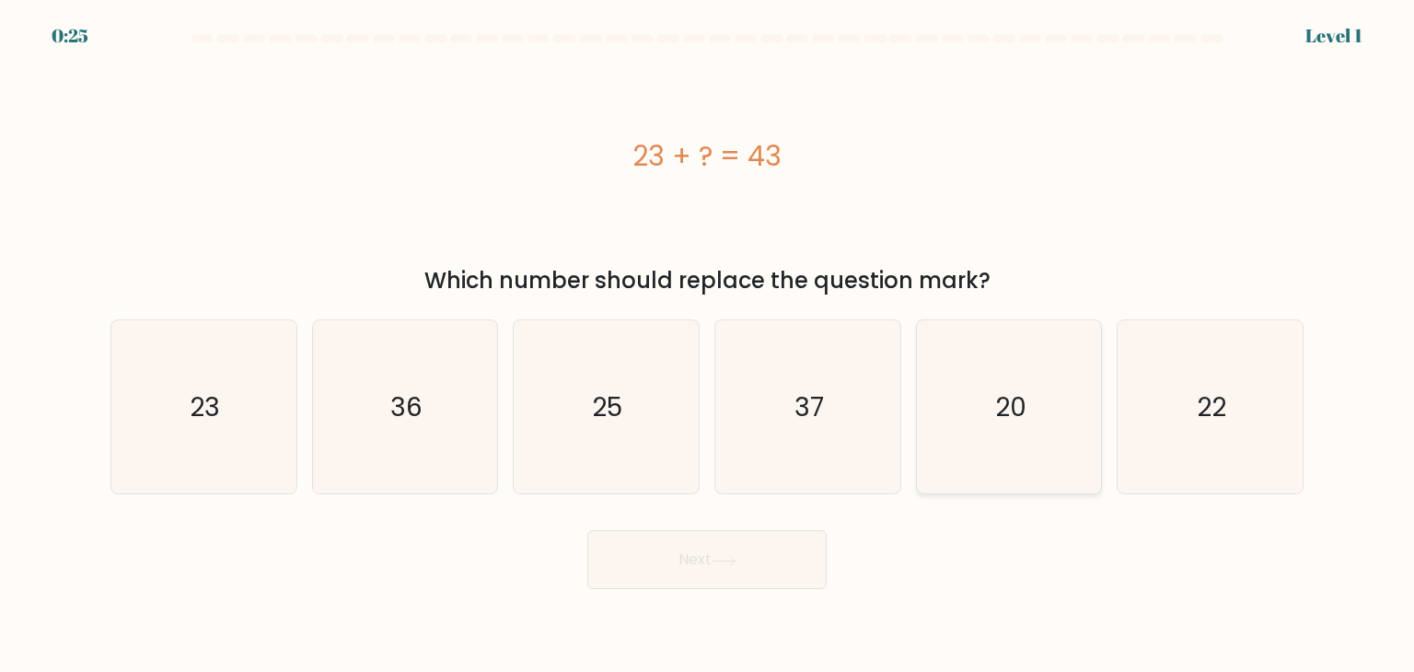
click at [1042, 400] on icon "20" at bounding box center [1008, 406] width 173 height 173
click at [708, 345] on input "e. 20" at bounding box center [707, 340] width 1 height 9
radio input "true"
click at [608, 590] on body "0:24 Level 1 a." at bounding box center [707, 336] width 1414 height 672
click at [634, 572] on button "Next" at bounding box center [706, 559] width 239 height 59
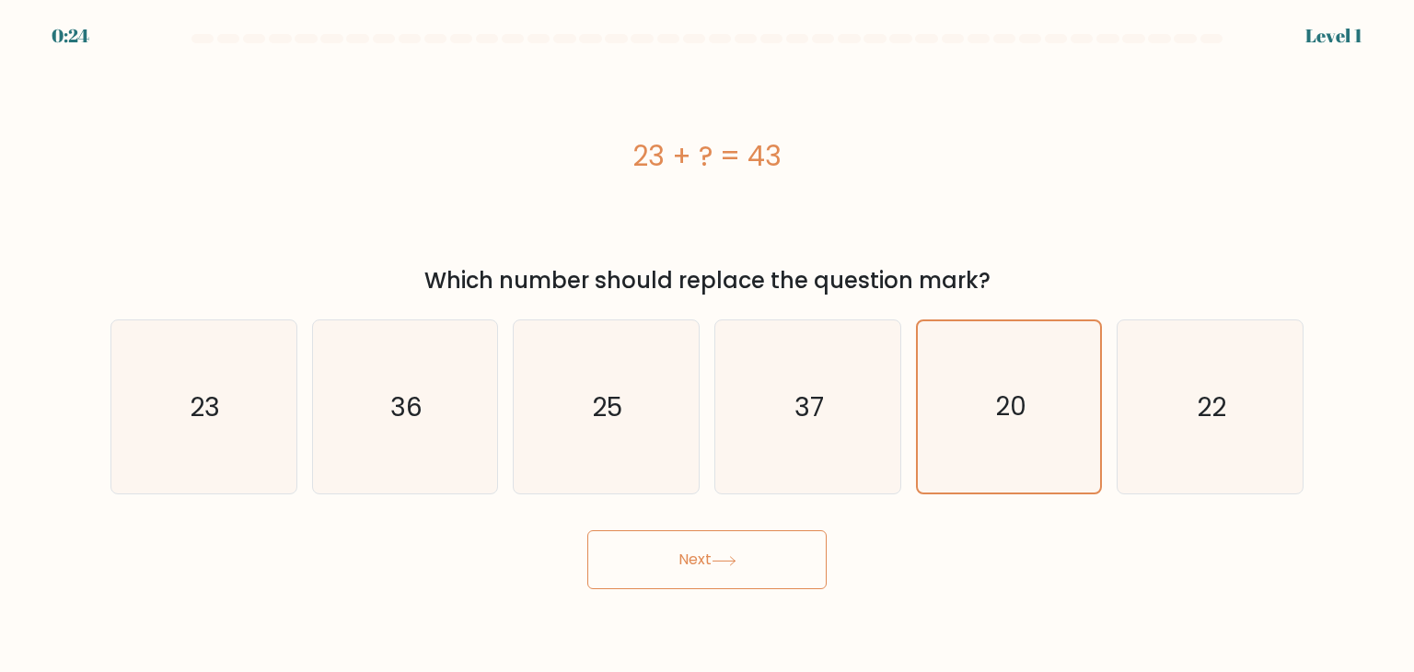
click at [634, 572] on button "Next" at bounding box center [706, 559] width 239 height 59
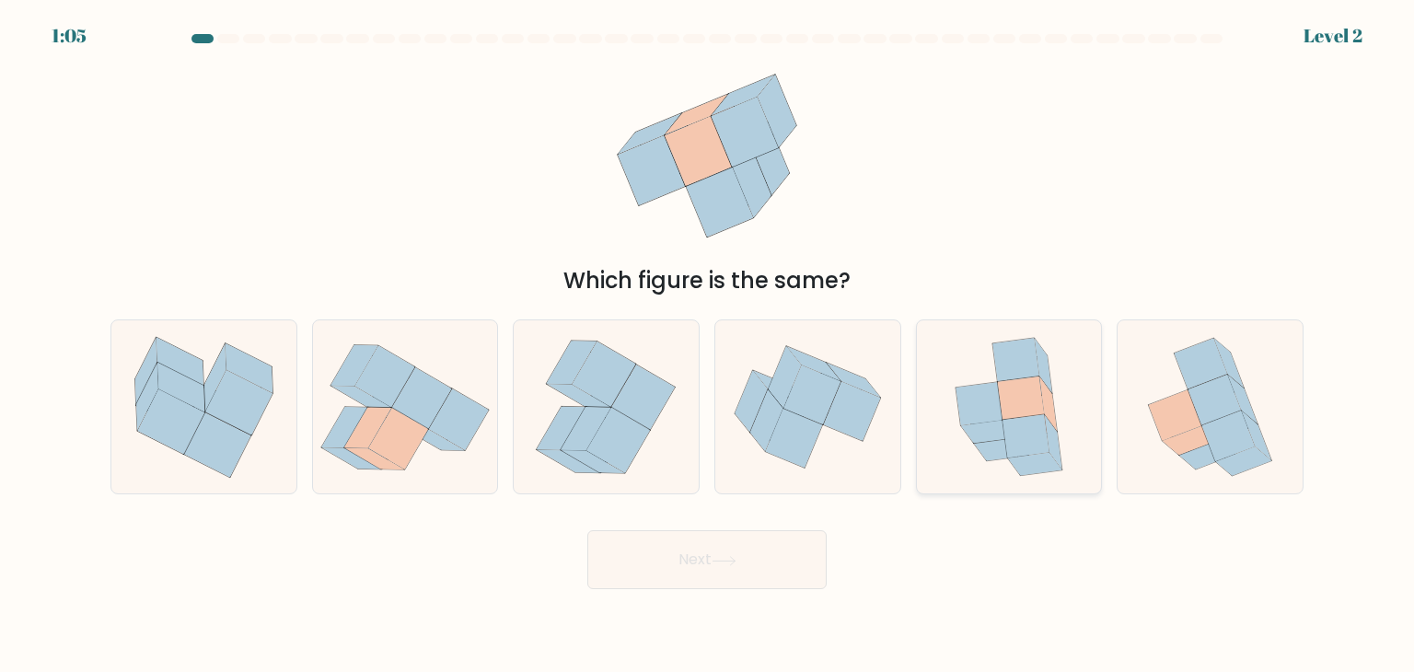
click at [1020, 407] on icon at bounding box center [1021, 398] width 47 height 43
click at [708, 345] on input "e." at bounding box center [707, 340] width 1 height 9
radio input "true"
click at [754, 581] on button "Next" at bounding box center [706, 559] width 239 height 59
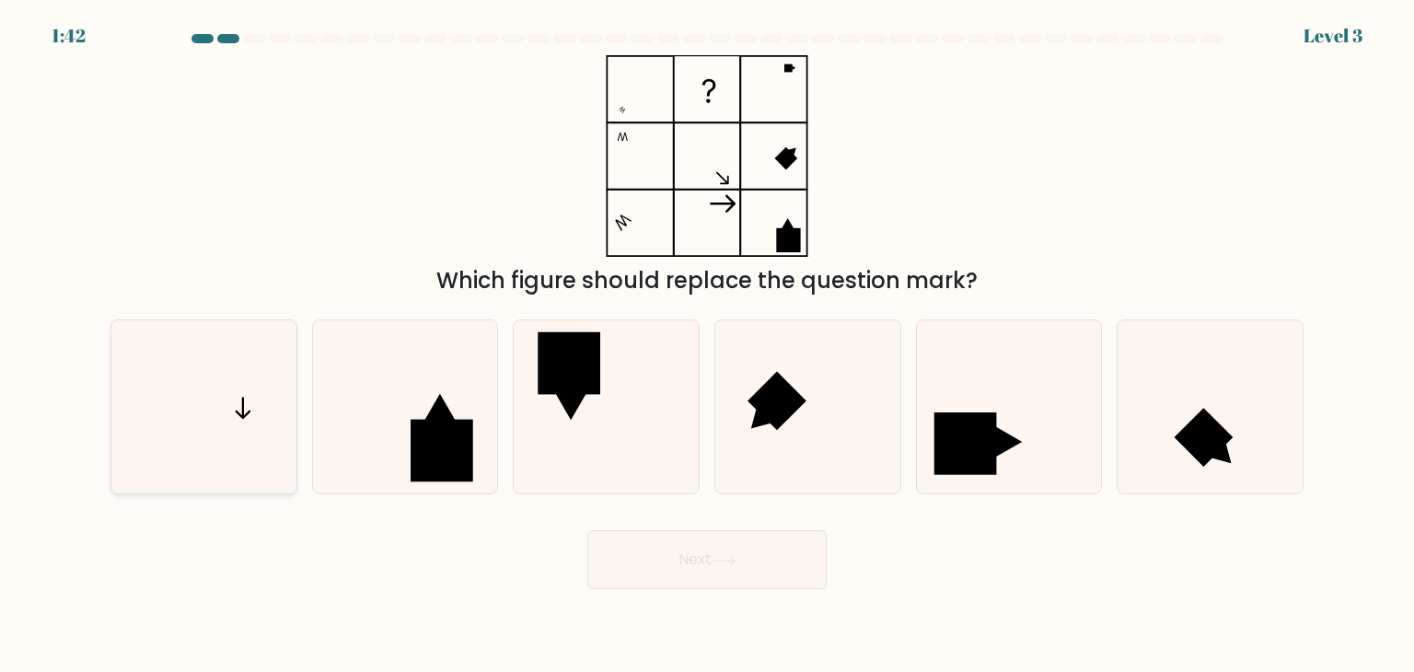
click at [202, 416] on icon at bounding box center [203, 406] width 173 height 173
click at [707, 345] on input "a." at bounding box center [707, 340] width 1 height 9
radio input "true"
click at [805, 591] on body "1:42 Level 3" at bounding box center [707, 336] width 1414 height 672
click at [747, 553] on button "Next" at bounding box center [706, 559] width 239 height 59
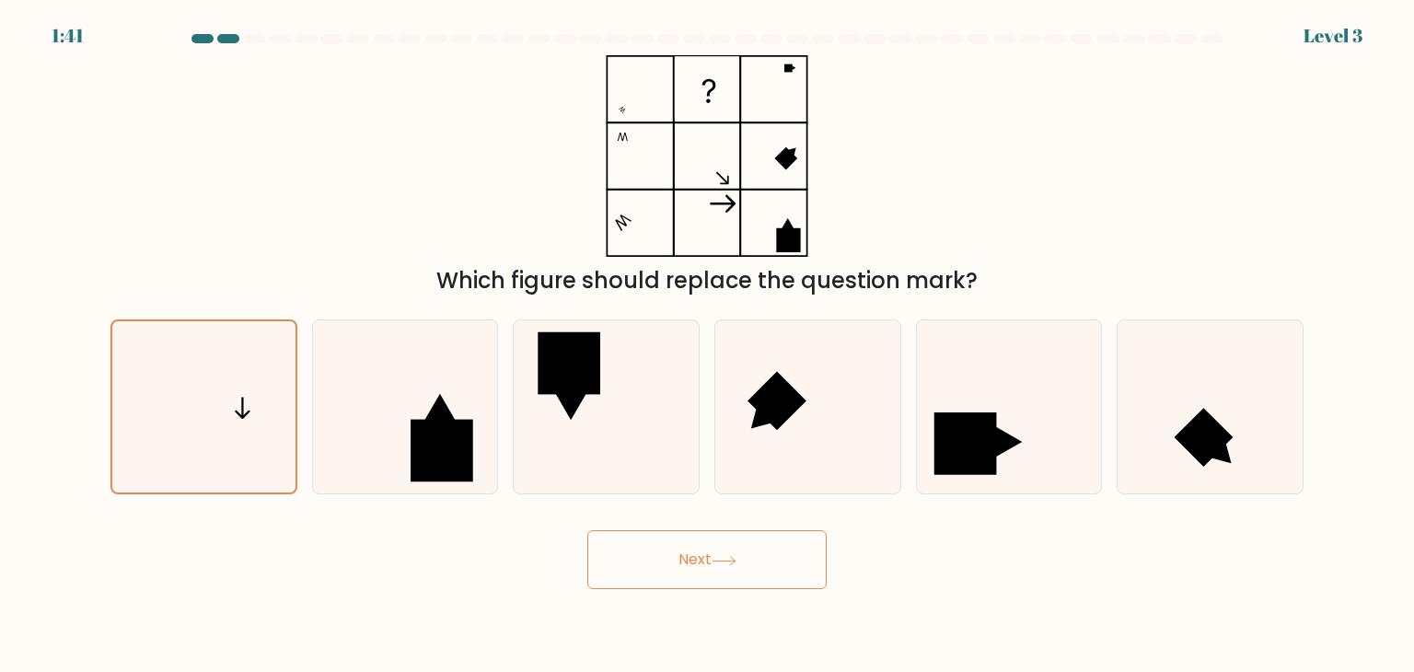
click at [747, 553] on button "Next" at bounding box center [706, 559] width 239 height 59
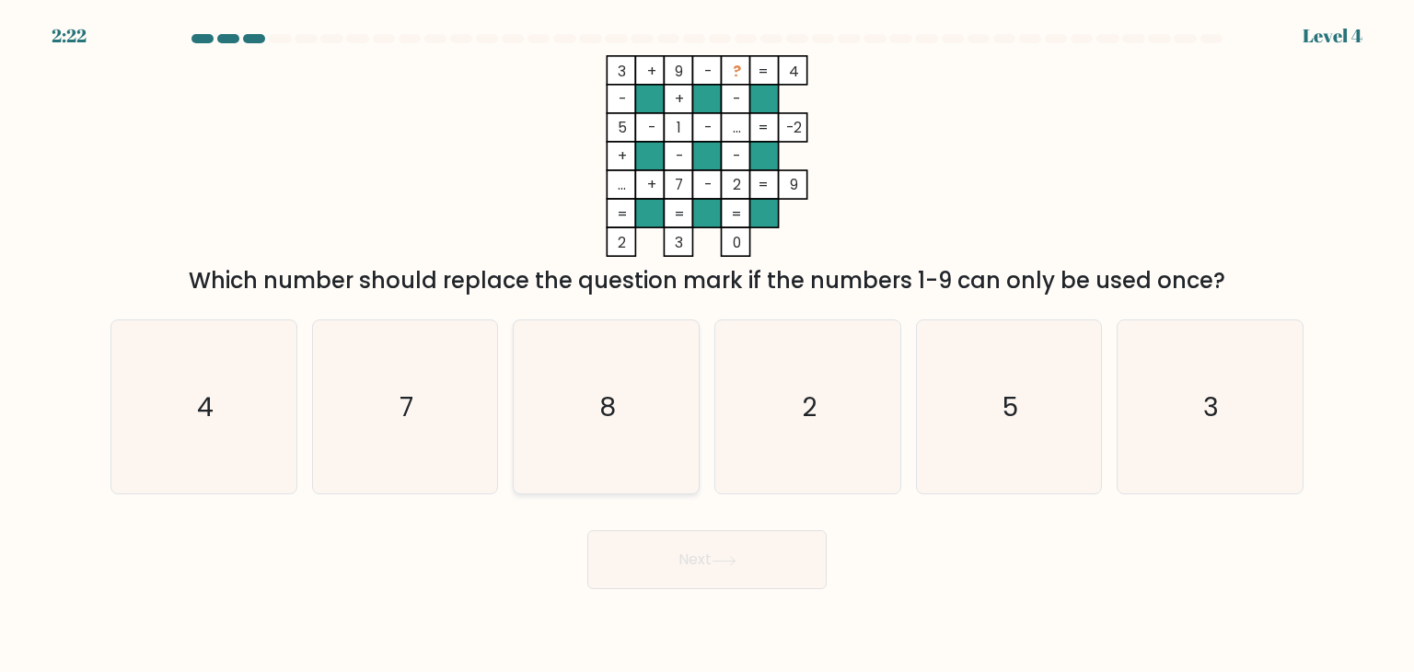
click at [593, 391] on icon "8" at bounding box center [605, 406] width 173 height 173
click at [707, 345] on input "c. 8" at bounding box center [707, 340] width 1 height 9
radio input "true"
click at [657, 506] on form at bounding box center [707, 311] width 1414 height 555
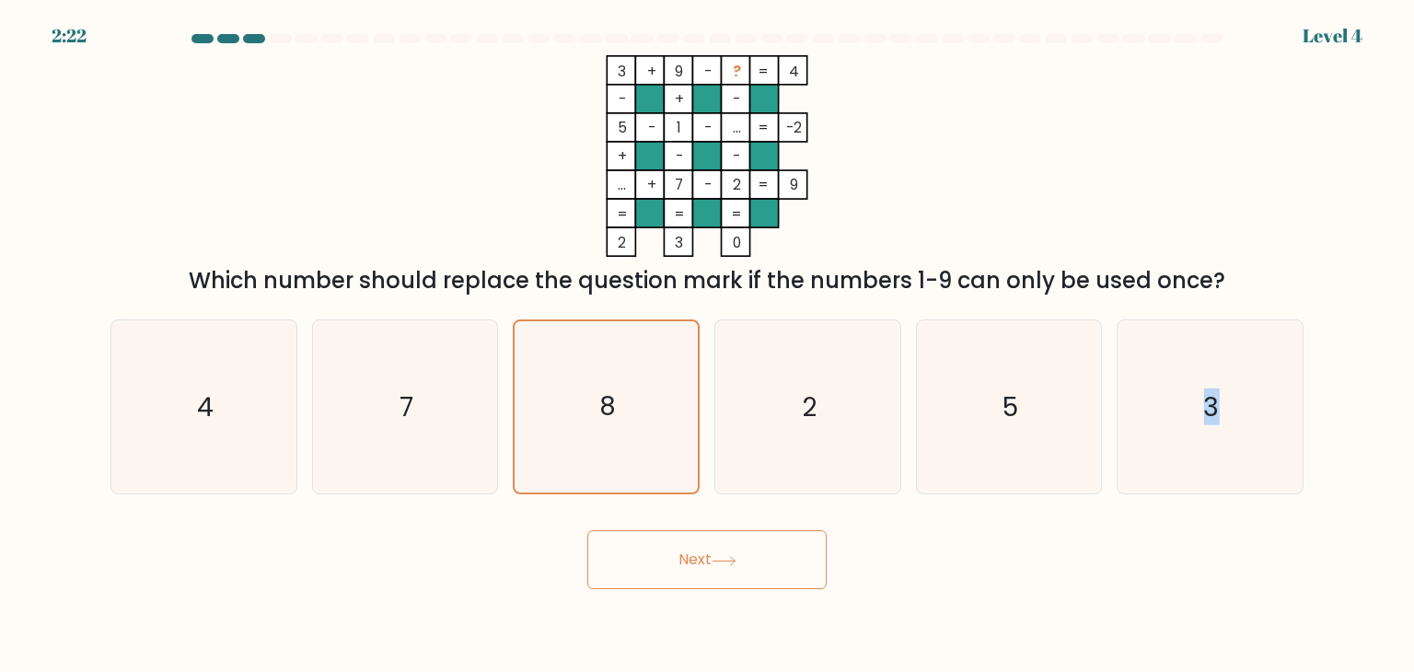
click at [663, 555] on button "Next" at bounding box center [706, 559] width 239 height 59
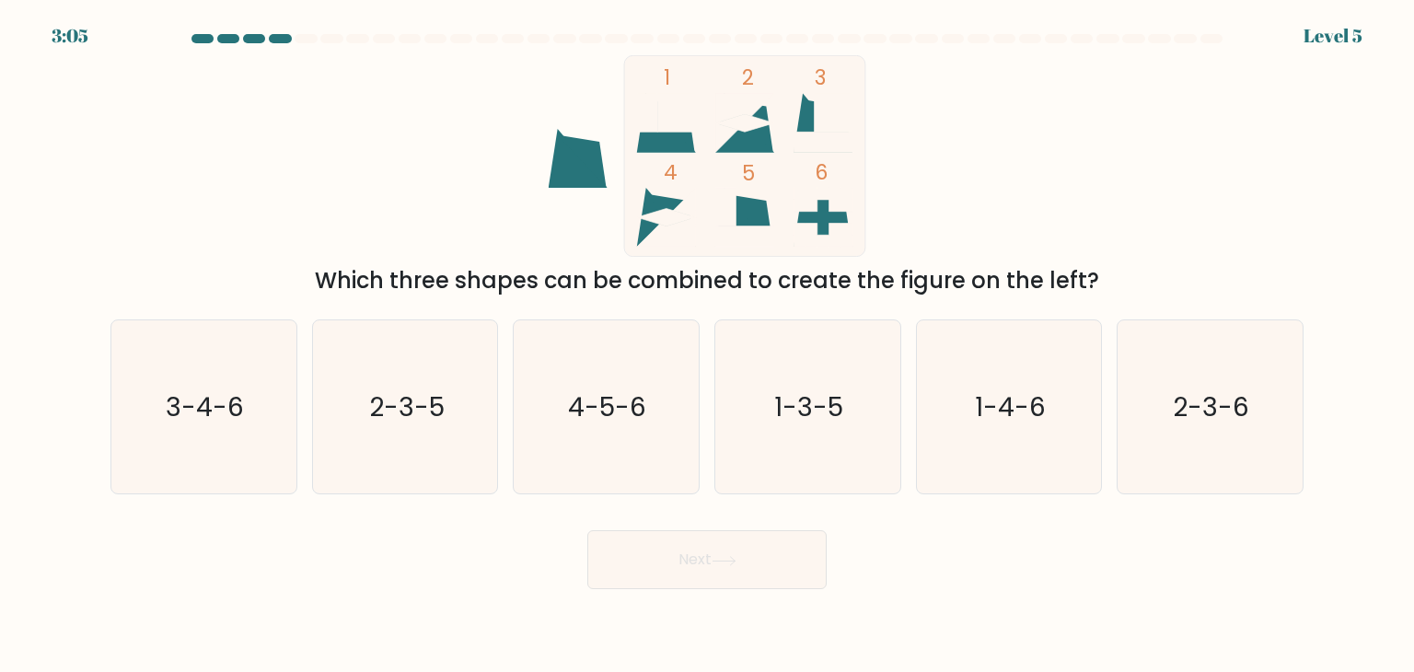
click at [1039, 150] on div "1 2 3 4 5 6 Which three shapes can be combined to create the figure on the left?" at bounding box center [706, 176] width 1215 height 242
click at [840, 426] on icon "1-3-5" at bounding box center [807, 406] width 173 height 173
click at [708, 345] on input "d. 1-3-5" at bounding box center [707, 340] width 1 height 9
radio input "true"
click at [781, 536] on button "Next" at bounding box center [706, 559] width 239 height 59
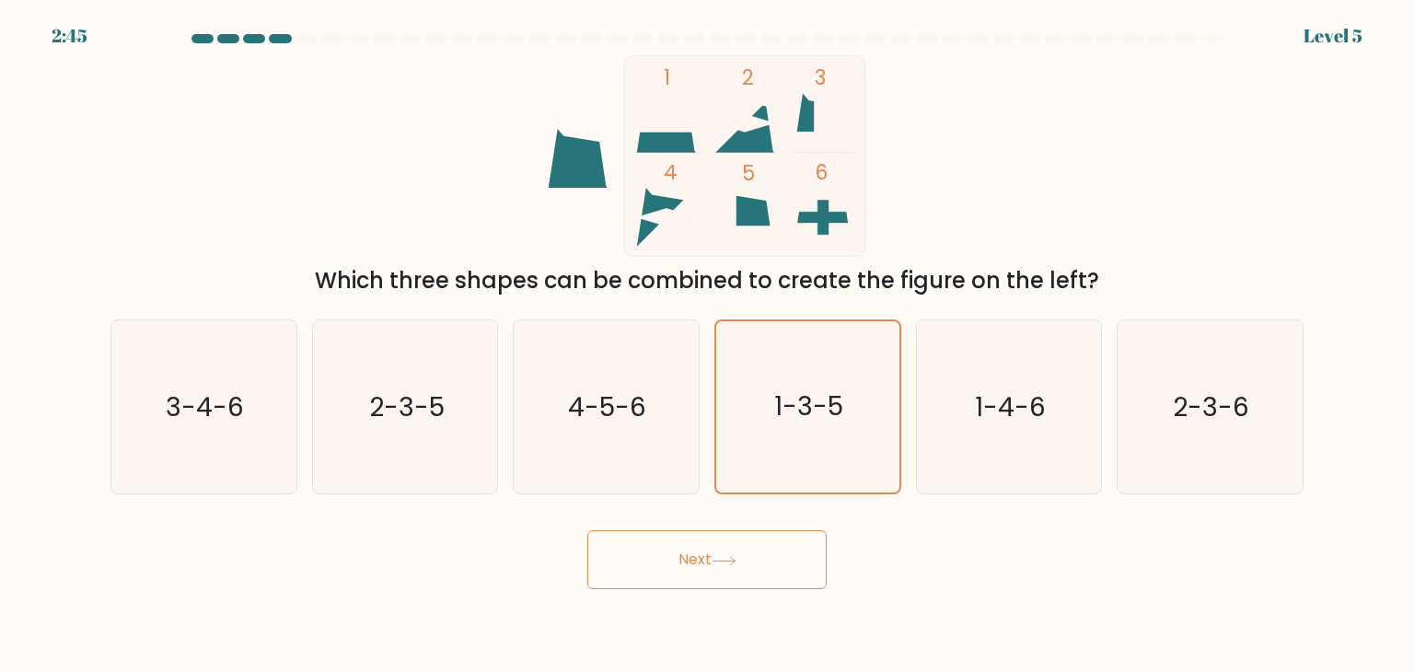
click at [781, 536] on button "Next" at bounding box center [706, 559] width 239 height 59
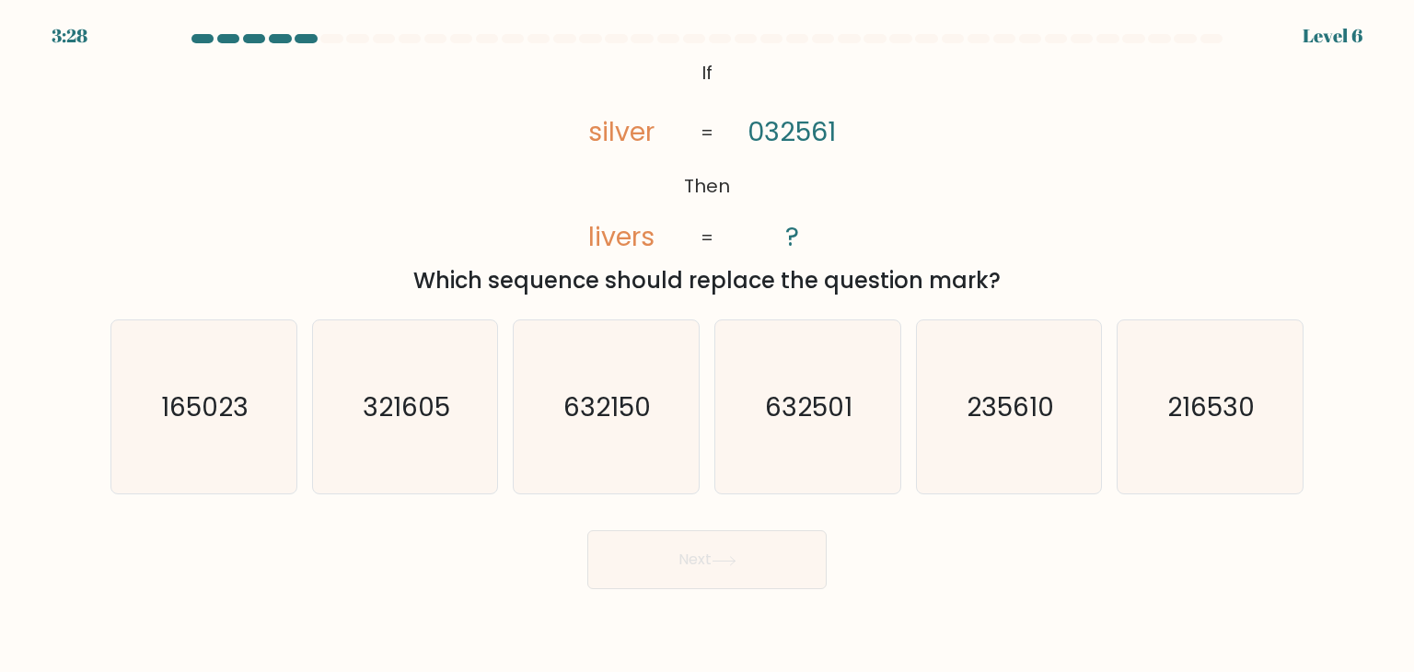
click at [443, 200] on div "@import url('[URL][DOMAIN_NAME]); If Then silver livers 032561 ? = = Which sequ…" at bounding box center [706, 176] width 1215 height 242
click at [1053, 423] on text "235610" at bounding box center [1010, 406] width 87 height 37
click at [708, 345] on input "e. 235610" at bounding box center [707, 340] width 1 height 9
radio input "true"
click at [670, 586] on button "Next" at bounding box center [706, 559] width 239 height 59
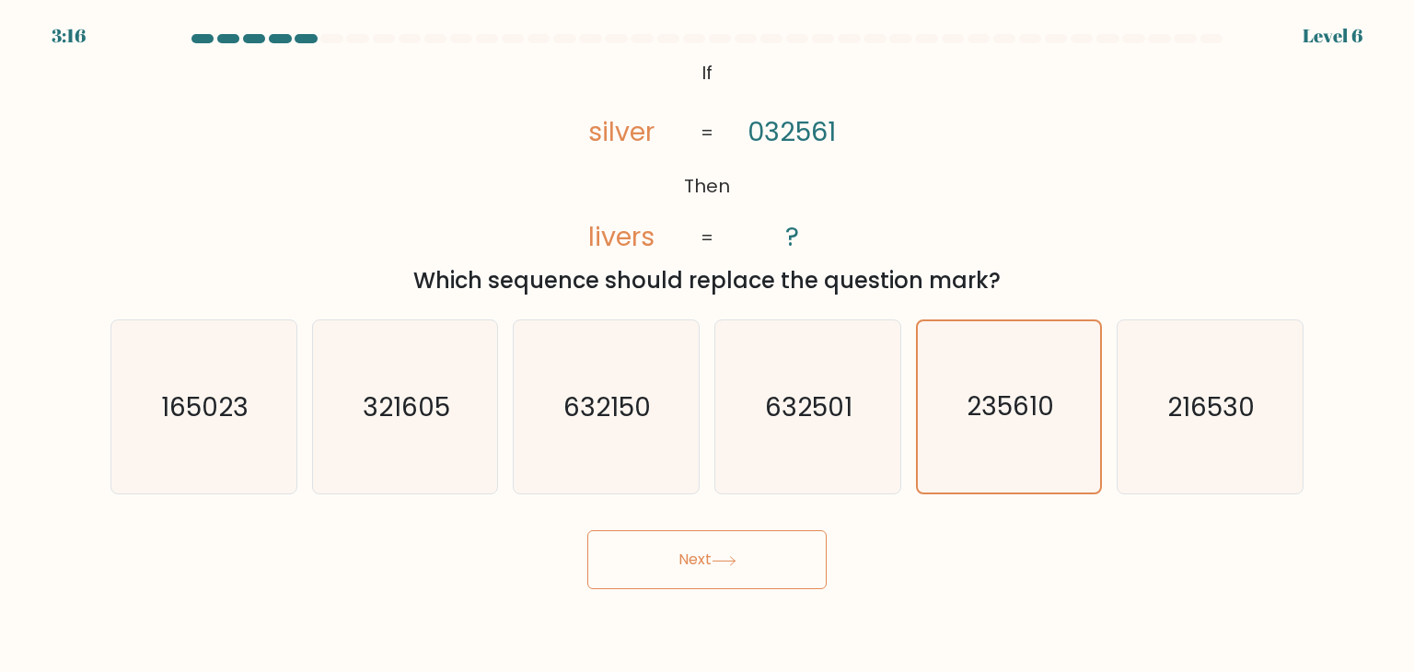
click at [689, 567] on button "Next" at bounding box center [706, 559] width 239 height 59
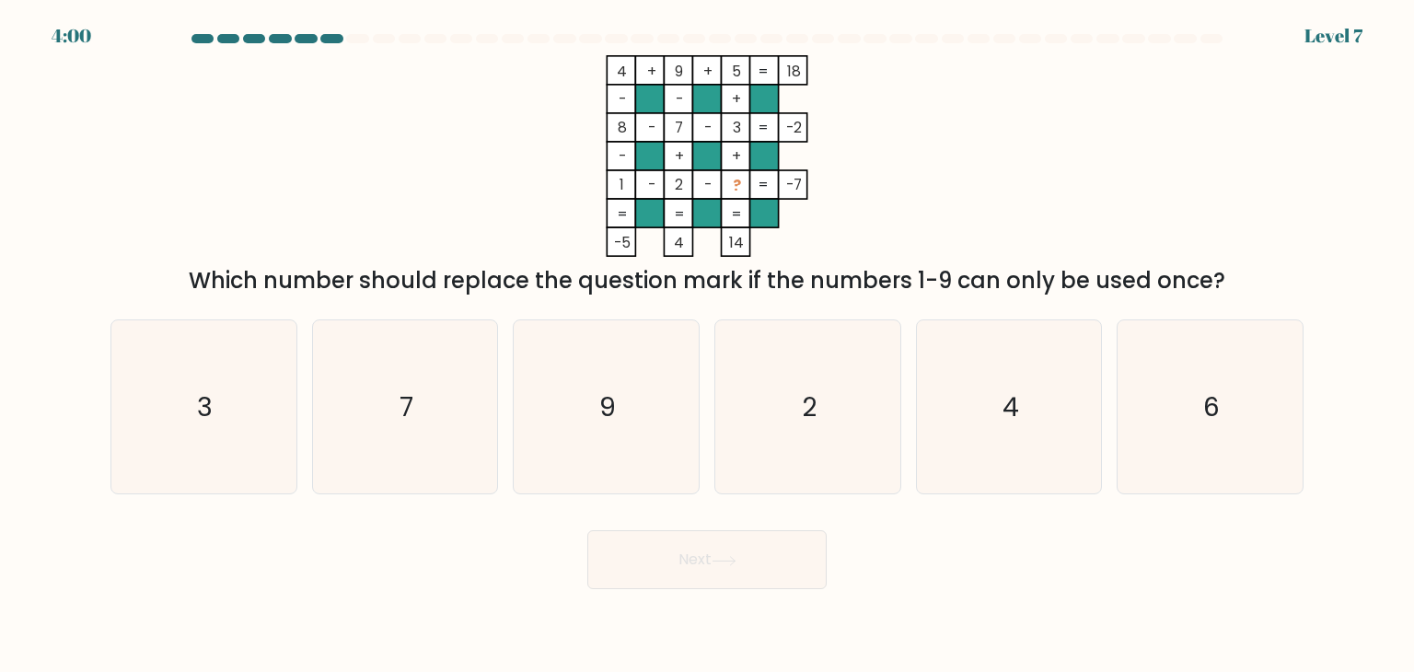
click at [523, 186] on icon "4 + 9 + 5 18 - - + 8 - 7 - 3 -2 - + + 1 - 2 - ? = -7 = = = = -5 4 14 =" at bounding box center [707, 156] width 552 height 202
click at [1223, 422] on icon "6" at bounding box center [1209, 406] width 173 height 173
click at [708, 345] on input "f. 6" at bounding box center [707, 340] width 1 height 9
radio input "true"
click at [753, 563] on button "Next" at bounding box center [706, 559] width 239 height 59
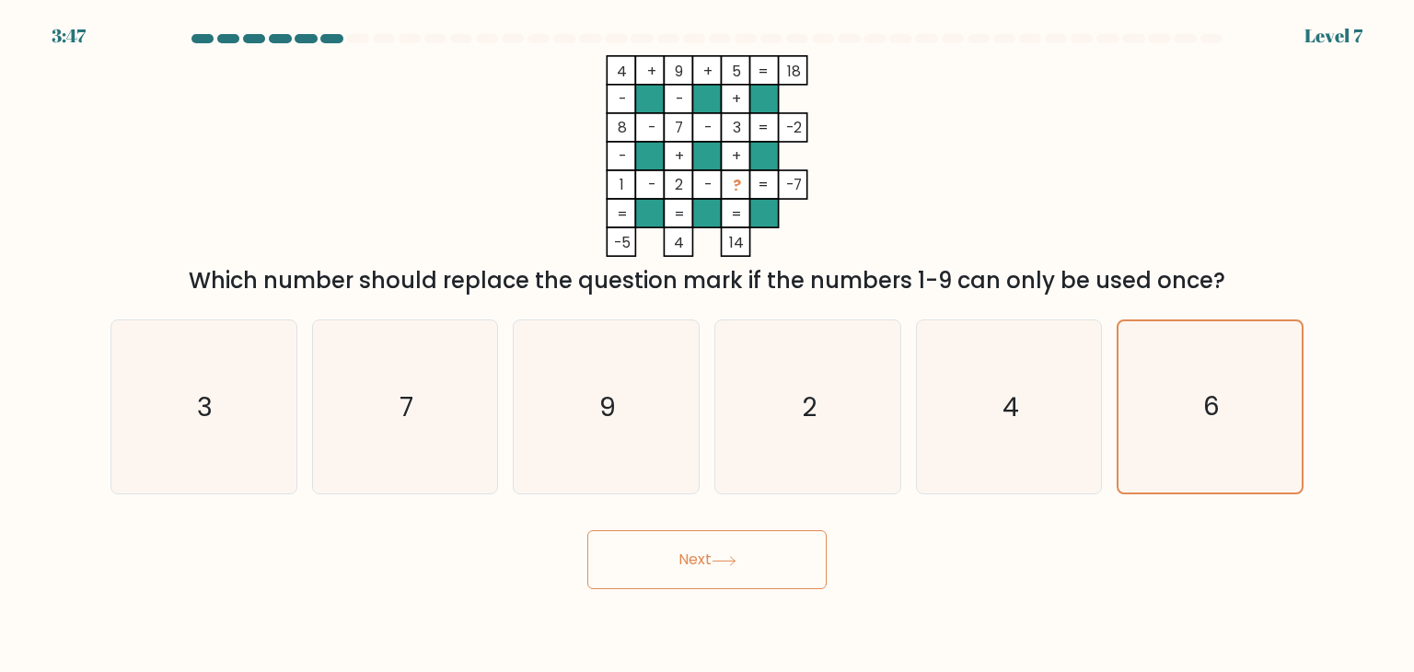
click at [753, 563] on button "Next" at bounding box center [706, 559] width 239 height 59
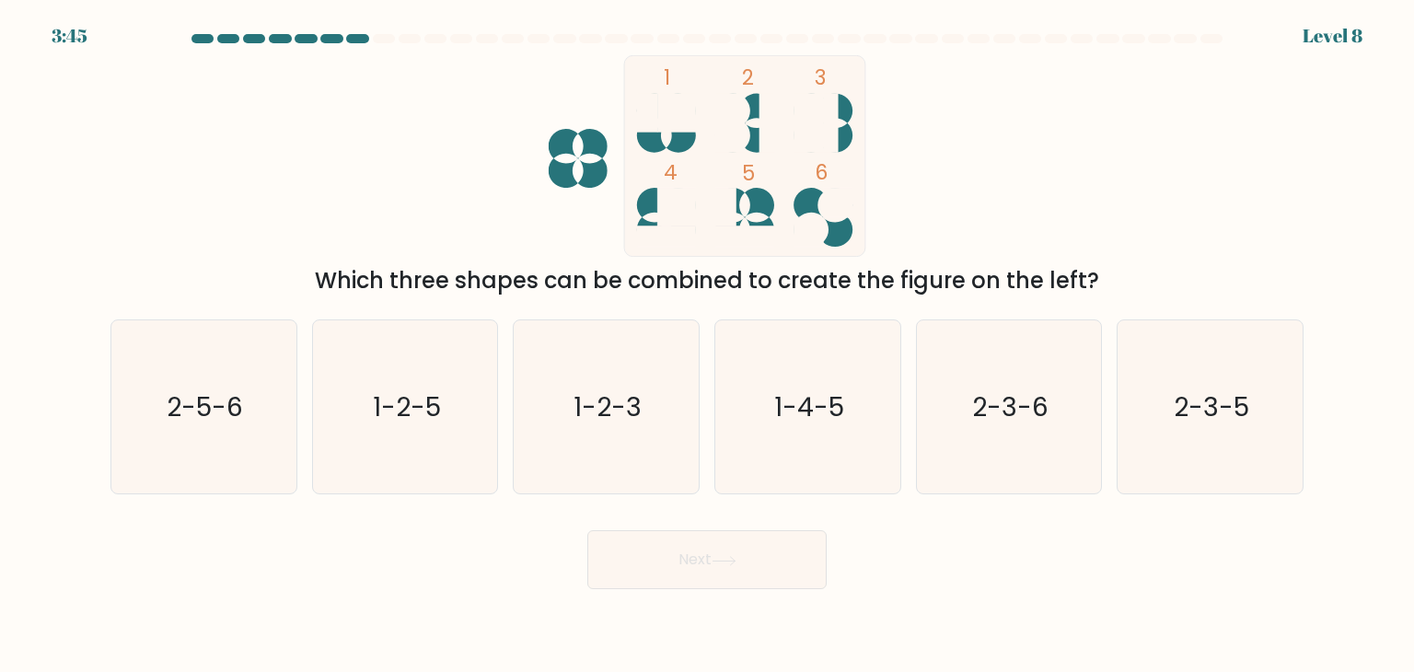
click at [971, 181] on div "1 2 3 4 5 6 Which three shapes can be combined to create the figure on the left?" at bounding box center [706, 176] width 1215 height 242
click at [767, 423] on icon "1-4-5" at bounding box center [807, 406] width 173 height 173
click at [708, 345] on input "d. 1-4-5" at bounding box center [707, 340] width 1 height 9
radio input "true"
click at [728, 567] on button "Next" at bounding box center [706, 559] width 239 height 59
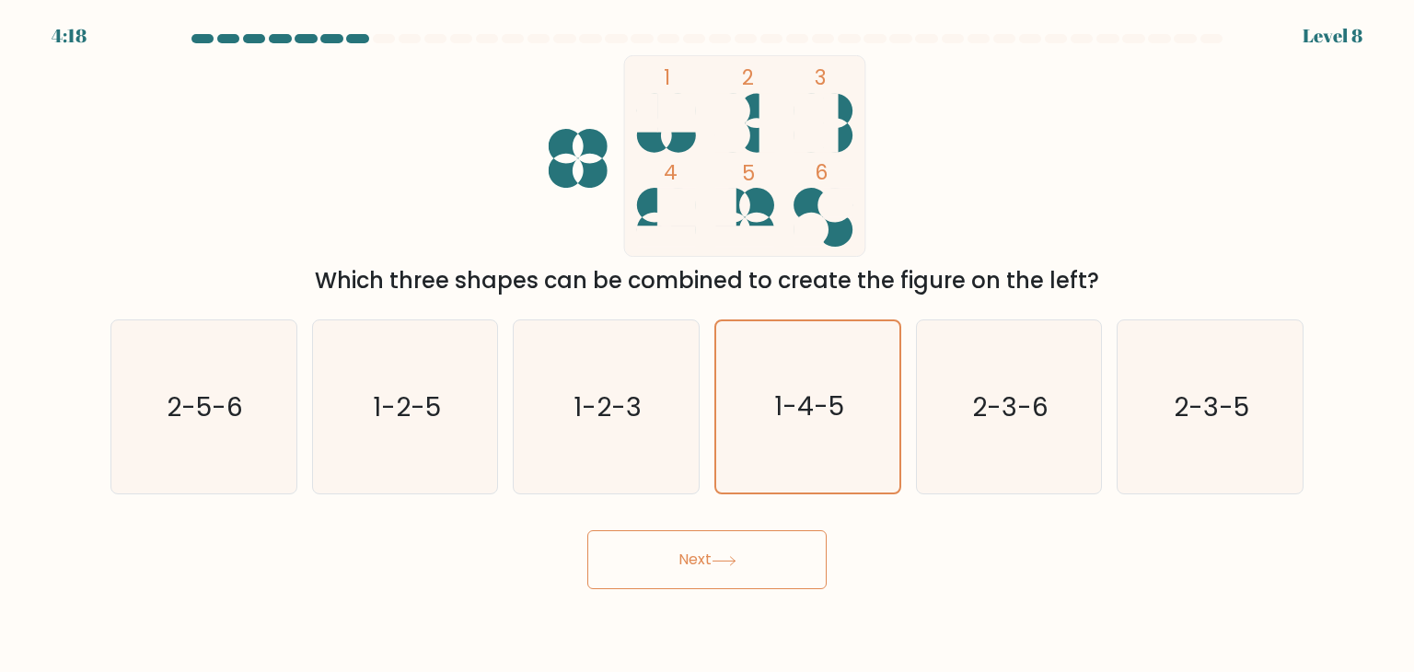
click at [728, 567] on button "Next" at bounding box center [706, 559] width 239 height 59
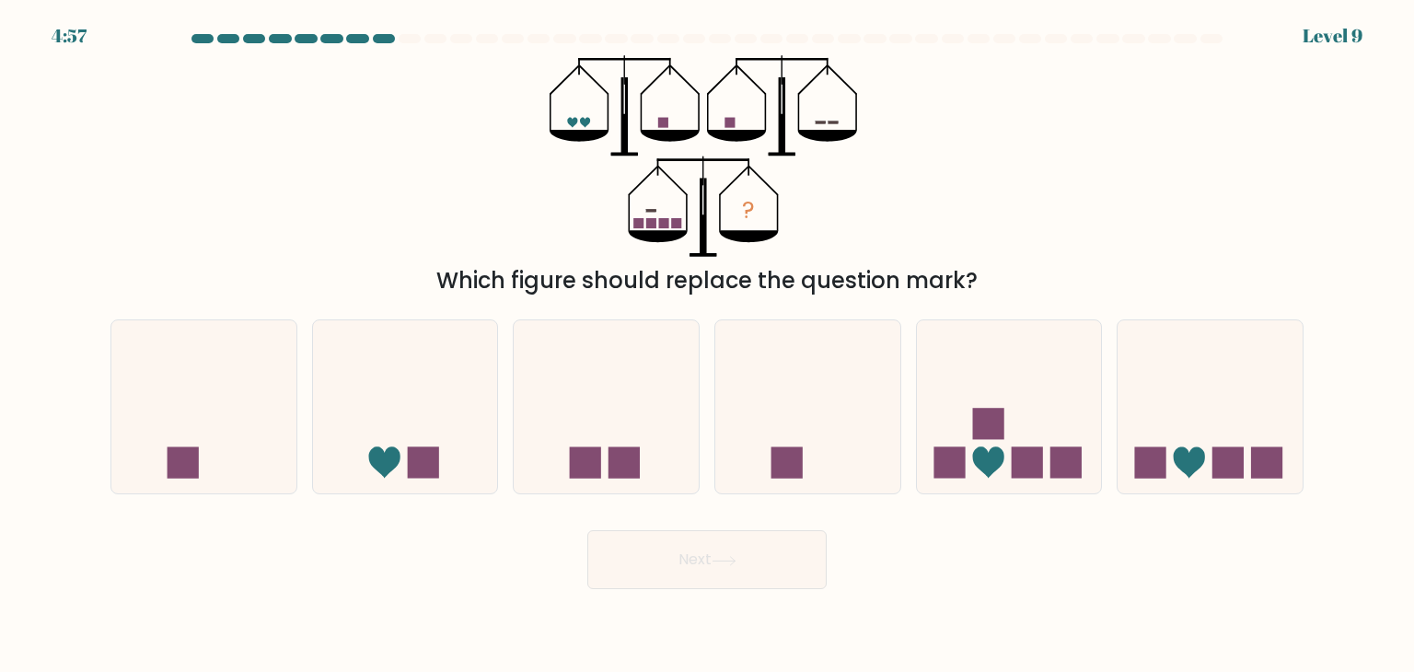
click at [674, 120] on icon "?" at bounding box center [707, 156] width 315 height 202
click at [669, 125] on icon "?" at bounding box center [707, 156] width 315 height 202
drag, startPoint x: 545, startPoint y: 119, endPoint x: 609, endPoint y: 117, distance: 64.5
click at [548, 119] on div "? Which figure should replace the question mark?" at bounding box center [706, 176] width 1215 height 242
click at [731, 125] on rect at bounding box center [729, 123] width 10 height 10
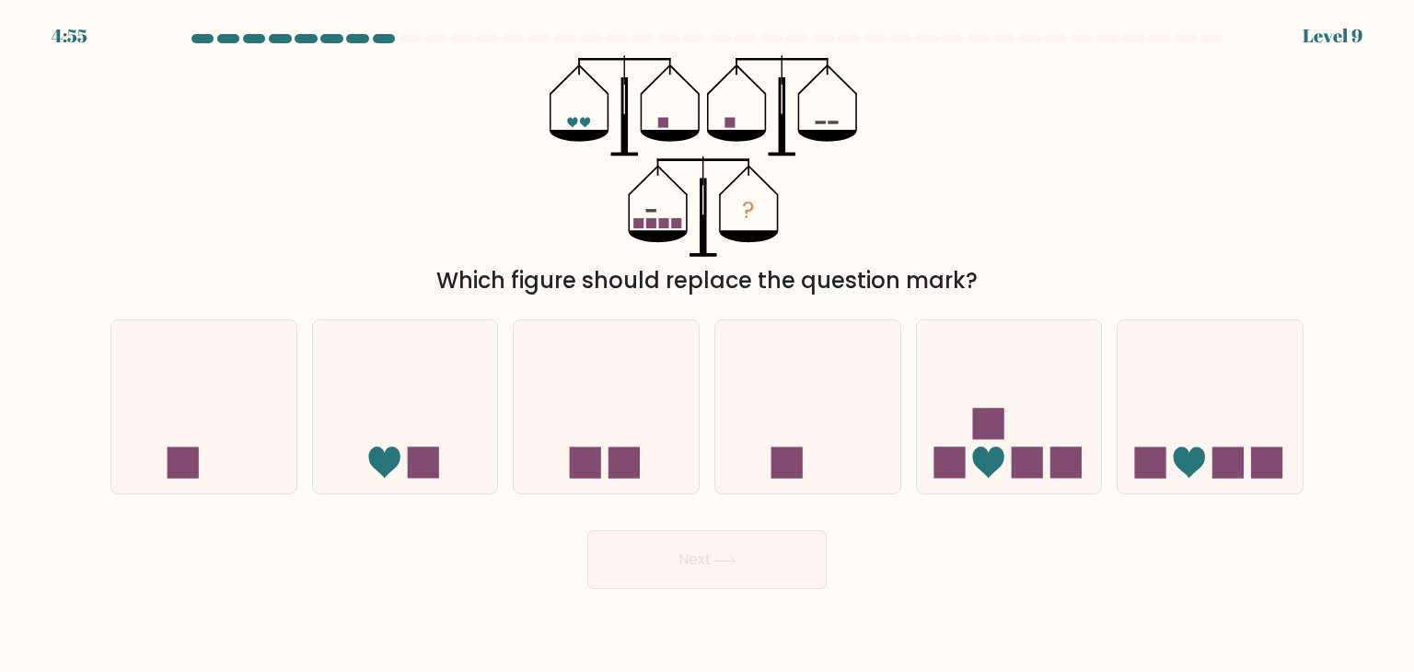
drag, startPoint x: 863, startPoint y: 137, endPoint x: 811, endPoint y: 133, distance: 51.8
click at [863, 138] on icon "?" at bounding box center [707, 156] width 315 height 202
click at [1027, 411] on icon at bounding box center [1009, 406] width 185 height 153
click at [708, 345] on input "e." at bounding box center [707, 340] width 1 height 9
radio input "true"
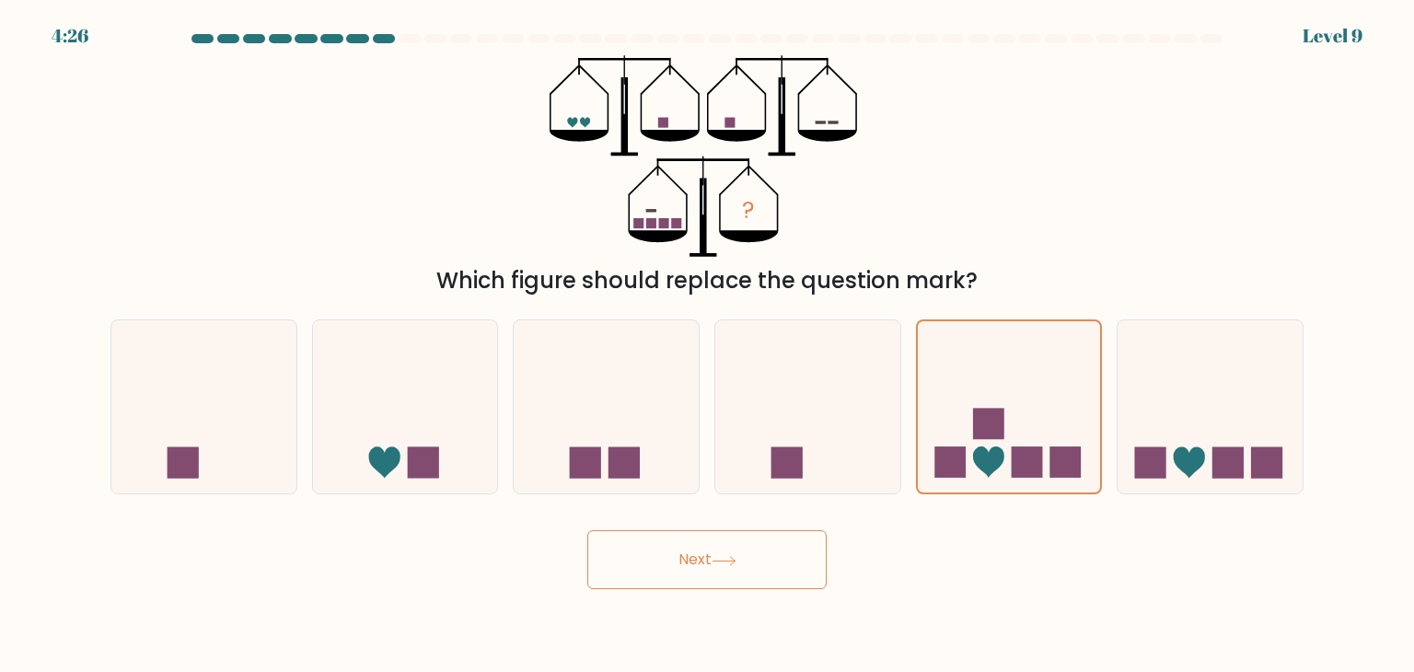
click at [733, 553] on button "Next" at bounding box center [706, 559] width 239 height 59
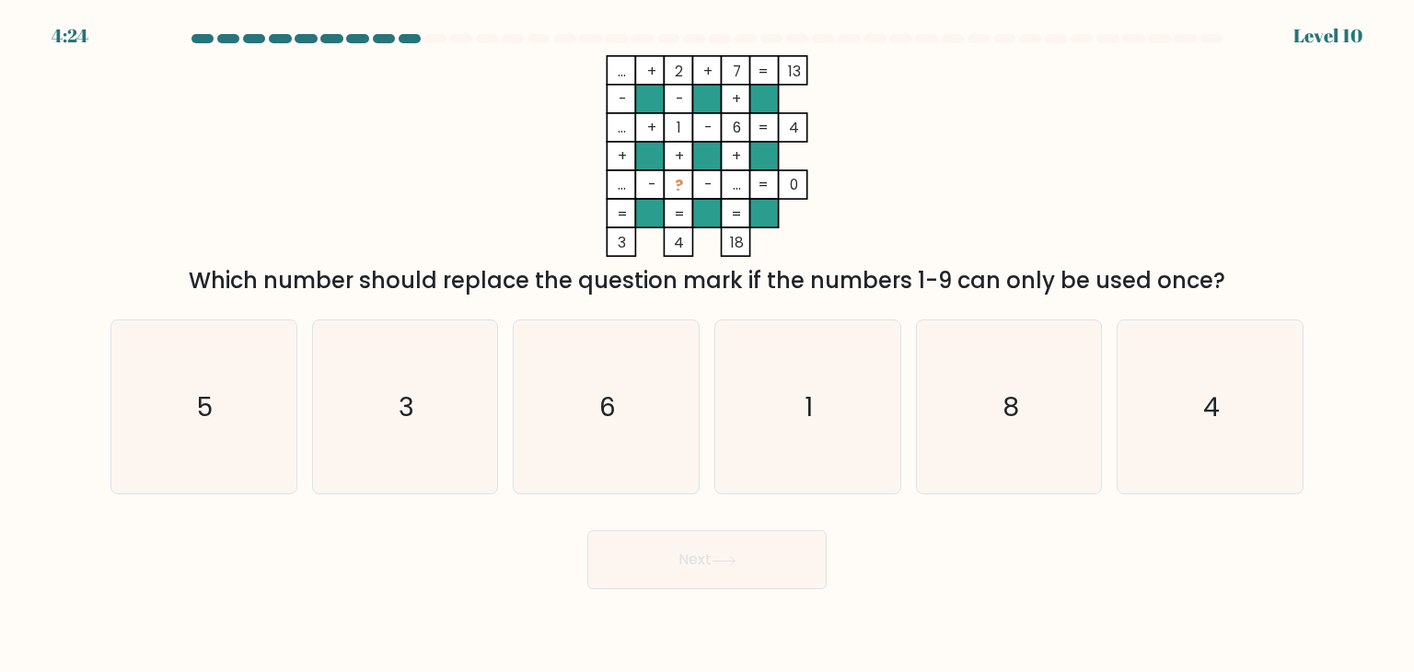
click at [390, 166] on div "... + 2 + 7 13 - - + ... + 1 - 6 4 + + + ... - ? - ... = 0 = = = = 3 4 18 = Whi…" at bounding box center [706, 176] width 1215 height 242
click at [405, 414] on text "3" at bounding box center [407, 406] width 16 height 37
click at [707, 345] on input "b. 3" at bounding box center [707, 340] width 1 height 9
radio input "true"
click at [659, 549] on button "Next" at bounding box center [706, 559] width 239 height 59
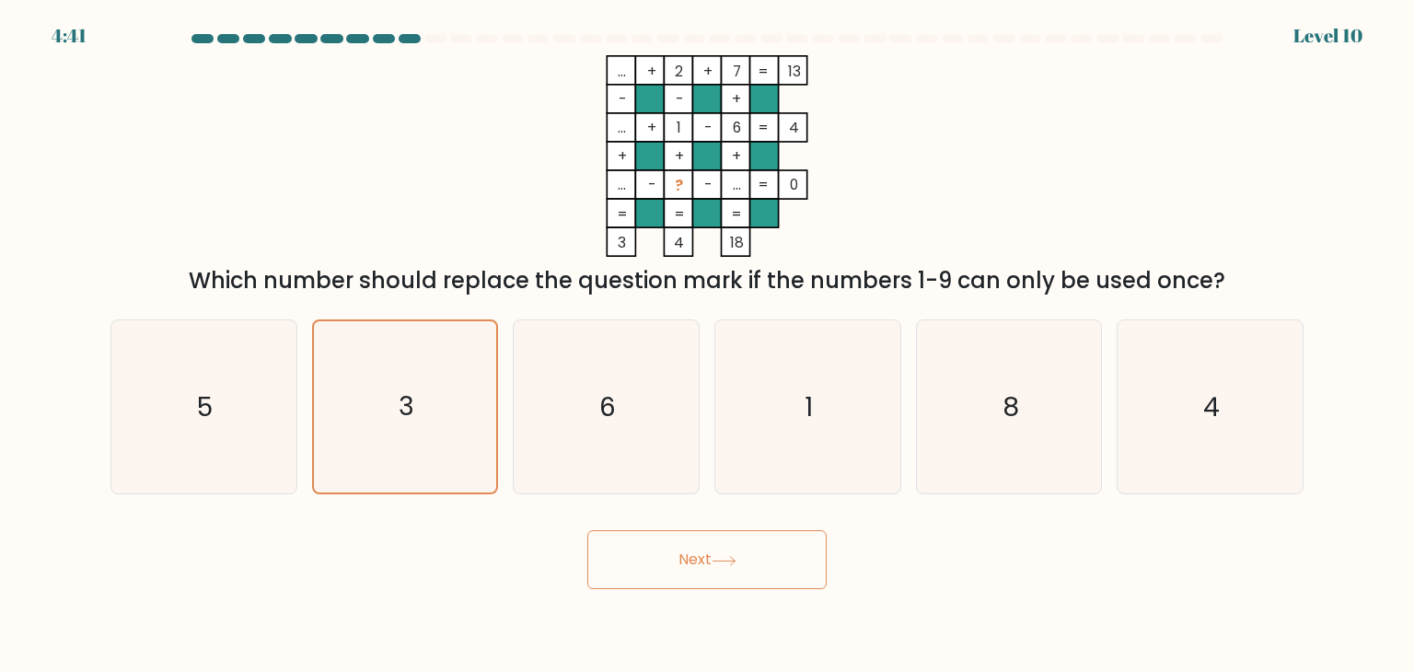
click at [659, 549] on button "Next" at bounding box center [706, 559] width 239 height 59
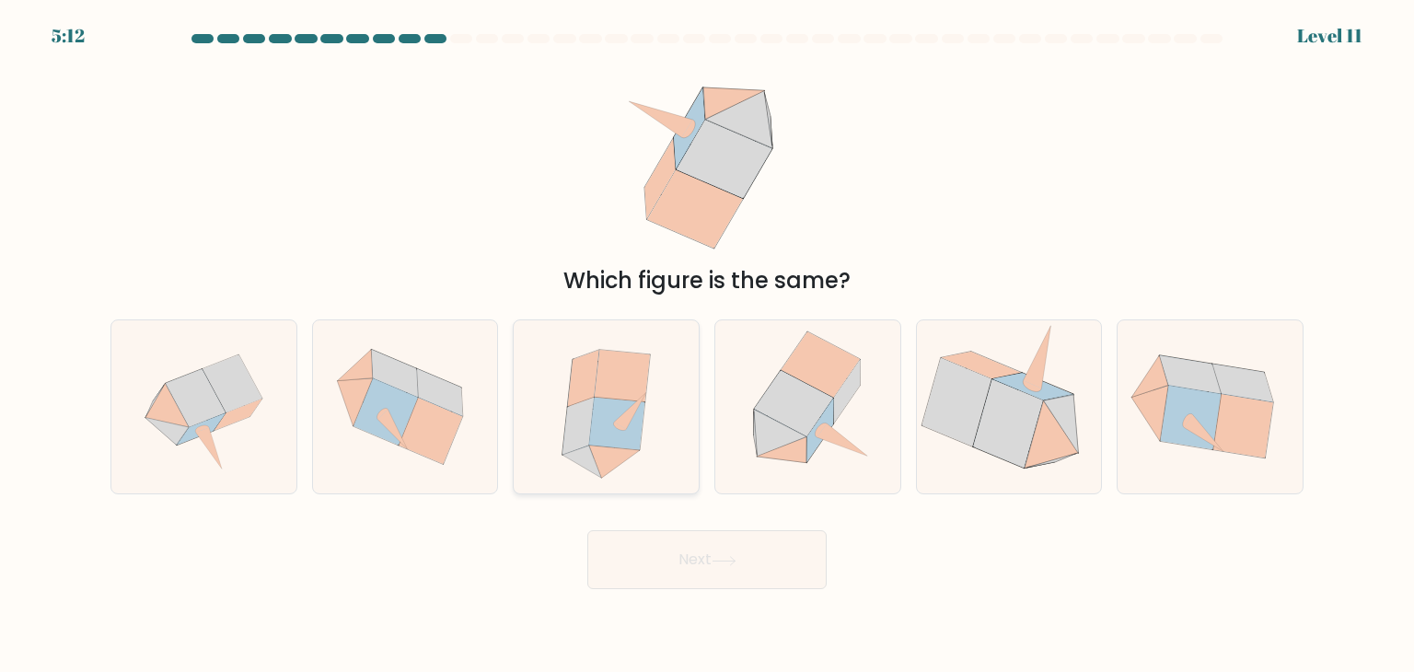
click at [632, 414] on icon at bounding box center [630, 411] width 32 height 37
click at [707, 345] on input "c." at bounding box center [707, 340] width 1 height 9
radio input "true"
click at [746, 560] on button "Next" at bounding box center [706, 559] width 239 height 59
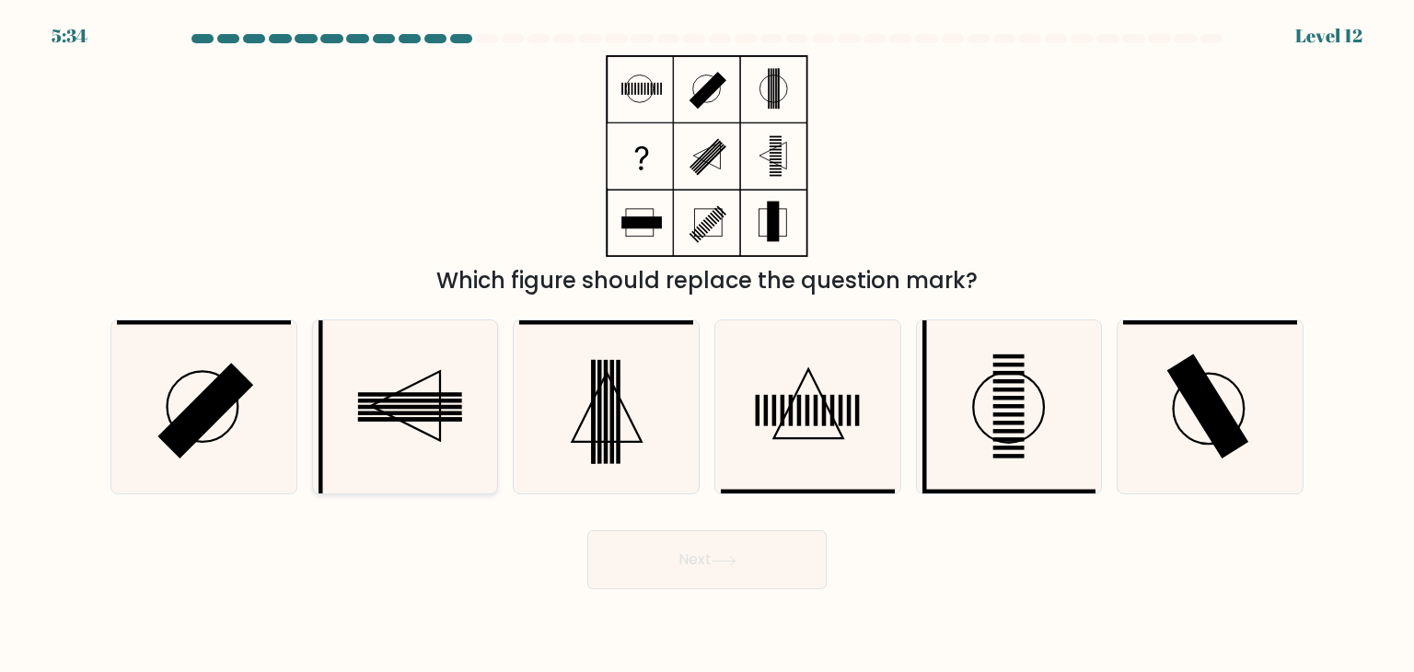
click at [459, 399] on rect at bounding box center [410, 401] width 104 height 5
click at [707, 345] on input "b." at bounding box center [707, 340] width 1 height 9
radio input "true"
click at [696, 575] on button "Next" at bounding box center [706, 559] width 239 height 59
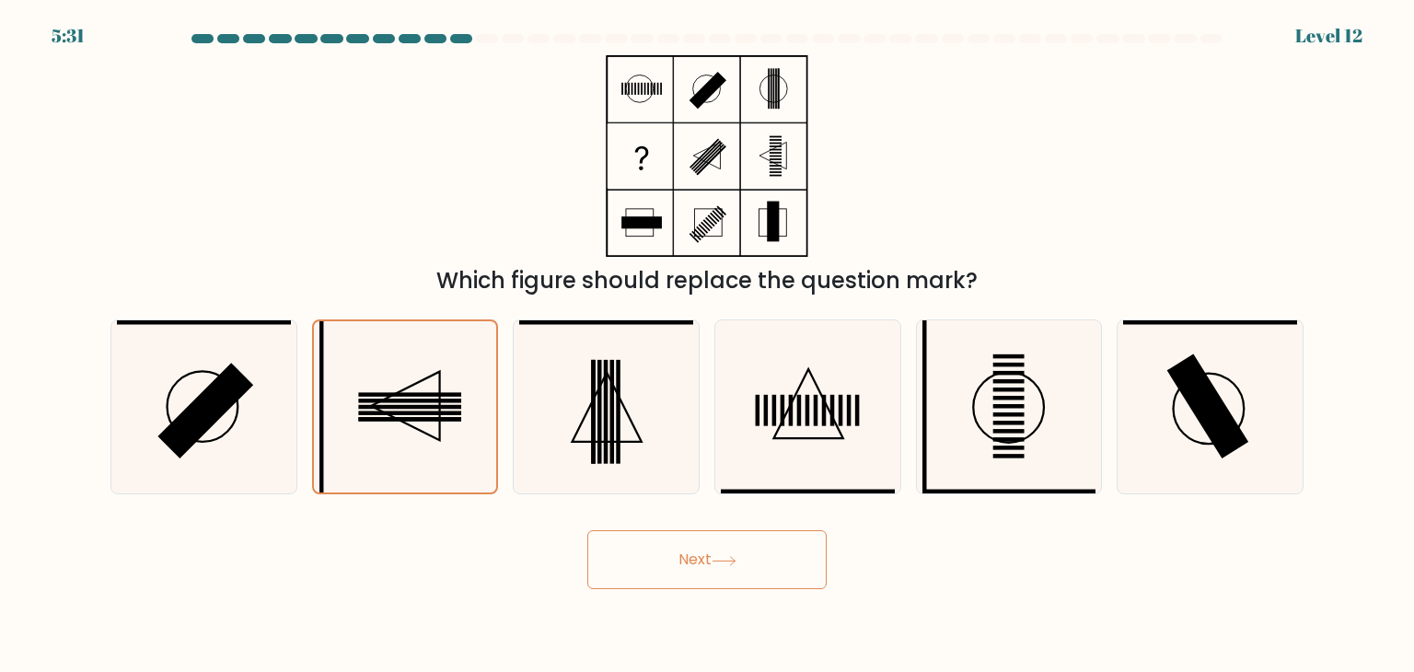
click at [696, 575] on button "Next" at bounding box center [706, 559] width 239 height 59
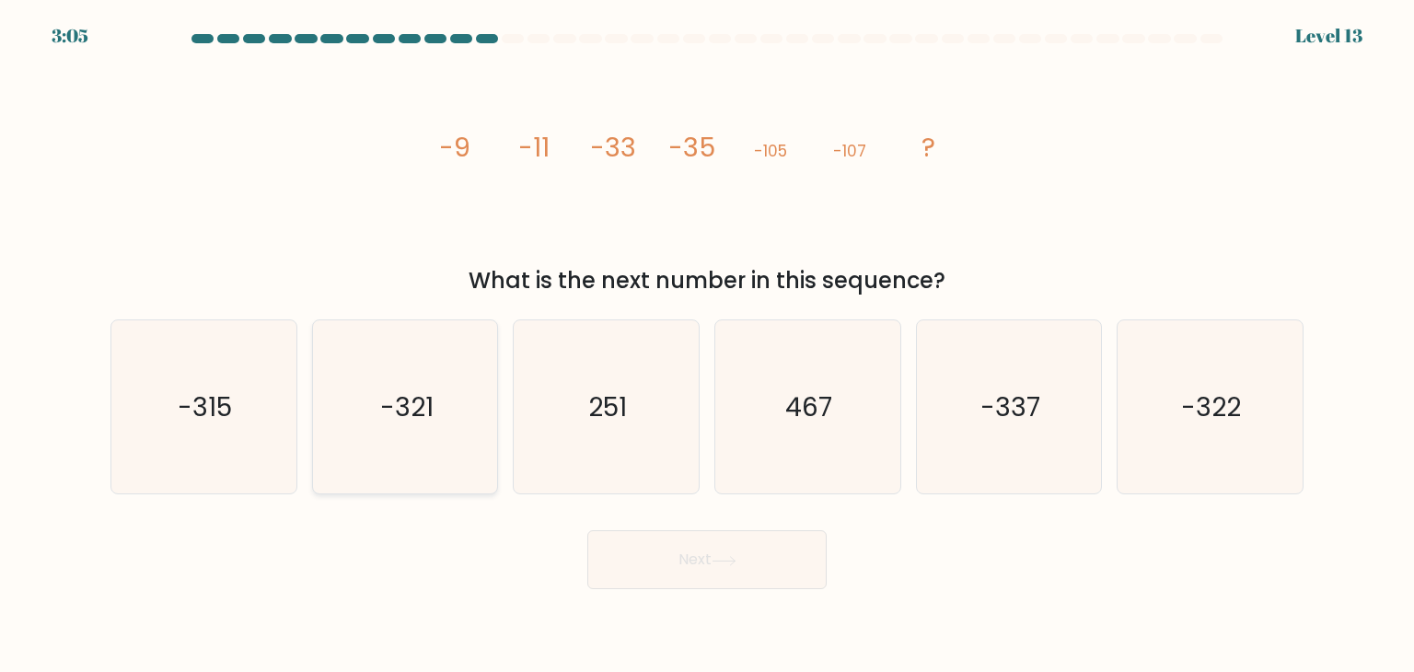
click at [408, 410] on text "-321" at bounding box center [406, 406] width 53 height 37
click at [707, 345] on input "b. -321" at bounding box center [707, 340] width 1 height 9
radio input "true"
click at [776, 561] on button "Next" at bounding box center [706, 559] width 239 height 59
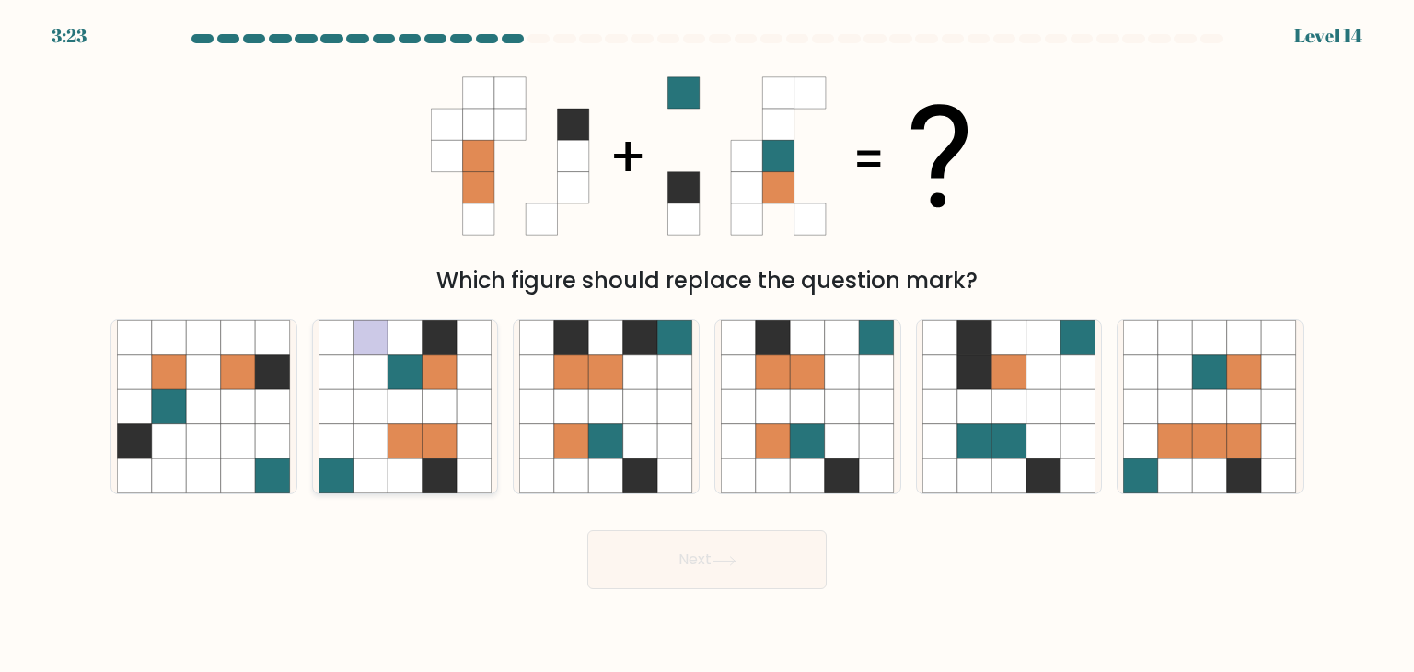
click at [415, 400] on icon at bounding box center [405, 406] width 35 height 35
click at [707, 345] on input "b." at bounding box center [707, 340] width 1 height 9
radio input "true"
click at [822, 410] on icon at bounding box center [808, 406] width 35 height 35
click at [708, 345] on input "d." at bounding box center [707, 340] width 1 height 9
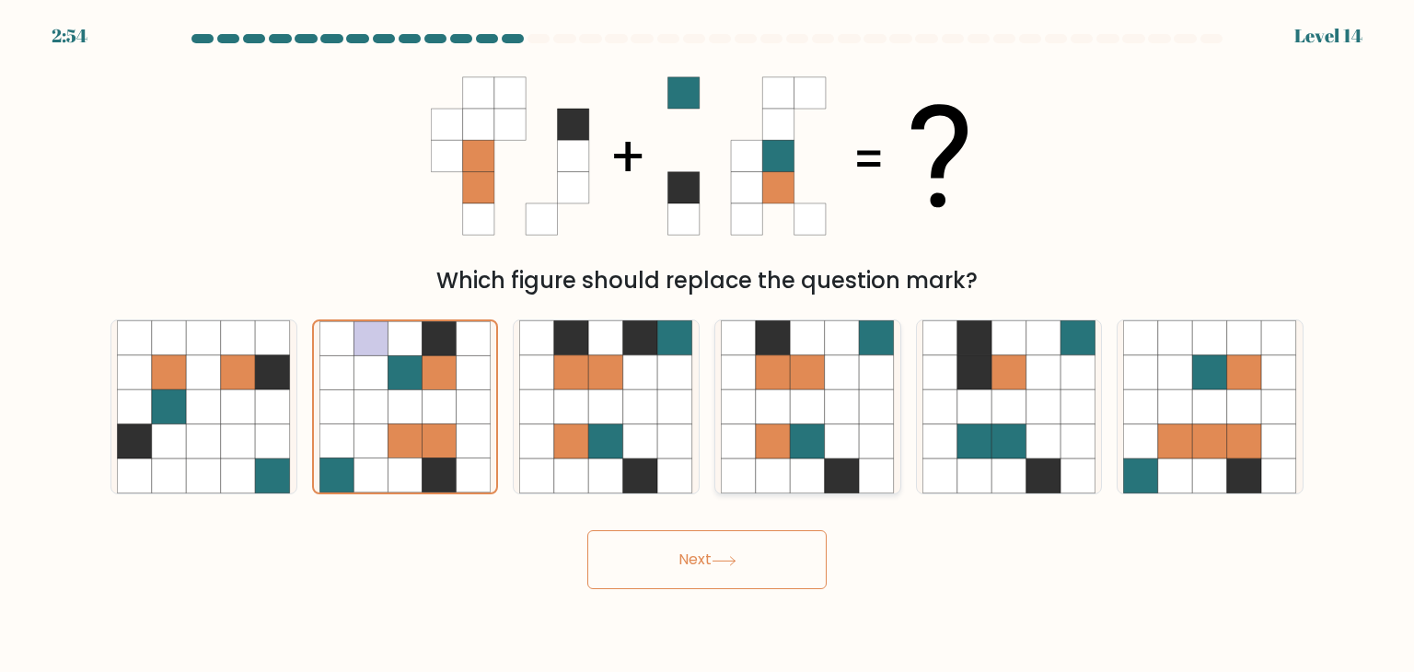
radio input "true"
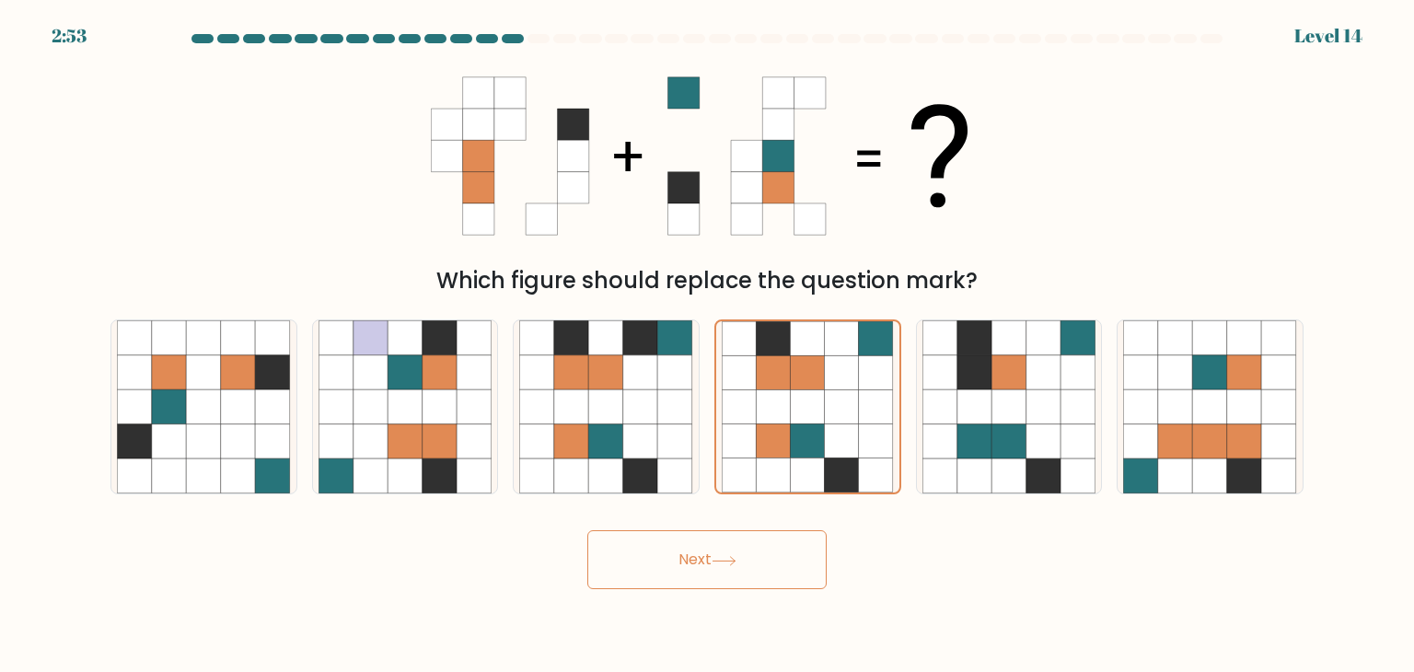
click at [773, 540] on button "Next" at bounding box center [706, 559] width 239 height 59
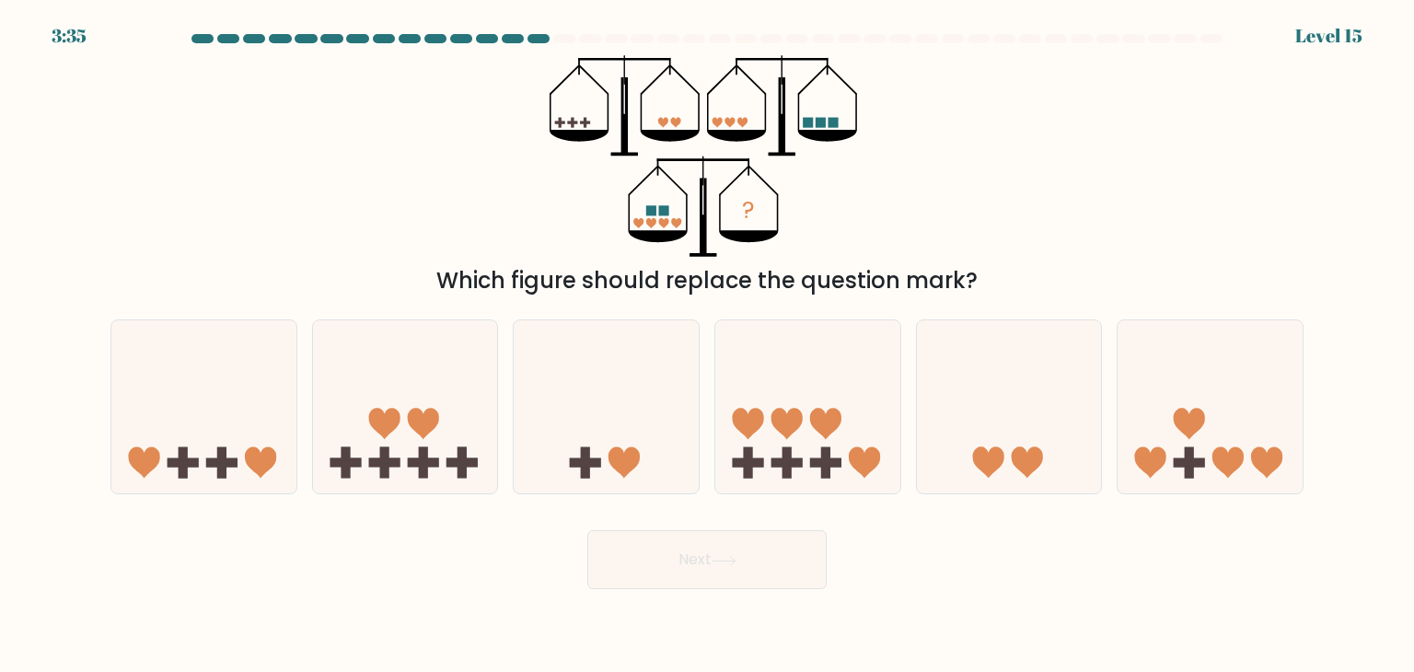
click at [978, 209] on div "? Which figure should replace the question mark?" at bounding box center [706, 176] width 1215 height 242
click at [213, 408] on icon at bounding box center [203, 406] width 185 height 153
click at [707, 345] on input "a." at bounding box center [707, 340] width 1 height 9
radio input "true"
click at [438, 391] on icon at bounding box center [405, 406] width 185 height 153
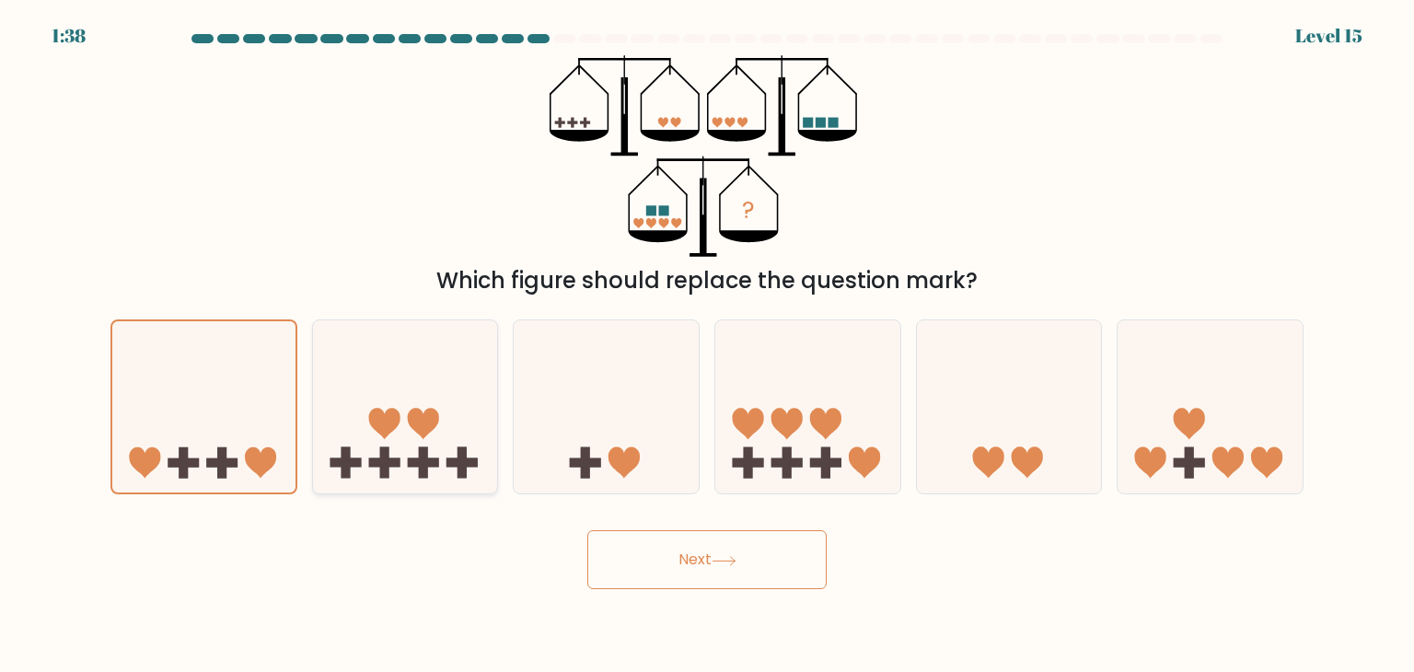
click at [707, 345] on input "b." at bounding box center [707, 340] width 1 height 9
radio input "true"
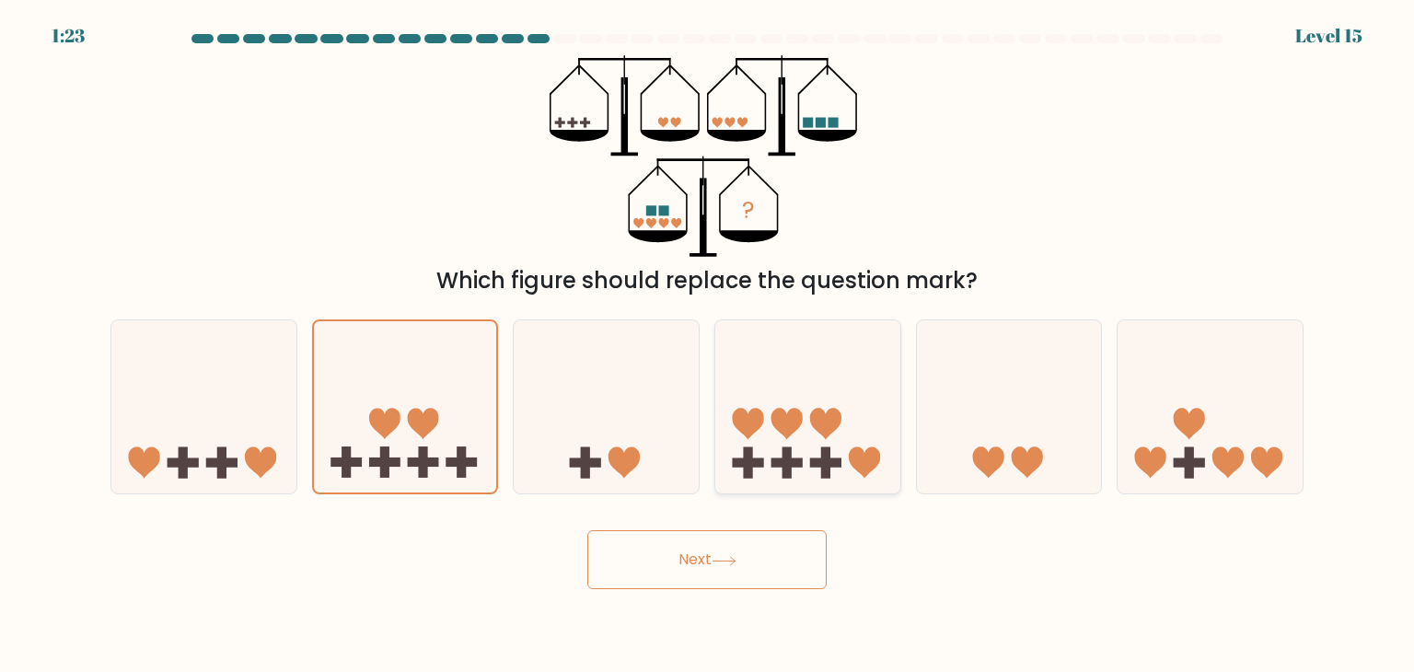
click at [797, 422] on icon at bounding box center [786, 424] width 31 height 31
click at [708, 345] on input "d." at bounding box center [707, 340] width 1 height 9
radio input "true"
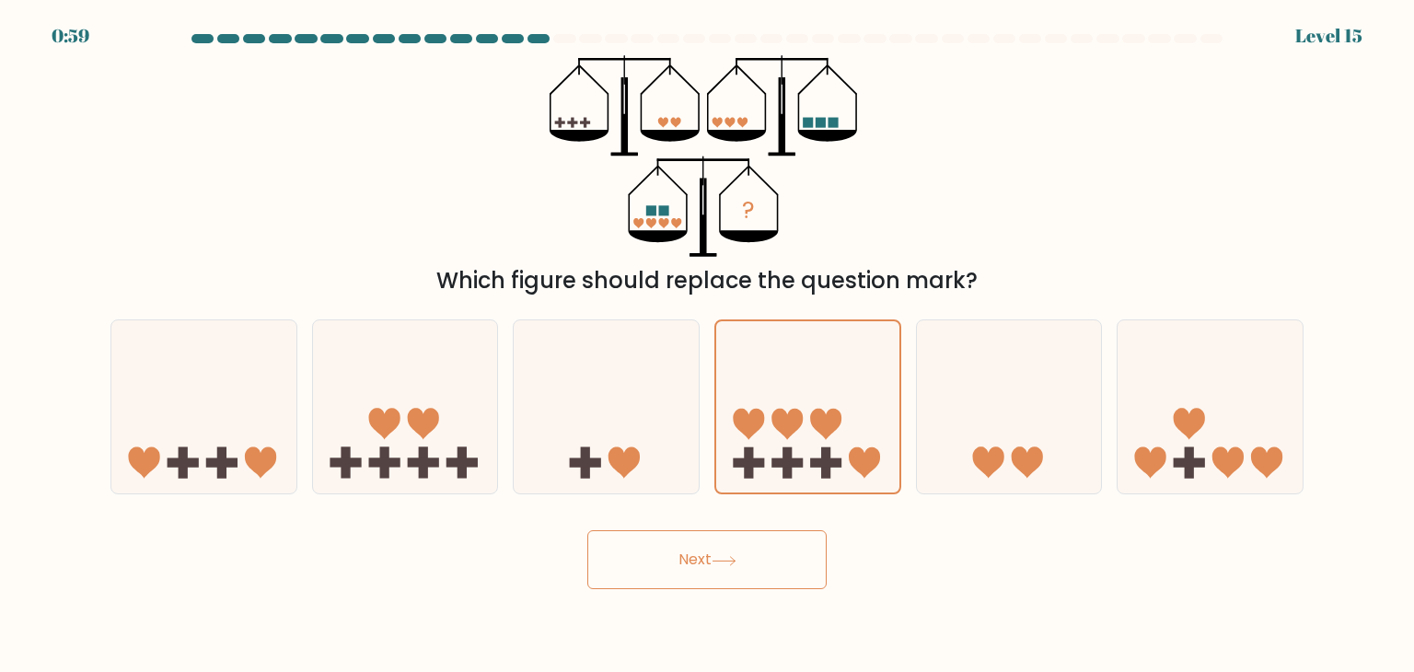
click at [780, 557] on button "Next" at bounding box center [706, 559] width 239 height 59
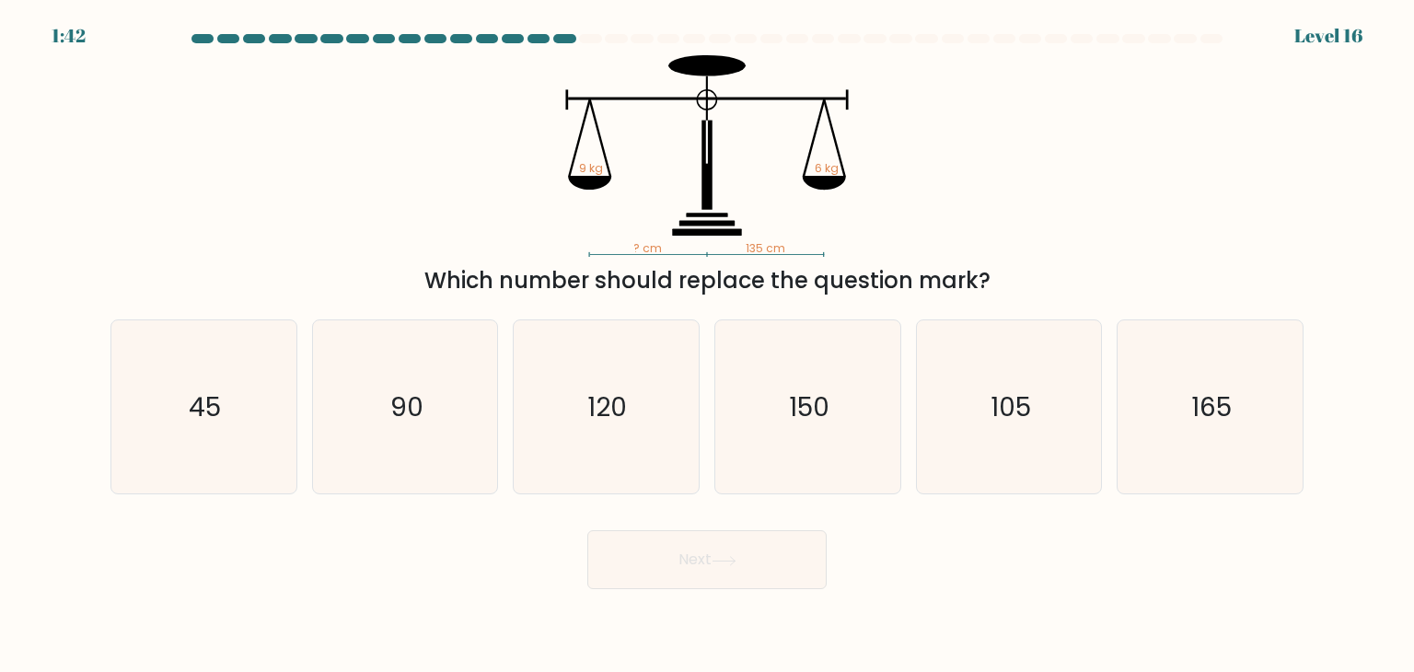
click at [935, 186] on icon "? cm 135 cm 9 kg 6 kg" at bounding box center [707, 156] width 552 height 202
click at [200, 401] on text "45" at bounding box center [206, 406] width 32 height 37
click at [707, 345] on input "a. 45" at bounding box center [707, 340] width 1 height 9
radio input "true"
click at [450, 441] on icon "90" at bounding box center [405, 406] width 173 height 173
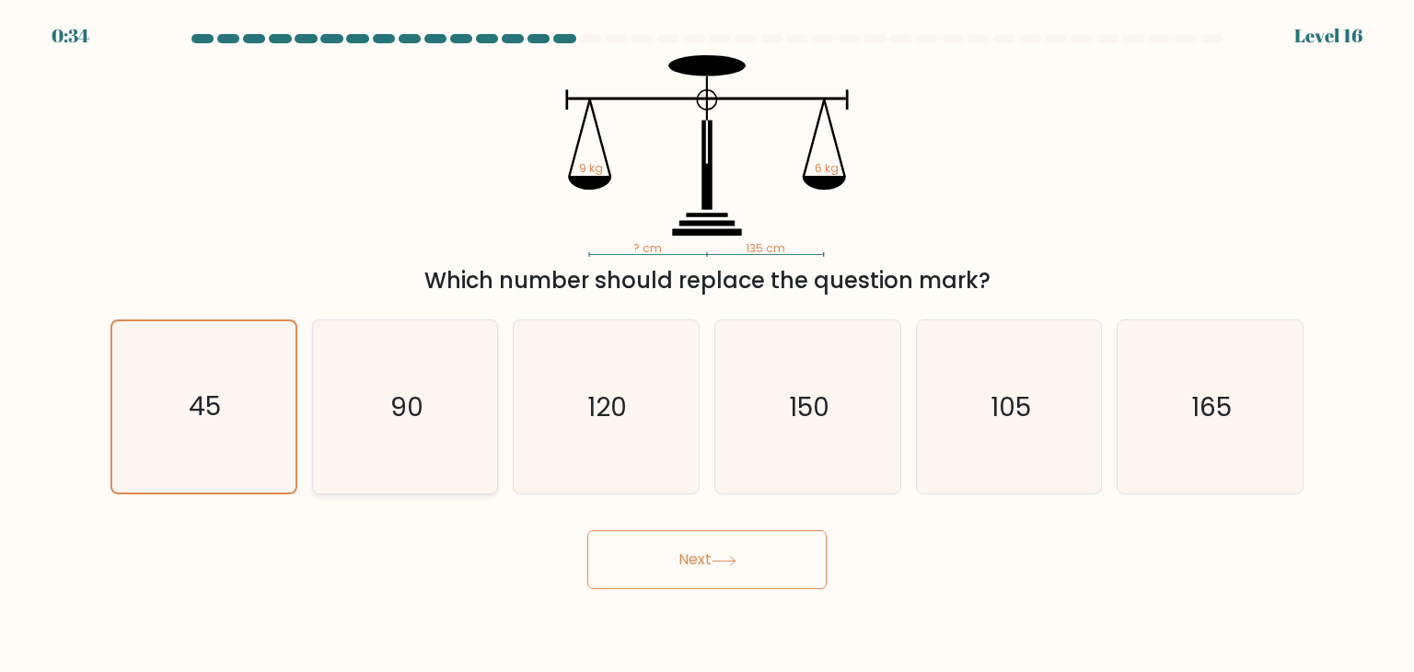
click at [707, 345] on input "b. 90" at bounding box center [707, 340] width 1 height 9
radio input "true"
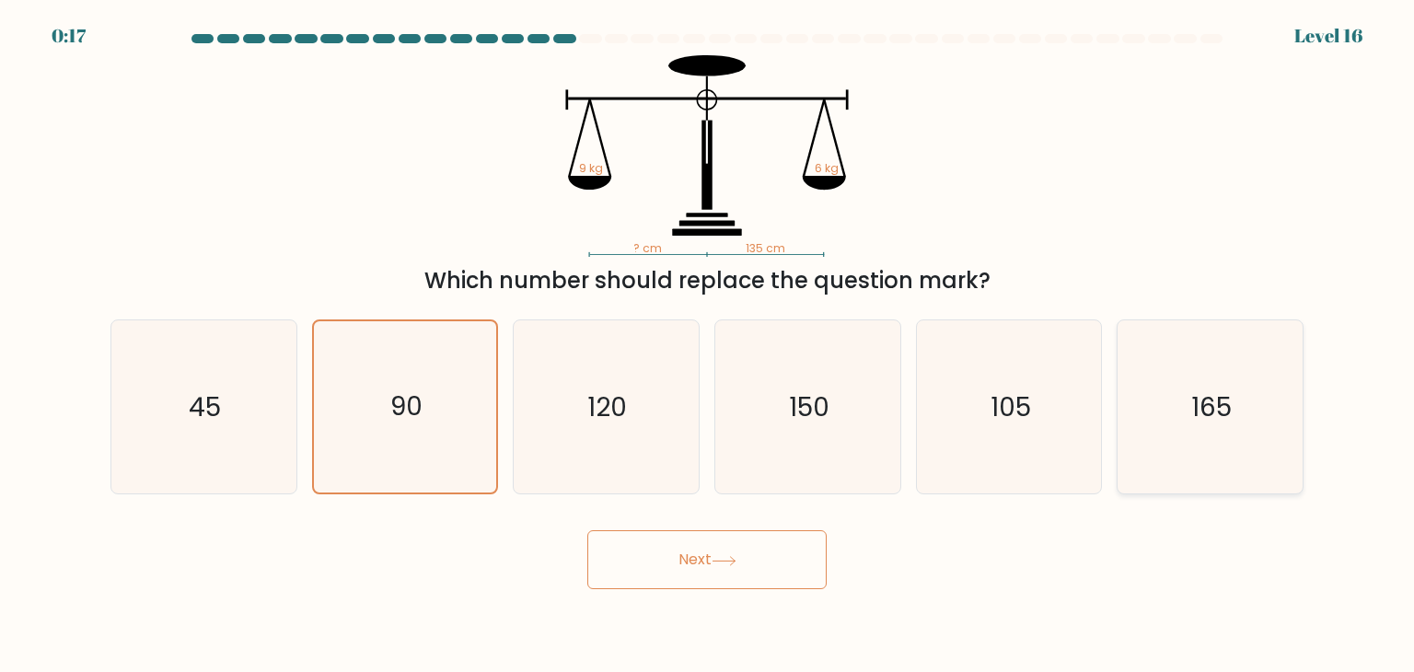
click at [1237, 411] on icon "165" at bounding box center [1209, 406] width 173 height 173
click at [708, 345] on input "f. 165" at bounding box center [707, 340] width 1 height 9
radio input "true"
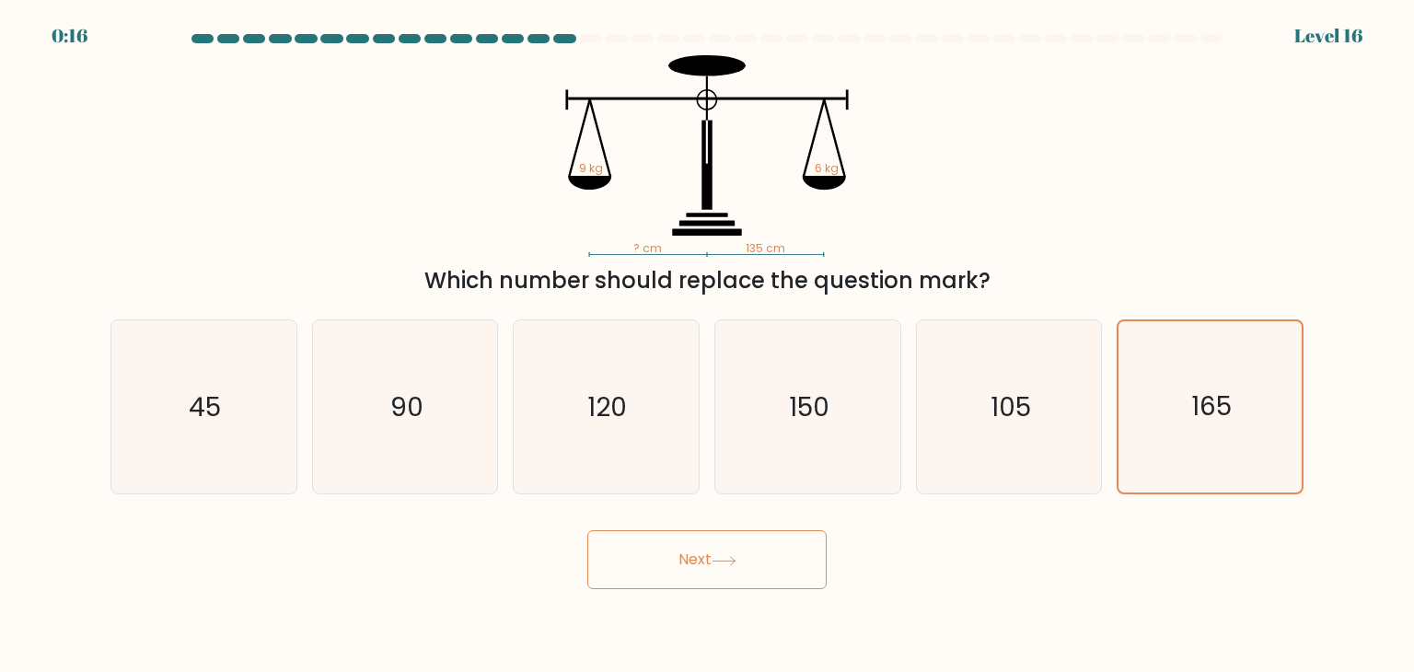
click at [759, 538] on button "Next" at bounding box center [706, 559] width 239 height 59
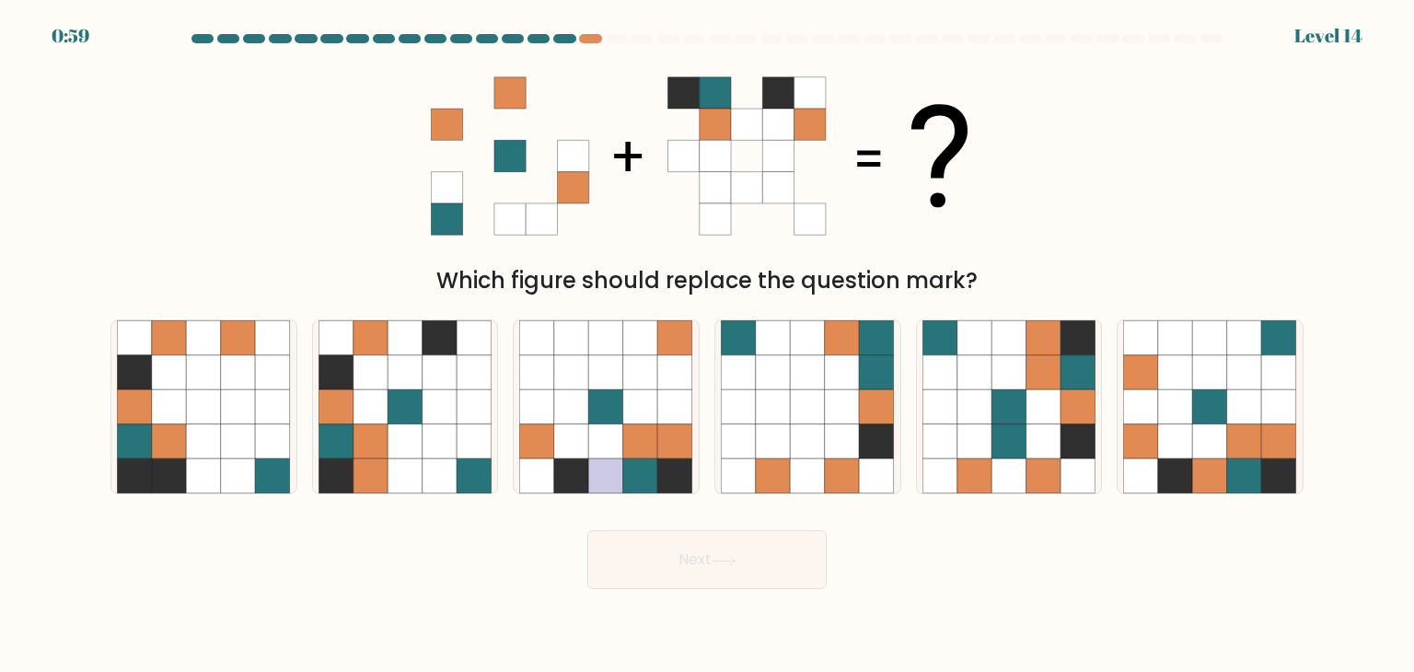
click at [321, 129] on div "Which figure should replace the question mark?" at bounding box center [706, 176] width 1215 height 242
click at [1230, 417] on icon at bounding box center [1244, 406] width 35 height 35
click at [708, 345] on input "f." at bounding box center [707, 340] width 1 height 9
radio input "true"
click at [727, 559] on icon at bounding box center [724, 561] width 25 height 10
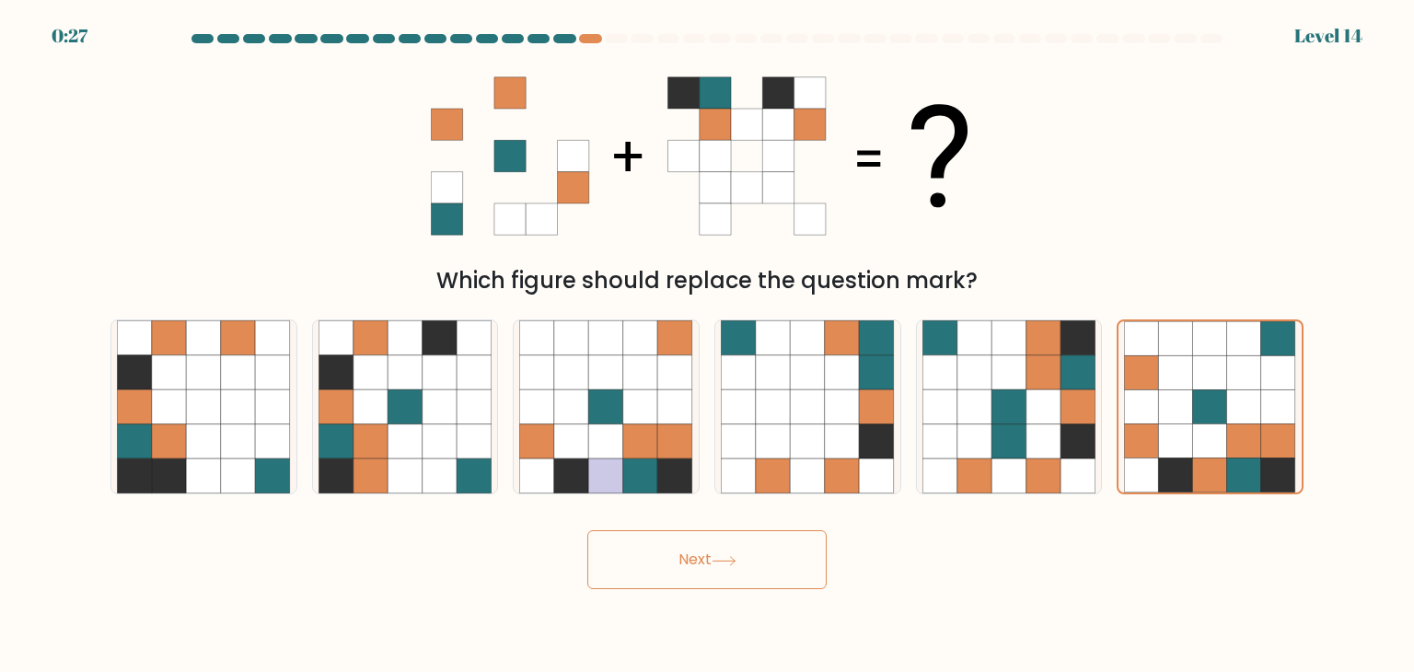
click at [727, 559] on icon at bounding box center [724, 561] width 25 height 10
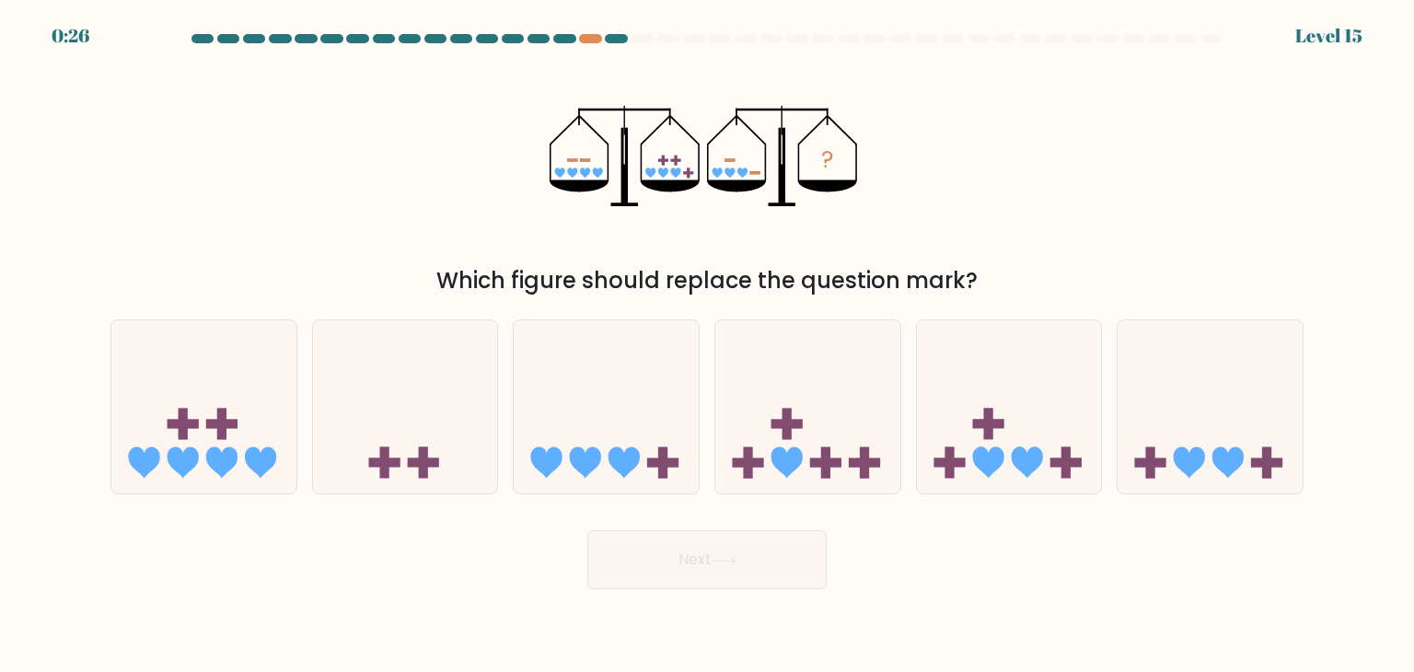
click at [363, 200] on div "? Which figure should replace the question mark?" at bounding box center [706, 176] width 1215 height 242
click at [241, 413] on icon at bounding box center [203, 406] width 185 height 153
click at [707, 345] on input "a." at bounding box center [707, 340] width 1 height 9
radio input "true"
click at [741, 557] on button "Next" at bounding box center [706, 559] width 239 height 59
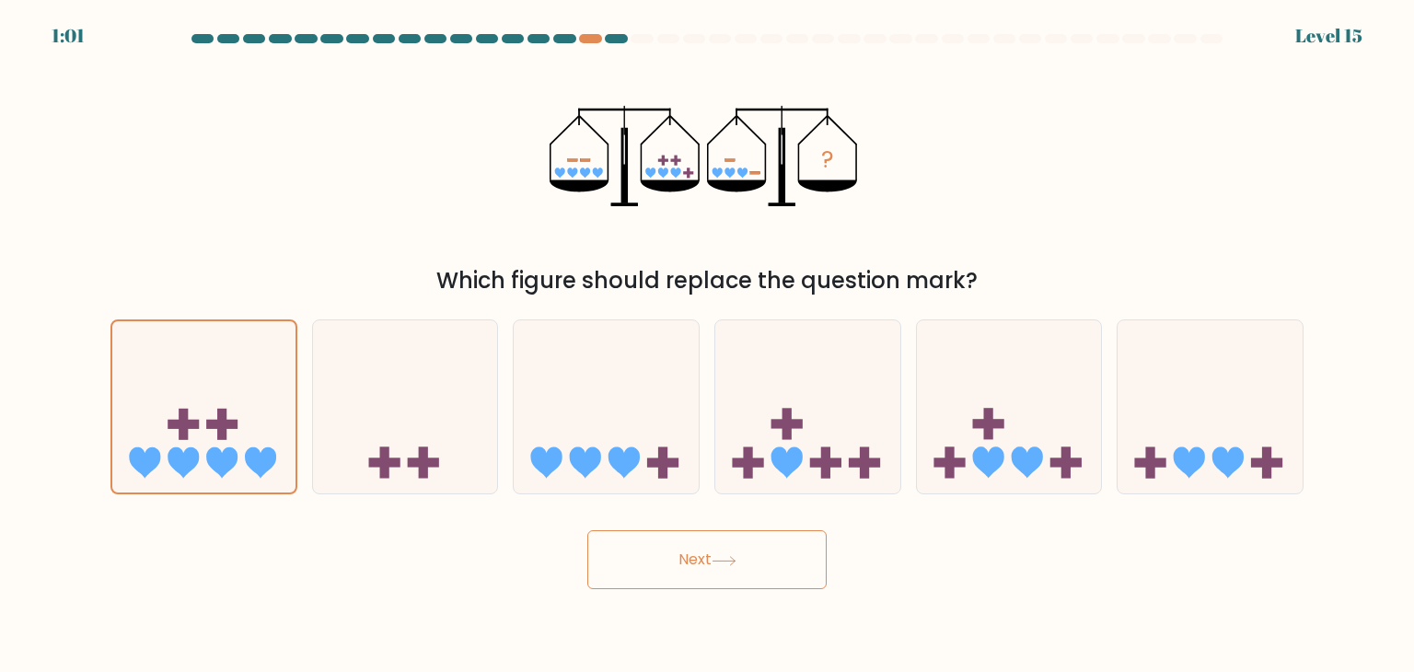
click at [741, 557] on button "Next" at bounding box center [706, 559] width 239 height 59
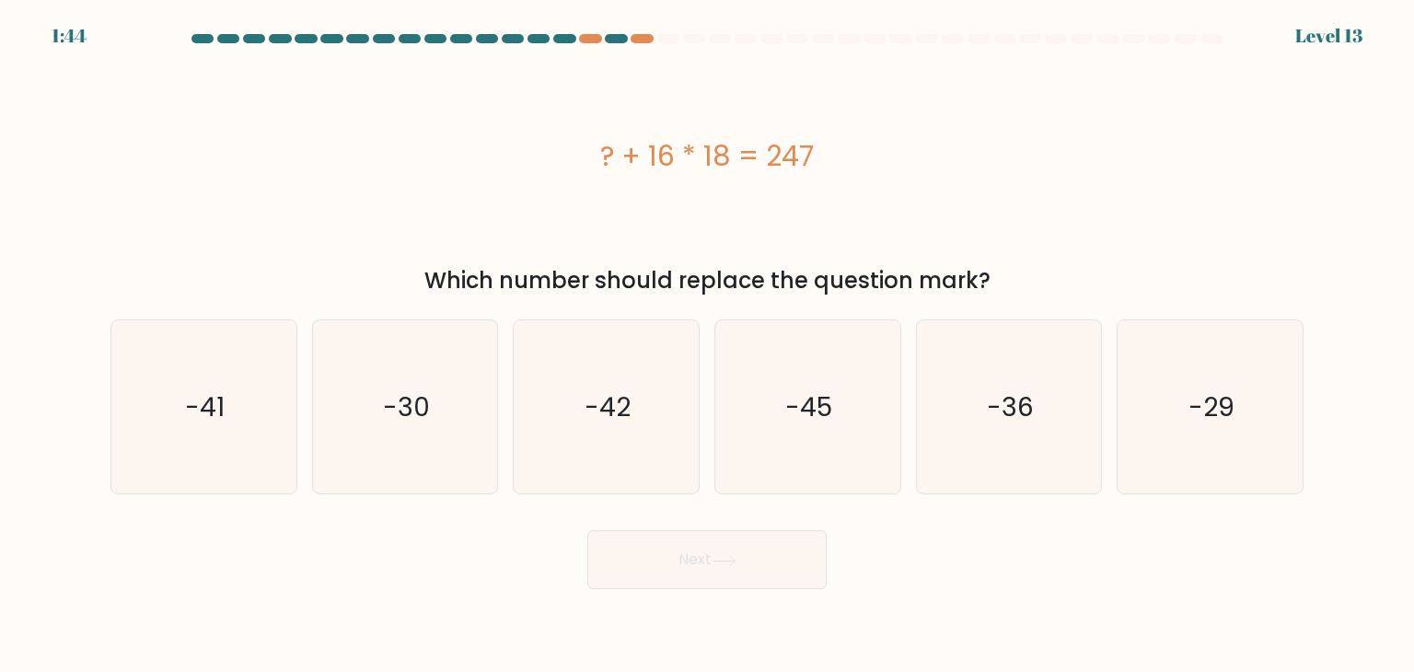
drag, startPoint x: 582, startPoint y: 127, endPoint x: 899, endPoint y: 158, distance: 319.1
click at [899, 158] on div "? + 16 * 18 = 247" at bounding box center [706, 156] width 1193 height 202
click at [906, 157] on div "? + 16 * 18 = 247" at bounding box center [706, 155] width 1193 height 41
click at [170, 424] on icon "-41" at bounding box center [203, 406] width 173 height 173
click at [707, 345] on input "a. -41" at bounding box center [707, 340] width 1 height 9
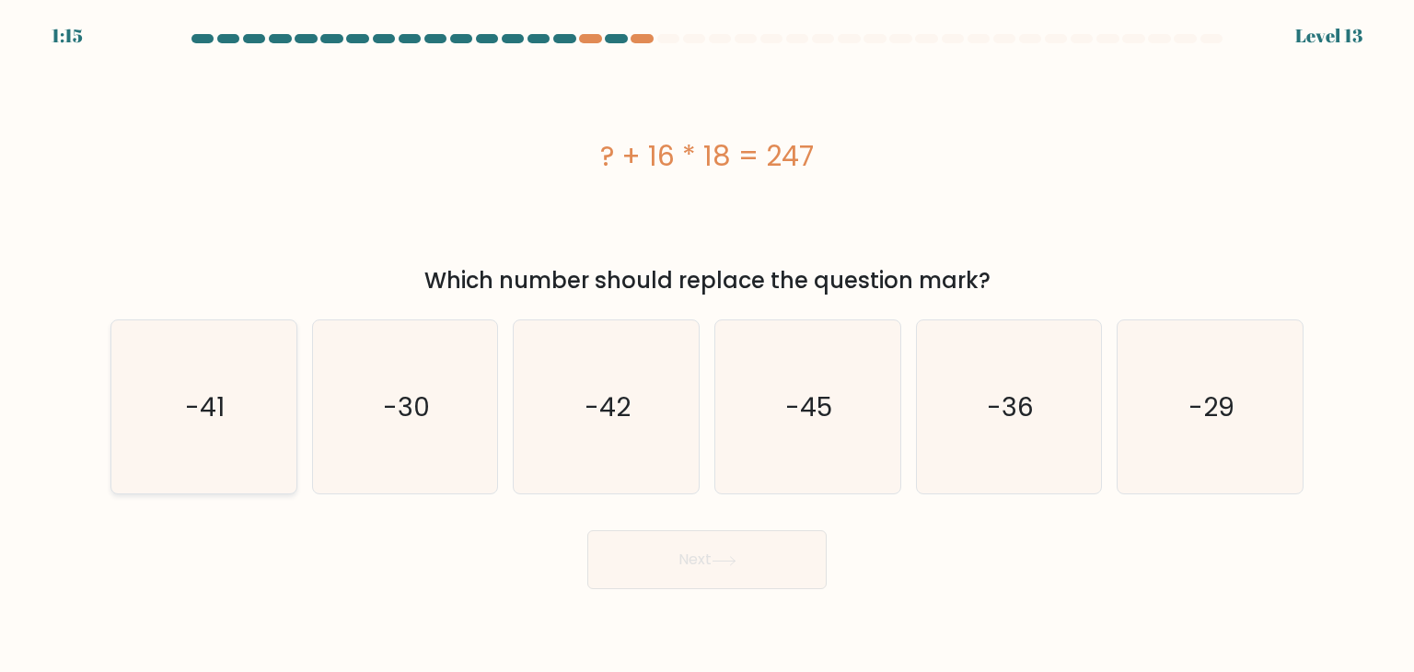
radio input "true"
click at [637, 546] on button "Next" at bounding box center [706, 559] width 239 height 59
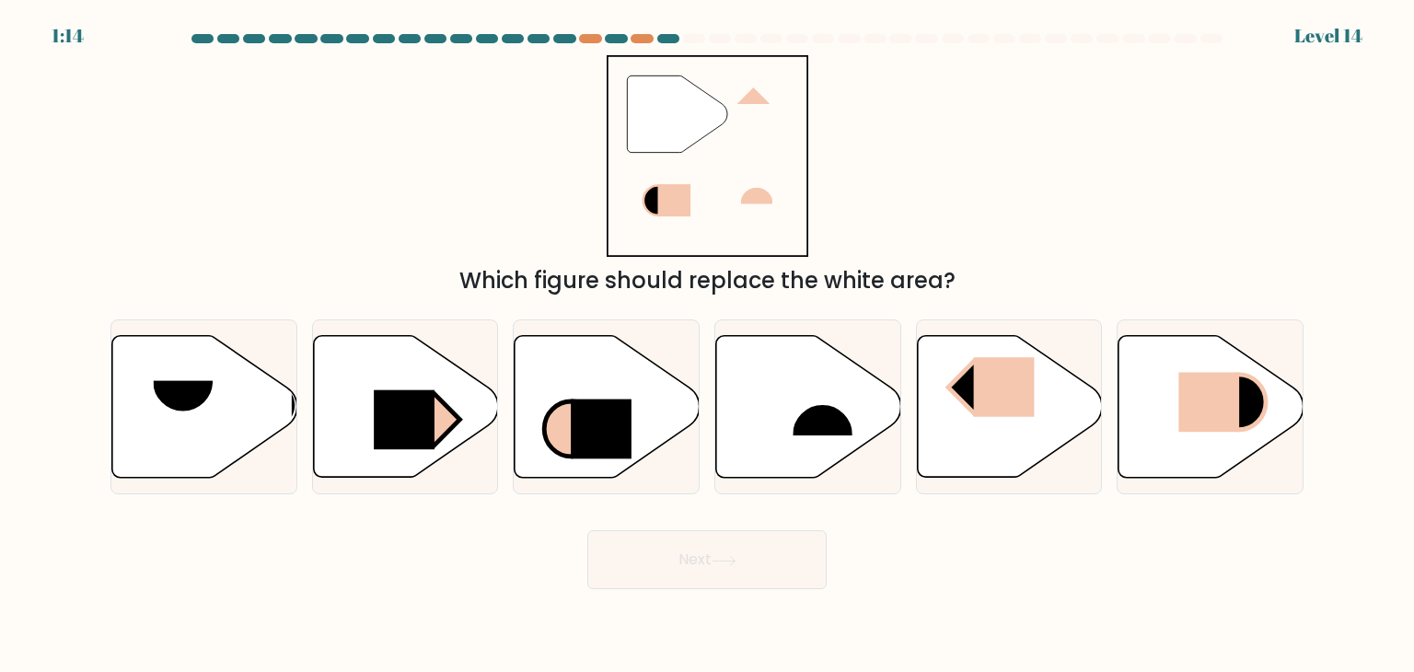
click at [465, 259] on div "" Which figure should replace the white area?" at bounding box center [706, 176] width 1215 height 242
click at [994, 426] on icon at bounding box center [1009, 407] width 185 height 142
click at [708, 345] on input "e." at bounding box center [707, 340] width 1 height 9
radio input "true"
click at [840, 523] on div "Next" at bounding box center [706, 552] width 1215 height 73
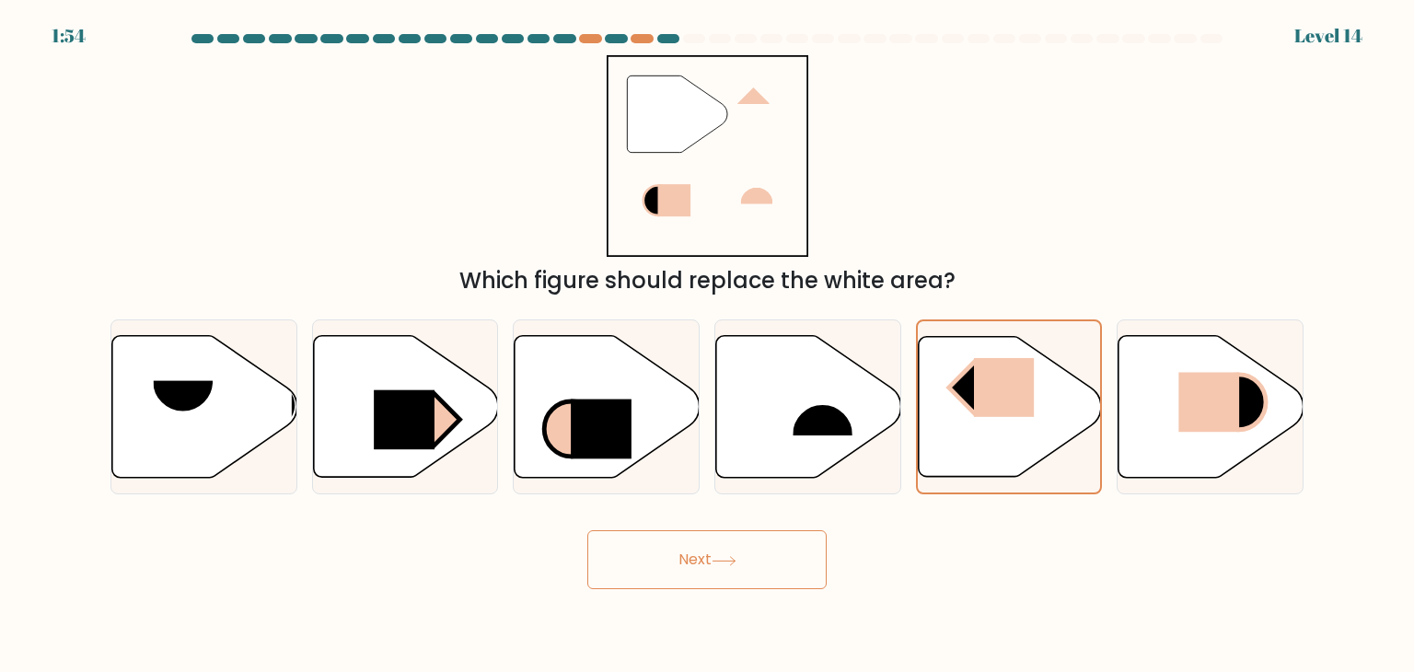
click at [800, 551] on button "Next" at bounding box center [706, 559] width 239 height 59
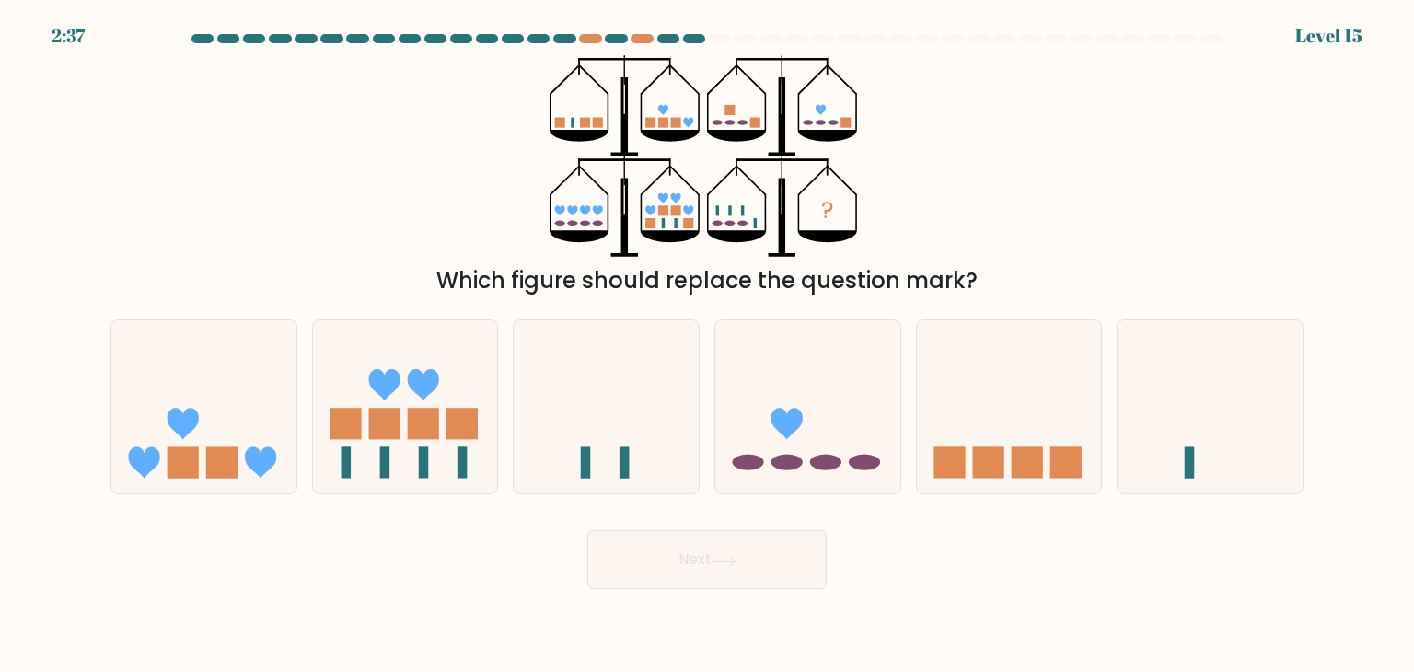
click at [983, 195] on div "? Which figure should replace the question mark?" at bounding box center [706, 176] width 1215 height 242
click at [414, 415] on rect at bounding box center [423, 424] width 31 height 31
click at [707, 345] on input "b." at bounding box center [707, 340] width 1 height 9
radio input "true"
click at [625, 400] on icon at bounding box center [606, 406] width 185 height 153
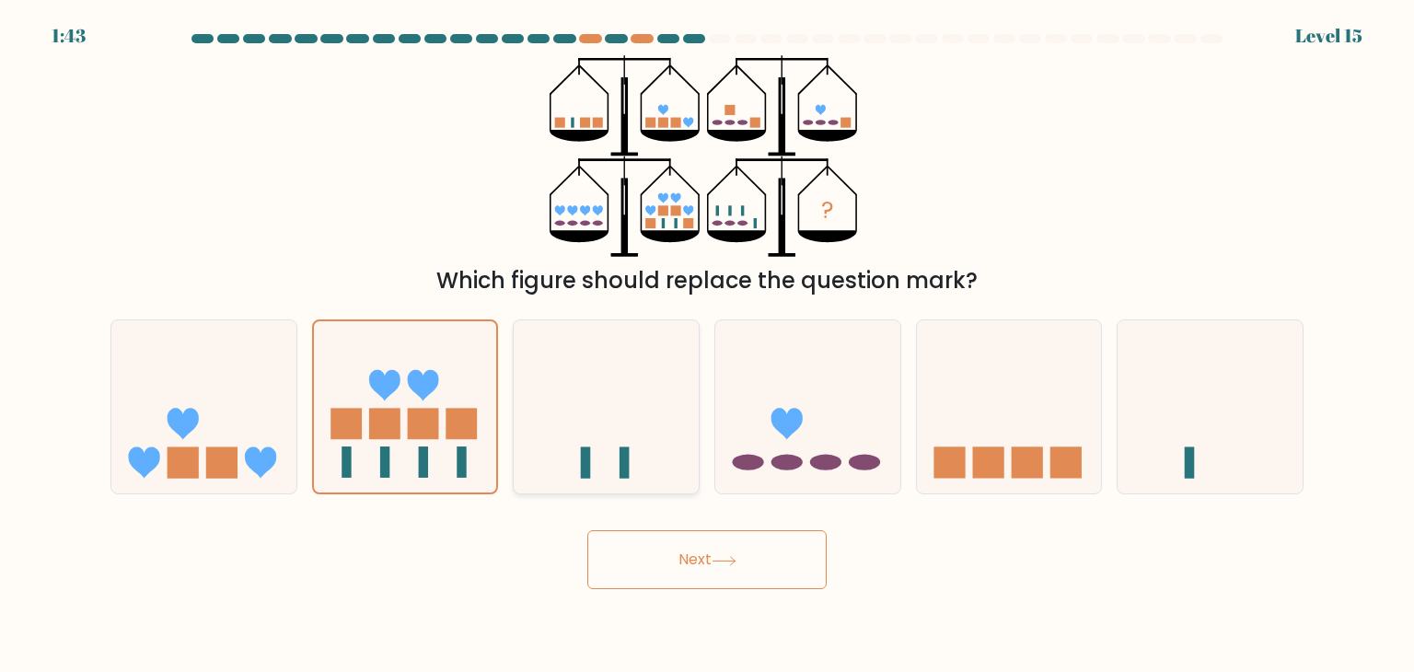
click at [707, 345] on input "c." at bounding box center [707, 340] width 1 height 9
radio input "true"
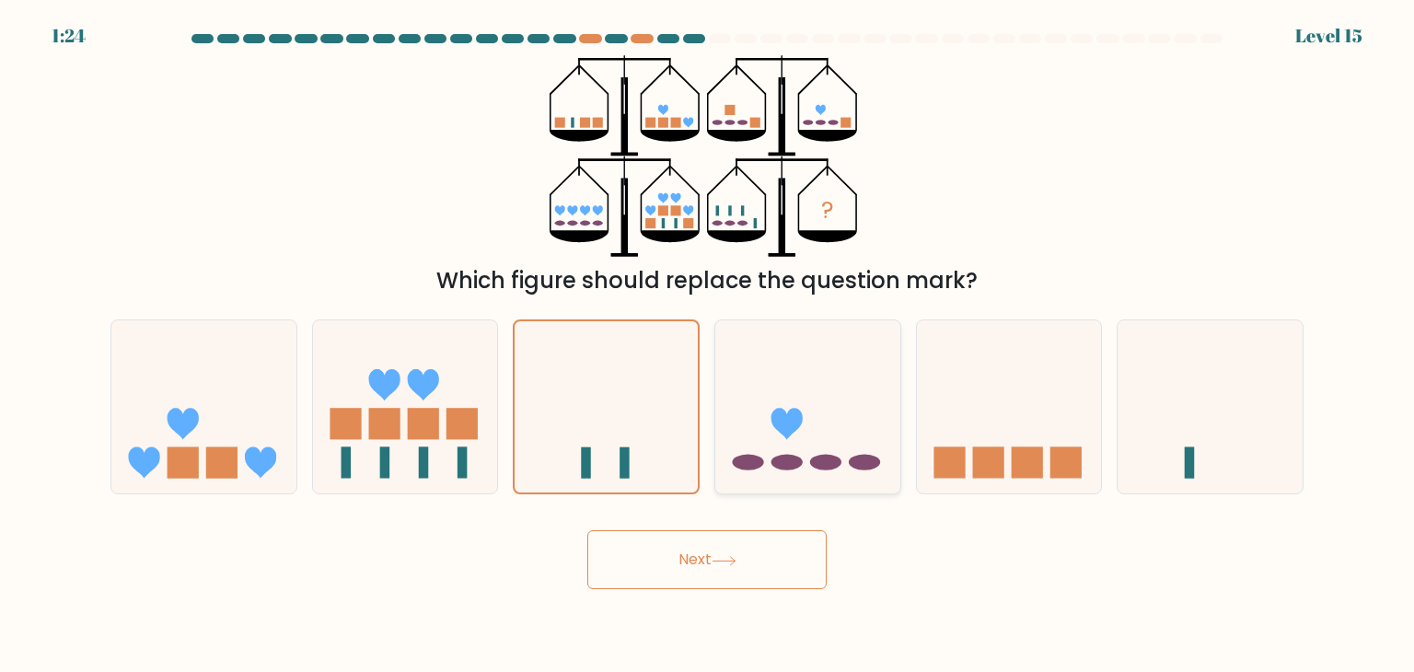
click at [821, 426] on icon at bounding box center [807, 406] width 185 height 153
click at [708, 345] on input "d." at bounding box center [707, 340] width 1 height 9
radio input "true"
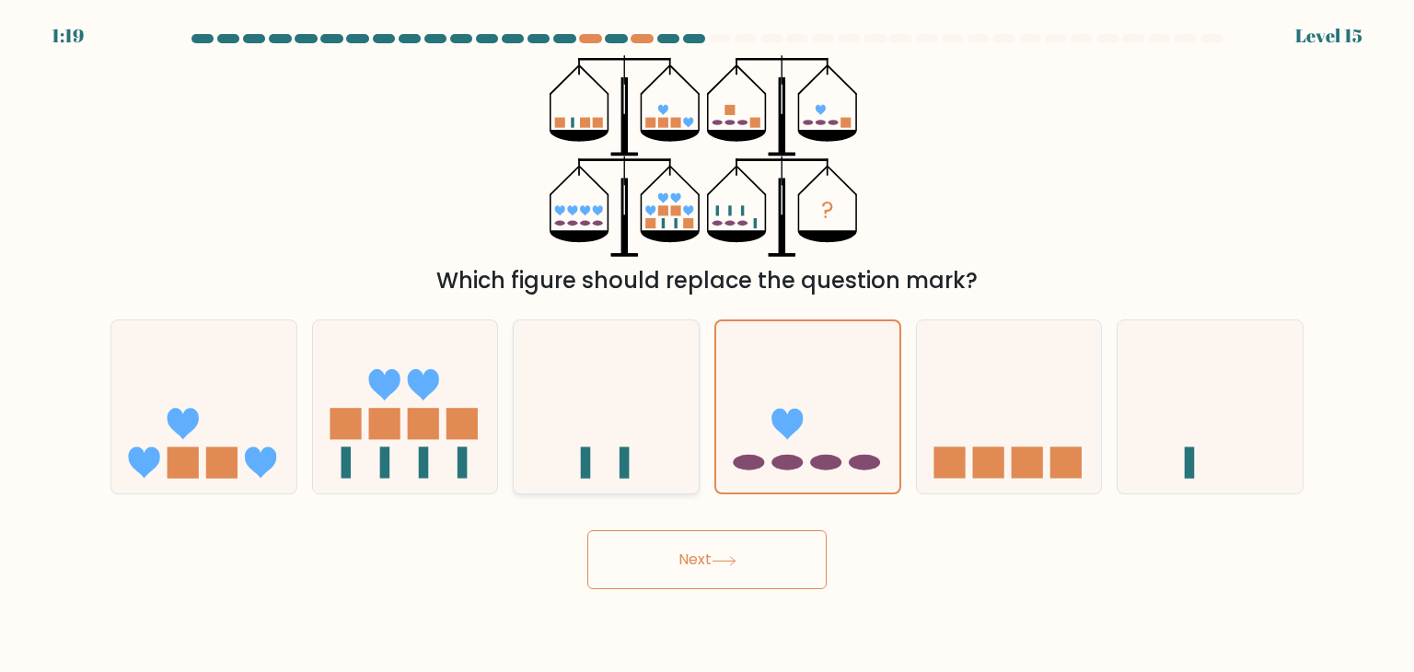
click at [643, 435] on icon at bounding box center [606, 406] width 185 height 153
click at [707, 345] on input "c." at bounding box center [707, 340] width 1 height 9
radio input "true"
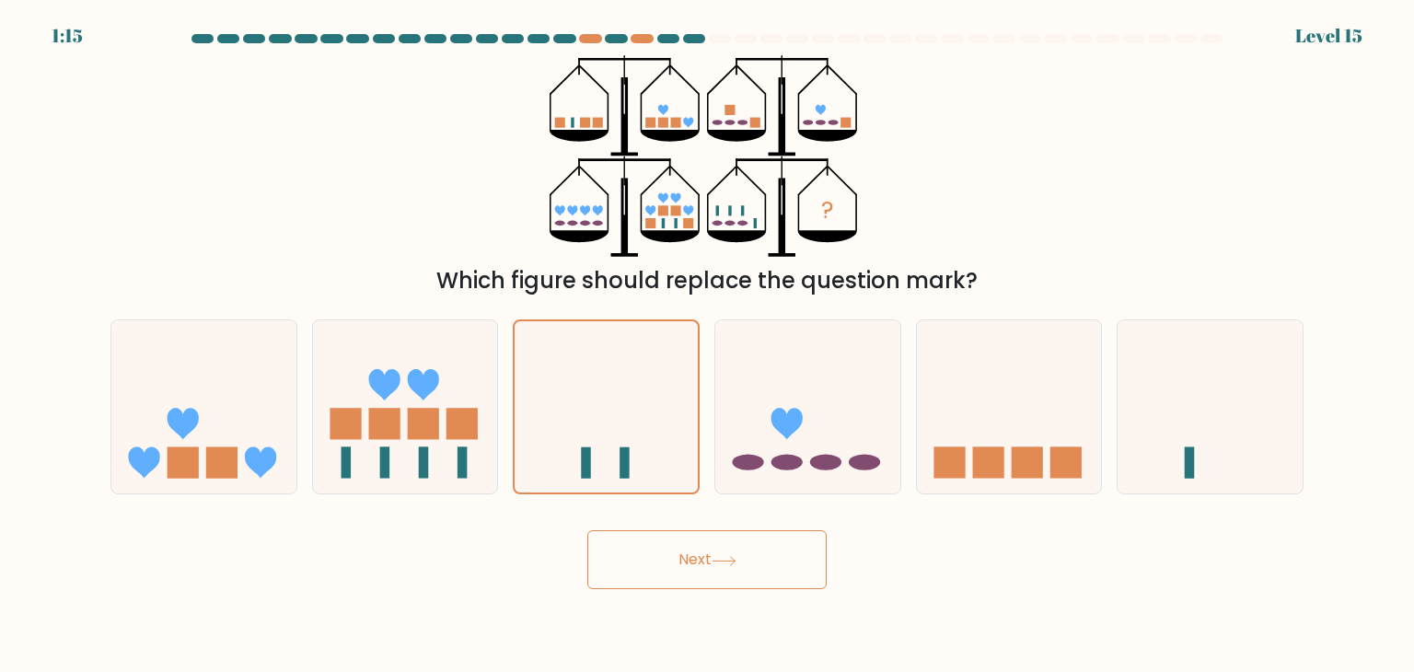
click at [692, 556] on button "Next" at bounding box center [706, 559] width 239 height 59
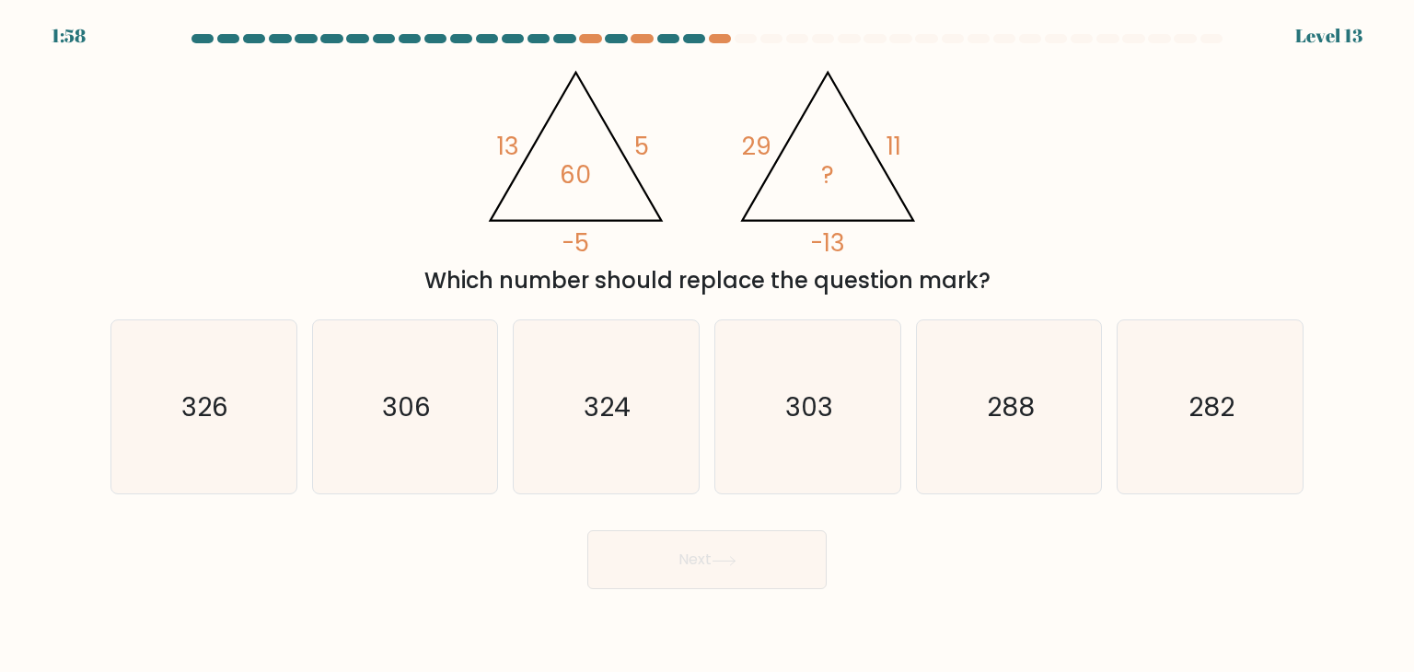
click at [710, 42] on at bounding box center [707, 38] width 1035 height 9
click at [736, 104] on icon "@import url('https://fonts.googleapis.com/css?family=Abril+Fatface:400,100,100i…" at bounding box center [707, 156] width 464 height 202
click at [211, 214] on div "@import url('https://fonts.googleapis.com/css?family=Abril+Fatface:400,100,100i…" at bounding box center [706, 176] width 1215 height 242
click at [295, 353] on div "326" at bounding box center [203, 406] width 187 height 175
click at [707, 345] on input "a. 326" at bounding box center [707, 340] width 1 height 9
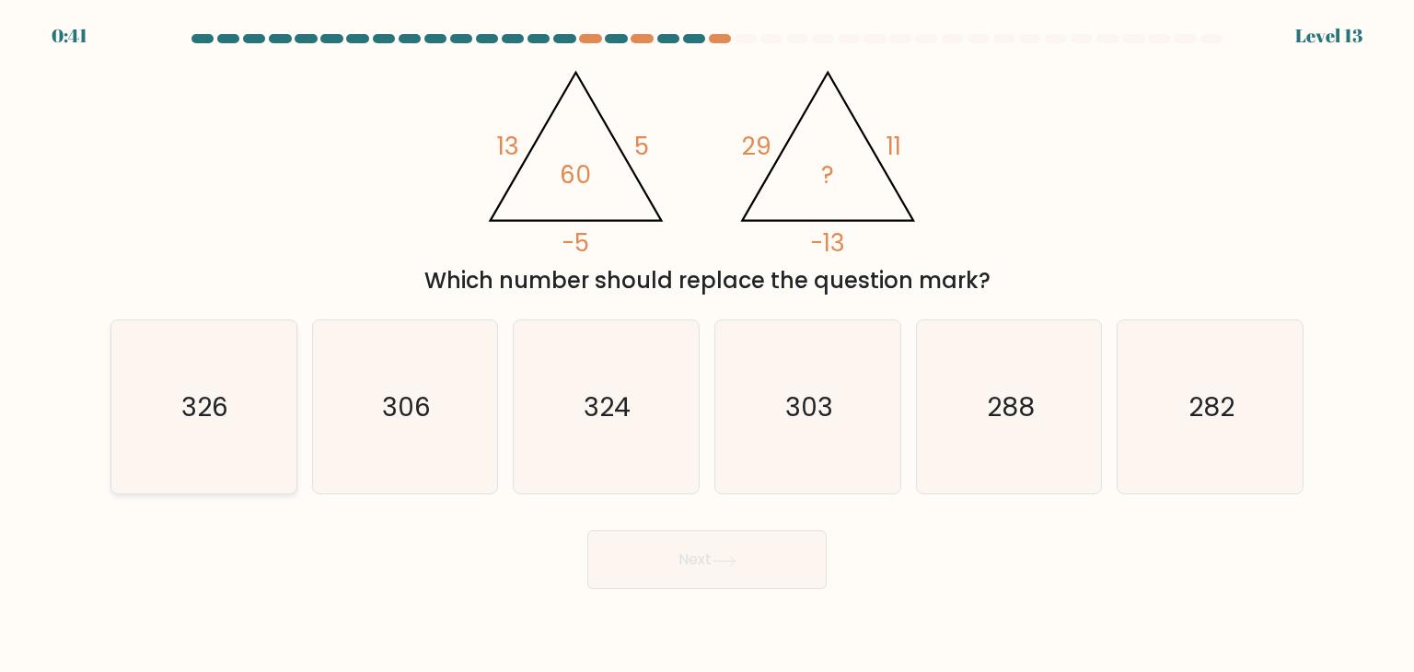
radio input "true"
click at [431, 407] on icon "306" at bounding box center [405, 406] width 173 height 173
click at [707, 345] on input "b. 306" at bounding box center [707, 340] width 1 height 9
radio input "true"
click at [641, 530] on button "Next" at bounding box center [706, 559] width 239 height 59
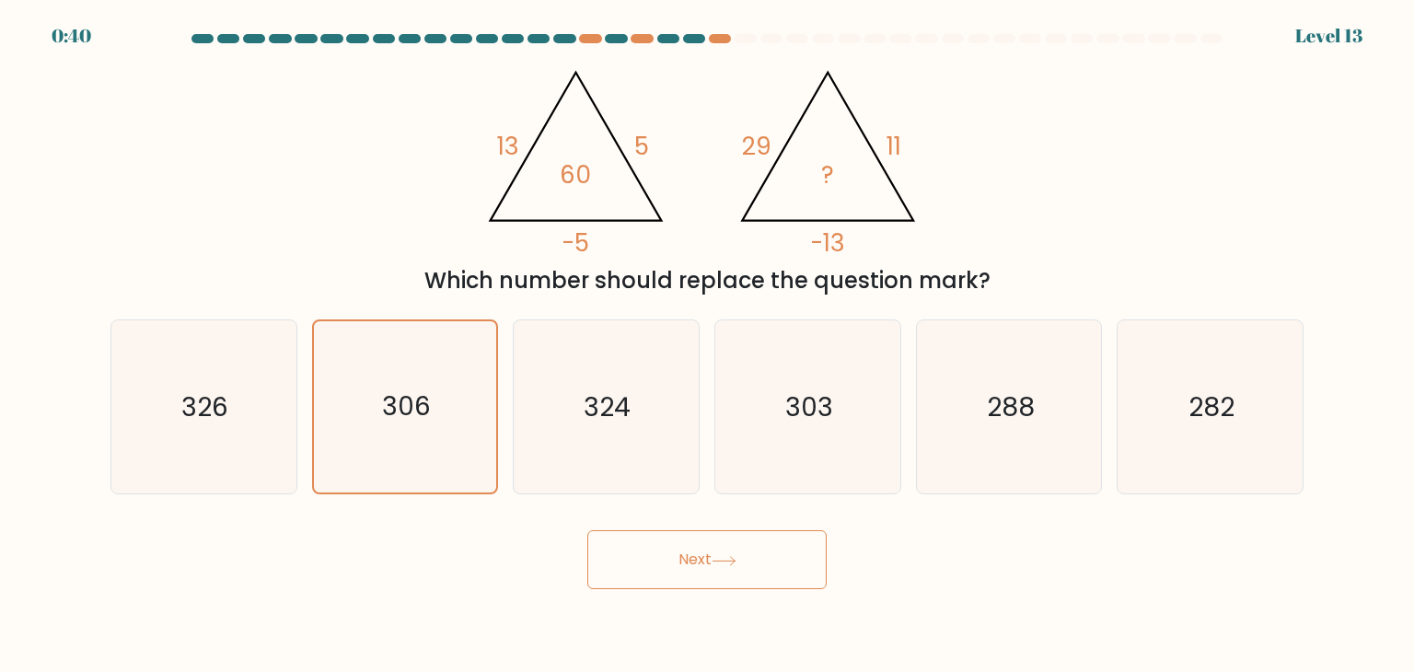
click at [641, 530] on button "Next" at bounding box center [706, 559] width 239 height 59
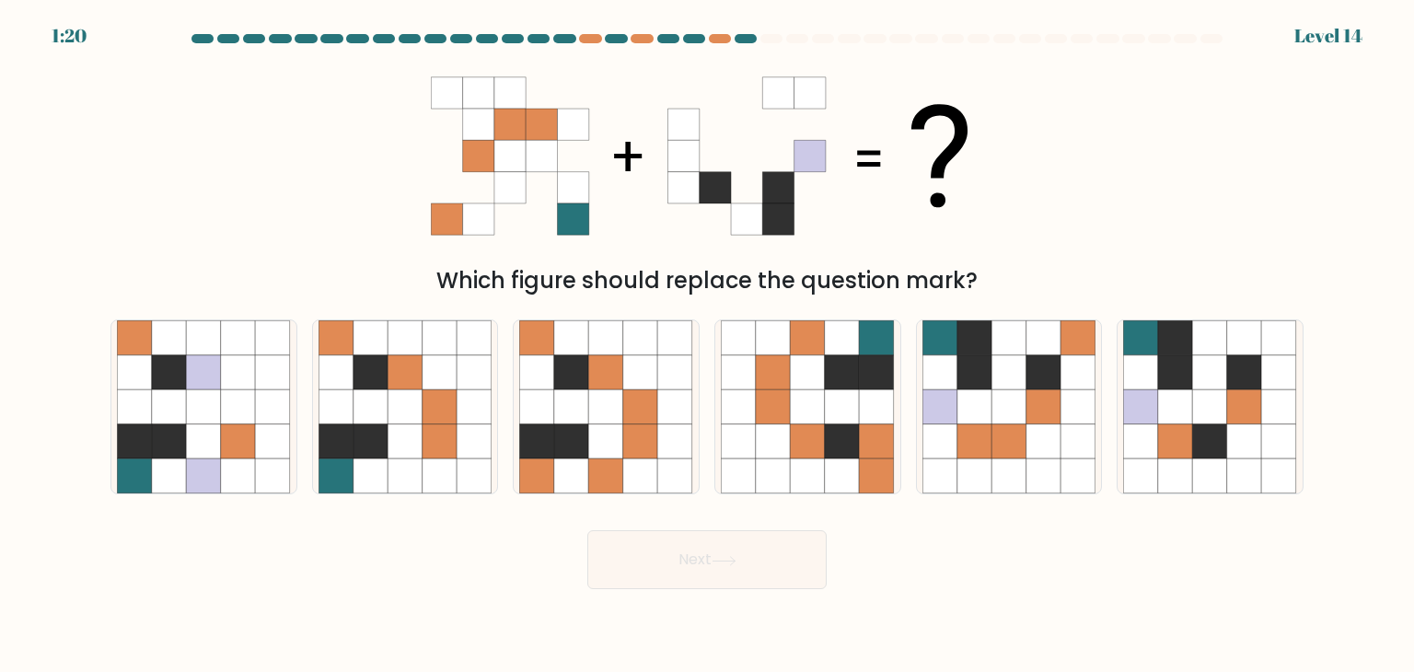
click at [486, 145] on icon at bounding box center [478, 155] width 31 height 31
drag, startPoint x: 528, startPoint y: 130, endPoint x: 562, endPoint y: 130, distance: 34.1
click at [530, 130] on icon at bounding box center [541, 124] width 31 height 31
click at [562, 130] on icon at bounding box center [572, 124] width 31 height 31
click at [1032, 388] on icon at bounding box center [1043, 372] width 35 height 35
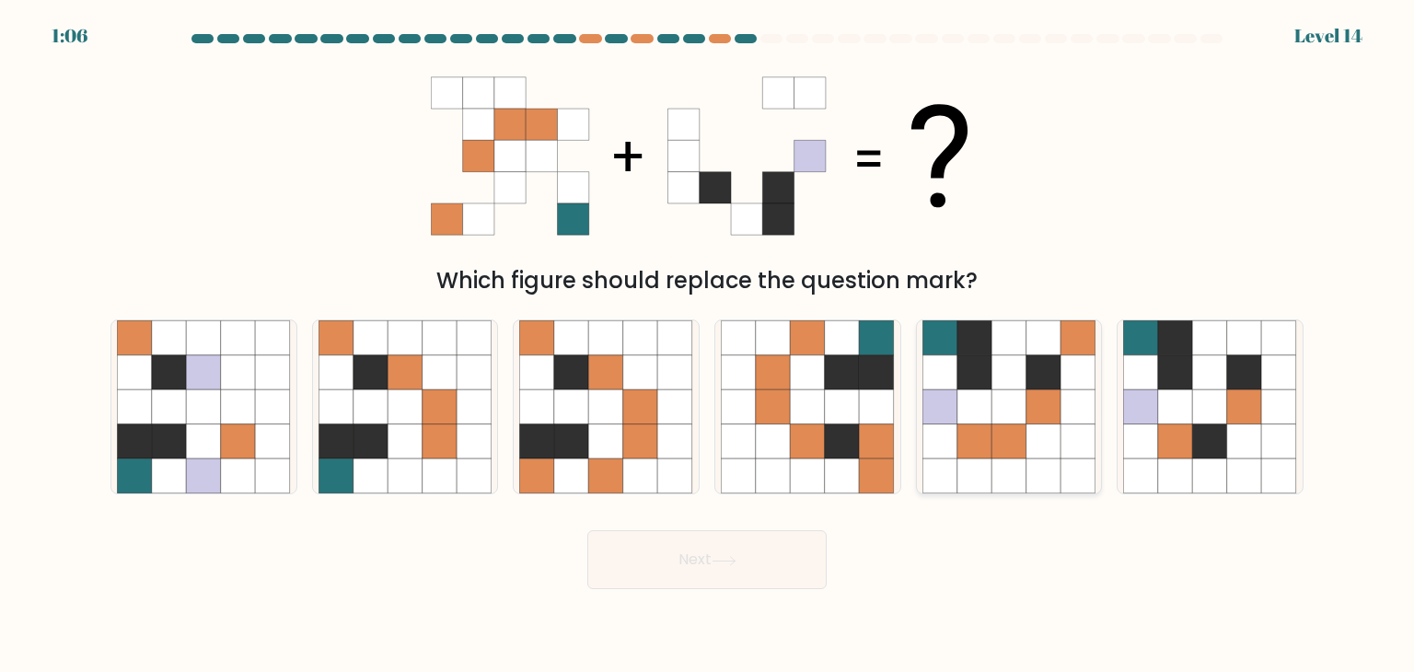
click at [708, 345] on input "e." at bounding box center [707, 340] width 1 height 9
radio input "true"
click at [1027, 397] on icon at bounding box center [1043, 407] width 34 height 34
click at [708, 345] on input "e." at bounding box center [707, 340] width 1 height 9
click at [738, 542] on button "Next" at bounding box center [706, 559] width 239 height 59
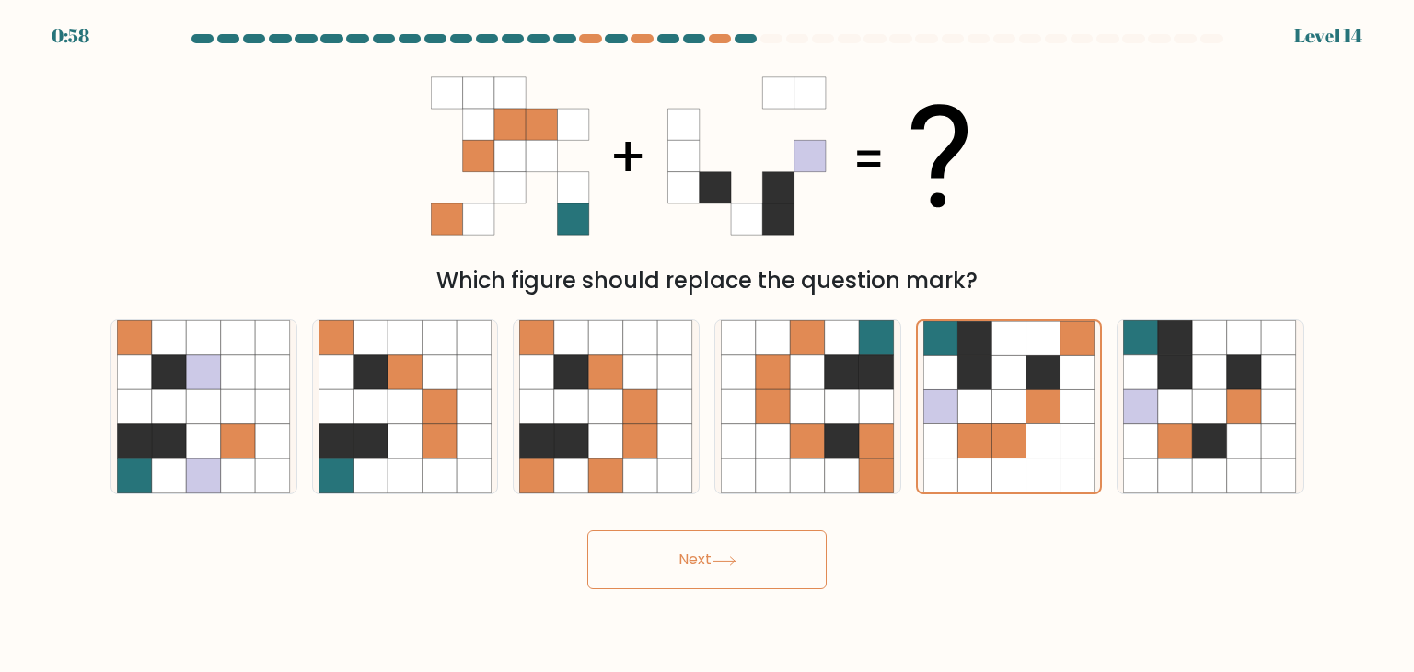
click at [738, 542] on button "Next" at bounding box center [706, 559] width 239 height 59
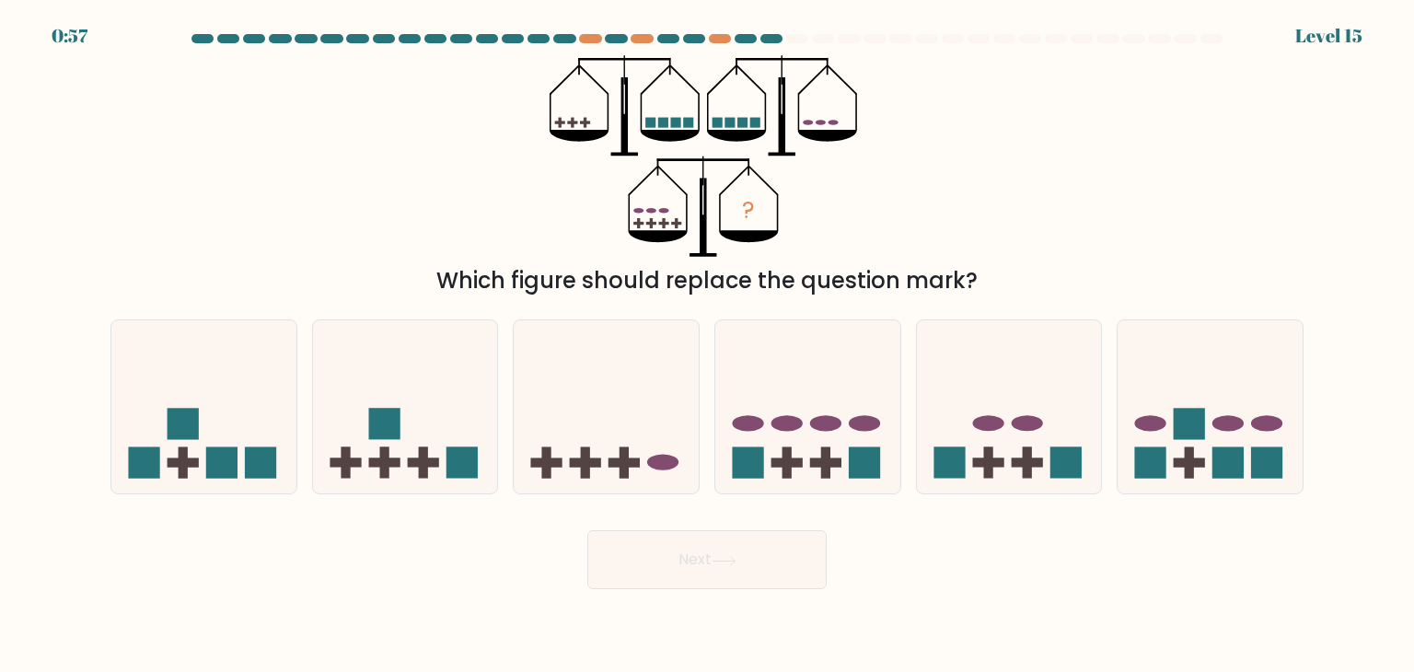
click at [482, 184] on div "? Which figure should replace the question mark?" at bounding box center [706, 176] width 1215 height 242
click at [843, 395] on icon at bounding box center [807, 406] width 185 height 153
click at [708, 345] on input "d." at bounding box center [707, 340] width 1 height 9
radio input "true"
click at [789, 560] on button "Next" at bounding box center [706, 559] width 239 height 59
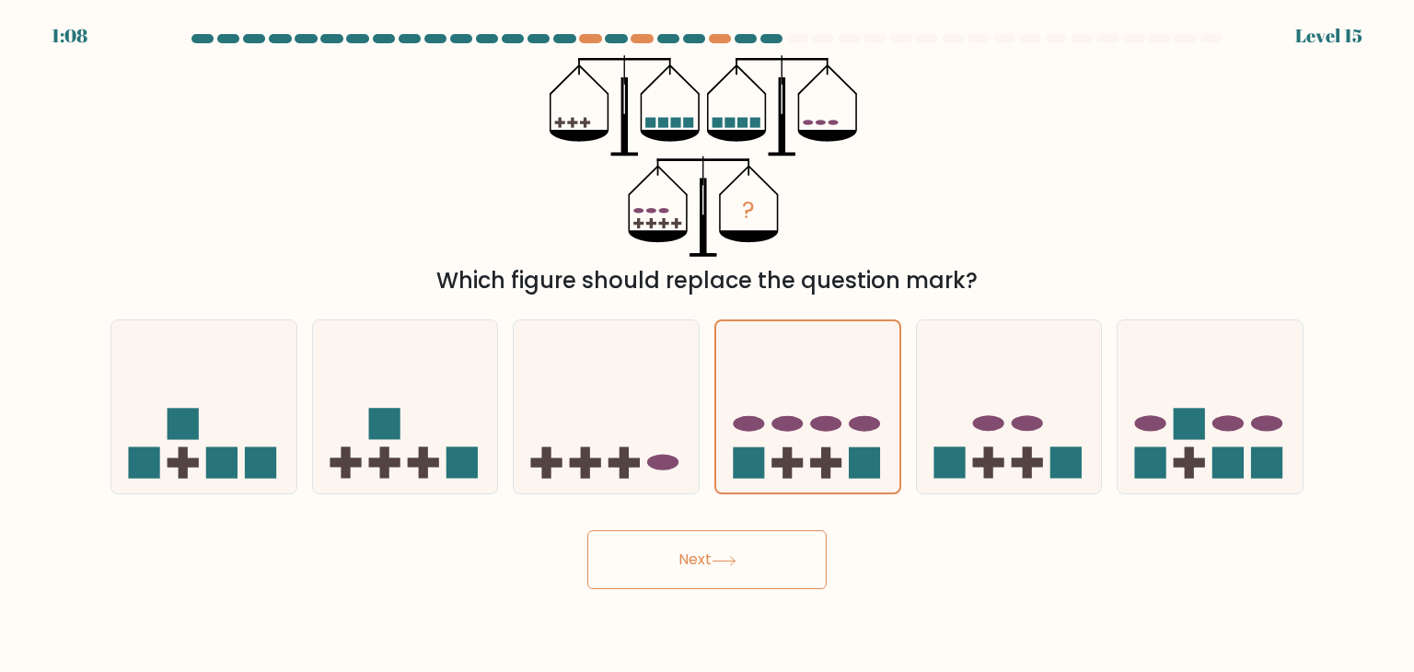
click at [789, 560] on button "Next" at bounding box center [706, 559] width 239 height 59
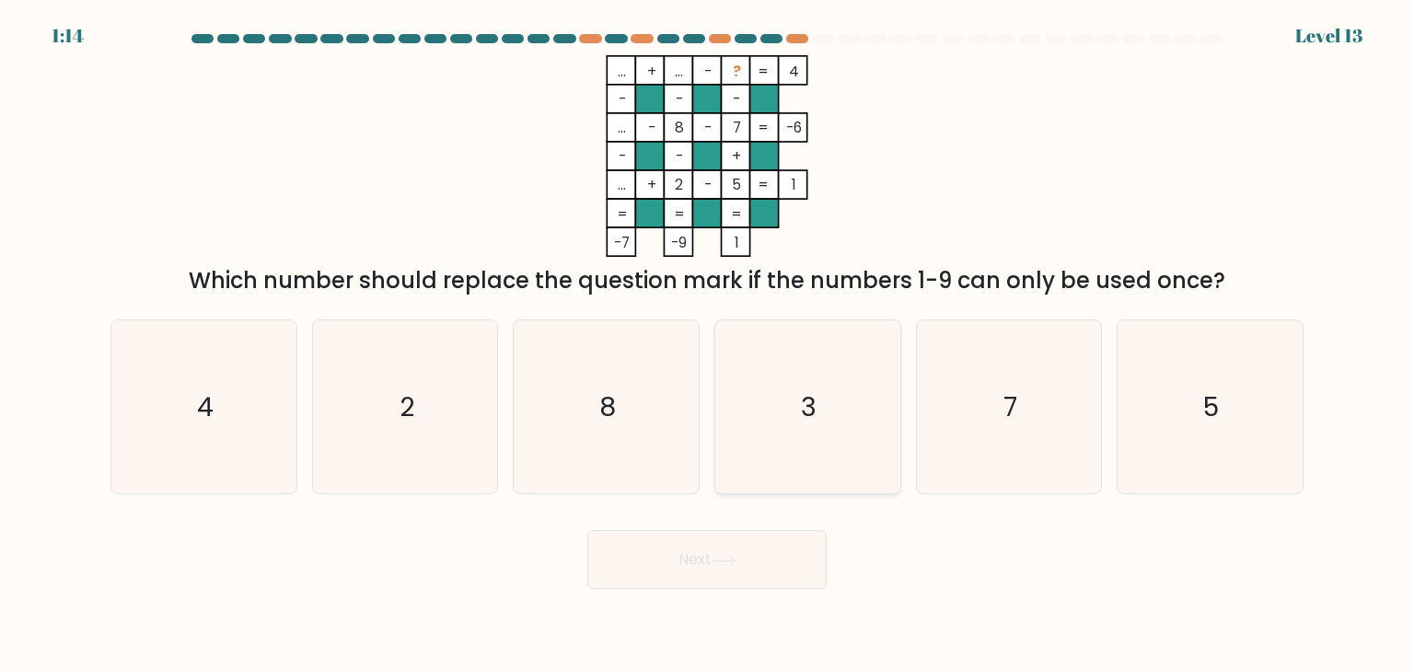
click at [788, 425] on icon "3" at bounding box center [807, 406] width 173 height 173
click at [708, 345] on input "d. 3" at bounding box center [707, 340] width 1 height 9
radio input "true"
click at [715, 597] on body "1:13 Level 13" at bounding box center [707, 336] width 1414 height 672
click at [732, 565] on icon at bounding box center [724, 561] width 25 height 10
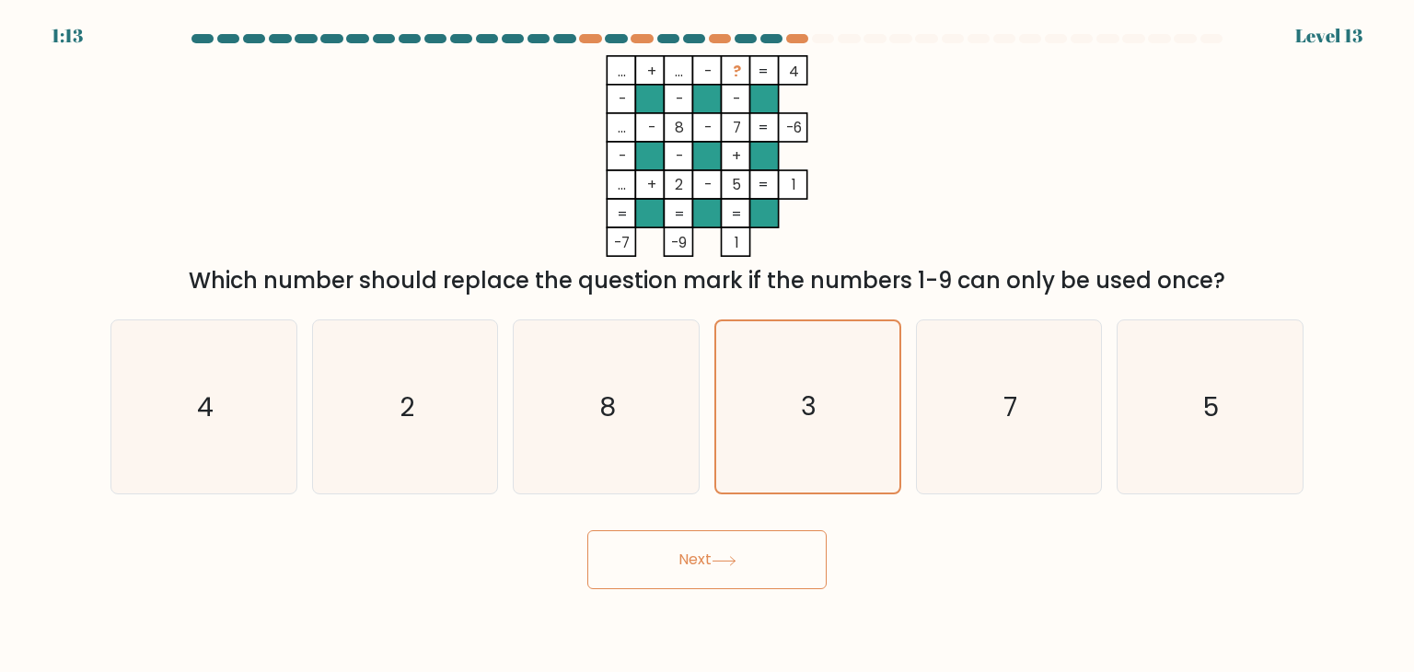
click at [732, 565] on icon at bounding box center [724, 561] width 25 height 10
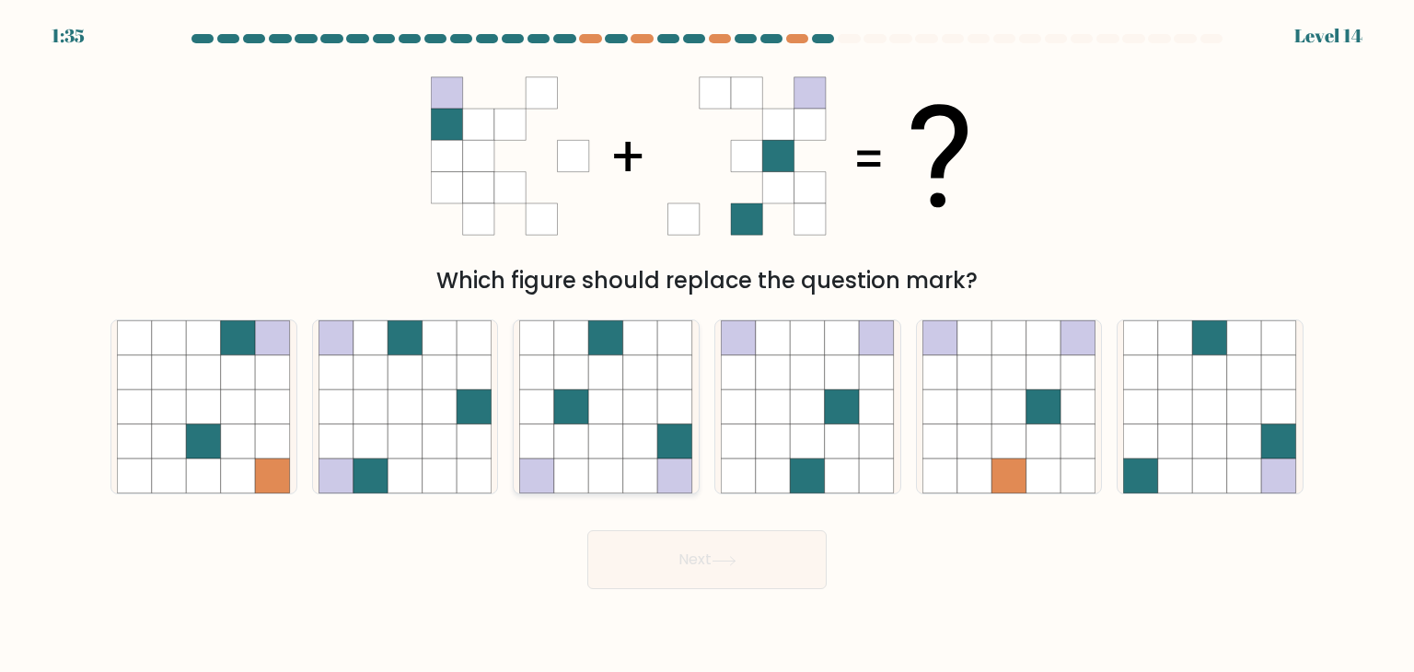
click at [636, 407] on icon at bounding box center [640, 406] width 35 height 35
click at [707, 345] on input "c." at bounding box center [707, 340] width 1 height 9
radio input "true"
click at [720, 574] on button "Next" at bounding box center [706, 559] width 239 height 59
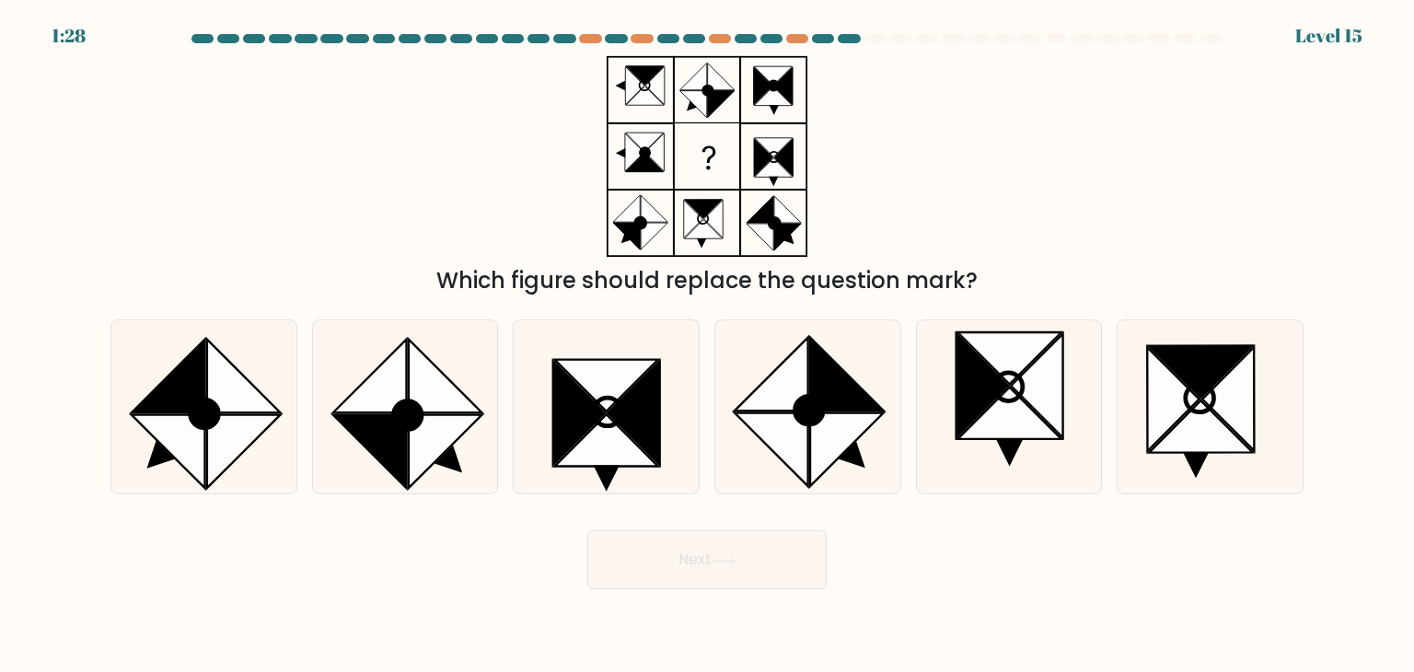
click at [1037, 136] on div "Which figure should replace the question mark?" at bounding box center [706, 176] width 1215 height 242
click at [211, 442] on icon at bounding box center [244, 452] width 74 height 74
click at [707, 345] on input "a." at bounding box center [707, 340] width 1 height 9
radio input "true"
click at [701, 544] on button "Next" at bounding box center [706, 559] width 239 height 59
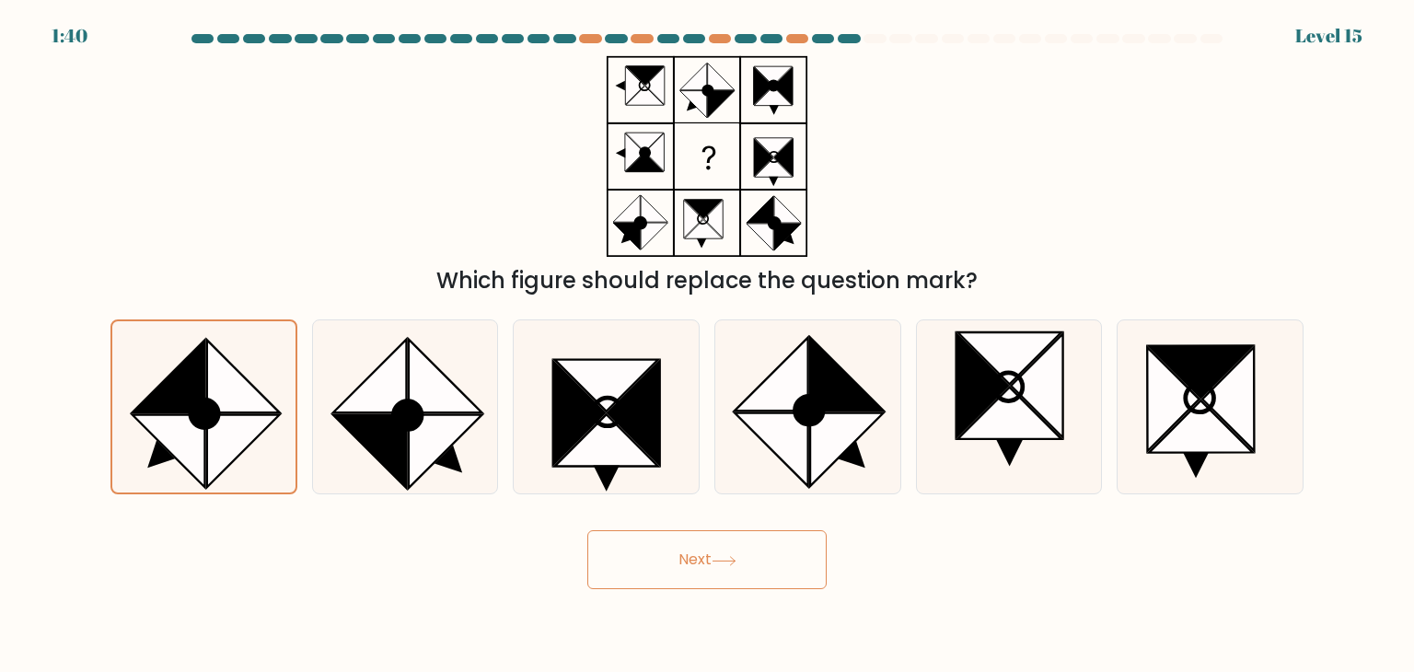
click at [701, 544] on button "Next" at bounding box center [706, 559] width 239 height 59
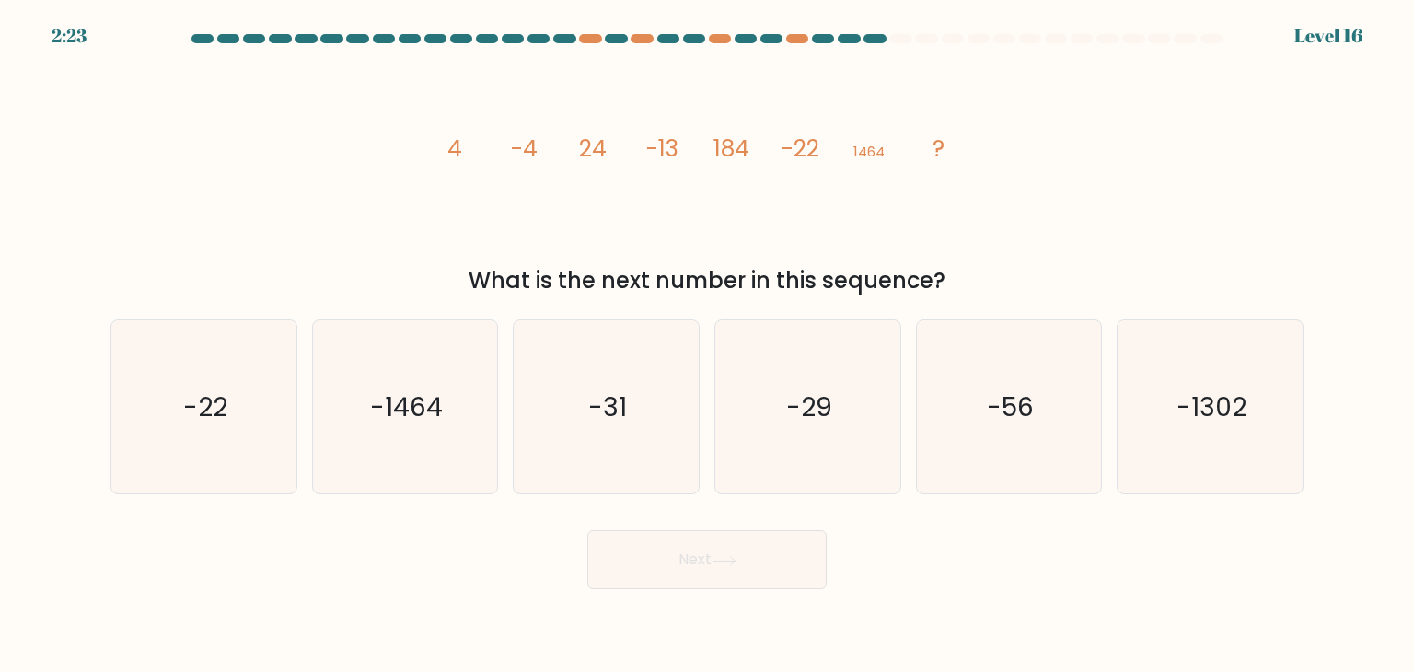
click at [979, 177] on icon "image/svg+xml 4 -4 24 -13 184 -22 1464 ?" at bounding box center [707, 156] width 552 height 202
drag, startPoint x: 1031, startPoint y: 165, endPoint x: 627, endPoint y: 401, distance: 468.3
click at [627, 401] on icon "-31" at bounding box center [605, 406] width 173 height 173
click at [707, 345] on input "c. -31" at bounding box center [707, 340] width 1 height 9
radio input "true"
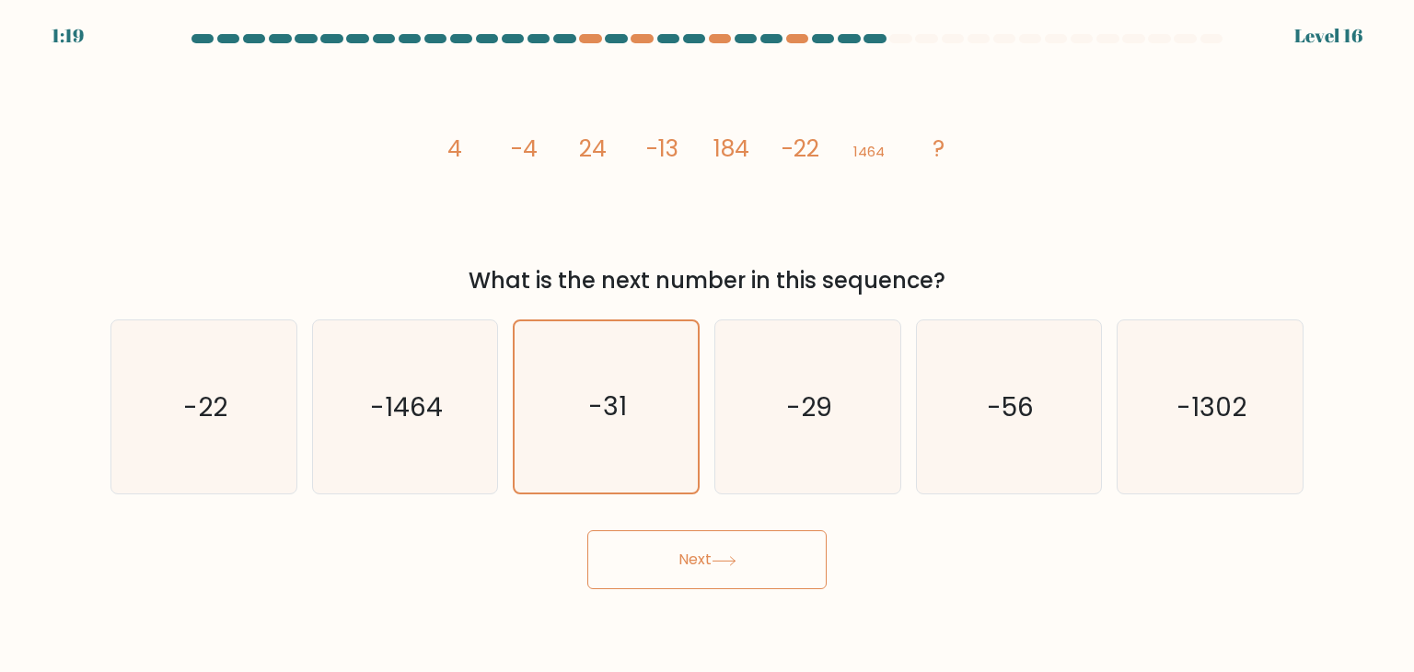
click at [673, 531] on button "Next" at bounding box center [706, 559] width 239 height 59
click at [678, 549] on button "Next" at bounding box center [706, 559] width 239 height 59
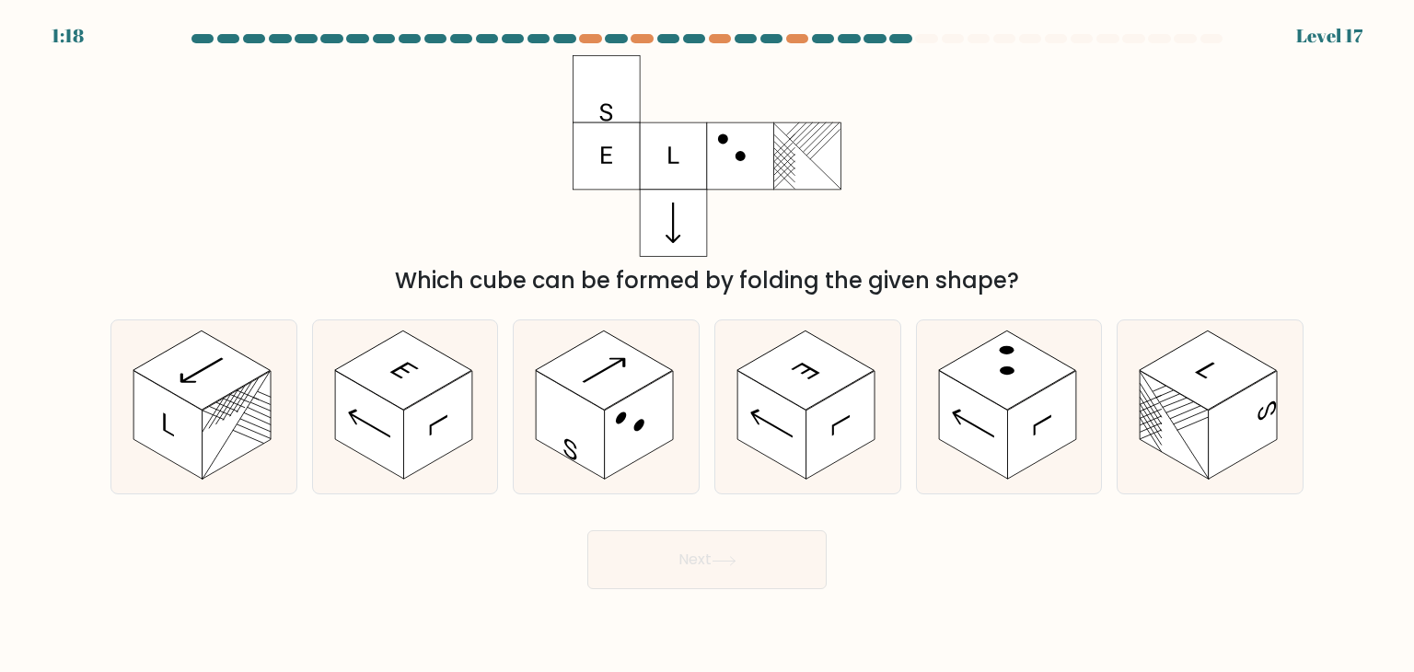
click at [1041, 56] on div "Which cube can be formed by folding the given shape?" at bounding box center [706, 176] width 1215 height 242
click at [817, 384] on rect at bounding box center [805, 369] width 137 height 79
click at [708, 345] on input "d." at bounding box center [707, 340] width 1 height 9
radio input "true"
click at [996, 396] on rect at bounding box center [1006, 369] width 137 height 79
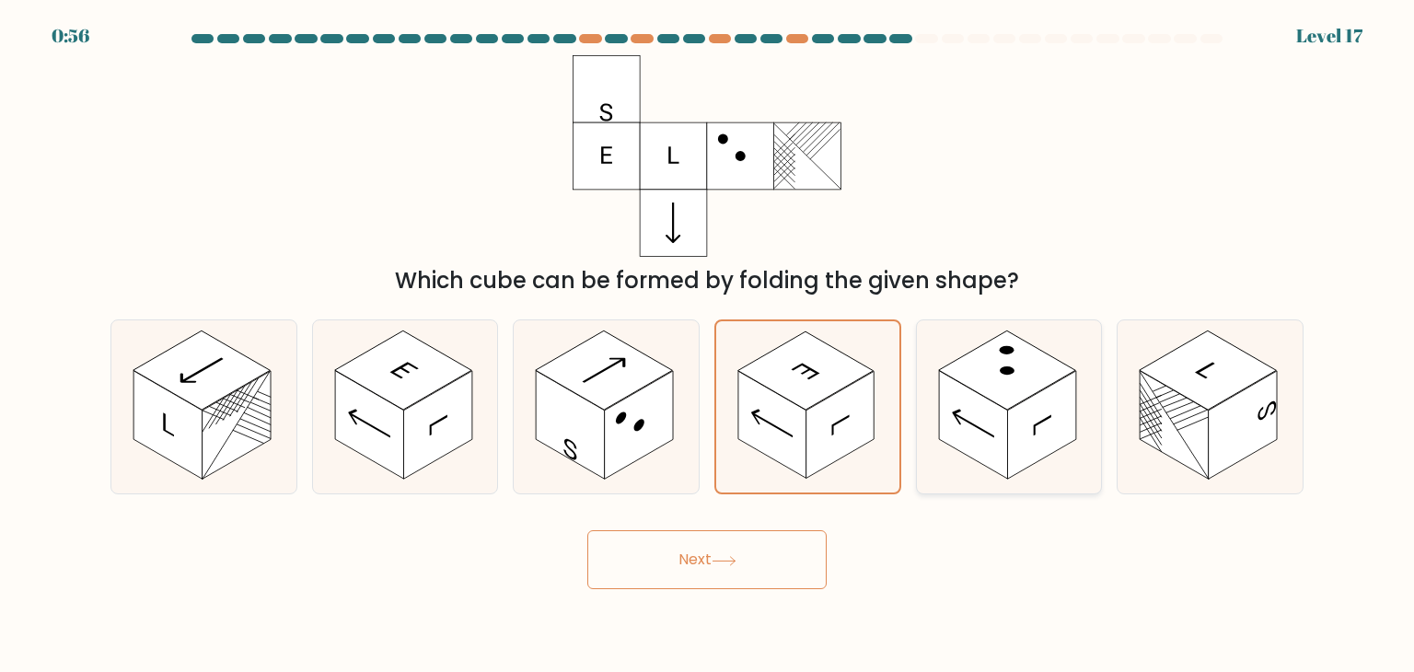
click at [708, 345] on input "e." at bounding box center [707, 340] width 1 height 9
radio input "true"
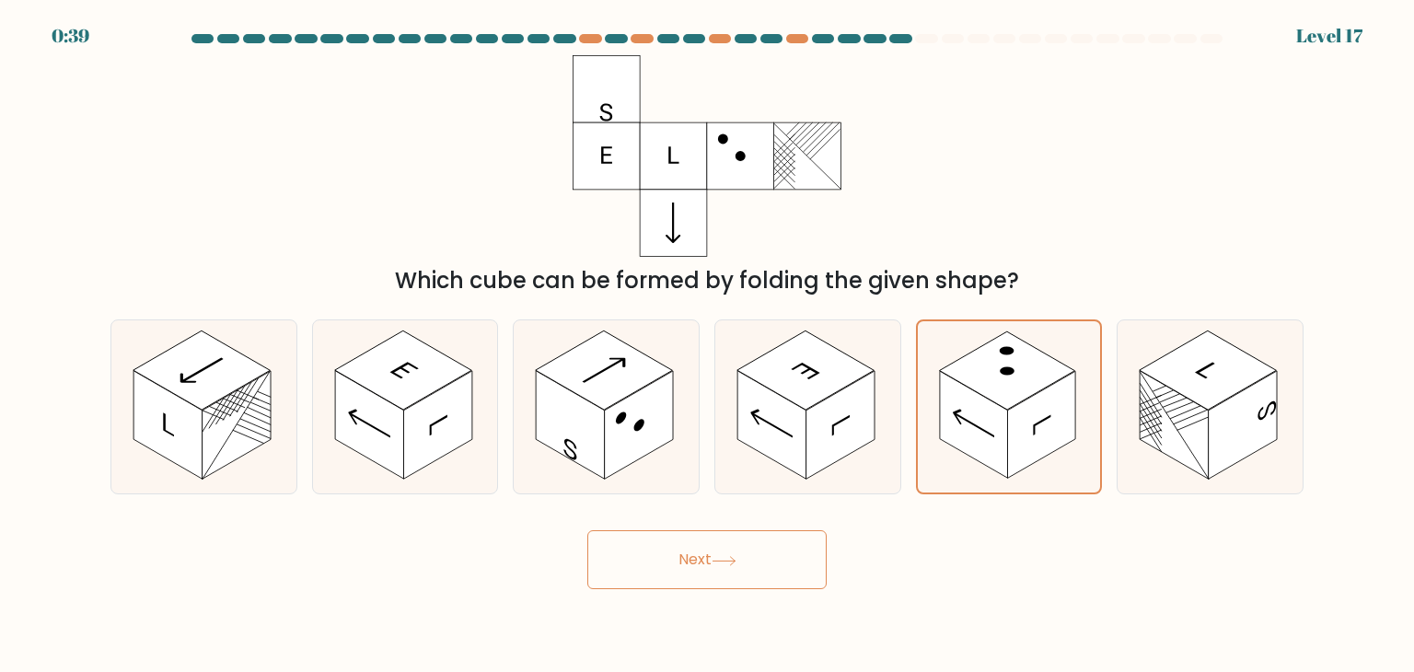
click at [720, 543] on button "Next" at bounding box center [706, 559] width 239 height 59
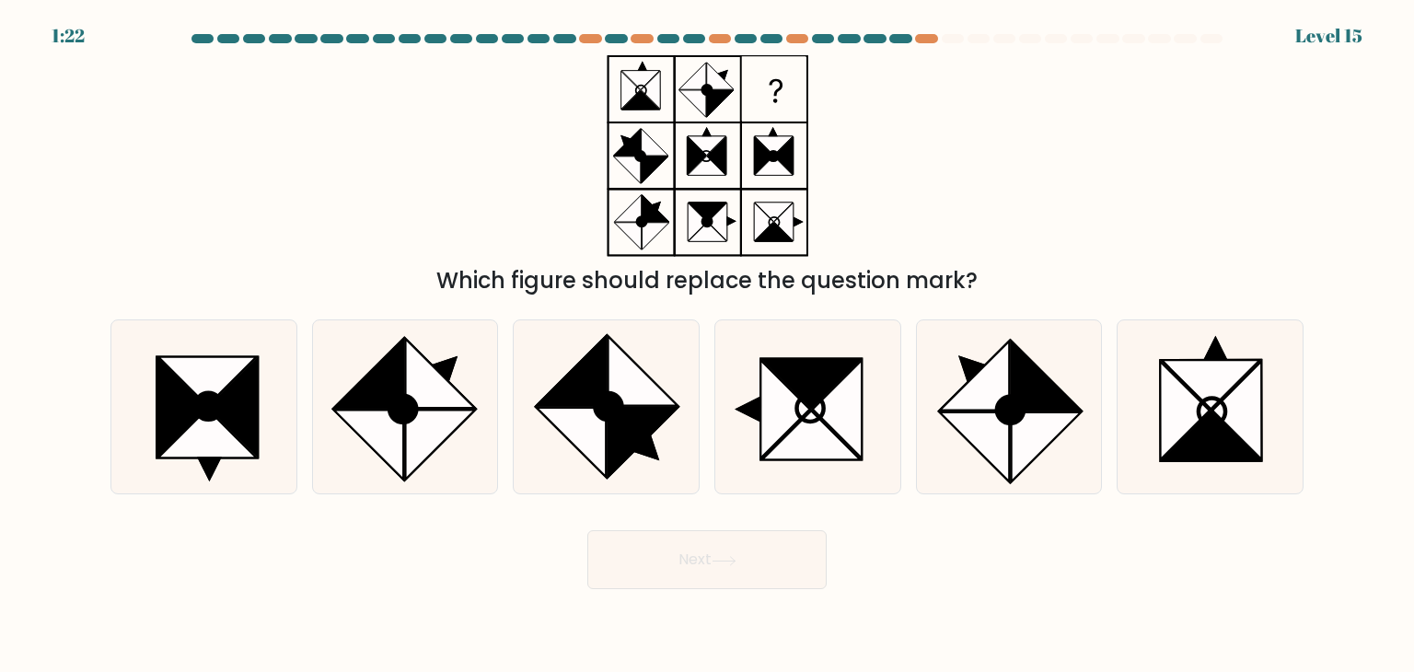
click at [996, 164] on div "Which figure should replace the question mark?" at bounding box center [706, 176] width 1215 height 242
click at [601, 406] on circle at bounding box center [609, 407] width 38 height 38
click at [707, 345] on input "c." at bounding box center [707, 340] width 1 height 9
radio input "true"
click at [1012, 394] on icon at bounding box center [1047, 376] width 70 height 70
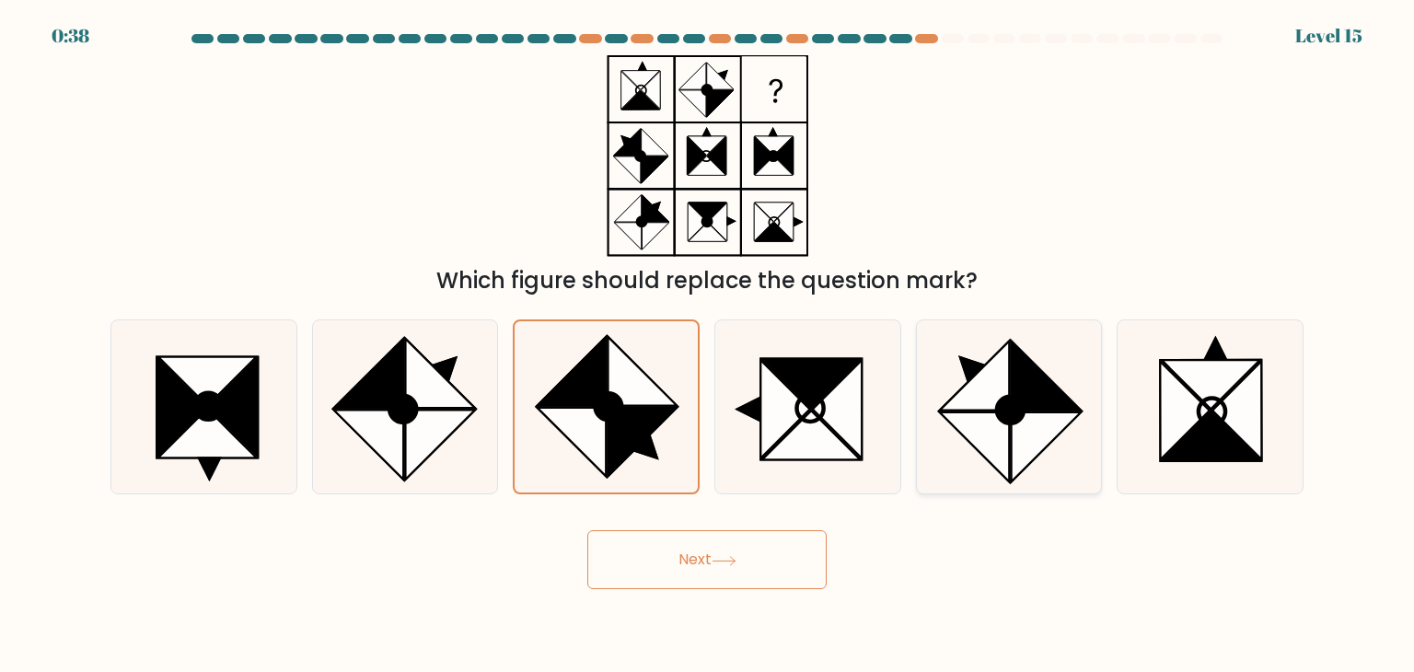
click at [708, 345] on input "e." at bounding box center [707, 340] width 1 height 9
radio input "true"
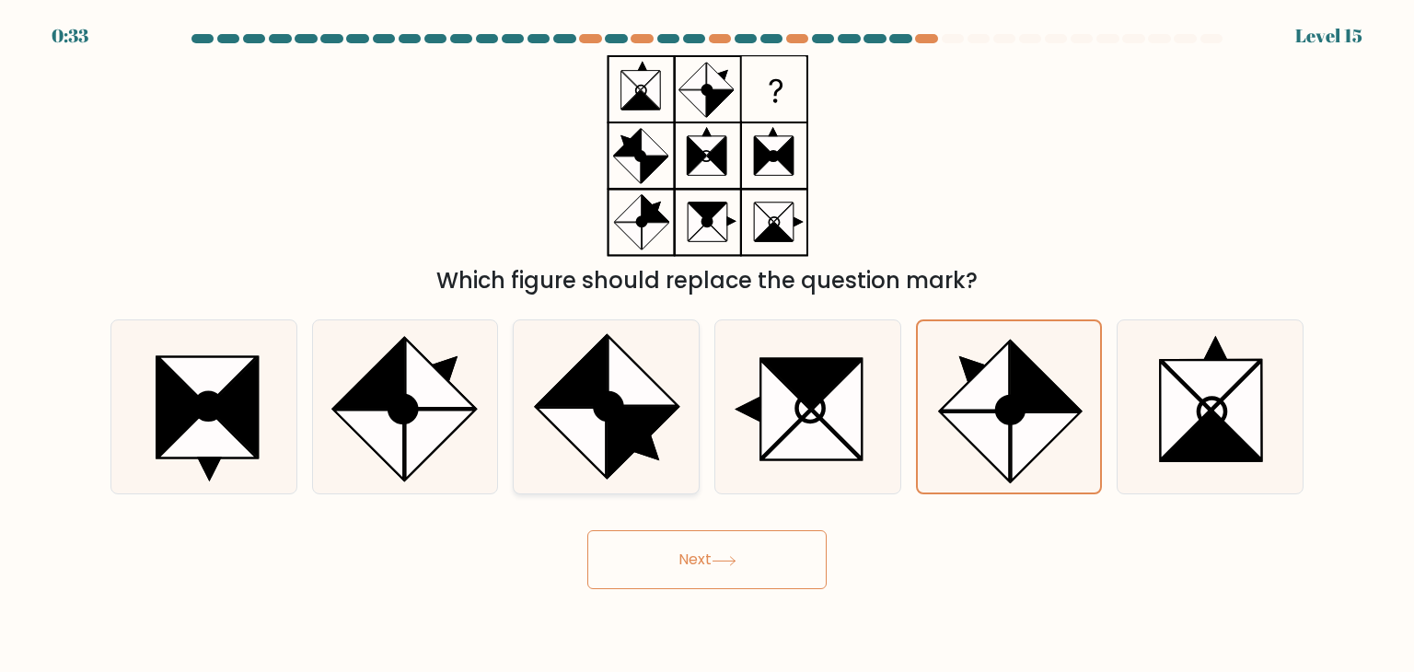
click at [610, 420] on circle at bounding box center [609, 407] width 38 height 38
click at [707, 345] on input "c." at bounding box center [707, 340] width 1 height 9
radio input "true"
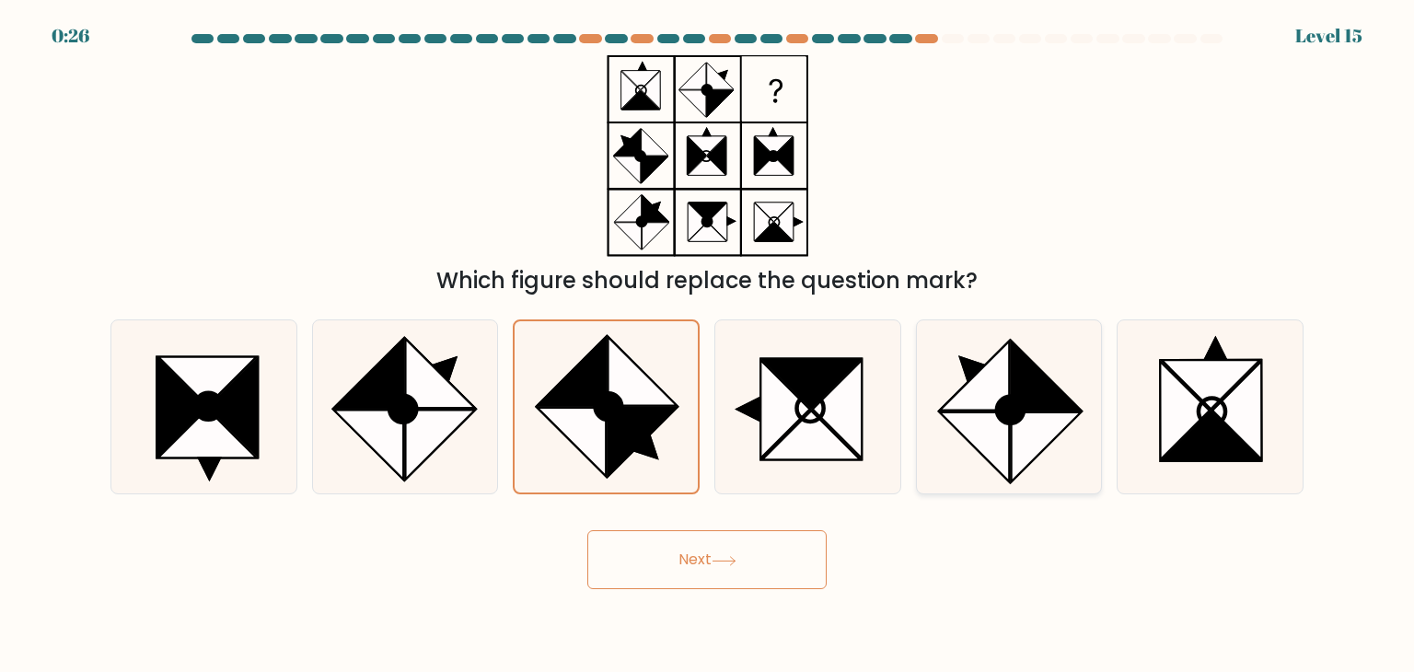
click at [1011, 413] on icon at bounding box center [1010, 410] width 27 height 27
click at [708, 345] on input "e." at bounding box center [707, 340] width 1 height 9
radio input "true"
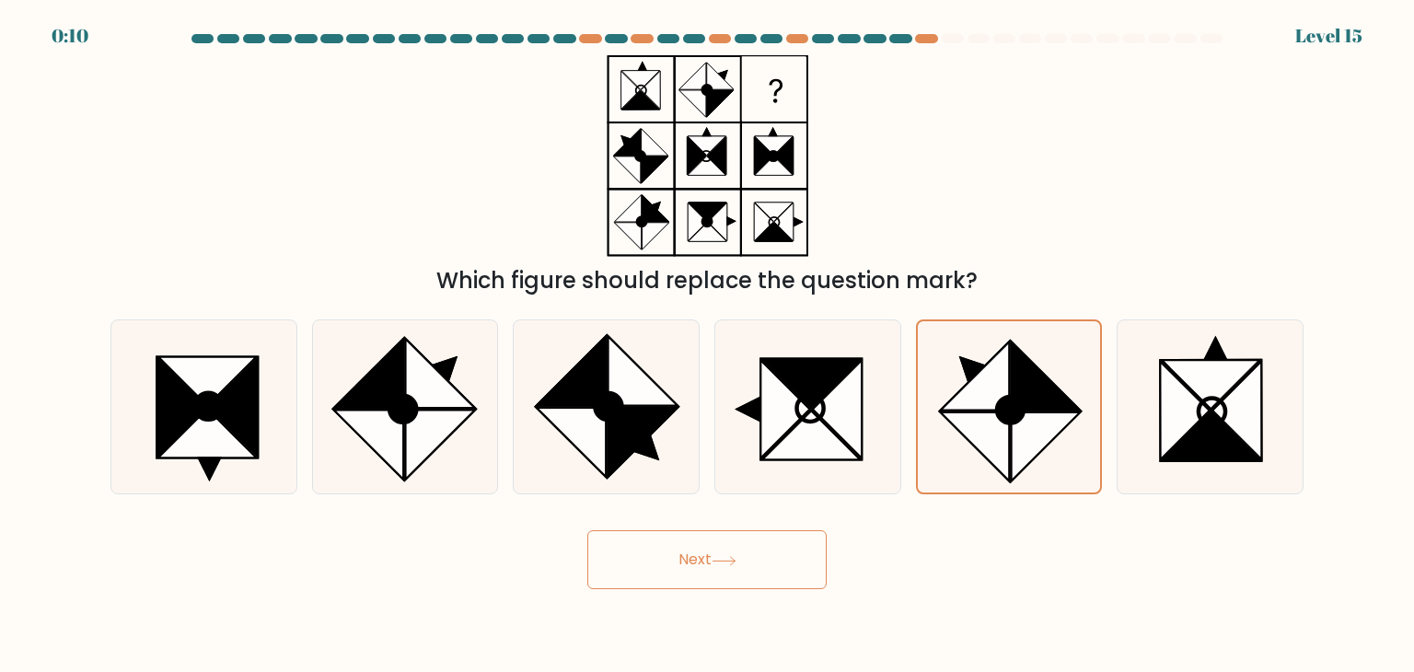
click at [729, 559] on icon at bounding box center [724, 561] width 25 height 10
click at [744, 571] on button "Next" at bounding box center [706, 559] width 239 height 59
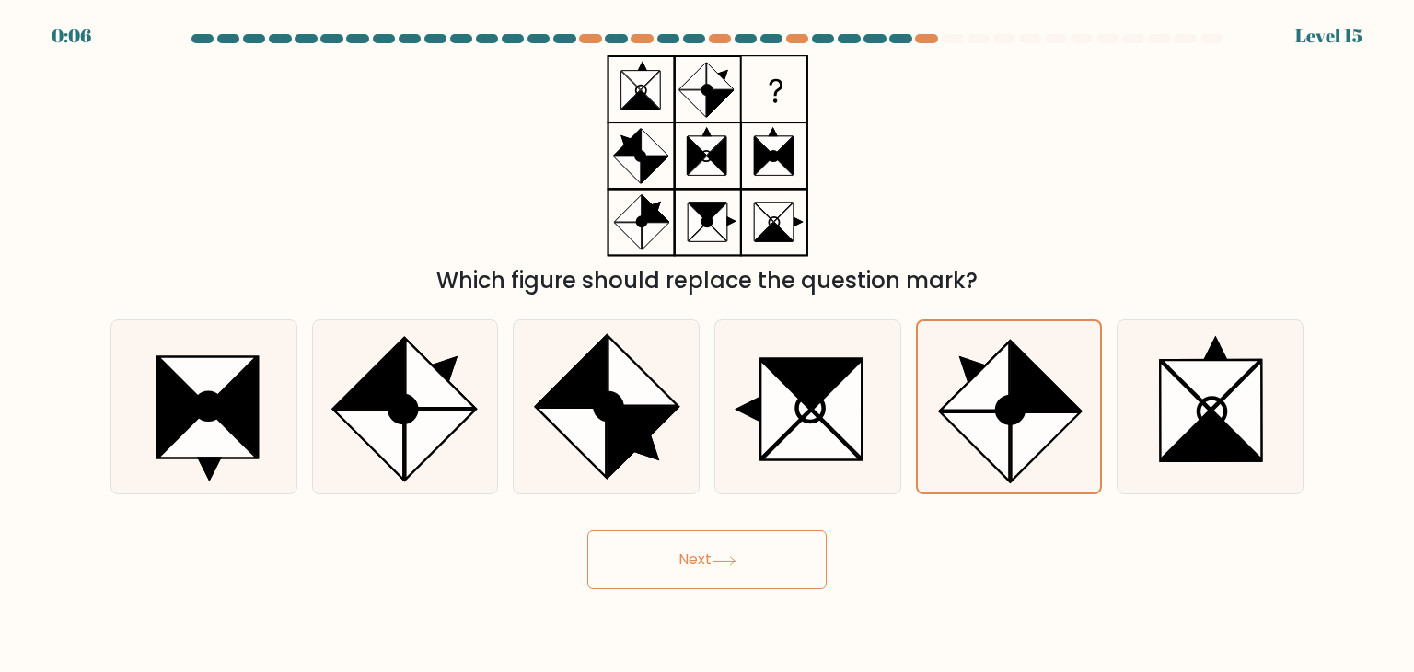
click at [744, 571] on button "Next" at bounding box center [706, 559] width 239 height 59
click at [756, 561] on button "Next" at bounding box center [706, 559] width 239 height 59
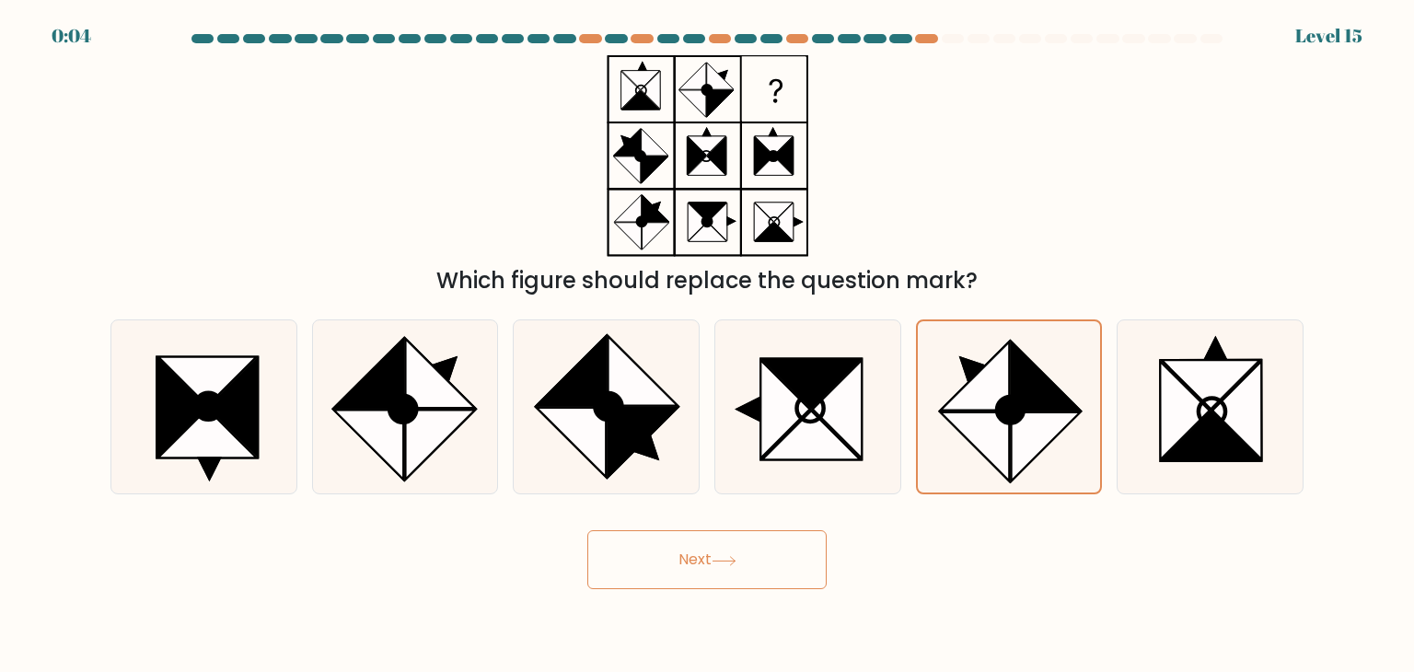
click at [756, 561] on button "Next" at bounding box center [706, 559] width 239 height 59
click at [759, 560] on button "Next" at bounding box center [706, 559] width 239 height 59
click at [896, 407] on div at bounding box center [807, 406] width 187 height 175
click at [708, 345] on input "d." at bounding box center [707, 340] width 1 height 9
radio input "true"
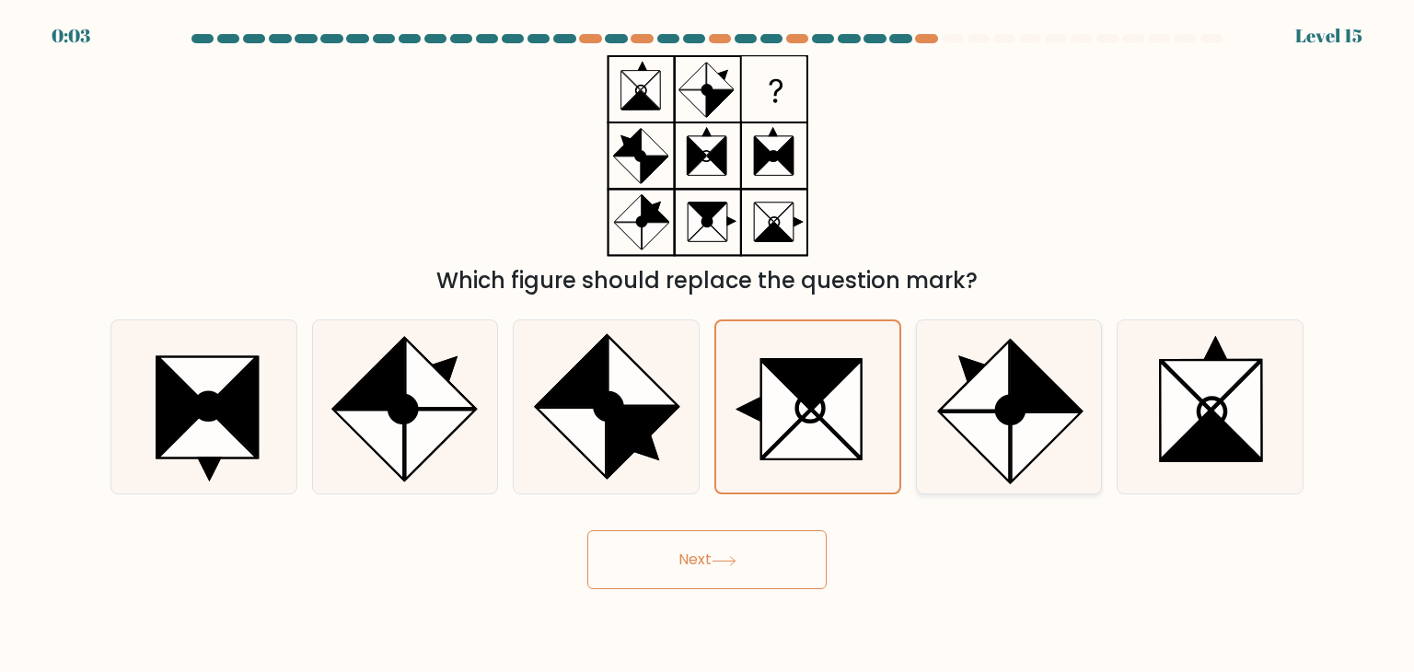
click at [965, 423] on icon at bounding box center [975, 447] width 70 height 70
click at [708, 345] on input "e." at bounding box center [707, 340] width 1 height 9
radio input "true"
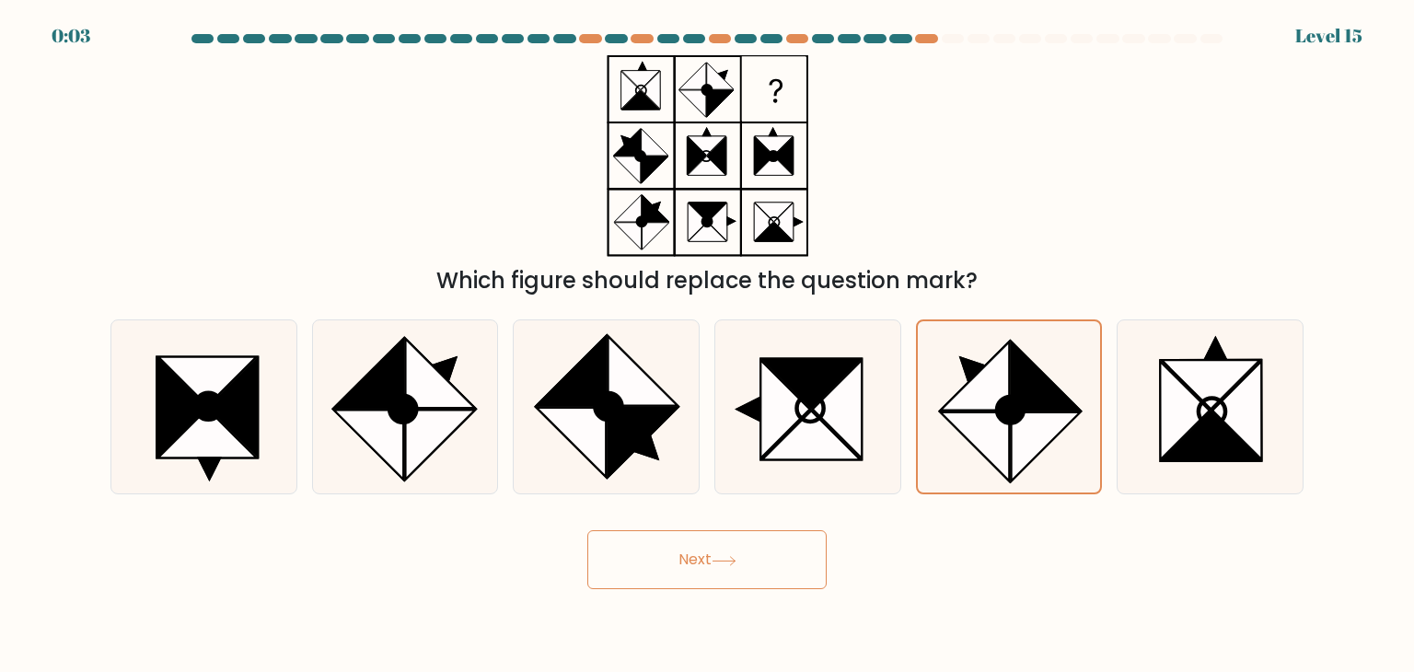
click at [771, 539] on button "Next" at bounding box center [706, 559] width 239 height 59
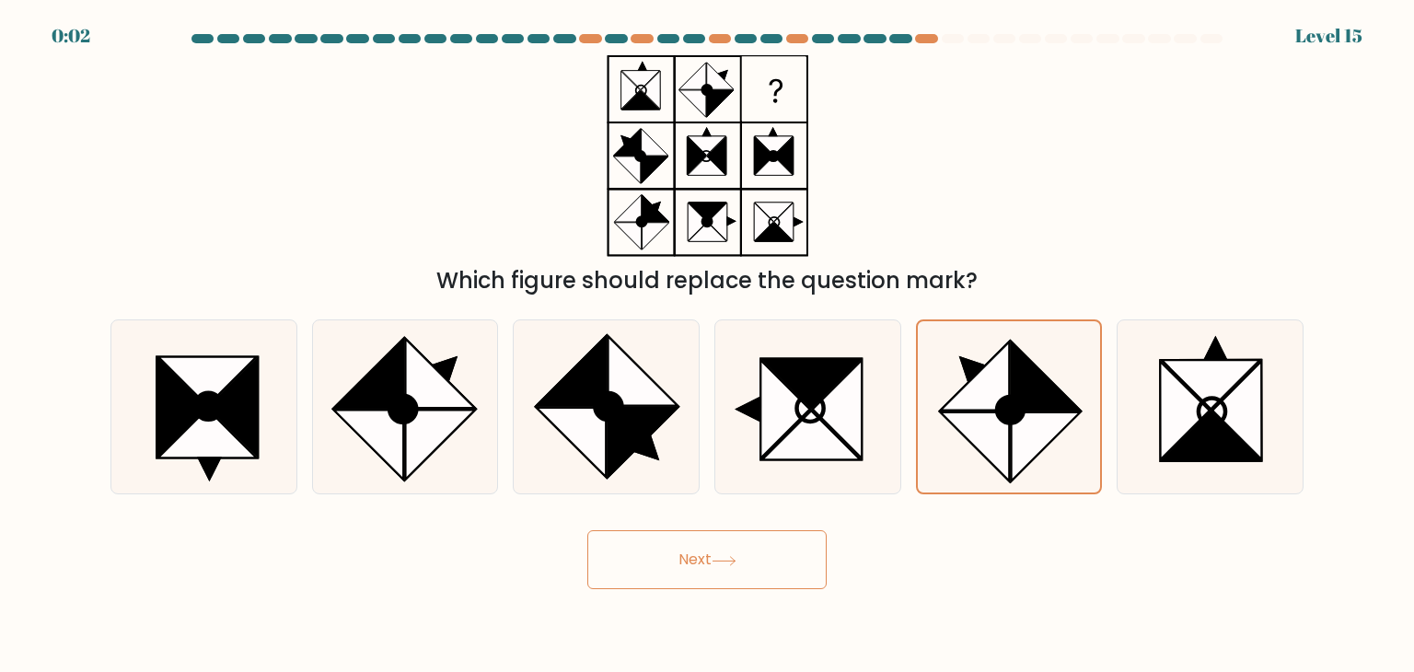
click at [771, 539] on button "Next" at bounding box center [706, 559] width 239 height 59
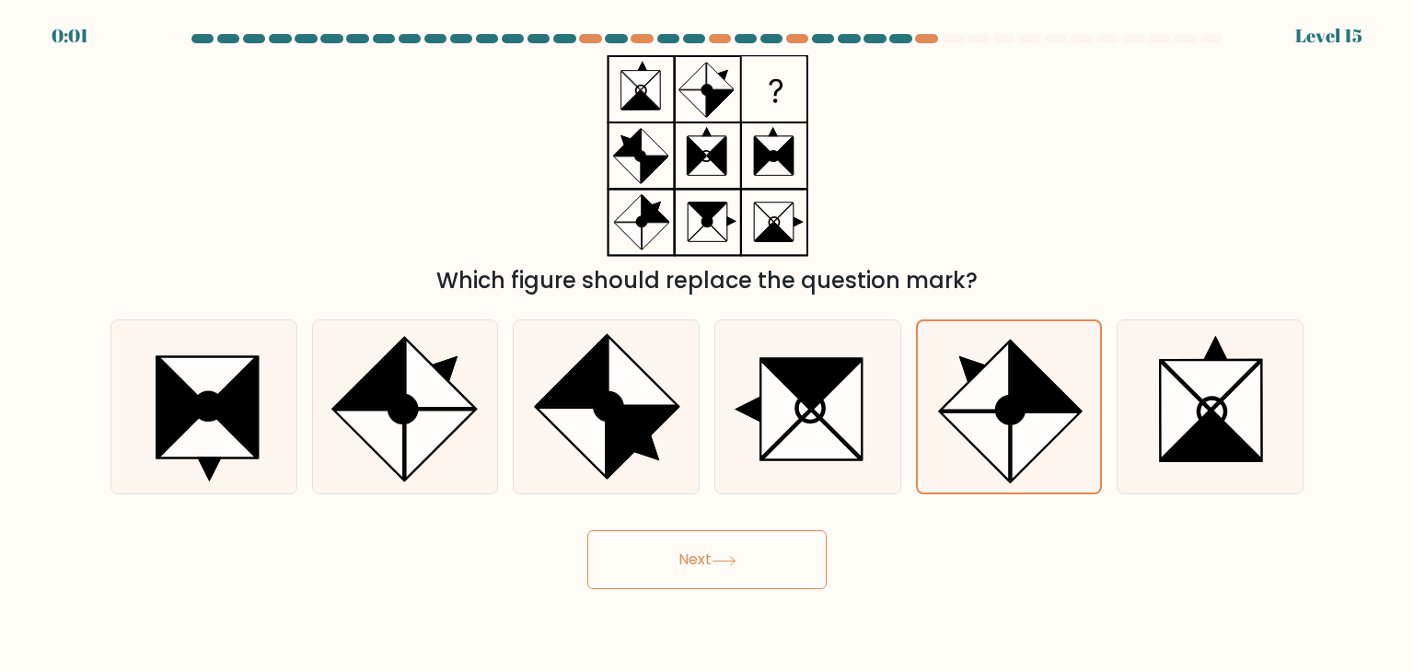
click at [771, 539] on button "Next" at bounding box center [706, 559] width 239 height 59
click at [774, 538] on button "Next" at bounding box center [706, 559] width 239 height 59
click at [777, 534] on button "Next" at bounding box center [706, 559] width 239 height 59
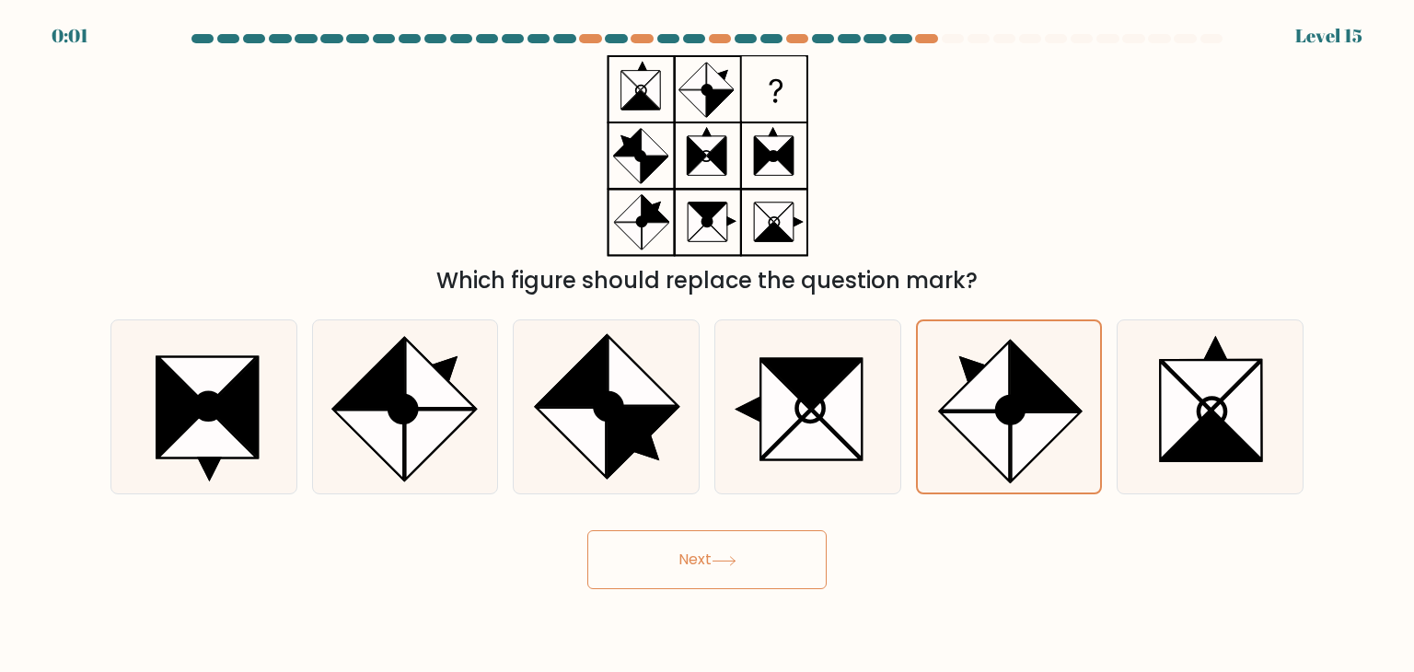
click at [778, 532] on button "Next" at bounding box center [706, 559] width 239 height 59
click at [778, 531] on button "Next" at bounding box center [706, 559] width 239 height 59
click at [774, 527] on div "Next" at bounding box center [706, 552] width 1215 height 73
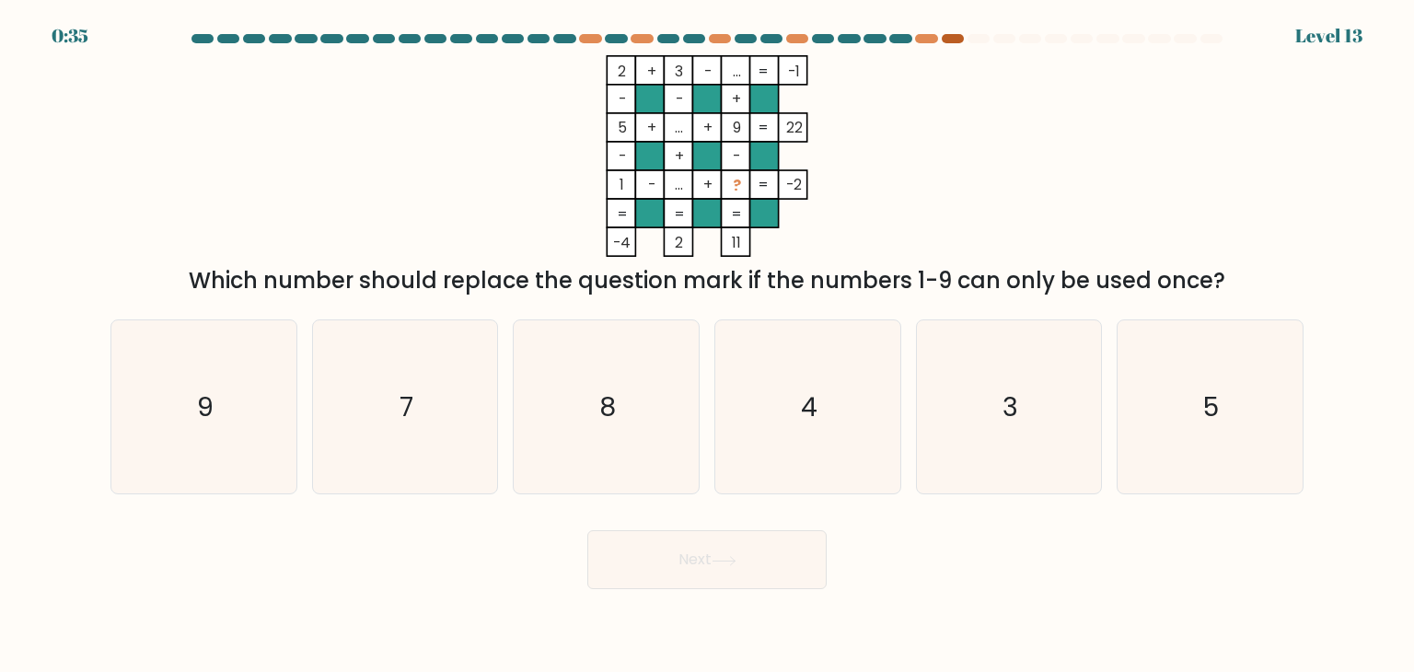
click at [955, 38] on div at bounding box center [953, 38] width 22 height 9
click at [801, 412] on text "4" at bounding box center [809, 406] width 17 height 37
click at [708, 345] on input "d. 4" at bounding box center [707, 340] width 1 height 9
radio input "true"
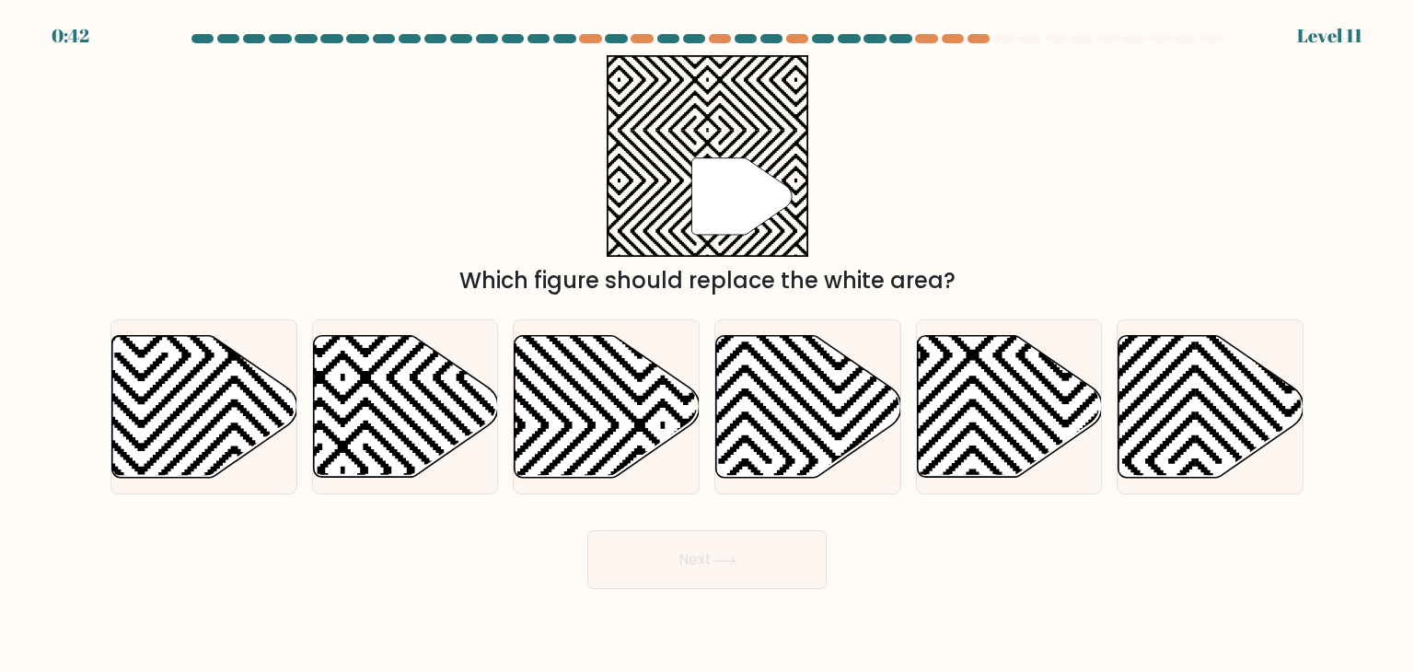
click at [1064, 132] on div "" Which figure should replace the white area?" at bounding box center [706, 176] width 1215 height 242
click at [764, 405] on icon at bounding box center [808, 407] width 185 height 142
click at [708, 345] on input "d." at bounding box center [707, 340] width 1 height 9
radio input "true"
click at [736, 588] on button "Next" at bounding box center [706, 559] width 239 height 59
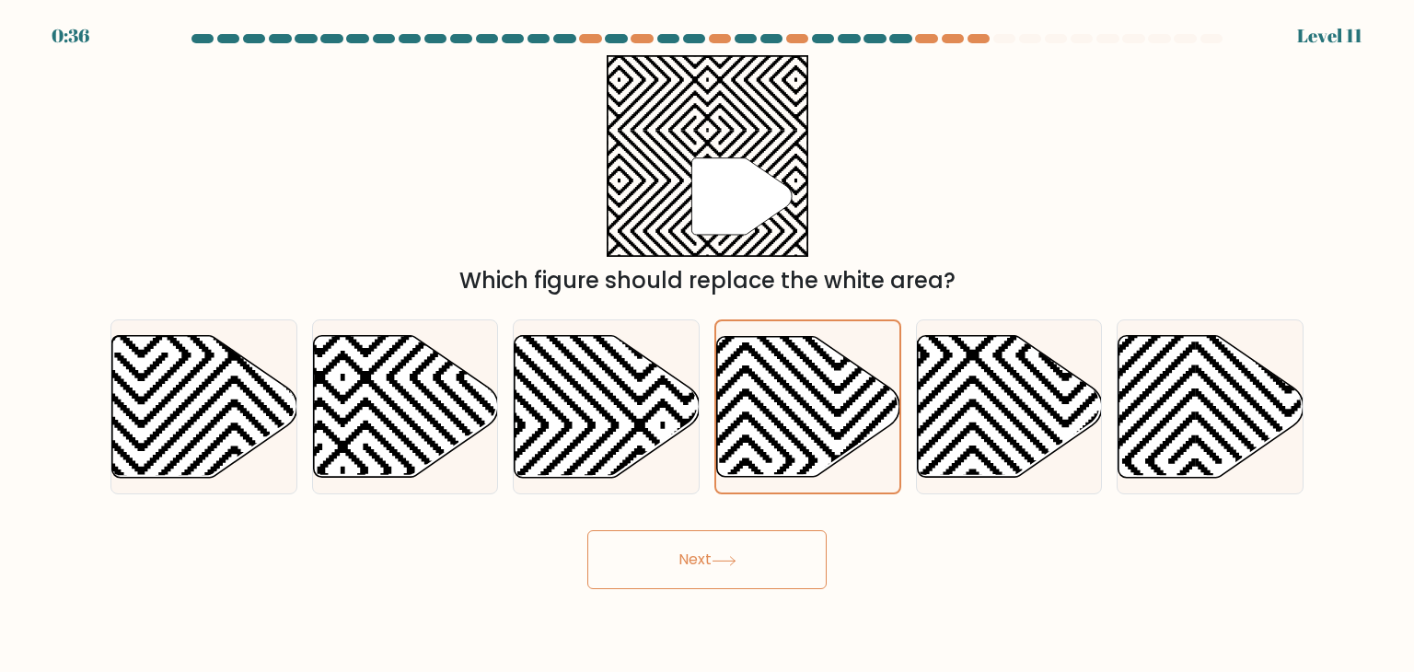
click at [733, 557] on icon at bounding box center [724, 561] width 25 height 10
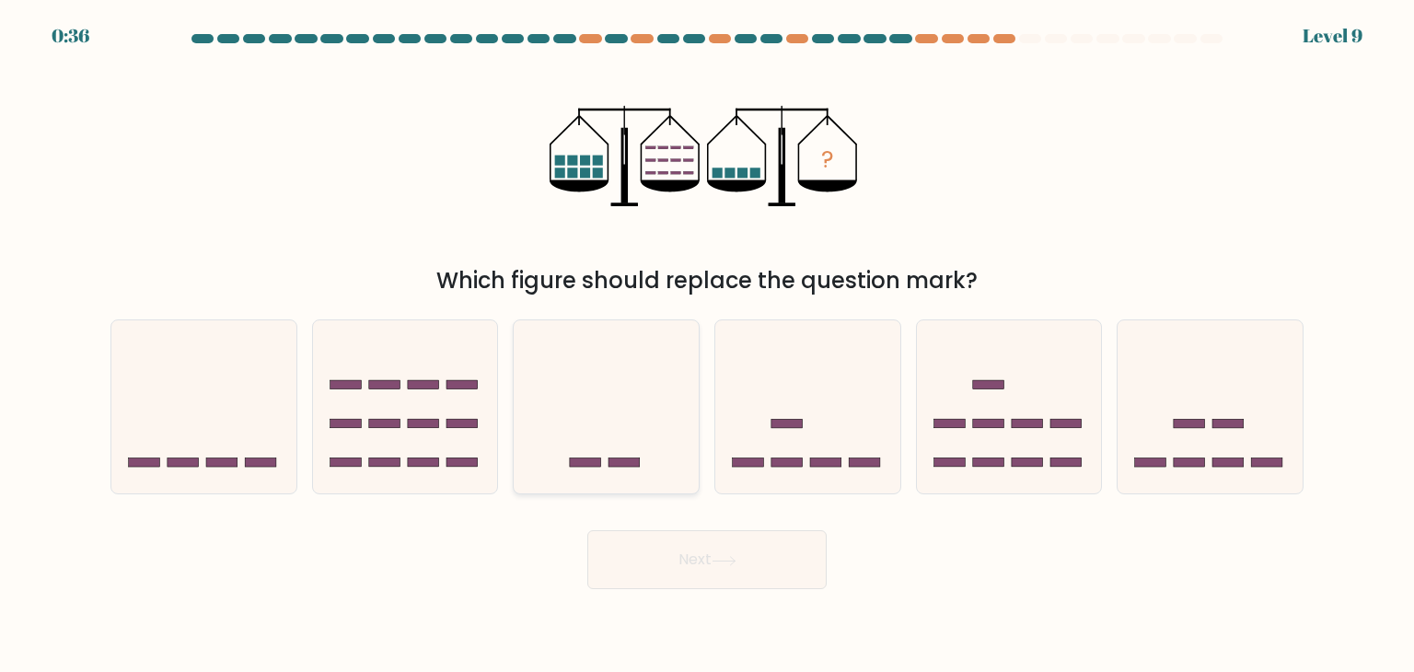
click at [656, 445] on icon at bounding box center [606, 406] width 185 height 153
click at [707, 345] on input "c." at bounding box center [707, 340] width 1 height 9
radio input "true"
click at [697, 516] on div "Next" at bounding box center [706, 552] width 1215 height 73
click at [707, 575] on button "Next" at bounding box center [706, 559] width 239 height 59
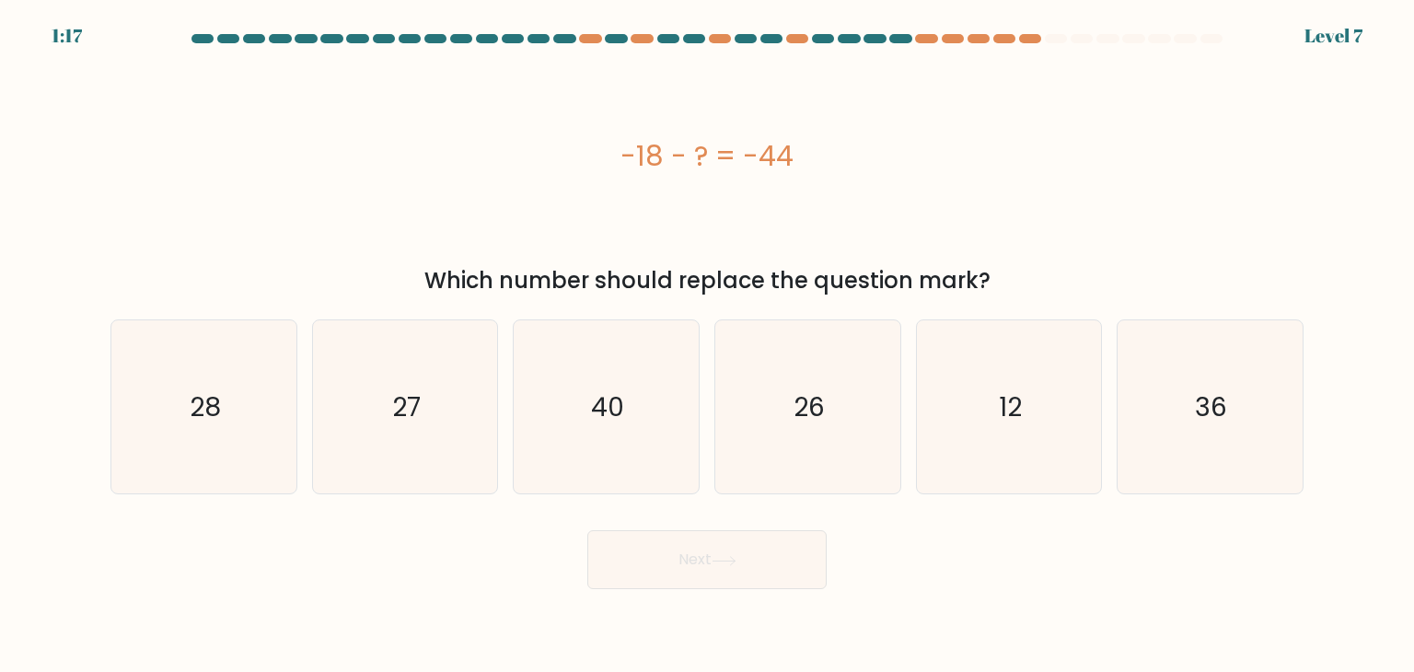
click at [813, 409] on text "26" at bounding box center [809, 406] width 31 height 37
click at [708, 345] on input "d. 26" at bounding box center [707, 340] width 1 height 9
radio input "true"
click at [766, 532] on button "Next" at bounding box center [706, 559] width 239 height 59
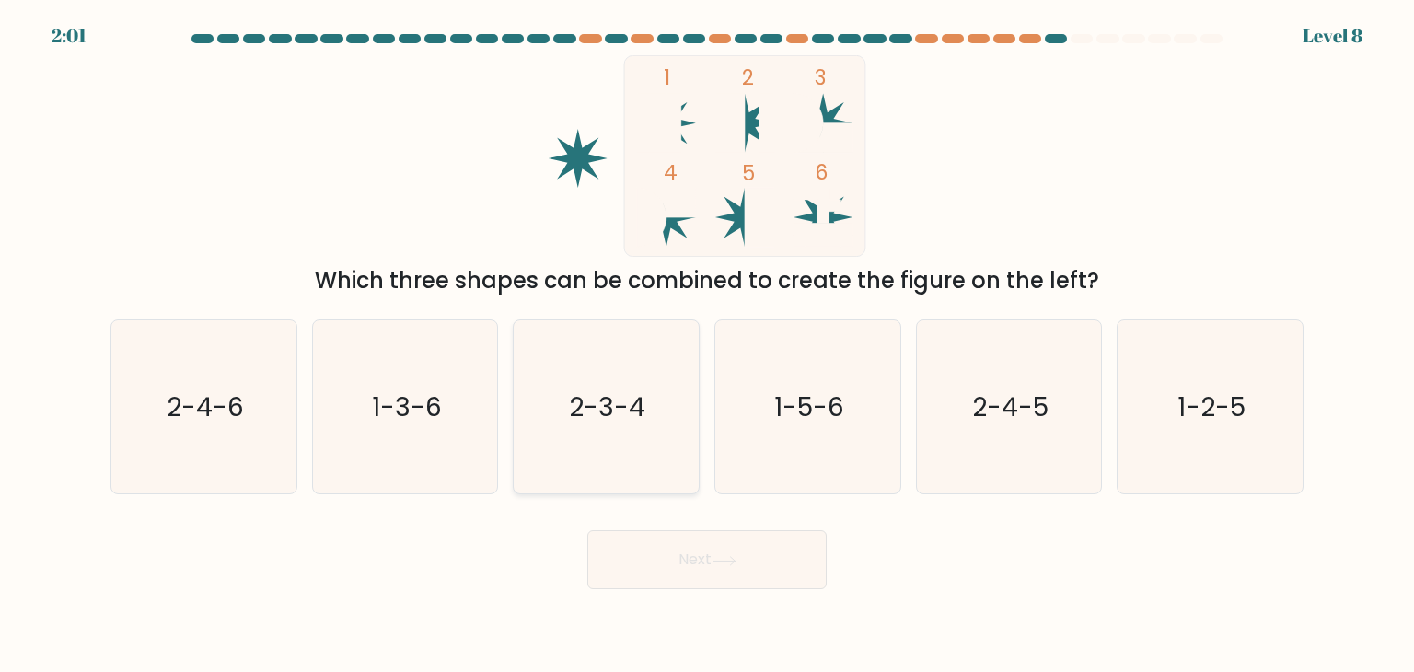
click at [652, 406] on icon "2-3-4" at bounding box center [605, 406] width 173 height 173
click at [707, 345] on input "c. 2-3-4" at bounding box center [707, 340] width 1 height 9
radio input "true"
click at [711, 524] on div "Next" at bounding box center [706, 552] width 1215 height 73
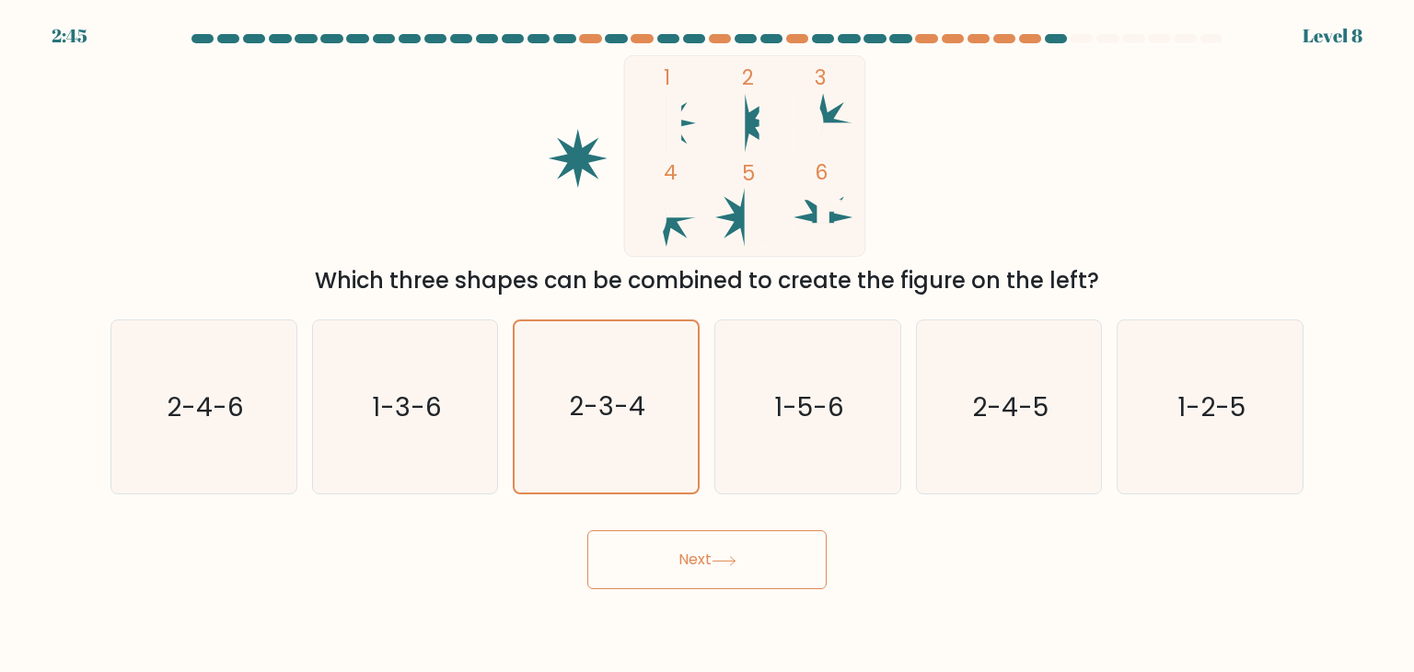
click at [698, 600] on body "2:45 Level 8" at bounding box center [707, 336] width 1414 height 672
click at [713, 542] on button "Next" at bounding box center [706, 559] width 239 height 59
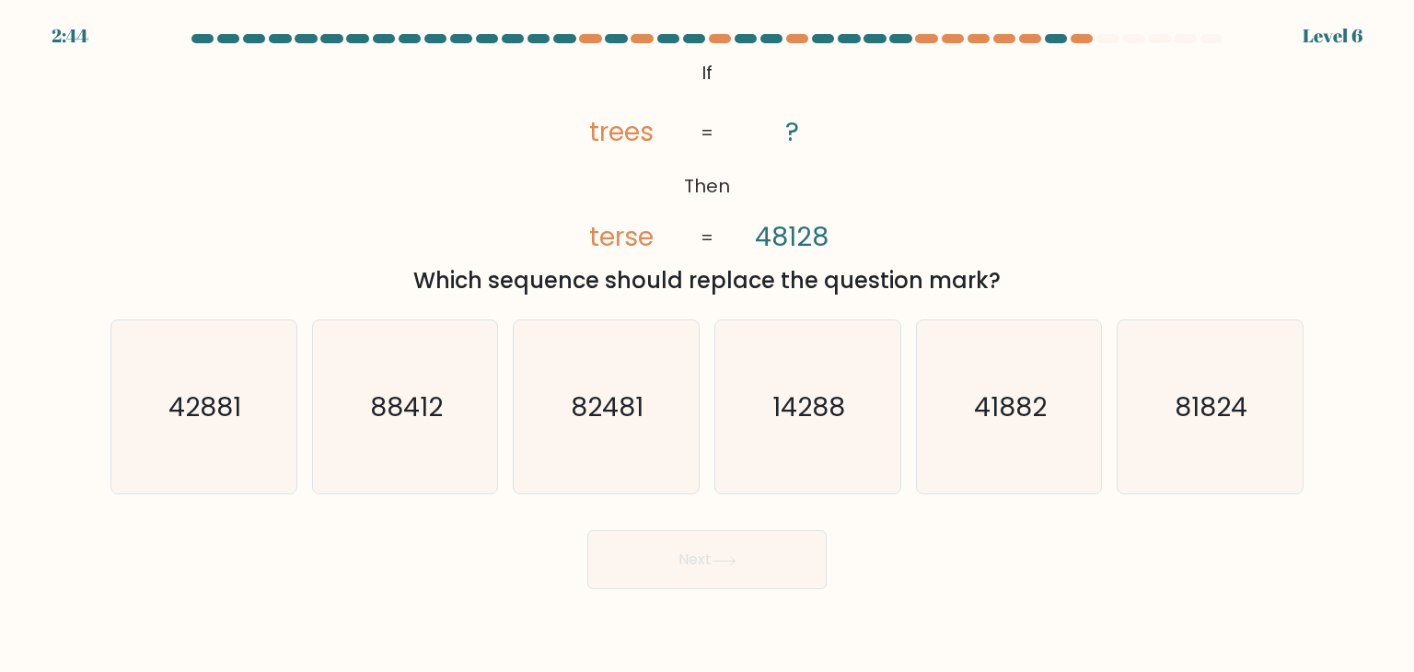
click at [826, 404] on text "14288" at bounding box center [809, 406] width 73 height 37
click at [708, 345] on input "d. 14288" at bounding box center [707, 340] width 1 height 9
radio input "true"
click at [758, 558] on button "Next" at bounding box center [706, 559] width 239 height 59
click at [757, 558] on button "Next" at bounding box center [706, 559] width 239 height 59
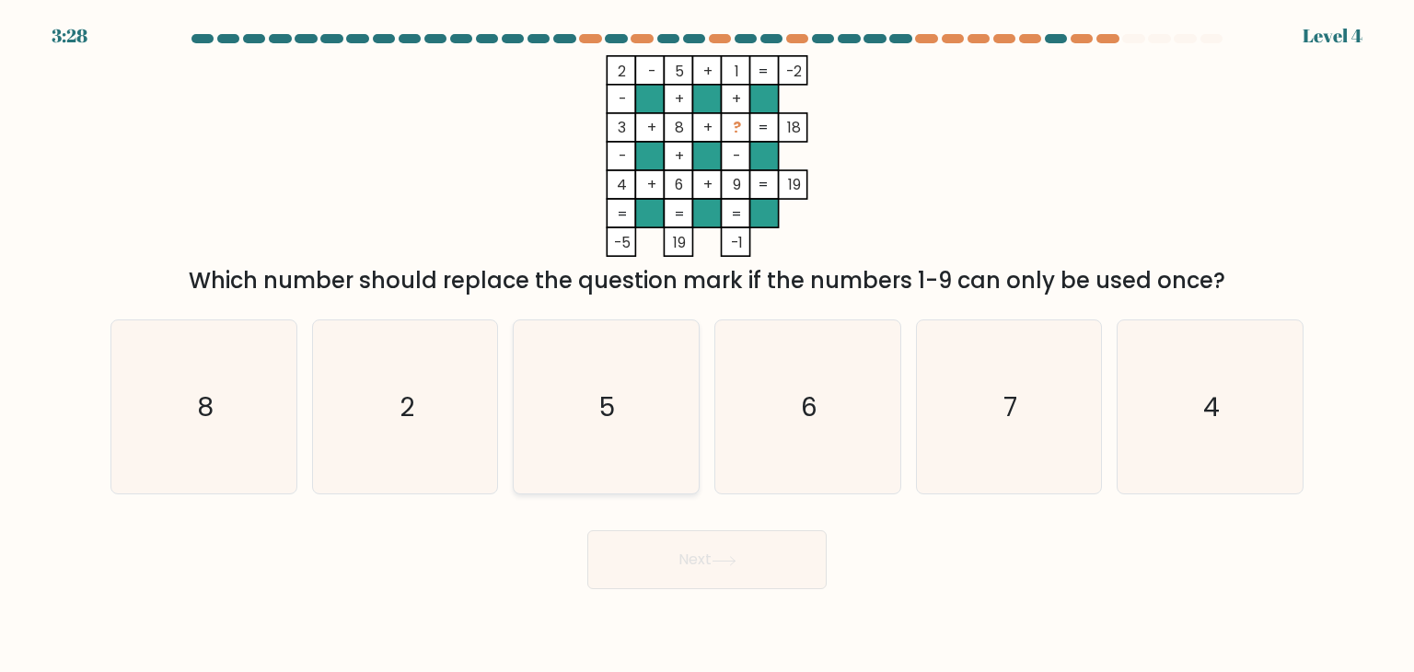
click at [630, 399] on icon "5" at bounding box center [605, 406] width 173 height 173
click at [707, 345] on input "c. 5" at bounding box center [707, 340] width 1 height 9
radio input "true"
click at [720, 554] on button "Next" at bounding box center [706, 559] width 239 height 59
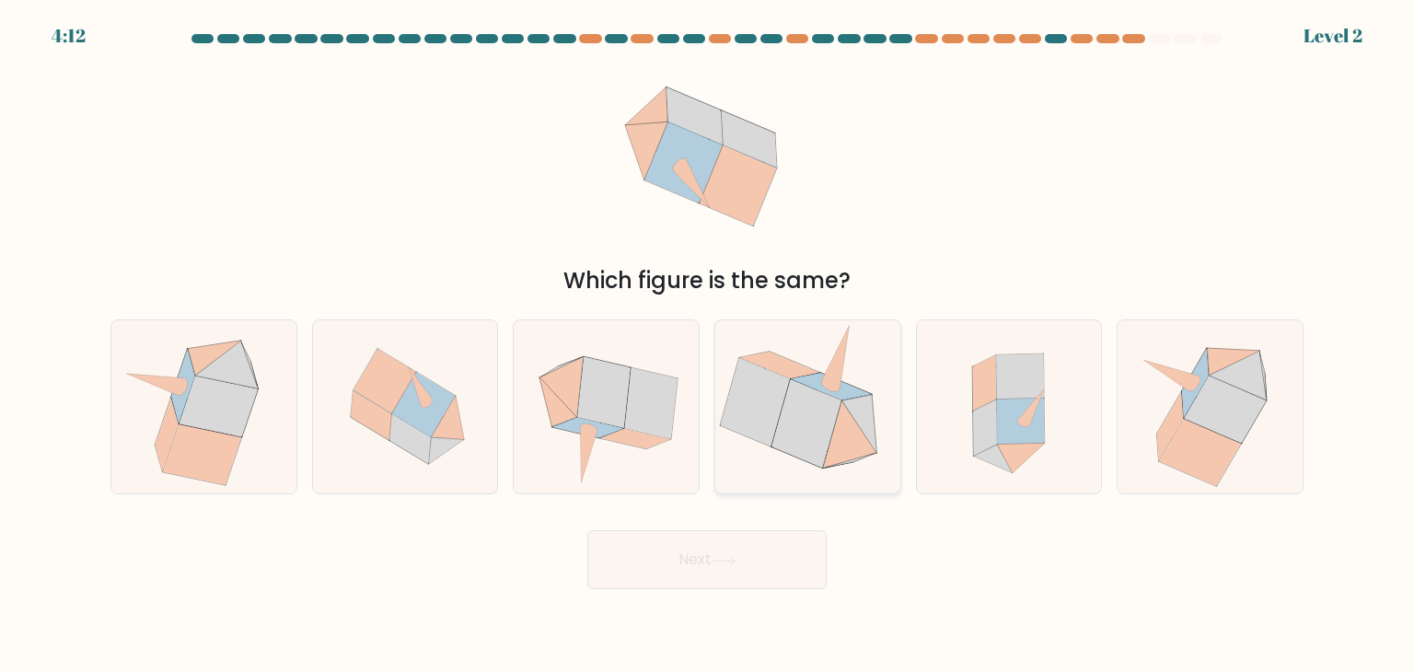
click at [812, 446] on icon at bounding box center [807, 423] width 70 height 88
click at [708, 345] on input "d." at bounding box center [707, 340] width 1 height 9
radio input "true"
click at [713, 604] on body "4:12 Level 2" at bounding box center [707, 336] width 1414 height 672
click at [715, 570] on button "Next" at bounding box center [706, 559] width 239 height 59
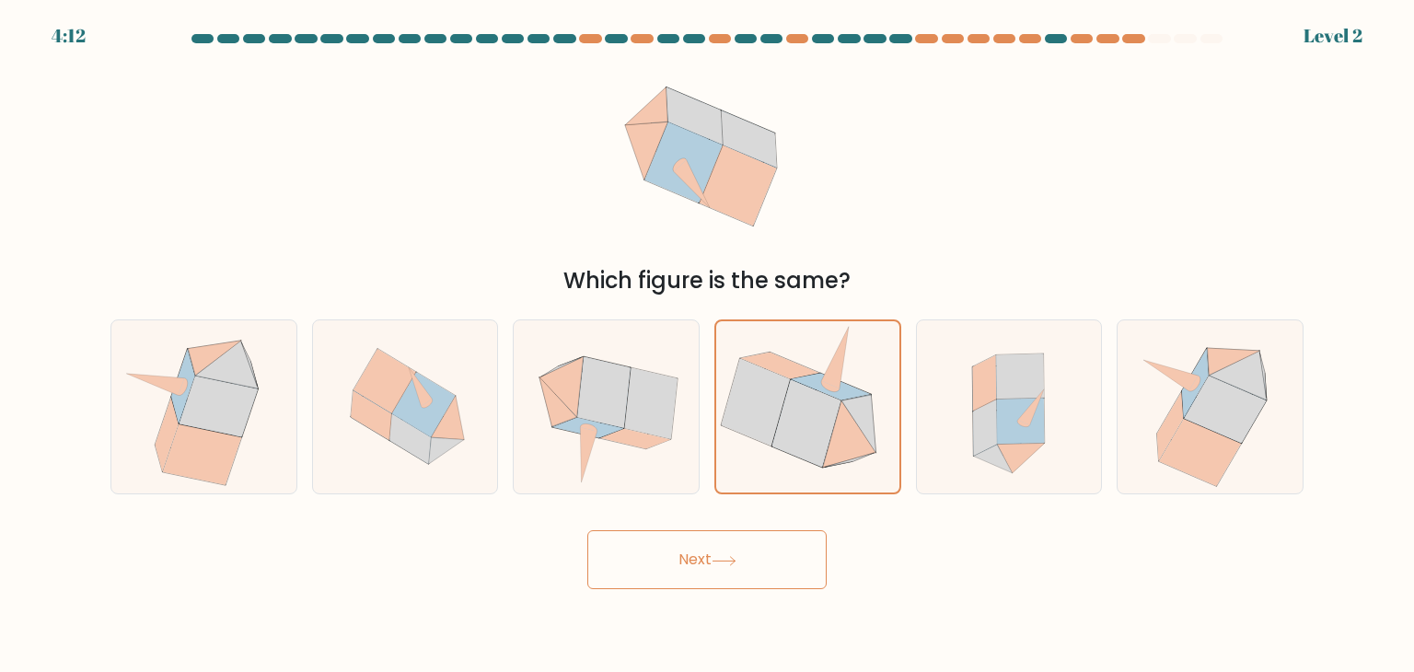
click at [715, 570] on button "Next" at bounding box center [706, 559] width 239 height 59
click at [614, 403] on icon at bounding box center [604, 392] width 53 height 71
click at [707, 345] on input "c." at bounding box center [707, 340] width 1 height 9
radio input "true"
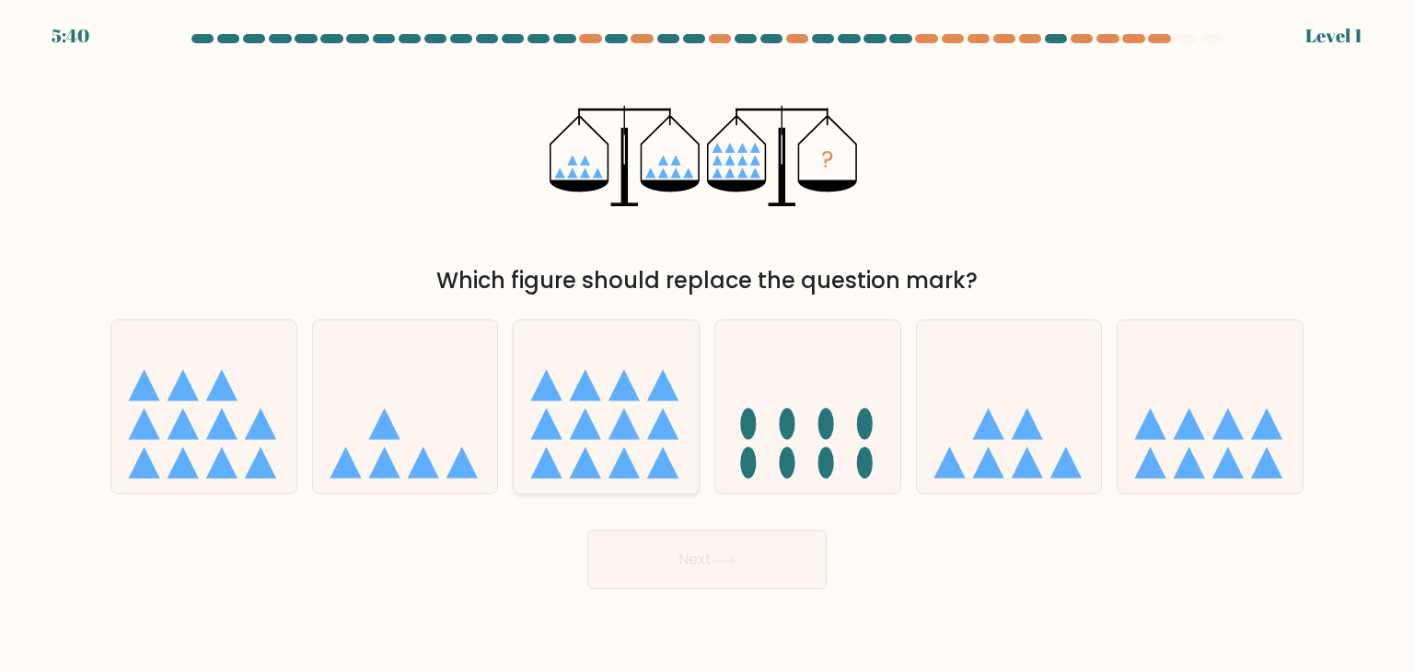
click at [615, 434] on icon at bounding box center [623, 424] width 31 height 31
click at [707, 345] on input "c." at bounding box center [707, 340] width 1 height 9
radio input "true"
click at [656, 536] on button "Next" at bounding box center [706, 559] width 239 height 59
click at [696, 593] on body "5:40 Level 1" at bounding box center [707, 336] width 1414 height 672
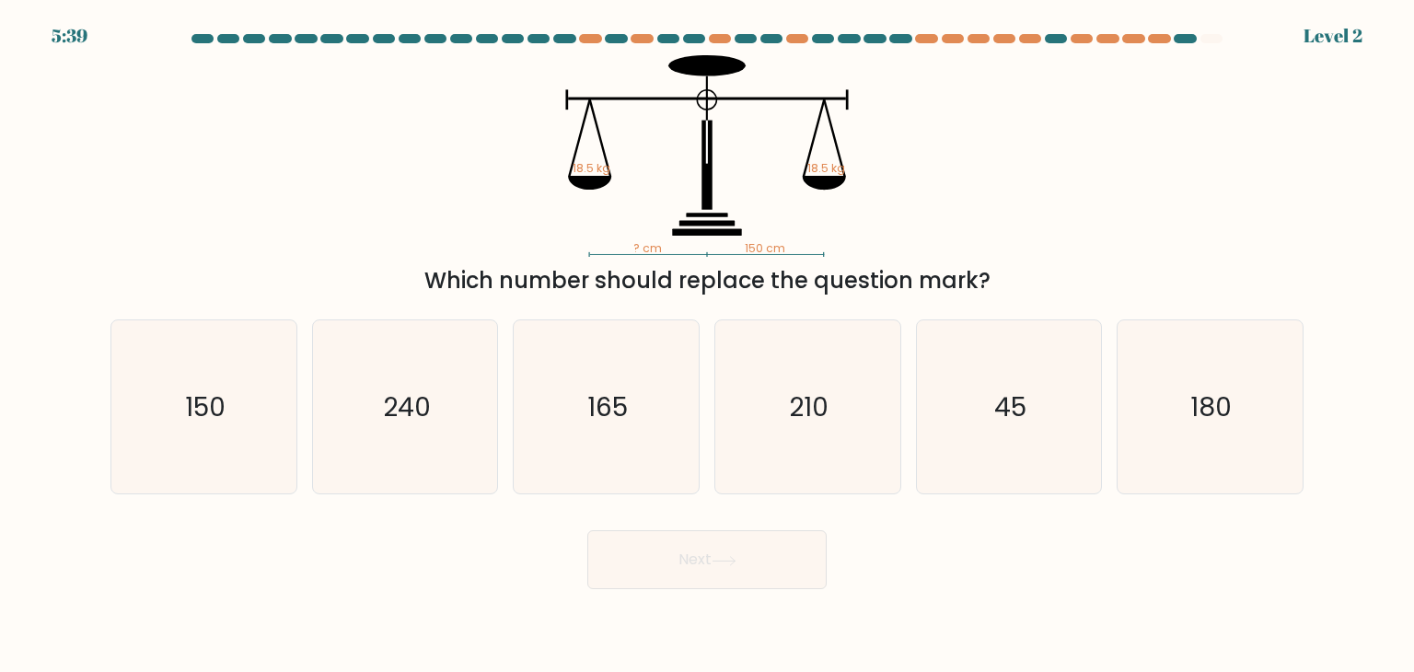
click at [696, 591] on body "5:39 Level 2" at bounding box center [707, 336] width 1414 height 672
click at [660, 435] on icon "165" at bounding box center [605, 406] width 173 height 173
click at [707, 345] on input "c. 165" at bounding box center [707, 340] width 1 height 9
radio input "true"
click at [697, 568] on button "Next" at bounding box center [706, 559] width 239 height 59
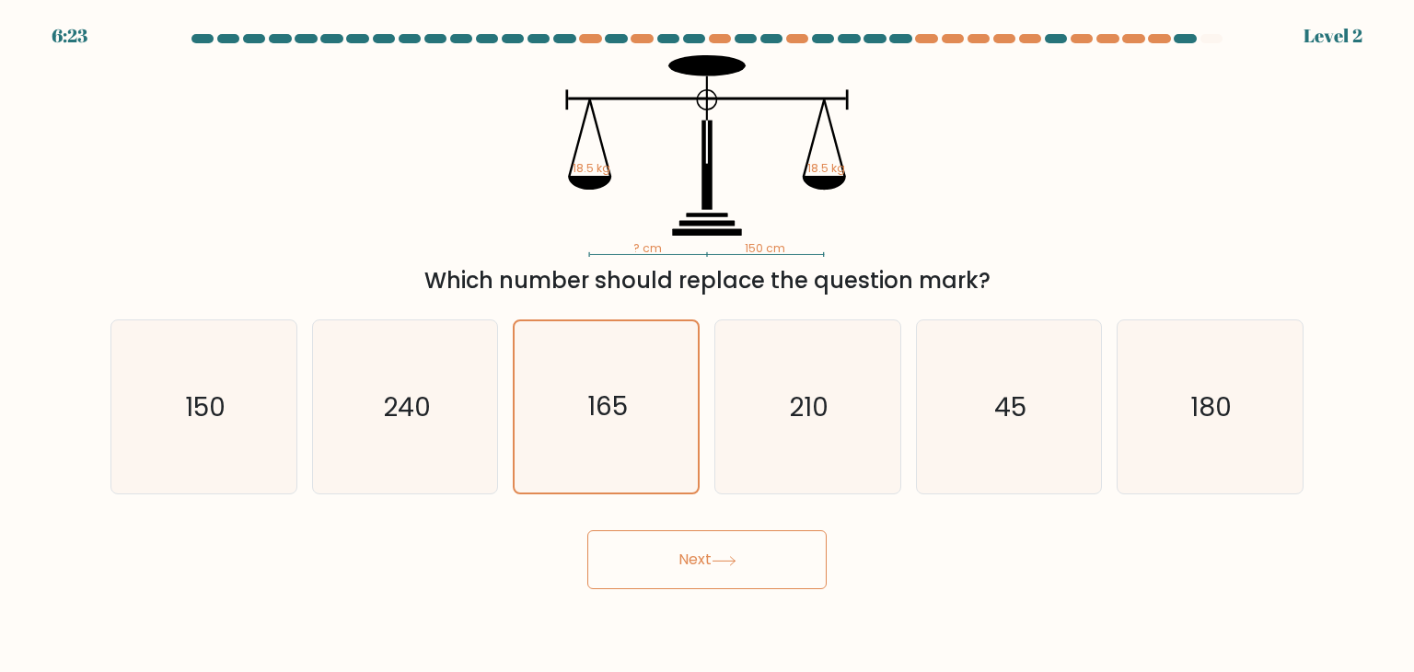
click at [697, 568] on button "Next" at bounding box center [706, 559] width 239 height 59
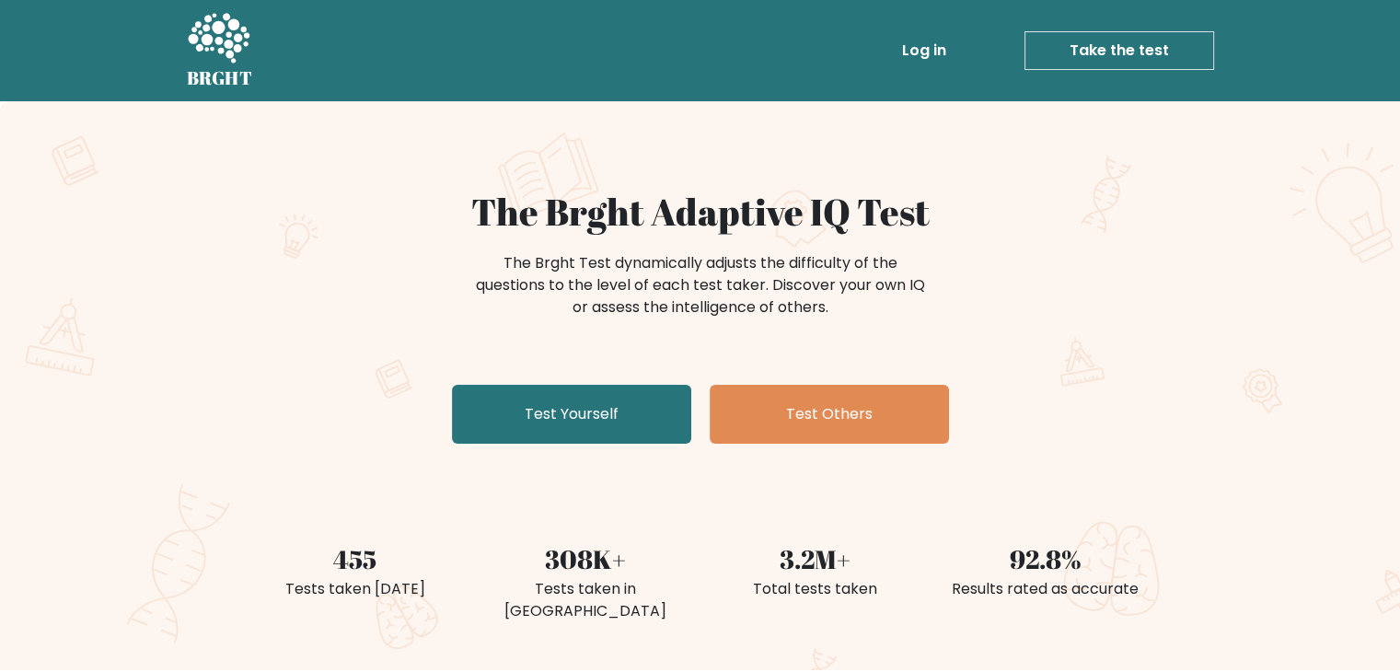
click at [870, 384] on div "The Brght Adaptive IQ Test The Brght Test dynamically adjusts the difficulty of…" at bounding box center [700, 320] width 921 height 261
click at [1145, 67] on link "Take the test" at bounding box center [1120, 50] width 190 height 39
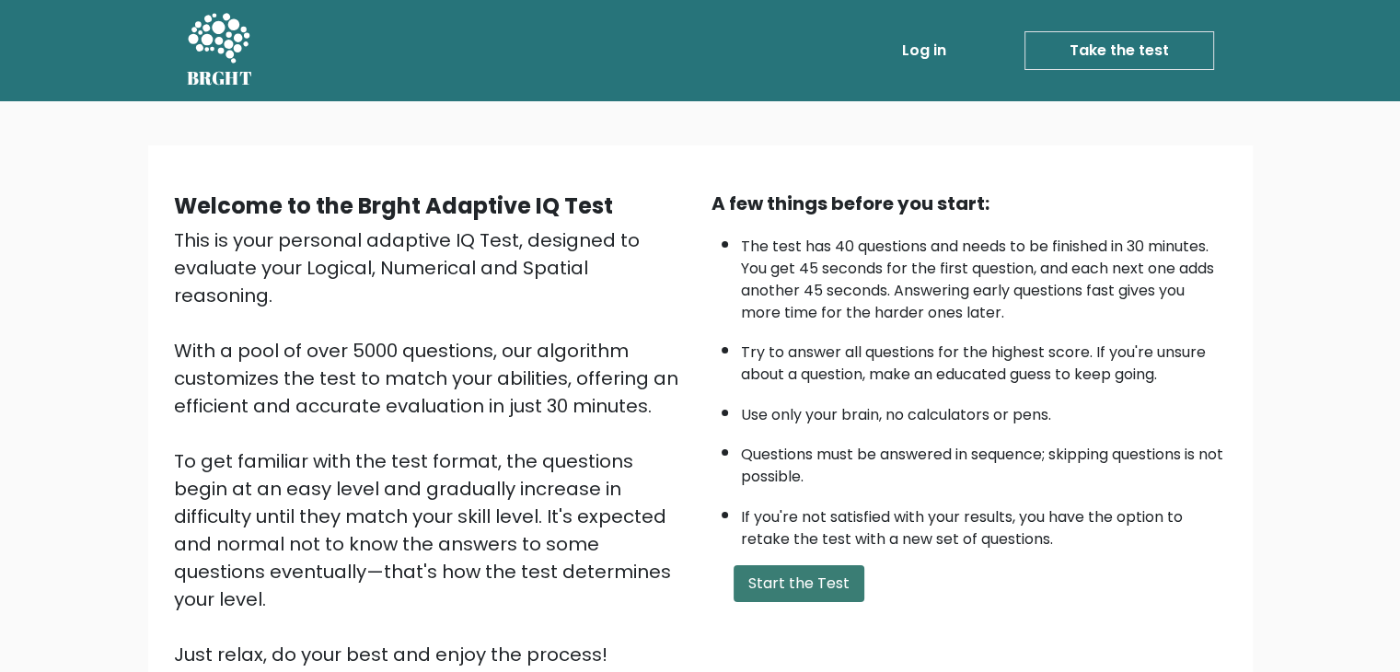
click at [827, 575] on button "Start the Test" at bounding box center [799, 583] width 131 height 37
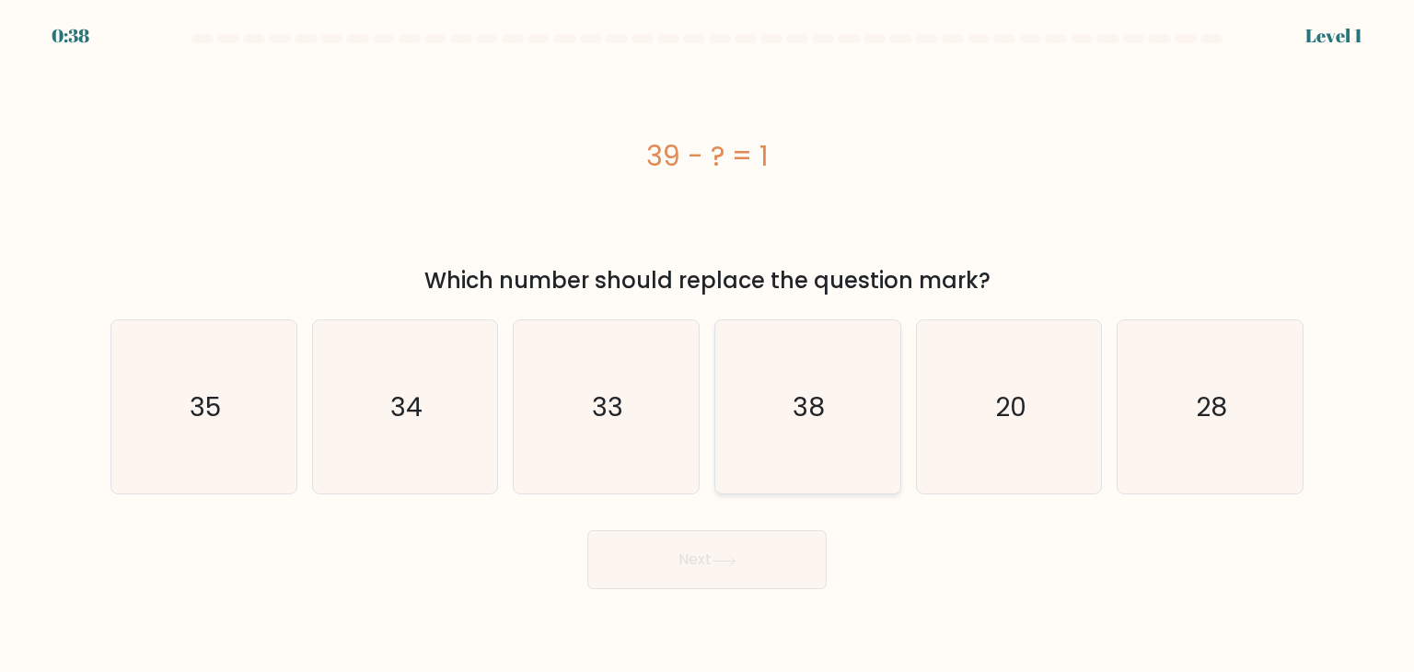
click at [827, 403] on icon "38" at bounding box center [807, 406] width 173 height 173
click at [708, 345] on input "d. 38" at bounding box center [707, 340] width 1 height 9
radio input "true"
click at [773, 543] on button "Next" at bounding box center [706, 559] width 239 height 59
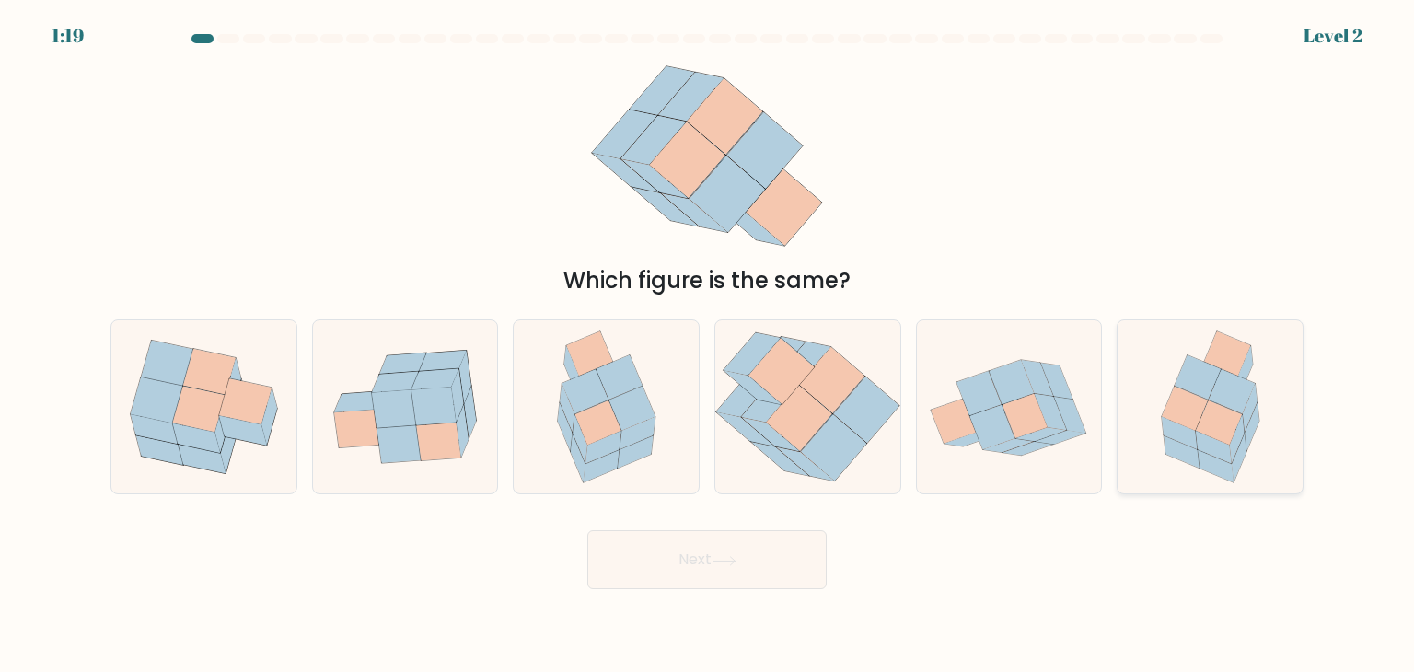
click at [1178, 411] on icon at bounding box center [1185, 409] width 46 height 44
click at [708, 345] on input "f." at bounding box center [707, 340] width 1 height 9
radio input "true"
click at [754, 589] on body "1:19 Level 2" at bounding box center [707, 336] width 1414 height 672
drag, startPoint x: 749, startPoint y: 586, endPoint x: 752, endPoint y: 564, distance: 22.3
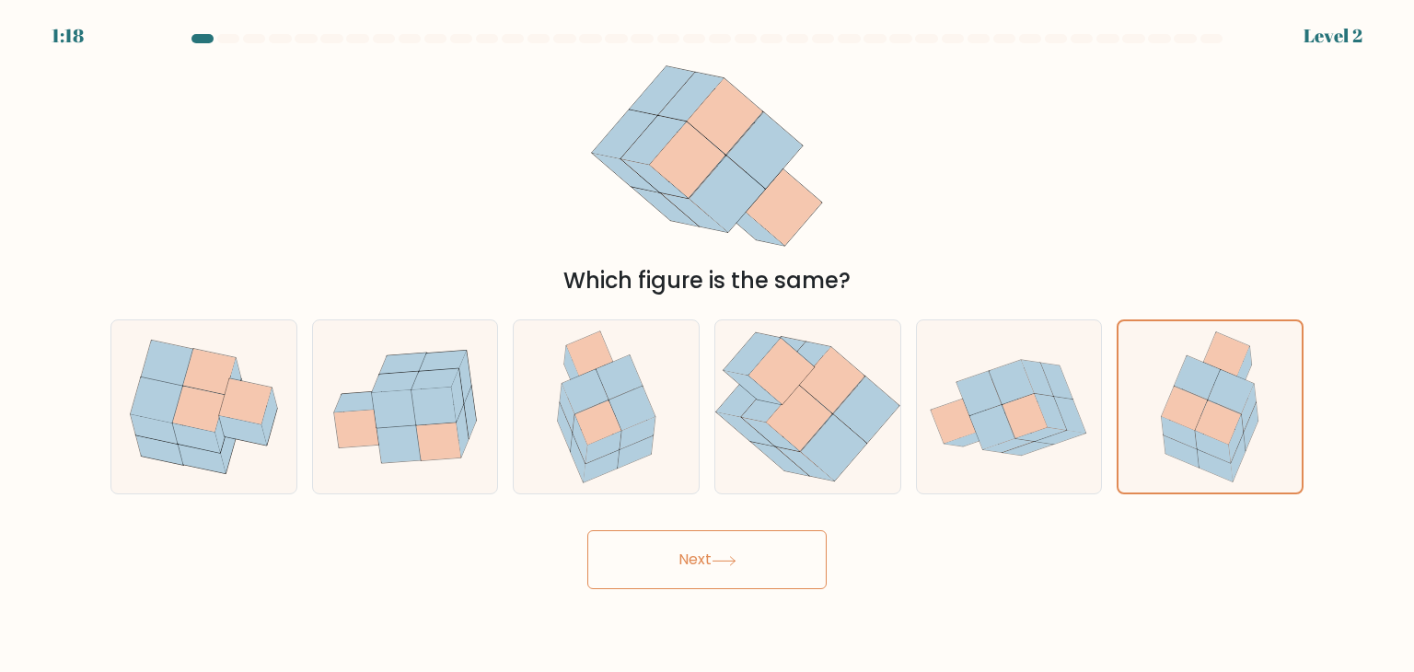
click at [751, 571] on button "Next" at bounding box center [706, 559] width 239 height 59
click at [752, 564] on button "Next" at bounding box center [706, 559] width 239 height 59
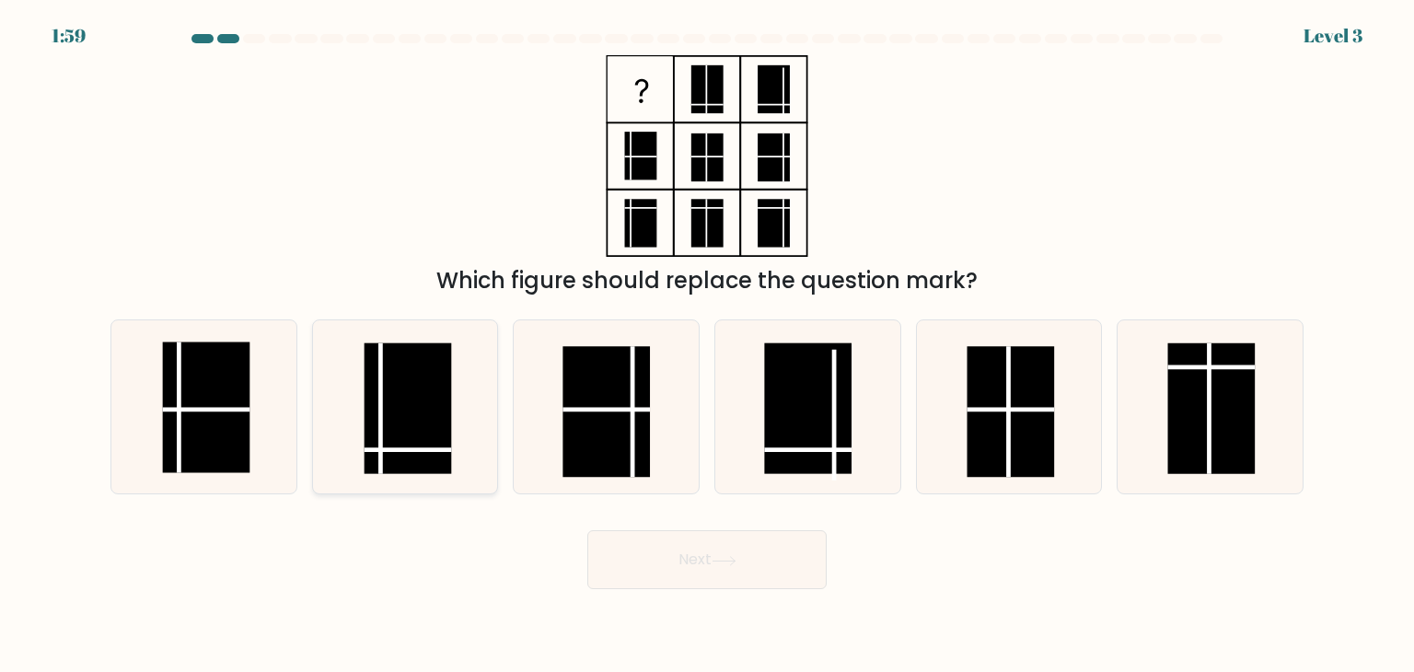
click at [434, 388] on rect at bounding box center [408, 408] width 87 height 131
click at [707, 345] on input "b." at bounding box center [707, 340] width 1 height 9
radio input "true"
click at [782, 566] on button "Next" at bounding box center [706, 559] width 239 height 59
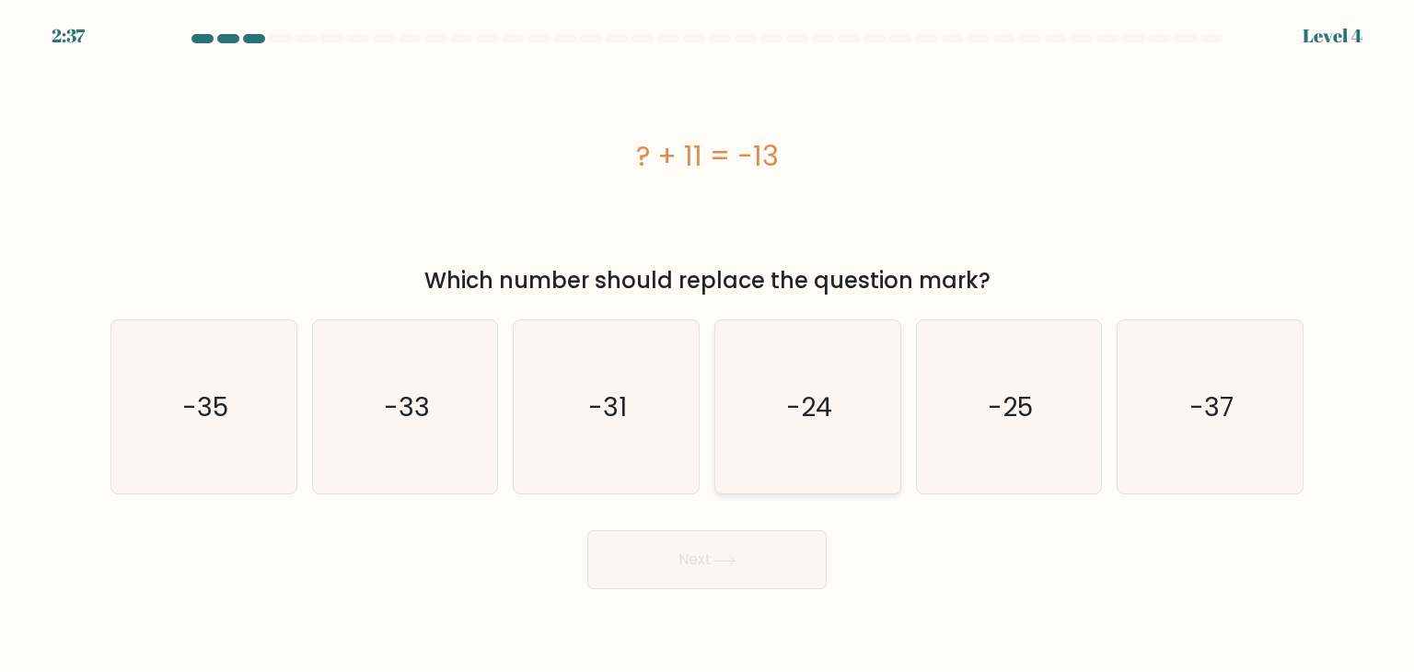
click at [844, 421] on icon "-24" at bounding box center [807, 406] width 173 height 173
click at [708, 345] on input "d. -24" at bounding box center [707, 340] width 1 height 9
radio input "true"
click at [751, 536] on button "Next" at bounding box center [706, 559] width 239 height 59
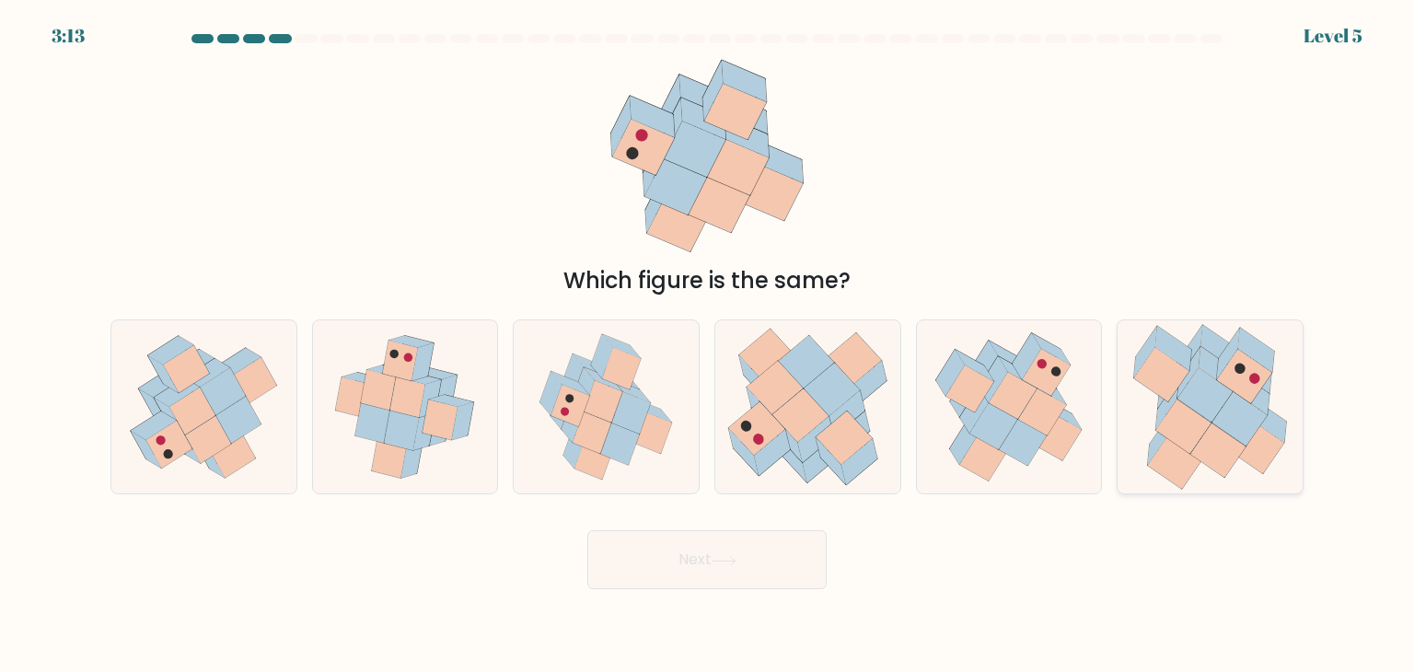
click at [1207, 416] on icon at bounding box center [1204, 395] width 55 height 54
click at [708, 345] on input "f." at bounding box center [707, 340] width 1 height 9
radio input "true"
click at [703, 562] on button "Next" at bounding box center [706, 559] width 239 height 59
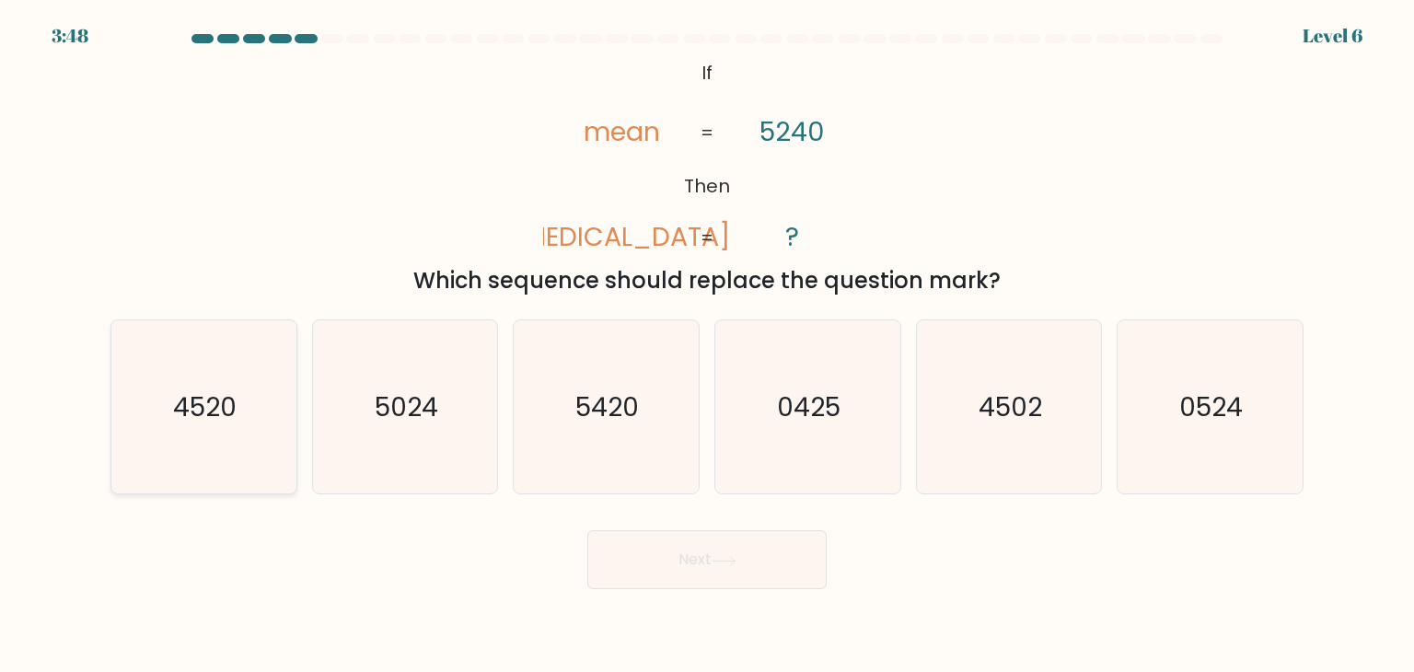
click at [225, 428] on icon "4520" at bounding box center [203, 406] width 173 height 173
click at [707, 345] on input "a. 4520" at bounding box center [707, 340] width 1 height 9
radio input "true"
click at [763, 571] on button "Next" at bounding box center [706, 559] width 239 height 59
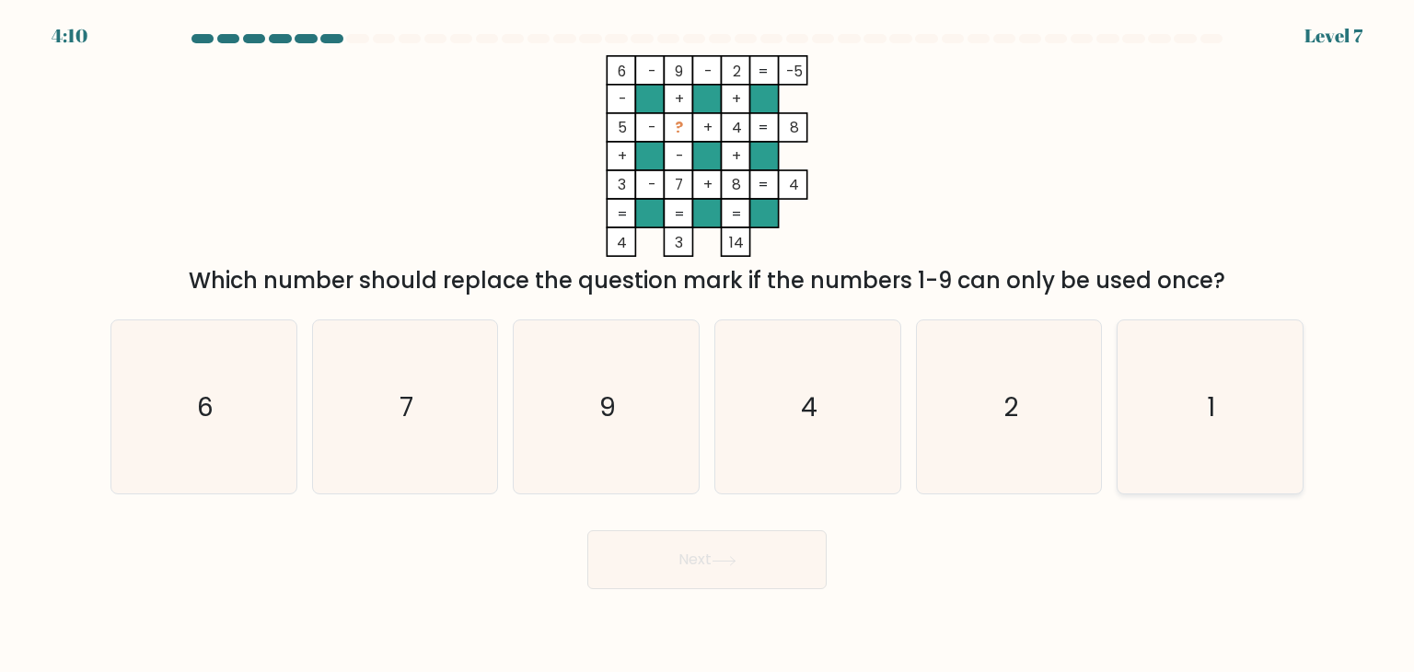
click at [1204, 388] on icon "1" at bounding box center [1209, 406] width 173 height 173
click at [708, 345] on input "f. 1" at bounding box center [707, 340] width 1 height 9
radio input "true"
click at [729, 557] on icon at bounding box center [724, 561] width 25 height 10
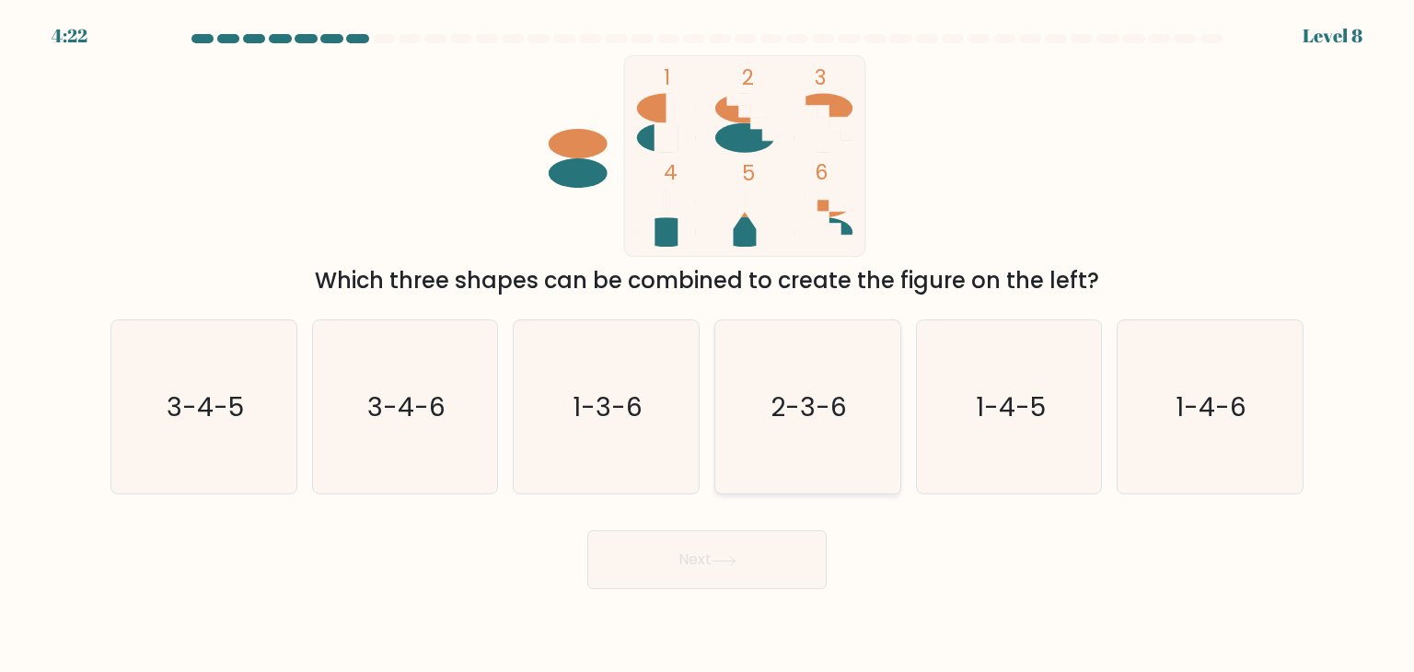
click at [859, 397] on icon "2-3-6" at bounding box center [807, 406] width 173 height 173
click at [708, 345] on input "d. 2-3-6" at bounding box center [707, 340] width 1 height 9
radio input "true"
click at [751, 539] on button "Next" at bounding box center [706, 559] width 239 height 59
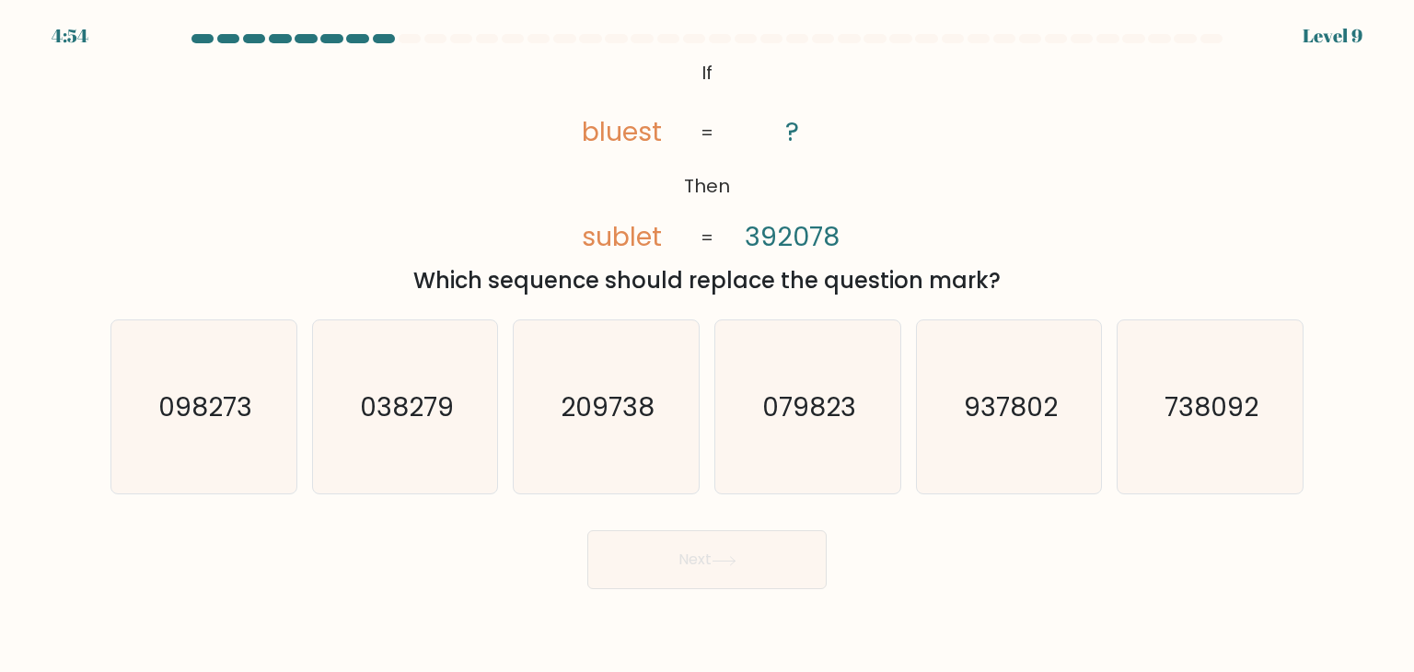
click at [783, 237] on tspan "392078" at bounding box center [792, 236] width 95 height 37
drag, startPoint x: 773, startPoint y: 237, endPoint x: 792, endPoint y: 237, distance: 18.4
click at [792, 237] on tspan "392078" at bounding box center [792, 236] width 95 height 37
click at [631, 415] on text "209738" at bounding box center [609, 406] width 94 height 37
click at [707, 345] on input "c. 209738" at bounding box center [707, 340] width 1 height 9
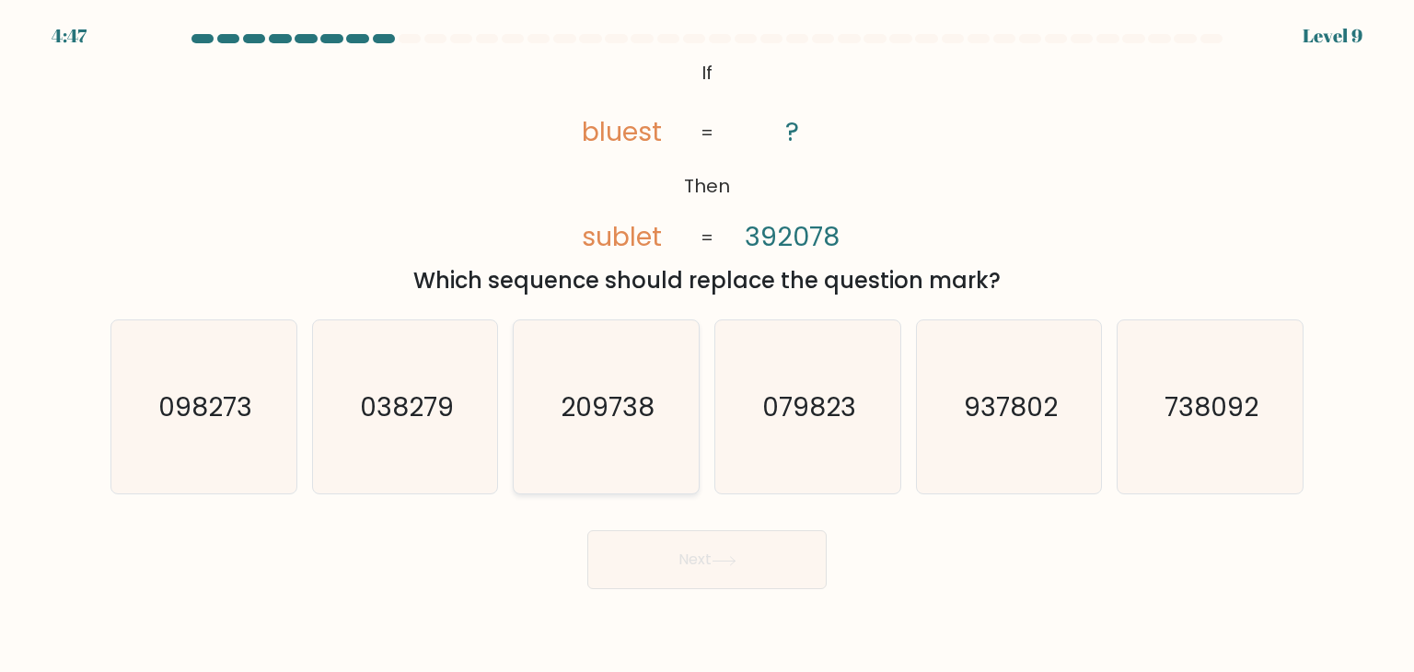
radio input "true"
click at [703, 570] on button "Next" at bounding box center [706, 559] width 239 height 59
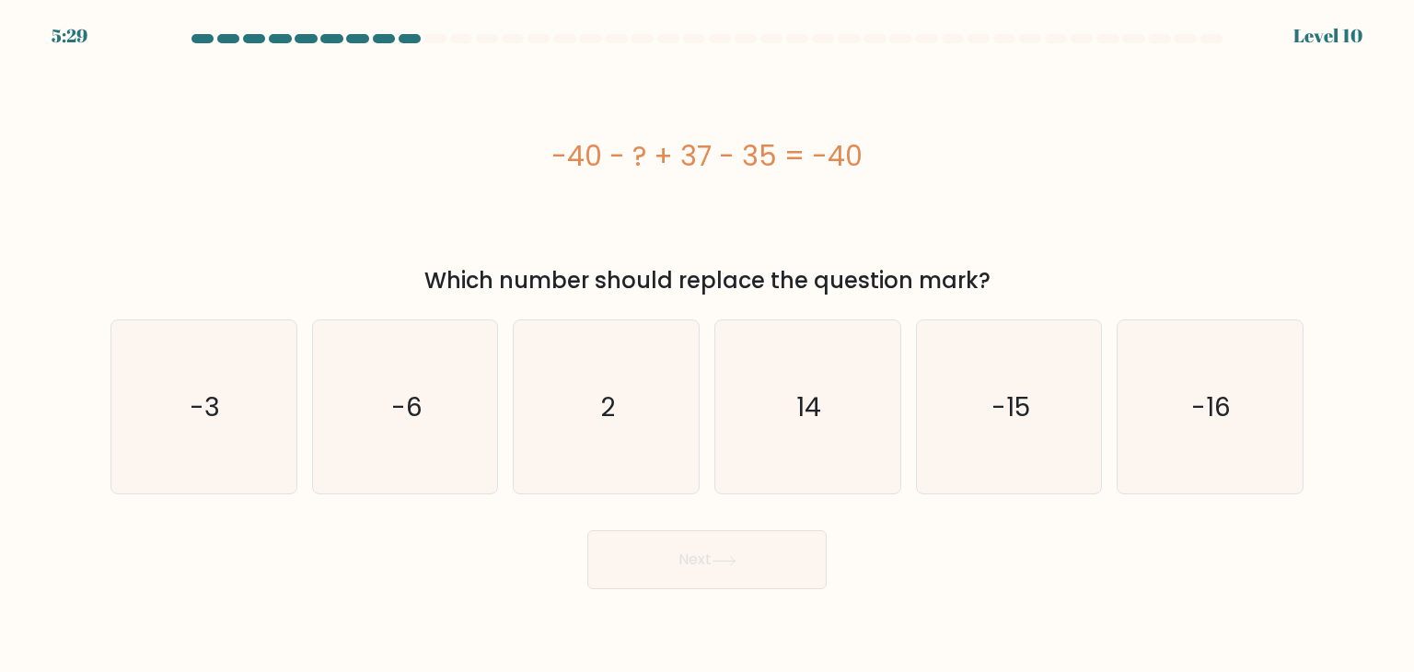
click at [652, 164] on div "-40 - ? + 37 - 35 = -40" at bounding box center [706, 155] width 1193 height 41
click at [589, 345] on icon "2" at bounding box center [605, 406] width 173 height 173
click at [707, 345] on input "c. 2" at bounding box center [707, 340] width 1 height 9
radio input "true"
click at [751, 549] on button "Next" at bounding box center [706, 559] width 239 height 59
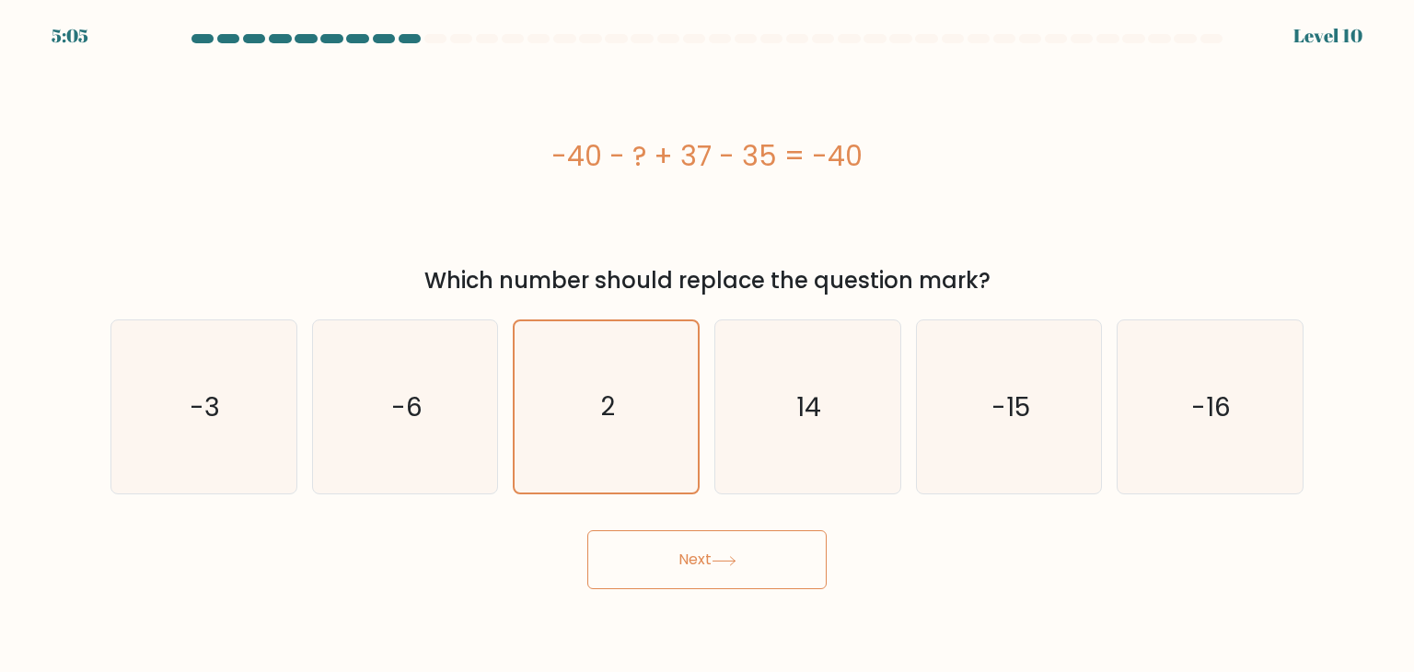
click at [751, 549] on button "Next" at bounding box center [706, 559] width 239 height 59
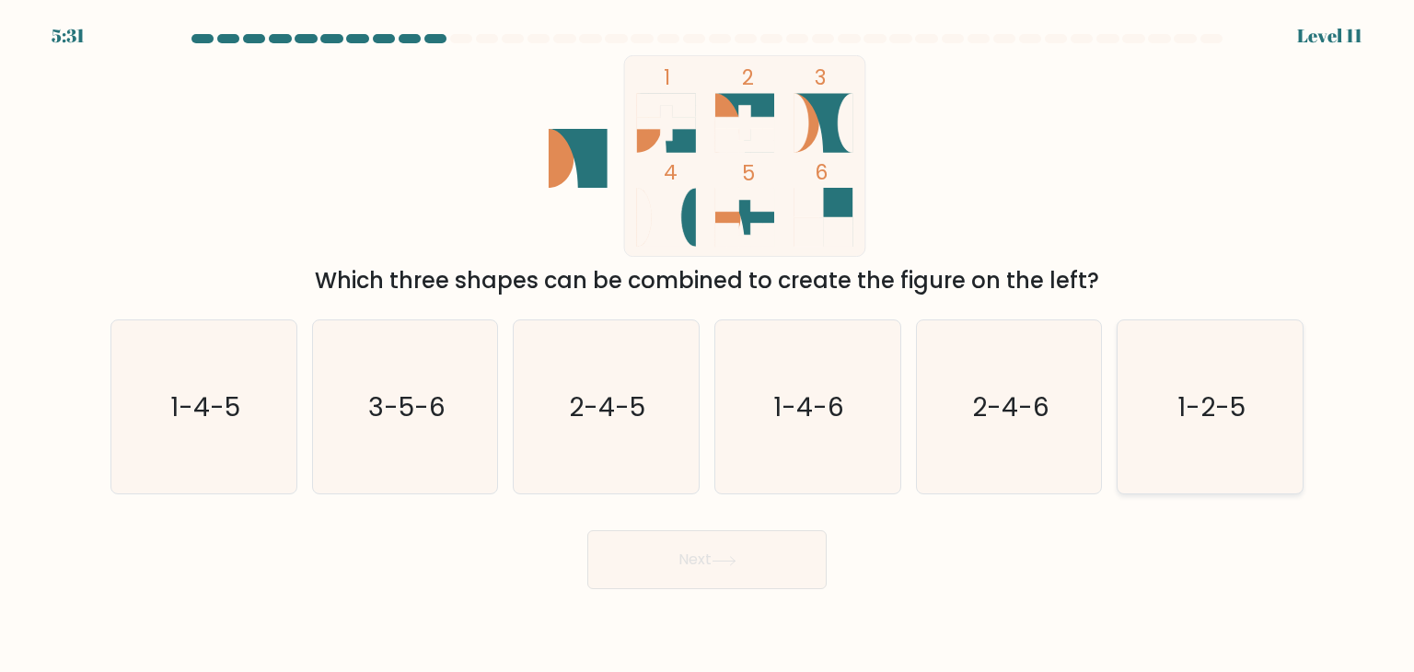
click at [1222, 432] on icon "1-2-5" at bounding box center [1209, 406] width 173 height 173
click at [708, 345] on input "f. 1-2-5" at bounding box center [707, 340] width 1 height 9
radio input "true"
click at [805, 541] on button "Next" at bounding box center [706, 559] width 239 height 59
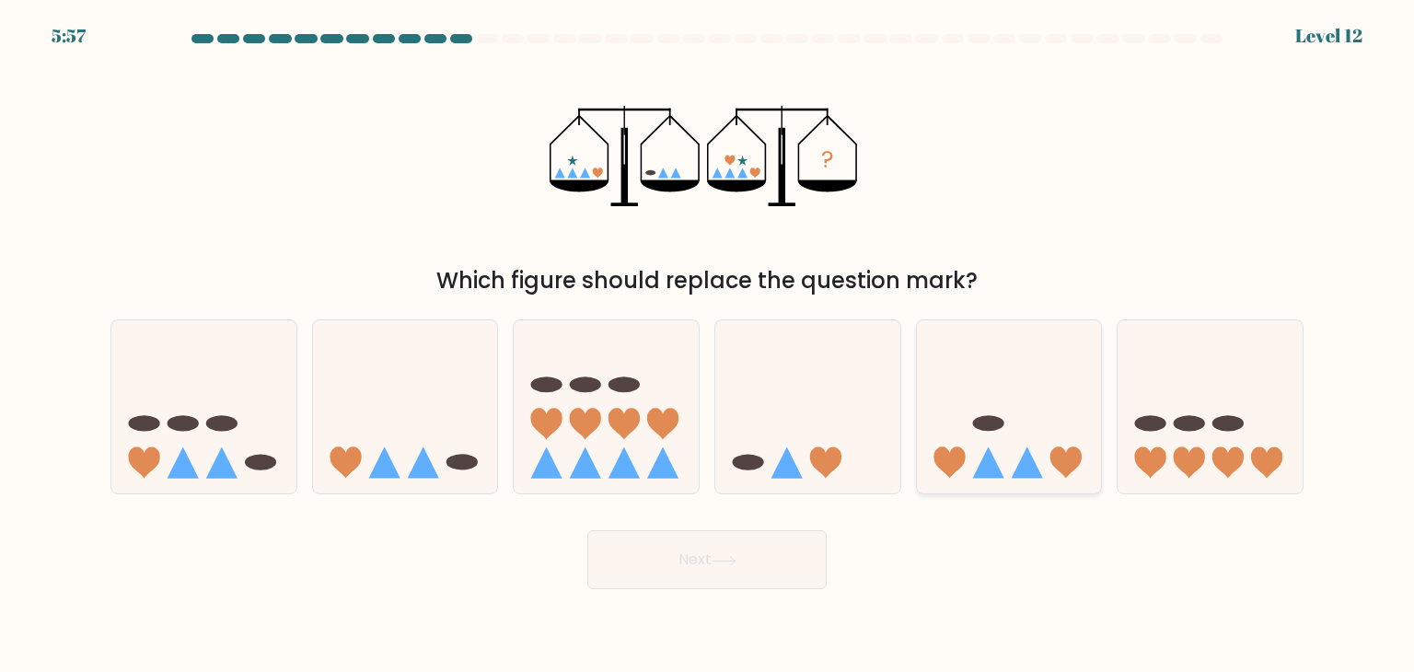
click at [1009, 428] on icon at bounding box center [1009, 406] width 185 height 153
click at [708, 345] on input "e." at bounding box center [707, 340] width 1 height 9
radio input "true"
click at [422, 426] on icon at bounding box center [405, 406] width 185 height 153
click at [707, 345] on input "b." at bounding box center [707, 340] width 1 height 9
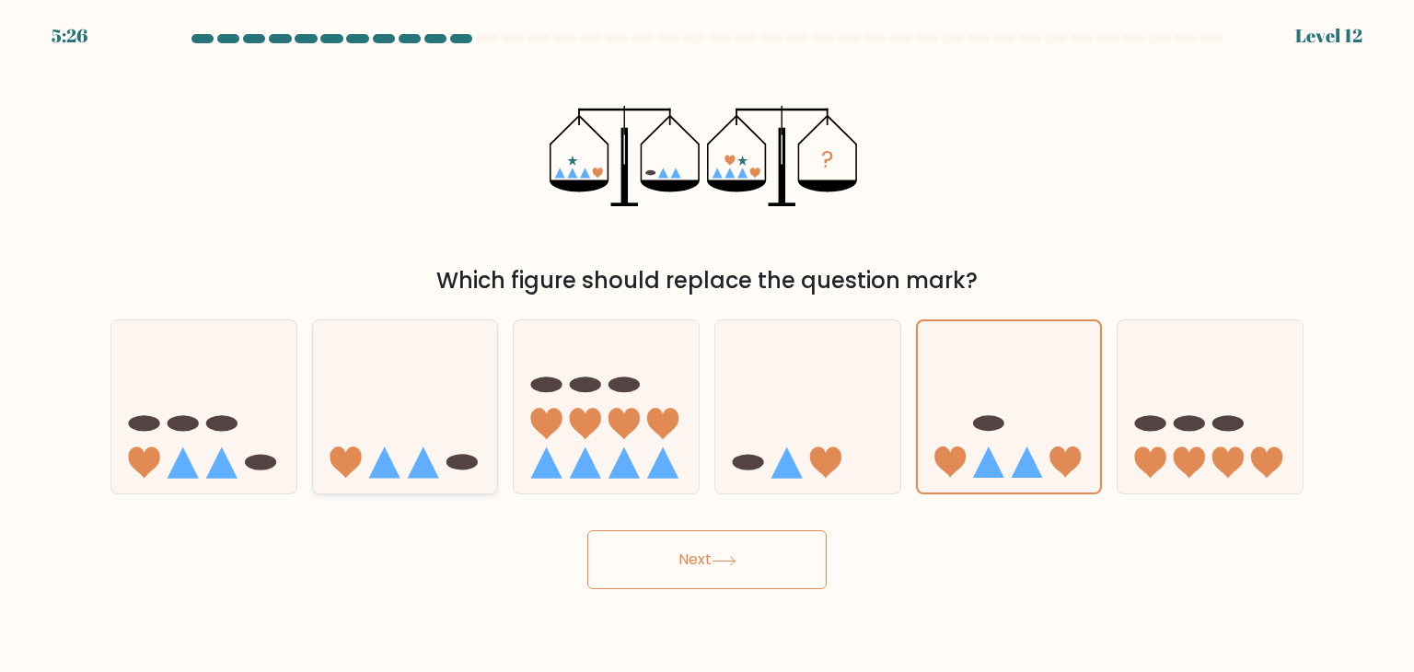
radio input "true"
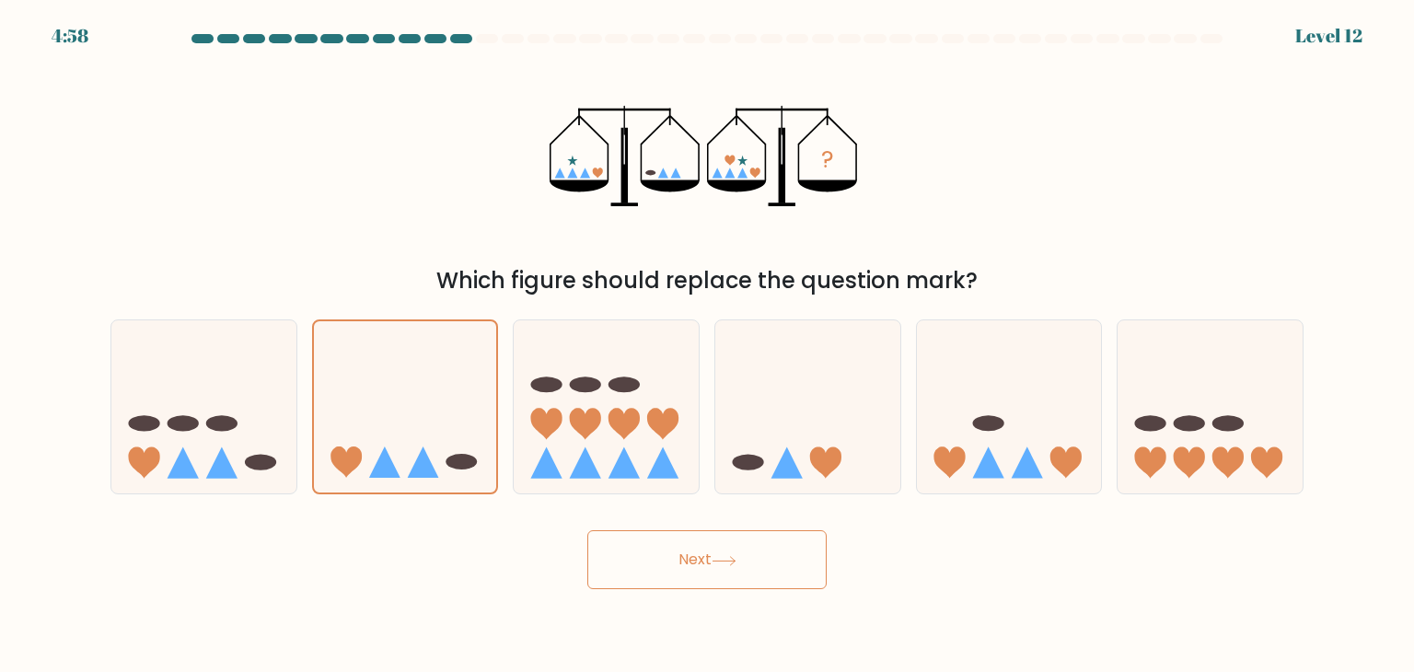
click at [649, 532] on button "Next" at bounding box center [706, 559] width 239 height 59
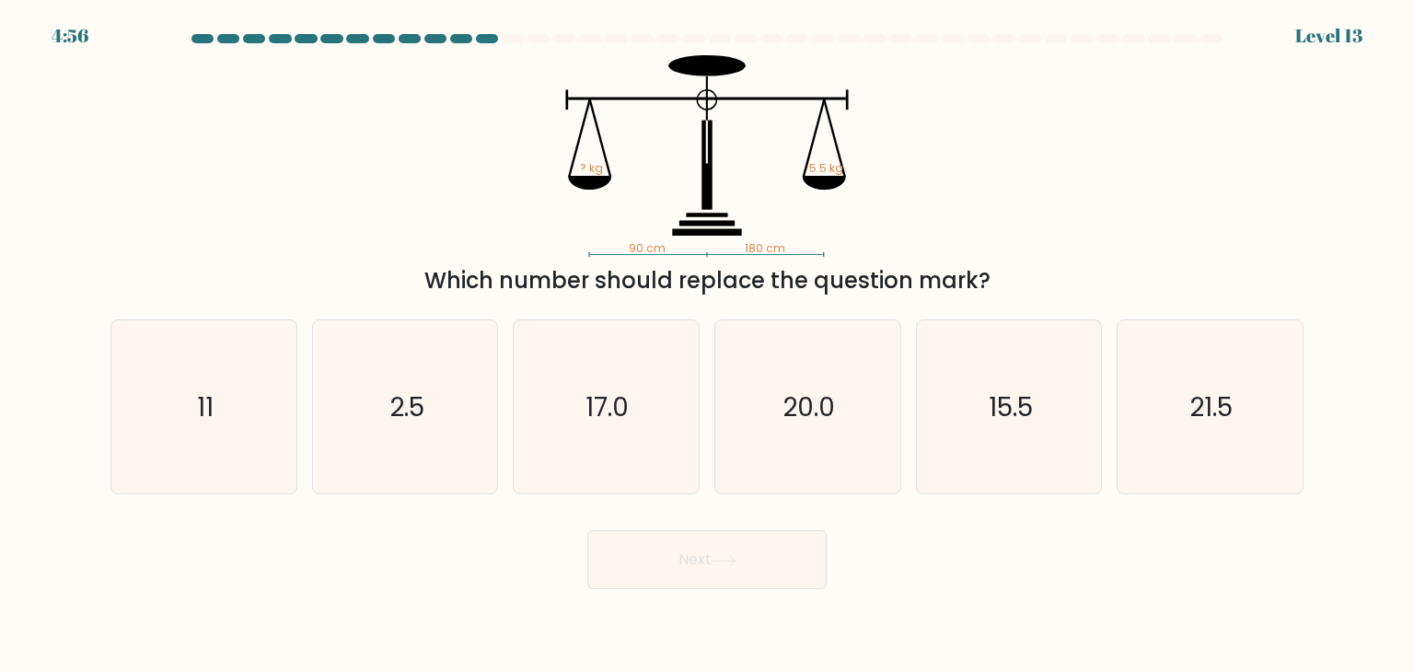
click at [987, 137] on div "90 cm 180 cm ? kg 5.5 kg Which number should replace the question mark?" at bounding box center [706, 176] width 1215 height 242
click at [833, 438] on icon "20.0" at bounding box center [807, 406] width 173 height 173
click at [708, 345] on input "d. 20.0" at bounding box center [707, 340] width 1 height 9
radio input "true"
click at [372, 411] on icon "2.5" at bounding box center [405, 406] width 173 height 173
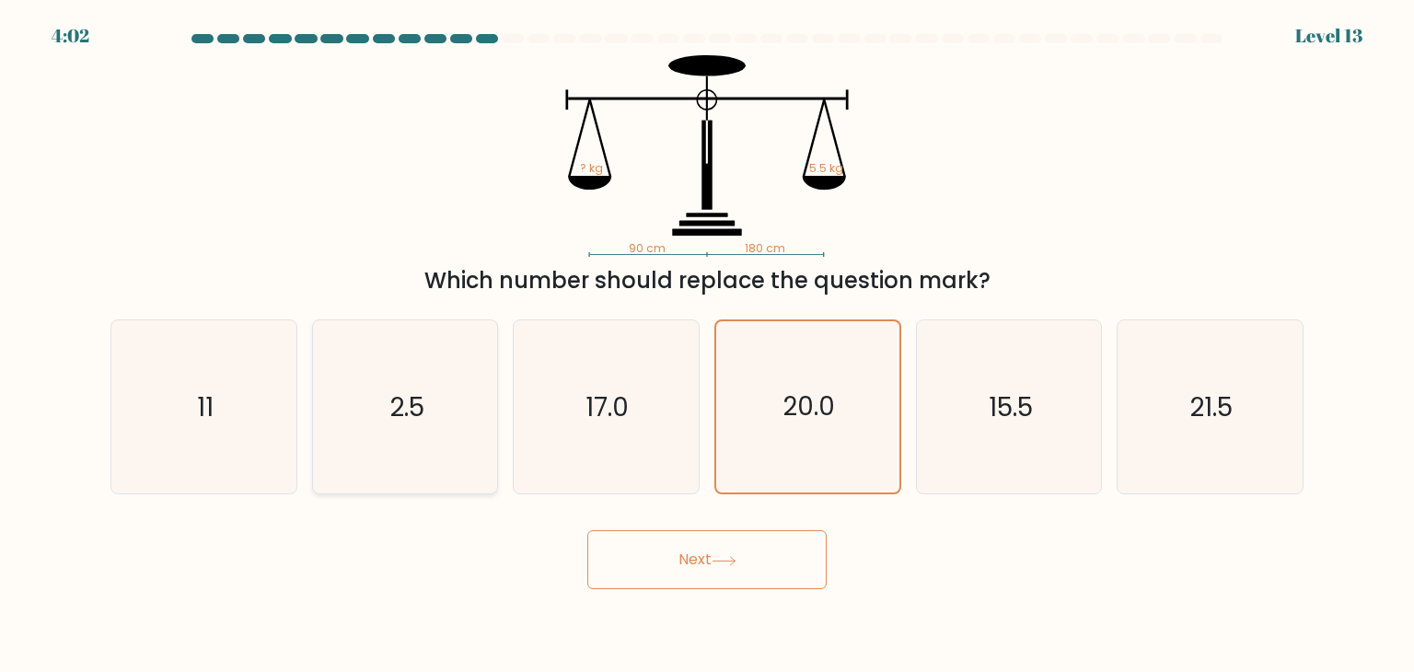
click at [707, 345] on input "b. 2.5" at bounding box center [707, 340] width 1 height 9
radio input "true"
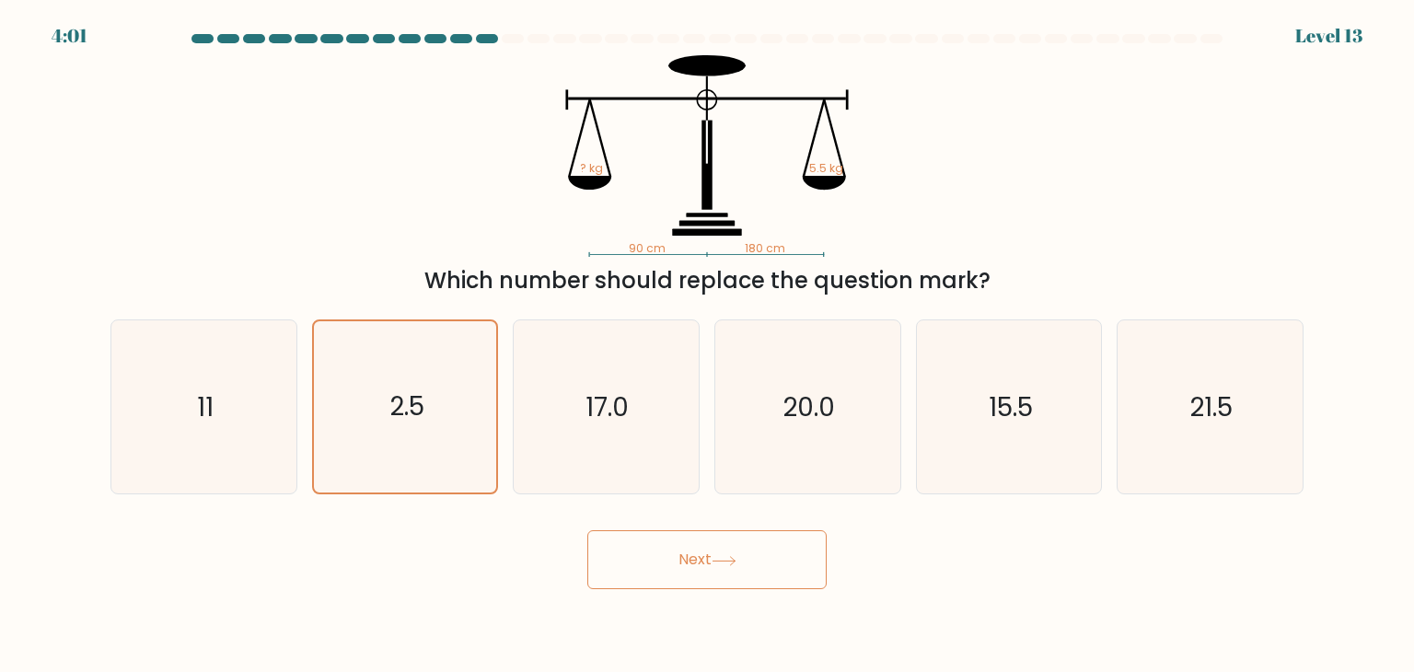
click at [691, 556] on button "Next" at bounding box center [706, 559] width 239 height 59
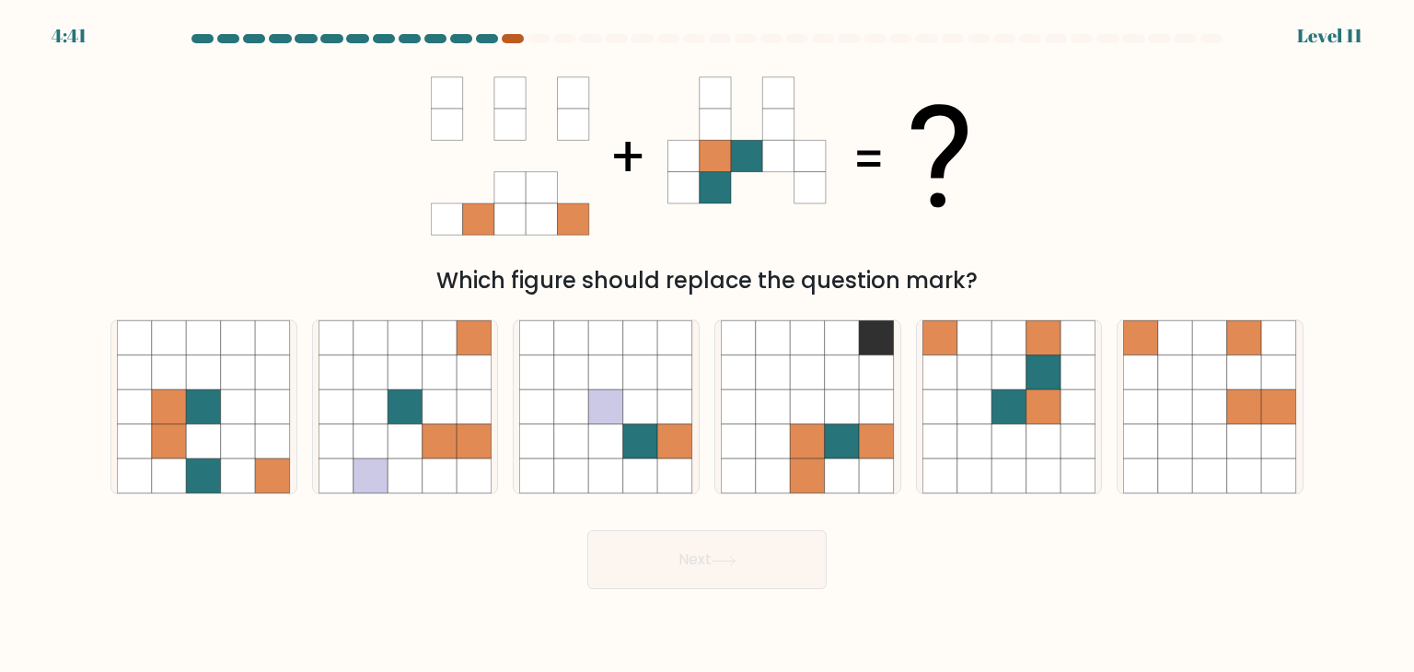
click at [517, 40] on div at bounding box center [513, 38] width 22 height 9
click at [1066, 391] on icon at bounding box center [1077, 406] width 35 height 35
click at [708, 345] on input "e." at bounding box center [707, 340] width 1 height 9
radio input "true"
click at [729, 553] on button "Next" at bounding box center [706, 559] width 239 height 59
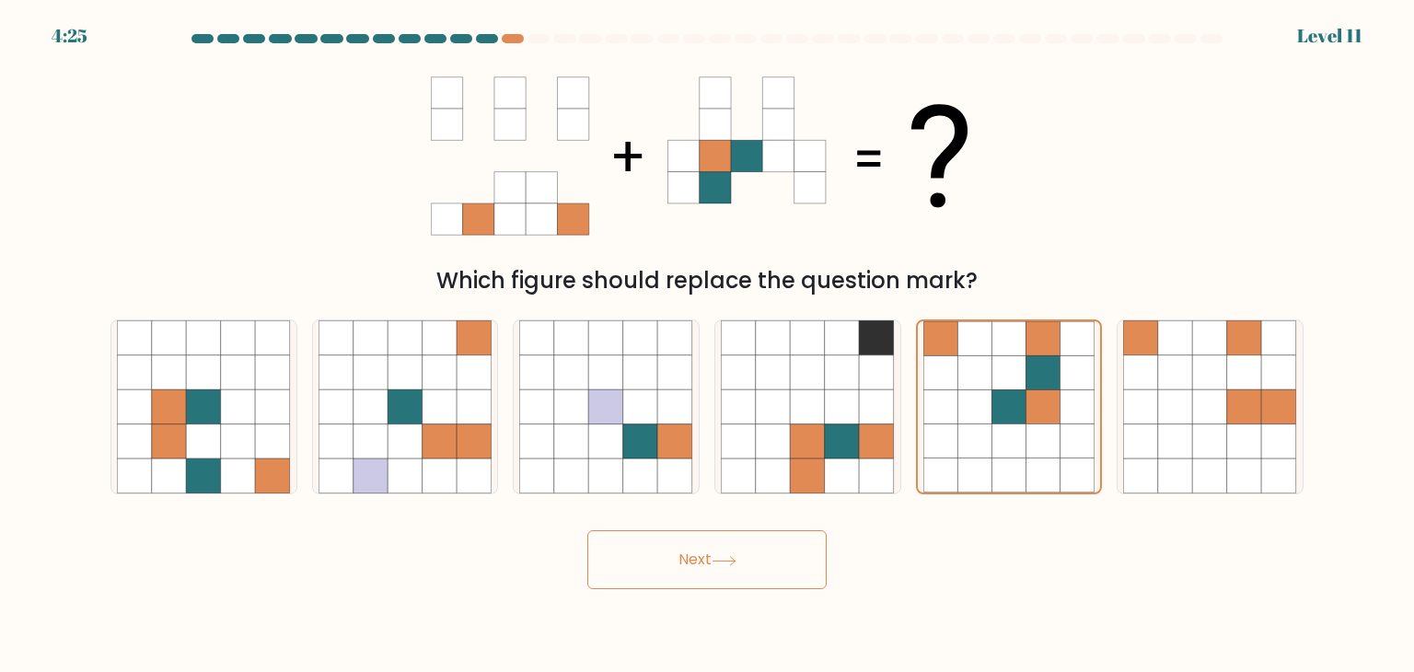
click at [729, 553] on button "Next" at bounding box center [706, 559] width 239 height 59
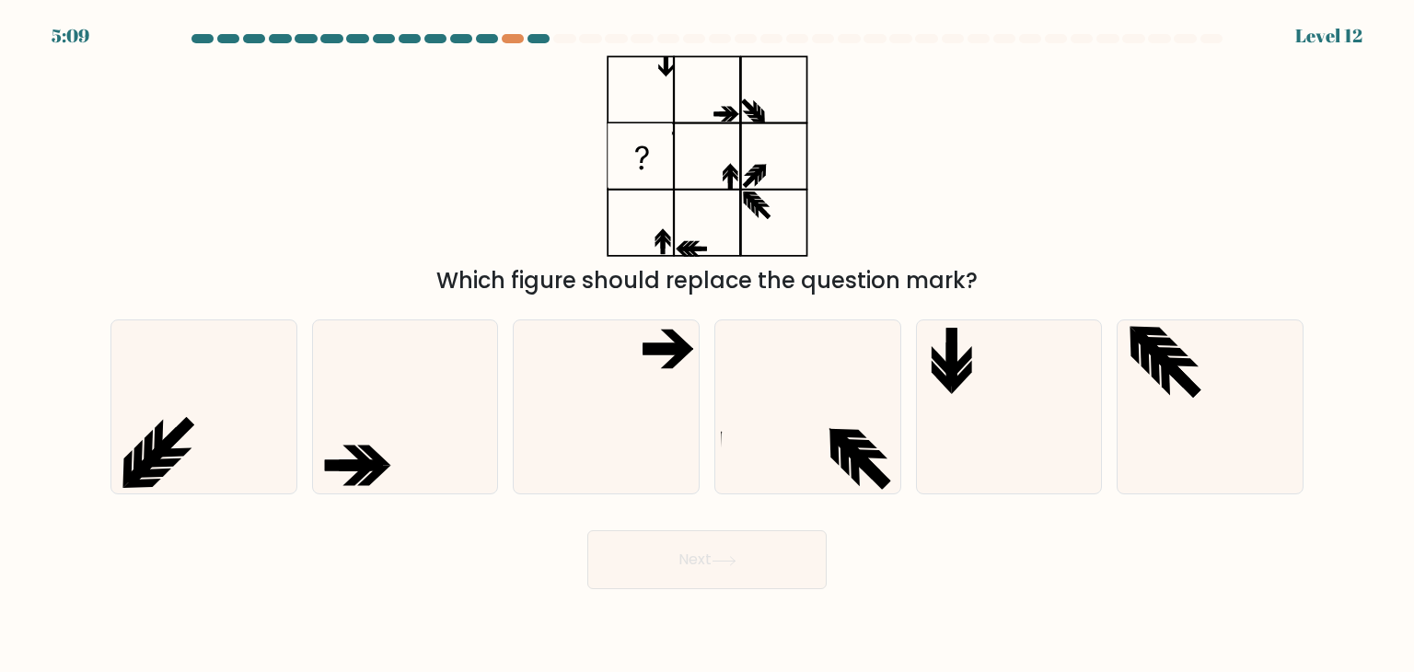
click at [552, 270] on div "Which figure should replace the question mark?" at bounding box center [707, 280] width 1171 height 33
click at [626, 386] on icon at bounding box center [605, 406] width 173 height 173
click at [707, 345] on input "c." at bounding box center [707, 340] width 1 height 9
radio input "true"
click at [707, 561] on button "Next" at bounding box center [706, 559] width 239 height 59
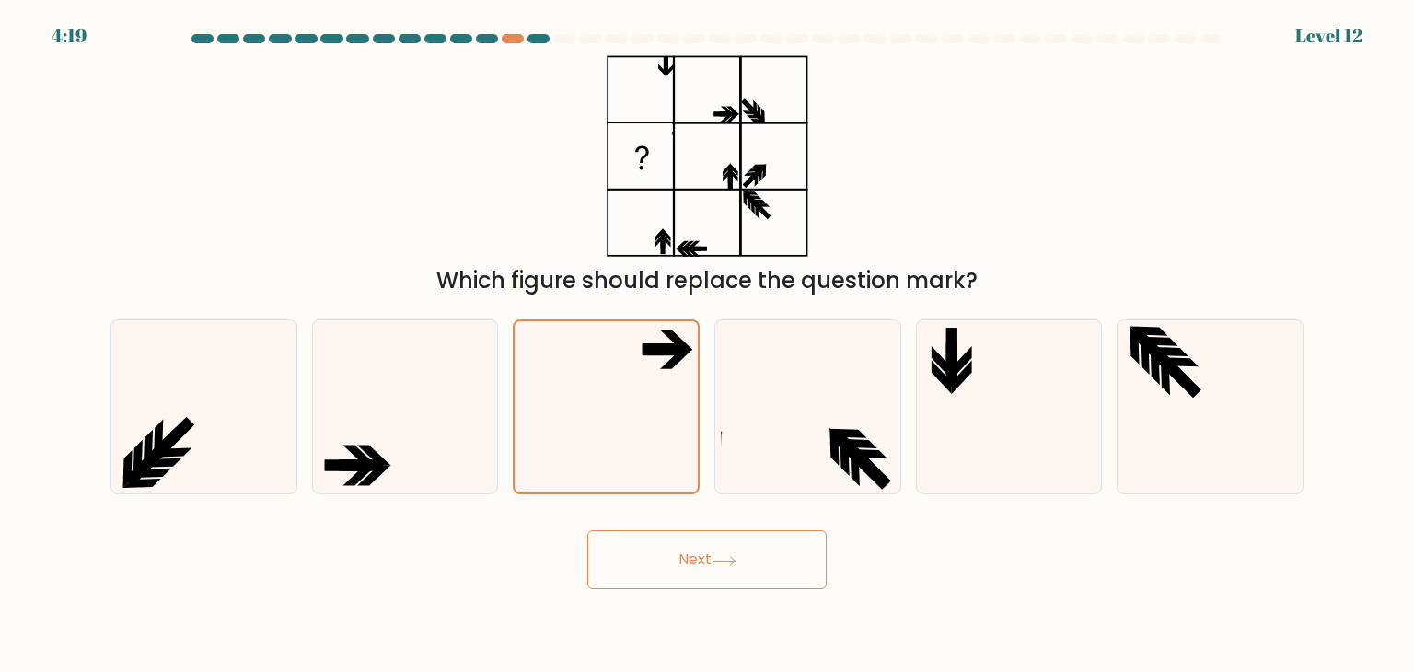
click at [707, 561] on button "Next" at bounding box center [706, 559] width 239 height 59
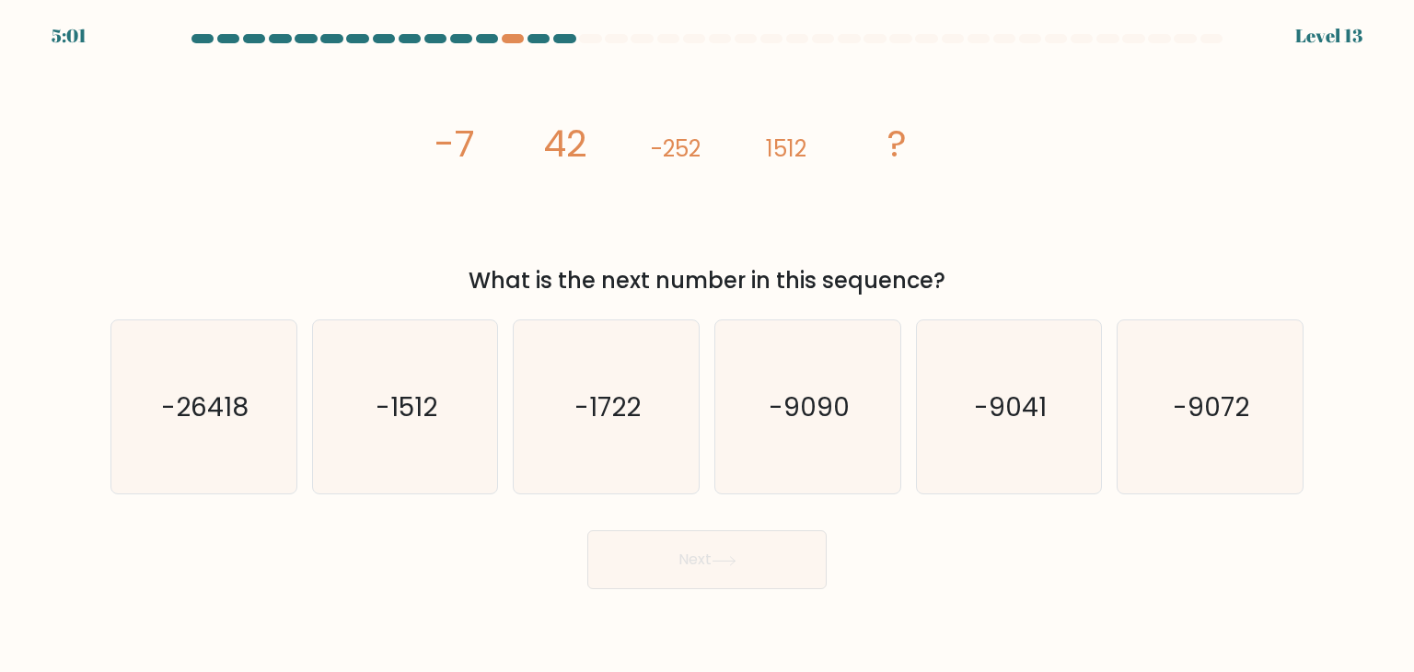
click at [475, 179] on icon "image/svg+xml -7 42 -252 1512 ?" at bounding box center [707, 156] width 552 height 202
click at [1264, 400] on icon "-9072" at bounding box center [1209, 406] width 173 height 173
click at [708, 345] on input "f. -9072" at bounding box center [707, 340] width 1 height 9
radio input "true"
click at [682, 571] on button "Next" at bounding box center [706, 559] width 239 height 59
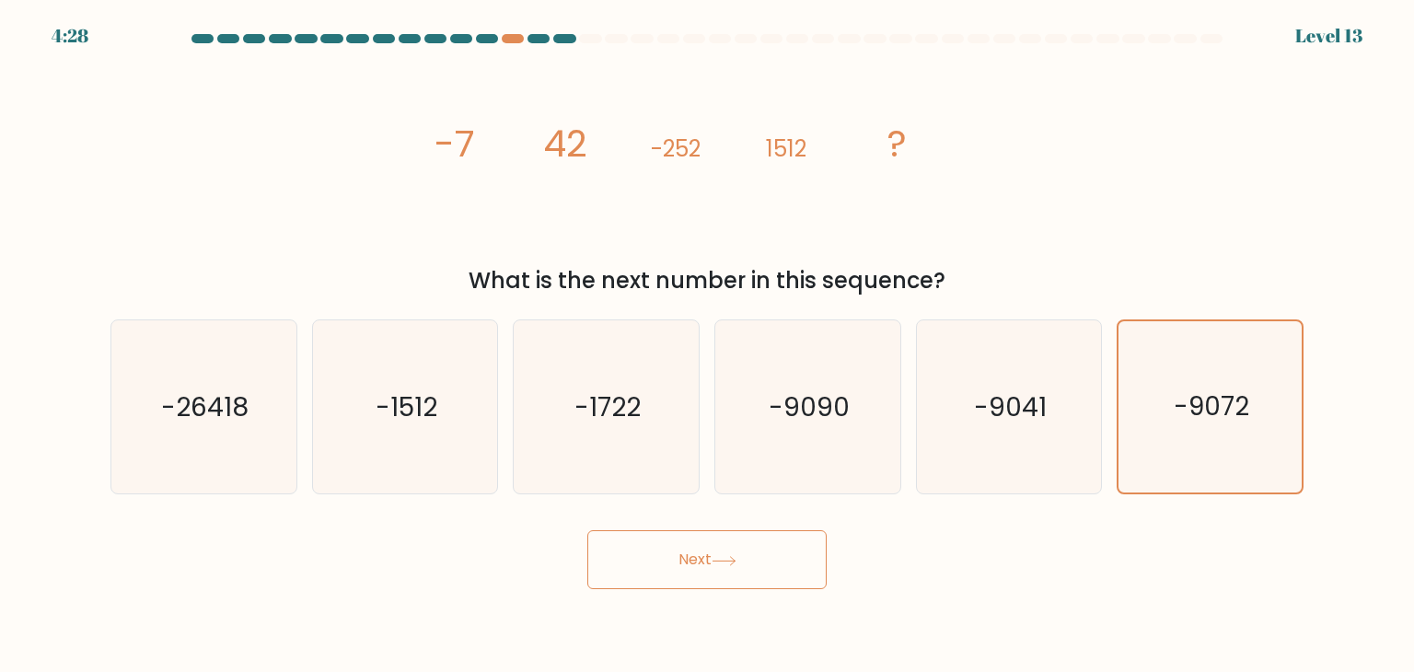
click at [682, 571] on button "Next" at bounding box center [706, 559] width 239 height 59
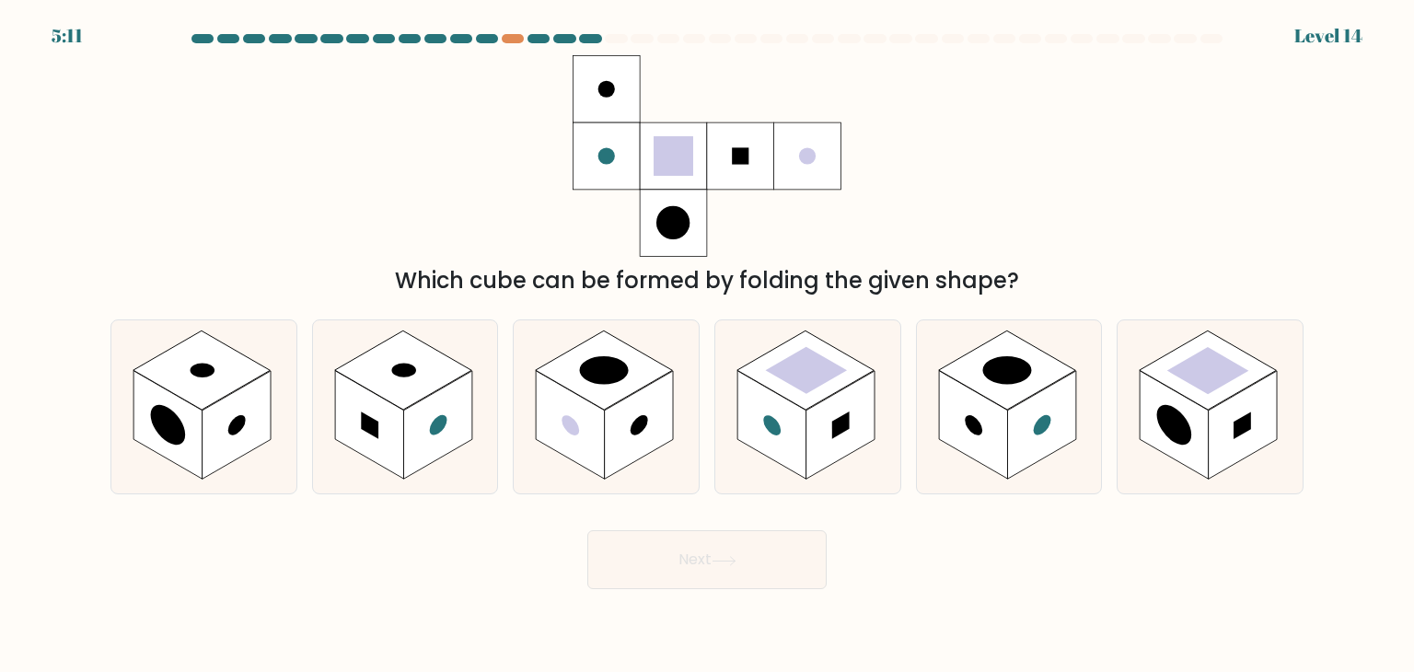
click at [280, 231] on div "Which cube can be formed by folding the given shape?" at bounding box center [706, 176] width 1215 height 242
click at [1204, 395] on rect at bounding box center [1208, 369] width 137 height 79
click at [708, 345] on input "f." at bounding box center [707, 340] width 1 height 9
radio input "true"
click at [759, 553] on button "Next" at bounding box center [706, 559] width 239 height 59
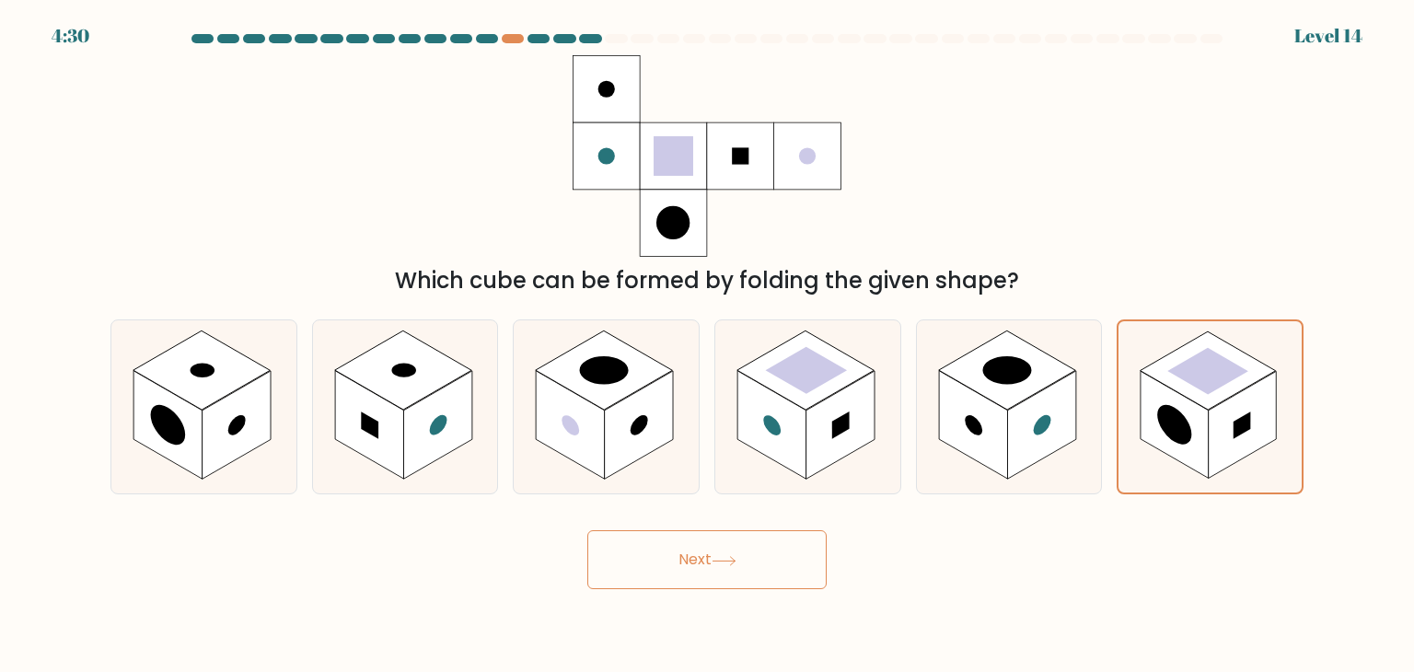
click at [759, 553] on button "Next" at bounding box center [706, 559] width 239 height 59
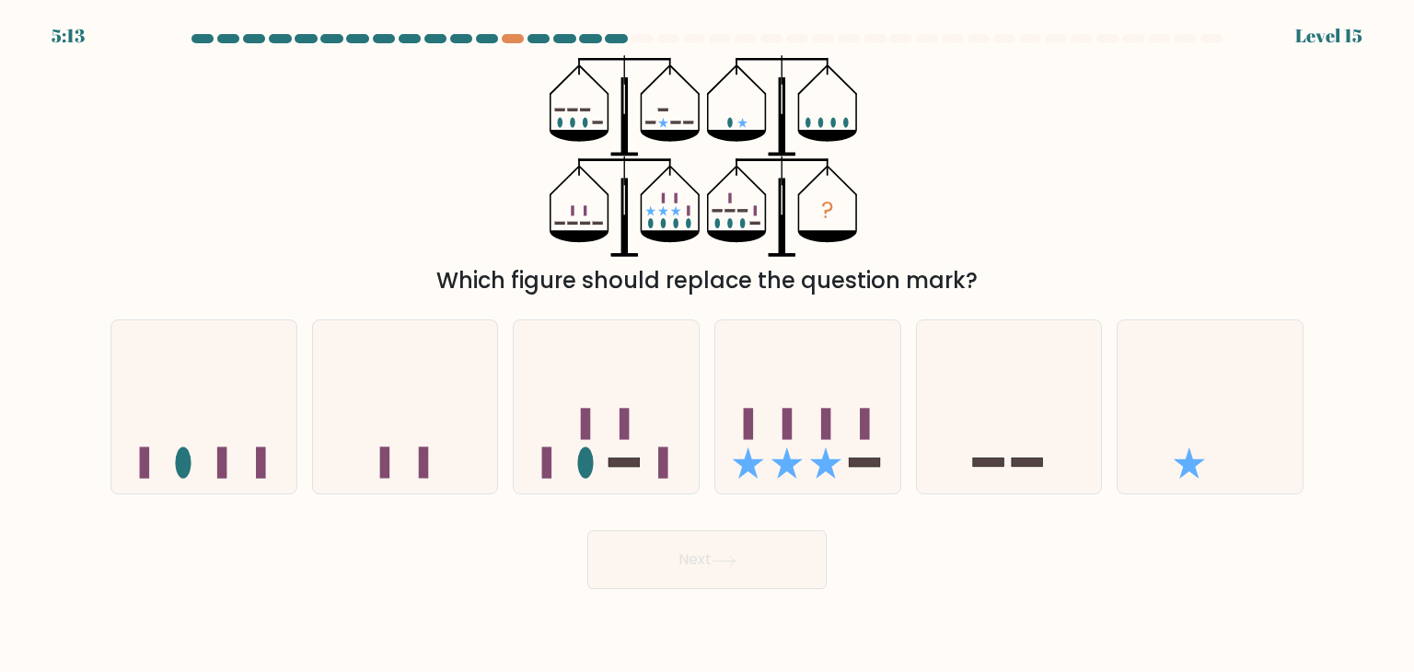
click at [1032, 214] on div "? Which figure should replace the question mark?" at bounding box center [706, 176] width 1215 height 242
click at [493, 151] on div "? Which figure should replace the question mark?" at bounding box center [706, 176] width 1215 height 242
click at [1160, 379] on icon at bounding box center [1210, 406] width 185 height 153
click at [708, 345] on input "f." at bounding box center [707, 340] width 1 height 9
radio input "true"
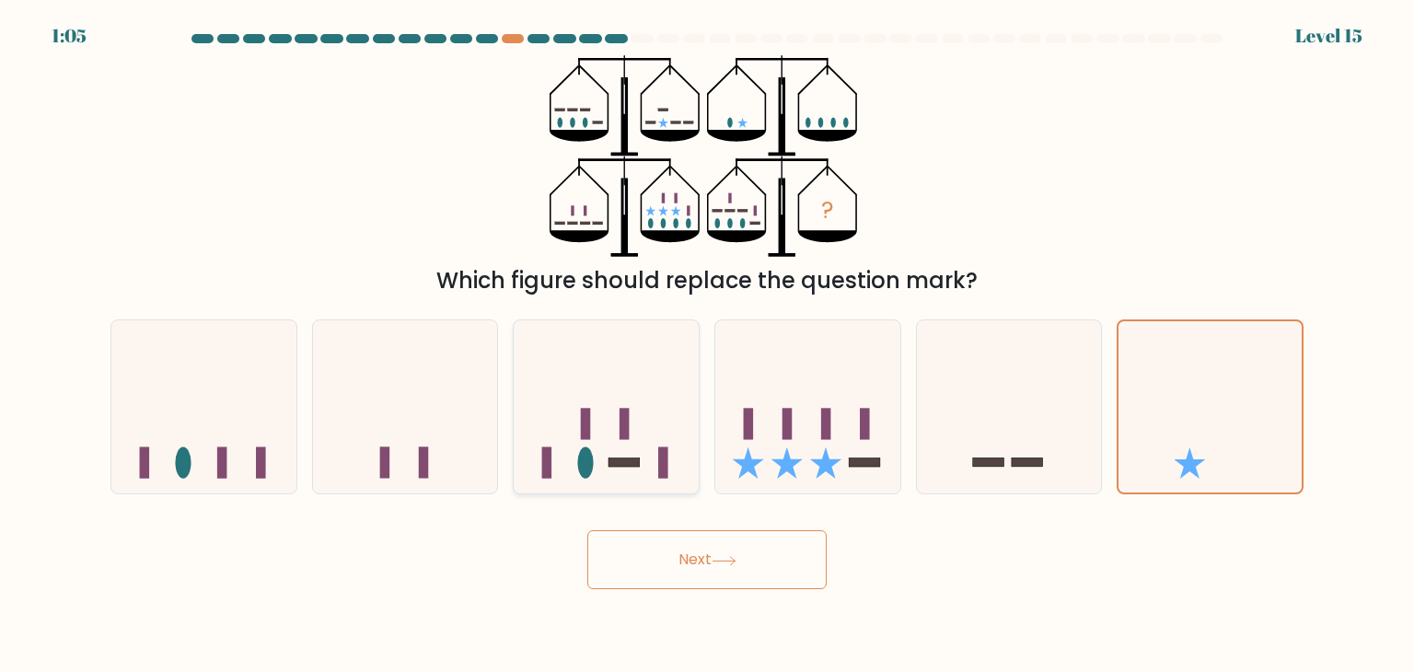
click at [614, 419] on icon at bounding box center [606, 406] width 185 height 153
click at [707, 345] on input "c." at bounding box center [707, 340] width 1 height 9
radio input "true"
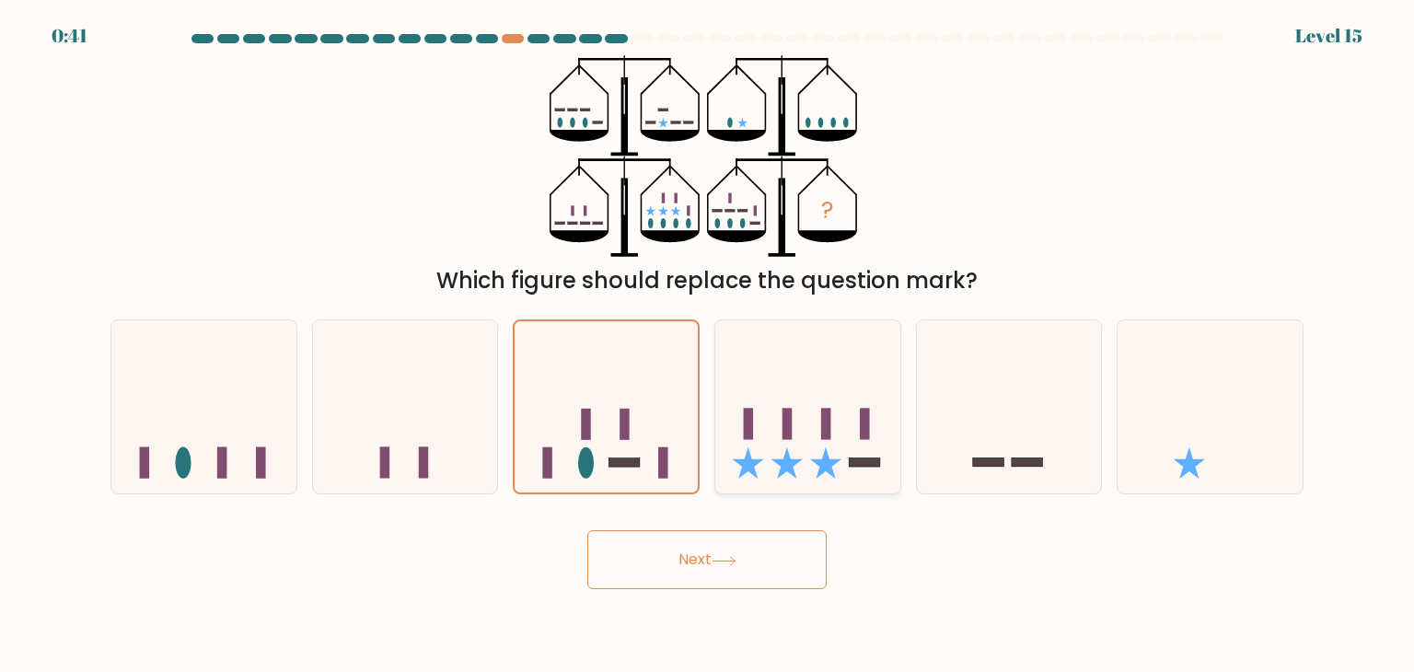
click at [803, 402] on icon at bounding box center [807, 406] width 185 height 153
click at [708, 345] on input "d." at bounding box center [707, 340] width 1 height 9
radio input "true"
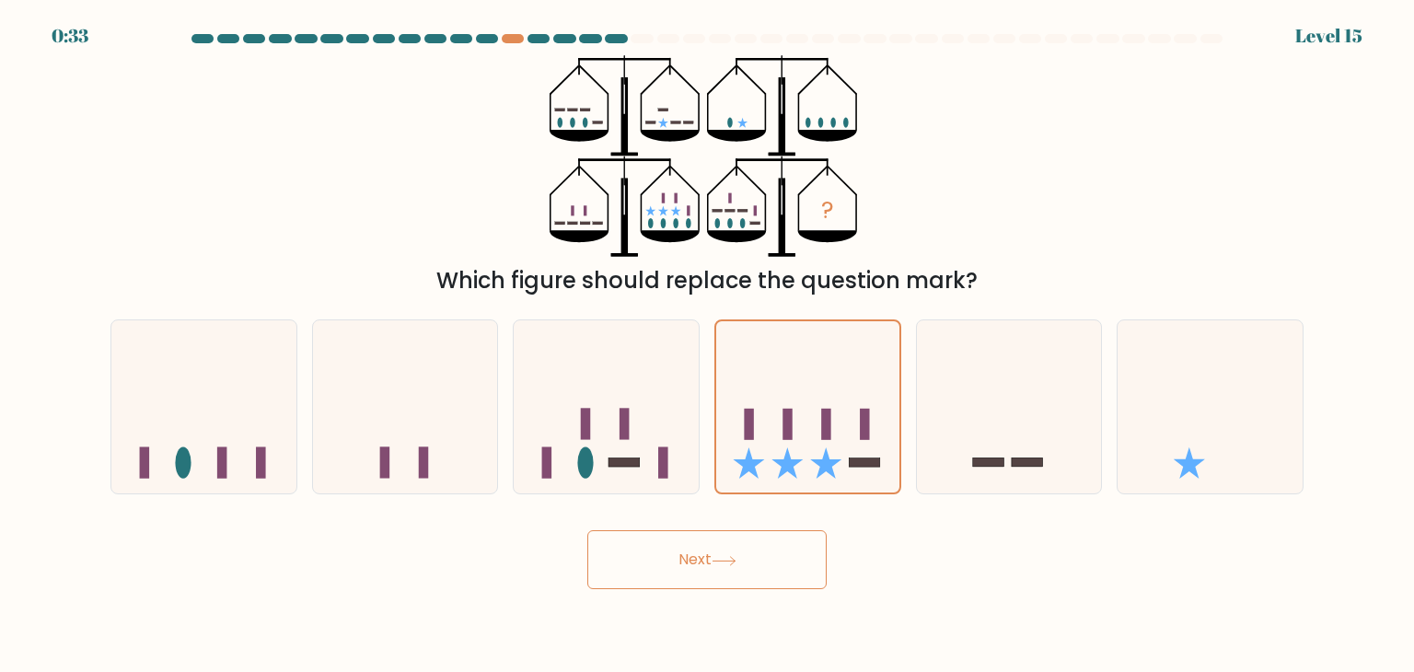
click at [732, 565] on icon at bounding box center [724, 561] width 25 height 10
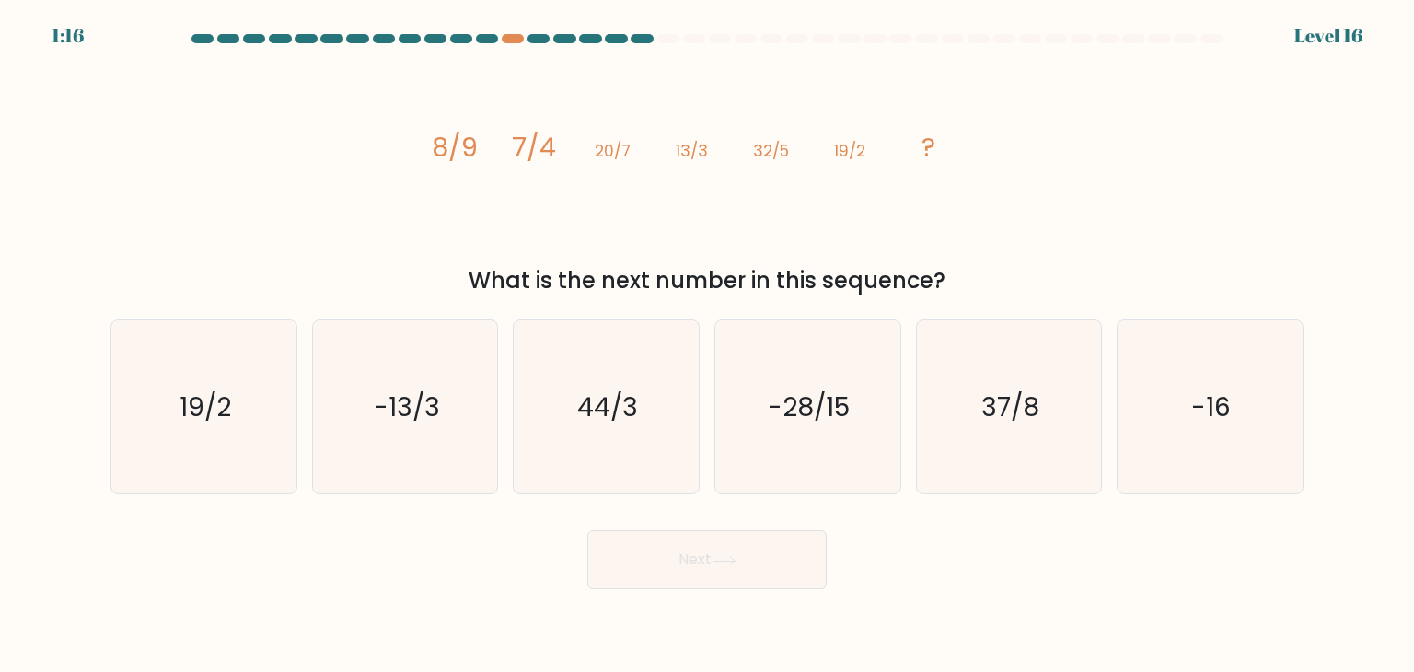
click at [480, 200] on icon "image/svg+xml 8/9 7/4 20/7 13/3 32/5 19/2 ?" at bounding box center [707, 156] width 552 height 202
drag, startPoint x: 408, startPoint y: 122, endPoint x: 624, endPoint y: 136, distance: 216.8
click at [663, 145] on div "image/svg+xml 8/9 7/4 20/7 13/3 32/5 19/2 ? What is the next number in this seq…" at bounding box center [706, 176] width 1215 height 242
click at [552, 115] on icon "image/svg+xml 8/9 7/4 20/7 13/3 32/5 19/2 ?" at bounding box center [707, 156] width 552 height 202
click at [805, 421] on text "-28/15" at bounding box center [810, 406] width 82 height 37
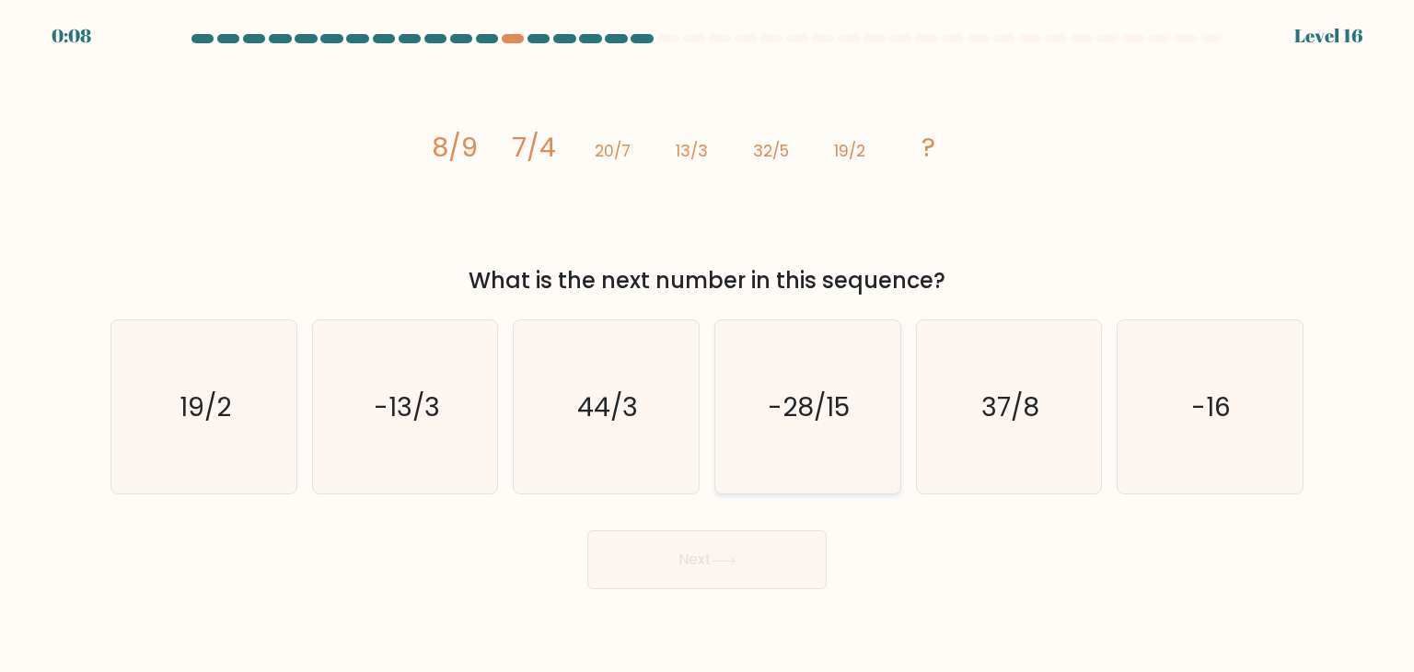
click at [708, 345] on input "d. -28/15" at bounding box center [707, 340] width 1 height 9
radio input "true"
click at [747, 557] on button "Next" at bounding box center [706, 559] width 239 height 59
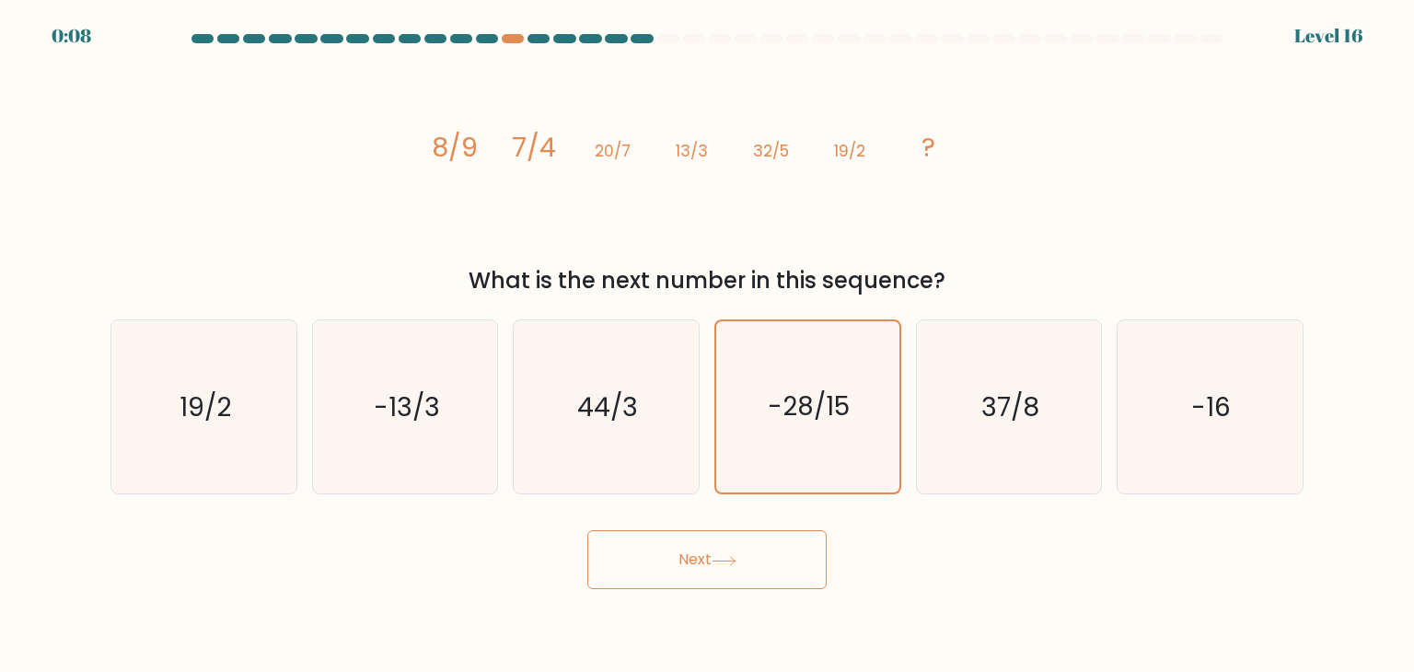
click at [747, 557] on button "Next" at bounding box center [706, 559] width 239 height 59
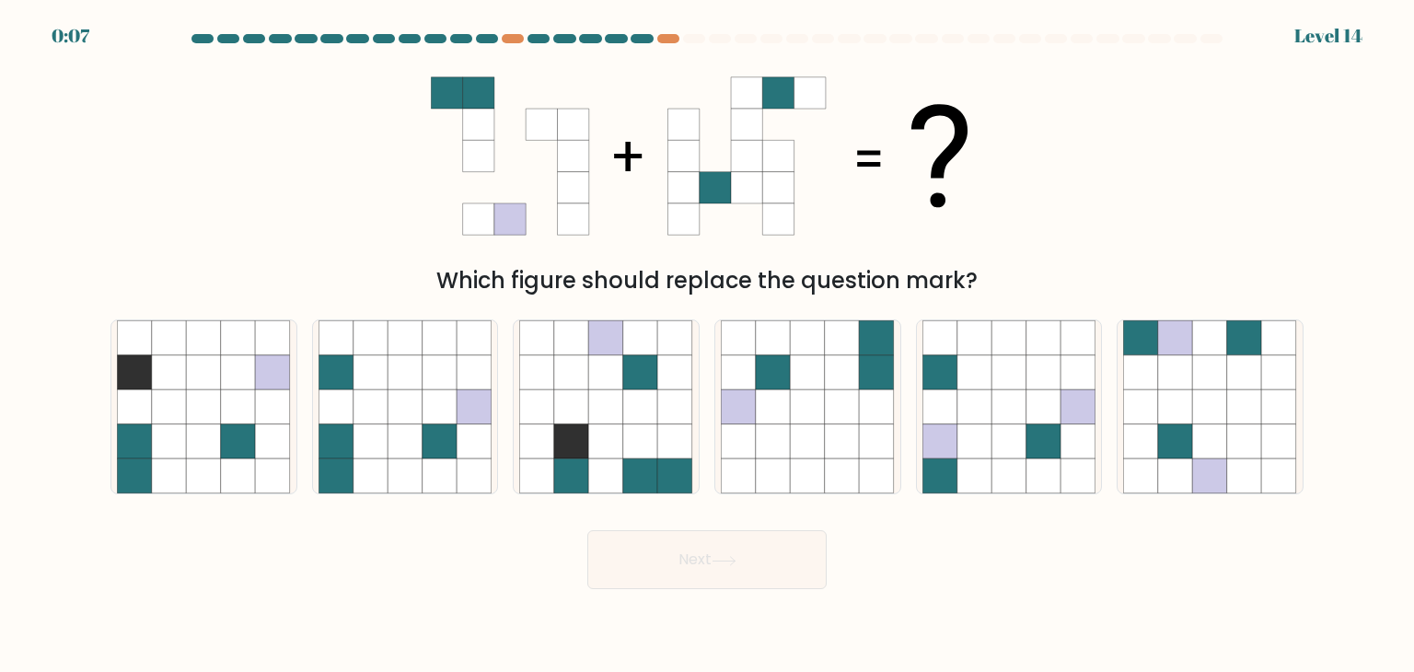
click at [1140, 191] on div "Which figure should replace the question mark?" at bounding box center [706, 176] width 1215 height 242
click at [1212, 376] on icon at bounding box center [1210, 372] width 35 height 35
click at [708, 345] on input "f." at bounding box center [707, 340] width 1 height 9
radio input "true"
click at [428, 390] on icon at bounding box center [440, 406] width 35 height 35
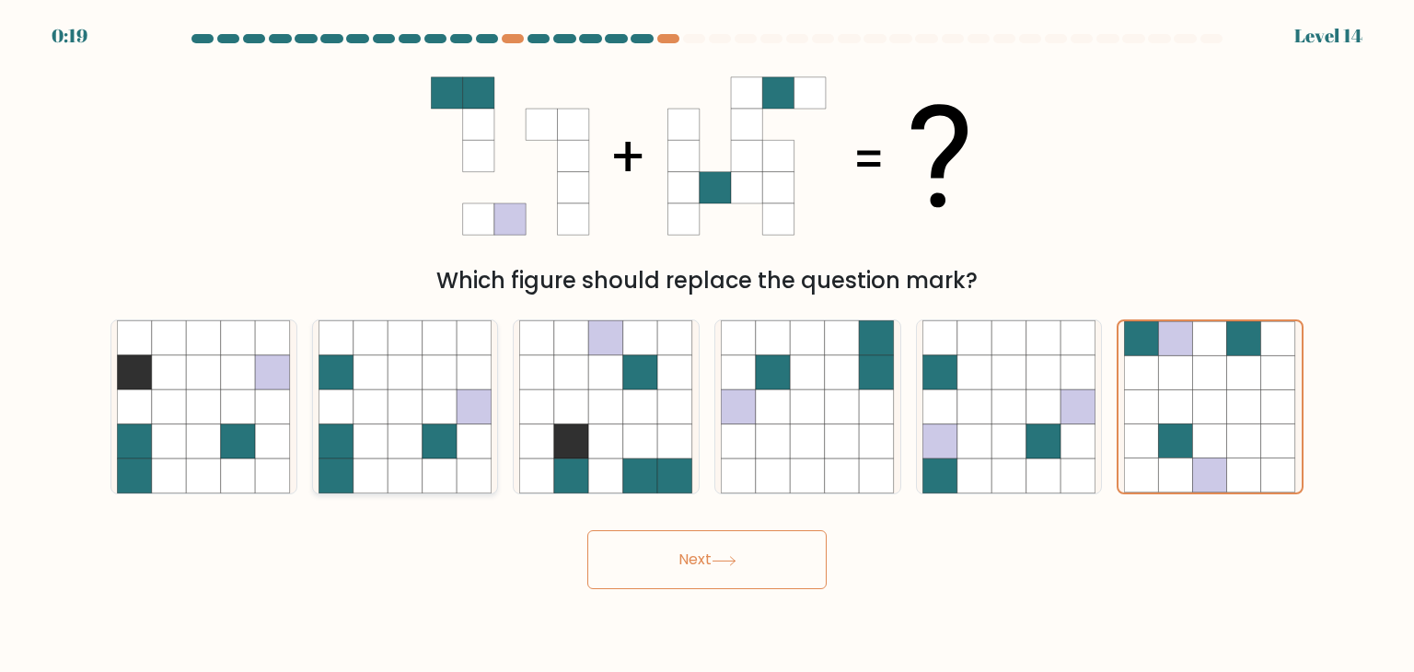
click at [707, 345] on input "b." at bounding box center [707, 340] width 1 height 9
radio input "true"
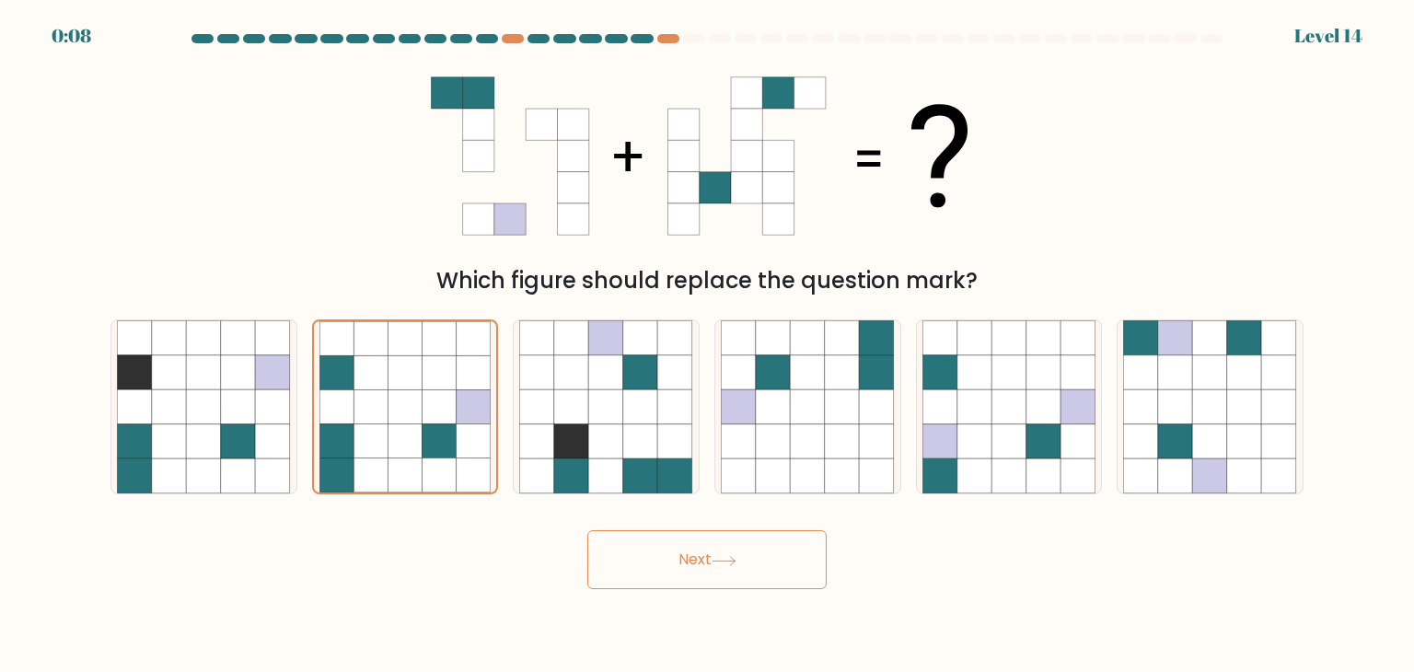
click at [678, 570] on button "Next" at bounding box center [706, 559] width 239 height 59
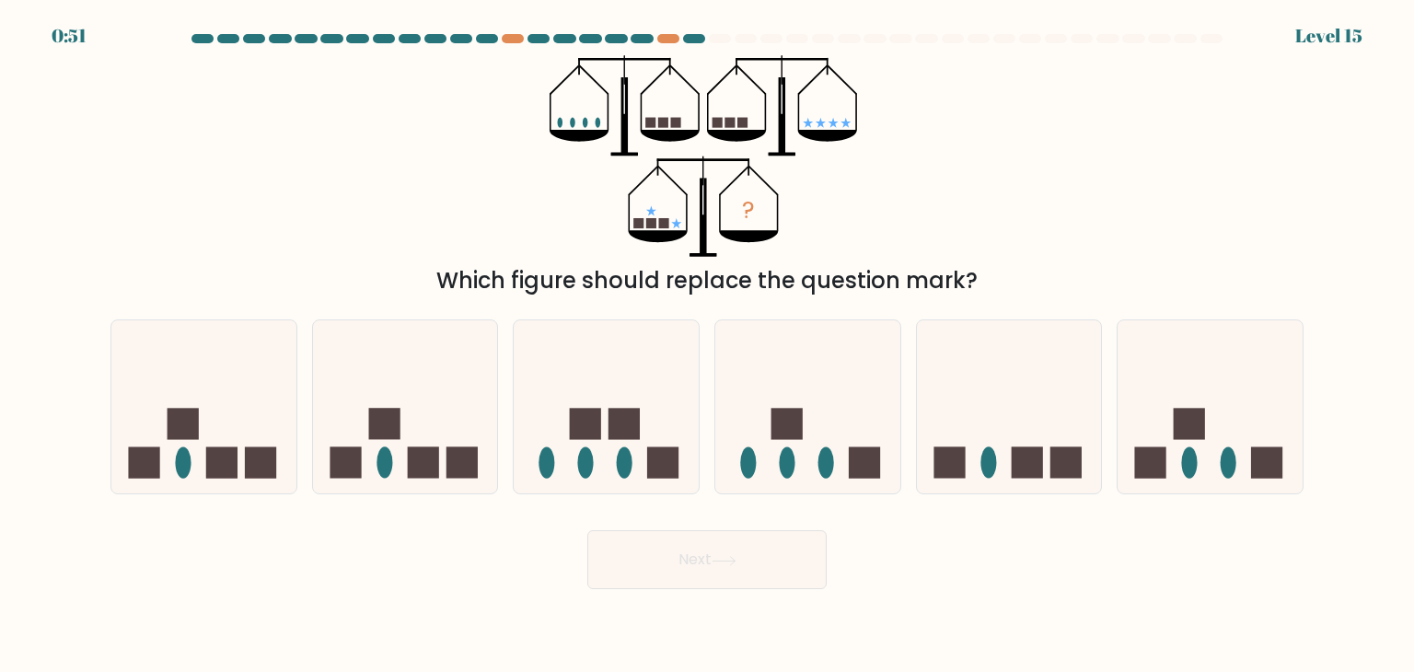
click at [1037, 175] on div "? Which figure should replace the question mark?" at bounding box center [706, 176] width 1215 height 242
click at [1230, 424] on icon at bounding box center [1210, 406] width 185 height 153
click at [708, 345] on input "f." at bounding box center [707, 340] width 1 height 9
radio input "true"
click at [684, 559] on button "Next" at bounding box center [706, 559] width 239 height 59
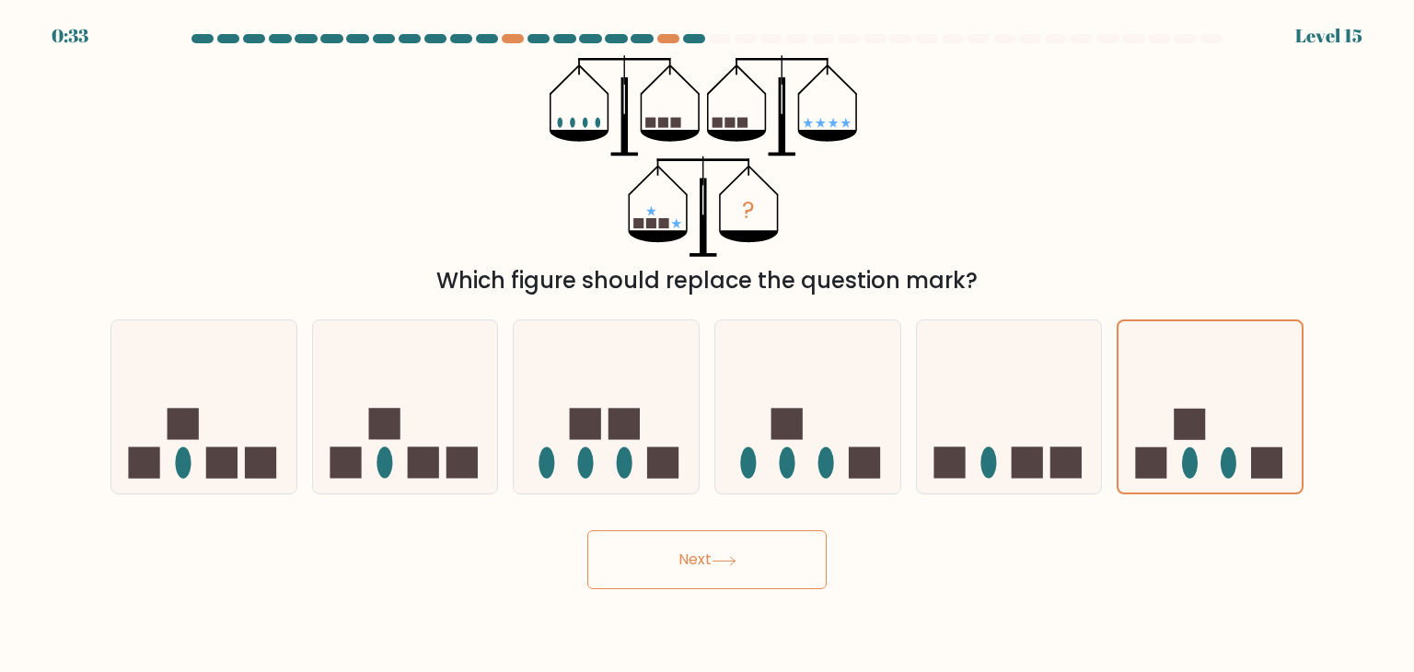
click at [684, 559] on button "Next" at bounding box center [706, 559] width 239 height 59
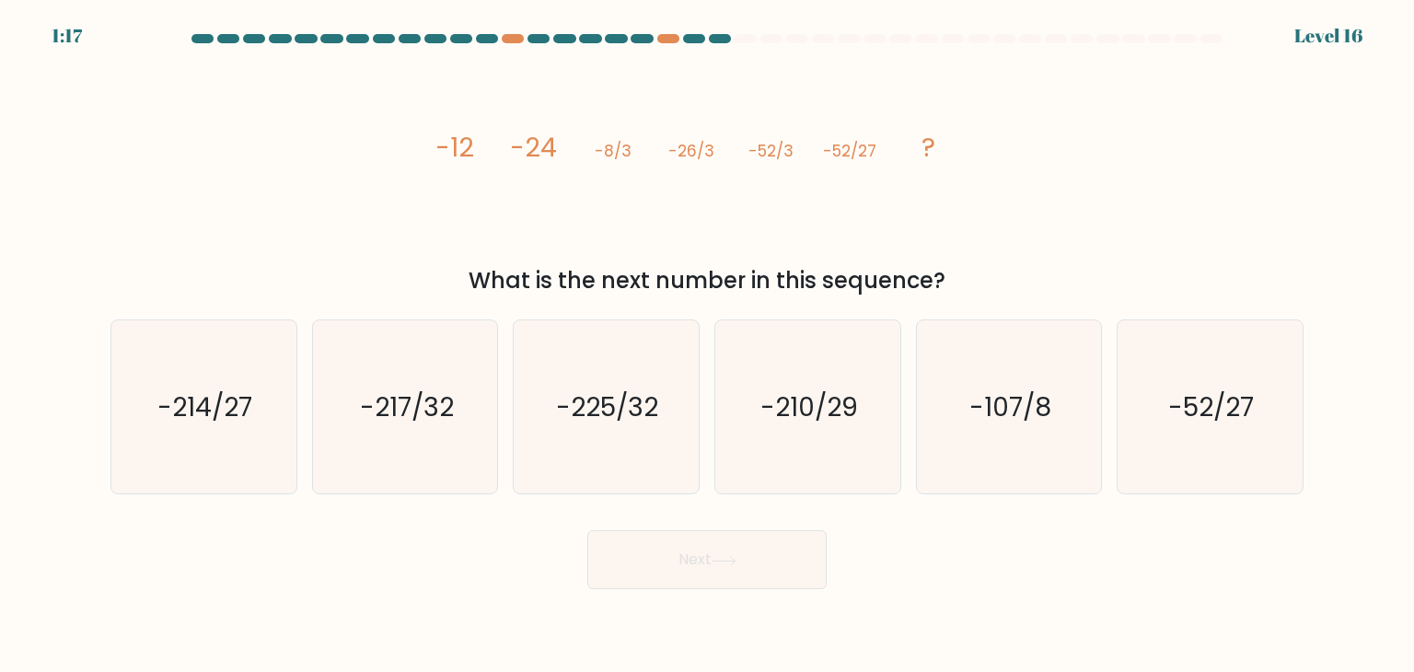
click at [897, 183] on icon "image/svg+xml -12 -24 -8/3 -26/3 -52/3 -52/27 ?" at bounding box center [707, 156] width 552 height 202
drag, startPoint x: 759, startPoint y: 149, endPoint x: 875, endPoint y: 156, distance: 117.1
click at [875, 156] on g "-12 -24 -8/3 -26/3 -52/3 -52/27 ?" at bounding box center [685, 147] width 500 height 37
click at [844, 159] on tspan "-52/27" at bounding box center [849, 151] width 53 height 22
click at [1226, 380] on icon "-52/27" at bounding box center [1209, 406] width 173 height 173
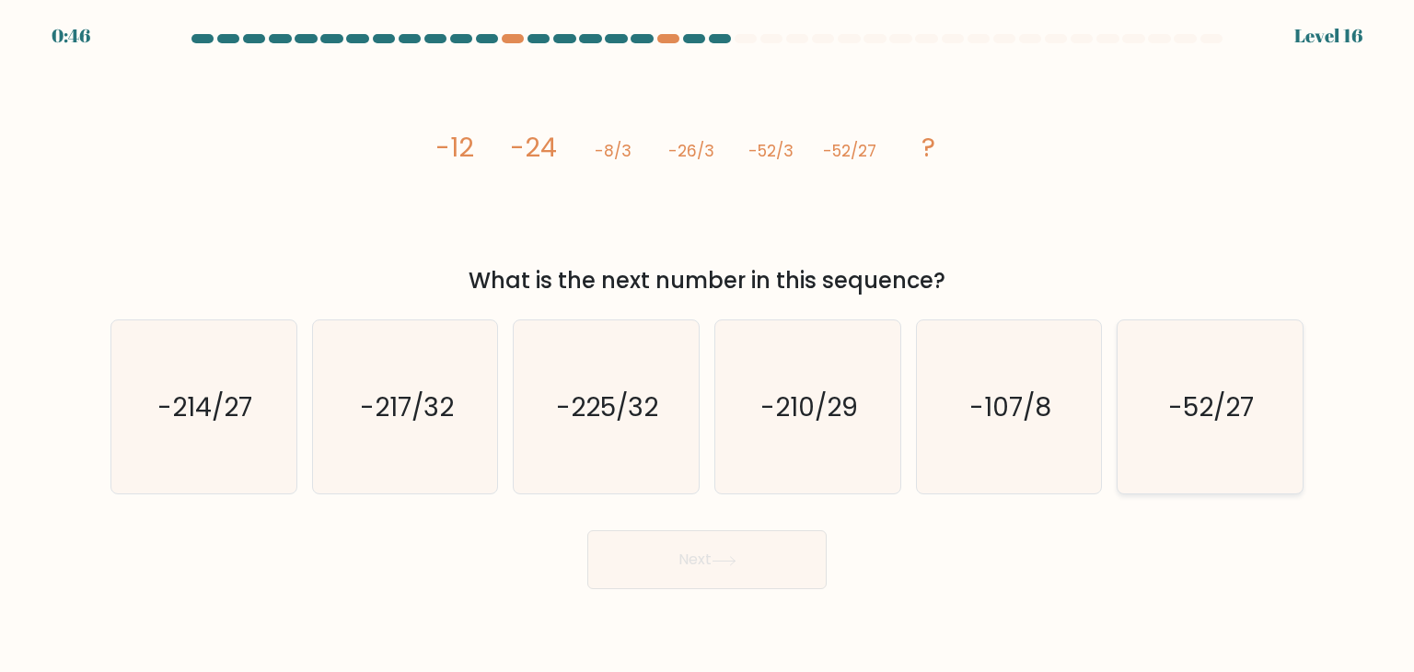
click at [708, 345] on input "f. -52/27" at bounding box center [707, 340] width 1 height 9
radio input "true"
click at [735, 574] on button "Next" at bounding box center [706, 559] width 239 height 59
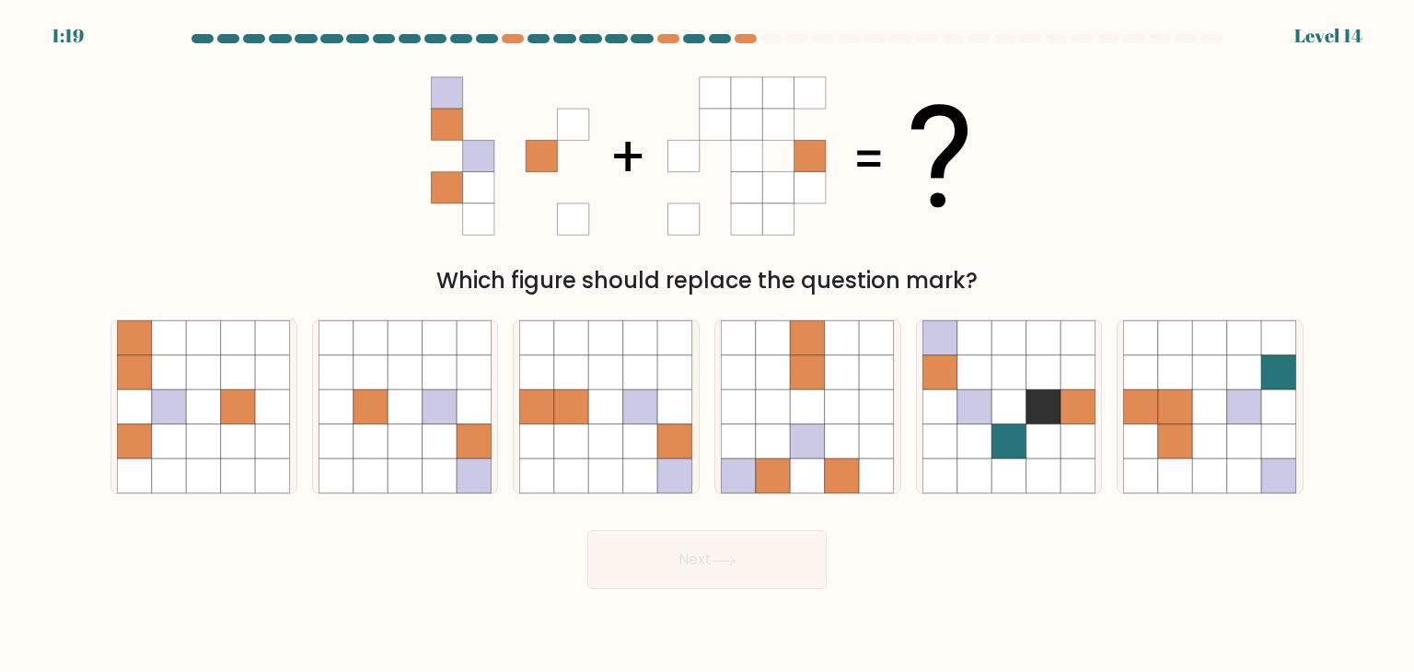
click at [1031, 174] on div "Which figure should replace the question mark?" at bounding box center [706, 176] width 1215 height 242
click at [825, 366] on icon at bounding box center [842, 372] width 35 height 35
click at [708, 345] on input "d." at bounding box center [707, 340] width 1 height 9
radio input "true"
click at [755, 541] on button "Next" at bounding box center [706, 559] width 239 height 59
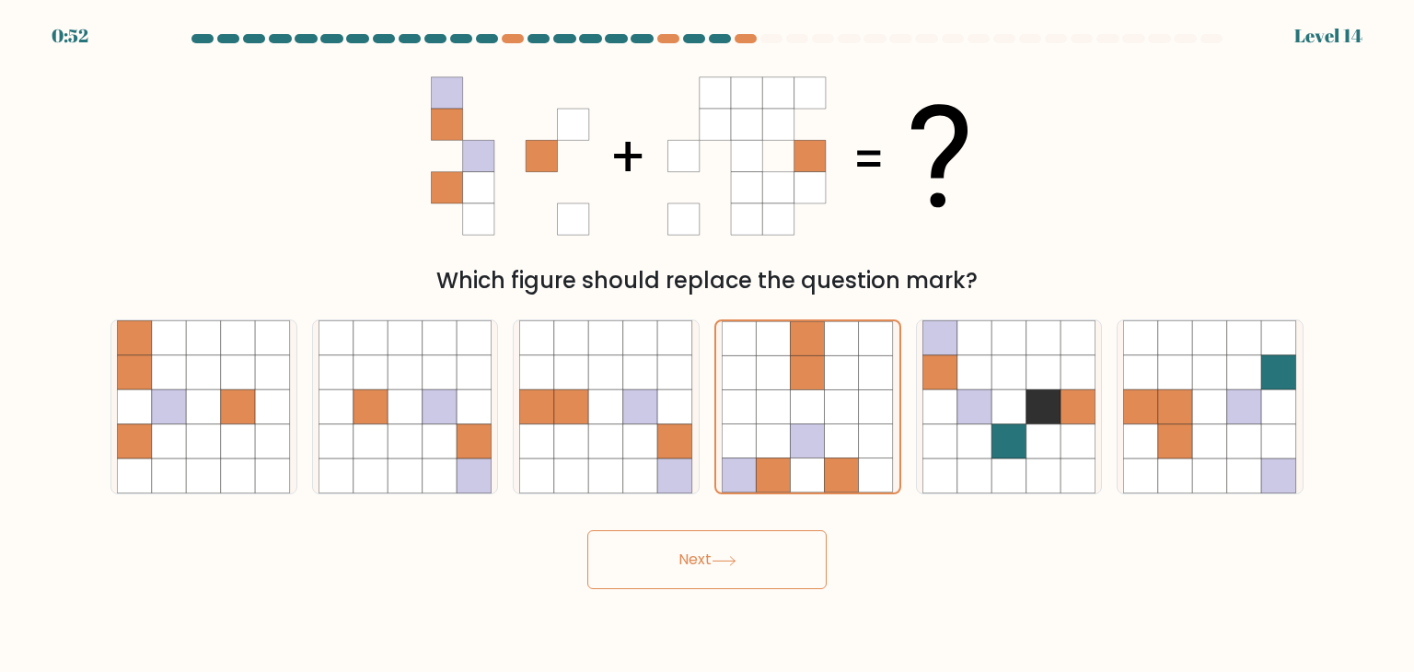
click at [755, 541] on button "Next" at bounding box center [706, 559] width 239 height 59
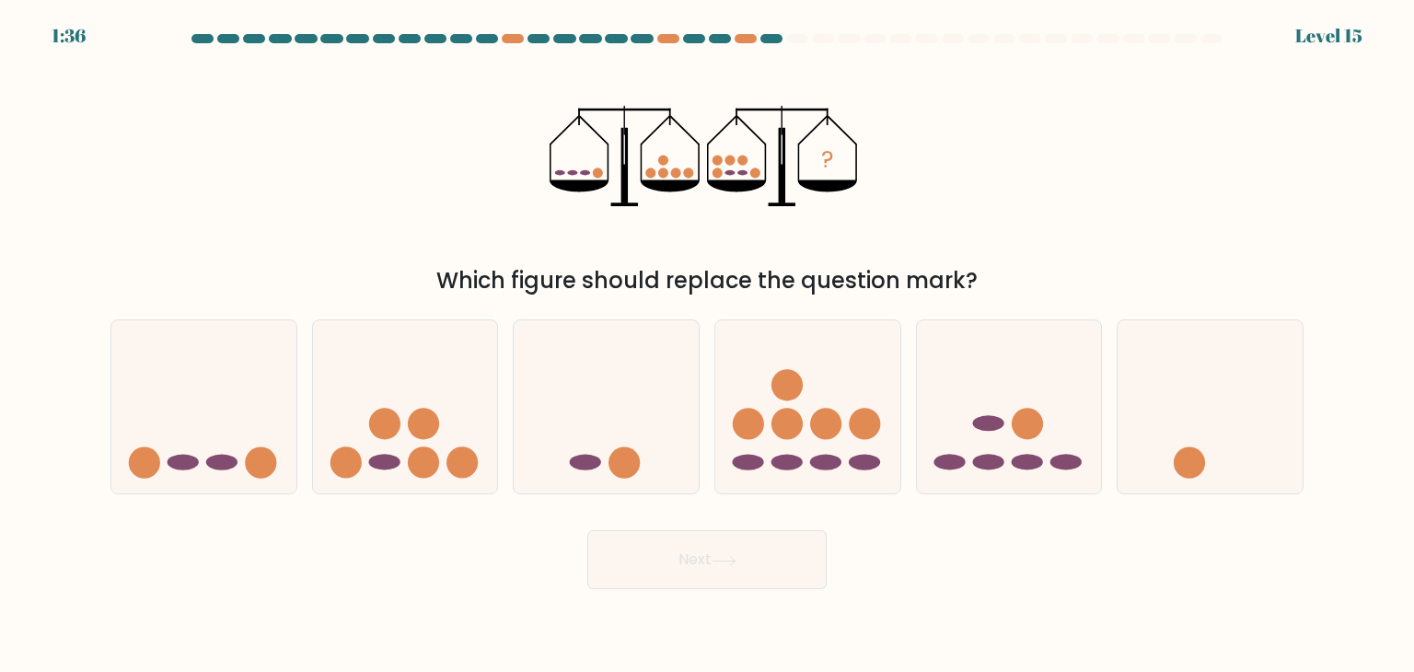
click at [995, 214] on div "? Which figure should replace the question mark?" at bounding box center [706, 176] width 1215 height 242
click at [993, 412] on icon at bounding box center [1009, 406] width 185 height 153
click at [708, 345] on input "e." at bounding box center [707, 340] width 1 height 9
radio input "true"
click at [722, 543] on button "Next" at bounding box center [706, 559] width 239 height 59
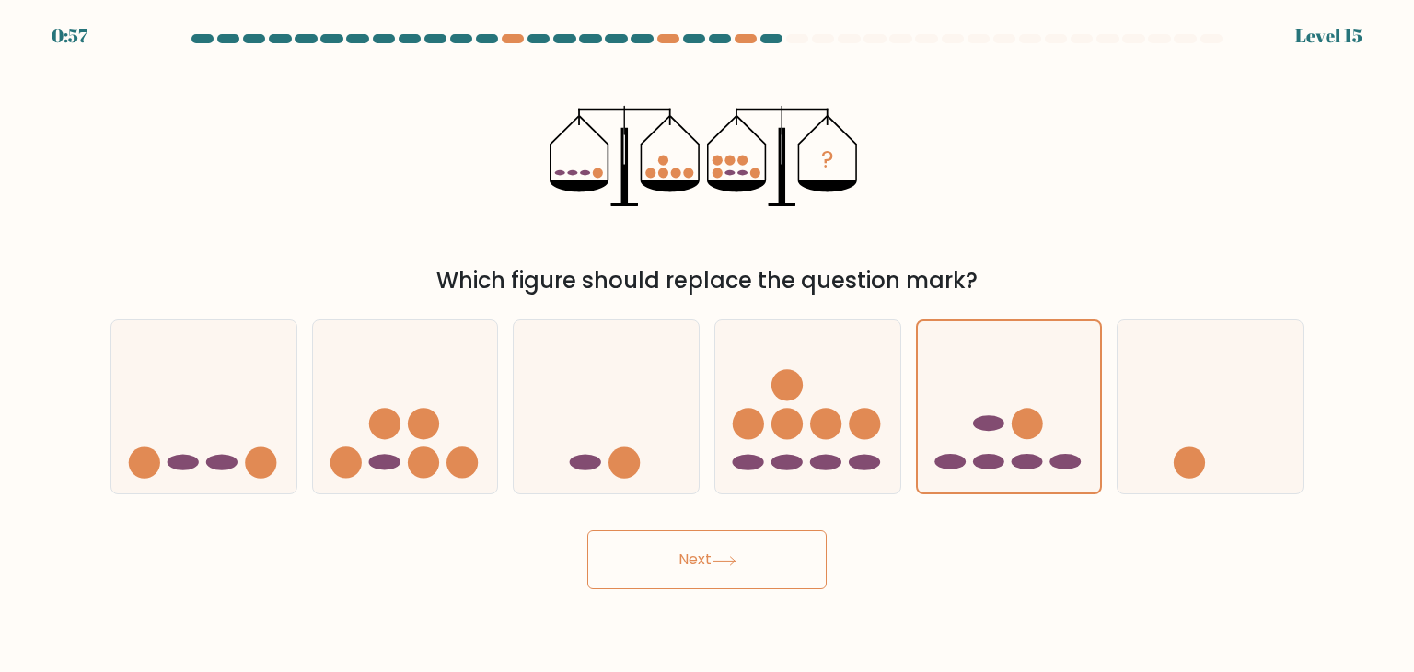
click at [722, 543] on button "Next" at bounding box center [706, 559] width 239 height 59
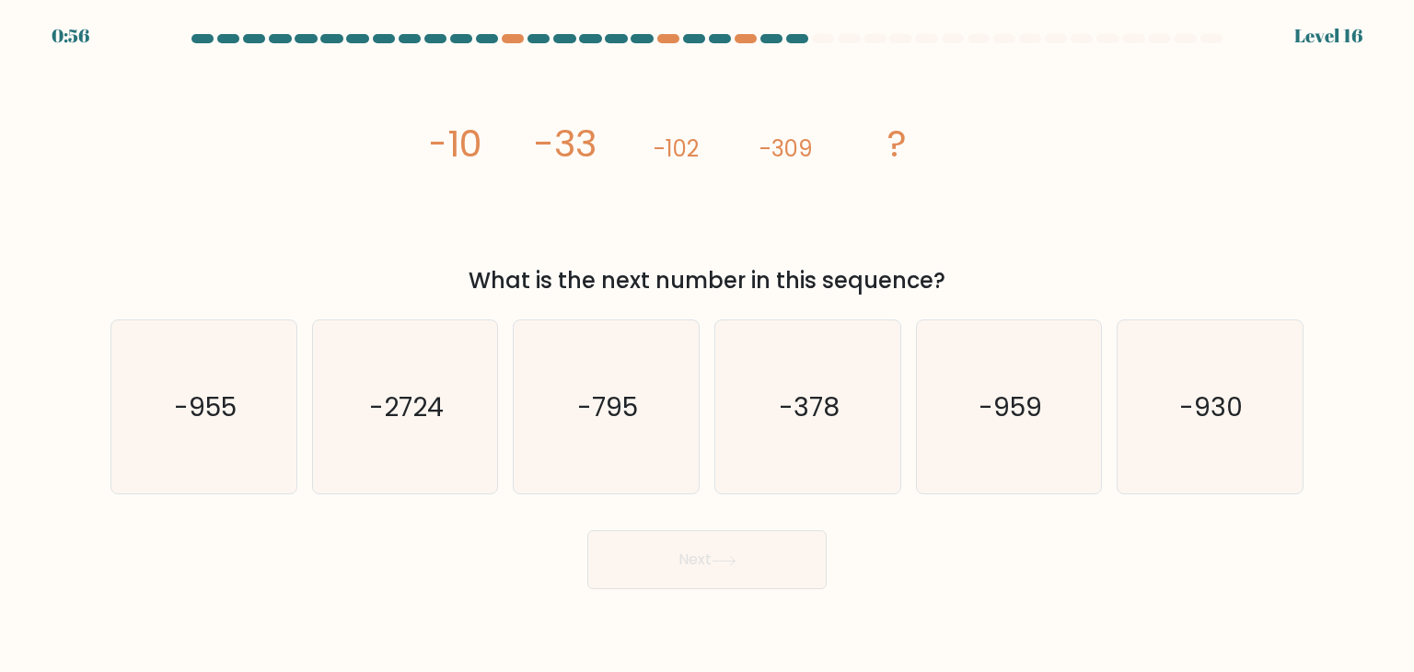
click at [1108, 233] on div "image/svg+xml -10 -33 -102 -309 ? What is the next number in this sequence?" at bounding box center [706, 176] width 1215 height 242
click at [581, 237] on icon "image/svg+xml -10 -33 -102 -309 ?" at bounding box center [707, 156] width 552 height 202
click at [1188, 422] on text "-930" at bounding box center [1212, 406] width 64 height 37
click at [718, 544] on button "Next" at bounding box center [706, 559] width 239 height 59
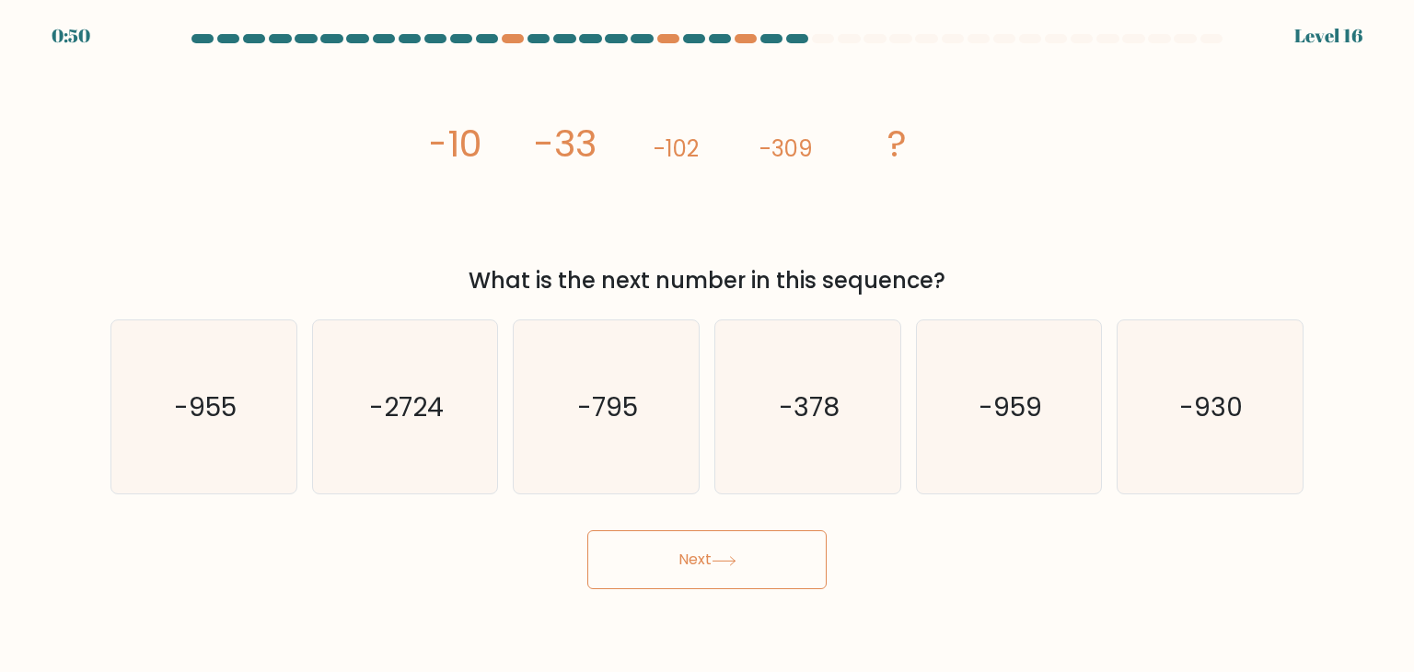
click at [1157, 226] on div "image/svg+xml -10 -33 -102 -309 ? What is the next number in this sequence?" at bounding box center [706, 176] width 1215 height 242
click at [1215, 426] on icon "-930" at bounding box center [1209, 406] width 173 height 173
click at [708, 345] on input "f. -930" at bounding box center [707, 340] width 1 height 9
radio input "true"
click at [736, 565] on icon at bounding box center [724, 561] width 25 height 10
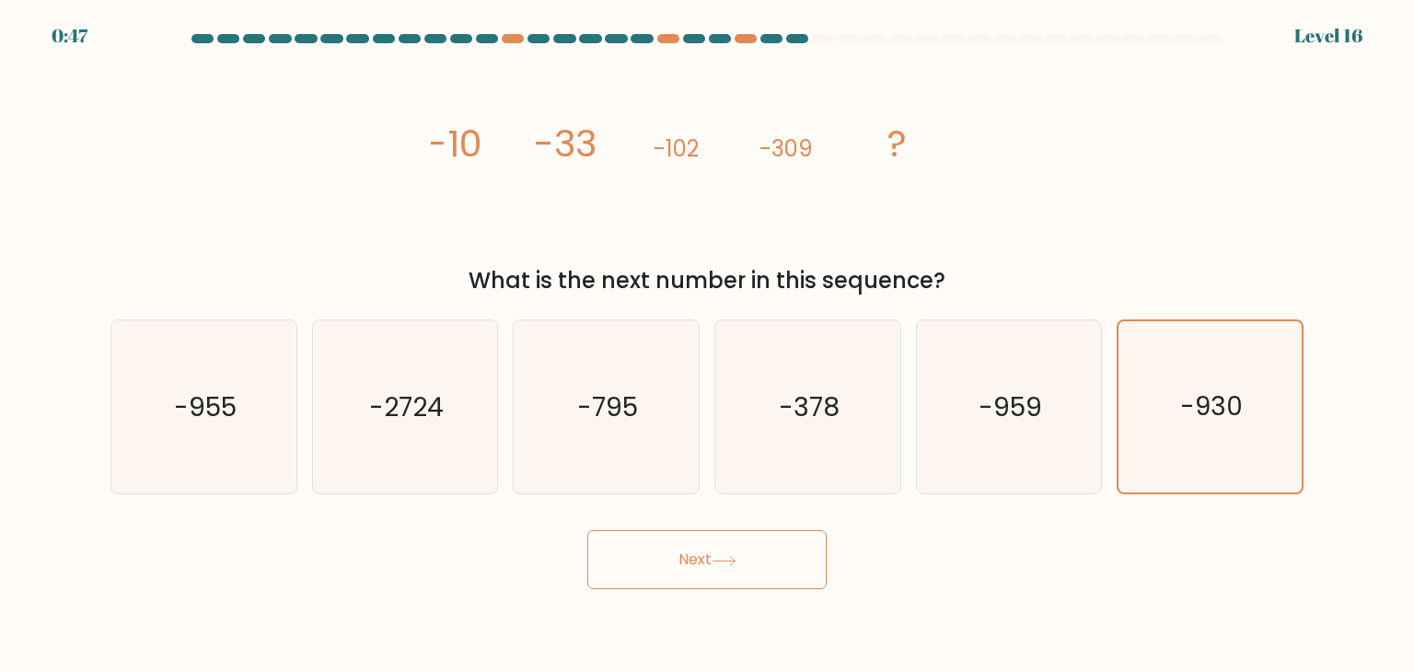
click at [736, 565] on icon at bounding box center [724, 561] width 25 height 10
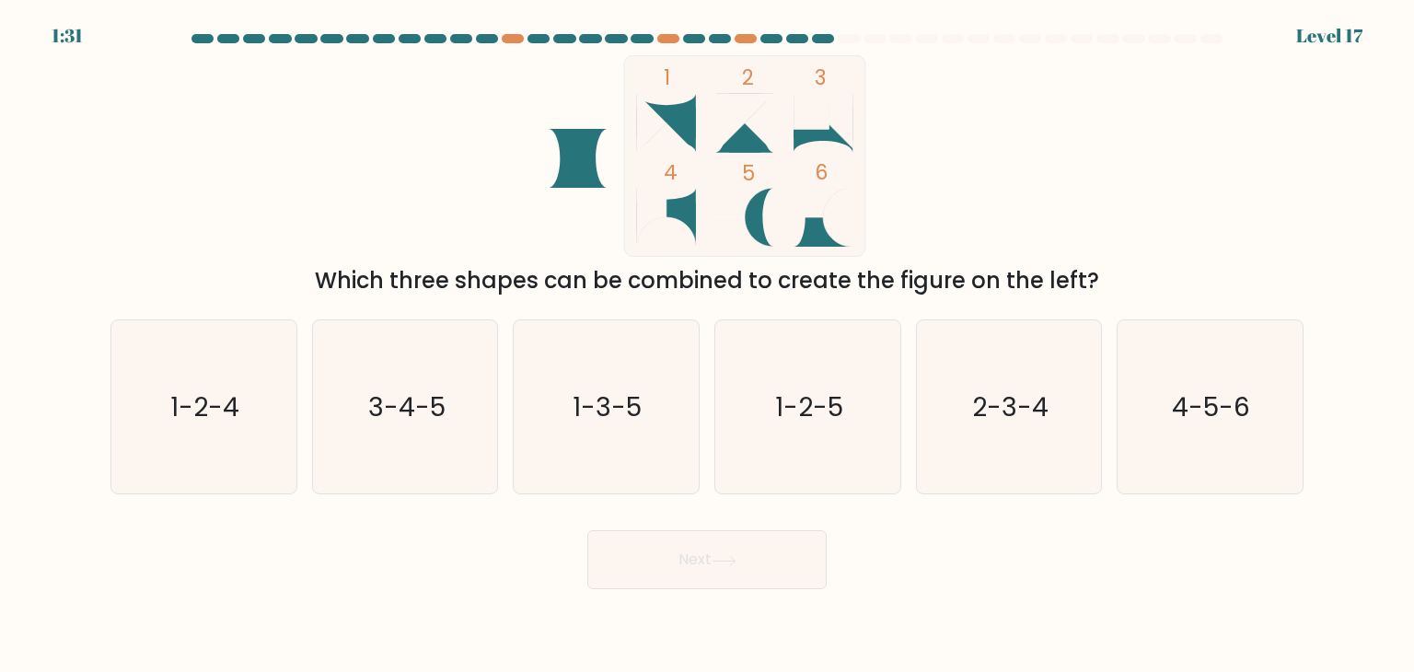
click at [1025, 189] on div "1 2 3 4 5 6 Which three shapes can be combined to create the figure on the left?" at bounding box center [706, 176] width 1215 height 242
click at [446, 410] on icon "3-4-5" at bounding box center [405, 406] width 173 height 173
click at [707, 345] on input "b. 3-4-5" at bounding box center [707, 340] width 1 height 9
radio input "true"
click at [1046, 415] on text "2-3-4" at bounding box center [1010, 406] width 76 height 37
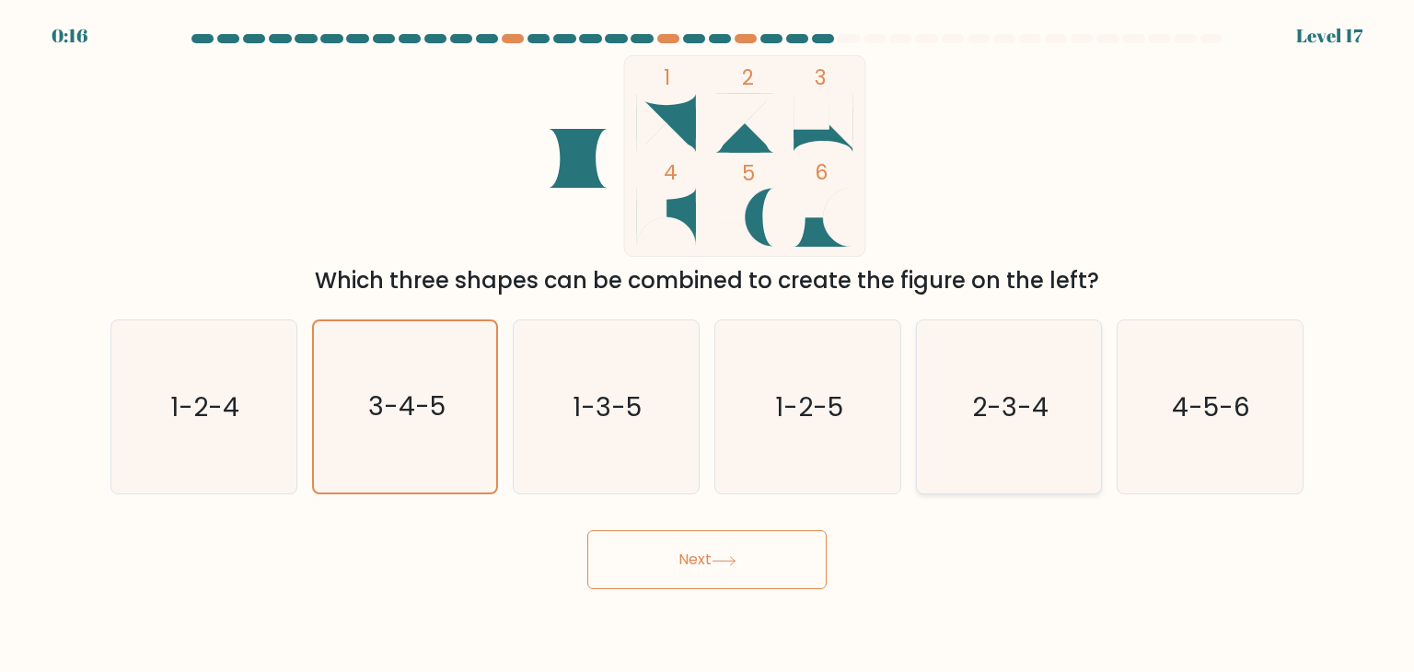
click at [708, 345] on input "e. 2-3-4" at bounding box center [707, 340] width 1 height 9
radio input "true"
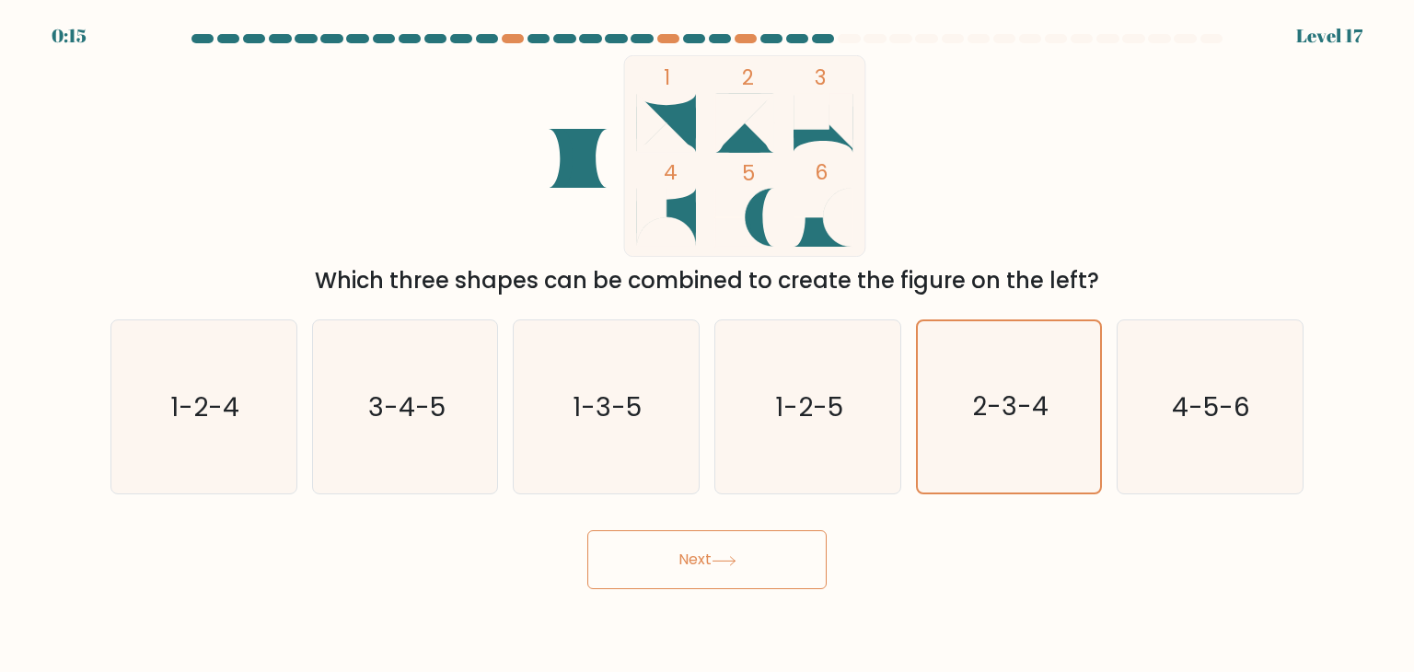
click at [782, 549] on button "Next" at bounding box center [706, 559] width 239 height 59
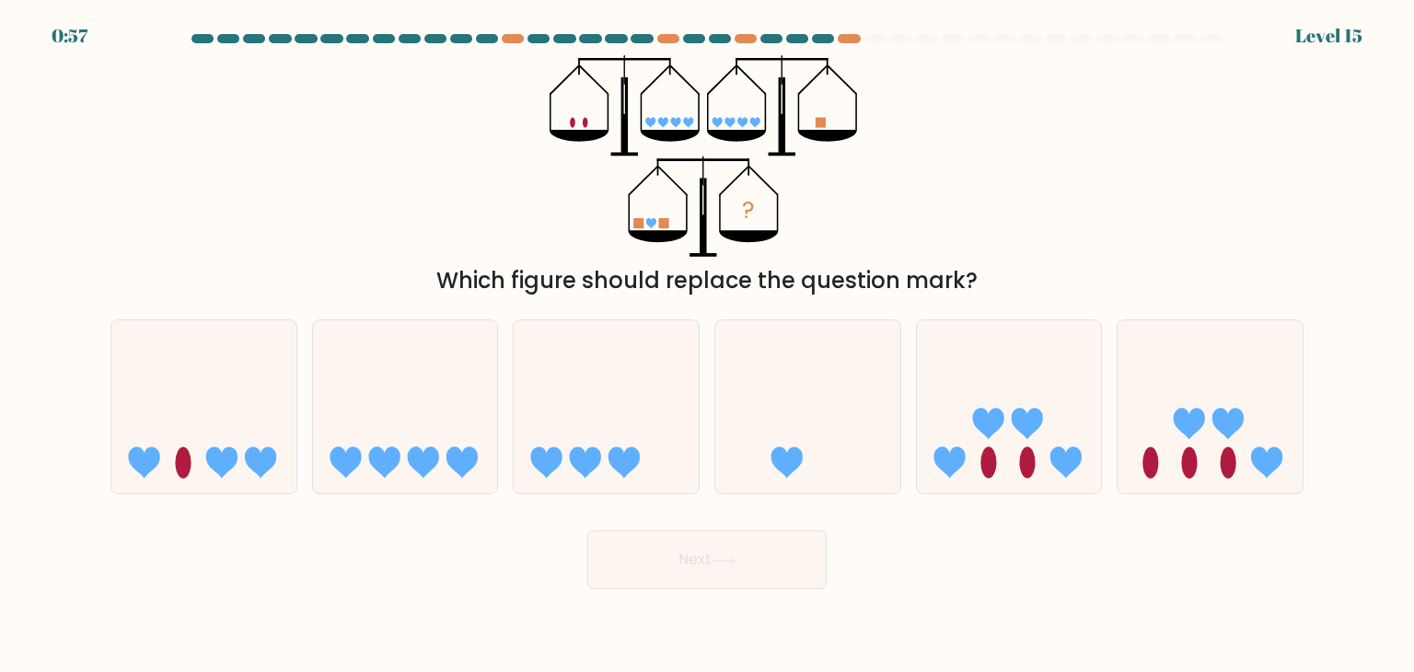
click at [840, 33] on div "0:57 Level 15" at bounding box center [707, 25] width 1414 height 50
click at [897, 100] on div "? Which figure should replace the question mark?" at bounding box center [706, 176] width 1215 height 242
click at [949, 141] on div "? Which figure should replace the question mark?" at bounding box center [706, 176] width 1215 height 242
click at [1230, 432] on icon at bounding box center [1227, 424] width 31 height 31
click at [708, 345] on input "f." at bounding box center [707, 340] width 1 height 9
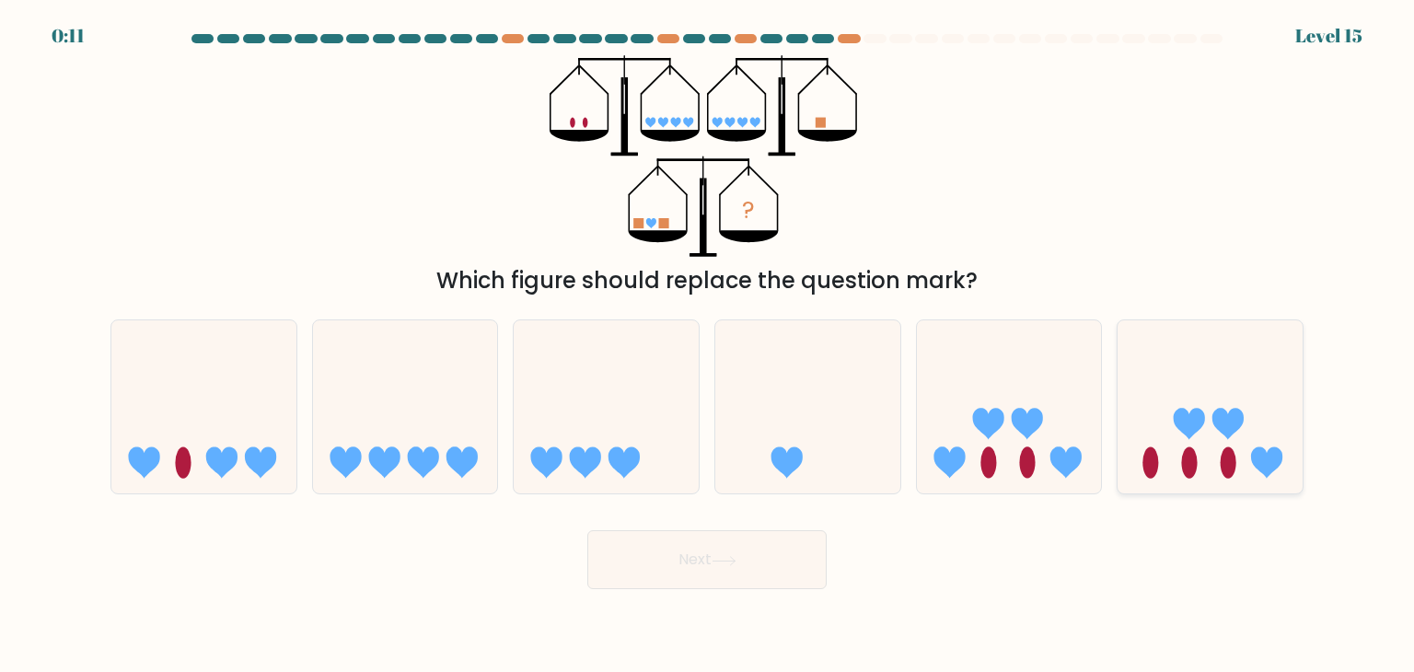
radio input "true"
click at [723, 550] on button "Next" at bounding box center [706, 559] width 239 height 59
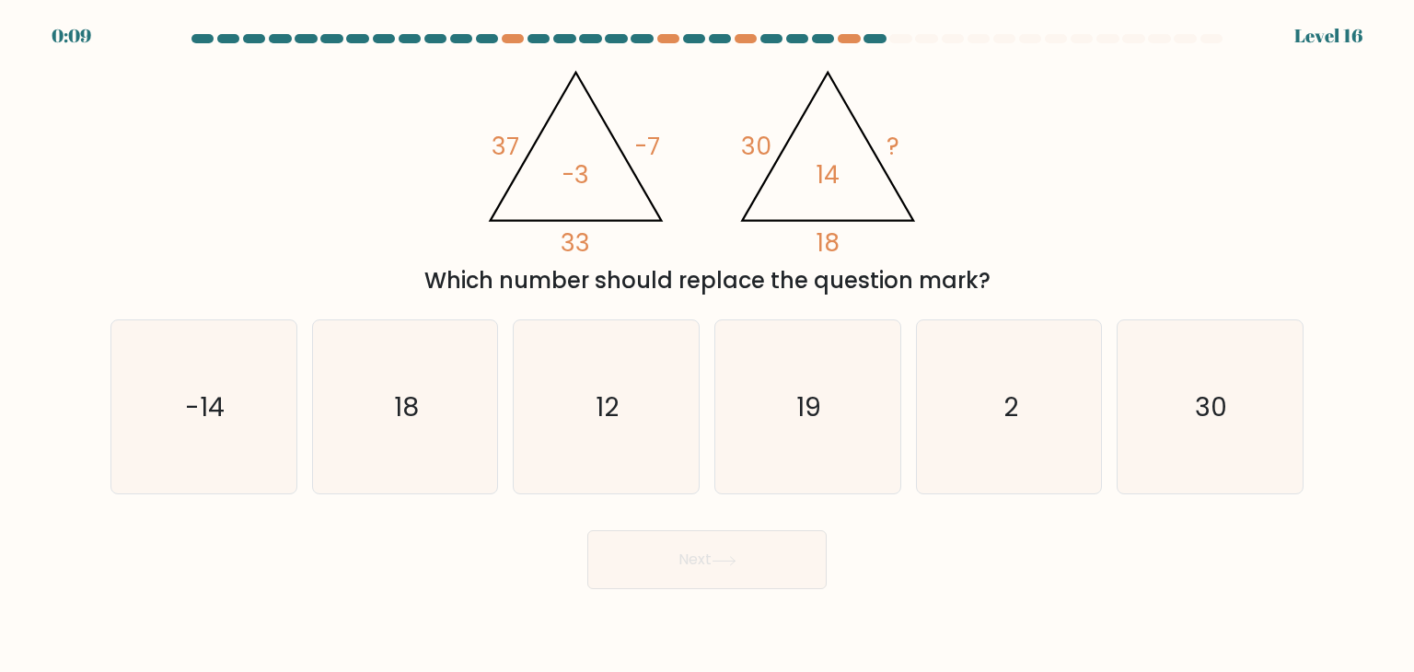
click at [1049, 58] on div "@import url('https://fonts.googleapis.com/css?family=Abril+Fatface:400,100,100i…" at bounding box center [706, 176] width 1215 height 242
click at [432, 399] on icon "18" at bounding box center [405, 406] width 173 height 173
click at [707, 345] on input "b. 18" at bounding box center [707, 340] width 1 height 9
radio input "true"
click at [668, 560] on button "Next" at bounding box center [706, 559] width 239 height 59
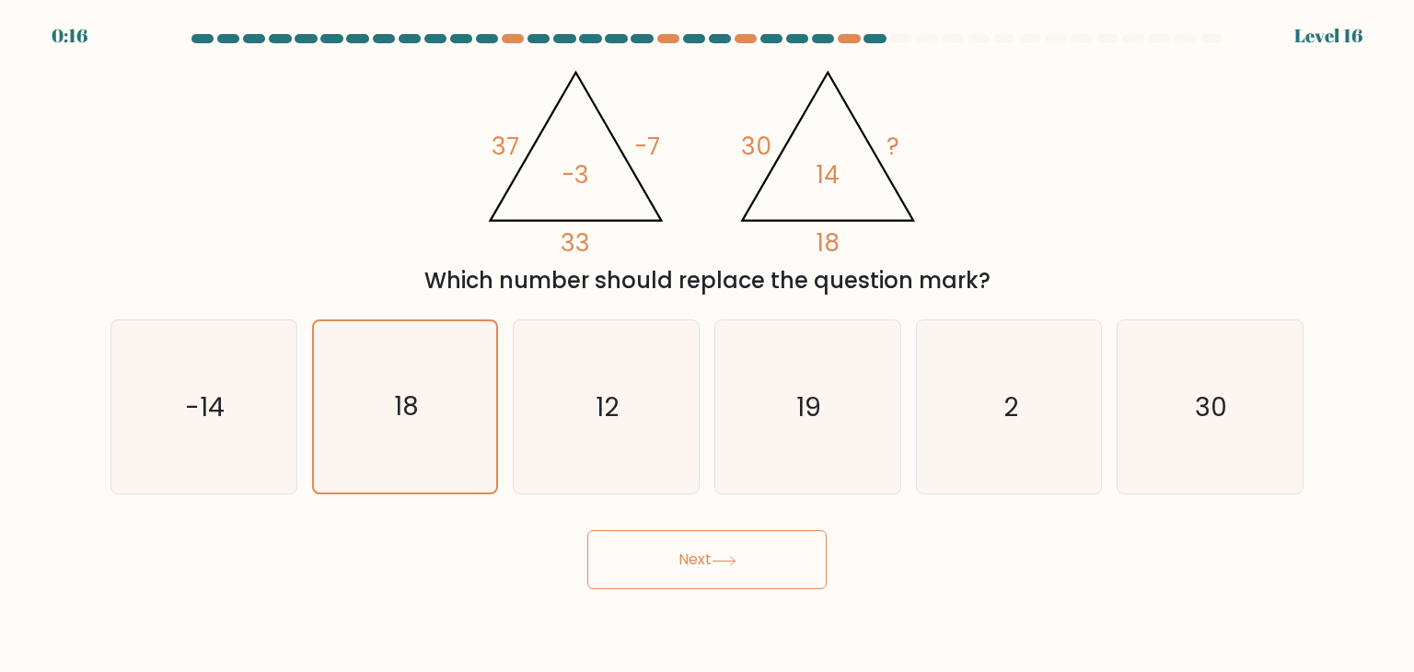
click at [668, 560] on button "Next" at bounding box center [706, 559] width 239 height 59
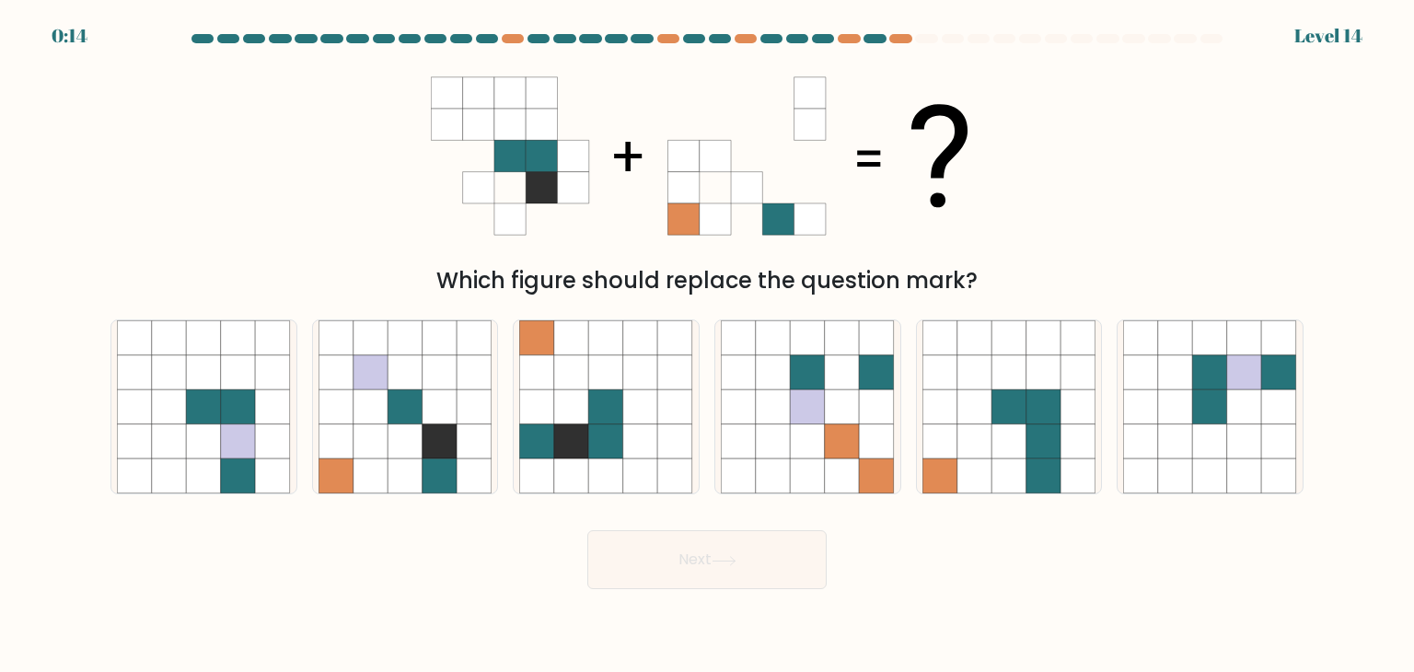
click at [1005, 198] on div "Which figure should replace the question mark?" at bounding box center [706, 176] width 1215 height 242
click at [613, 412] on icon at bounding box center [606, 406] width 35 height 35
click at [707, 345] on input "c." at bounding box center [707, 340] width 1 height 9
radio input "true"
click at [715, 575] on button "Next" at bounding box center [706, 559] width 239 height 59
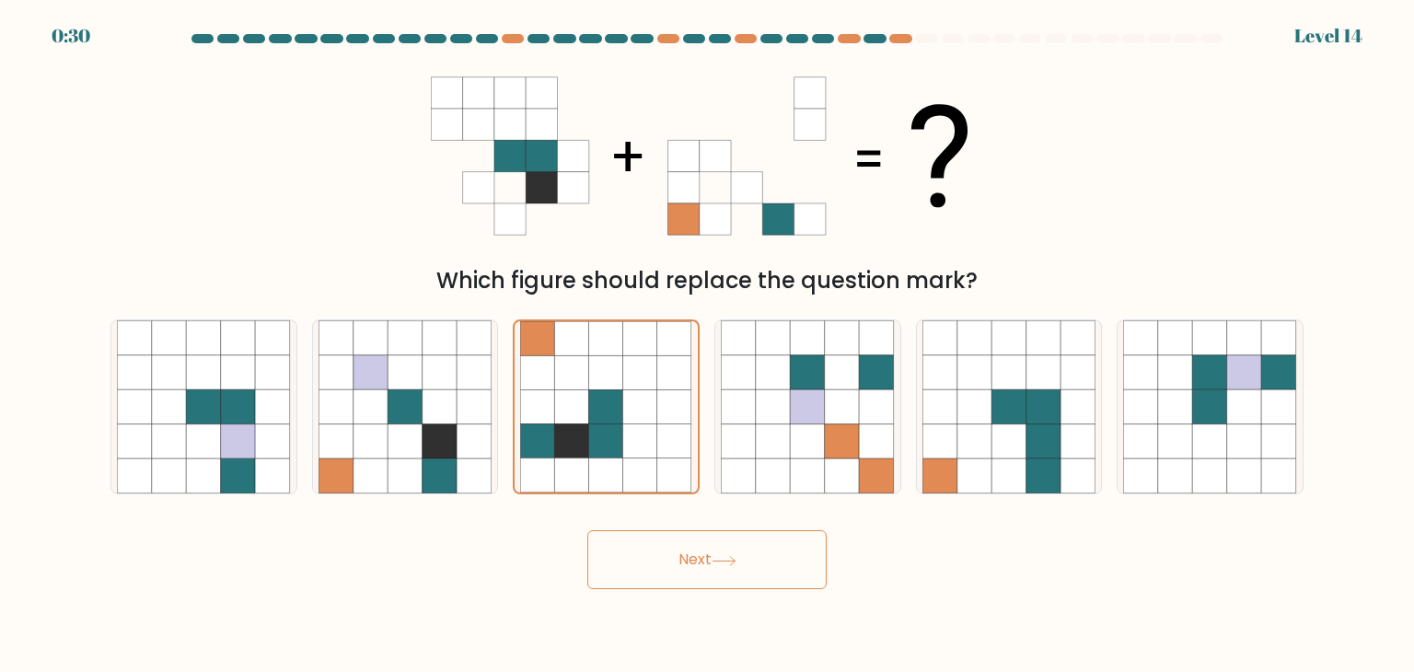
click at [715, 575] on button "Next" at bounding box center [706, 559] width 239 height 59
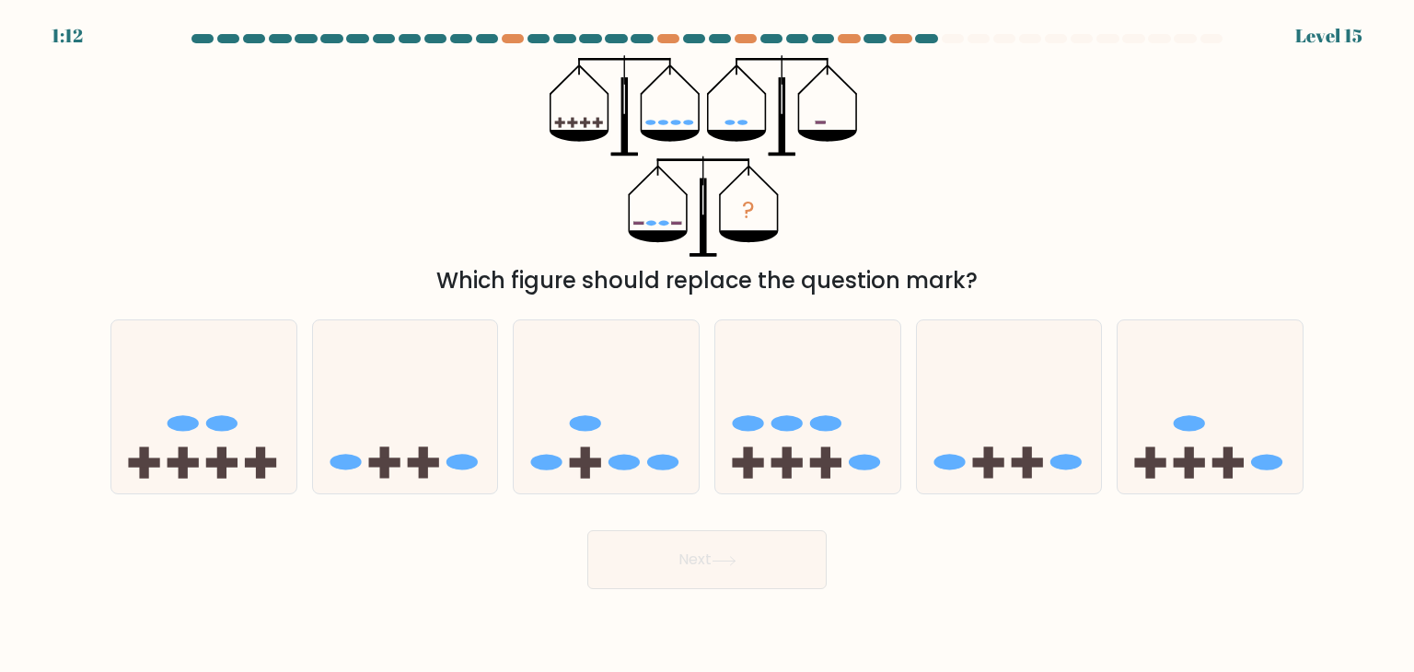
click at [1053, 102] on div "? Which figure should replace the question mark?" at bounding box center [706, 176] width 1215 height 242
click at [897, 174] on div "? Which figure should replace the question mark?" at bounding box center [706, 176] width 1215 height 242
click at [784, 428] on ellipse at bounding box center [786, 424] width 31 height 16
click at [708, 345] on input "d." at bounding box center [707, 340] width 1 height 9
radio input "true"
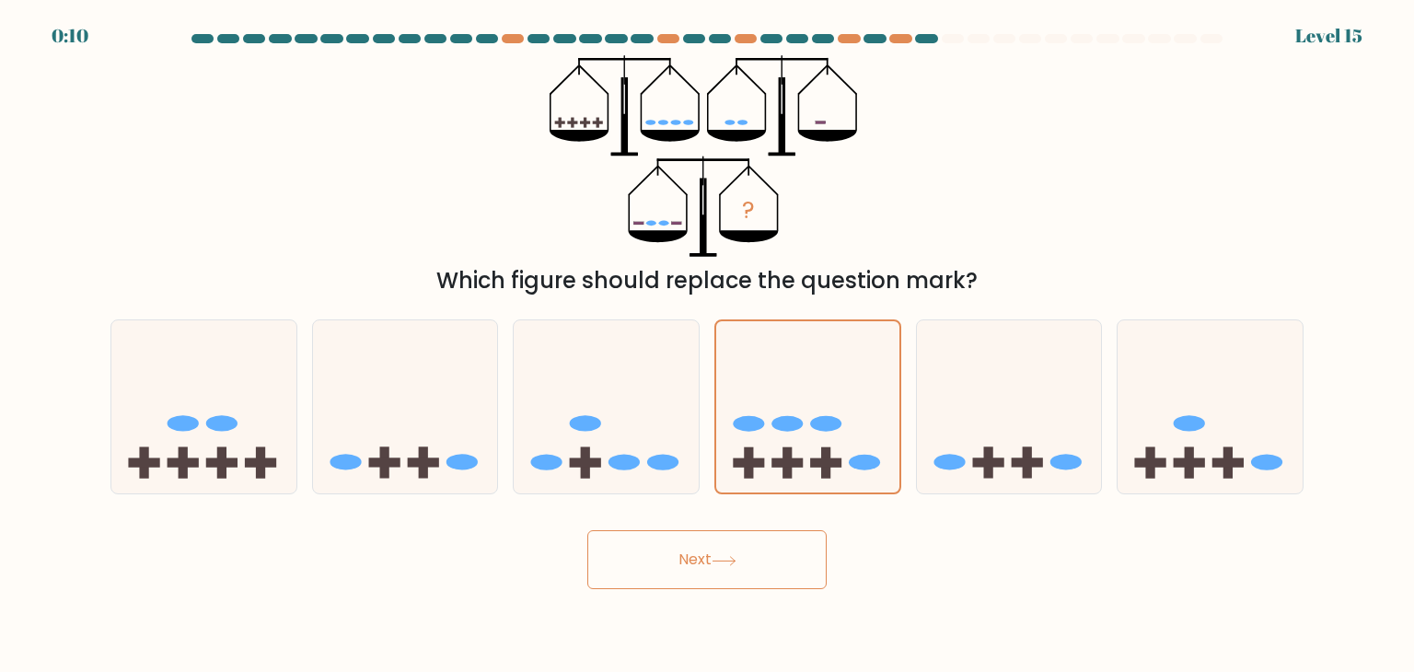
click at [760, 564] on button "Next" at bounding box center [706, 559] width 239 height 59
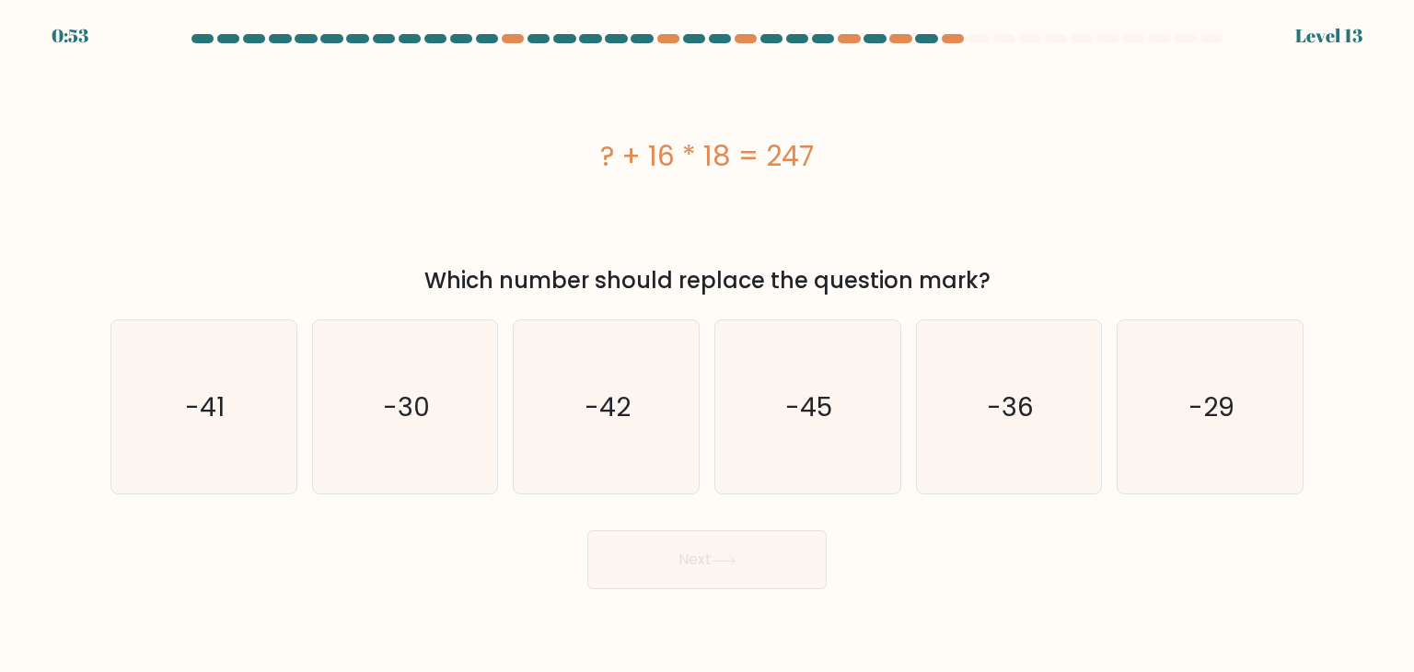
click at [1077, 207] on div "? + 16 * 18 = 247" at bounding box center [706, 156] width 1193 height 202
click at [210, 436] on icon "-41" at bounding box center [203, 406] width 173 height 173
click at [707, 345] on input "a. -41" at bounding box center [707, 340] width 1 height 9
radio input "true"
click at [677, 555] on button "Next" at bounding box center [706, 559] width 239 height 59
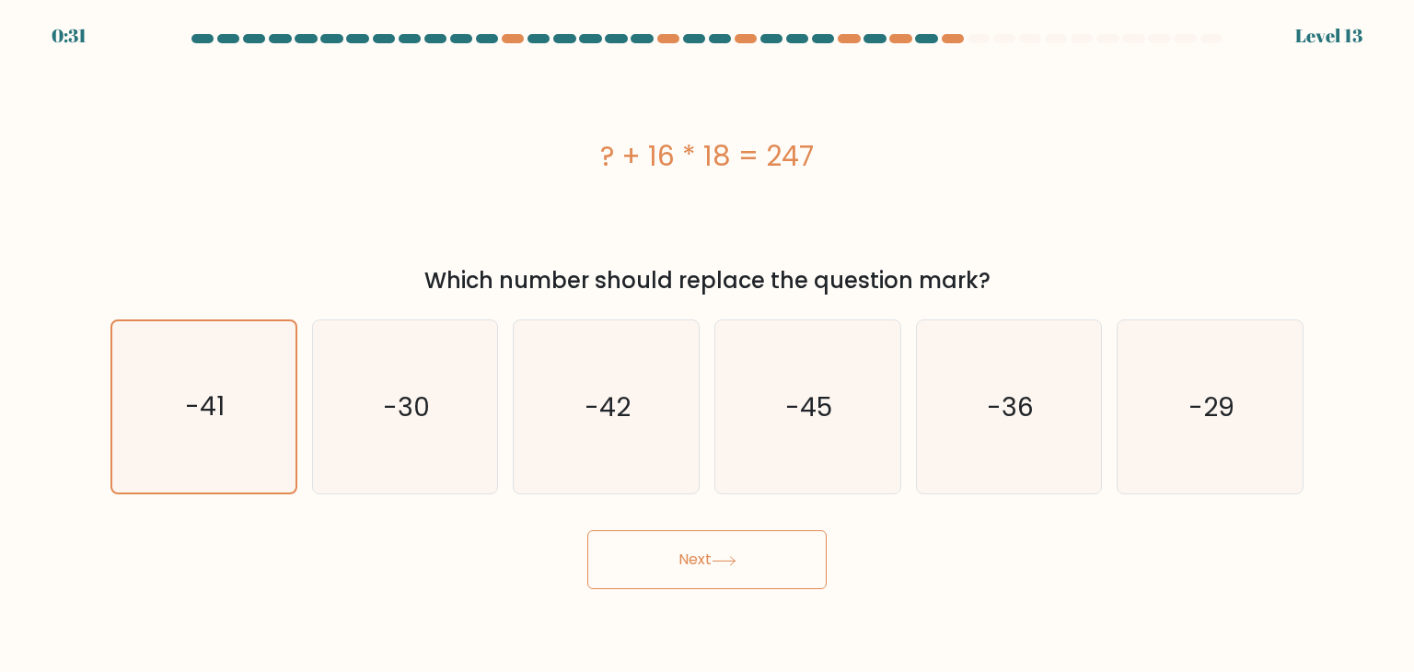
click at [677, 555] on button "Next" at bounding box center [706, 559] width 239 height 59
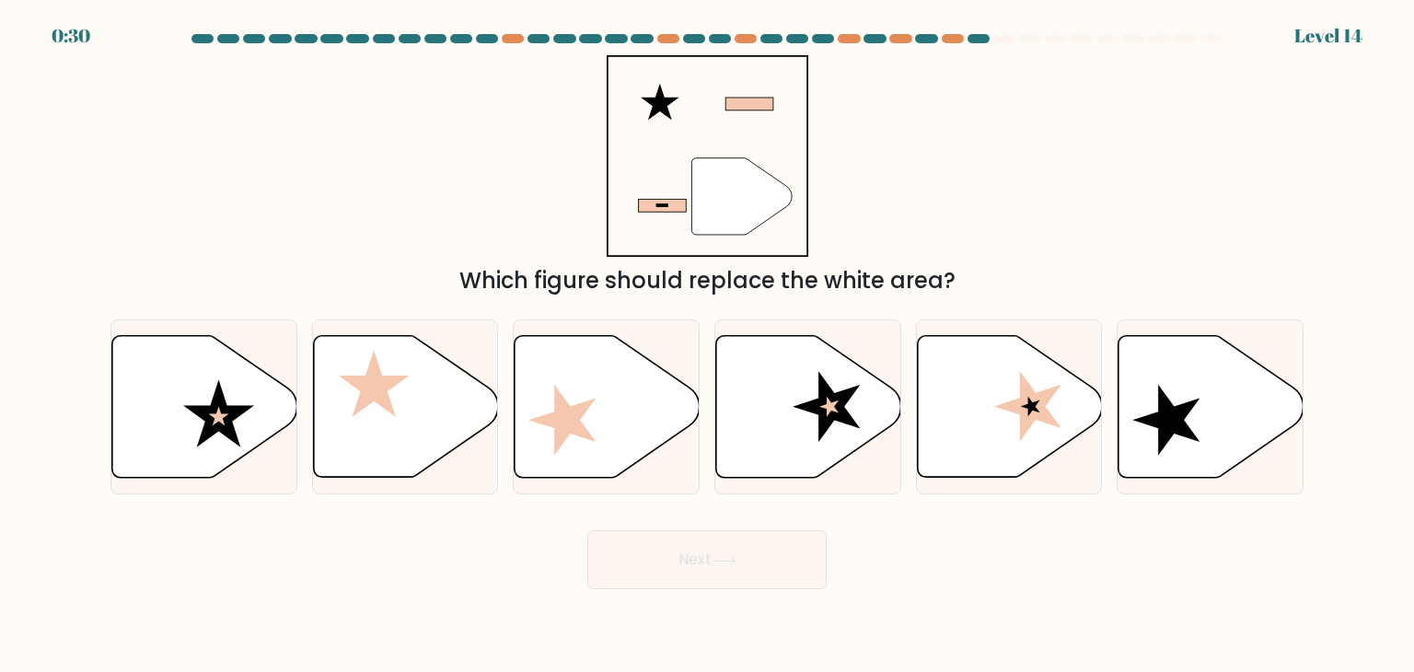
click at [1060, 132] on div "" Which figure should replace the white area?" at bounding box center [706, 176] width 1215 height 242
click at [980, 402] on icon at bounding box center [1009, 407] width 185 height 142
click at [708, 345] on input "e." at bounding box center [707, 340] width 1 height 9
radio input "true"
click at [704, 575] on button "Next" at bounding box center [706, 559] width 239 height 59
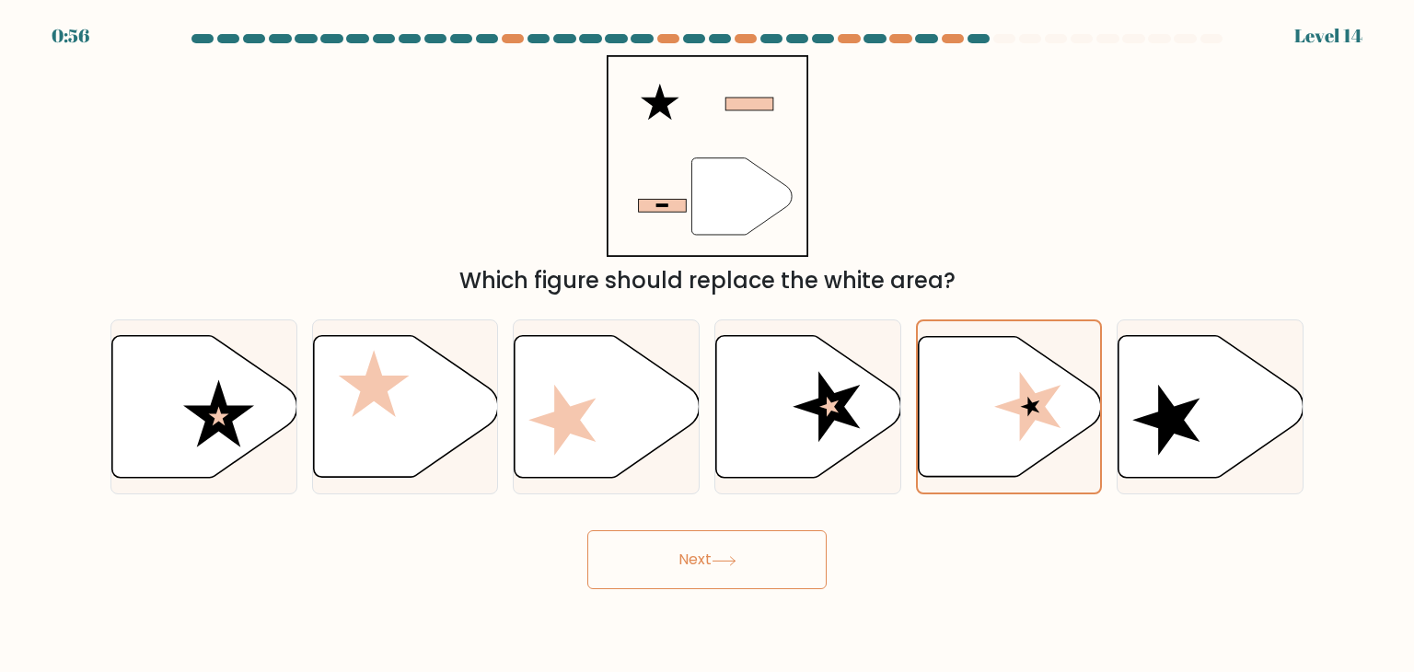
click at [704, 575] on button "Next" at bounding box center [706, 559] width 239 height 59
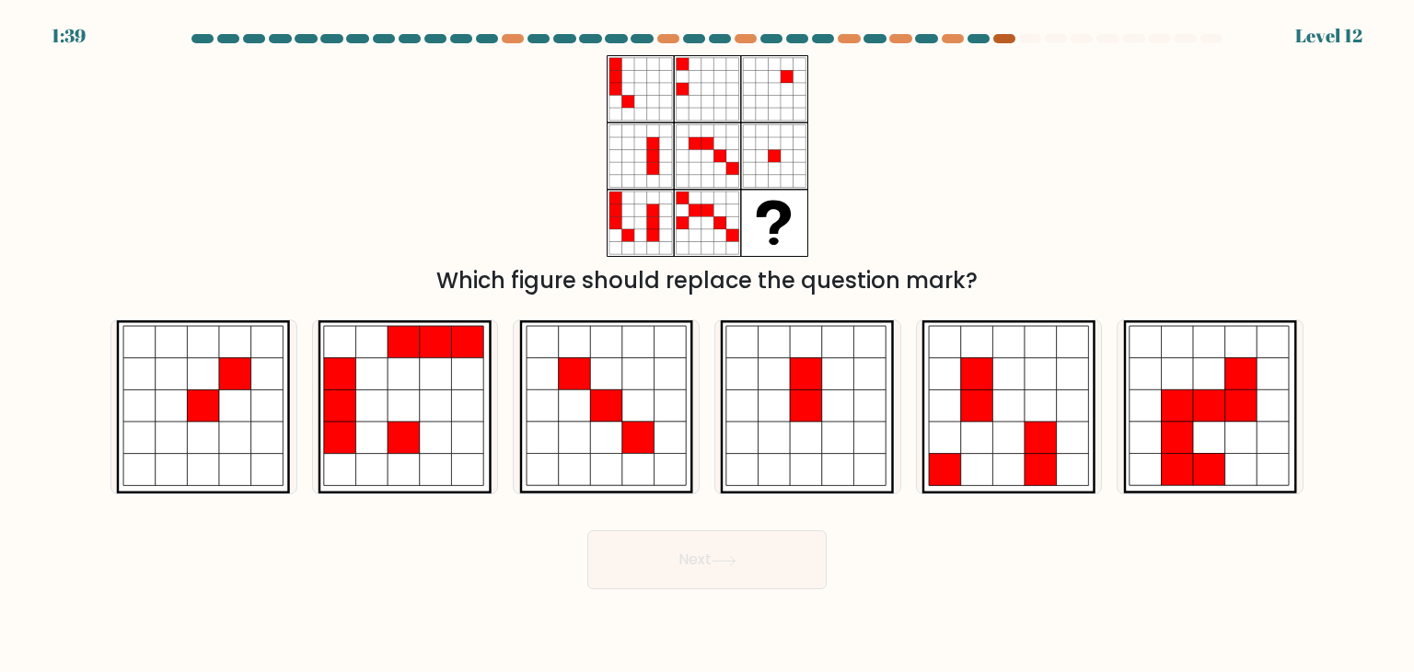
click at [1006, 38] on div at bounding box center [1004, 38] width 22 height 9
click at [1084, 228] on div "Which figure should replace the question mark?" at bounding box center [706, 176] width 1215 height 242
click at [147, 414] on icon at bounding box center [140, 406] width 32 height 32
click at [707, 345] on input "a." at bounding box center [707, 340] width 1 height 9
radio input "true"
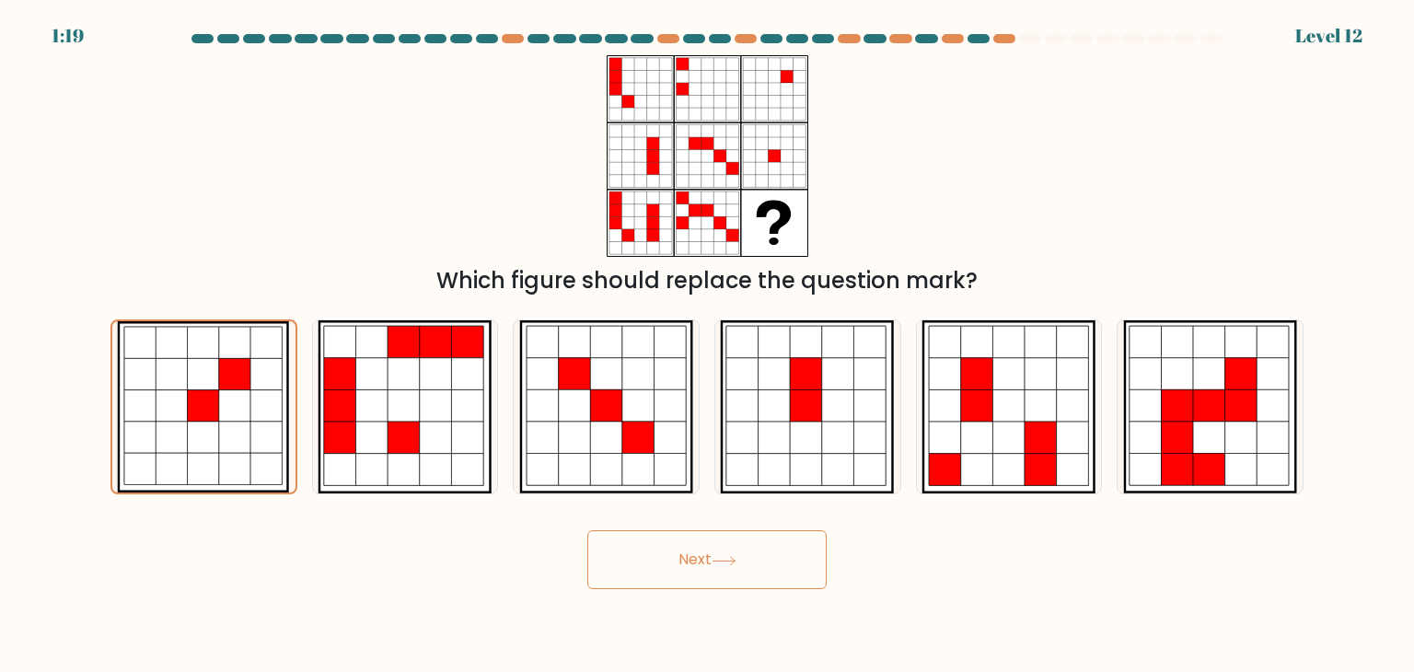
click at [737, 552] on button "Next" at bounding box center [706, 559] width 239 height 59
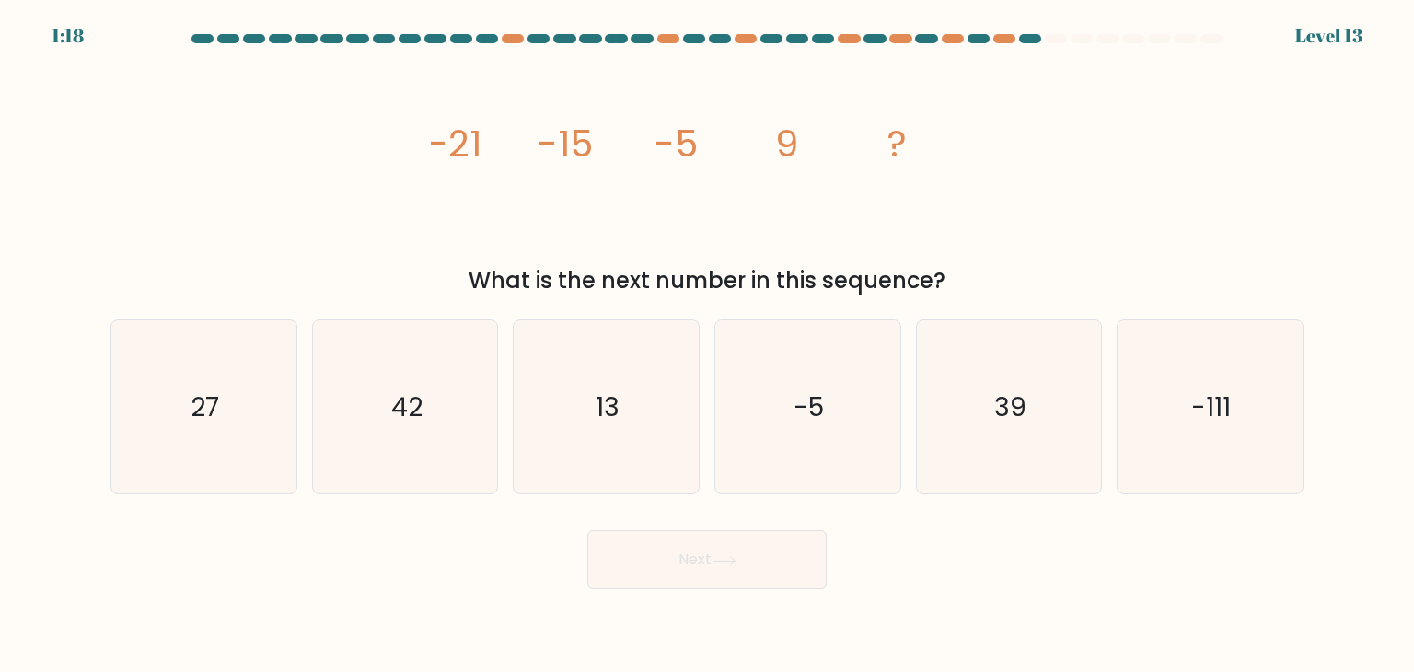
click at [1078, 180] on div "image/svg+xml -21 -15 -5 9 ? What is the next number in this sequence?" at bounding box center [706, 176] width 1215 height 242
click at [327, 198] on div "image/svg+xml -21 -15 -5 9 ? What is the next number in this sequence?" at bounding box center [706, 176] width 1215 height 242
click at [173, 380] on icon "27" at bounding box center [203, 406] width 173 height 173
click at [707, 345] on input "a. 27" at bounding box center [707, 340] width 1 height 9
radio input "true"
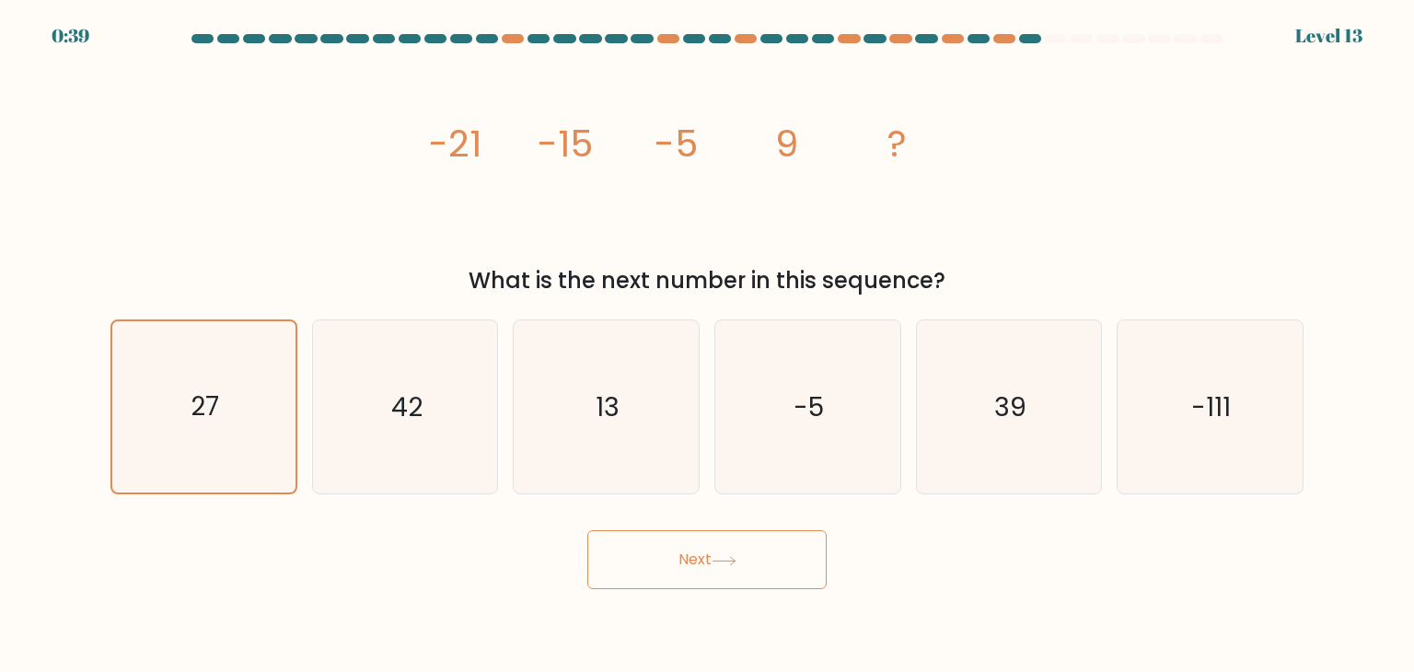
click at [633, 543] on button "Next" at bounding box center [706, 559] width 239 height 59
click at [636, 543] on button "Next" at bounding box center [706, 559] width 239 height 59
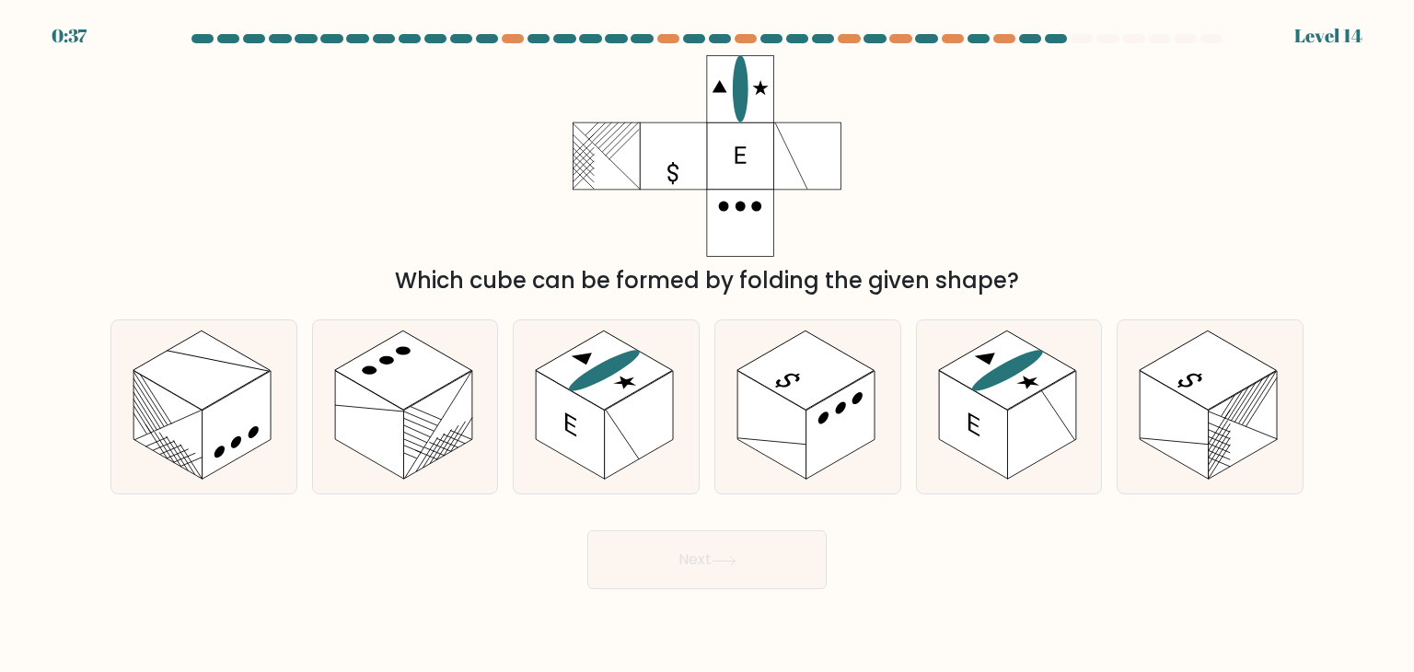
click at [1046, 91] on div "Which cube can be formed by folding the given shape?" at bounding box center [706, 176] width 1215 height 242
click at [613, 397] on rect at bounding box center [604, 369] width 137 height 79
click at [707, 345] on input "c." at bounding box center [707, 340] width 1 height 9
radio input "true"
click at [991, 391] on rect at bounding box center [1006, 369] width 137 height 79
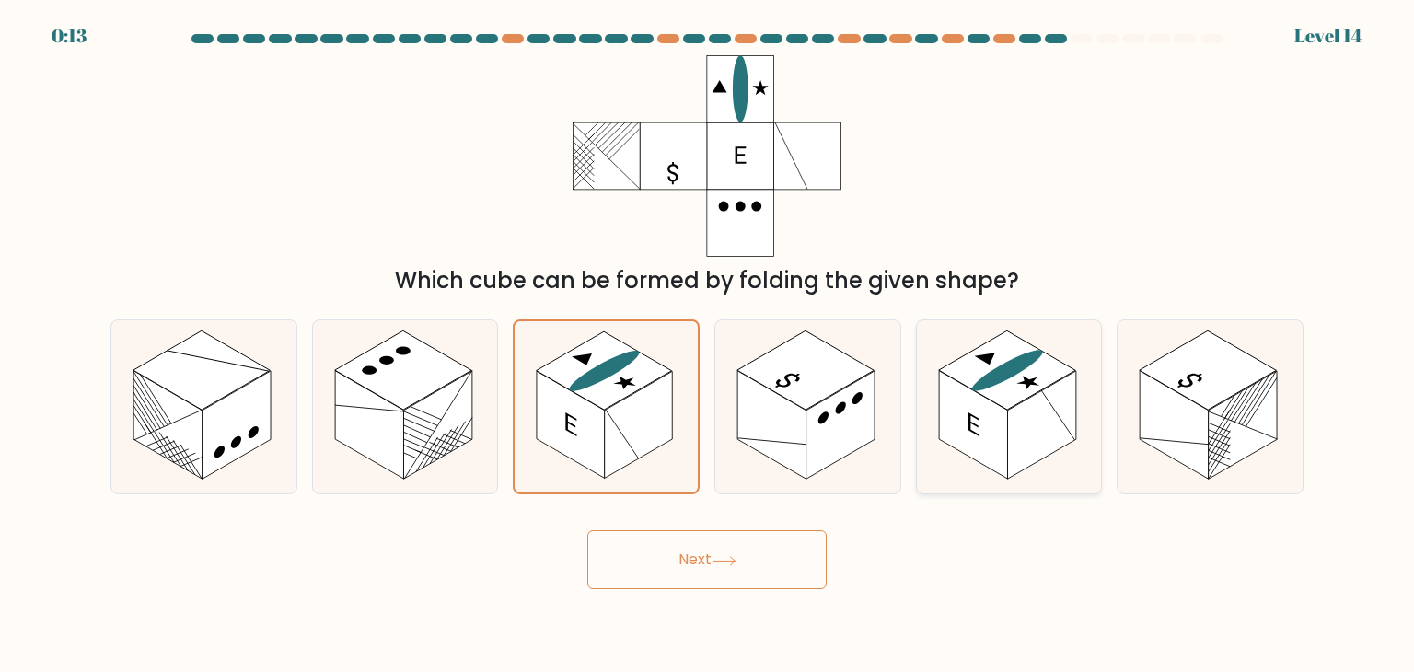
click at [708, 345] on input "e." at bounding box center [707, 340] width 1 height 9
radio input "true"
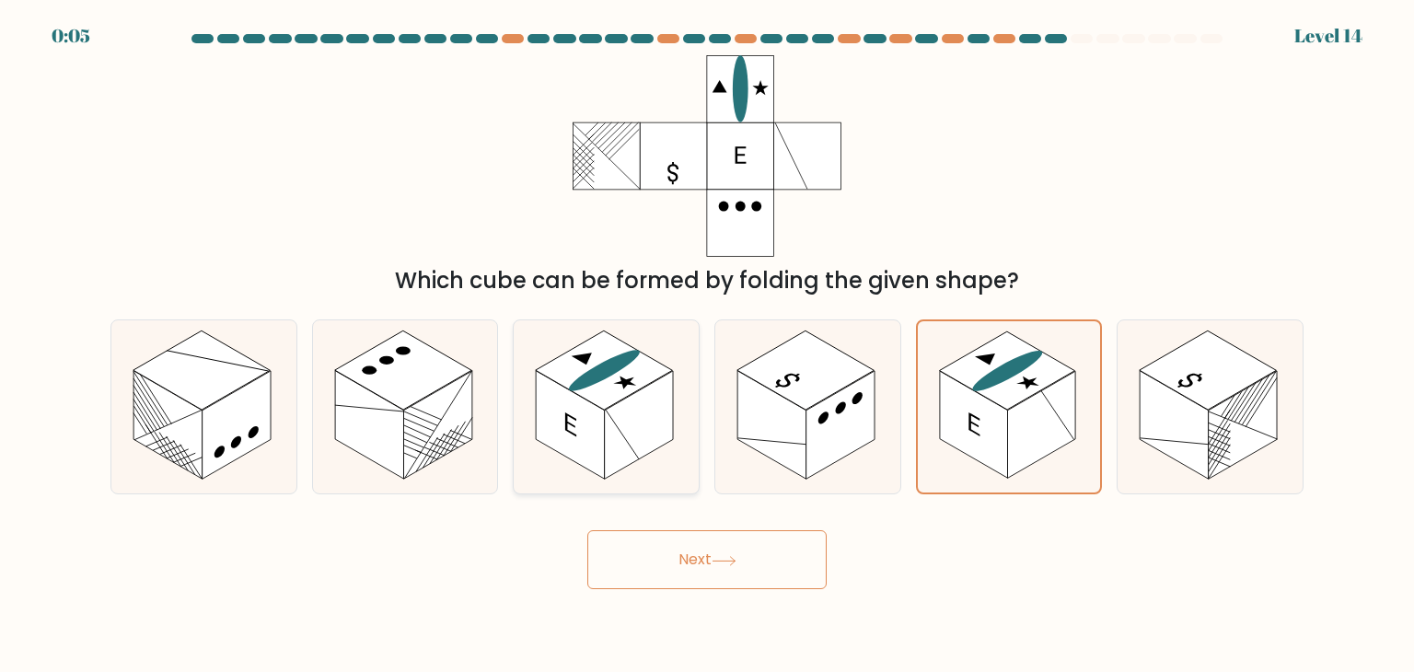
click at [645, 383] on rect at bounding box center [604, 369] width 137 height 79
click at [707, 345] on input "c." at bounding box center [707, 340] width 1 height 9
radio input "true"
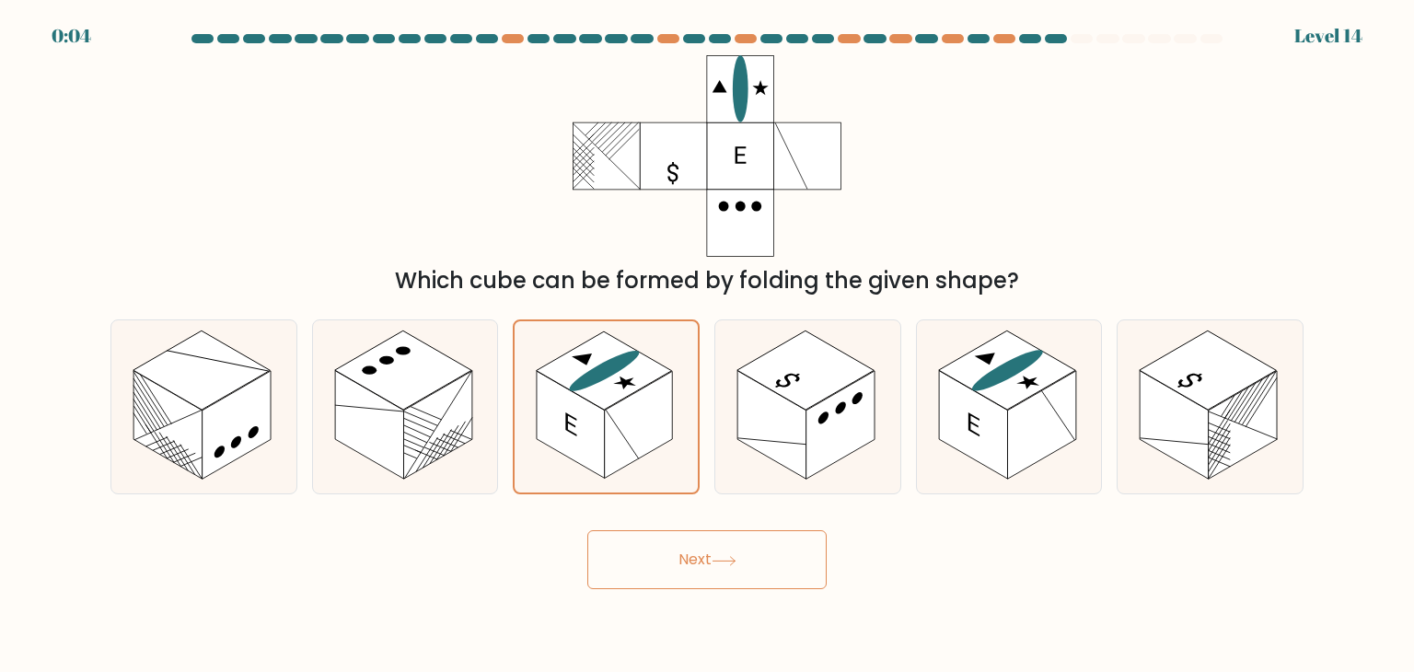
click at [714, 582] on button "Next" at bounding box center [706, 559] width 239 height 59
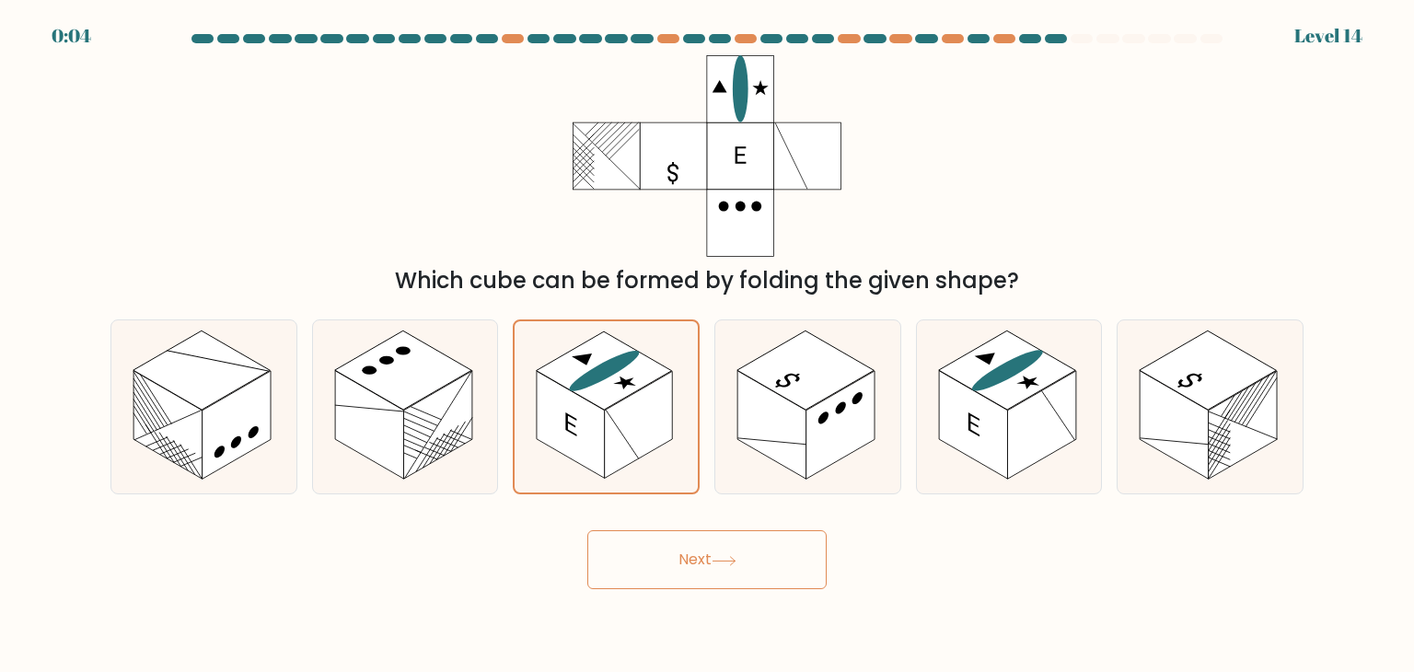
click at [714, 582] on button "Next" at bounding box center [706, 559] width 239 height 59
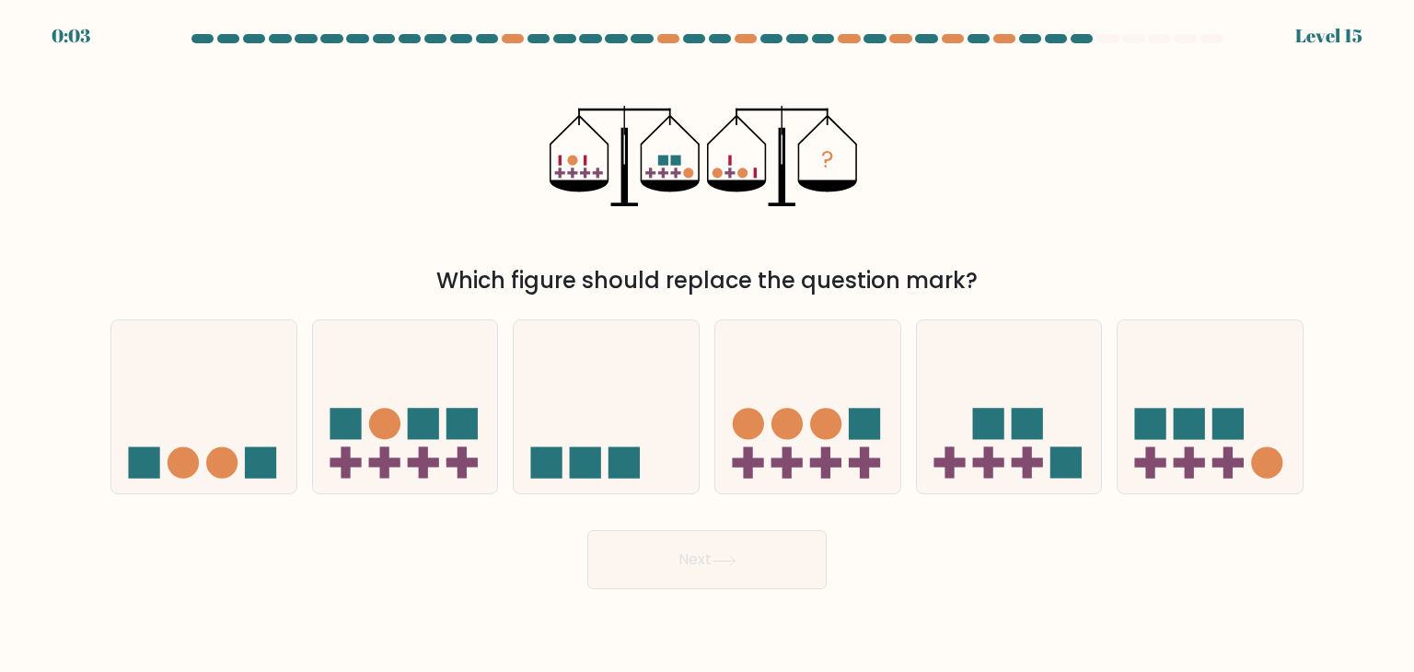
click at [714, 582] on button "Next" at bounding box center [706, 559] width 239 height 59
click at [1141, 156] on div "? Which figure should replace the question mark?" at bounding box center [706, 176] width 1215 height 242
click at [225, 443] on icon at bounding box center [203, 406] width 185 height 153
click at [707, 345] on input "a." at bounding box center [707, 340] width 1 height 9
radio input "true"
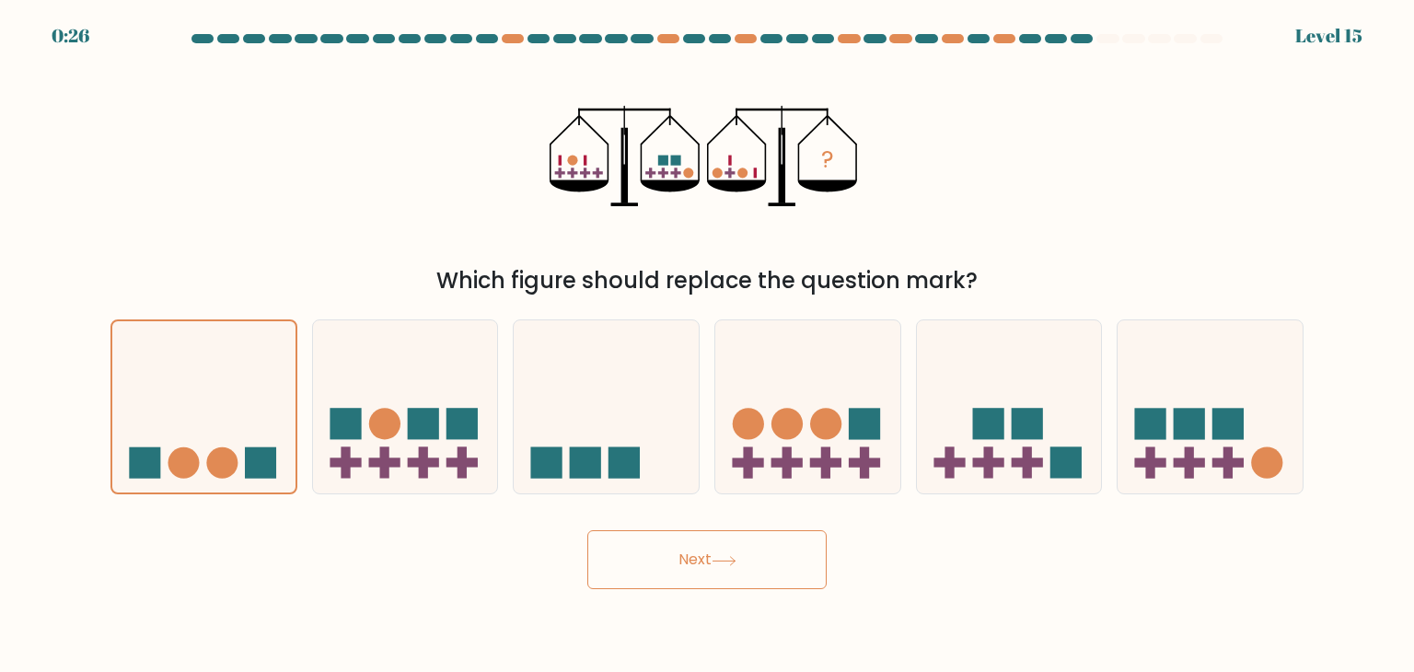
click at [682, 562] on button "Next" at bounding box center [706, 559] width 239 height 59
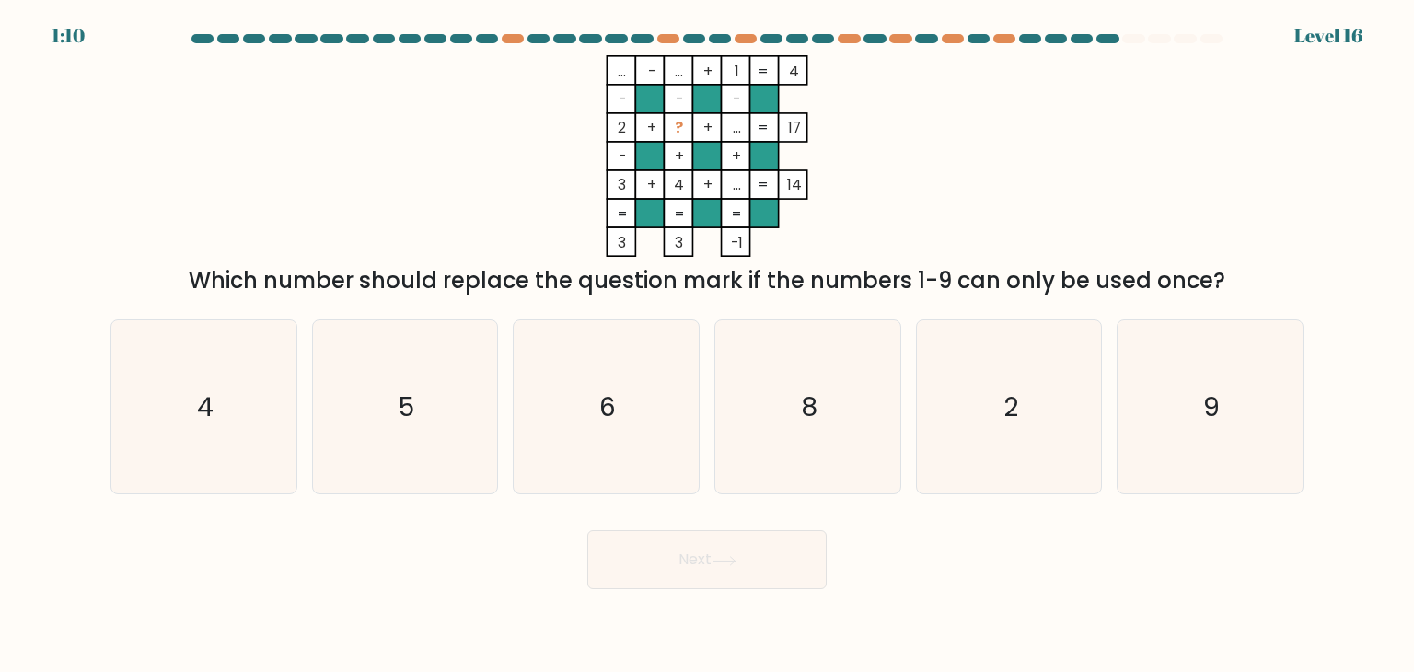
click at [1041, 182] on div "... - ... + 1 4 - - - 2 + ? + ... 17 - + + 3 + 4 + ... = 14 = = = = 3 3 -1 = Wh…" at bounding box center [706, 176] width 1215 height 242
click at [926, 127] on icon "... - ... + 1 4 - - - 2 + ? + ... 17 - + + 3 + 4 + ... = 14 = = = = 3 3 -1 =" at bounding box center [707, 156] width 552 height 202
click at [662, 368] on icon "6" at bounding box center [605, 406] width 173 height 173
click at [707, 345] on input "c. 6" at bounding box center [707, 340] width 1 height 9
radio input "true"
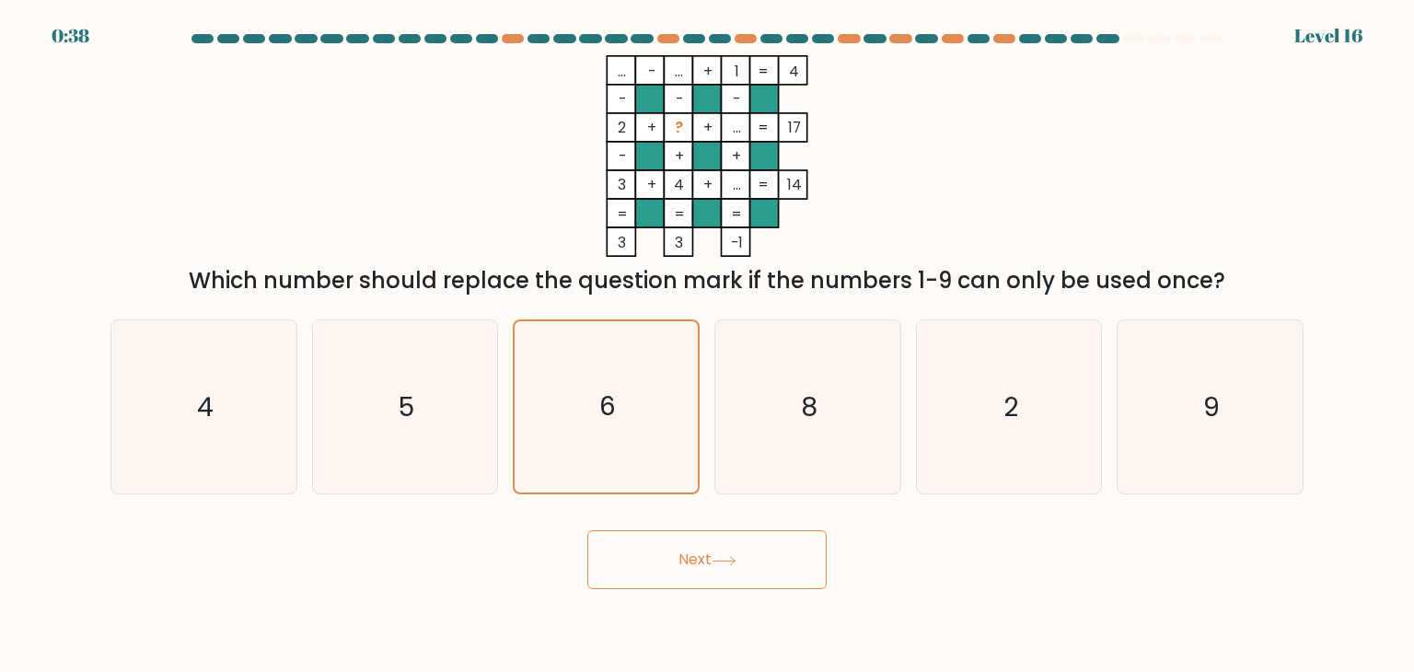
click at [713, 528] on div "Next" at bounding box center [706, 552] width 1215 height 73
click at [711, 557] on button "Next" at bounding box center [706, 559] width 239 height 59
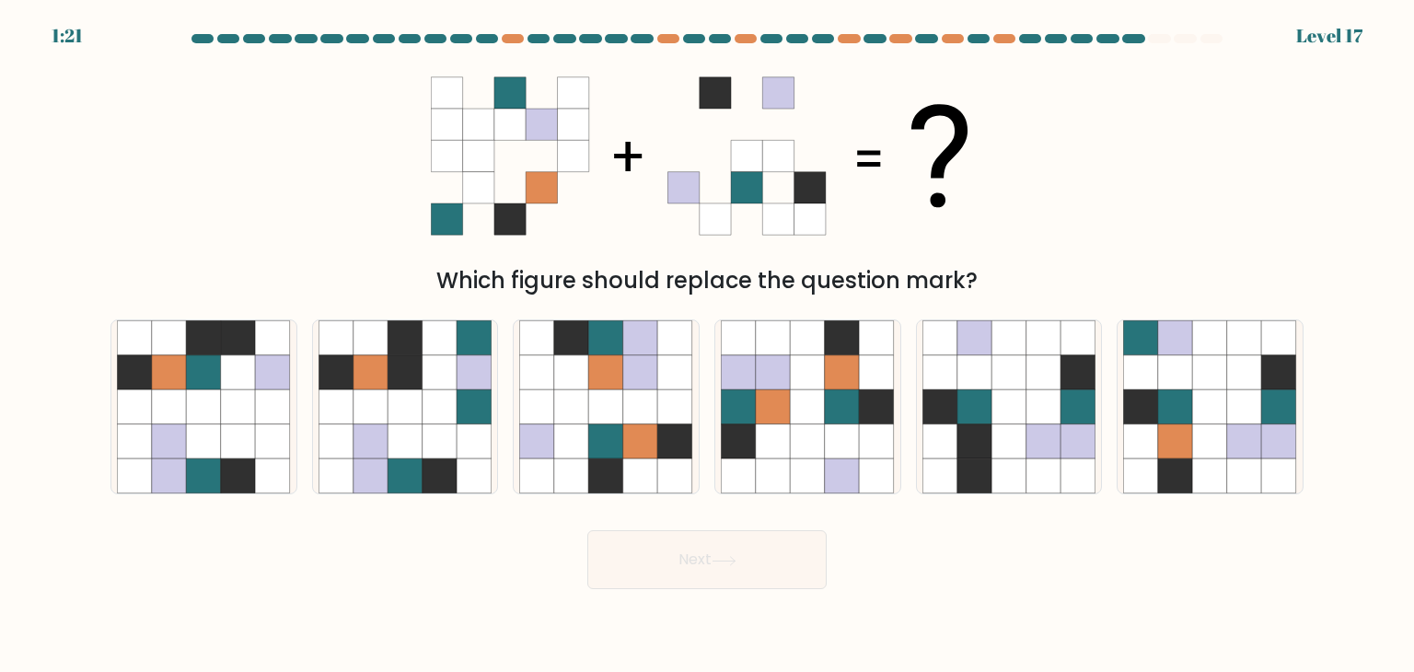
click at [1098, 191] on div "Which figure should replace the question mark?" at bounding box center [706, 176] width 1215 height 242
click at [1188, 397] on icon at bounding box center [1175, 406] width 35 height 35
click at [708, 345] on input "f." at bounding box center [707, 340] width 1 height 9
radio input "true"
click at [782, 557] on button "Next" at bounding box center [706, 559] width 239 height 59
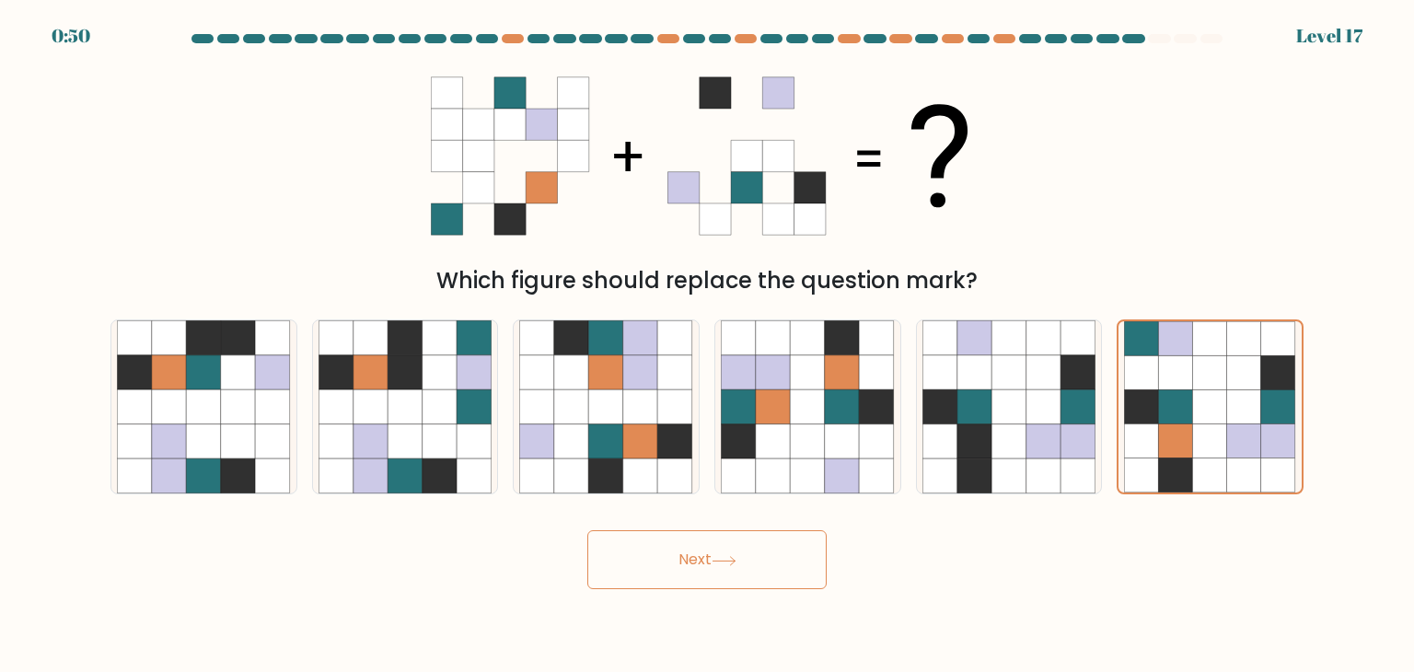
click at [782, 557] on button "Next" at bounding box center [706, 559] width 239 height 59
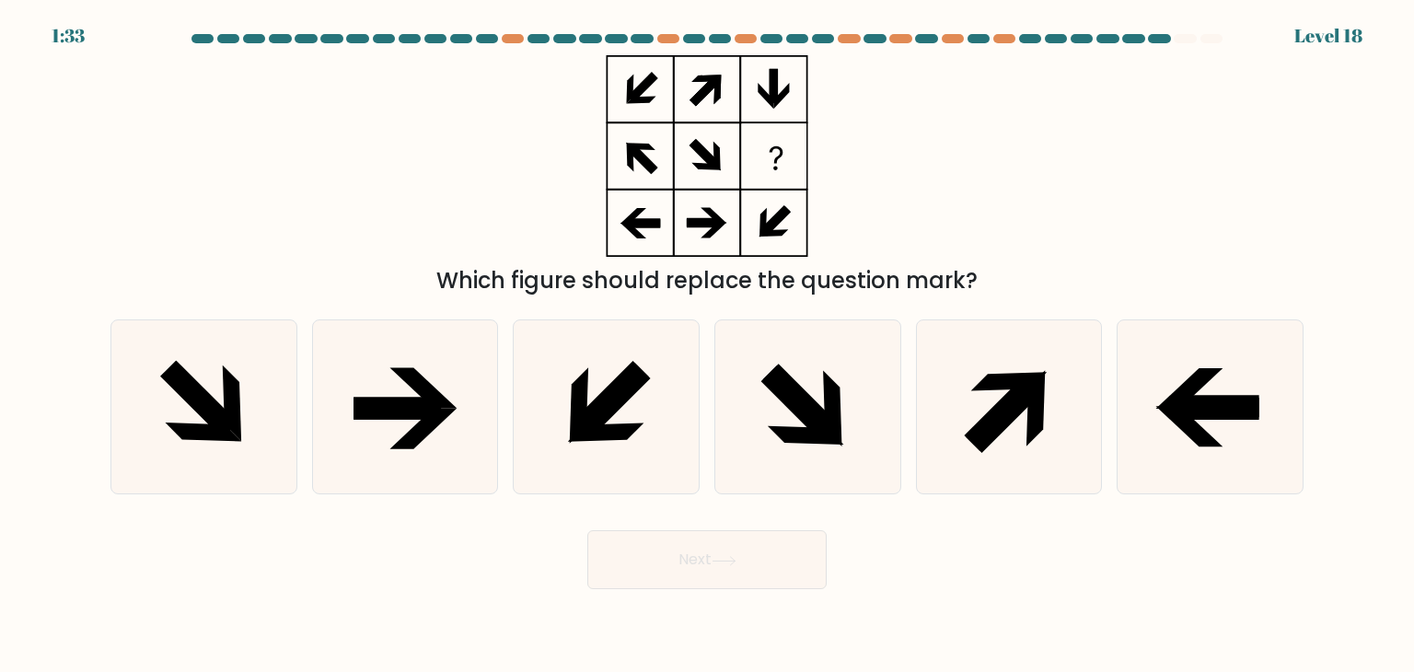
click at [1022, 156] on div "Which figure should replace the question mark?" at bounding box center [706, 176] width 1215 height 242
click at [620, 391] on icon at bounding box center [612, 401] width 77 height 77
click at [707, 345] on input "c." at bounding box center [707, 340] width 1 height 9
radio input "true"
click at [689, 548] on button "Next" at bounding box center [706, 559] width 239 height 59
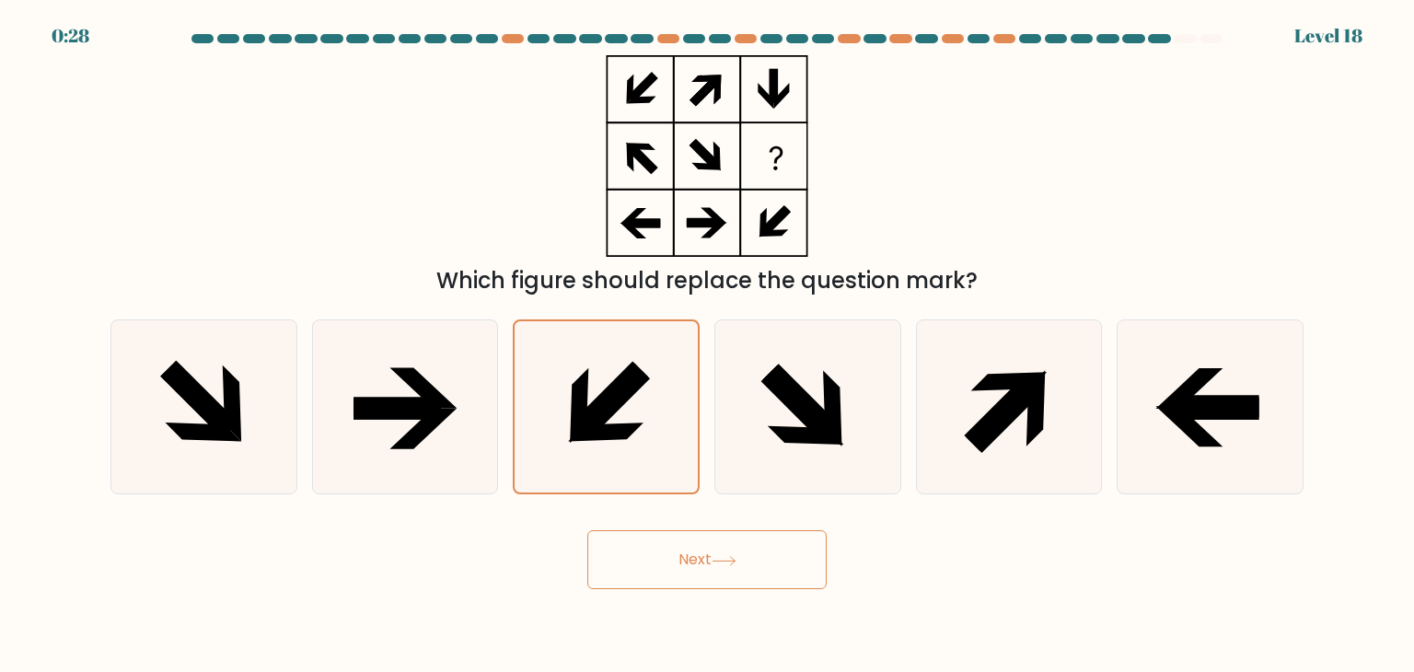
click at [689, 548] on button "Next" at bounding box center [706, 559] width 239 height 59
click at [733, 561] on icon at bounding box center [724, 560] width 22 height 8
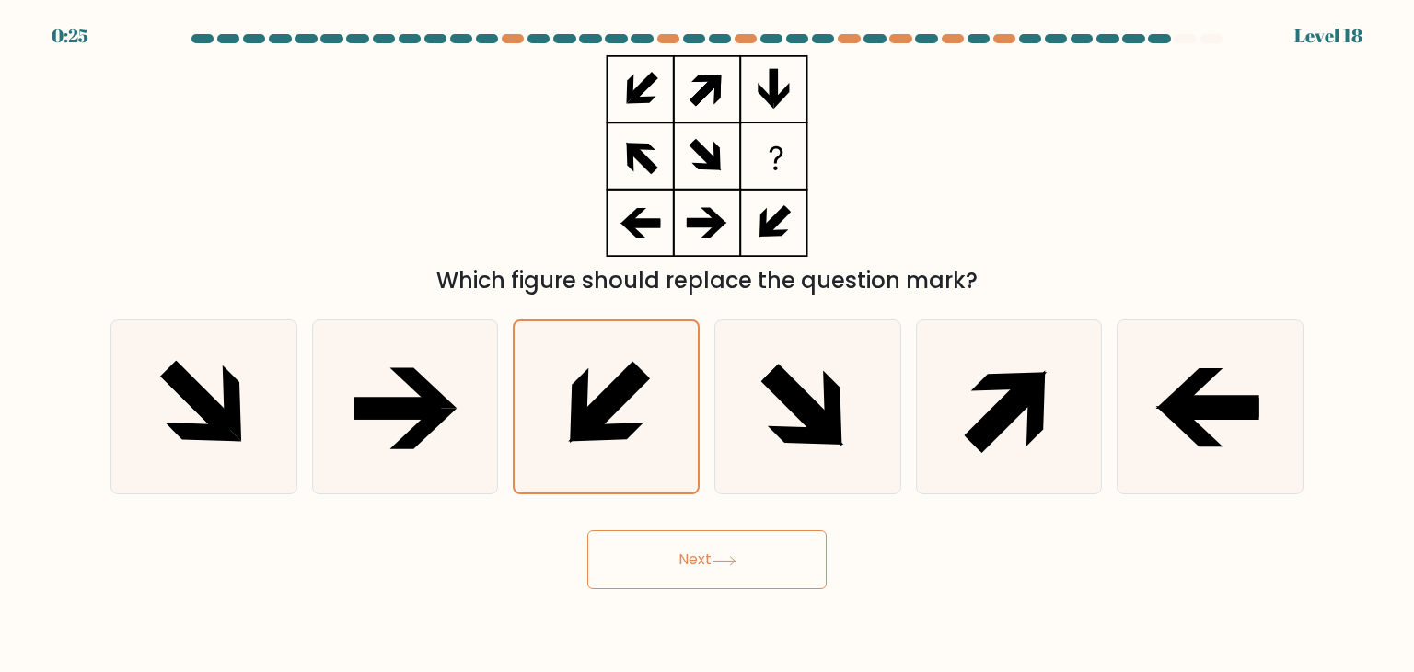
click at [733, 561] on icon at bounding box center [724, 560] width 22 height 8
click at [971, 143] on div "Which figure should replace the question mark?" at bounding box center [706, 176] width 1215 height 242
click at [453, 406] on icon at bounding box center [422, 388] width 67 height 41
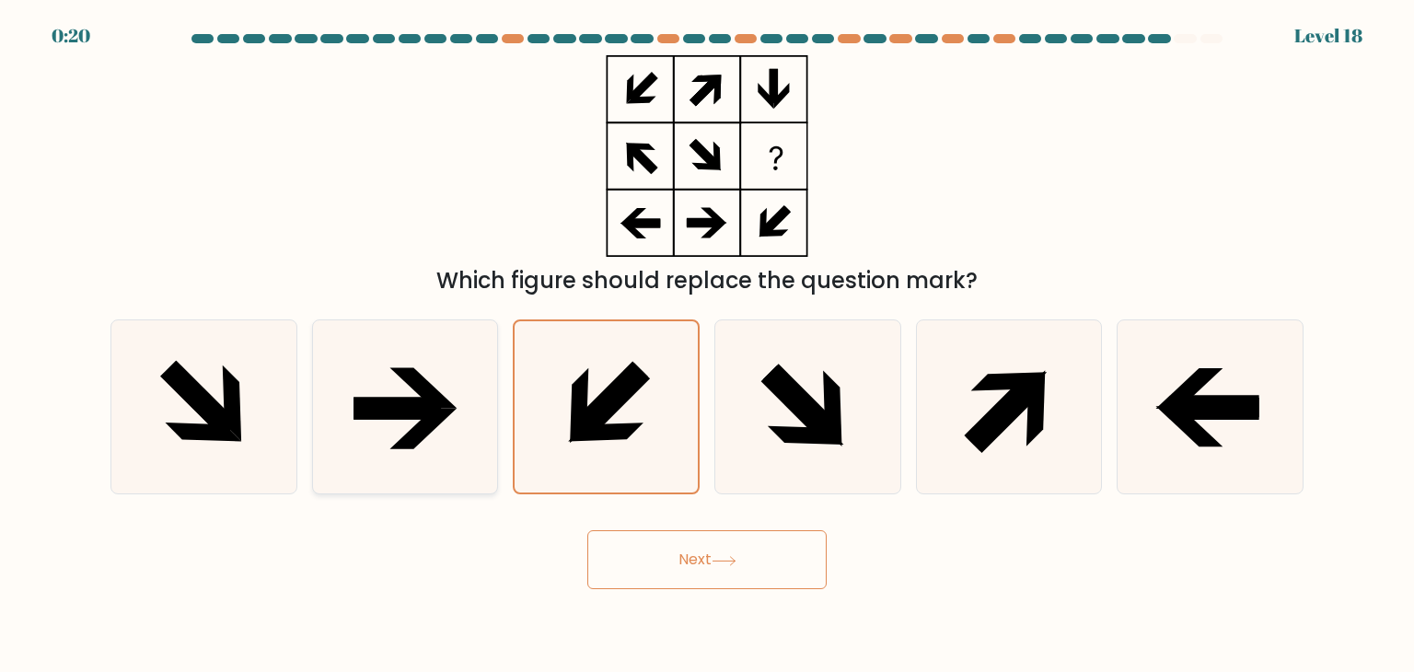
click at [707, 345] on input "b." at bounding box center [707, 340] width 1 height 9
radio input "true"
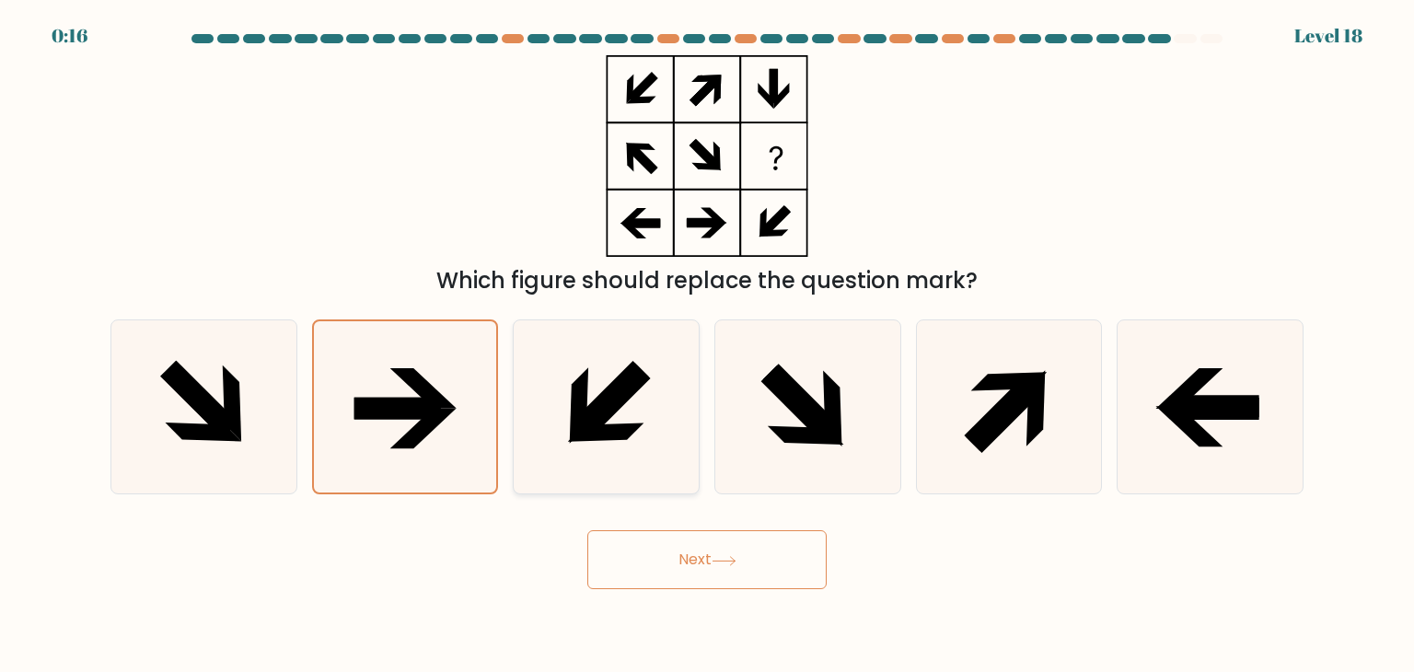
click at [605, 401] on icon at bounding box center [612, 401] width 77 height 77
click at [707, 345] on input "c." at bounding box center [707, 340] width 1 height 9
radio input "true"
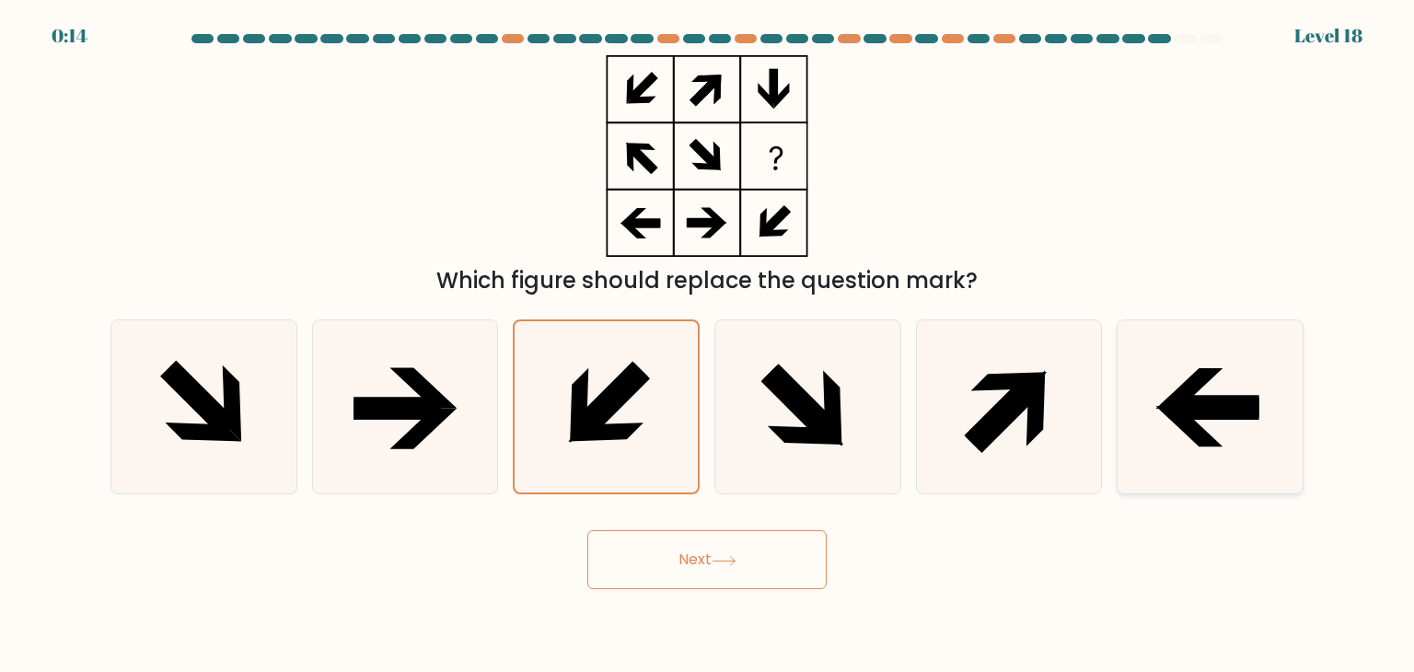
click at [1153, 399] on icon at bounding box center [1209, 406] width 173 height 173
click at [708, 345] on input "f." at bounding box center [707, 340] width 1 height 9
radio input "true"
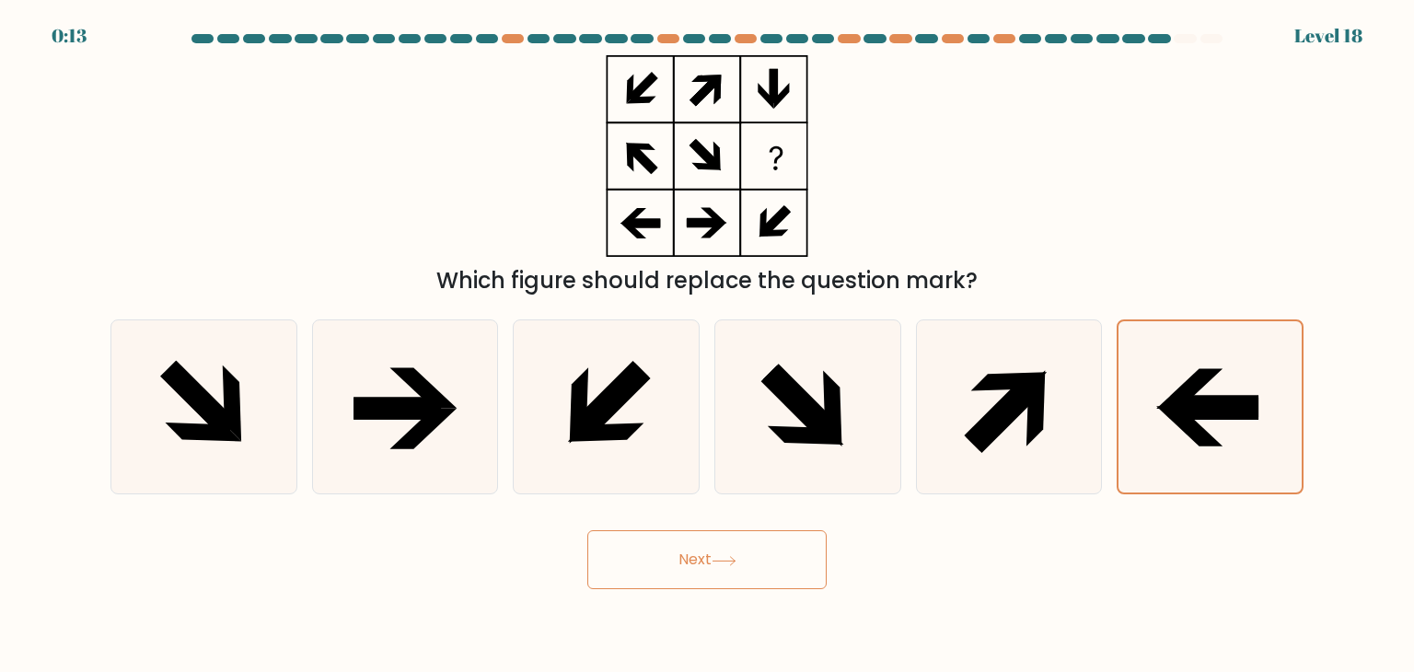
click at [750, 571] on button "Next" at bounding box center [706, 559] width 239 height 59
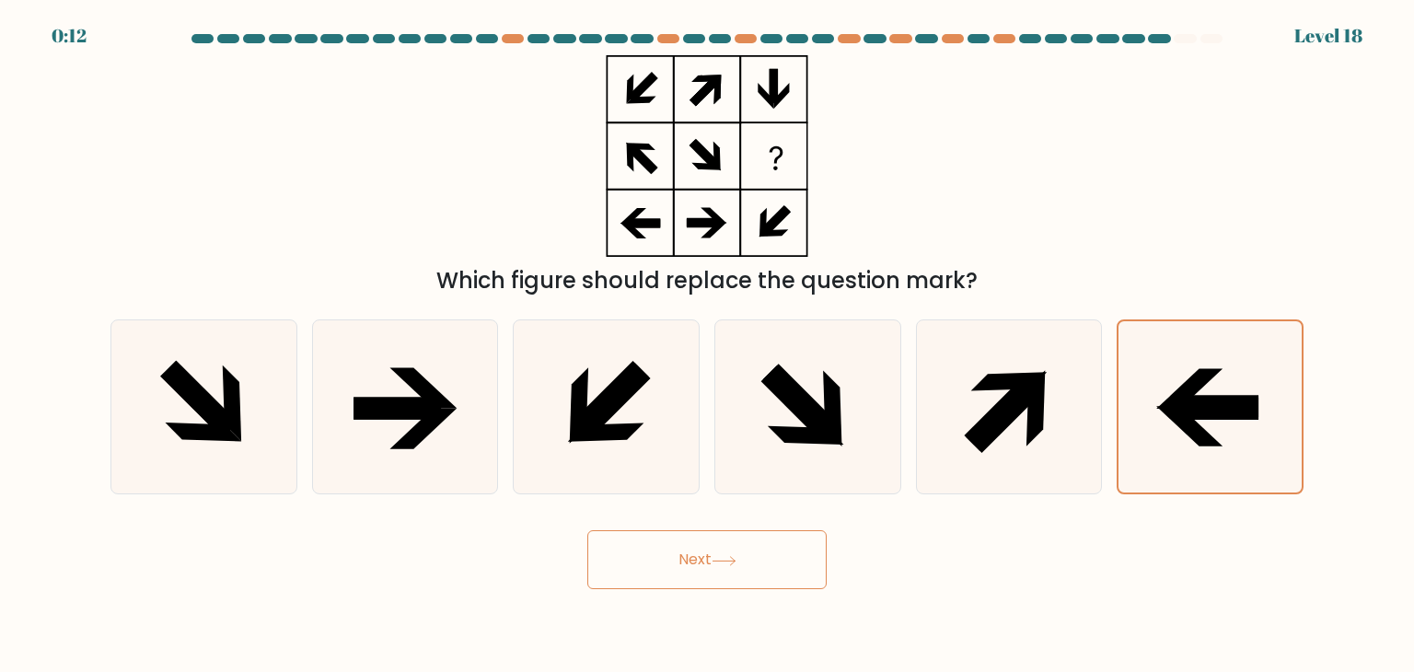
click at [750, 571] on button "Next" at bounding box center [706, 559] width 239 height 59
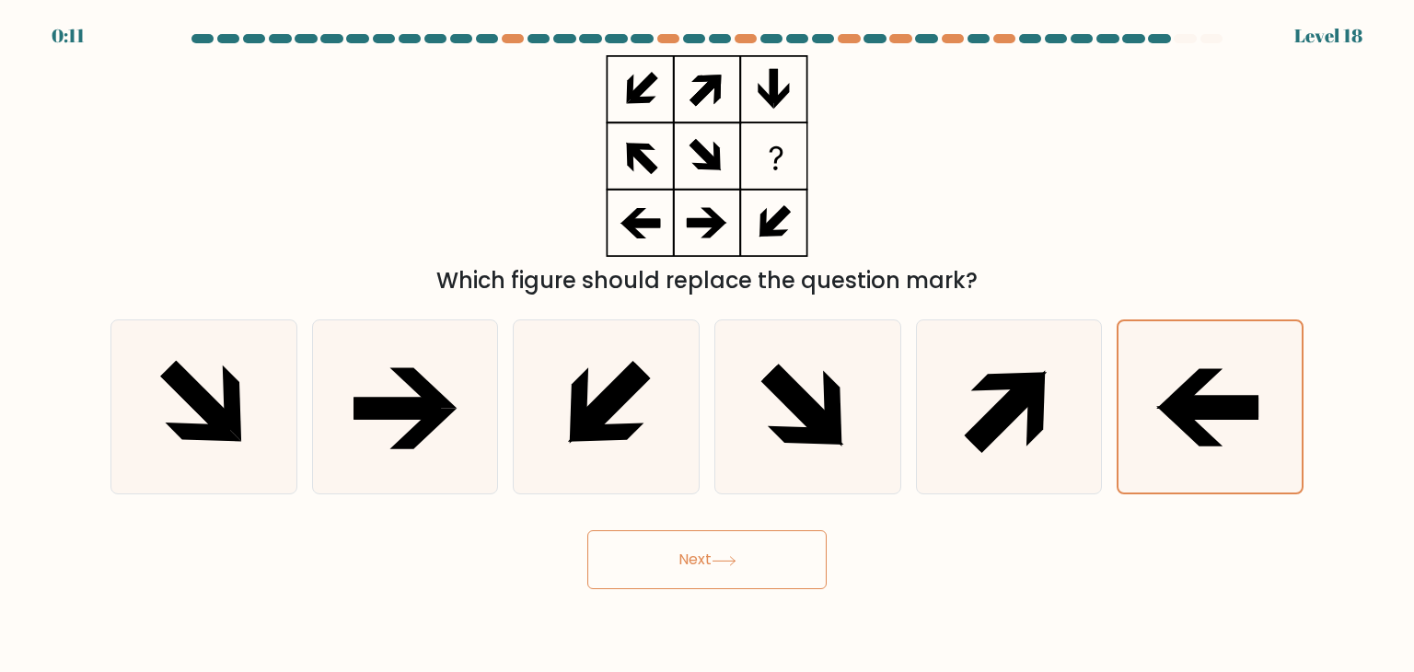
click at [750, 571] on button "Next" at bounding box center [706, 559] width 239 height 59
click at [747, 564] on button "Next" at bounding box center [706, 559] width 239 height 59
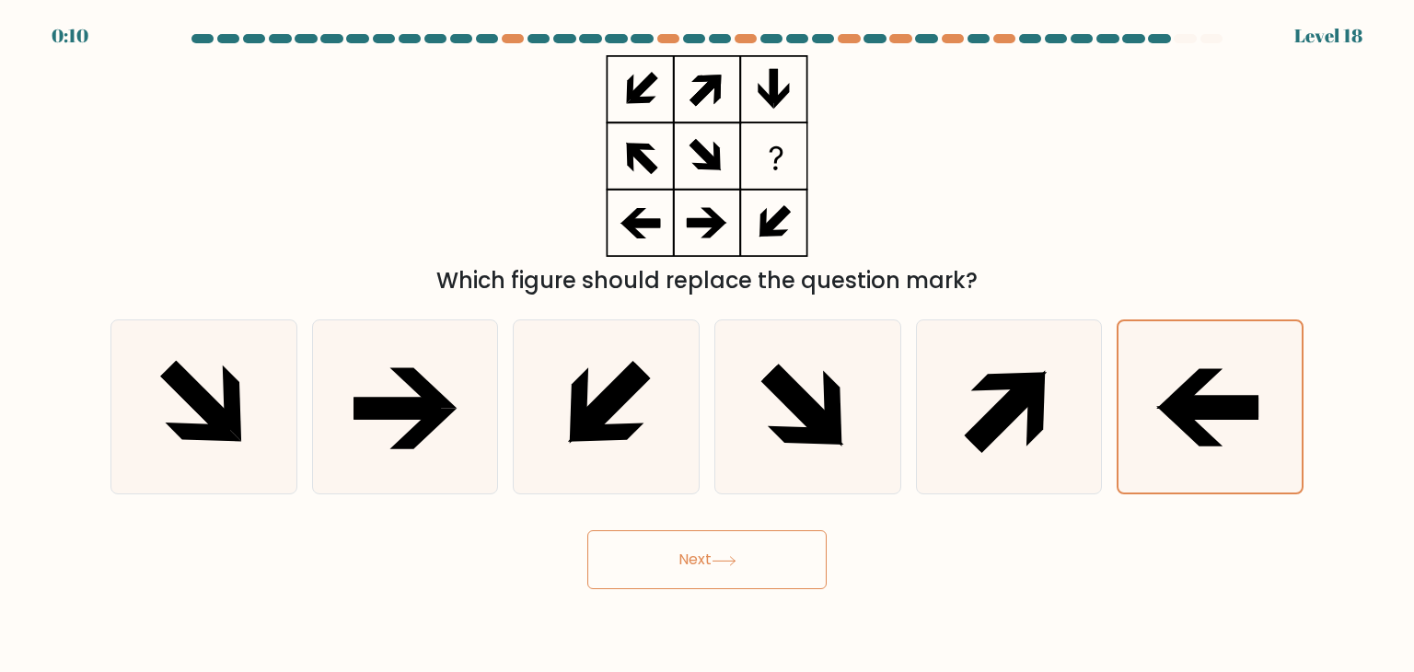
click at [747, 564] on button "Next" at bounding box center [706, 559] width 239 height 59
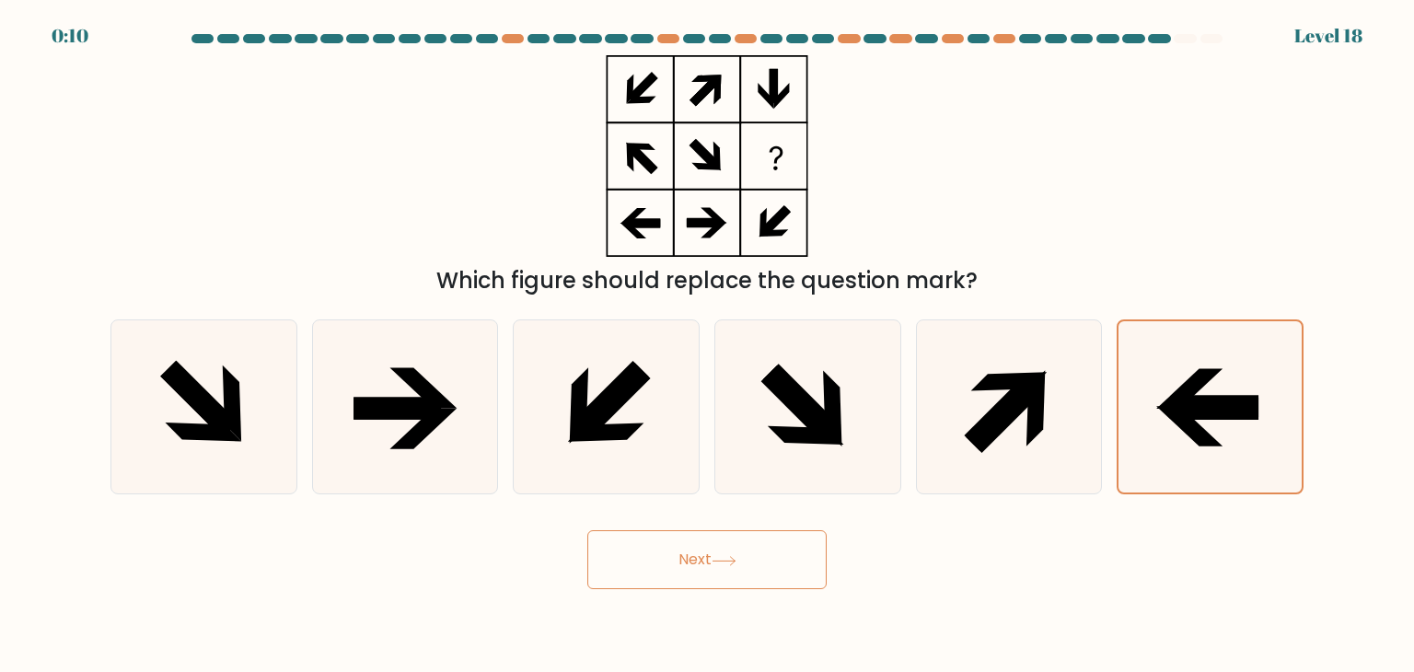
click at [747, 564] on button "Next" at bounding box center [706, 559] width 239 height 59
click at [974, 422] on icon at bounding box center [1008, 406] width 173 height 173
click at [708, 345] on input "e." at bounding box center [707, 340] width 1 height 9
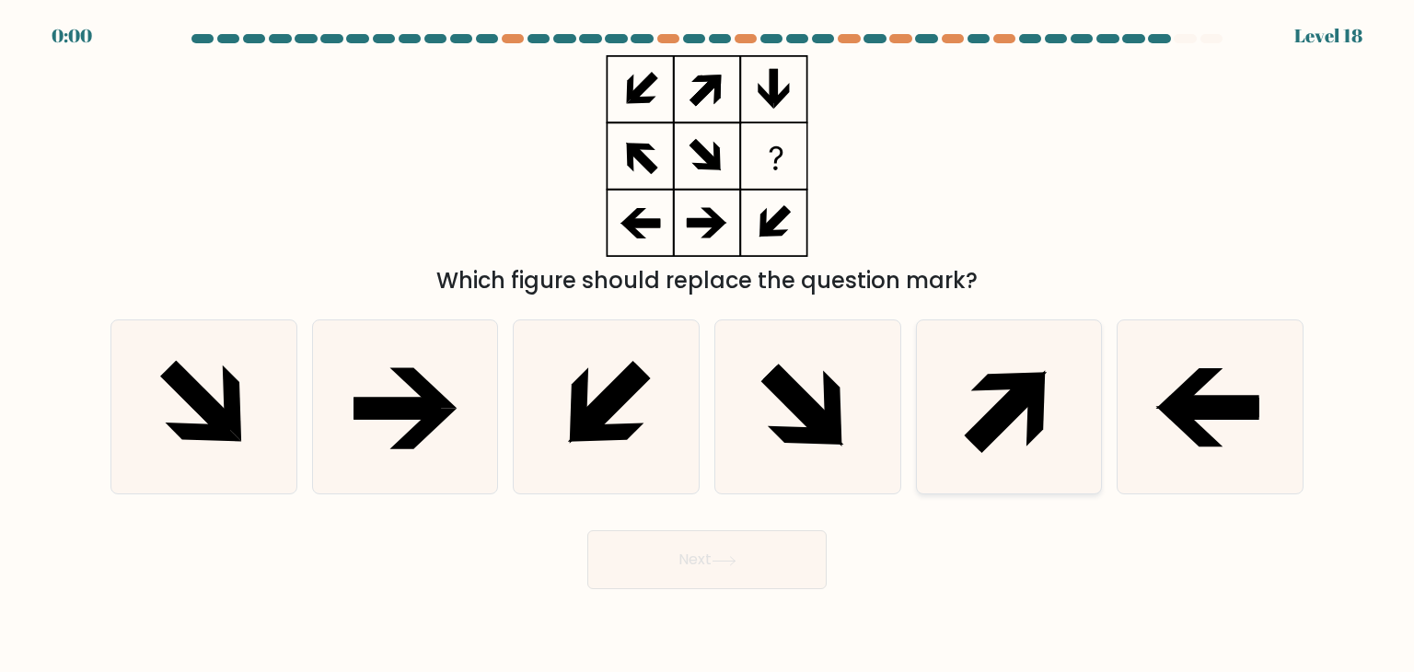
radio input "true"
click at [667, 523] on div "Next" at bounding box center [706, 552] width 1215 height 73
drag, startPoint x: 759, startPoint y: 451, endPoint x: 953, endPoint y: 561, distance: 223.0
click at [760, 451] on icon at bounding box center [807, 406] width 173 height 173
click at [708, 345] on input "d." at bounding box center [707, 340] width 1 height 9
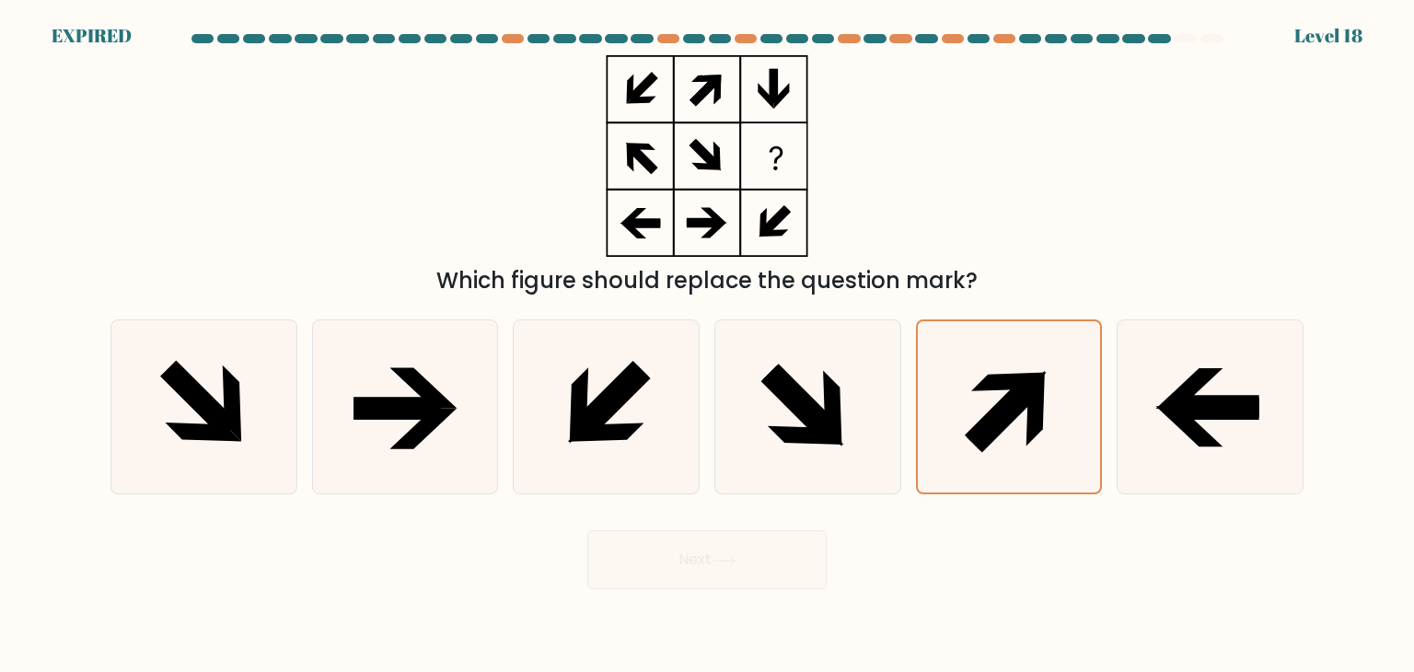
radio input "true"
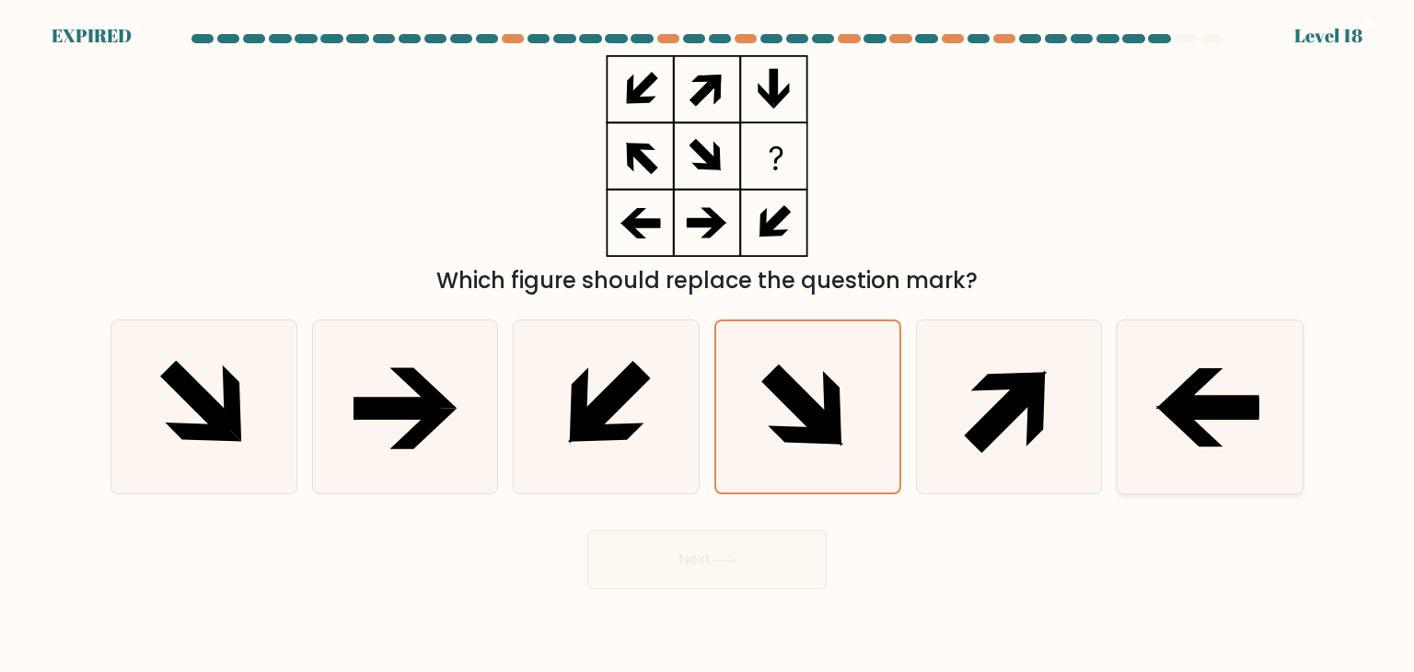
click at [1300, 434] on div at bounding box center [1210, 406] width 187 height 175
click at [708, 345] on input "f." at bounding box center [707, 340] width 1 height 9
radio input "true"
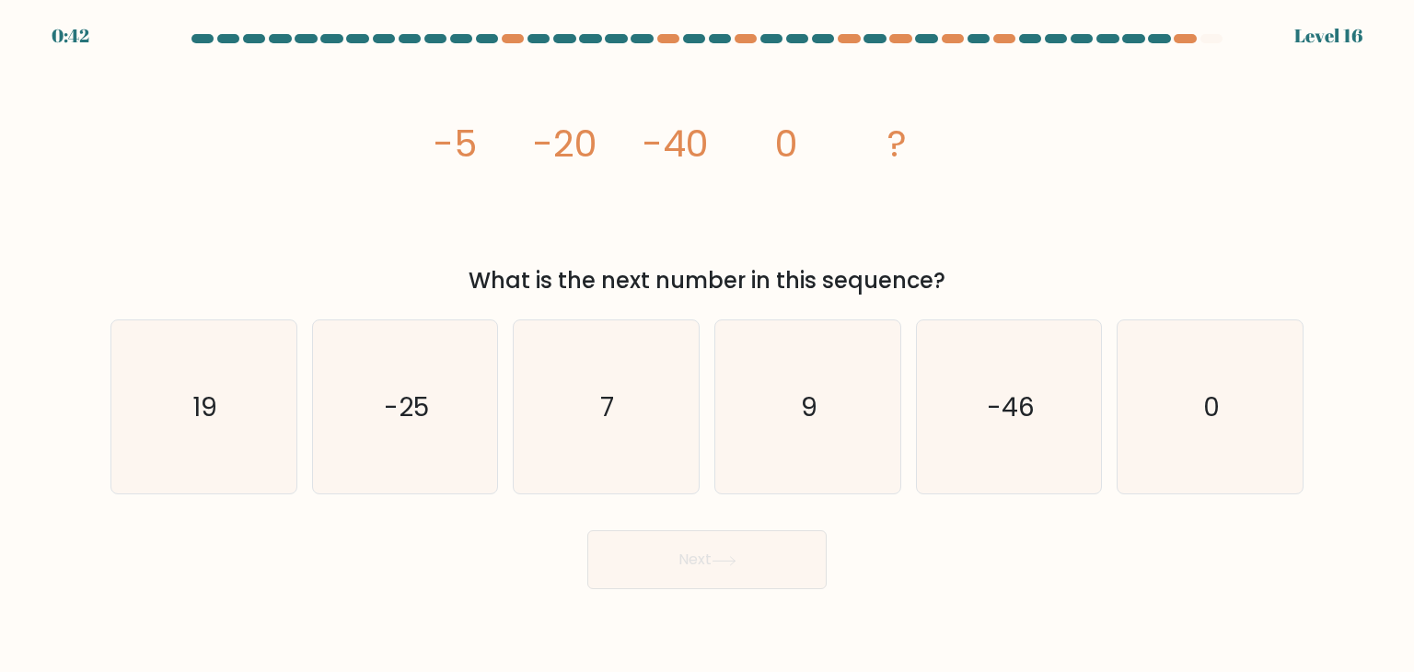
click at [1103, 232] on div "image/svg+xml -5 -20 -40 0 ? What is the next number in this sequence?" at bounding box center [706, 176] width 1215 height 242
click at [1201, 375] on icon "0" at bounding box center [1209, 406] width 173 height 173
click at [708, 345] on input "f. 0" at bounding box center [707, 340] width 1 height 9
radio input "true"
click at [691, 568] on button "Next" at bounding box center [706, 559] width 239 height 59
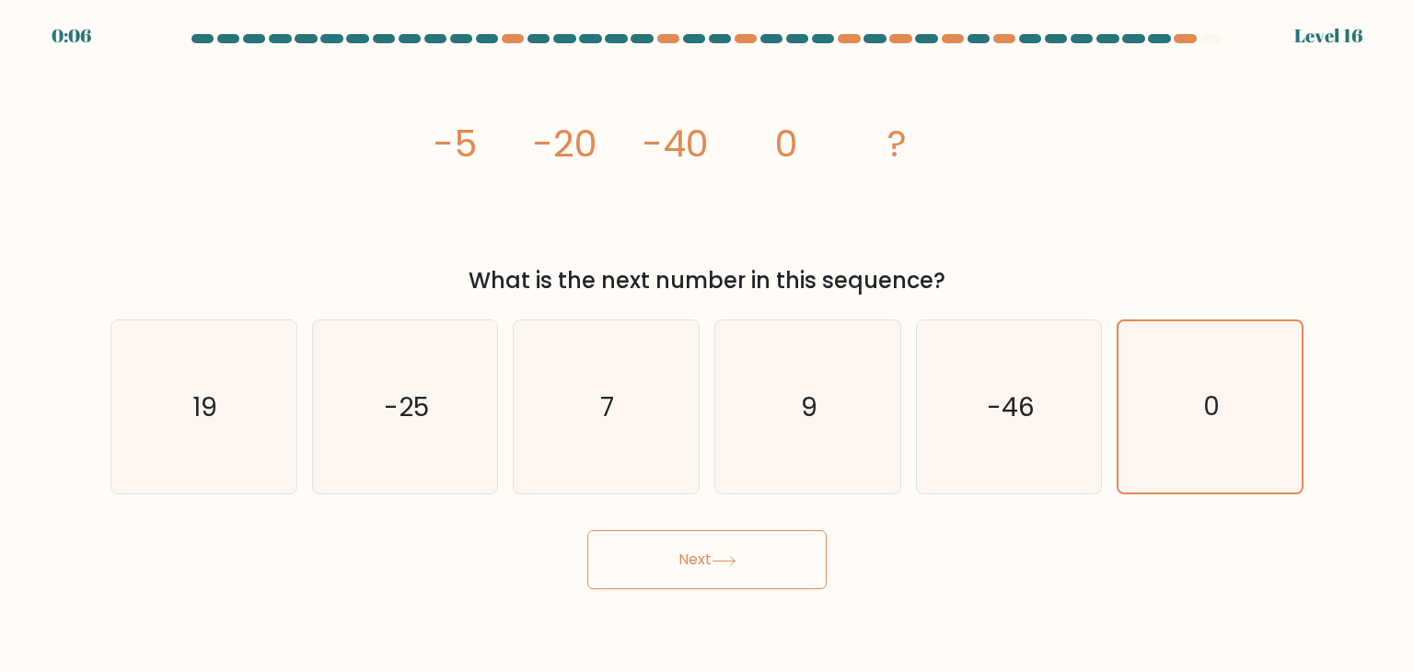
click at [691, 568] on button "Next" at bounding box center [706, 559] width 239 height 59
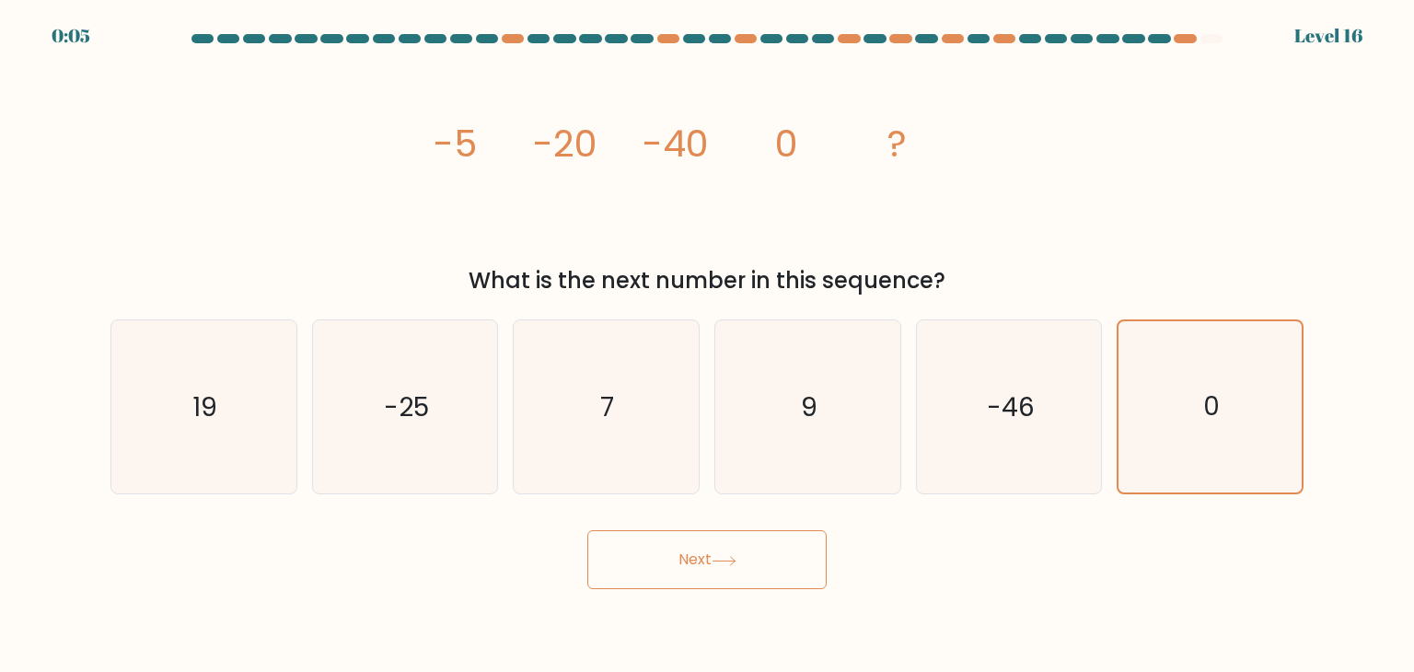
click at [691, 568] on button "Next" at bounding box center [706, 559] width 239 height 59
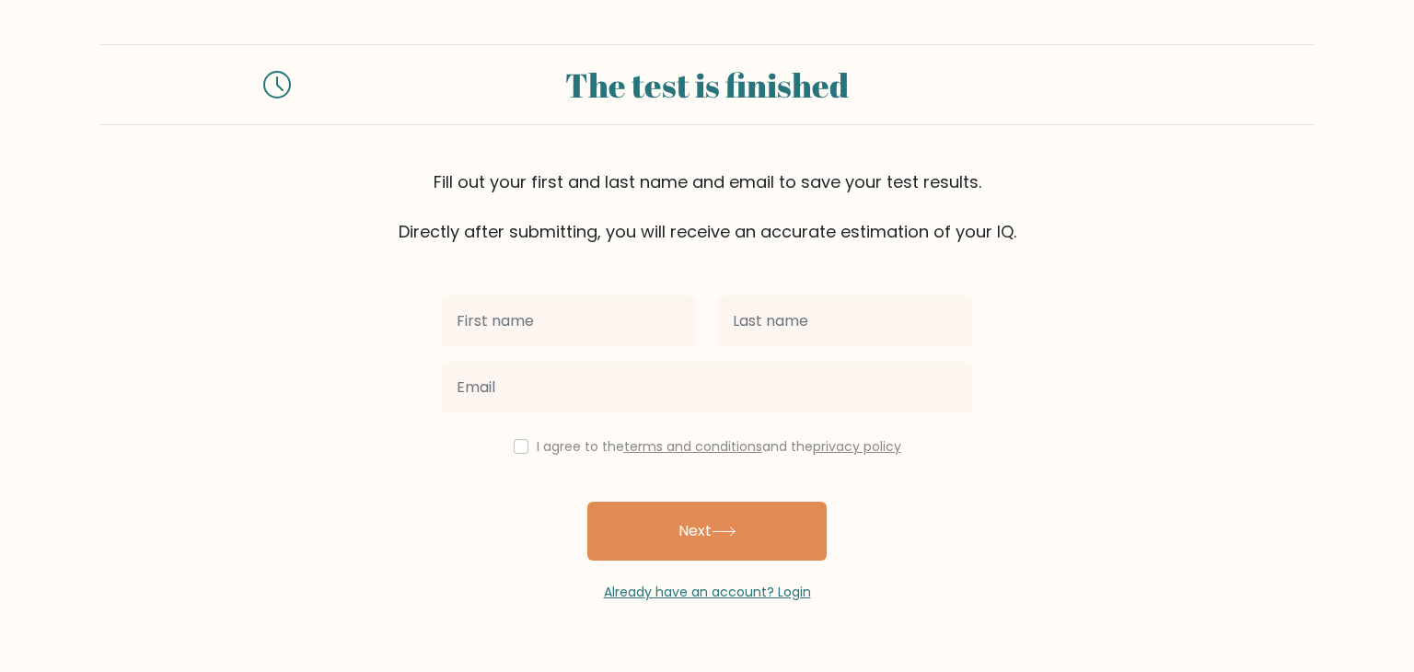
click at [590, 316] on input "text" at bounding box center [569, 321] width 254 height 52
type input "[PERSON_NAME]"
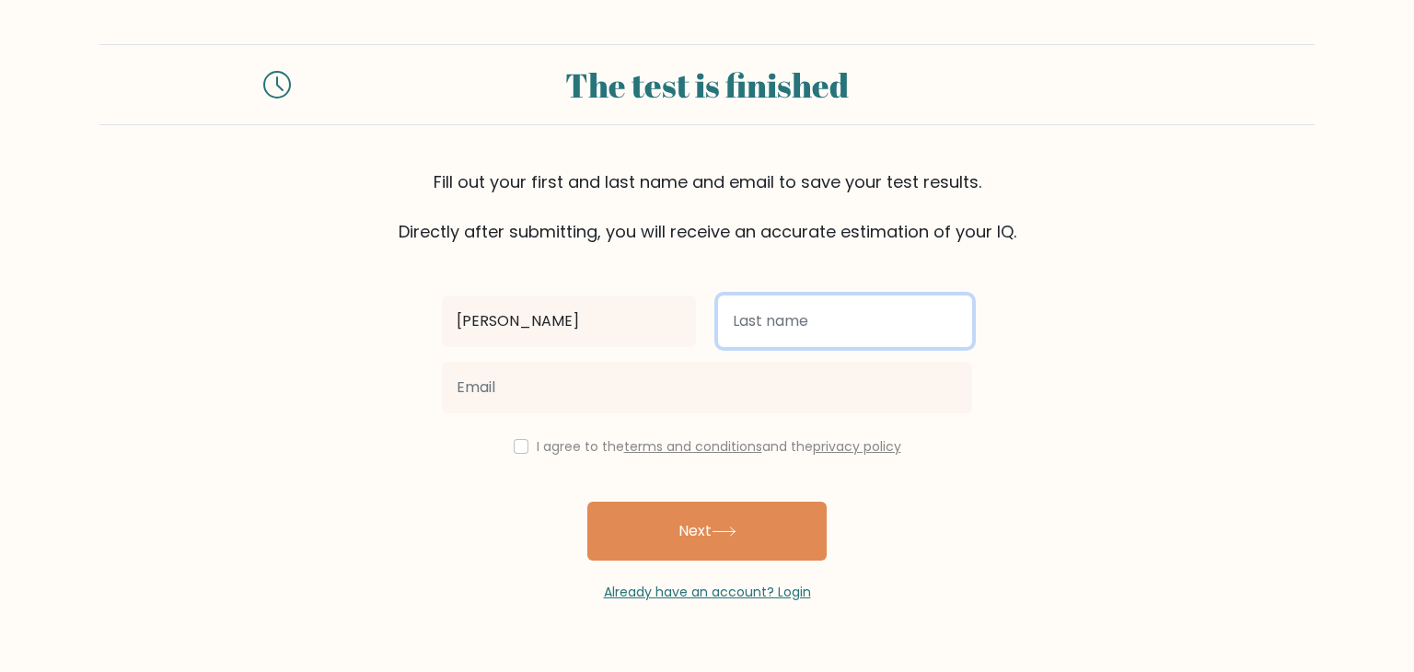
click at [812, 330] on input "text" at bounding box center [845, 321] width 254 height 52
type input "[PERSON_NAME]"
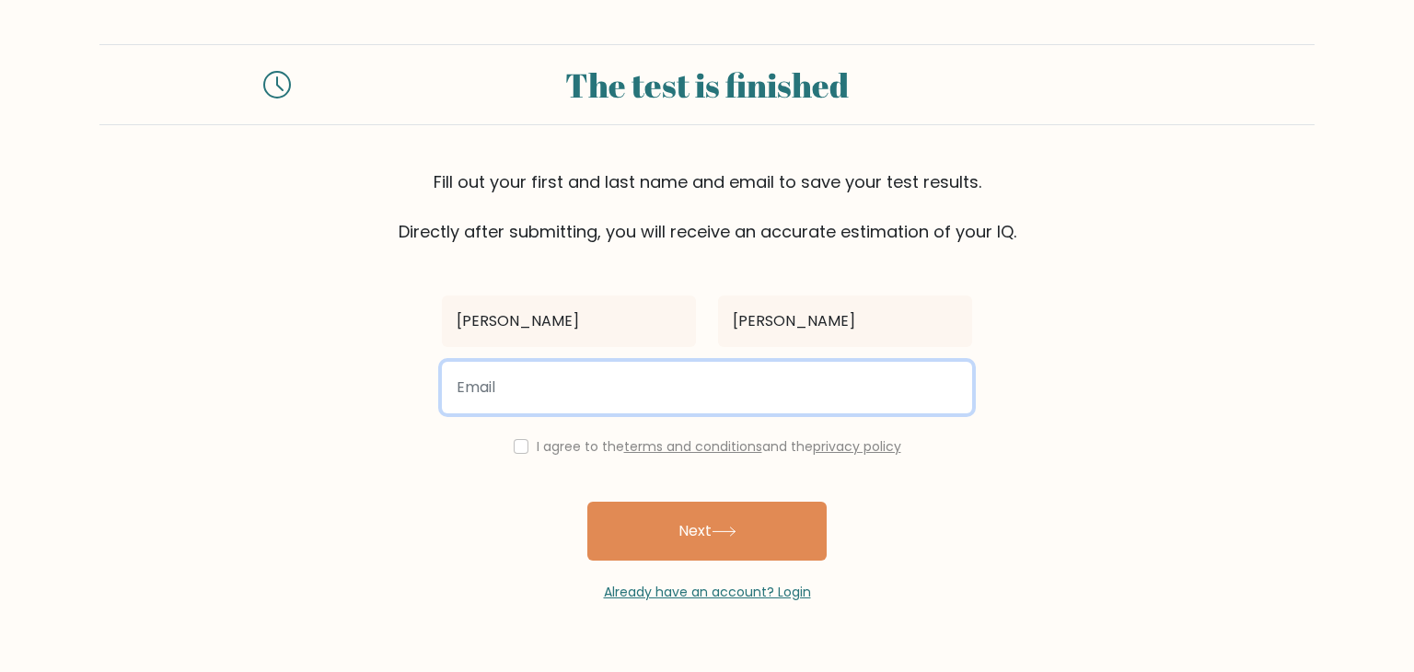
click at [707, 387] on input "email" at bounding box center [707, 388] width 530 height 52
type input "r"
type input "[EMAIL_ADDRESS][DOMAIN_NAME]"
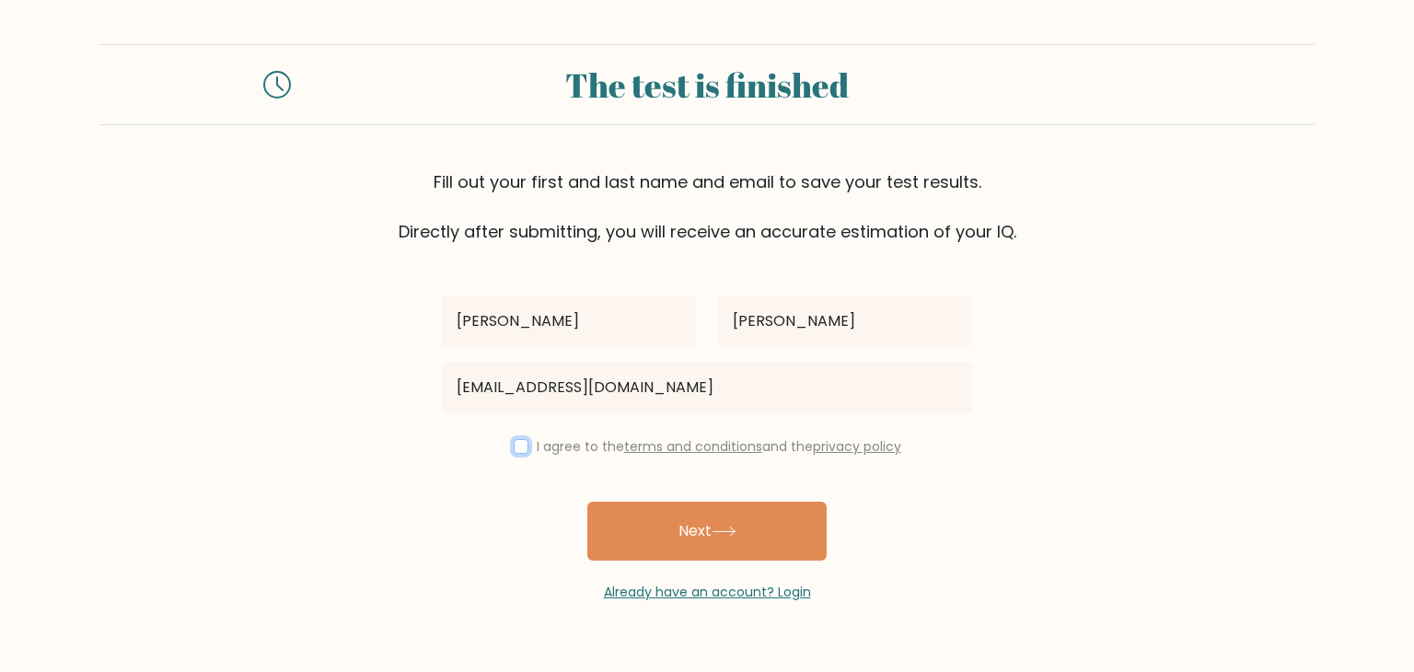
click at [514, 446] on input "checkbox" at bounding box center [521, 446] width 15 height 15
checkbox input "true"
click at [731, 564] on div "Already have an account? Login" at bounding box center [707, 581] width 530 height 41
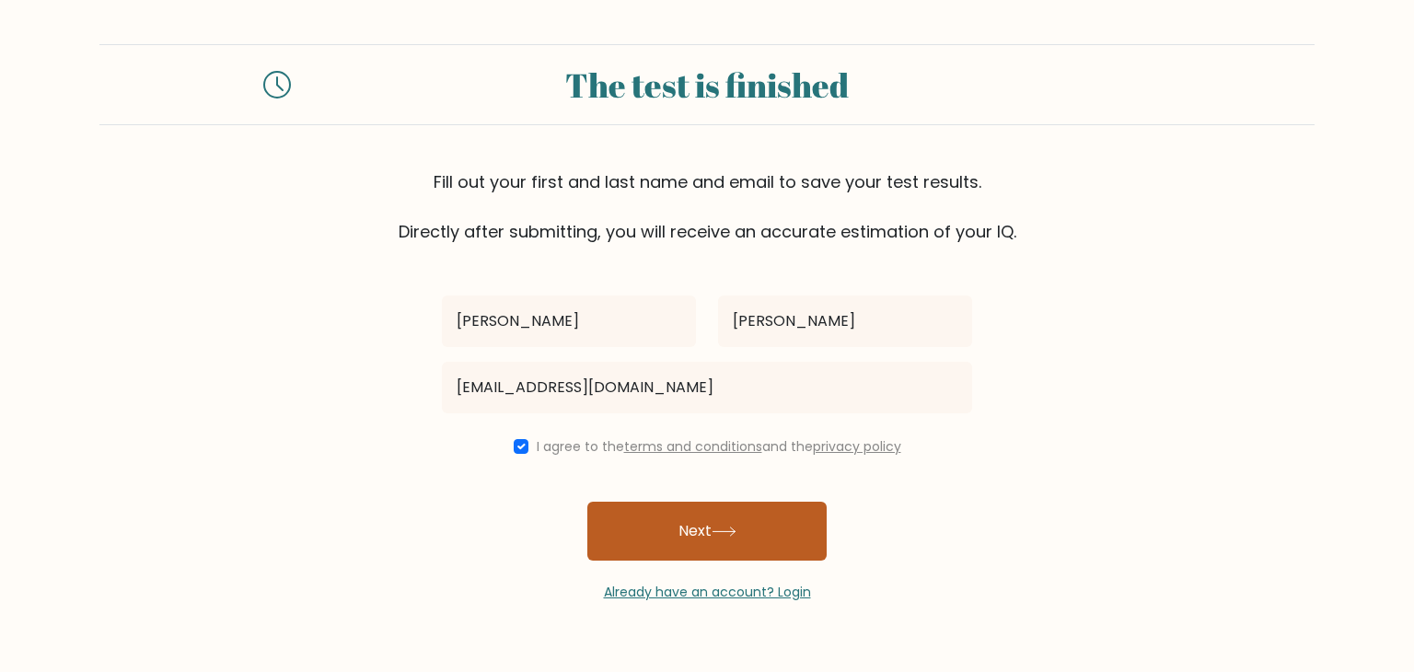
click at [747, 526] on button "Next" at bounding box center [706, 531] width 239 height 59
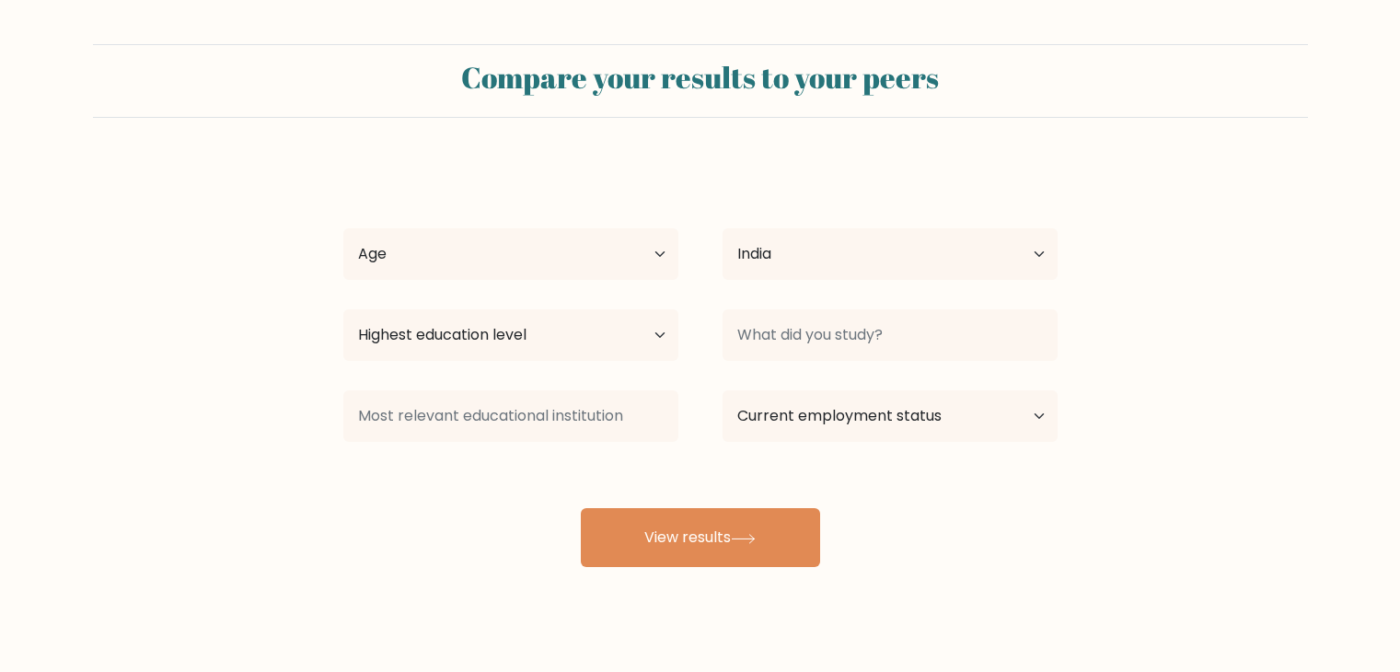
select select "IN"
click at [634, 284] on div "Age Under [DEMOGRAPHIC_DATA] [DEMOGRAPHIC_DATA] [DEMOGRAPHIC_DATA] [DEMOGRAPHIC…" at bounding box center [510, 254] width 379 height 66
click at [643, 260] on select "Age Under [DEMOGRAPHIC_DATA] [DEMOGRAPHIC_DATA] [DEMOGRAPHIC_DATA] [DEMOGRAPHIC…" at bounding box center [510, 254] width 335 height 52
select select "min_18"
click at [343, 228] on select "Age Under [DEMOGRAPHIC_DATA] [DEMOGRAPHIC_DATA] [DEMOGRAPHIC_DATA] [DEMOGRAPHIC…" at bounding box center [510, 254] width 335 height 52
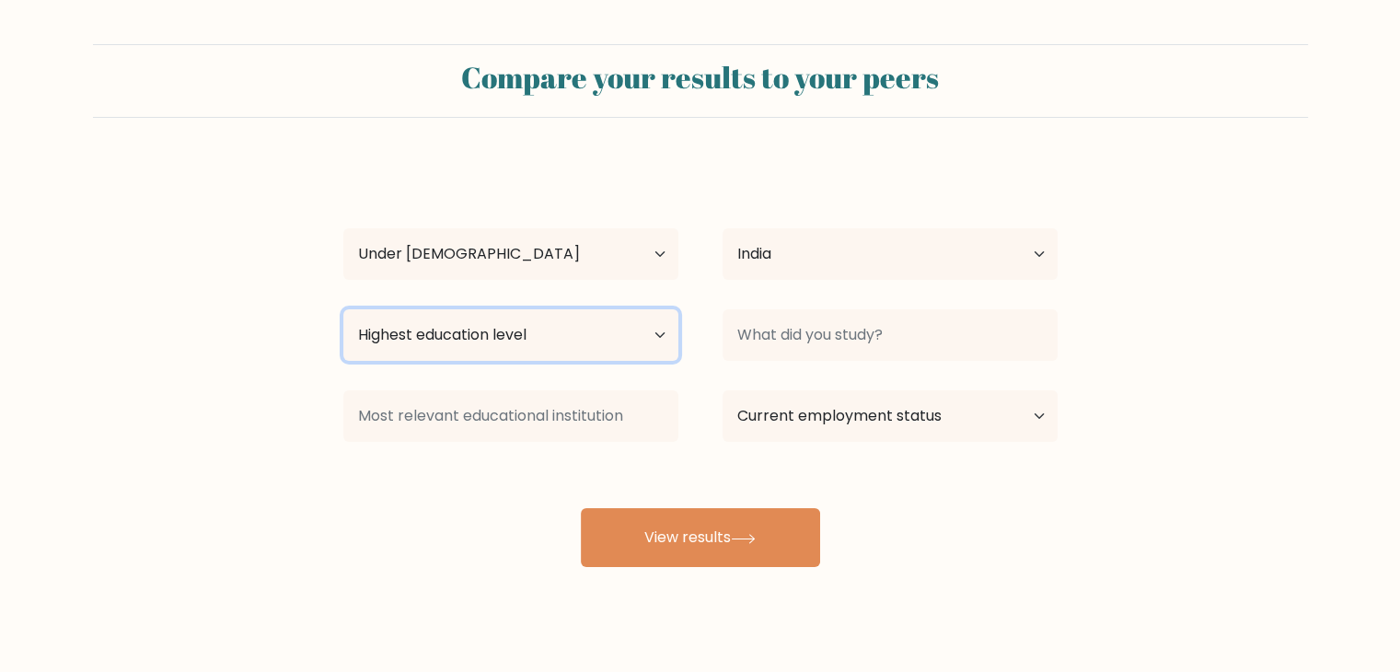
click at [567, 341] on select "Highest education level No schooling Primary Lower Secondary Upper Secondary Oc…" at bounding box center [510, 335] width 335 height 52
select select "upper_secondary"
click at [343, 309] on select "Highest education level No schooling Primary Lower Secondary Upper Secondary Oc…" at bounding box center [510, 335] width 335 height 52
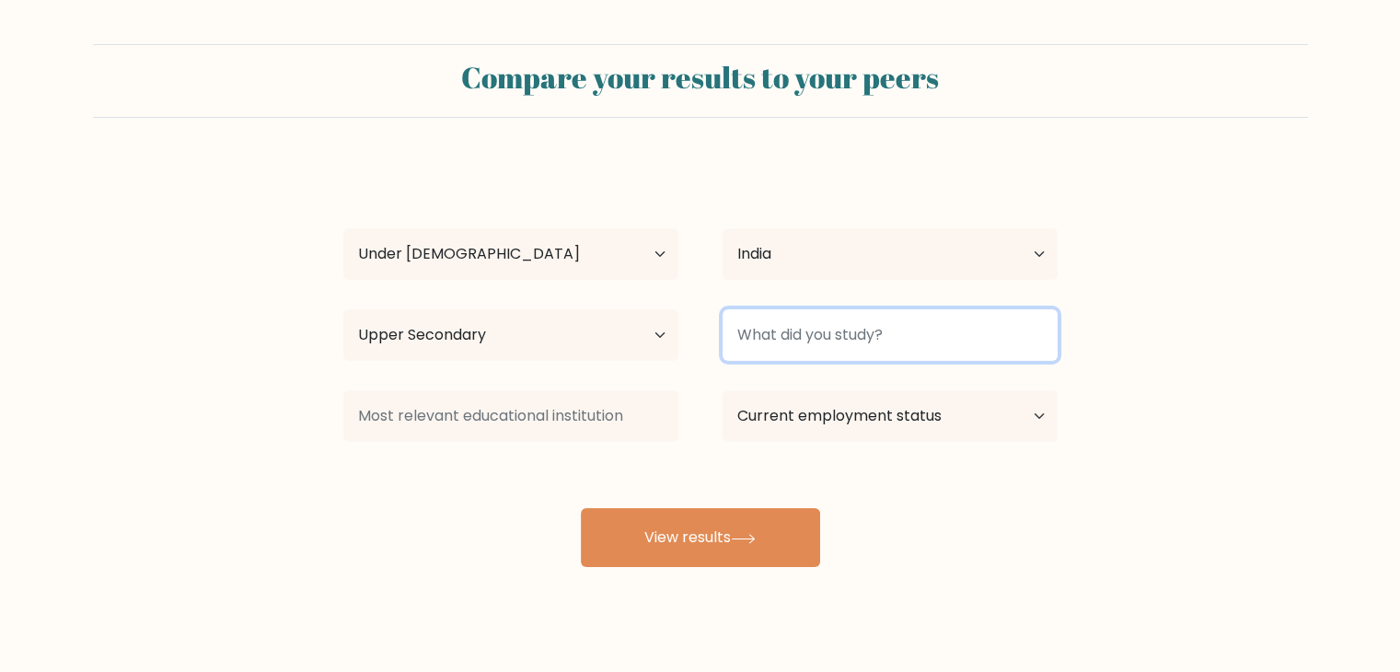
click at [858, 340] on input at bounding box center [890, 335] width 335 height 52
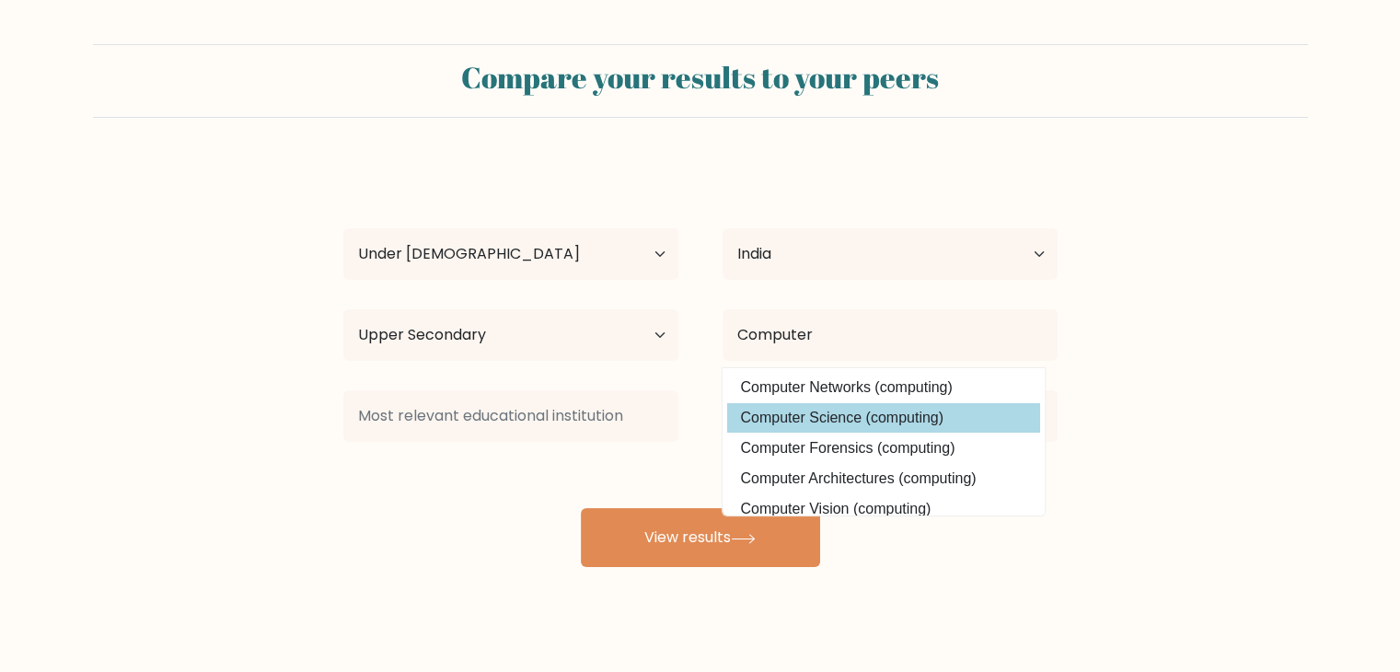
click at [869, 418] on option "Computer Science (computing)" at bounding box center [883, 417] width 313 height 29
type input "Computer Science"
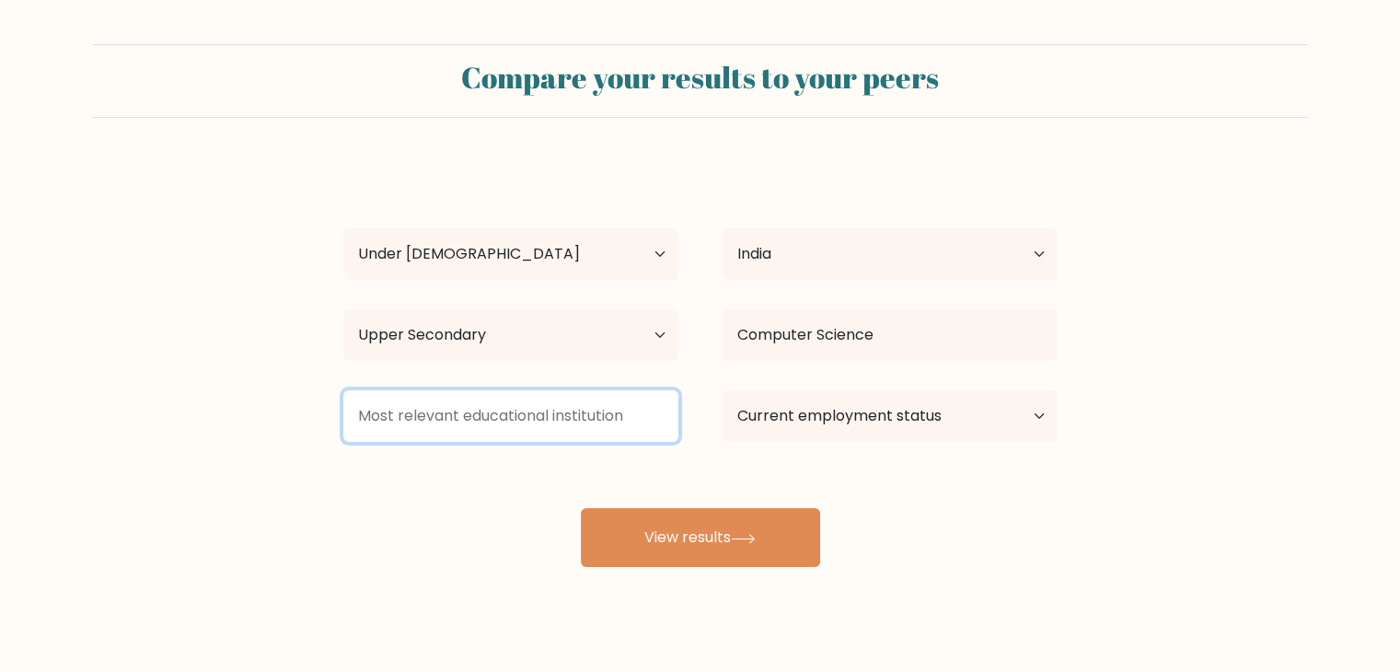
click at [563, 430] on input at bounding box center [510, 416] width 335 height 52
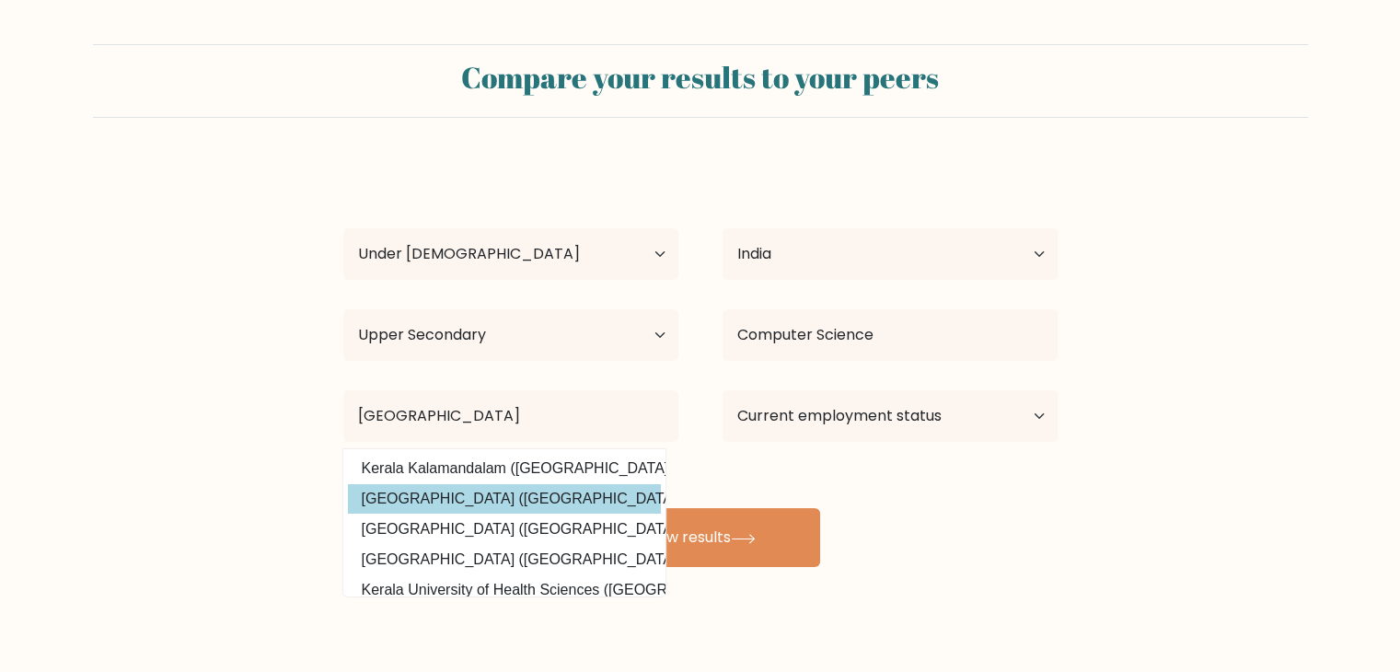
click at [532, 491] on div "[PERSON_NAME] Age Under [DEMOGRAPHIC_DATA] [DEMOGRAPHIC_DATA] [DEMOGRAPHIC_DATA…" at bounding box center [700, 364] width 736 height 405
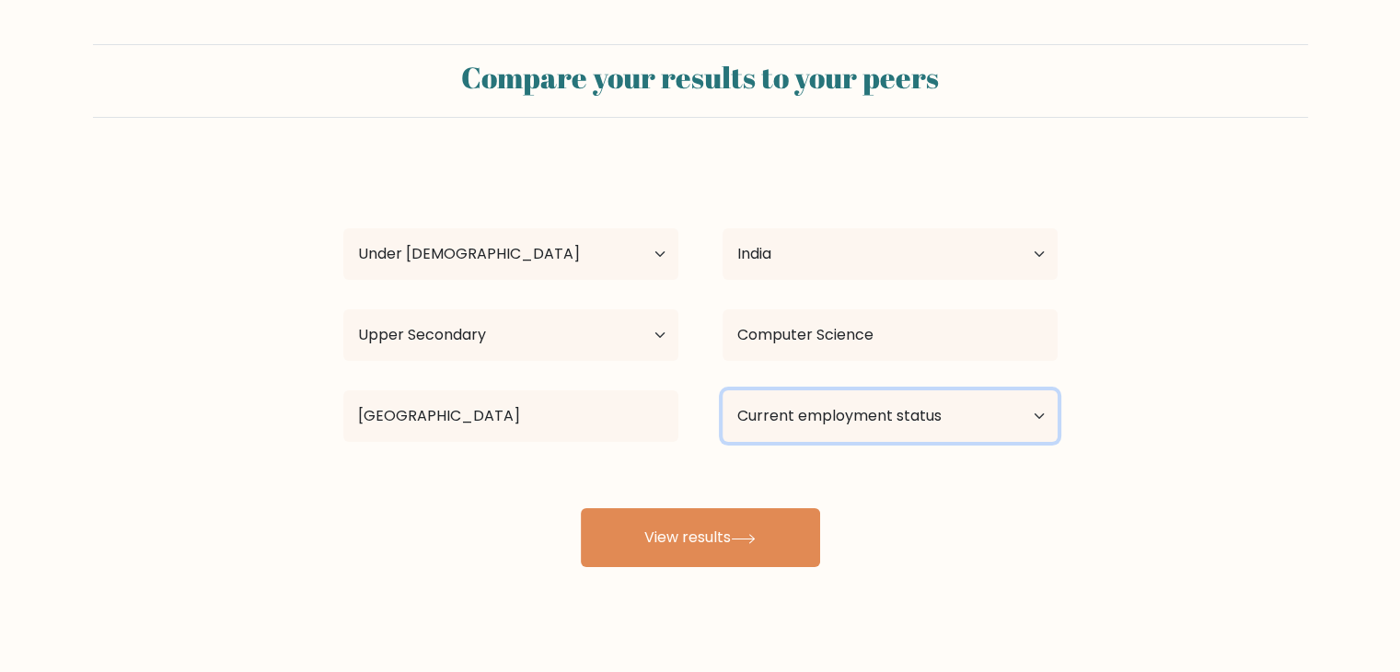
click at [817, 411] on select "Current employment status Employed Student Retired Other / prefer not to answer" at bounding box center [890, 416] width 335 height 52
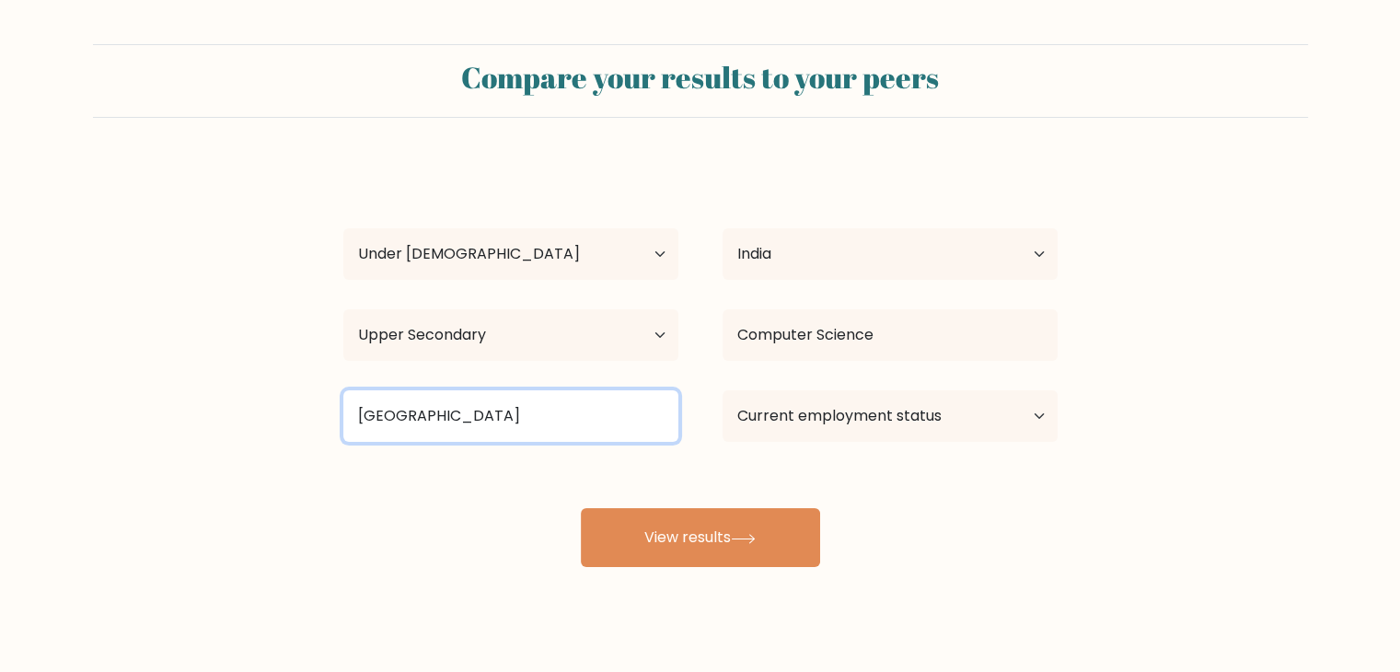
click at [448, 425] on input "[GEOGRAPHIC_DATA]" at bounding box center [510, 416] width 335 height 52
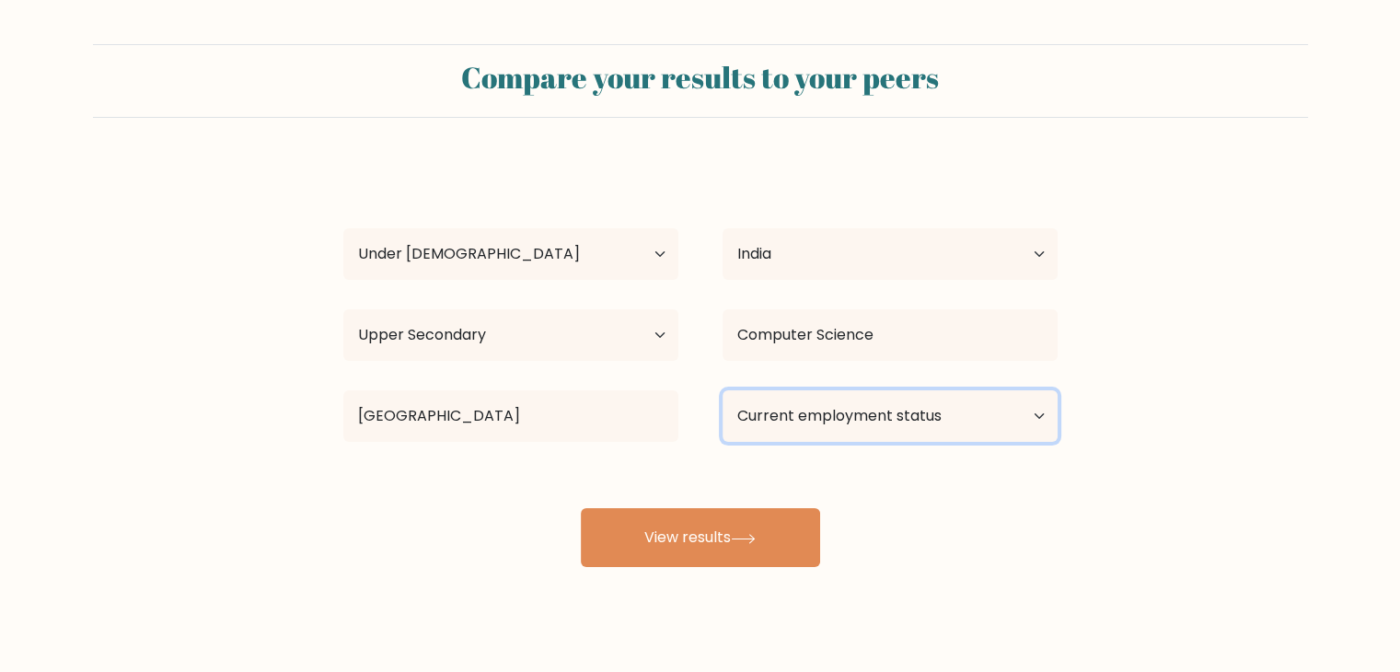
click at [799, 421] on select "Current employment status Employed Student Retired Other / prefer not to answer" at bounding box center [890, 416] width 335 height 52
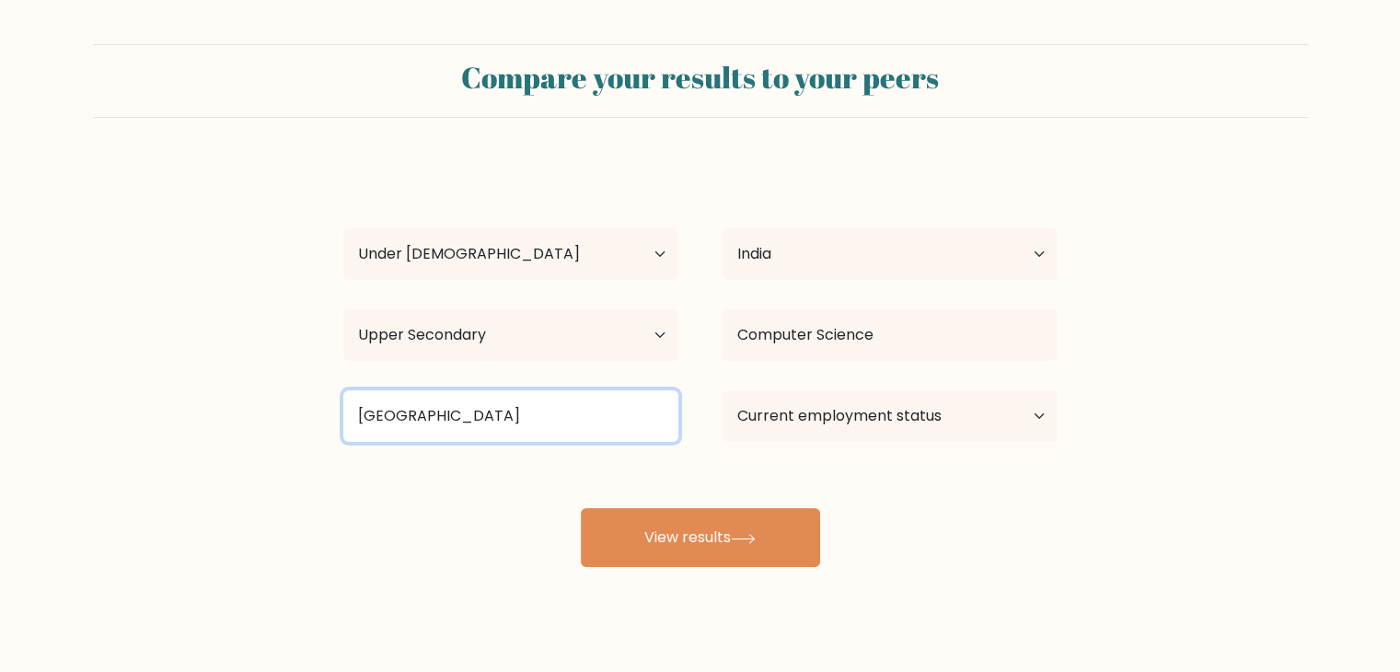
click at [579, 423] on input "[GEOGRAPHIC_DATA]" at bounding box center [510, 416] width 335 height 52
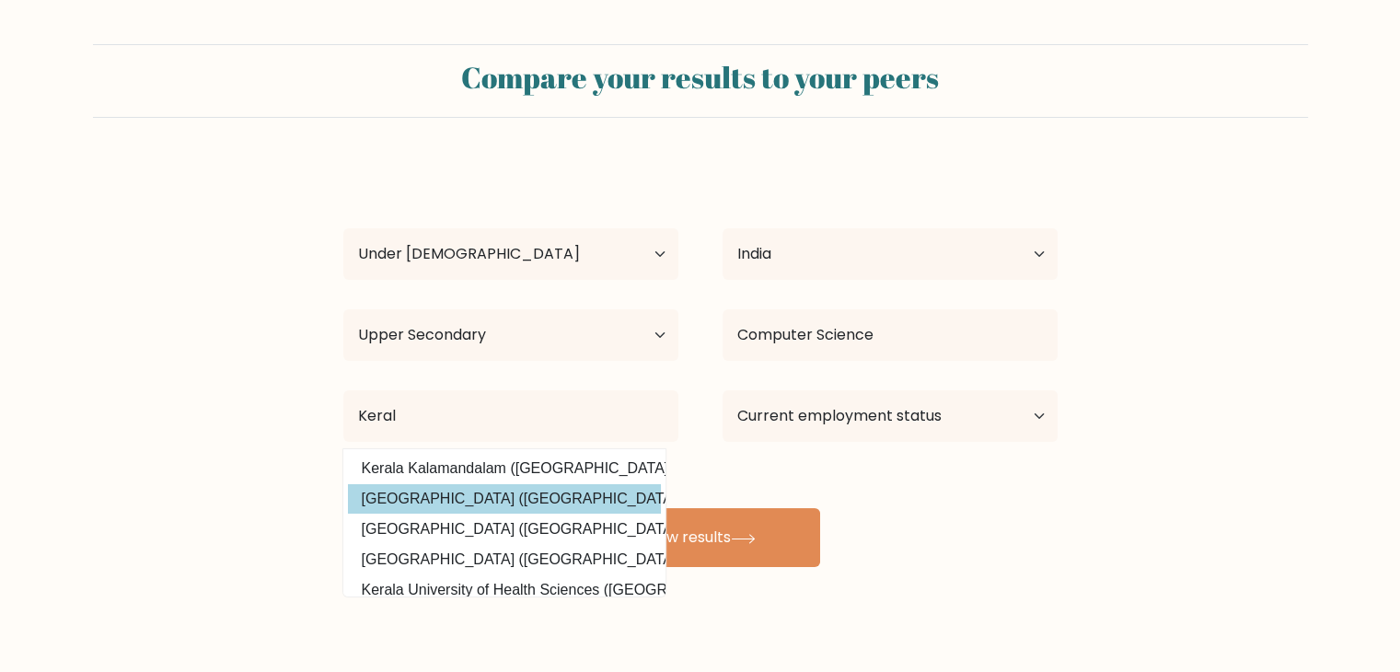
click at [515, 502] on option "[GEOGRAPHIC_DATA] ([GEOGRAPHIC_DATA])" at bounding box center [504, 498] width 313 height 29
type input "[GEOGRAPHIC_DATA]"
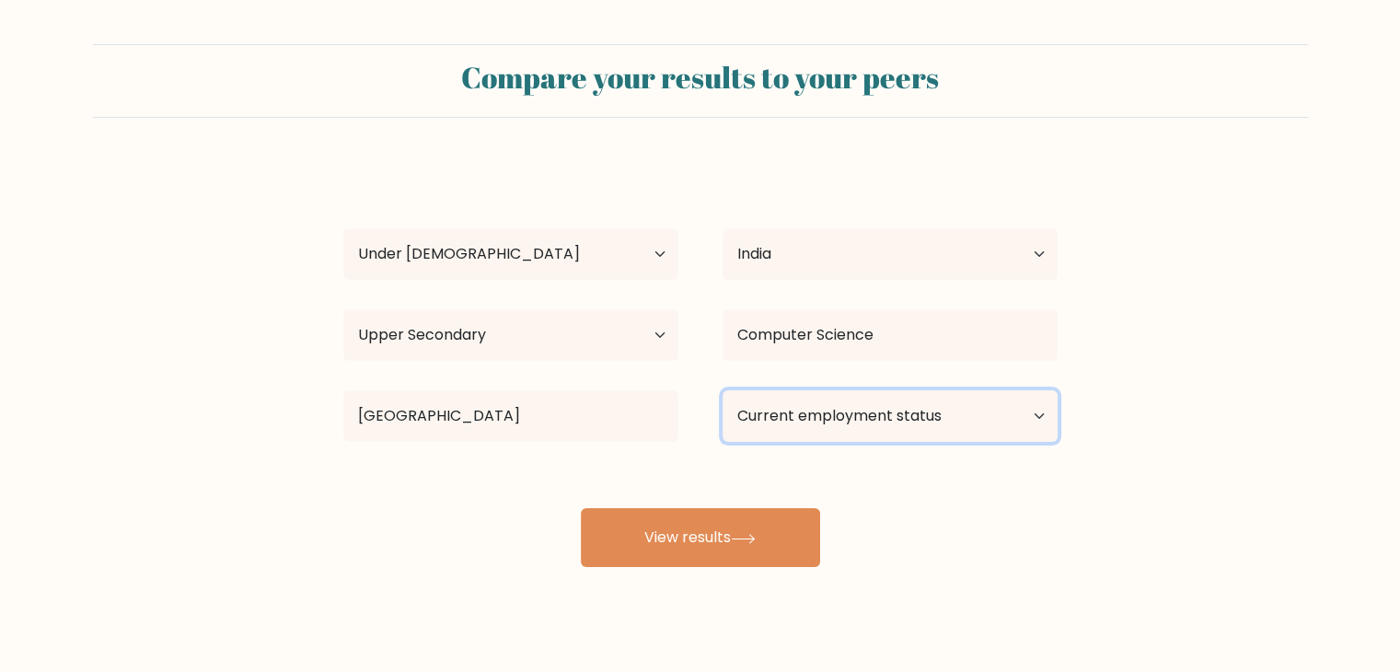
click at [892, 423] on select "Current employment status Employed Student Retired Other / prefer not to answer" at bounding box center [890, 416] width 335 height 52
select select "student"
click at [723, 390] on select "Current employment status Employed Student Retired Other / prefer not to answer" at bounding box center [890, 416] width 335 height 52
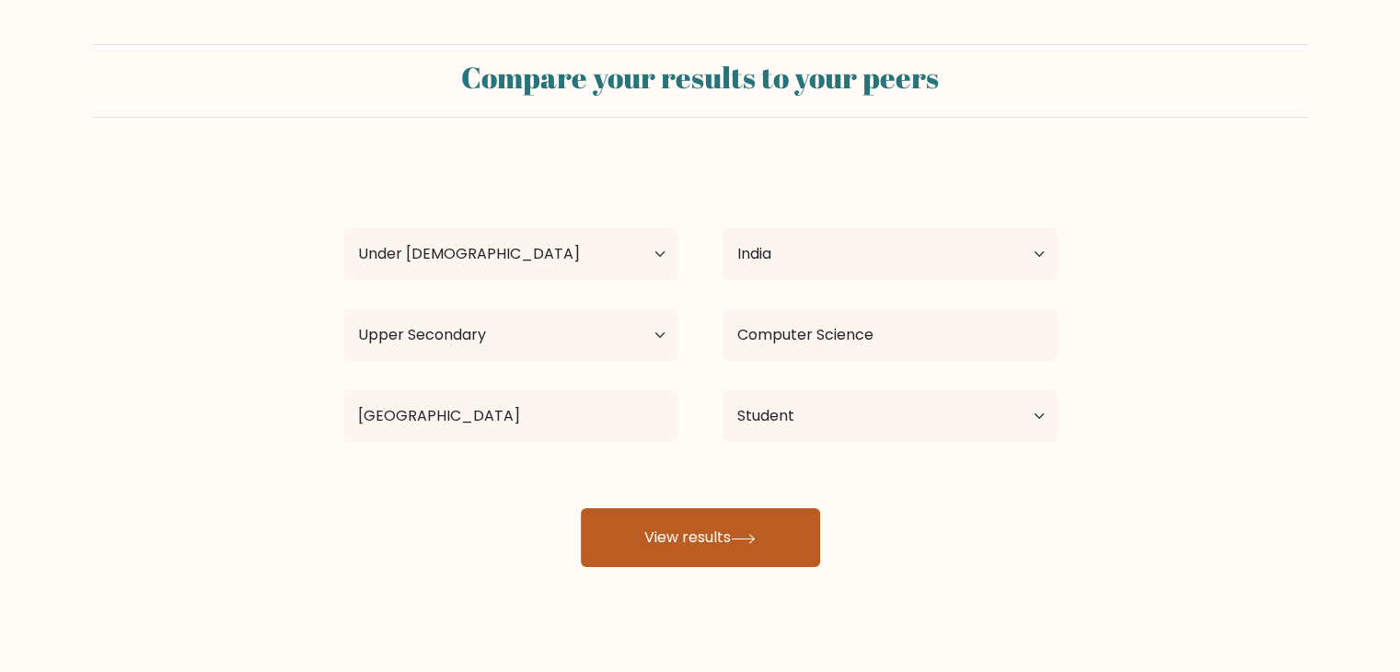
click at [737, 531] on button "View results" at bounding box center [700, 537] width 239 height 59
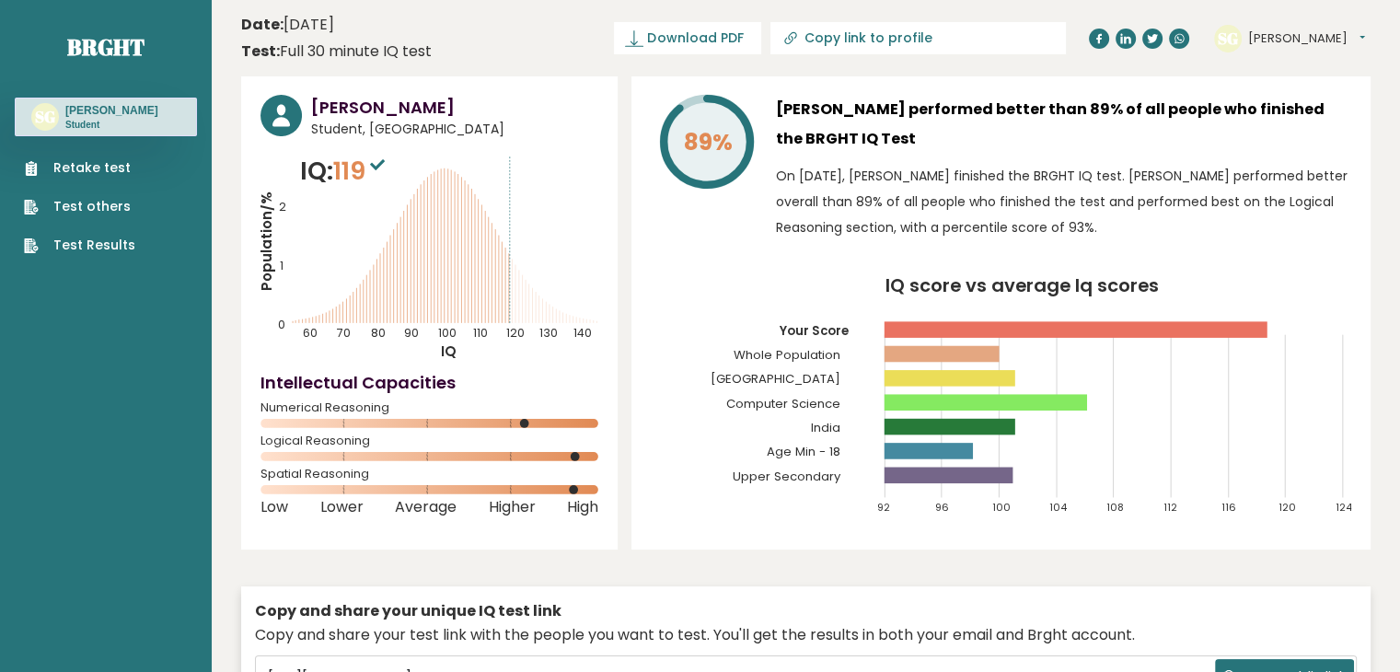
click at [656, 237] on div "89%" at bounding box center [706, 172] width 110 height 155
click at [722, 229] on div "89%" at bounding box center [706, 172] width 110 height 155
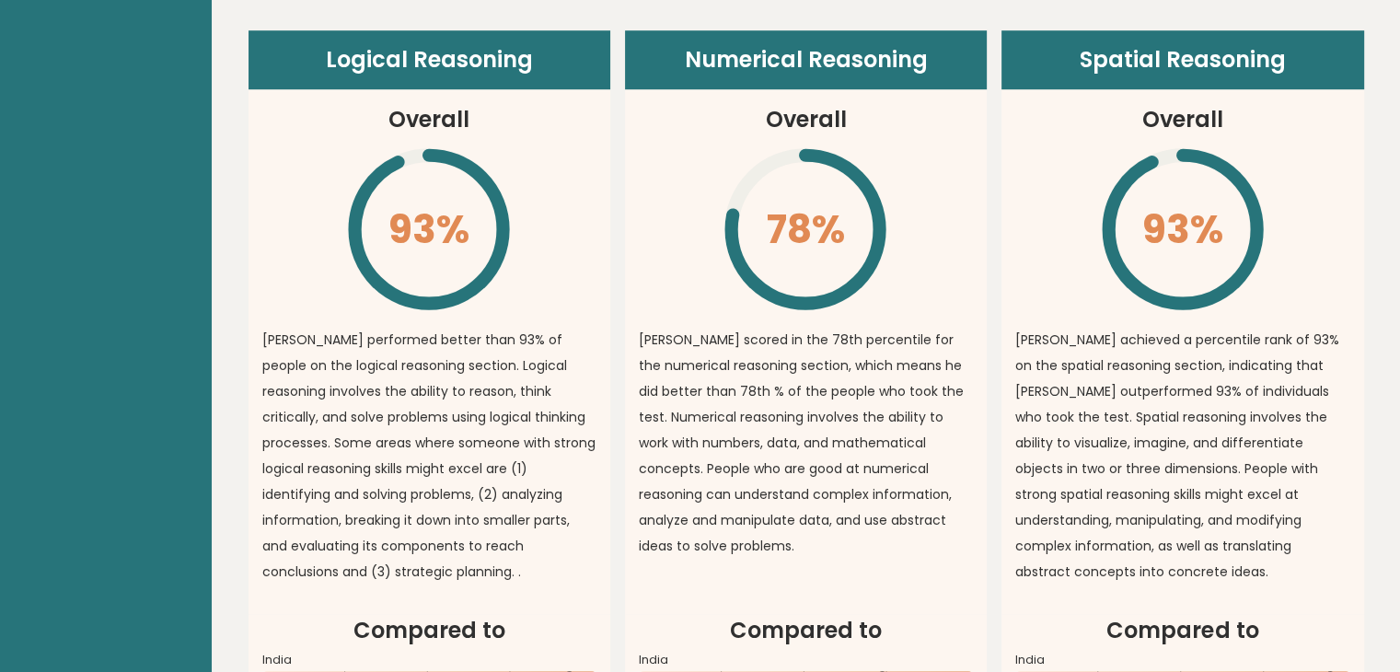
scroll to position [1381, 0]
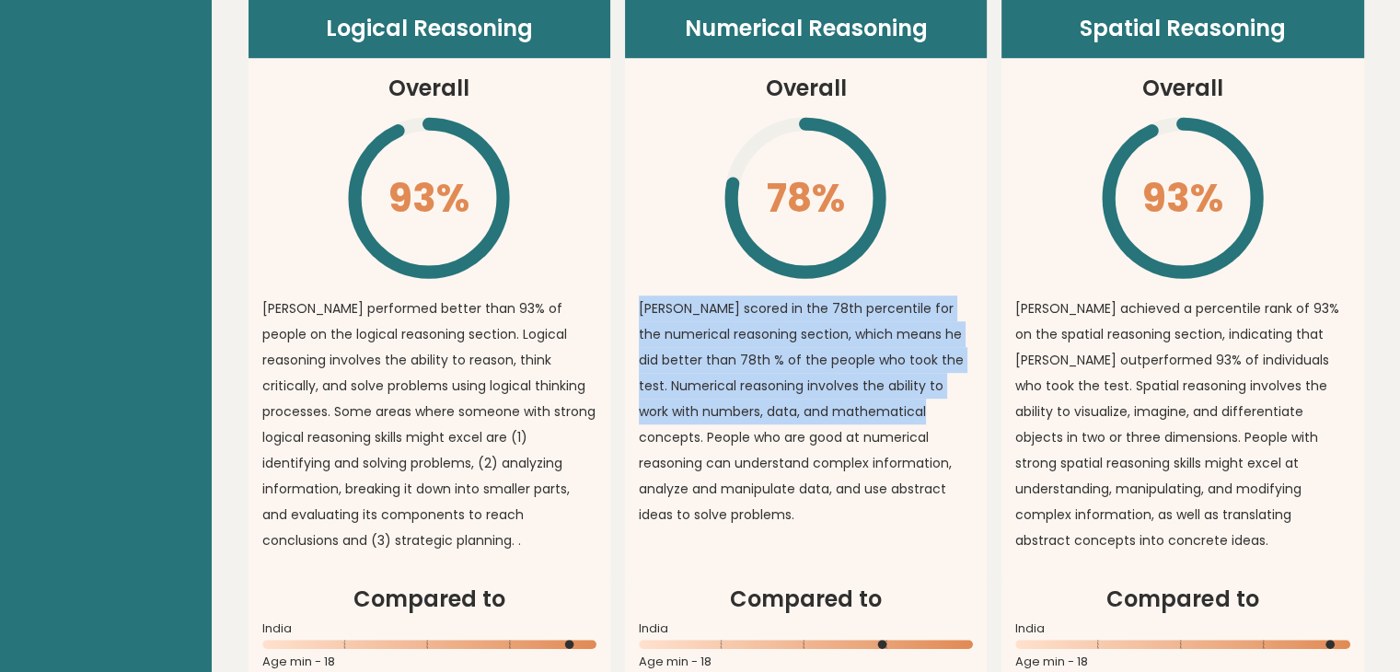
drag, startPoint x: 889, startPoint y: 196, endPoint x: 936, endPoint y: 412, distance: 221.4
click at [936, 412] on article "Numerical Reasoning Overall 78% \ Sreeram scored in the 78th percentile for the…" at bounding box center [806, 291] width 362 height 584
click at [913, 333] on p "[PERSON_NAME] scored in the 78th percentile for the numerical reasoning section…" at bounding box center [806, 411] width 334 height 232
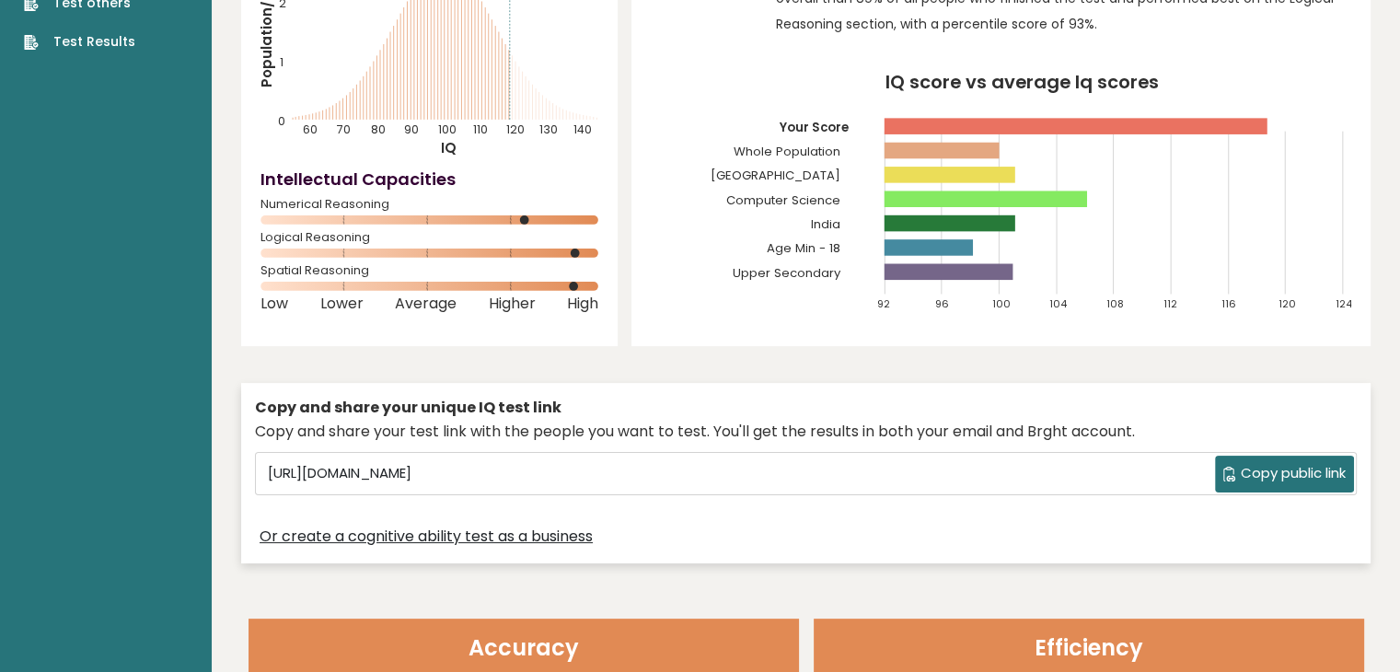
scroll to position [0, 0]
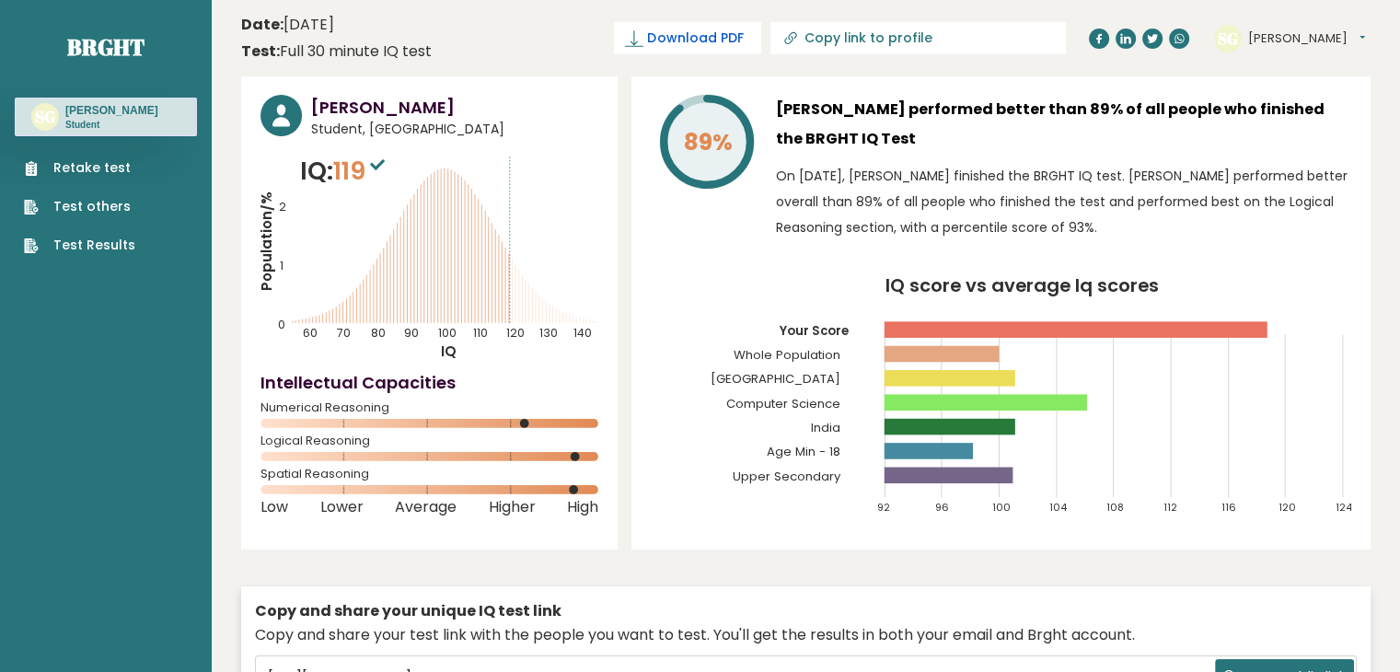
click at [743, 38] on span "Download PDF" at bounding box center [695, 38] width 96 height 19
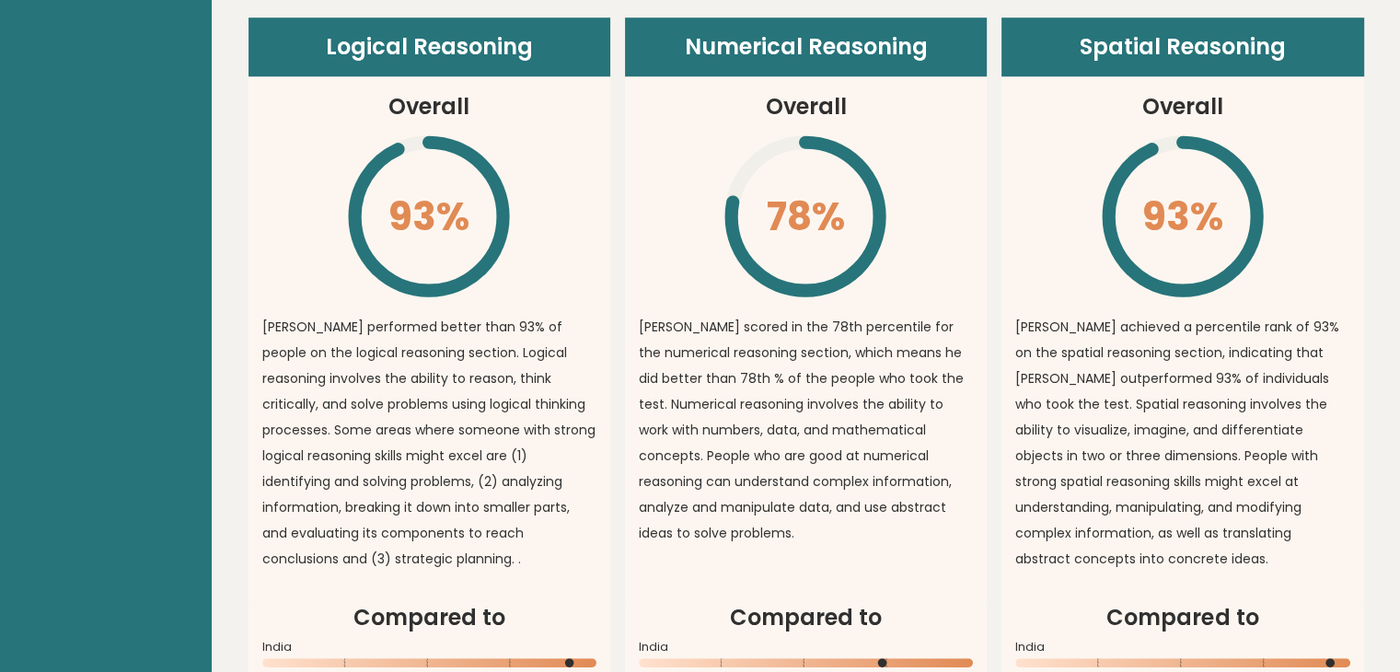
scroll to position [1381, 0]
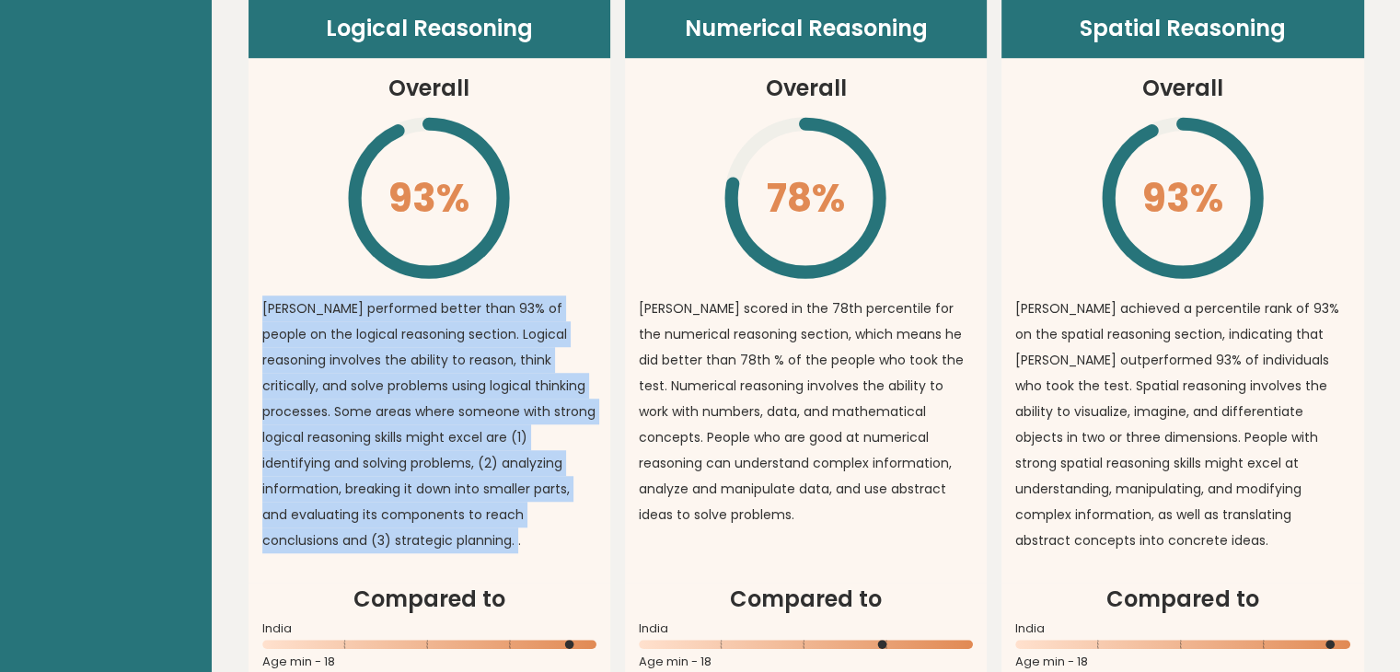
drag, startPoint x: 258, startPoint y: 292, endPoint x: 412, endPoint y: 544, distance: 295.9
click at [412, 544] on article "Logical Reasoning Overall 93% \ Sreeram performed better than 93% of people on …" at bounding box center [430, 291] width 362 height 584
copy p "[PERSON_NAME] performed better than 93% of people on the logical reasoning sect…"
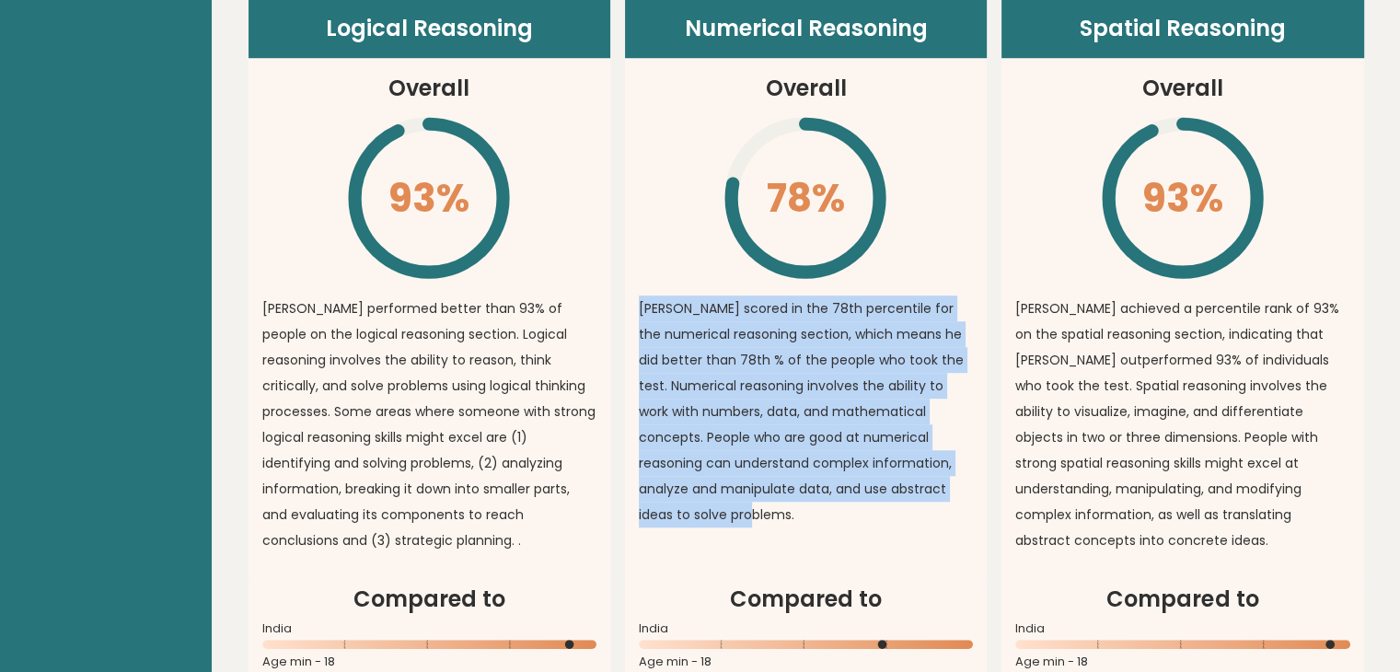
drag, startPoint x: 638, startPoint y: 296, endPoint x: 783, endPoint y: 465, distance: 222.6
click at [779, 509] on p "[PERSON_NAME] scored in the 78th percentile for the numerical reasoning section…" at bounding box center [806, 411] width 334 height 232
copy p "[PERSON_NAME] scored in the 78th percentile for the numerical reasoning section…"
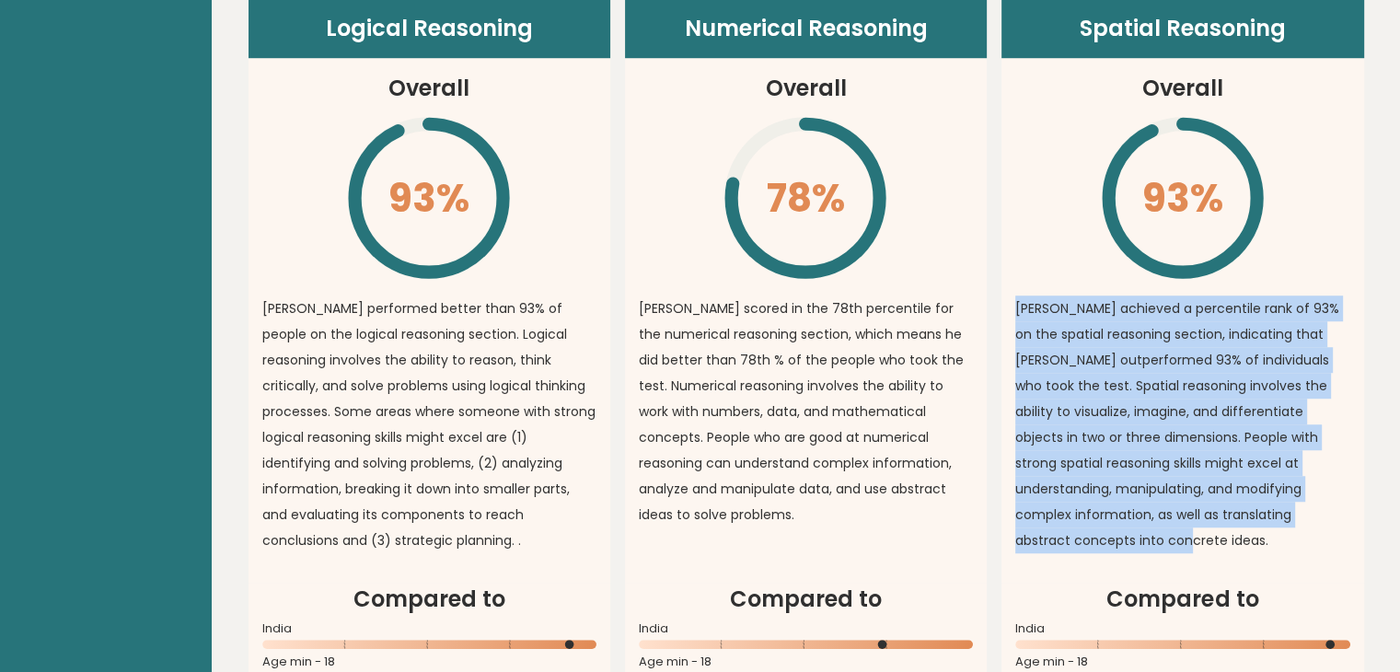
drag, startPoint x: 1014, startPoint y: 298, endPoint x: 1372, endPoint y: 531, distance: 427.2
copy p "[PERSON_NAME] achieved a percentile rank of 93% on the spatial reasoning sectio…"
click at [1192, 447] on p "[PERSON_NAME] achieved a percentile rank of 93% on the spatial reasoning sectio…" at bounding box center [1182, 424] width 334 height 258
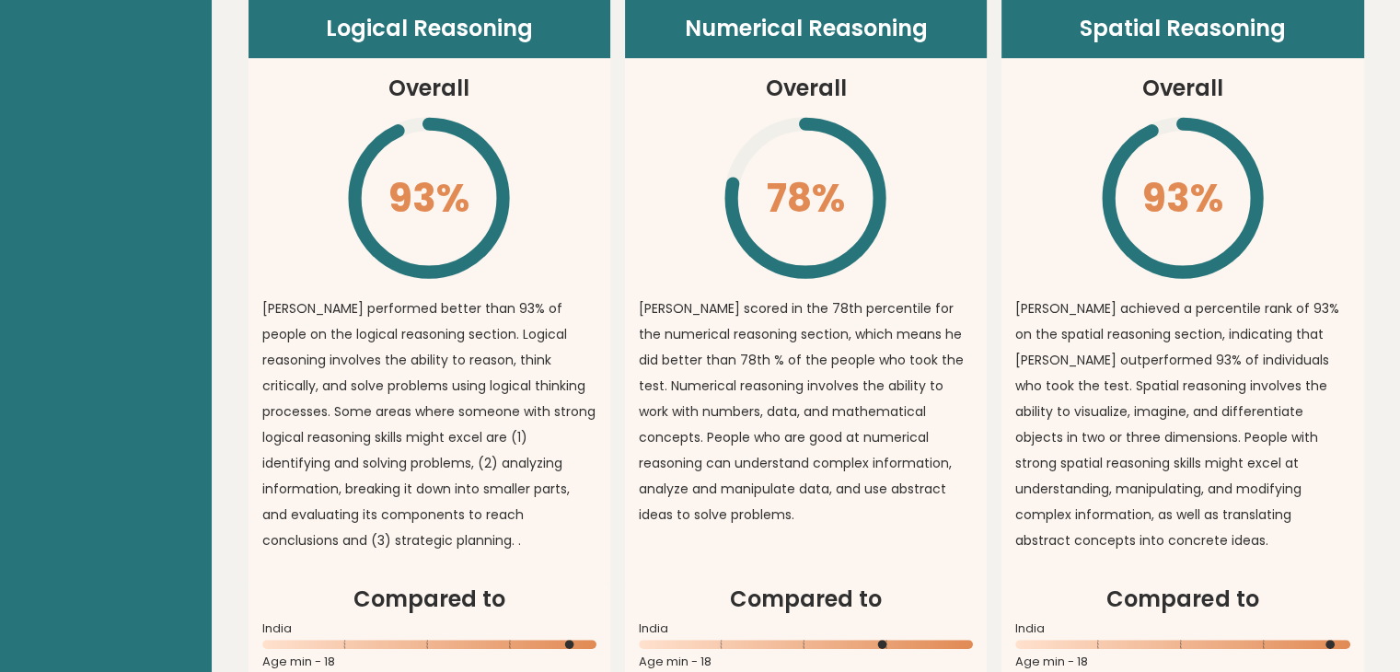
click at [1288, 229] on article "Spatial Reasoning Overall 93% \ Sreeram achieved a percentile rank of 93% on th…" at bounding box center [1183, 291] width 362 height 584
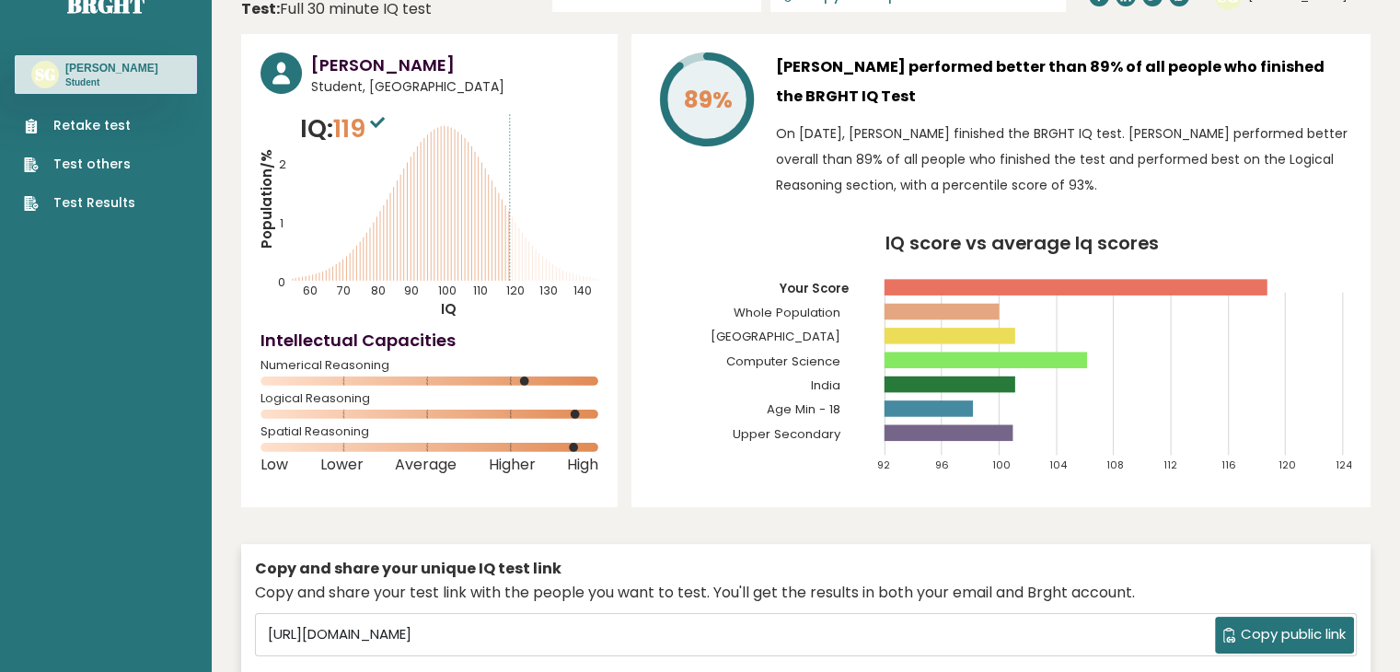
scroll to position [0, 0]
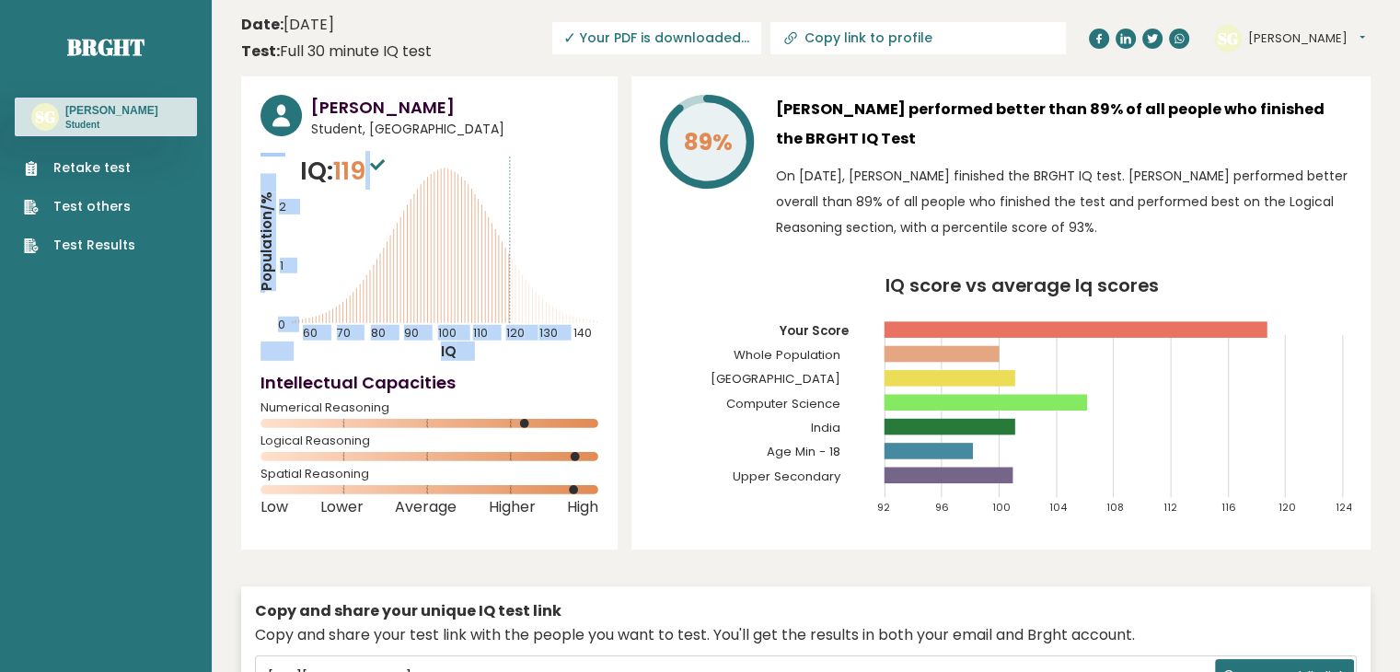
drag, startPoint x: 365, startPoint y: 161, endPoint x: 432, endPoint y: 191, distance: 73.7
click at [432, 191] on div "IQ: 119 Population/% IQ 0 1 2 60 70 80 90 100 110 120 130 140" at bounding box center [430, 257] width 338 height 208
click at [365, 156] on span "119" at bounding box center [361, 171] width 56 height 34
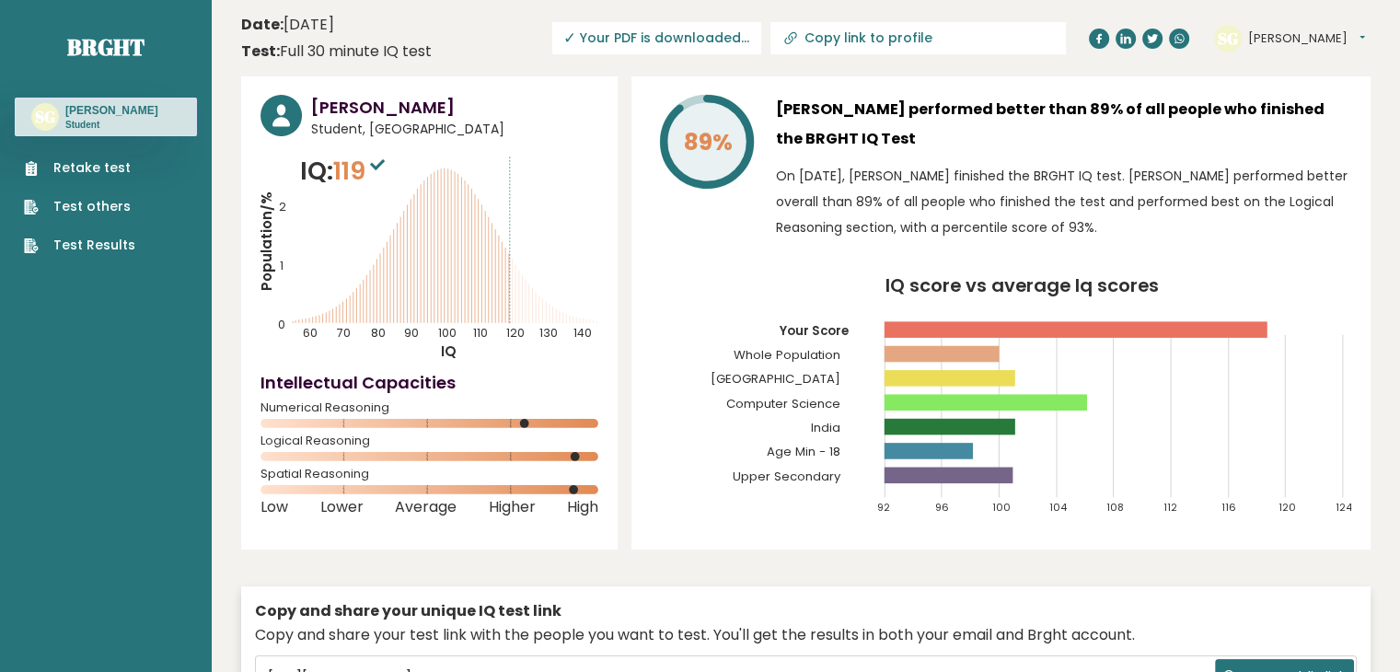
click at [1279, 39] on button "[PERSON_NAME]" at bounding box center [1306, 38] width 117 height 18
click at [1306, 88] on link "Profile" at bounding box center [1296, 93] width 94 height 26
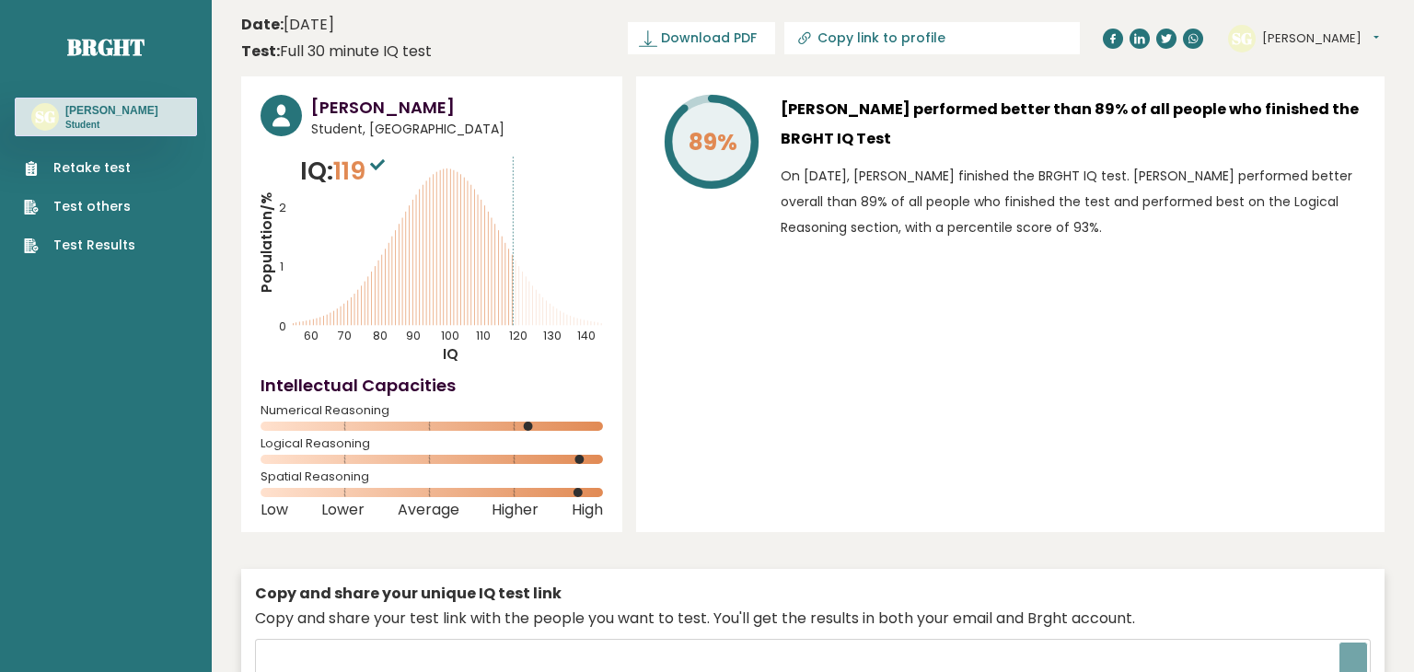
type input "[URL][DOMAIN_NAME]"
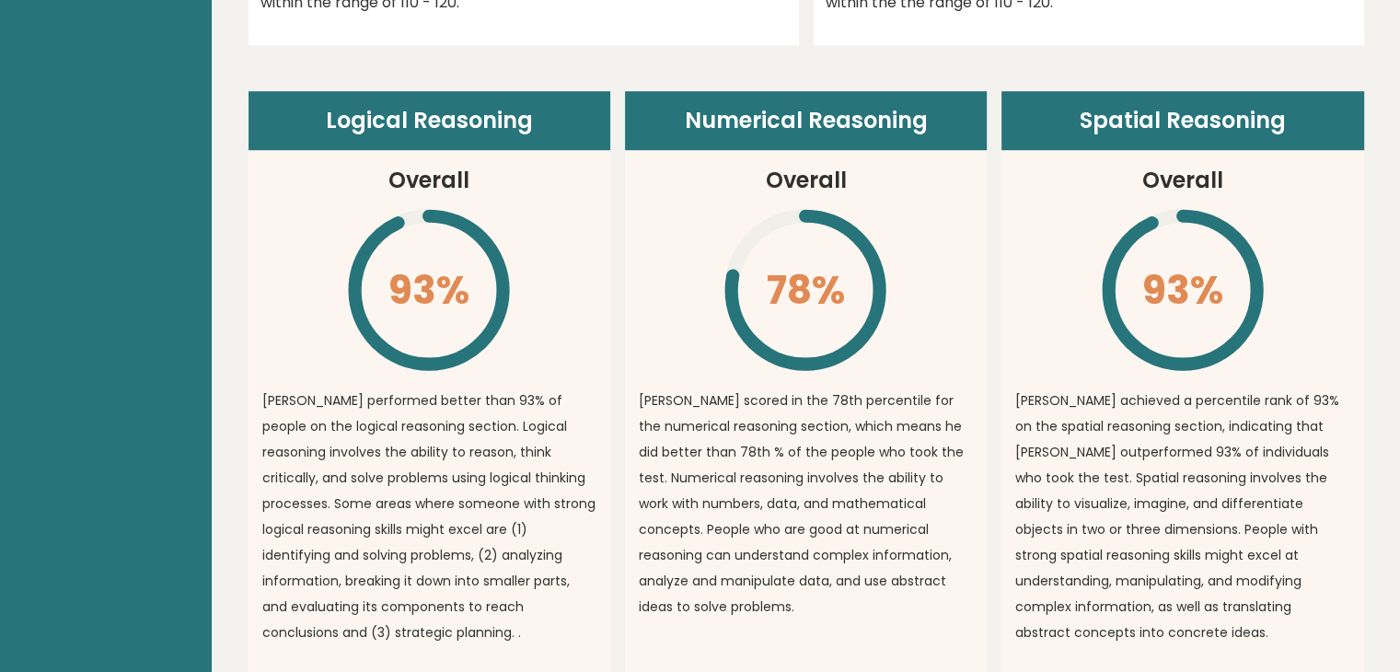
scroll to position [1565, 0]
